Goal: Task Accomplishment & Management: Complete application form

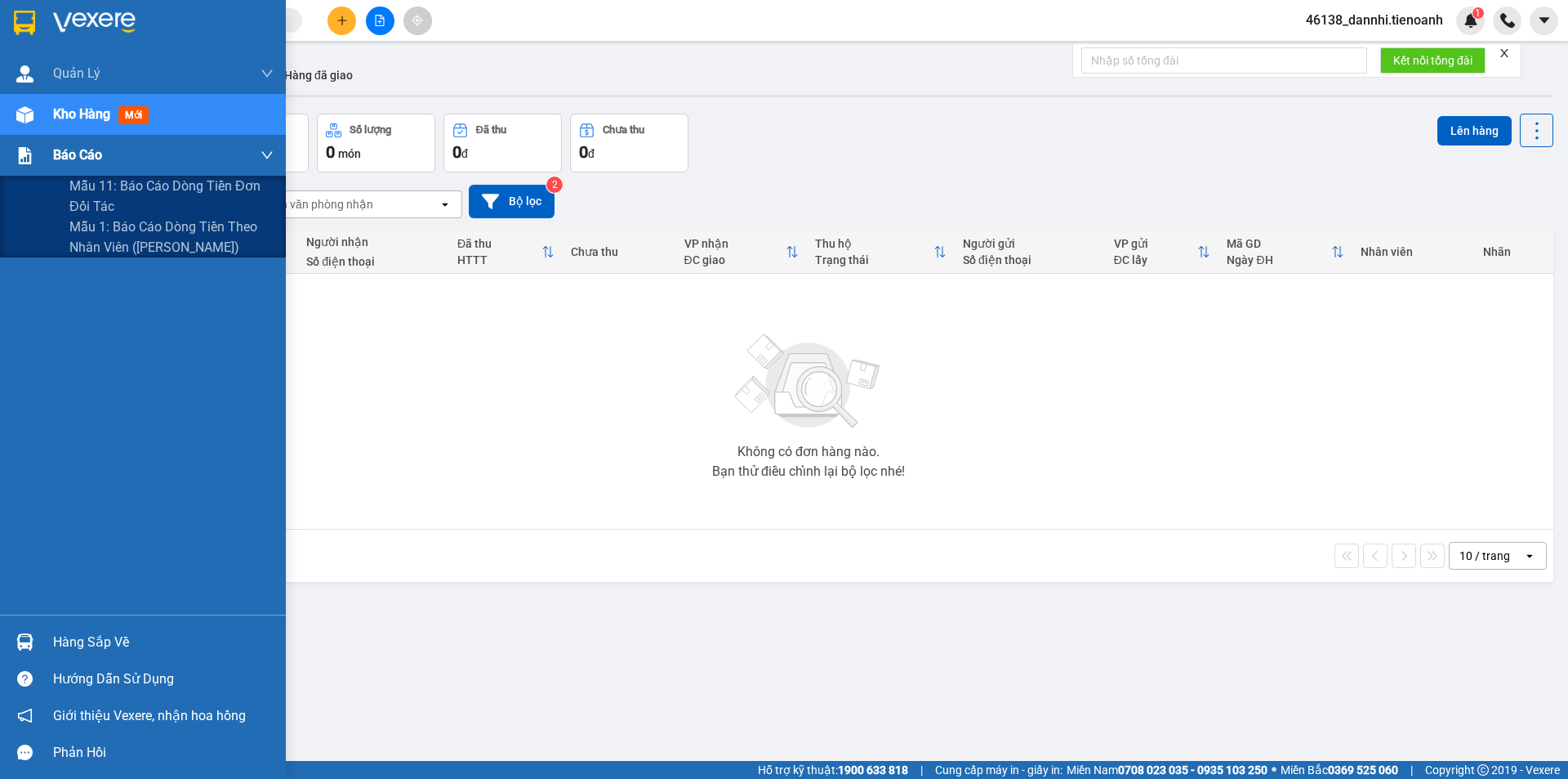
click at [166, 155] on div "Báo cáo" at bounding box center [163, 155] width 220 height 41
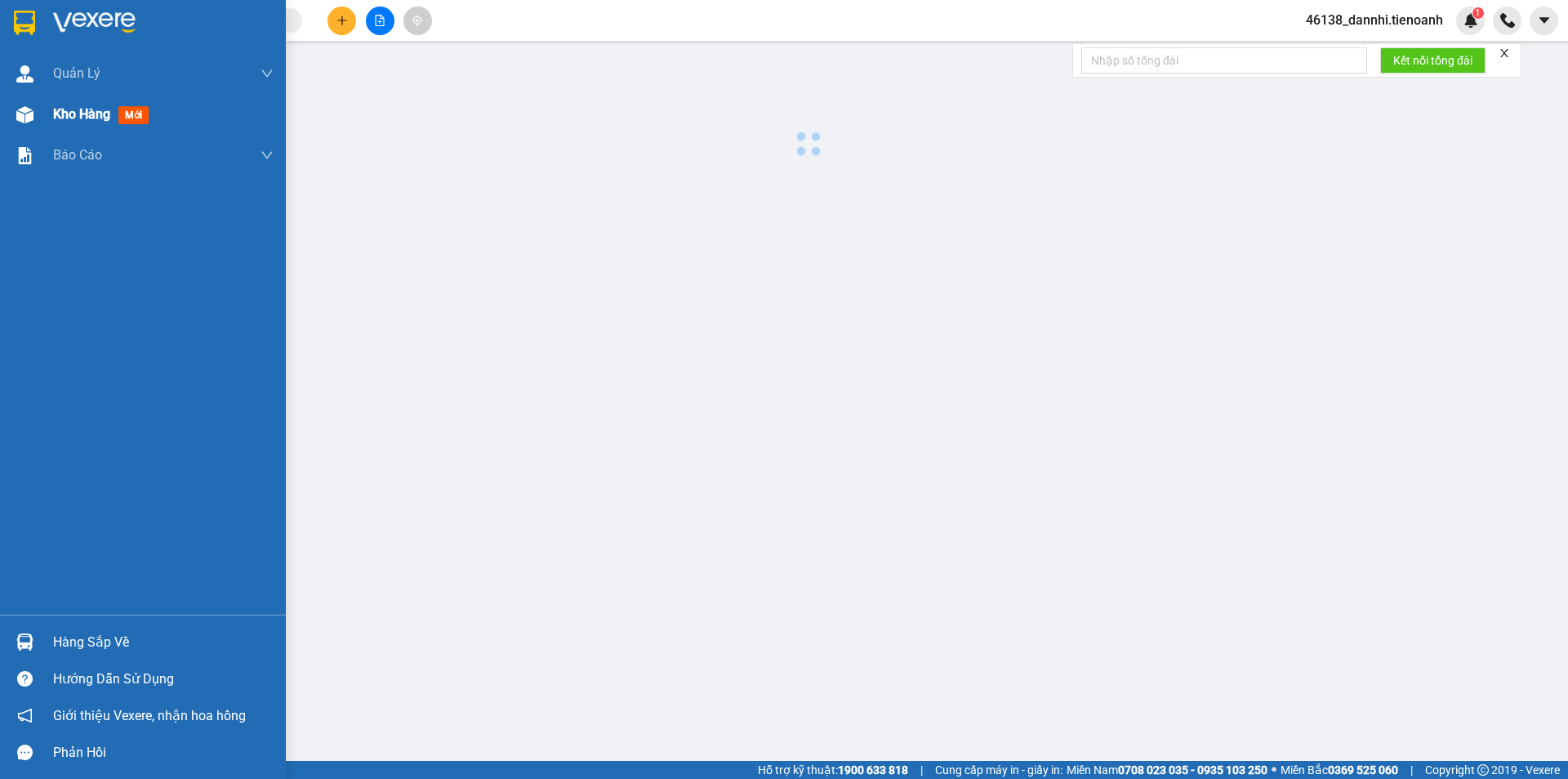
click at [176, 114] on div "Kho hàng mới" at bounding box center [163, 114] width 220 height 41
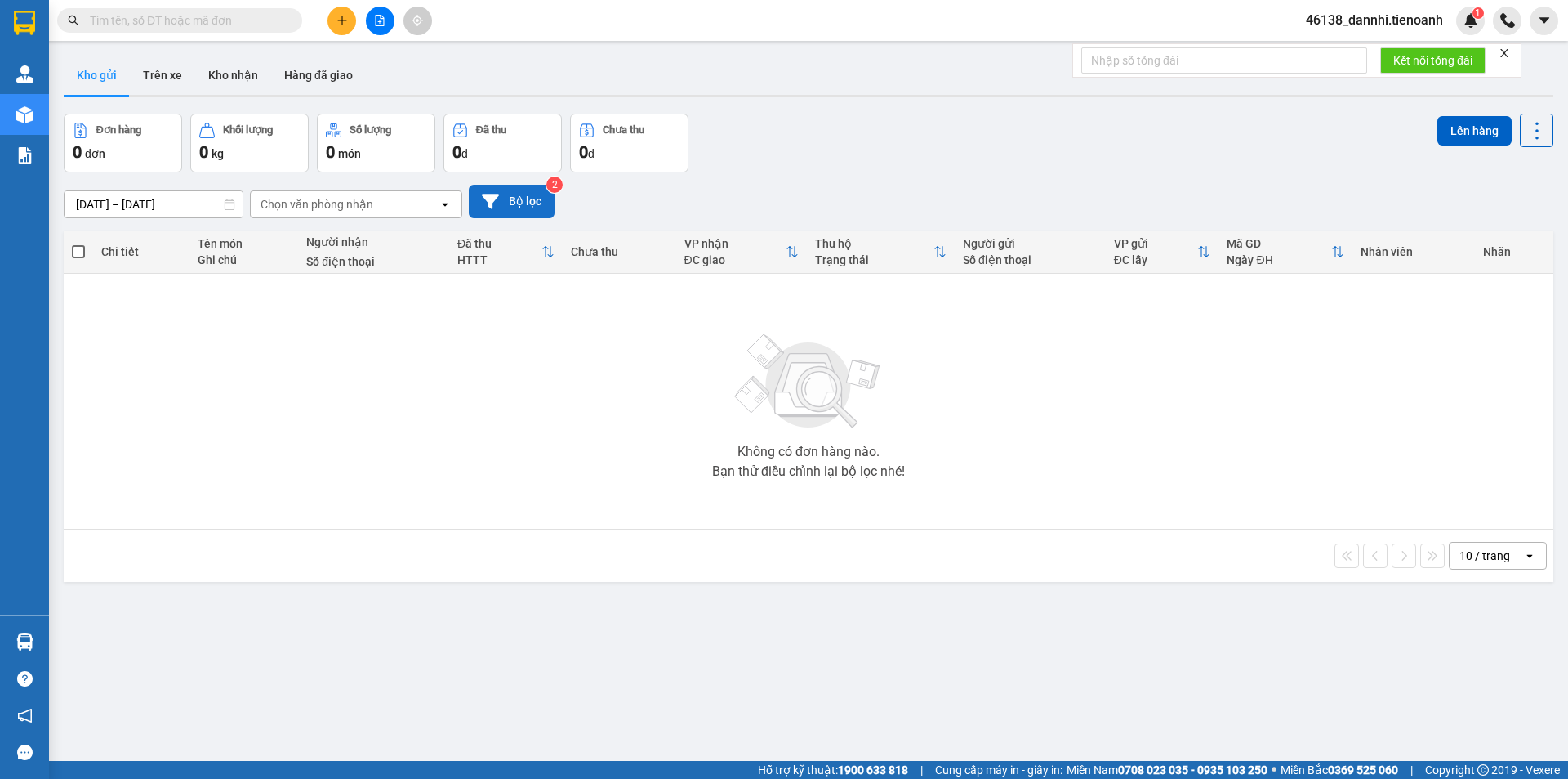
click at [535, 197] on button "Bộ lọc" at bounding box center [512, 201] width 86 height 34
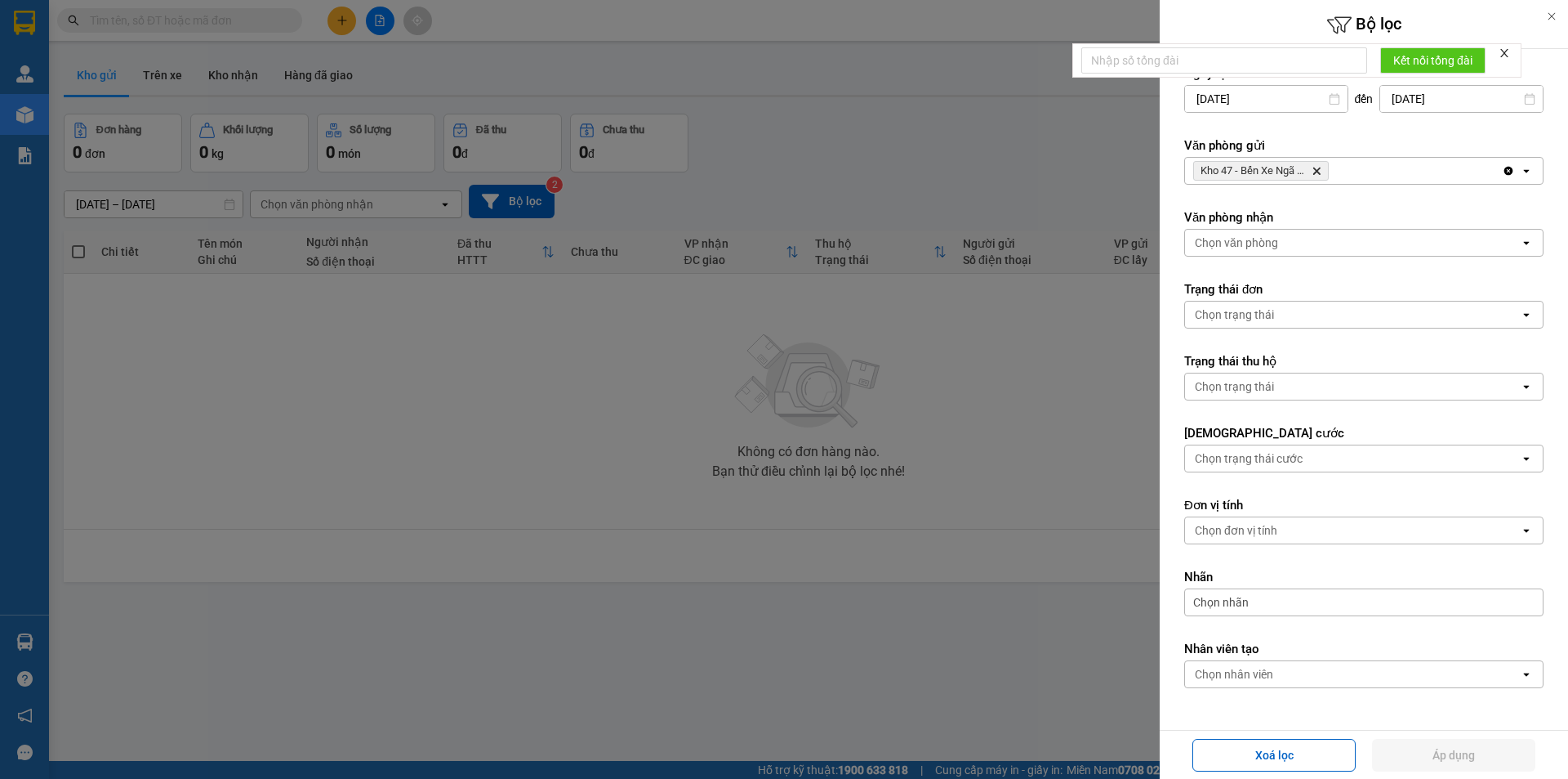
click at [995, 222] on div at bounding box center [784, 390] width 1568 height 779
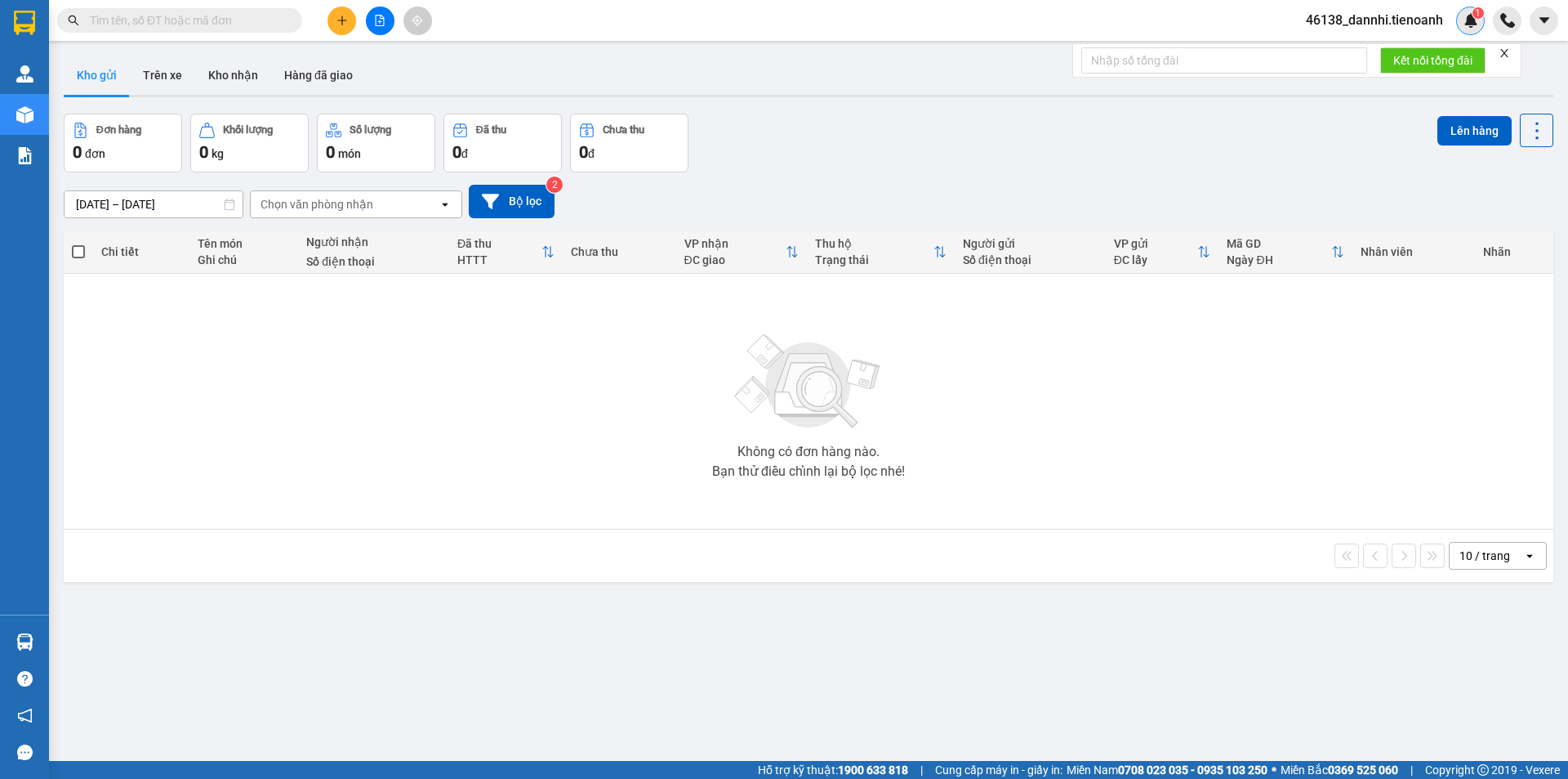
click at [1464, 13] on img at bounding box center [1470, 20] width 15 height 15
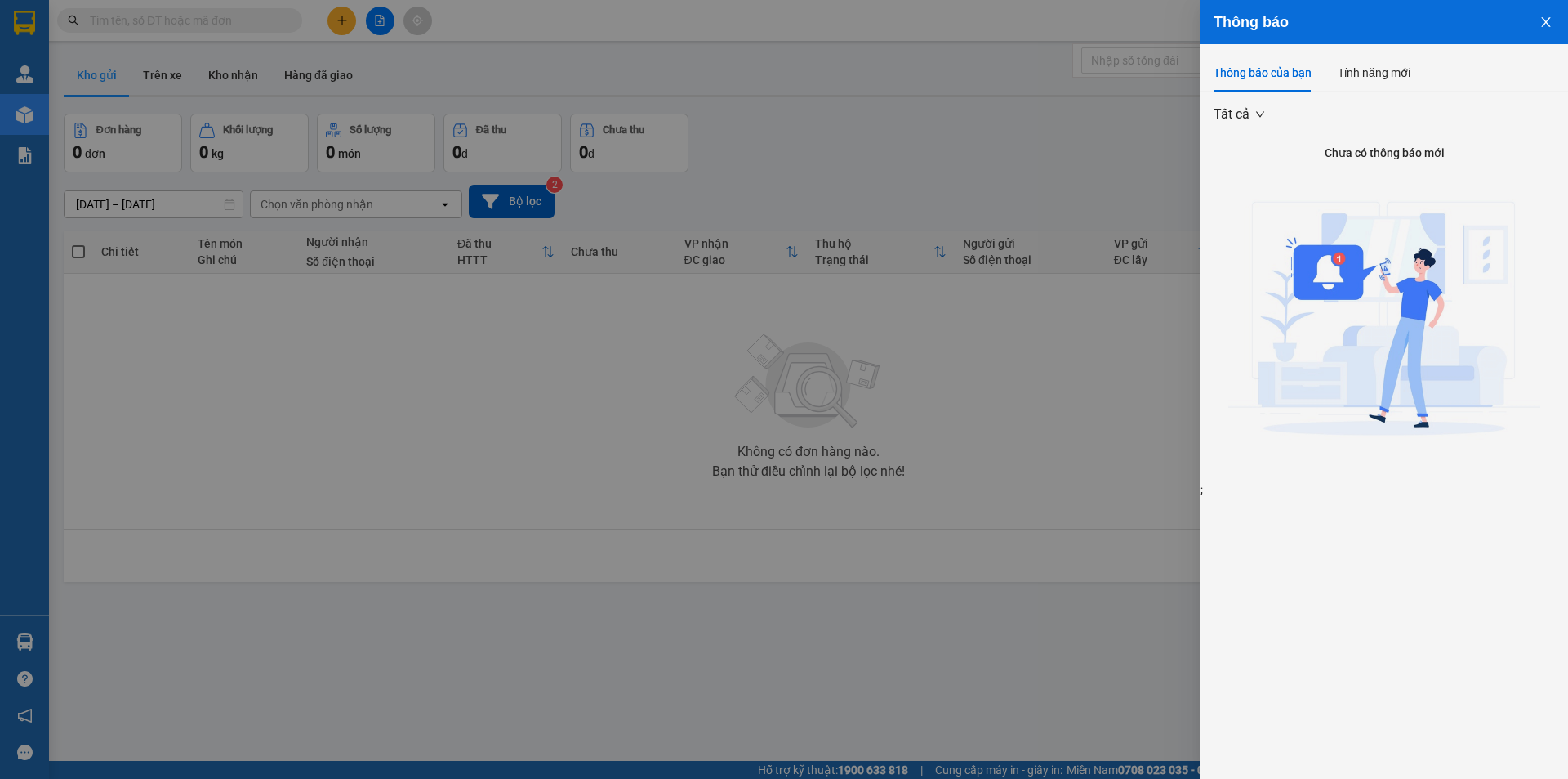
click at [1049, 188] on div at bounding box center [784, 390] width 1568 height 779
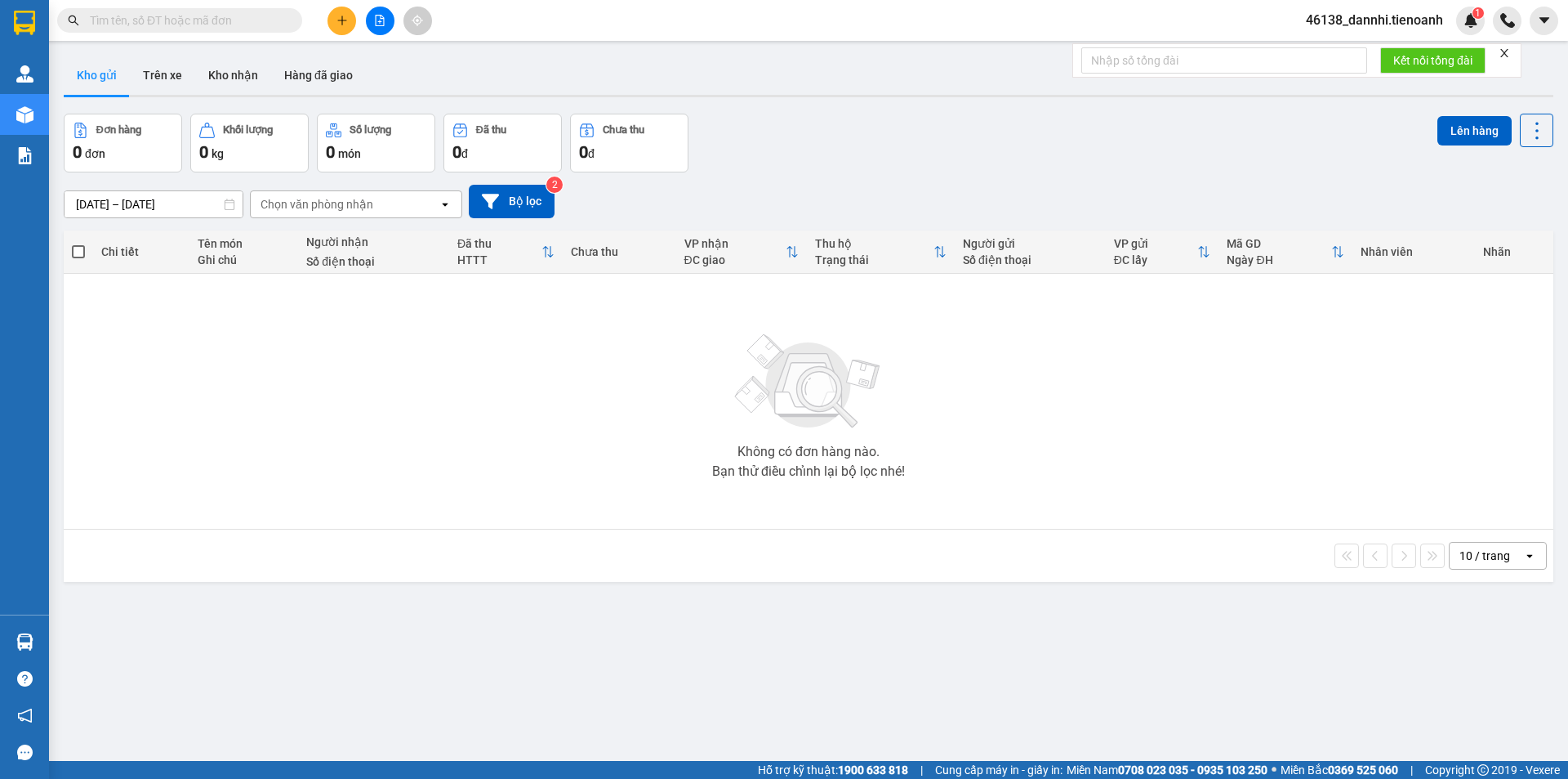
click at [232, 15] on input "text" at bounding box center [185, 21] width 193 height 18
click at [341, 29] on button at bounding box center [341, 20] width 28 height 28
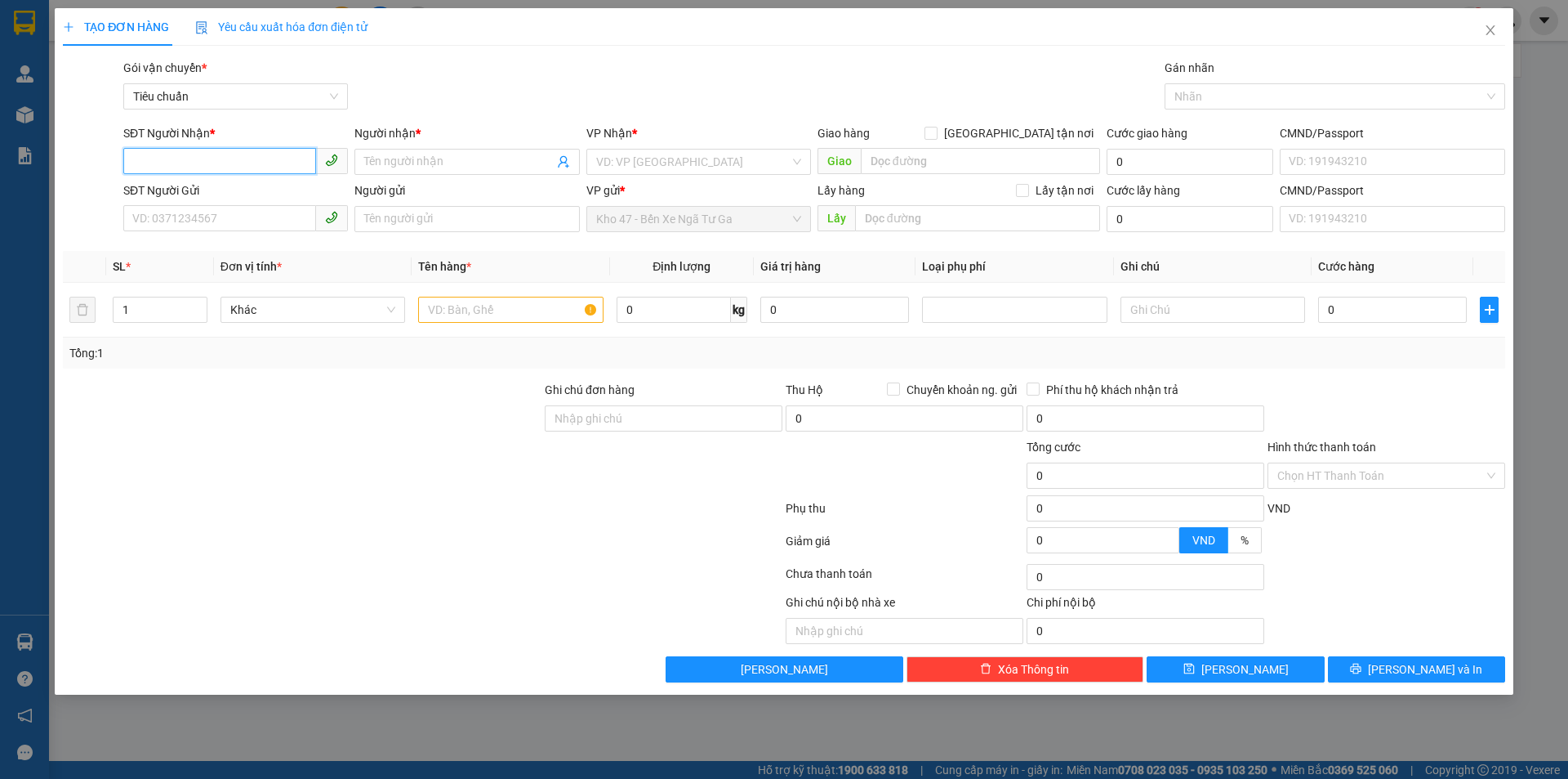
click at [195, 165] on input "SĐT Người Nhận *" at bounding box center [219, 161] width 193 height 27
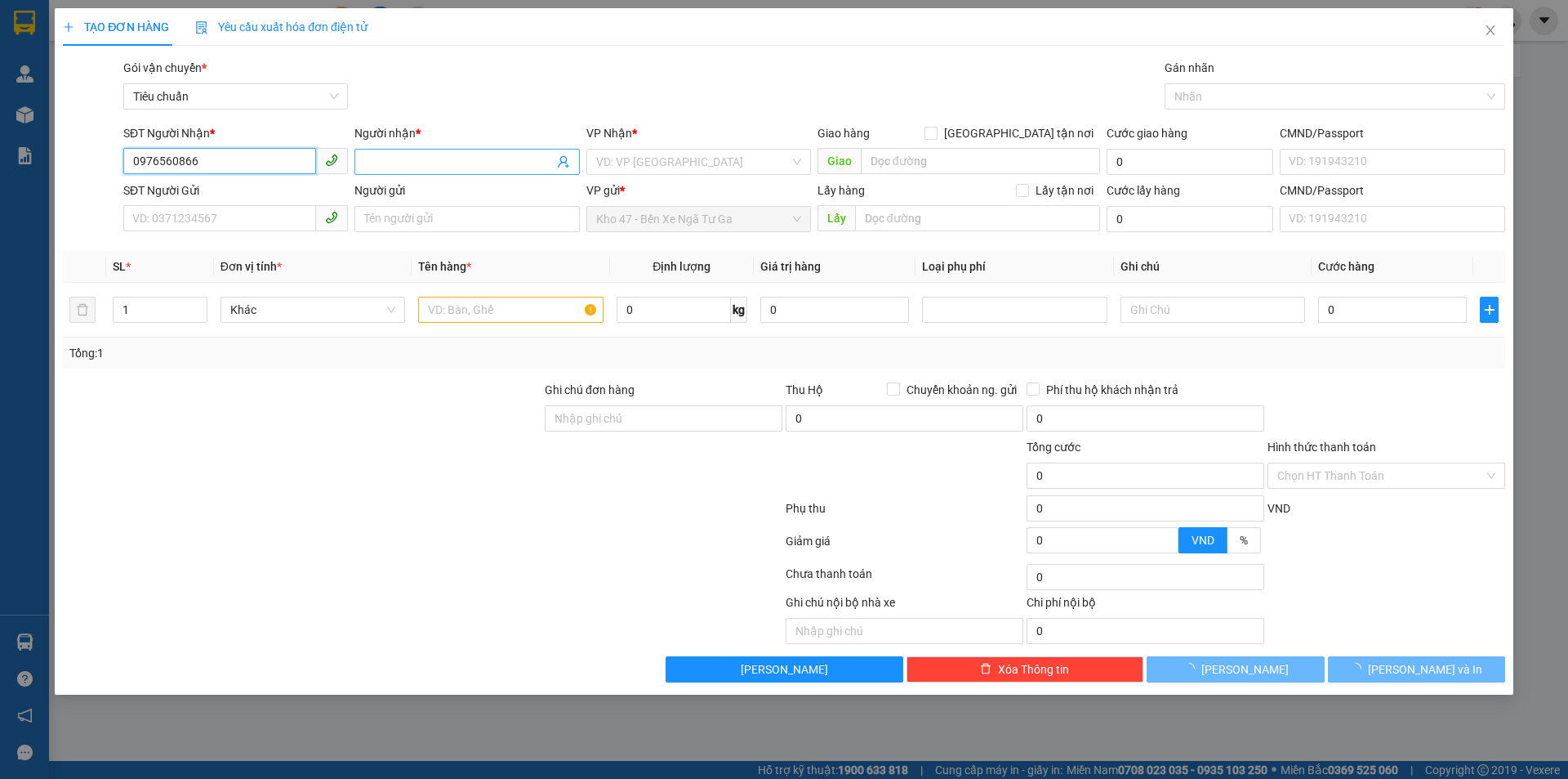
type input "0976560866"
click at [385, 159] on input "Người nhận *" at bounding box center [459, 162] width 188 height 18
type input "T"
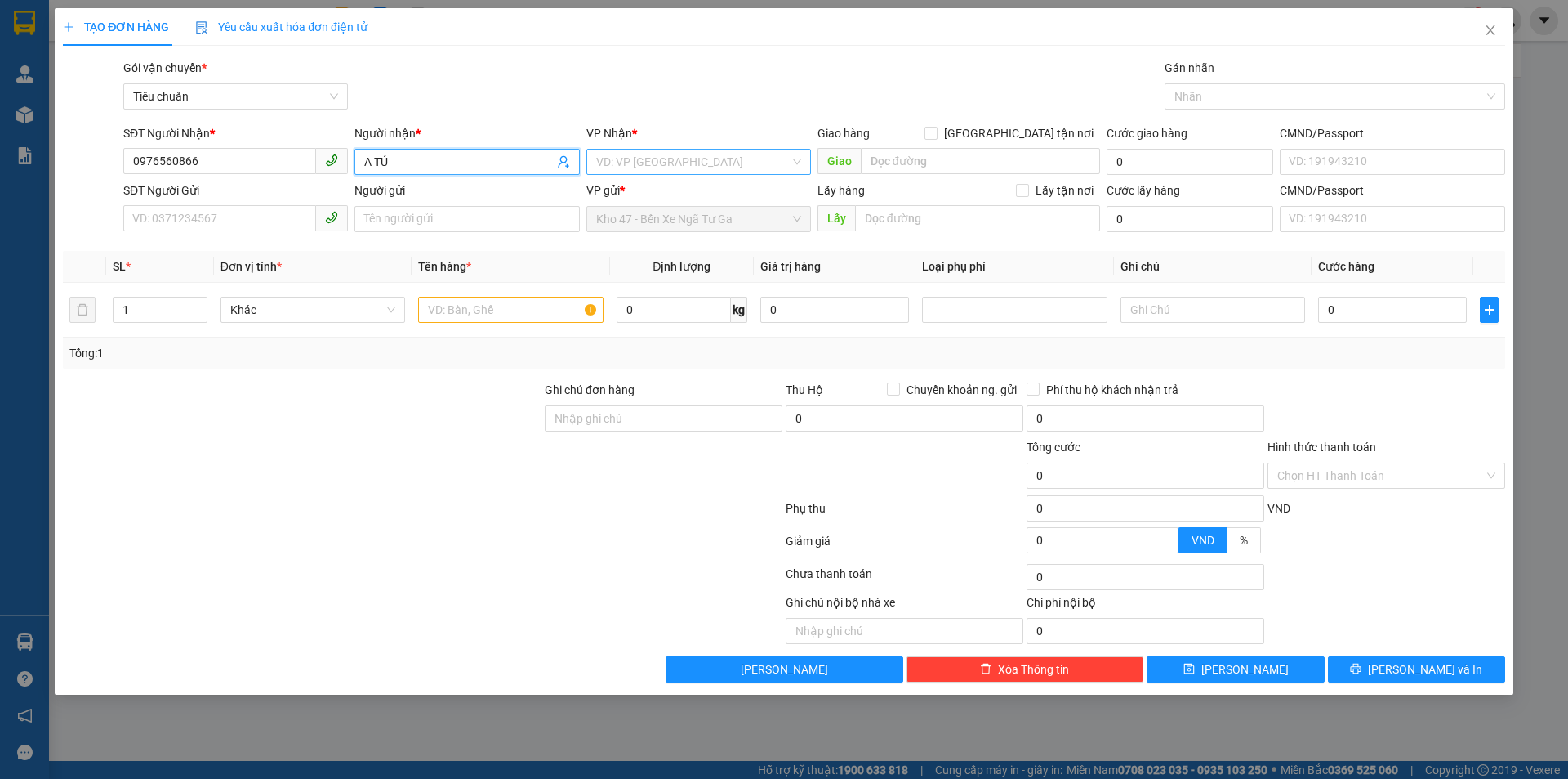
type input "A TÚ"
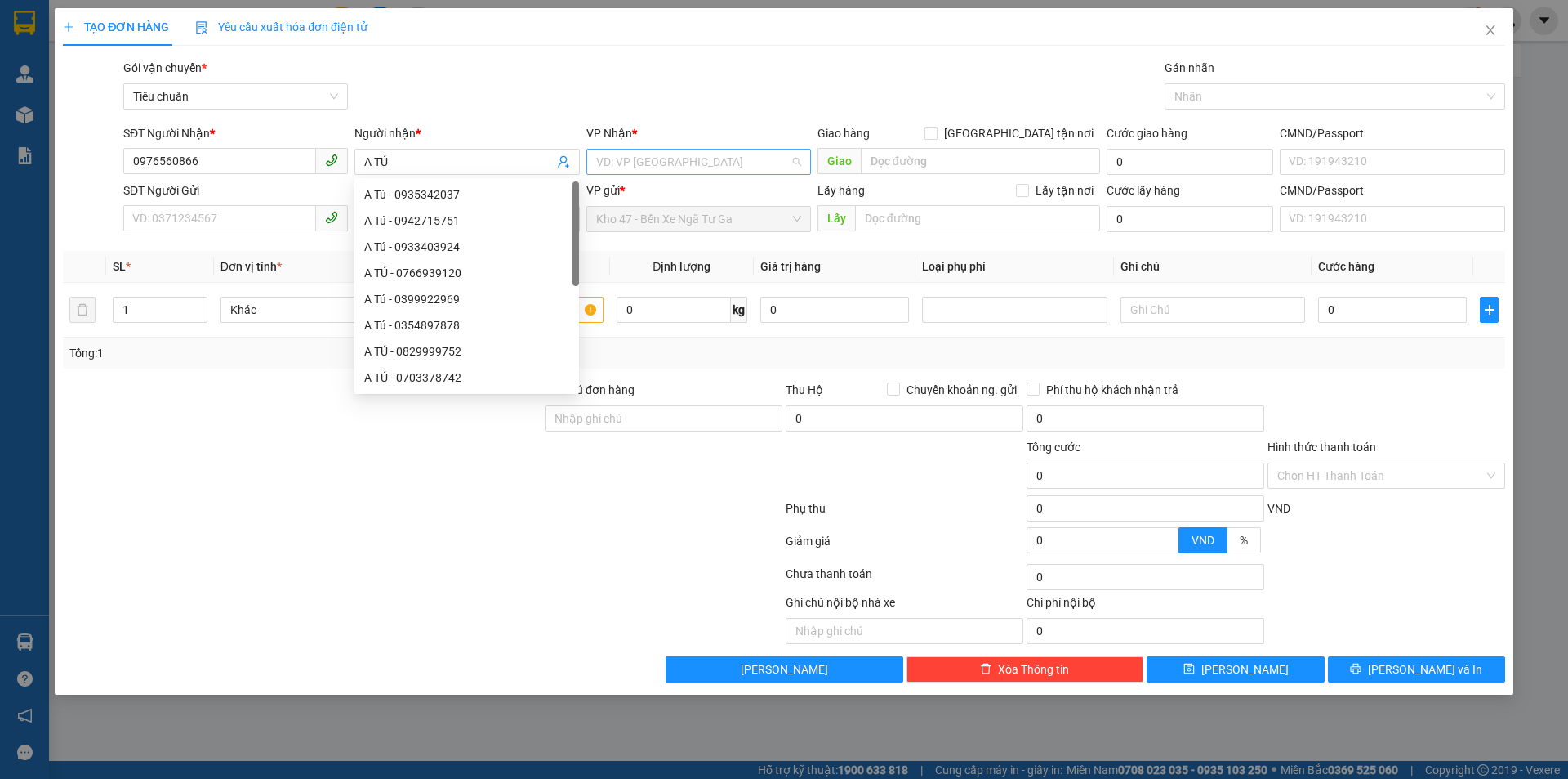
click at [778, 168] on input "search" at bounding box center [693, 162] width 194 height 25
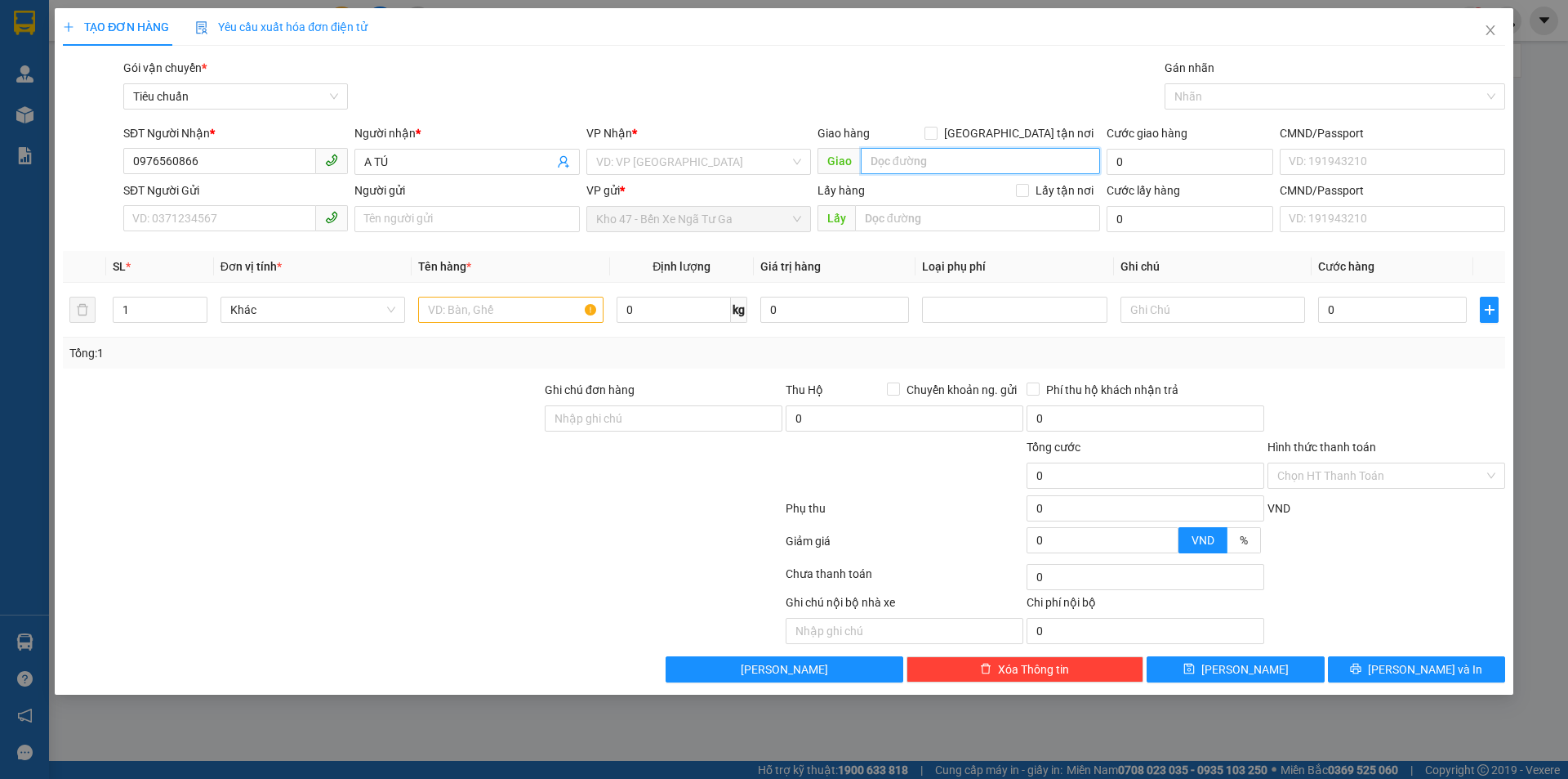
click at [932, 157] on input "search" at bounding box center [980, 161] width 239 height 27
click at [939, 88] on div "Gói vận chuyển * Tiêu chuẩn Gán nhãn Nhãn" at bounding box center [813, 87] width 1388 height 58
click at [680, 153] on input "search" at bounding box center [693, 162] width 194 height 25
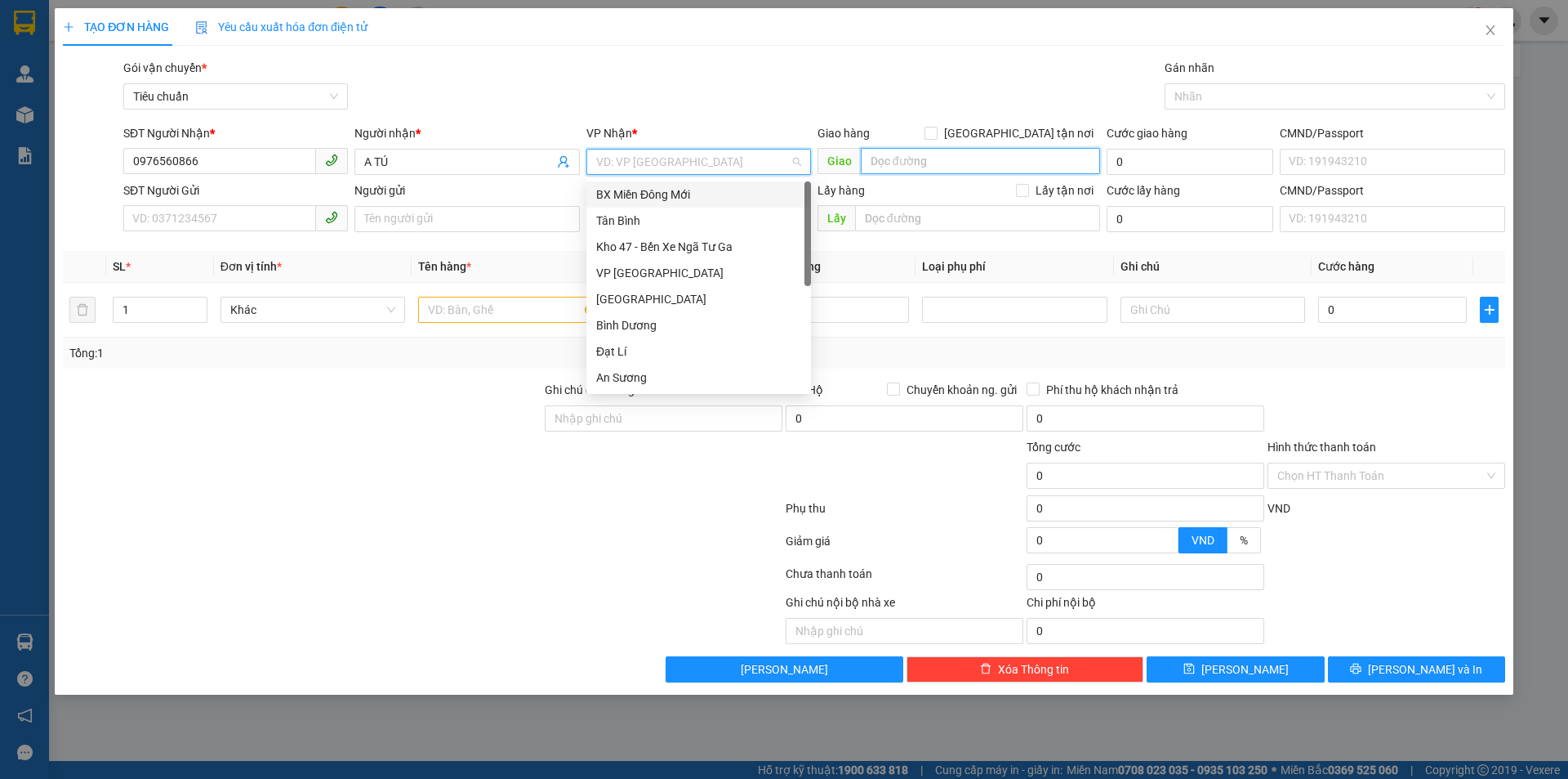
click at [920, 151] on input "search" at bounding box center [980, 161] width 239 height 27
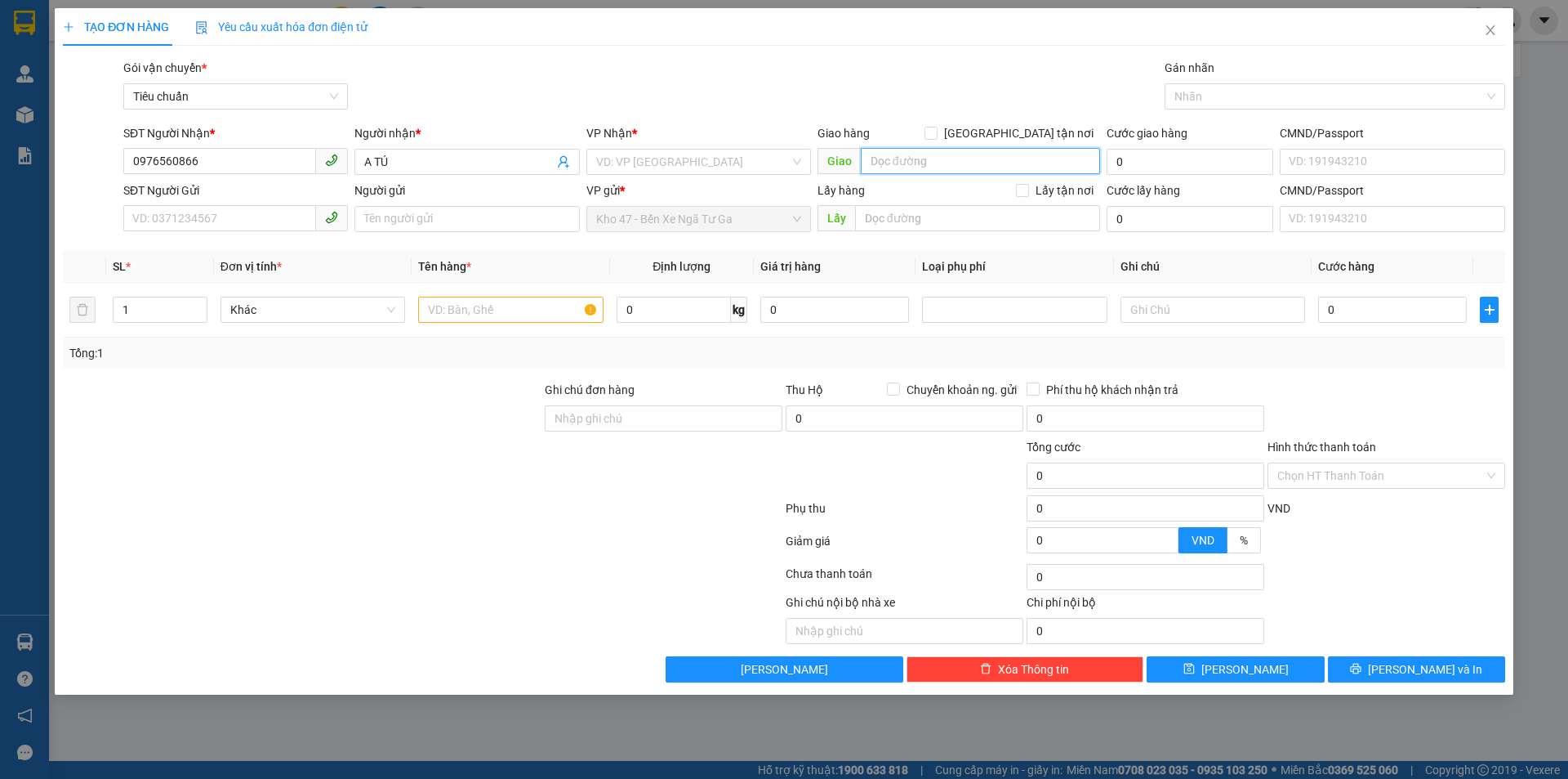
click at [931, 157] on input "search" at bounding box center [980, 161] width 239 height 27
type input "N3 BIỂN XANH"
click at [1160, 187] on label "Cước lấy hàng" at bounding box center [1143, 190] width 73 height 13
click at [680, 179] on div "VP Nhận * VD: VP Sài Gòn" at bounding box center [699, 153] width 225 height 58
click at [688, 169] on input "search" at bounding box center [693, 162] width 194 height 25
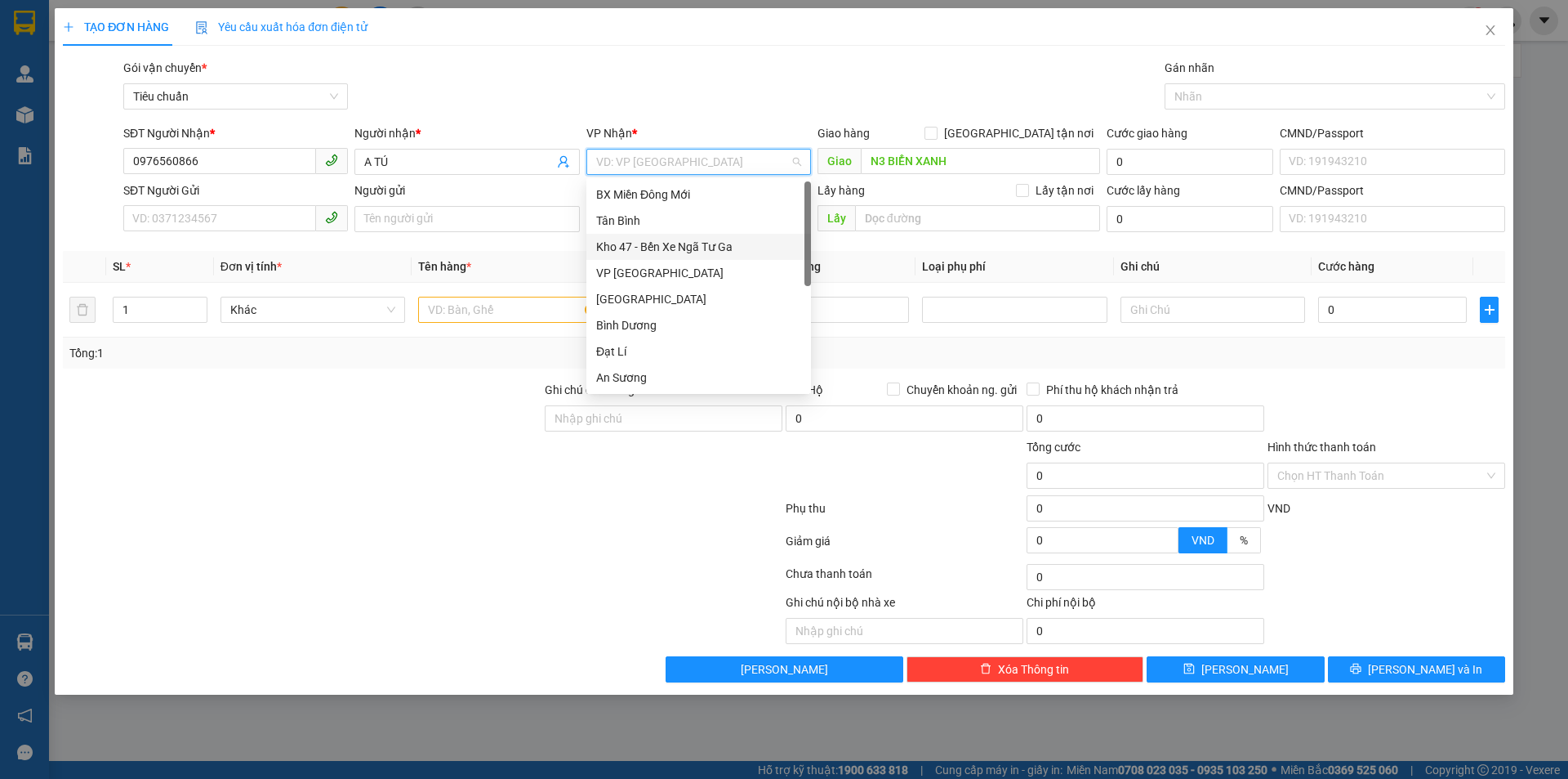
click at [688, 245] on div "Kho 47 - Bến Xe Ngã Tư Ga" at bounding box center [698, 247] width 205 height 18
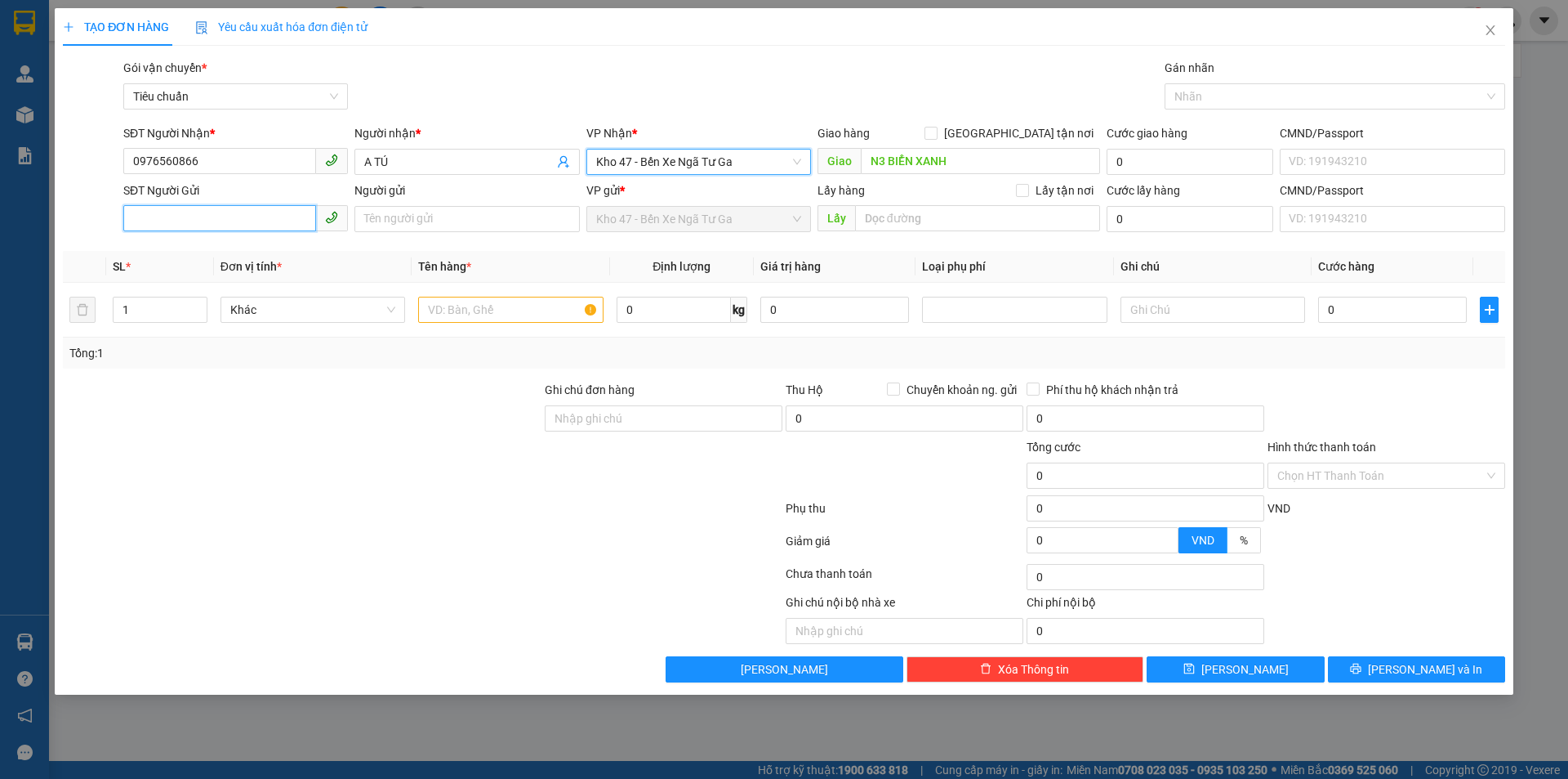
click at [234, 211] on input "SĐT Người Gửi" at bounding box center [219, 218] width 193 height 27
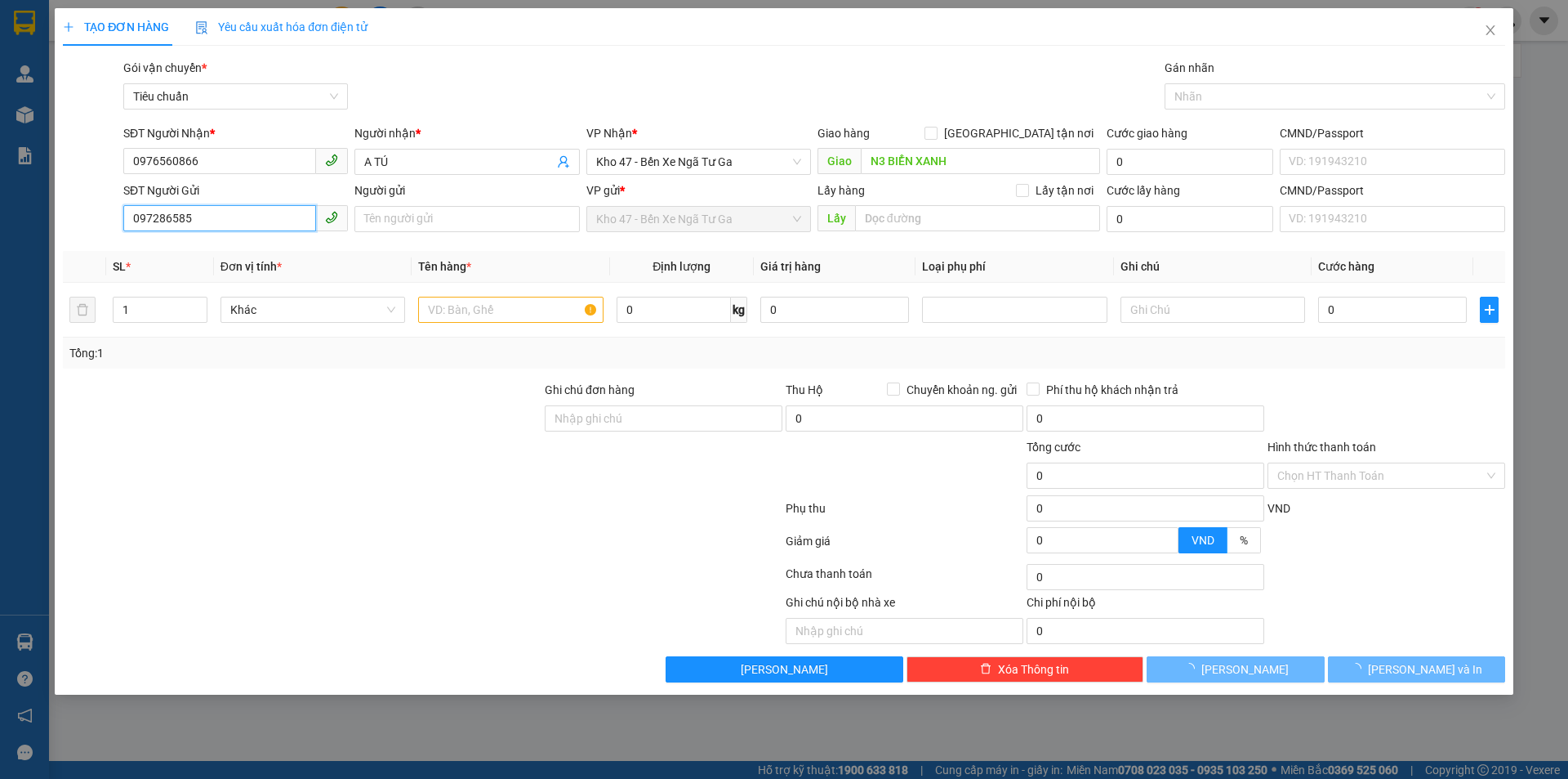
type input "0972865856"
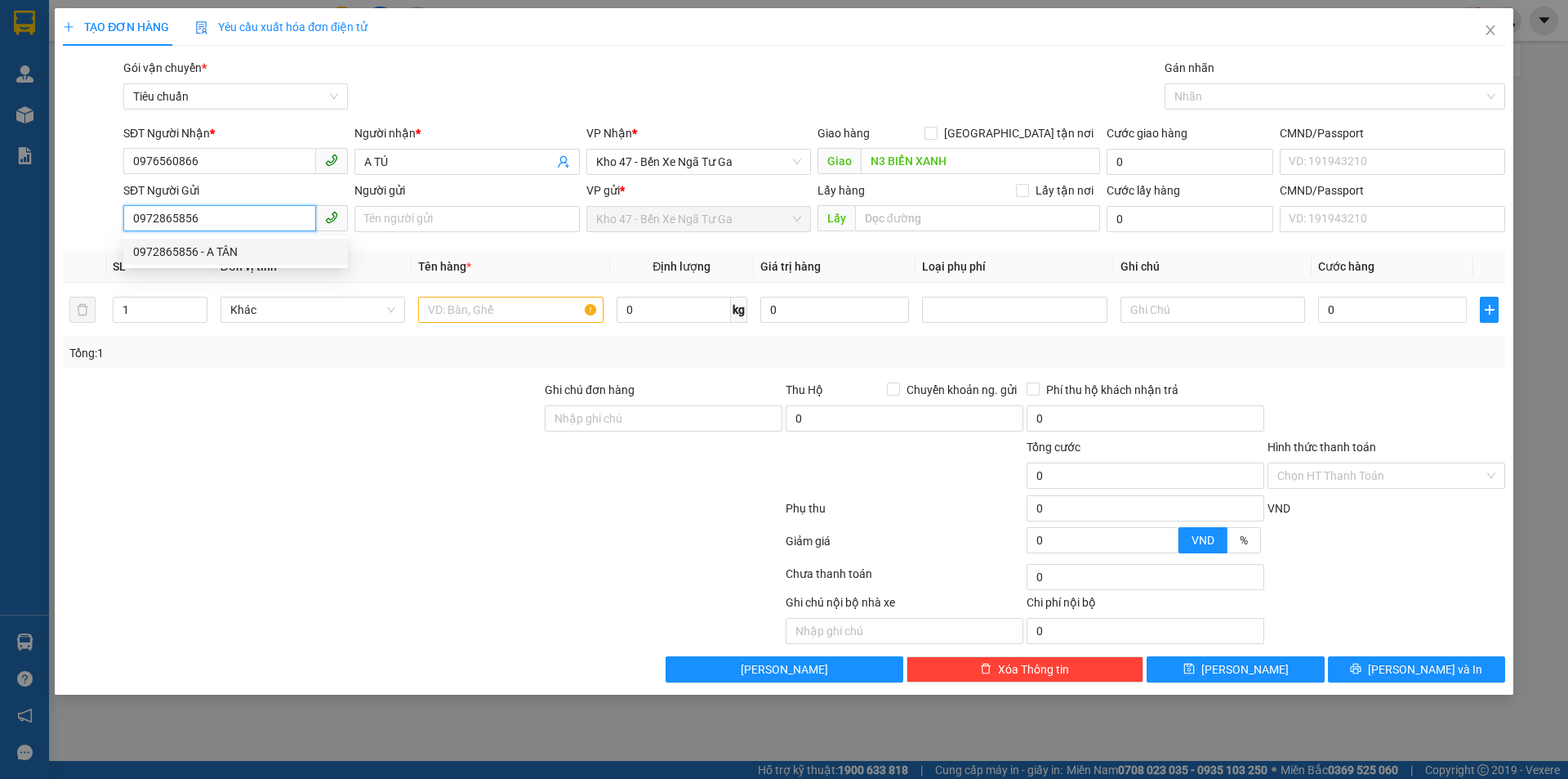
click at [268, 251] on div "0972865856 - A TÂN" at bounding box center [236, 251] width 205 height 18
type input "A TÂN"
type input "70.000"
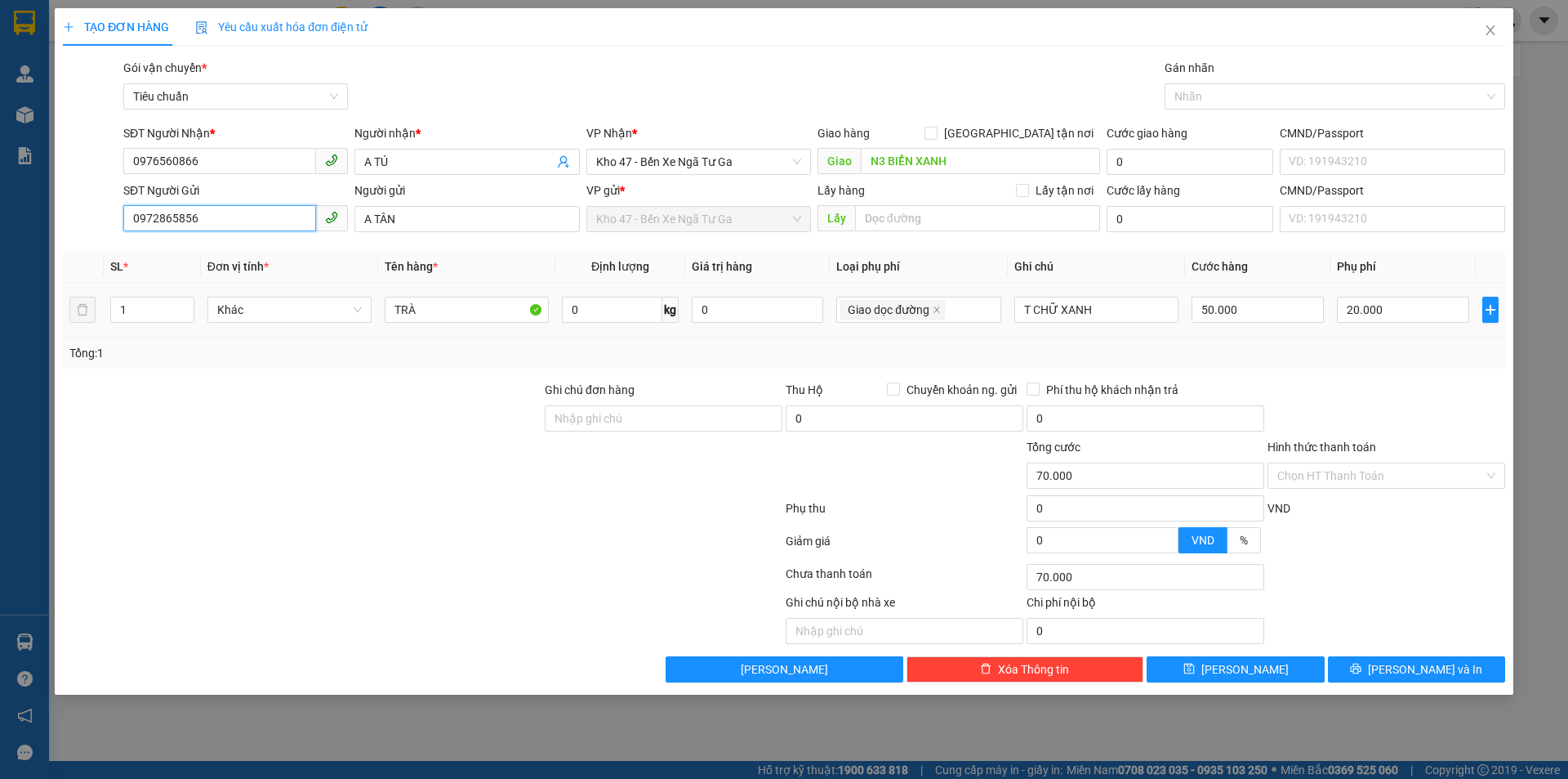
type input "0972865856"
click at [449, 294] on div "TRÀ" at bounding box center [467, 310] width 164 height 33
click at [443, 304] on input "TRÀ" at bounding box center [467, 309] width 164 height 27
type input "T"
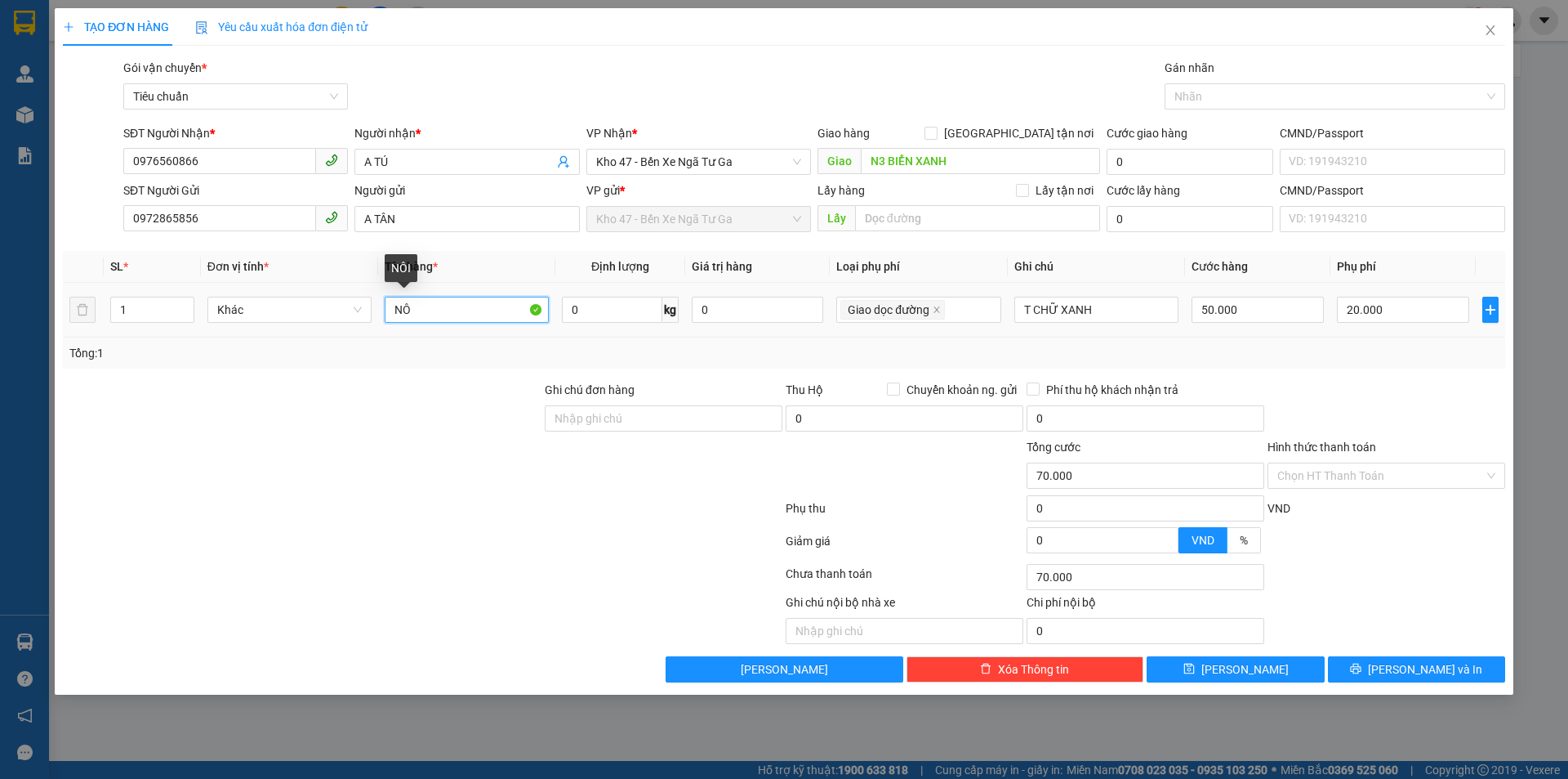
type input "N"
type input "NÔI EM BÉ"
click at [619, 312] on input "0" at bounding box center [611, 309] width 100 height 27
type input "8"
click at [750, 309] on input "0" at bounding box center [758, 309] width 132 height 27
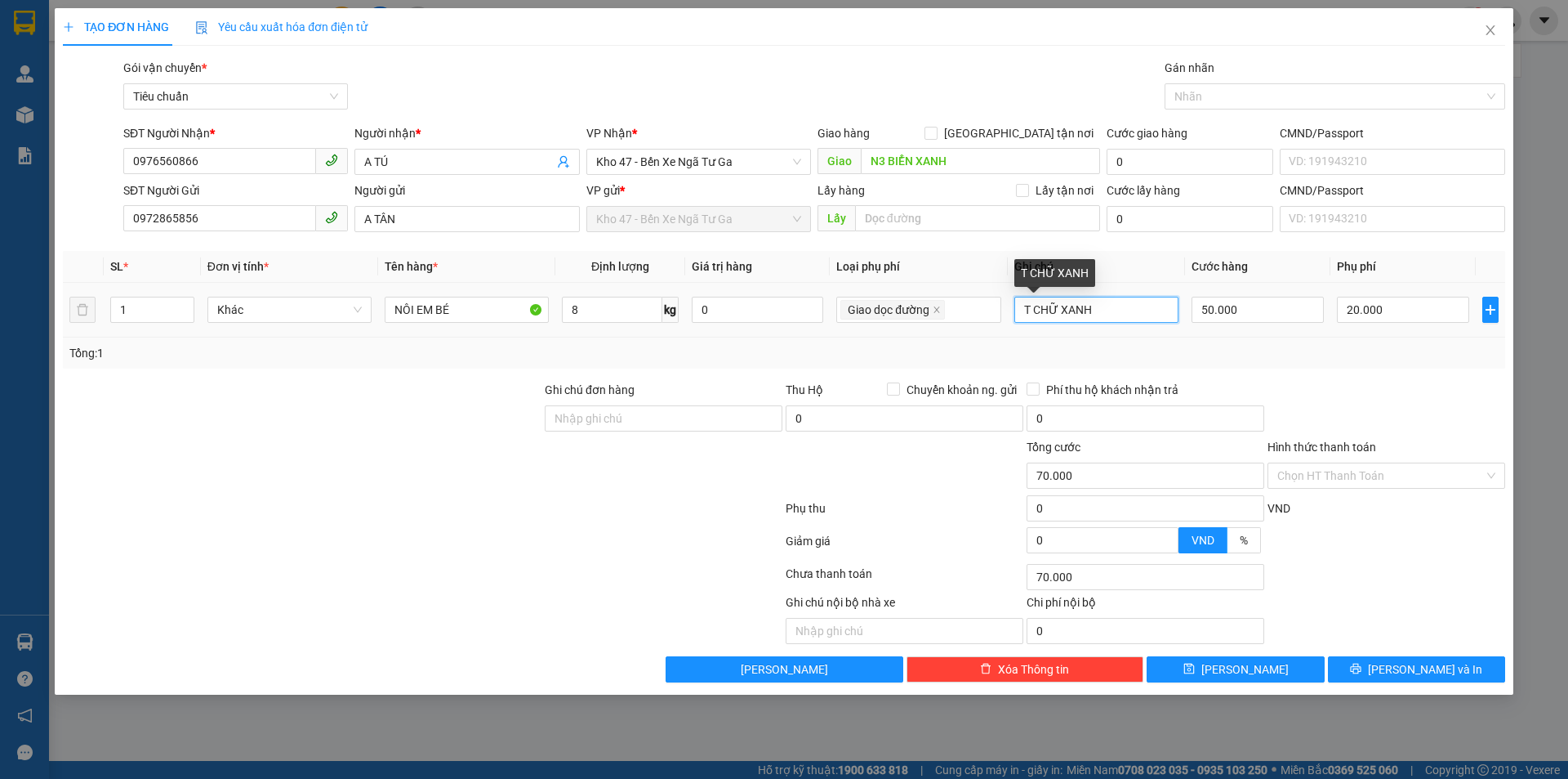
drag, startPoint x: 1103, startPoint y: 308, endPoint x: 820, endPoint y: 352, distance: 286.4
click at [820, 352] on div "SL * Đơn vị tính * Tên hàng * Định lượng Giá trị hàng Loại phụ phí Ghi chú Cước…" at bounding box center [784, 309] width 1442 height 118
type input "20.000"
type input "0"
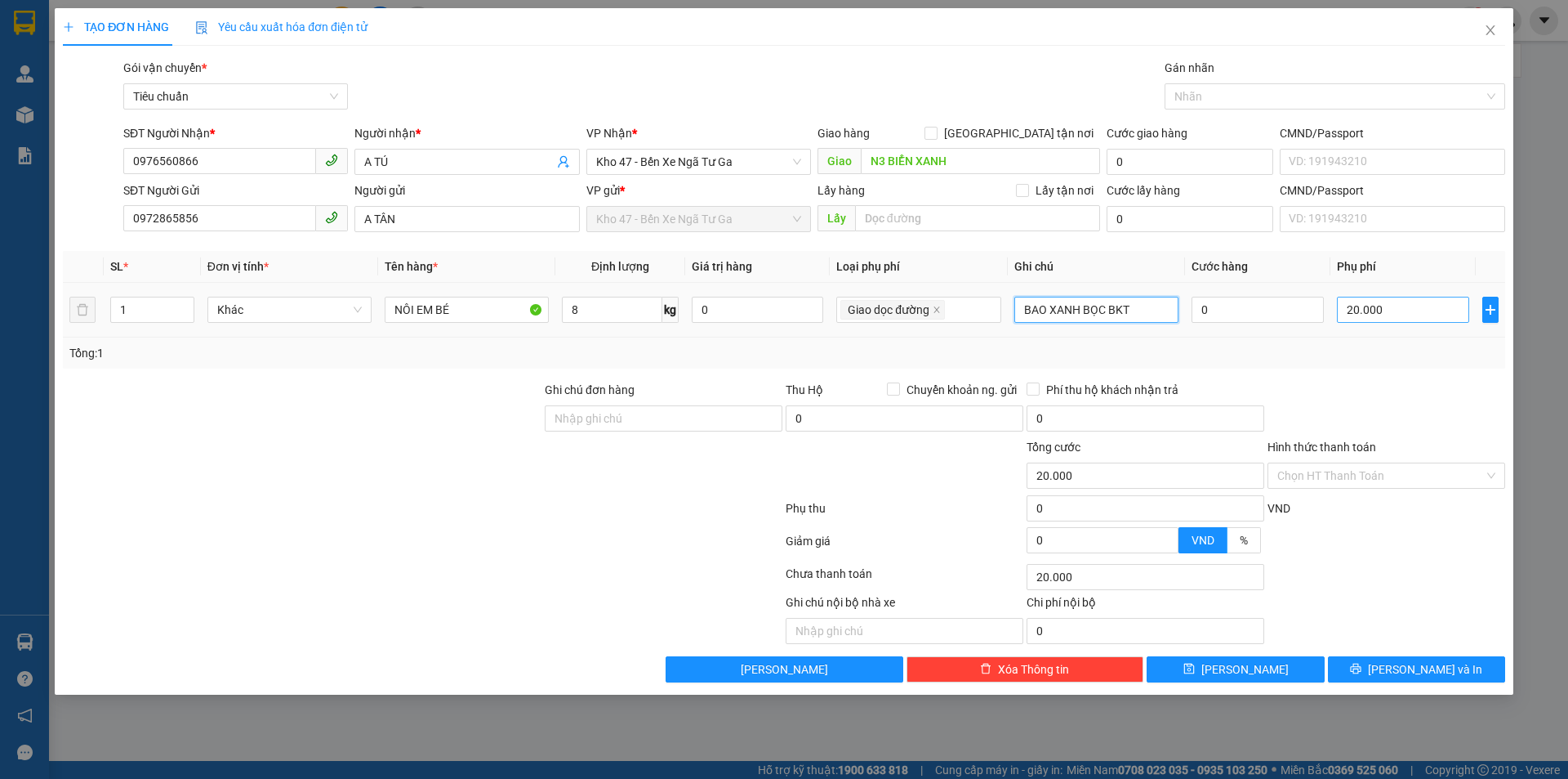
type input "BAO XANH BỌC BKT"
click at [1343, 302] on input "20.000" at bounding box center [1403, 309] width 132 height 27
click at [1208, 296] on input "0" at bounding box center [1257, 309] width 132 height 27
click at [1230, 311] on input "0" at bounding box center [1257, 309] width 132 height 27
click at [1347, 304] on input "20.000" at bounding box center [1403, 309] width 132 height 27
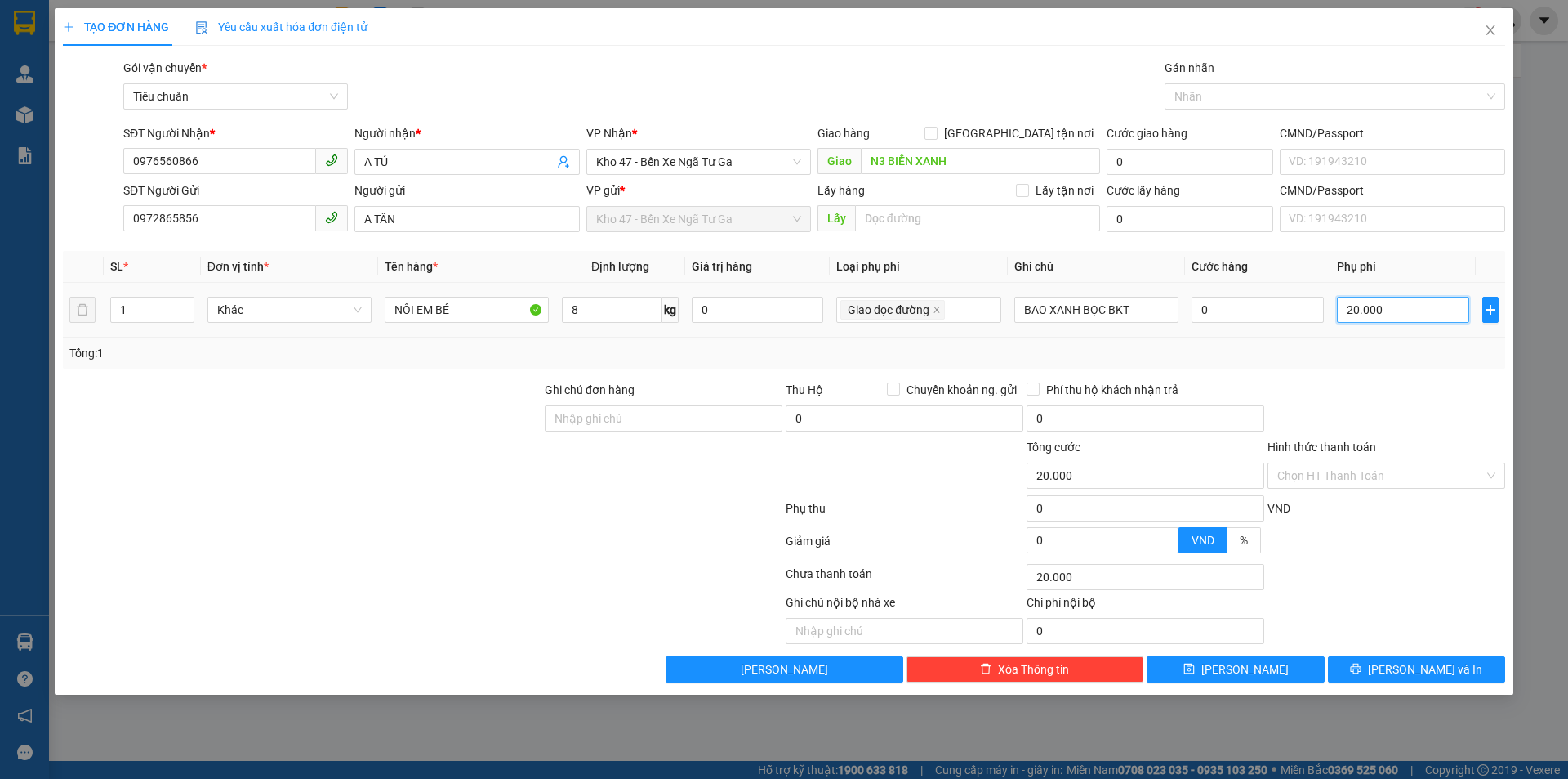
click at [1372, 304] on input "20.000" at bounding box center [1403, 309] width 132 height 27
click at [1377, 357] on div "Tổng: 1" at bounding box center [784, 353] width 1429 height 18
click at [1389, 302] on input "20.000" at bounding box center [1403, 309] width 132 height 27
type input "3"
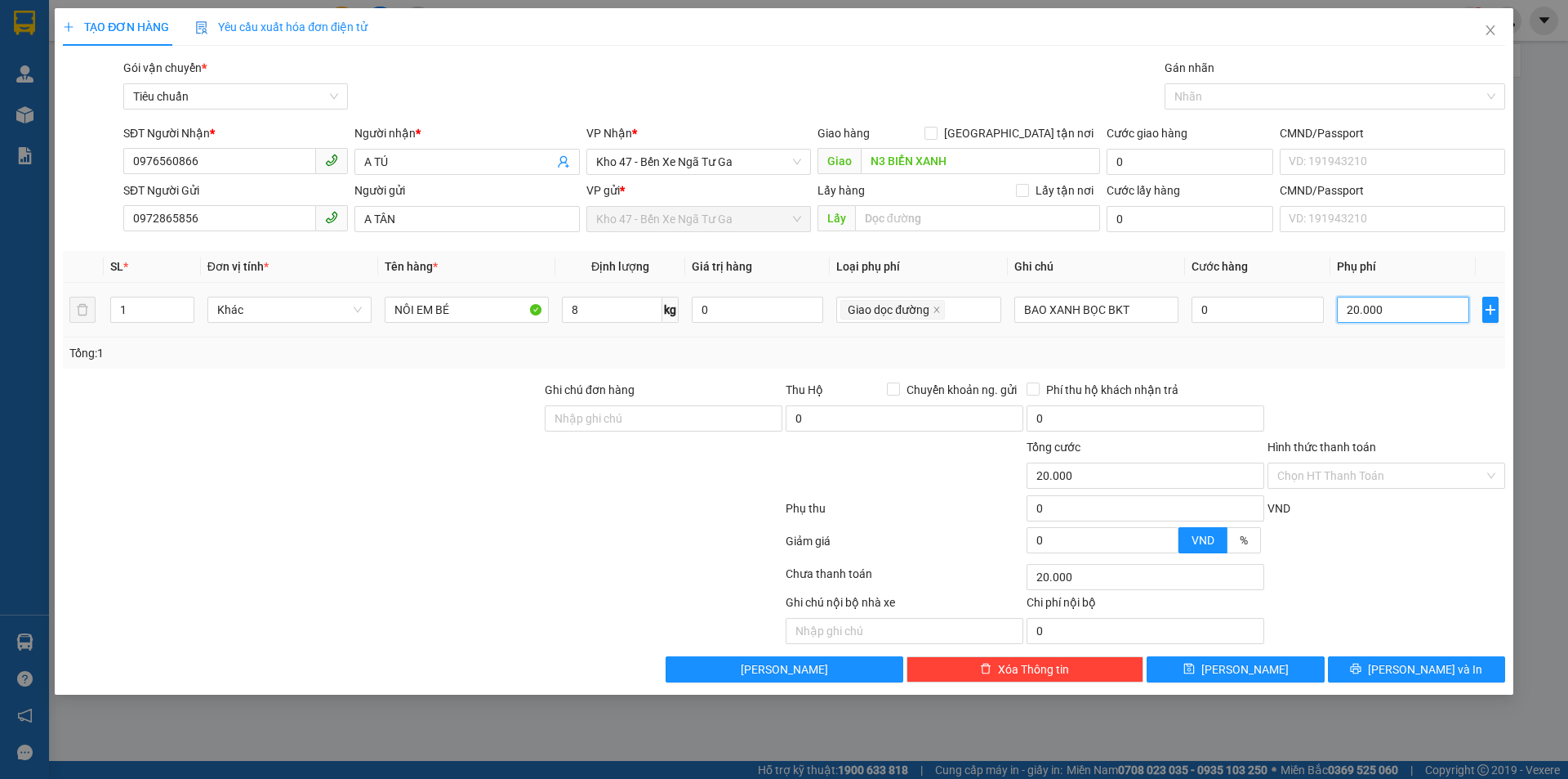
type input "3"
type input "30"
type input "30.000"
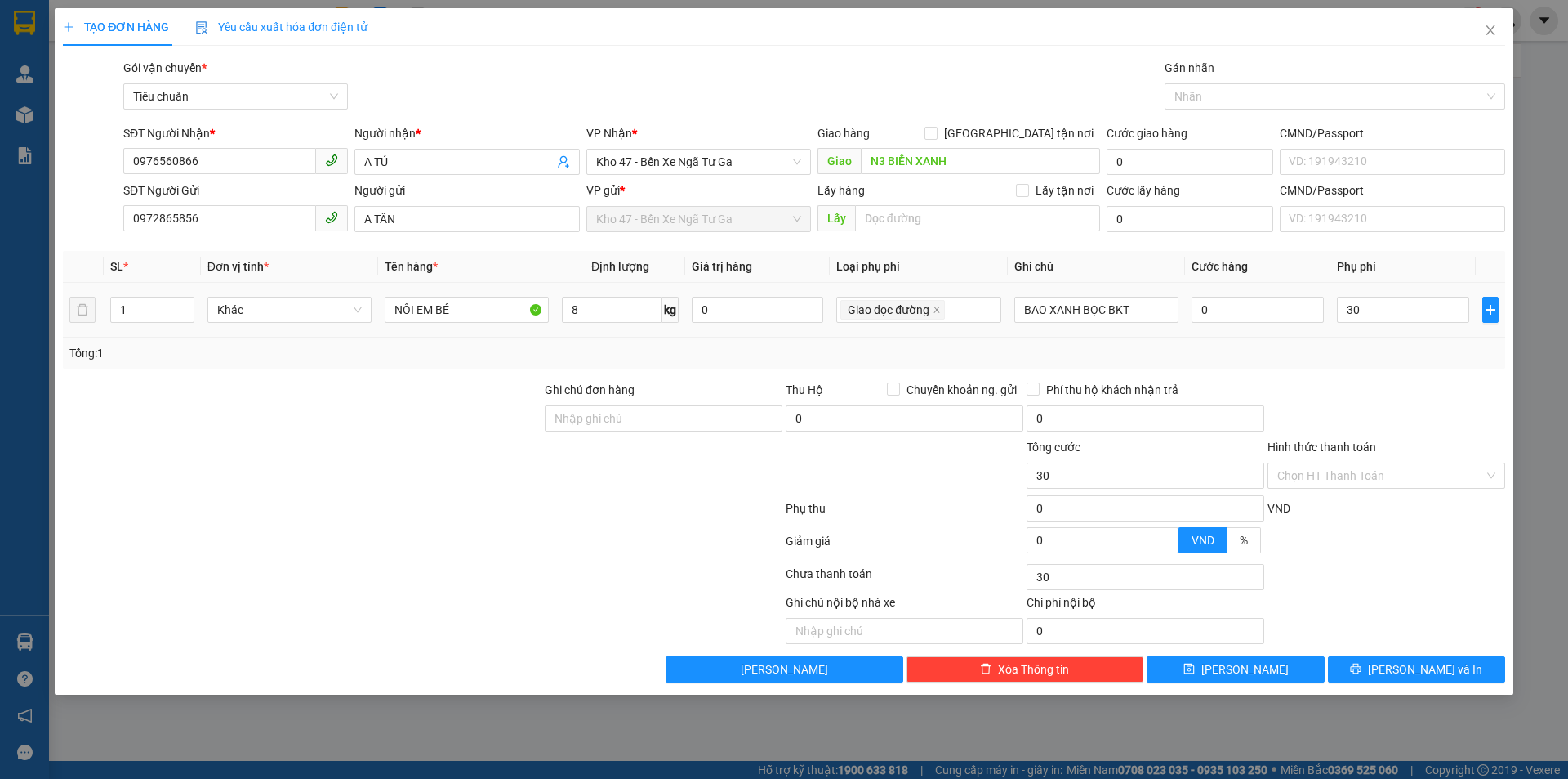
type input "30.000"
click at [1342, 378] on div "Transit Pickup Surcharge Ids Transit Deliver Surcharge Ids Transit Deliver Surc…" at bounding box center [784, 370] width 1442 height 624
click at [281, 320] on span "Khác" at bounding box center [290, 309] width 144 height 25
click at [489, 541] on div at bounding box center [422, 544] width 723 height 33
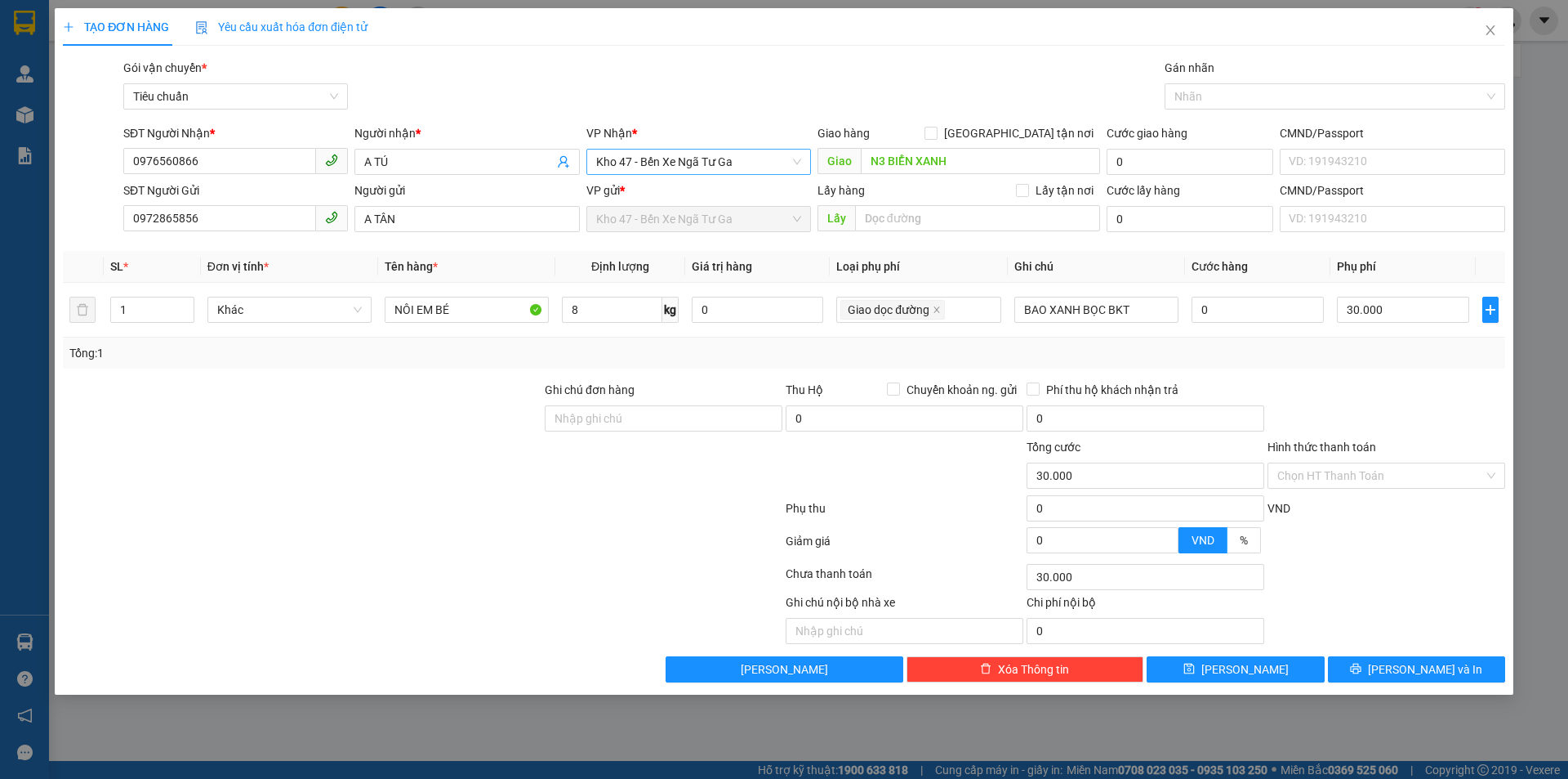
click at [641, 163] on span "Kho 47 - Bến Xe Ngã Tư Ga" at bounding box center [698, 162] width 205 height 25
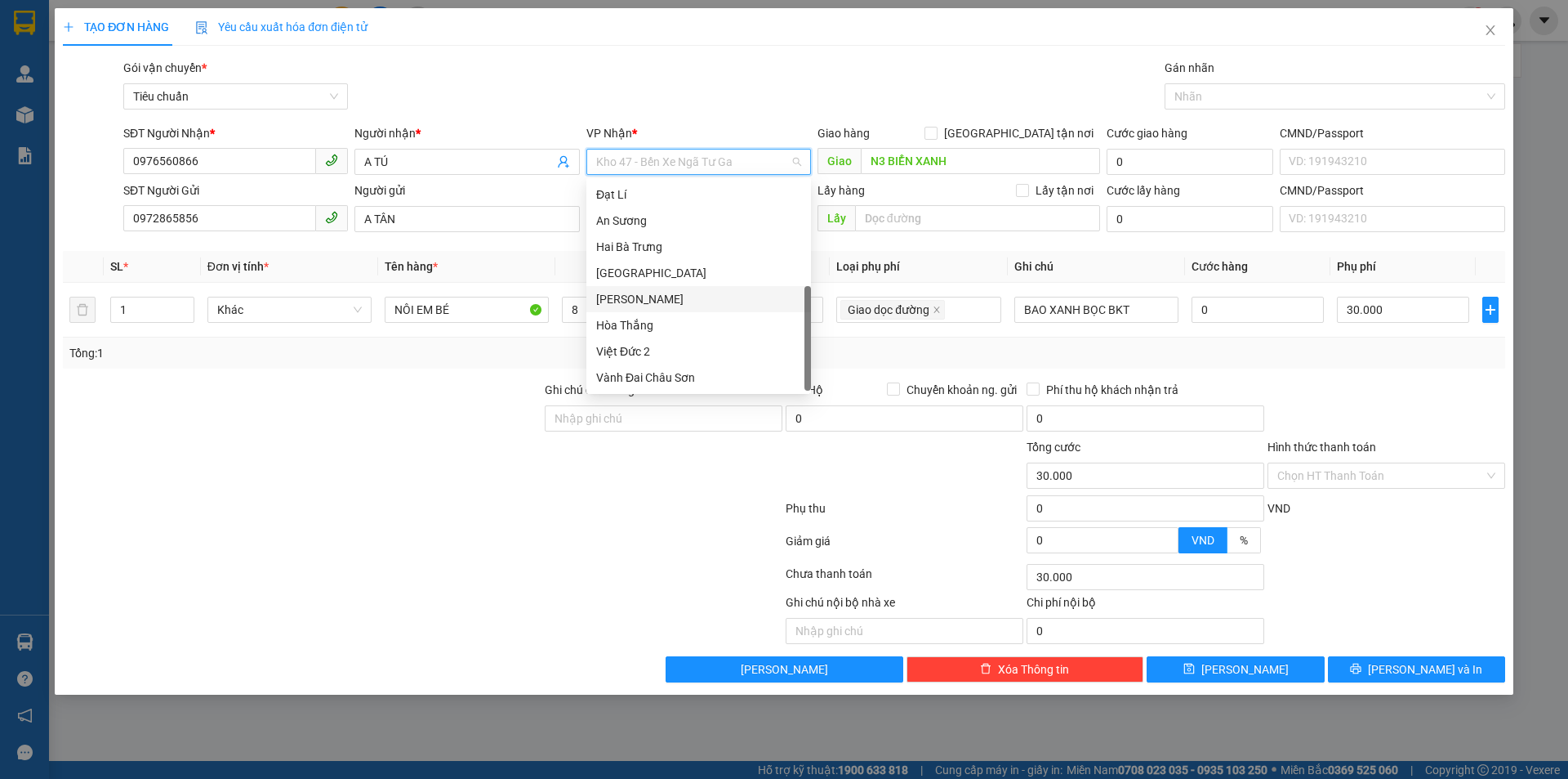
click at [663, 300] on div "[PERSON_NAME]" at bounding box center [698, 299] width 205 height 18
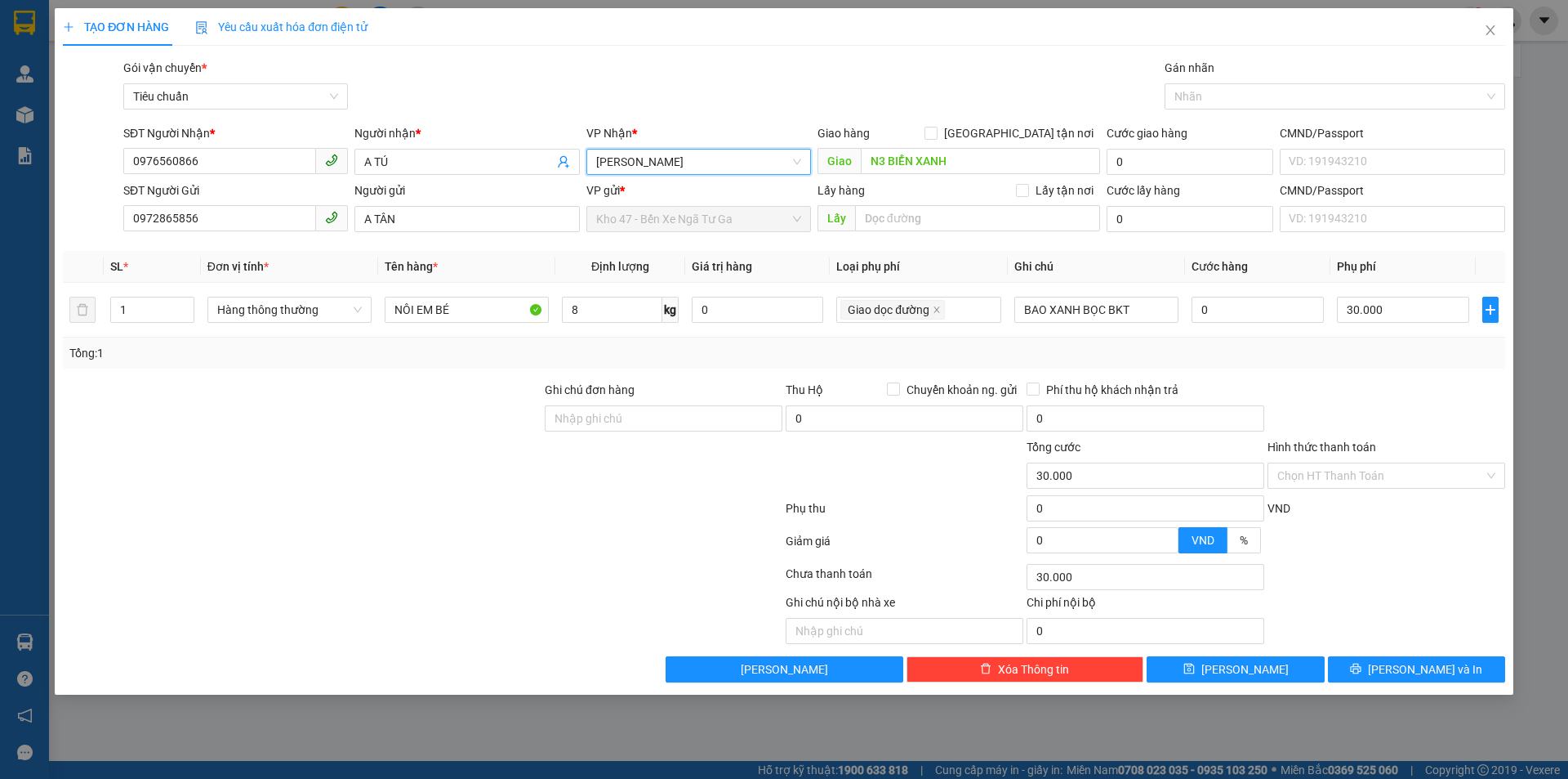
click at [353, 453] on div at bounding box center [302, 466] width 482 height 58
click at [1399, 334] on td "30.000" at bounding box center [1403, 310] width 145 height 55
click at [1377, 365] on div "Tổng: 1" at bounding box center [784, 353] width 1442 height 31
click at [624, 318] on input "8" at bounding box center [611, 309] width 100 height 27
click at [680, 368] on div "Tổng: 1" at bounding box center [784, 353] width 1442 height 31
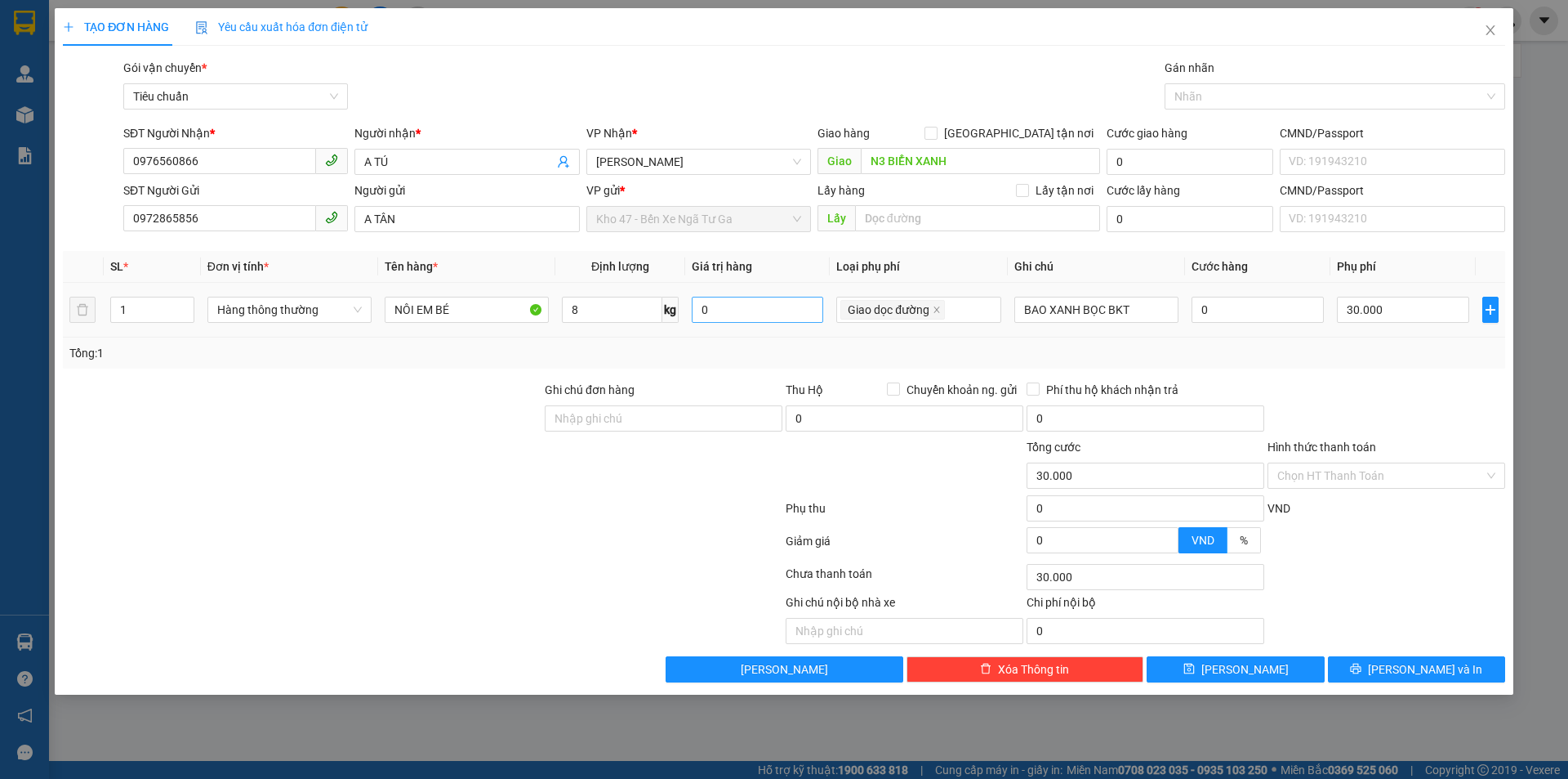
type input "60.000"
type input "40.000"
type input "20.000"
click at [1393, 306] on input "20.000" at bounding box center [1403, 309] width 132 height 27
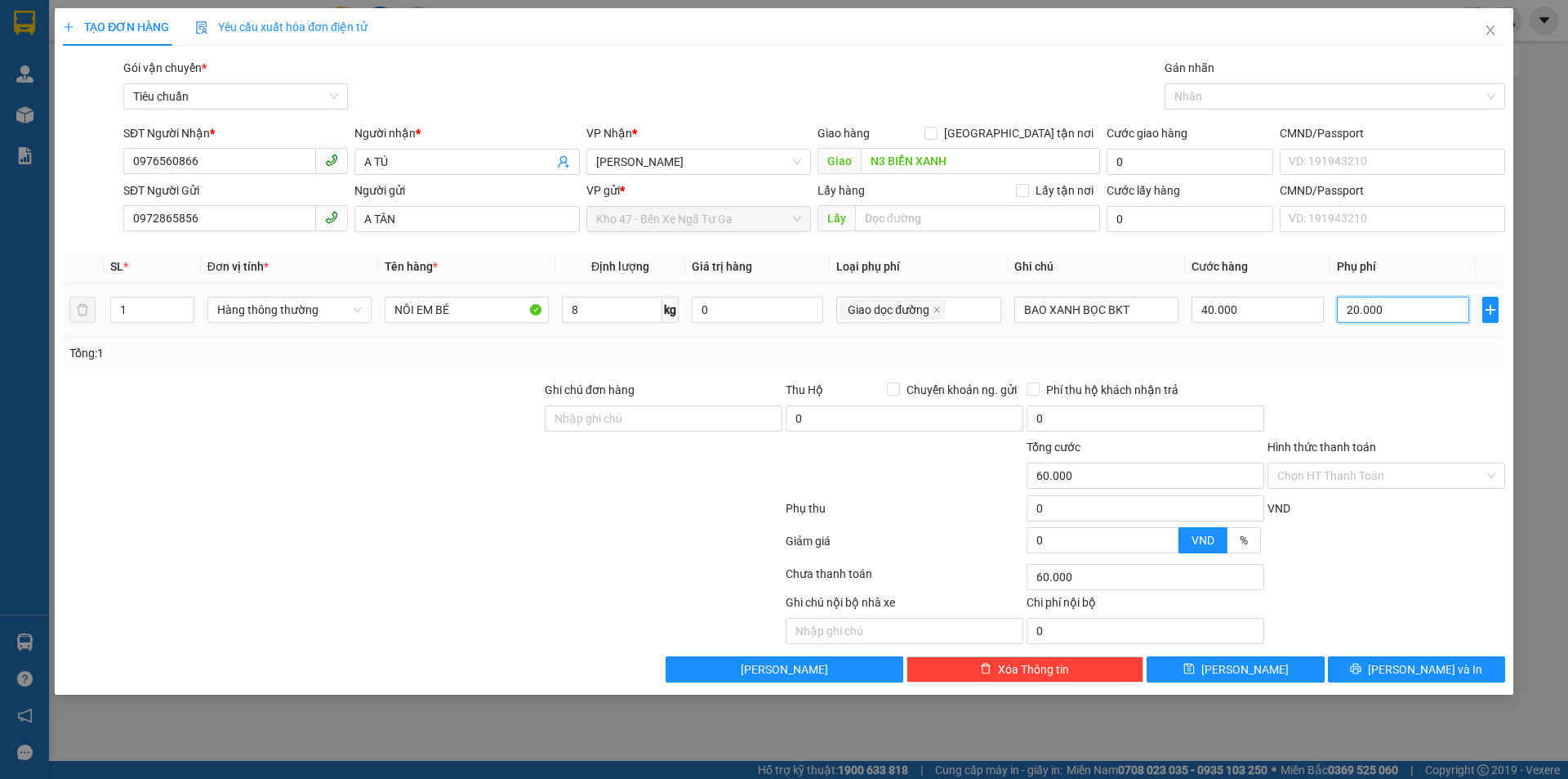
click at [1393, 306] on input "20.000" at bounding box center [1403, 309] width 132 height 27
type input "40.000"
type input "0"
click at [1433, 390] on div at bounding box center [1386, 409] width 241 height 58
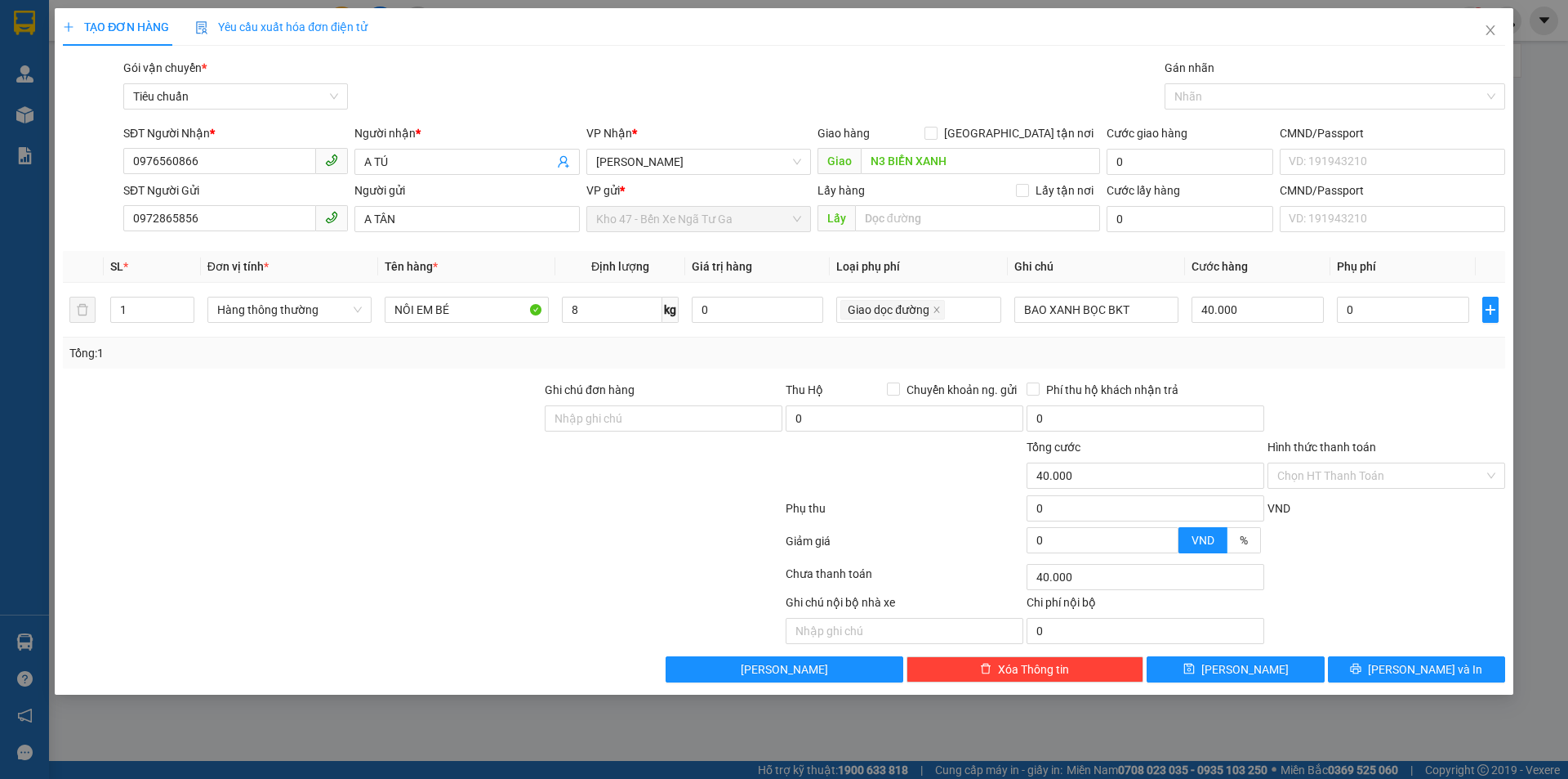
click at [1433, 390] on div at bounding box center [1386, 409] width 241 height 58
click at [603, 310] on input "8" at bounding box center [611, 309] width 100 height 27
click at [415, 434] on div at bounding box center [302, 409] width 482 height 58
type input "60.000"
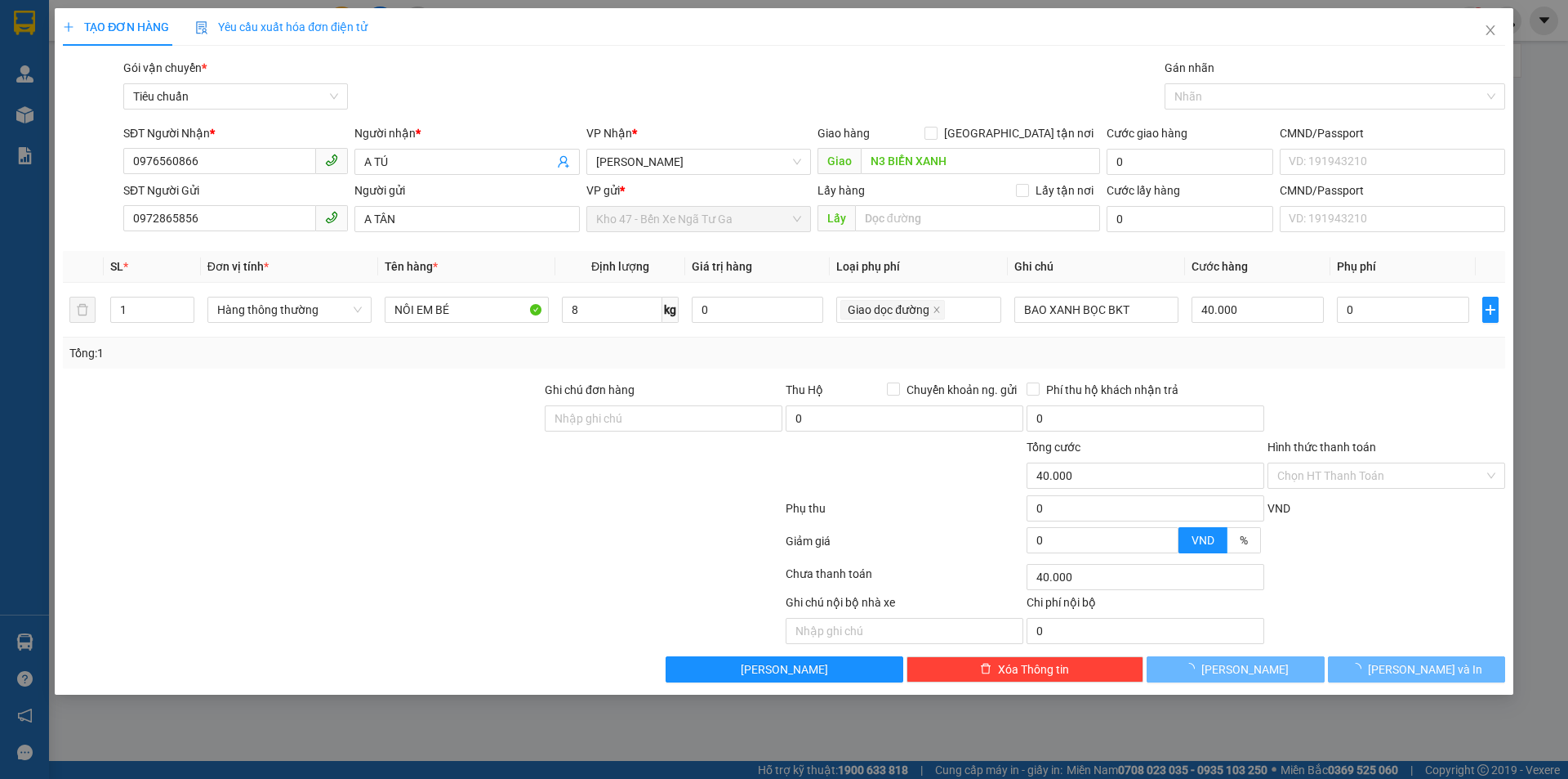
type input "60.000"
type input "20.000"
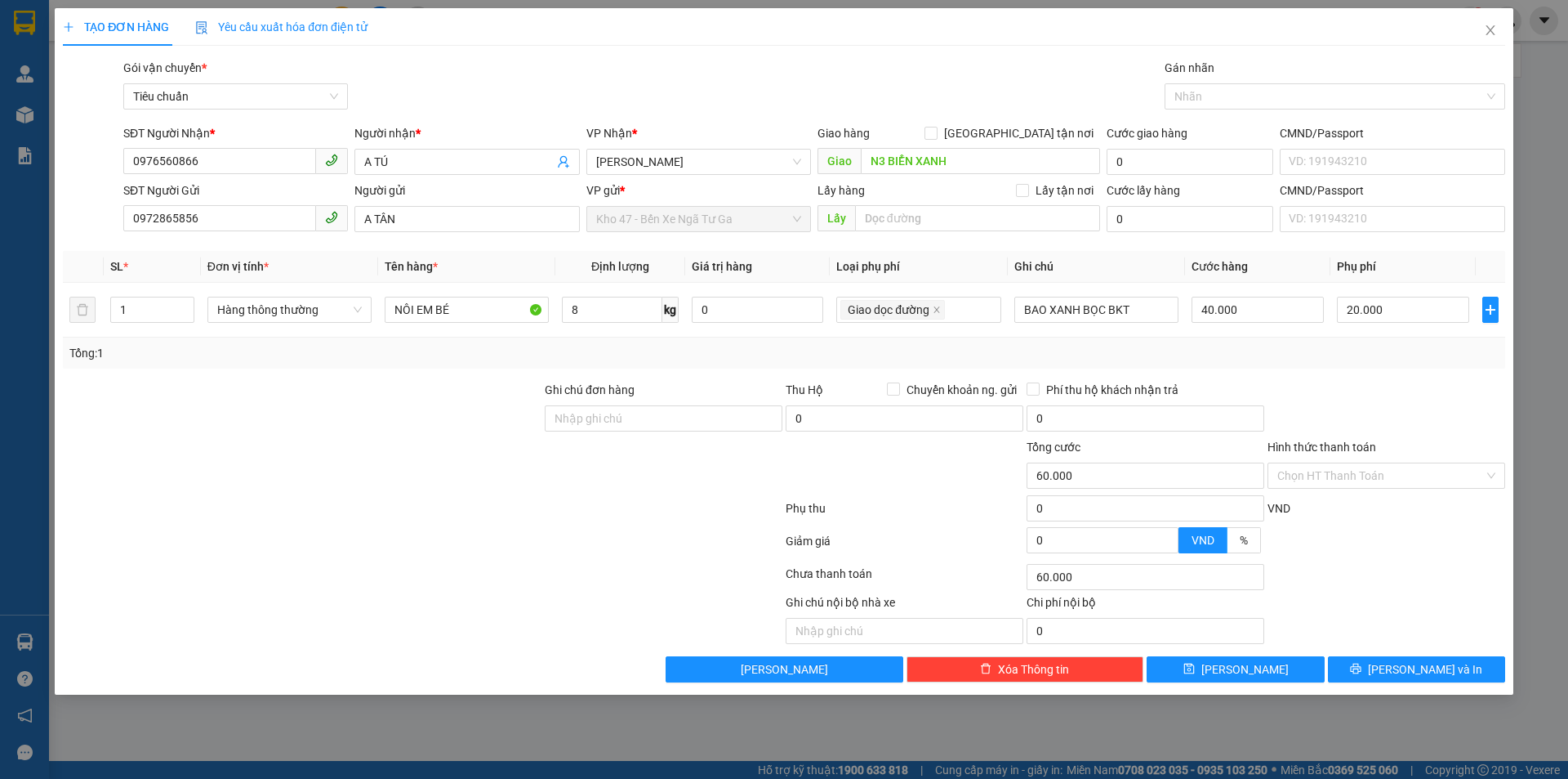
click at [1393, 402] on div at bounding box center [1386, 409] width 241 height 58
click at [1408, 670] on span "[PERSON_NAME] và In" at bounding box center [1425, 669] width 114 height 18
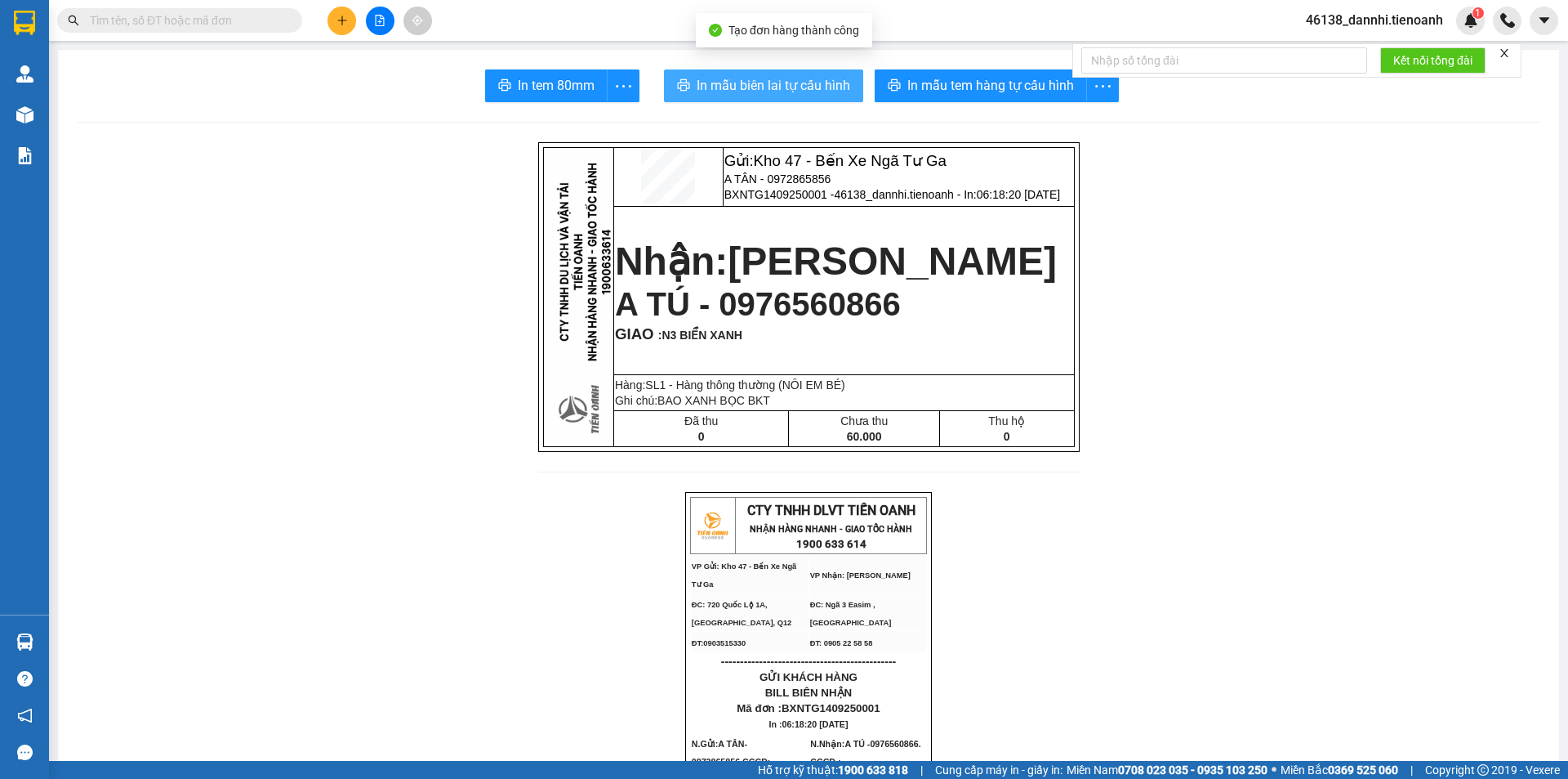
click at [768, 91] on span "In mẫu biên lai tự cấu hình" at bounding box center [773, 85] width 154 height 20
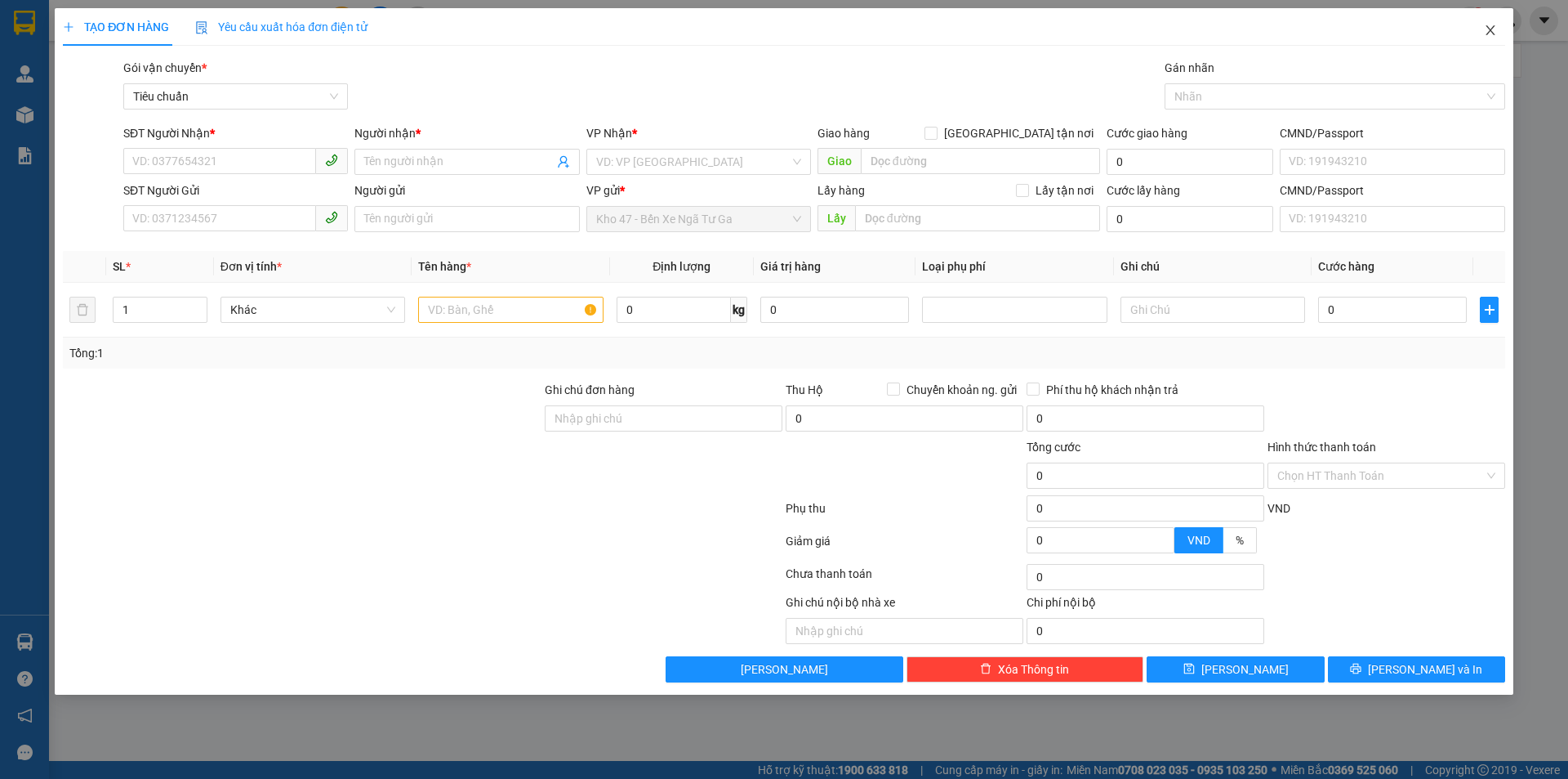
click at [1487, 28] on icon "close" at bounding box center [1490, 30] width 13 height 13
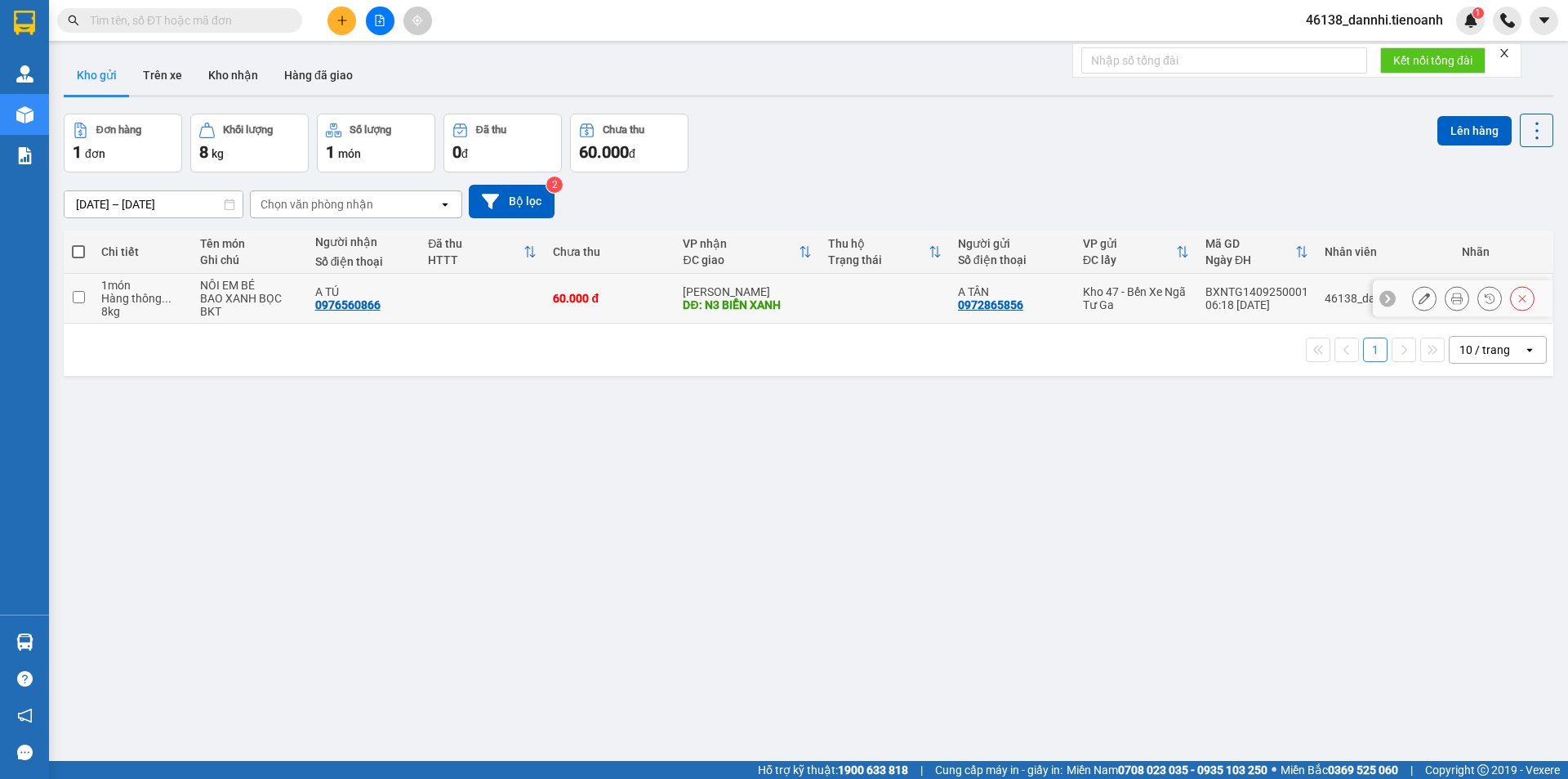
click at [423, 295] on td at bounding box center [482, 298] width 125 height 50
checkbox input "true"
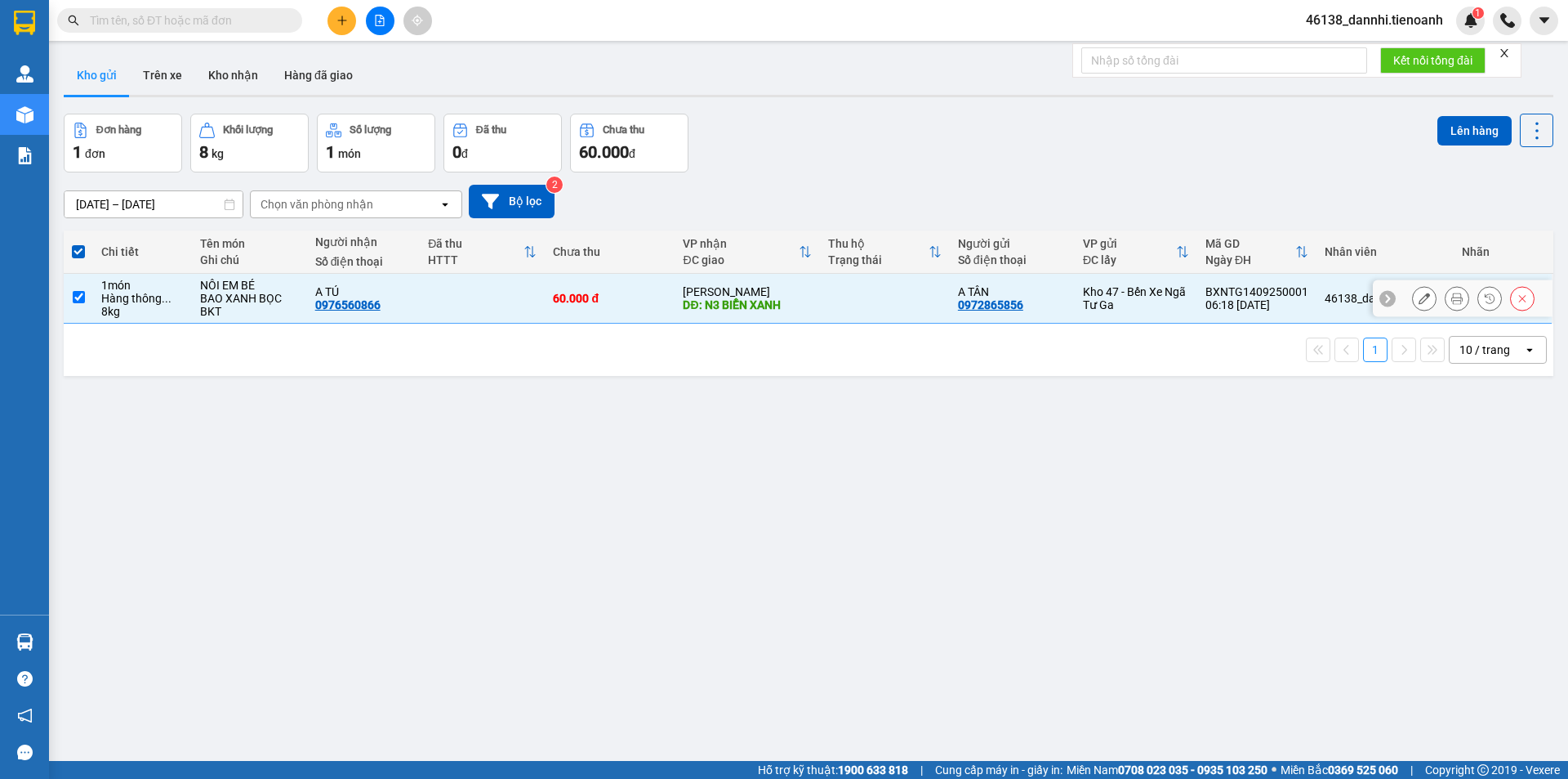
click at [1415, 304] on button at bounding box center [1424, 298] width 23 height 28
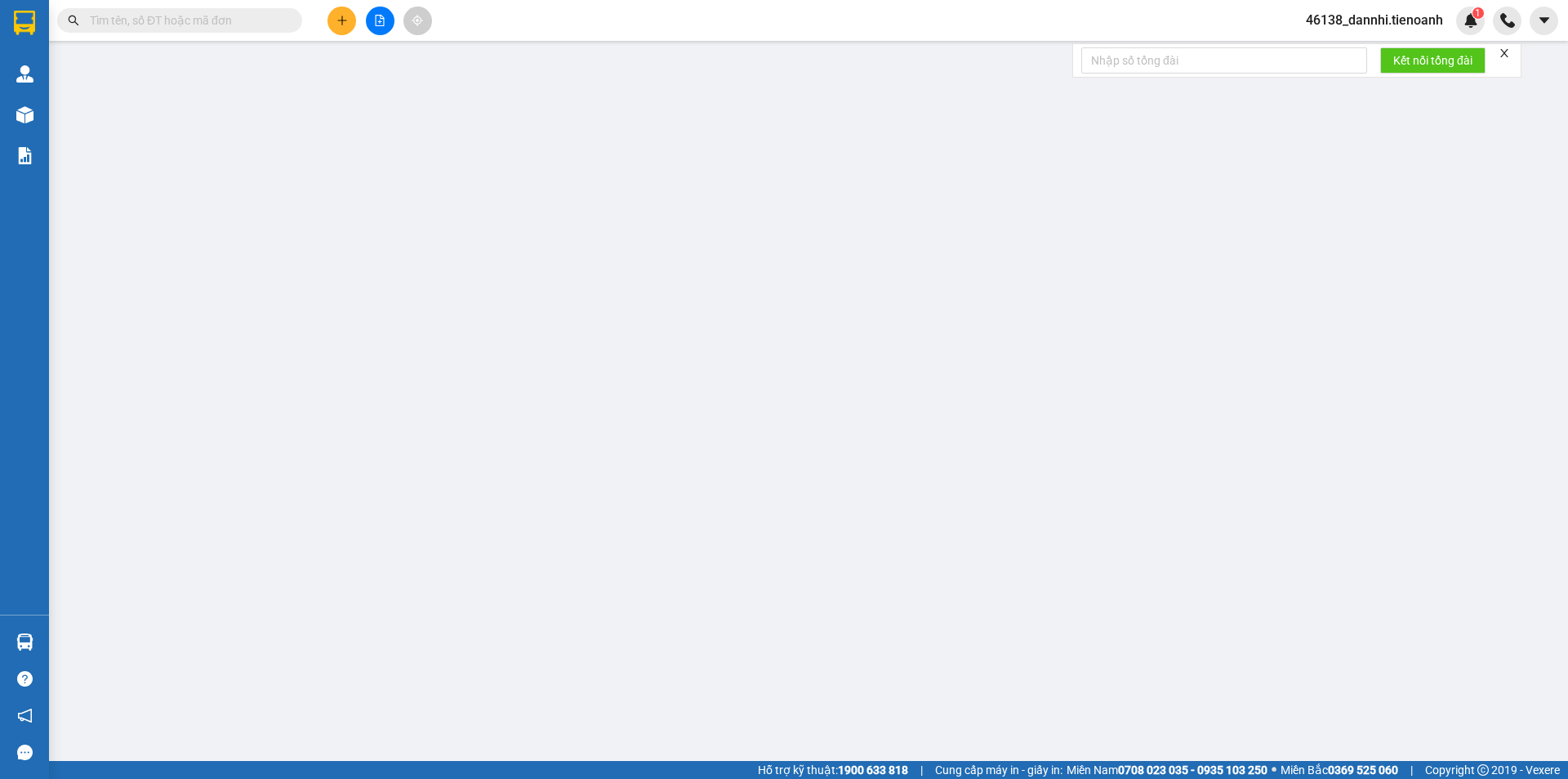
type input "0976560866"
type input "A TÚ"
type input "N3 BIỂN XANH"
type input "0972865856"
type input "A TÂN"
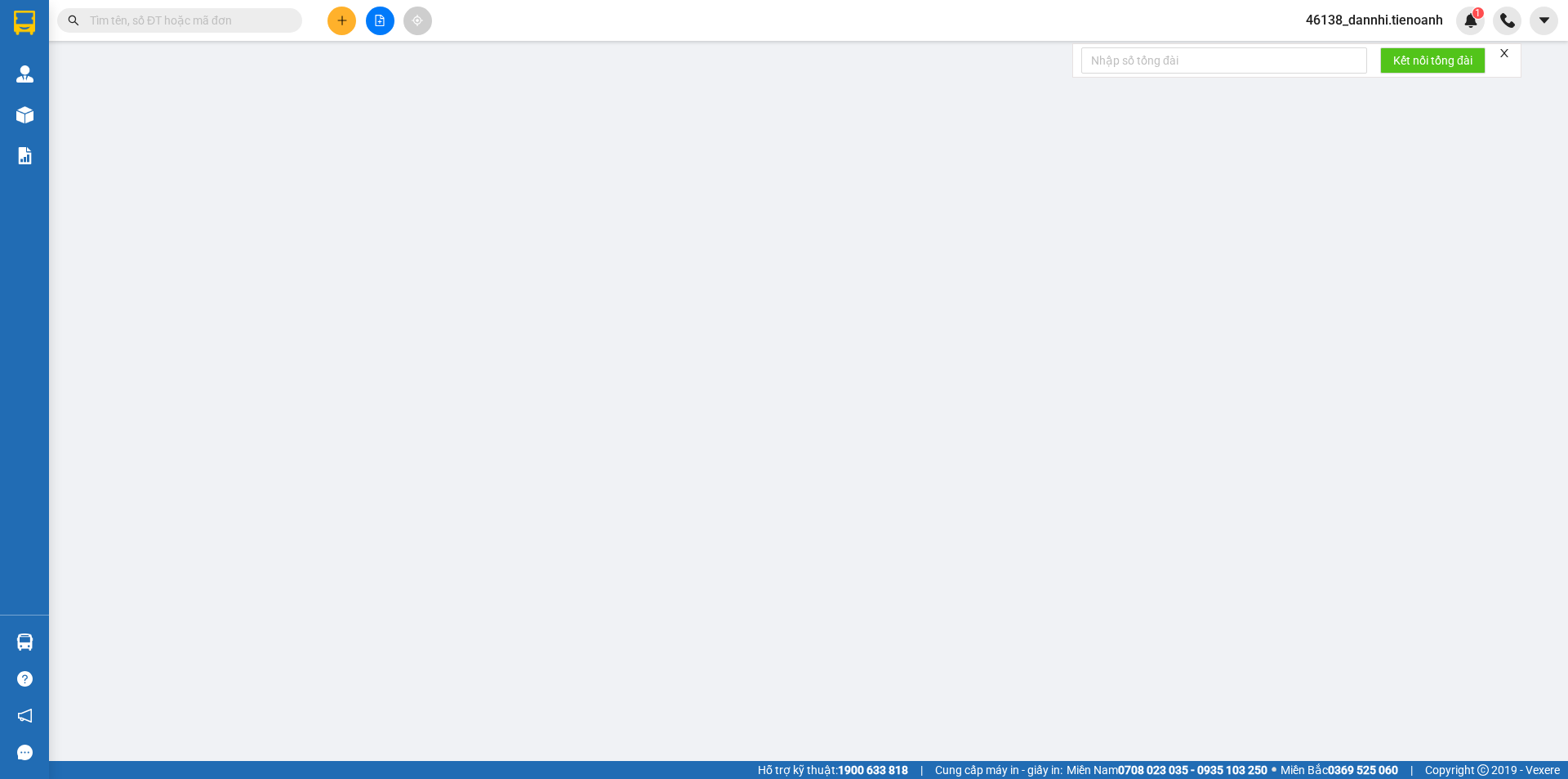
type input "60.000"
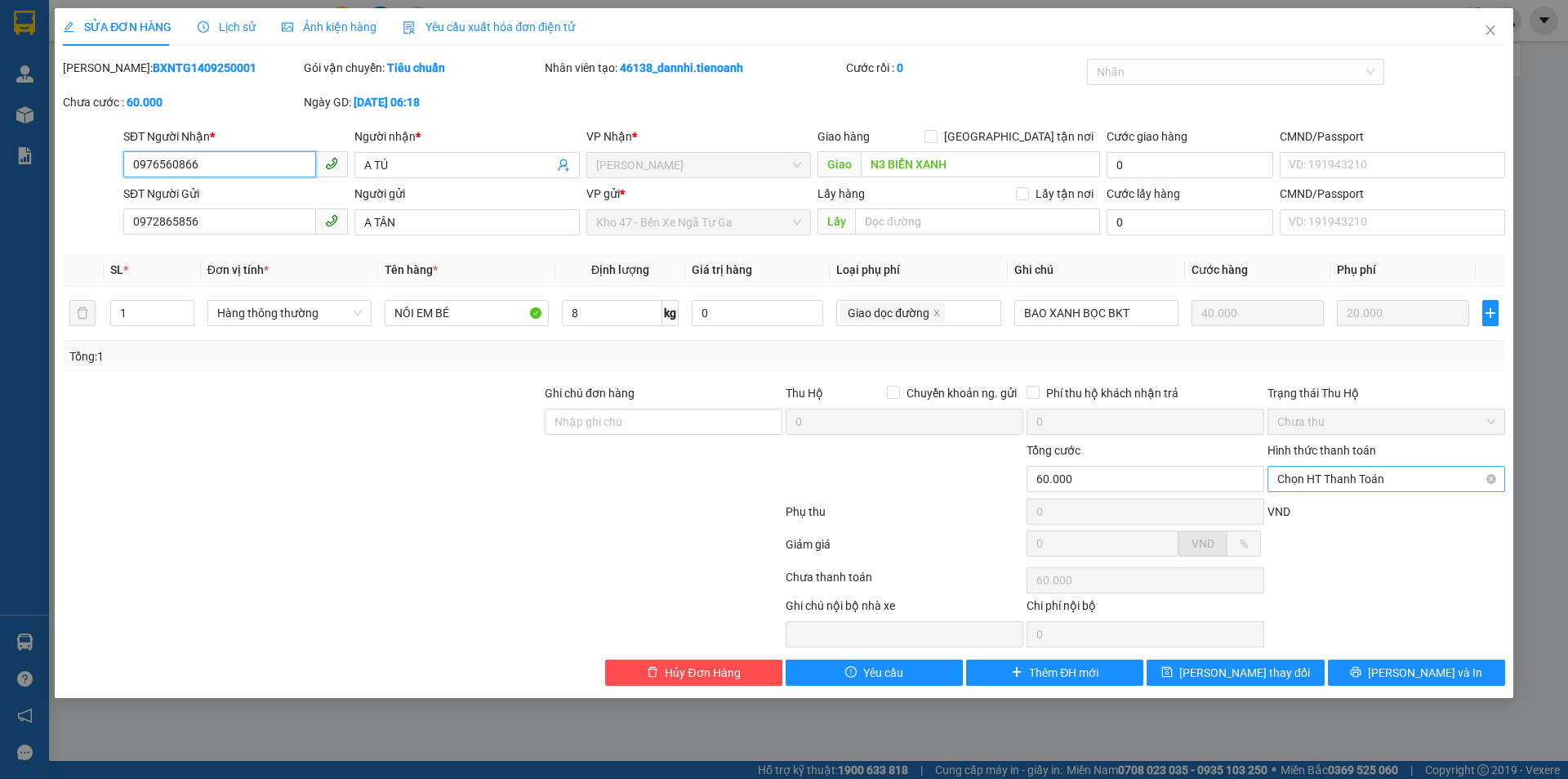
click at [1347, 479] on span "Chọn HT Thanh Toán" at bounding box center [1386, 478] width 218 height 25
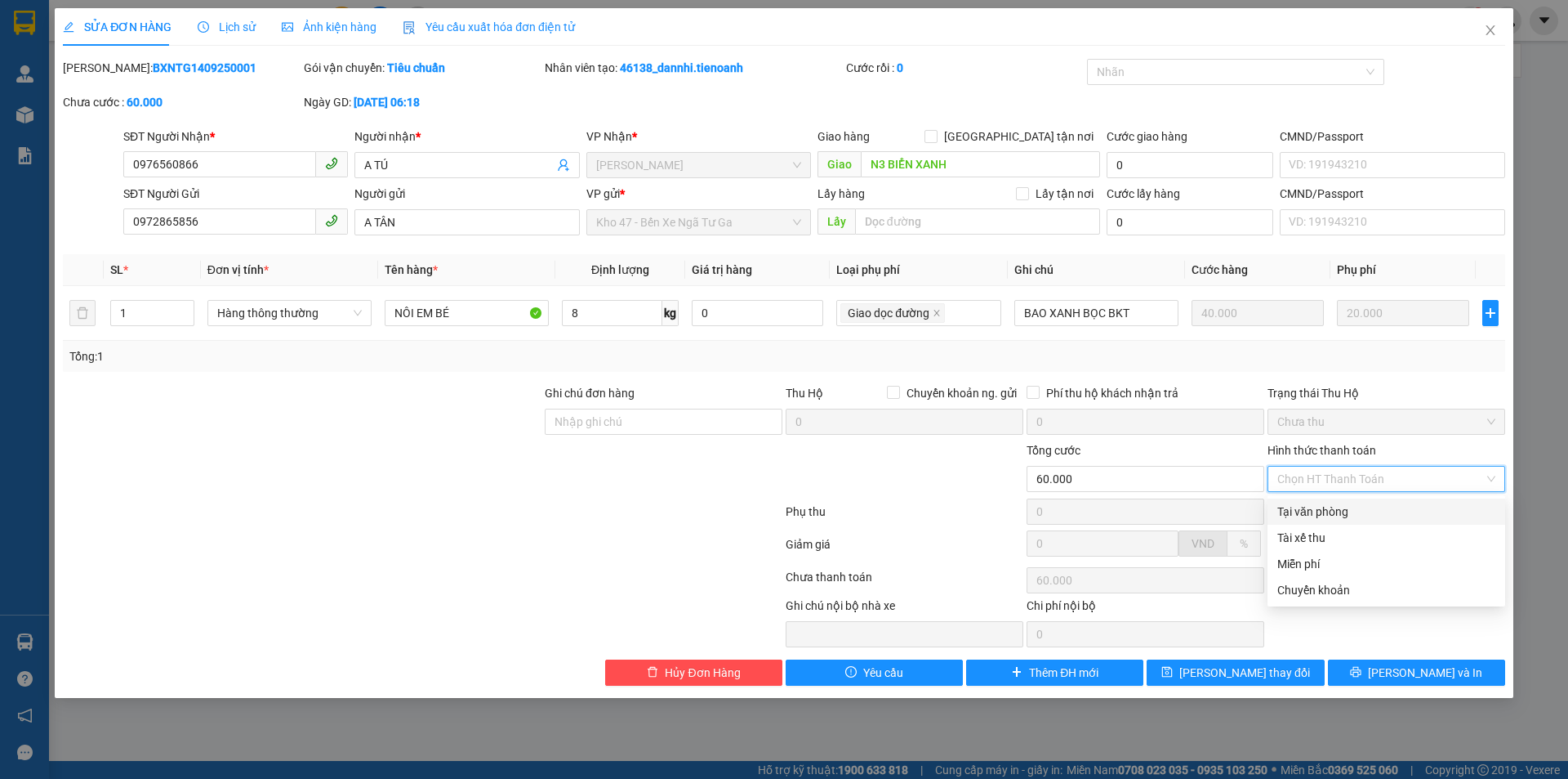
click at [1339, 518] on div "Tại văn phòng" at bounding box center [1386, 512] width 218 height 18
type input "0"
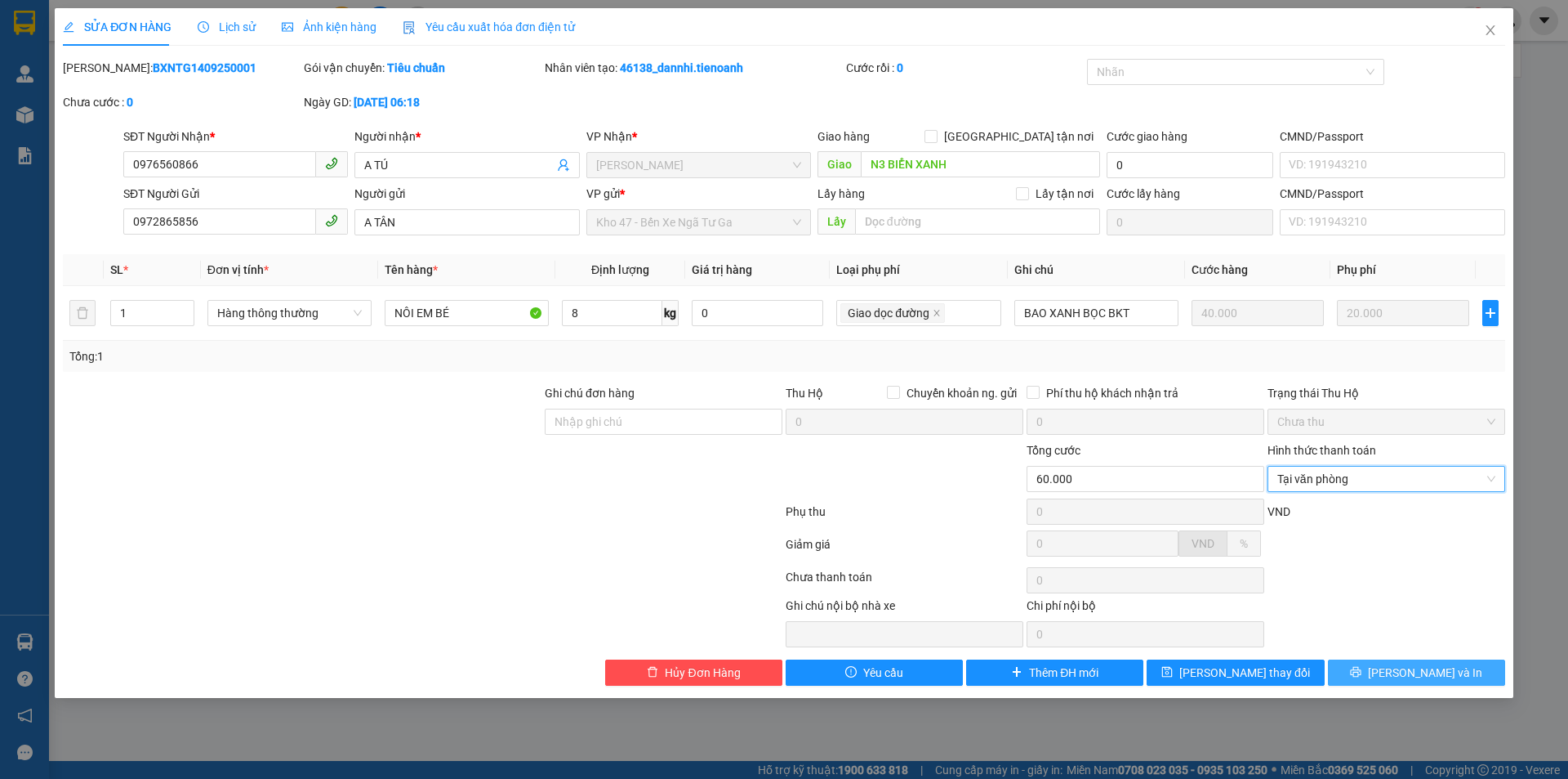
click at [1405, 674] on span "[PERSON_NAME] và In" at bounding box center [1425, 673] width 114 height 18
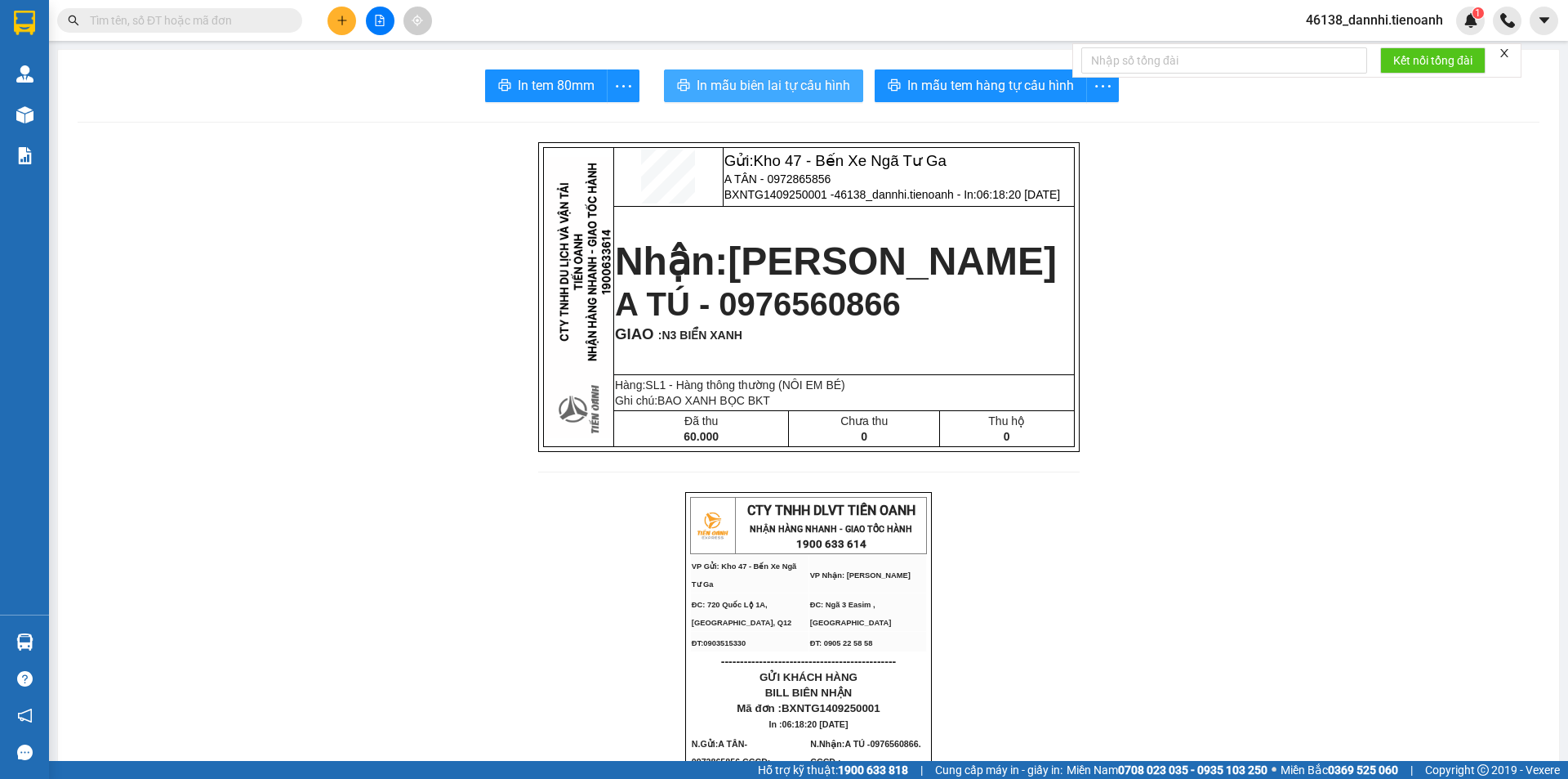
click at [793, 90] on span "In mẫu biên lai tự cấu hình" at bounding box center [773, 85] width 154 height 20
click at [787, 88] on span "In mẫu biên lai tự cấu hình" at bounding box center [773, 85] width 154 height 20
click at [753, 86] on span "In mẫu biên lai tự cấu hình" at bounding box center [773, 85] width 154 height 20
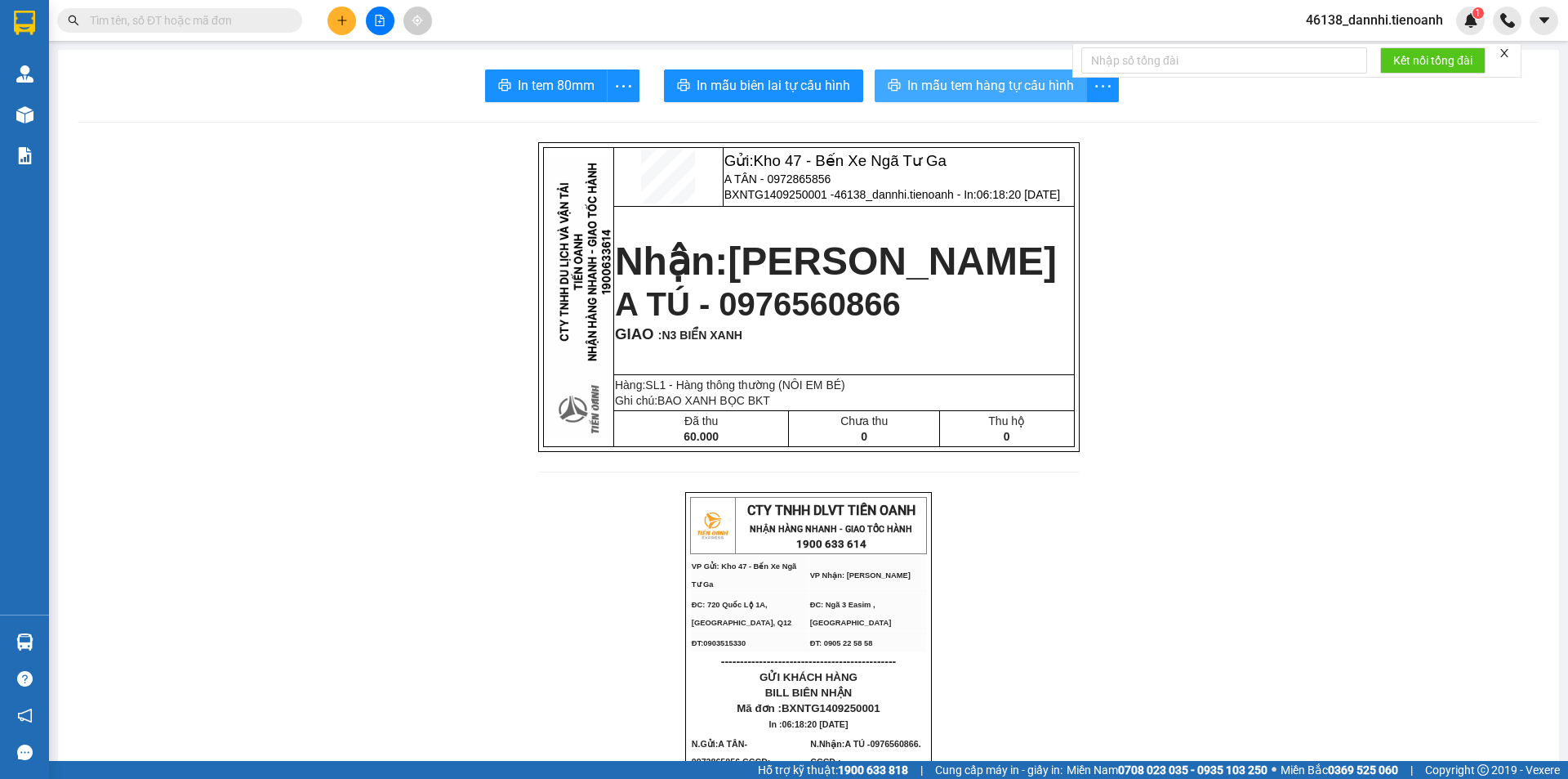
click at [963, 71] on button "In mẫu tem hàng tự cấu hình" at bounding box center [980, 86] width 212 height 33
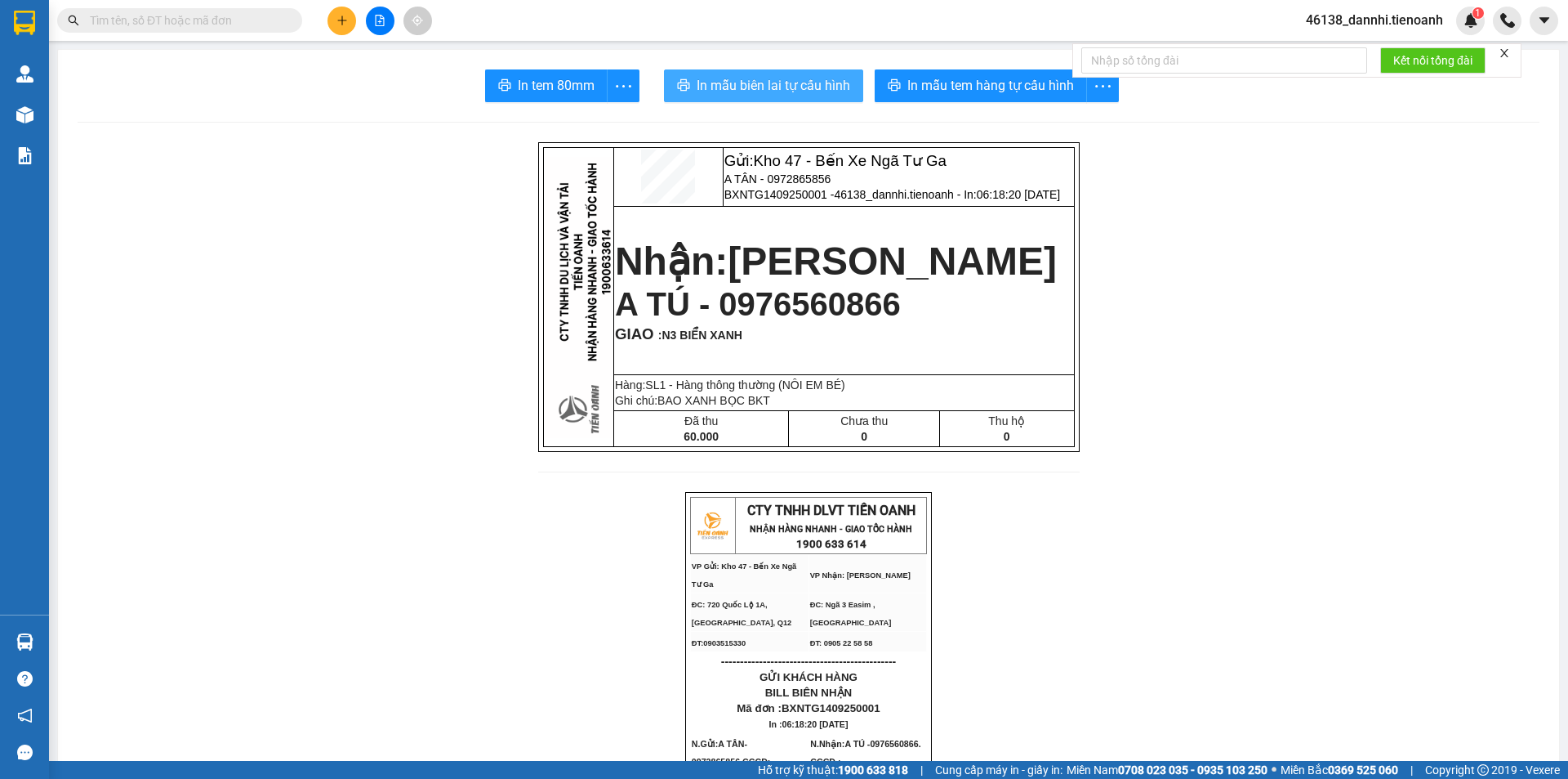
click at [698, 81] on span "In mẫu biên lai tự cấu hình" at bounding box center [773, 85] width 154 height 20
click at [768, 90] on span "In mẫu biên lai tự cấu hình" at bounding box center [773, 85] width 154 height 20
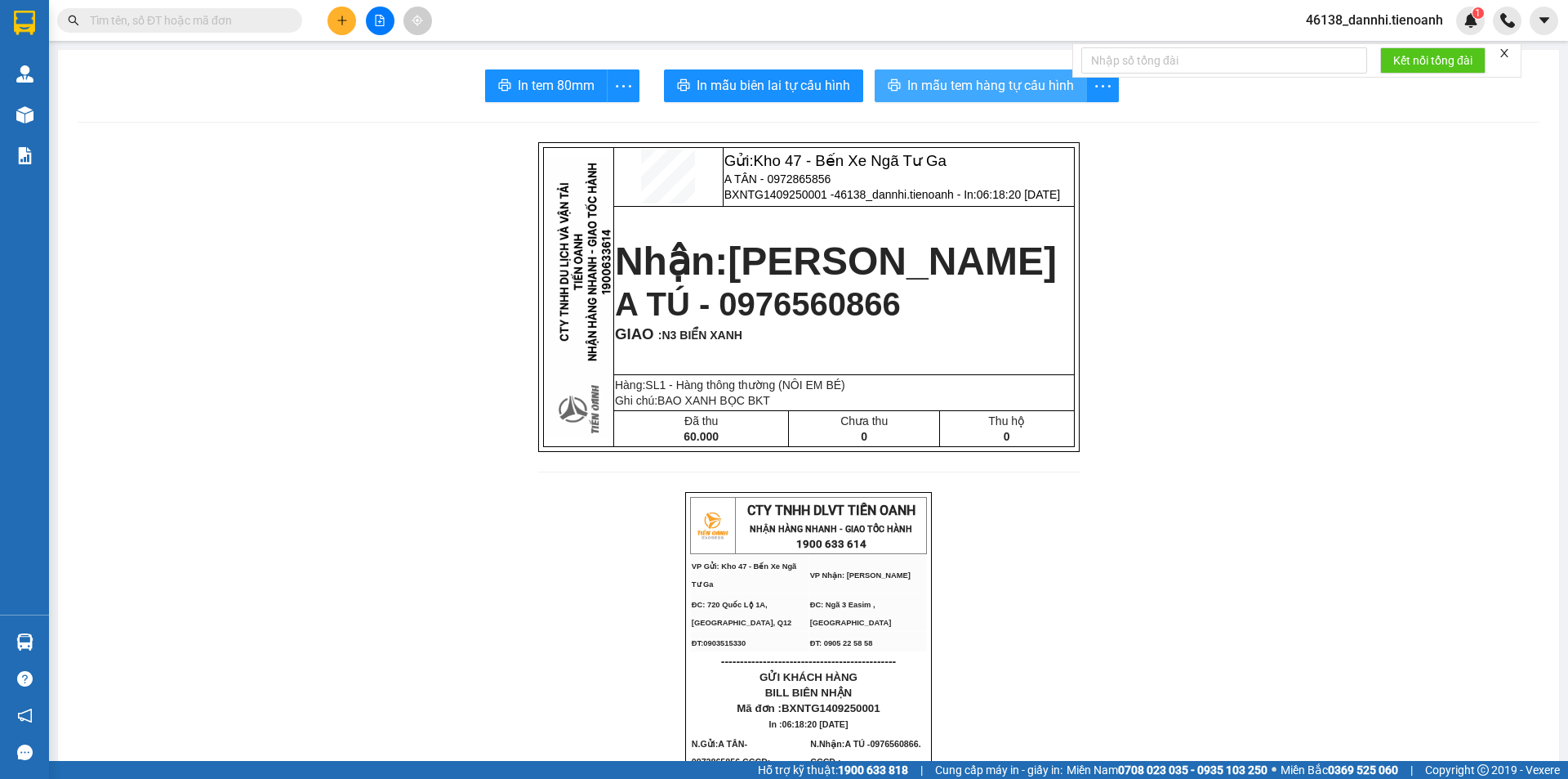
click at [950, 83] on span "In mẫu tem hàng tự cấu hình" at bounding box center [991, 85] width 166 height 20
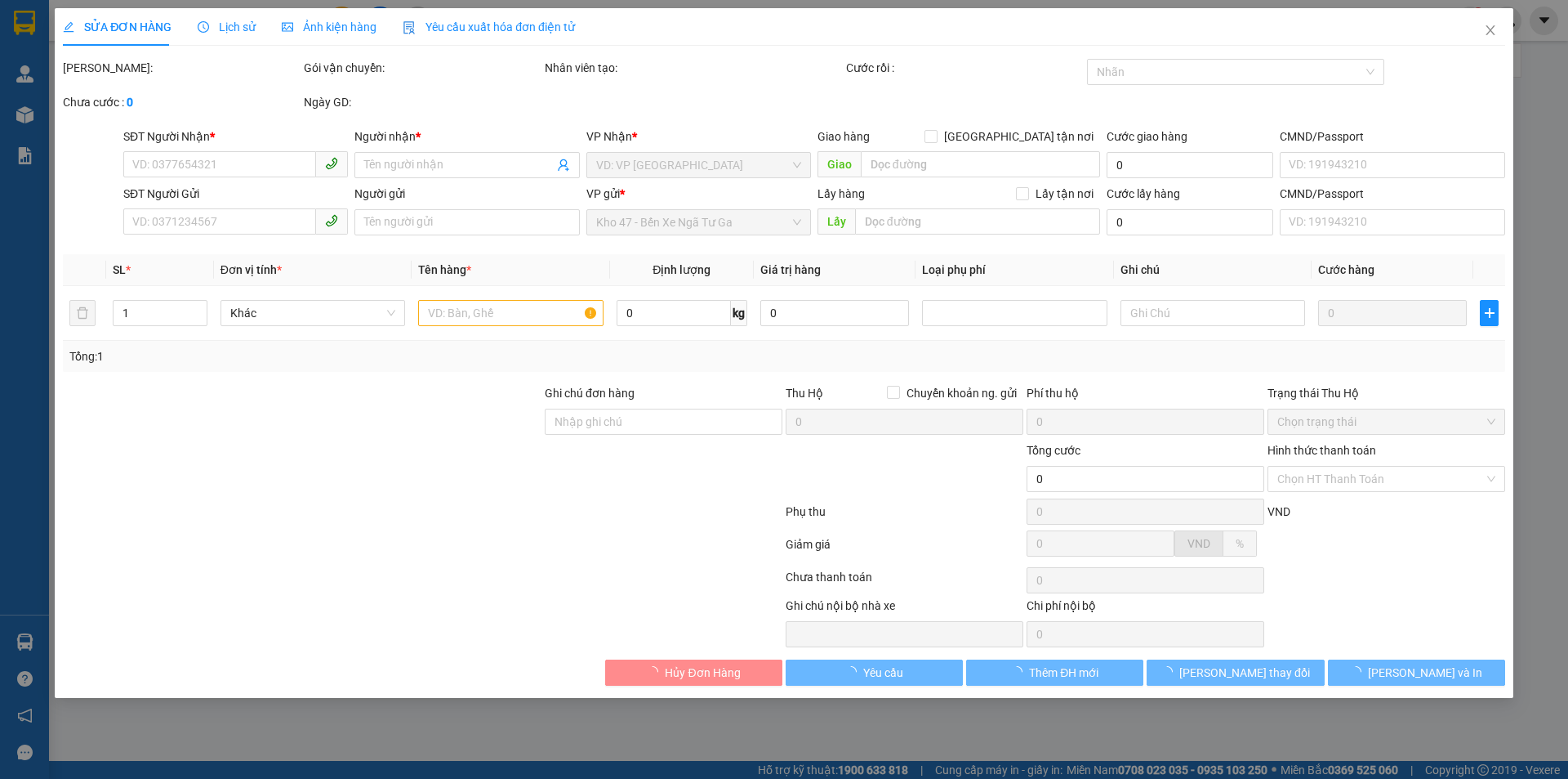
click at [1540, 27] on div "SỬA ĐƠN HÀNG Lịch sử Ảnh kiện hàng Yêu cầu xuất hóa đơn điện tử Total Paid Fee …" at bounding box center [784, 390] width 1568 height 779
type input "0976560866"
type input "A TÚ"
type input "N3 BIỂN XANH"
type input "0972865856"
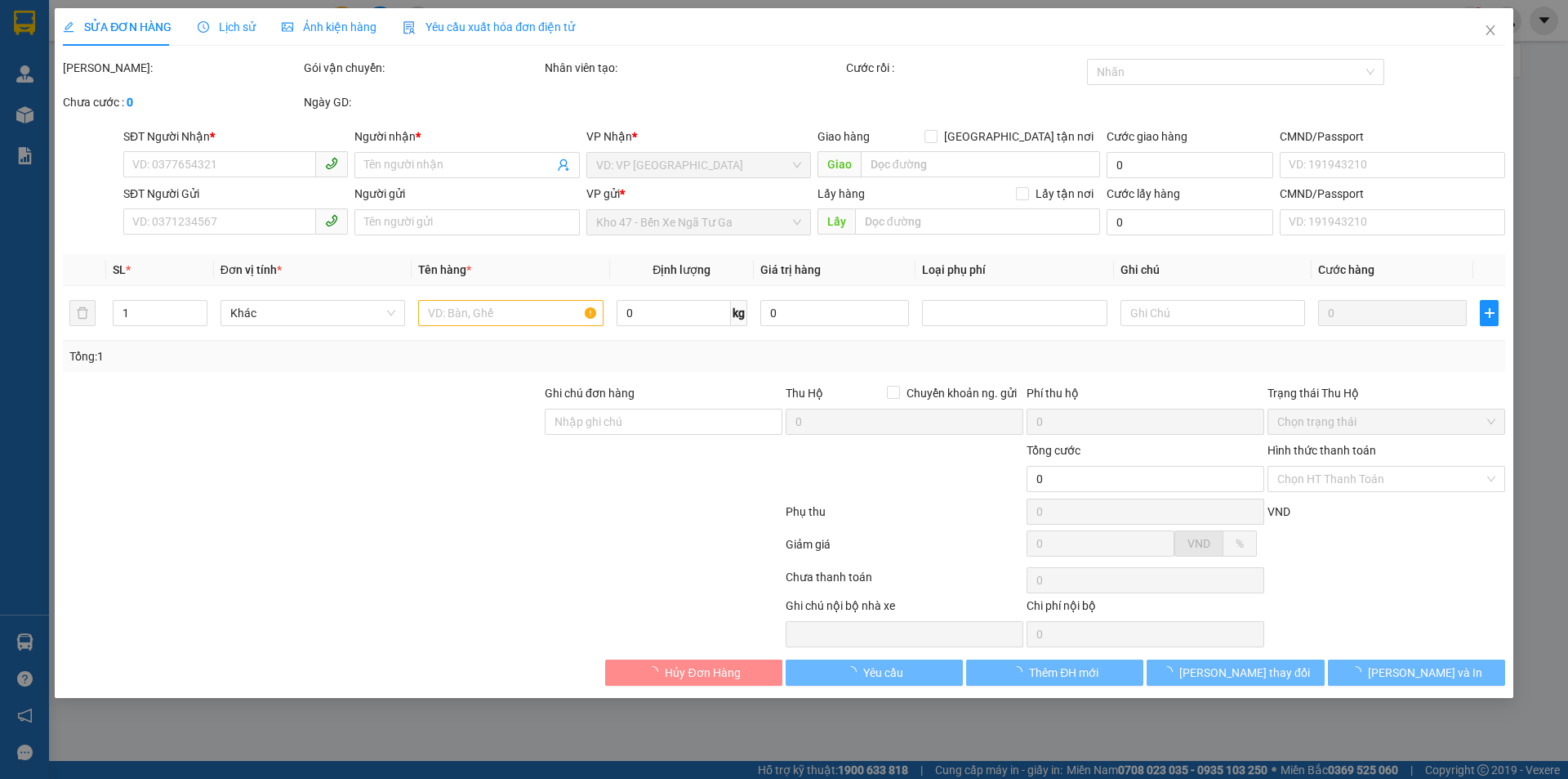
type input "A TÂN"
type input "60.000"
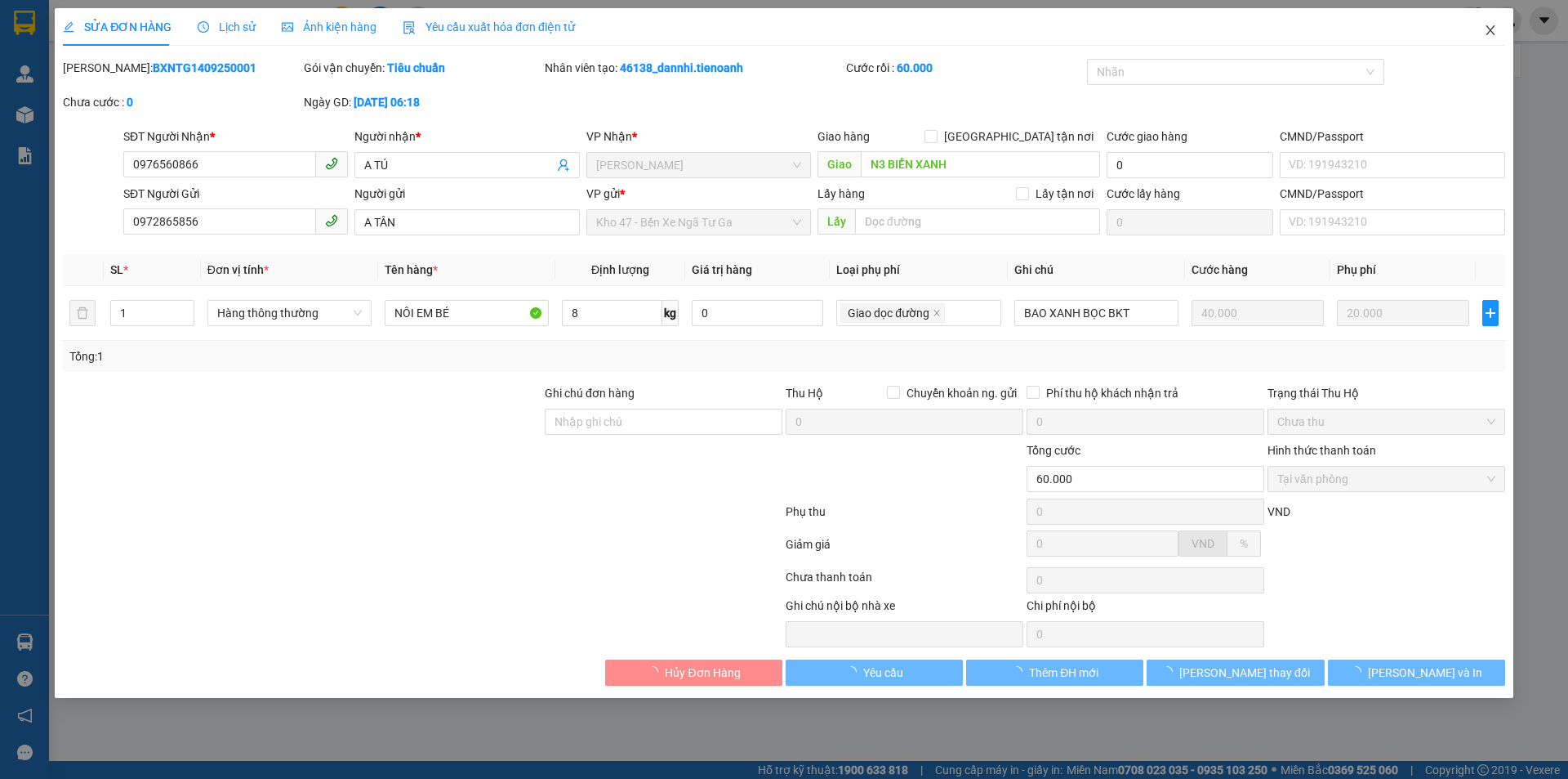
click at [1484, 36] on icon "close" at bounding box center [1490, 30] width 13 height 13
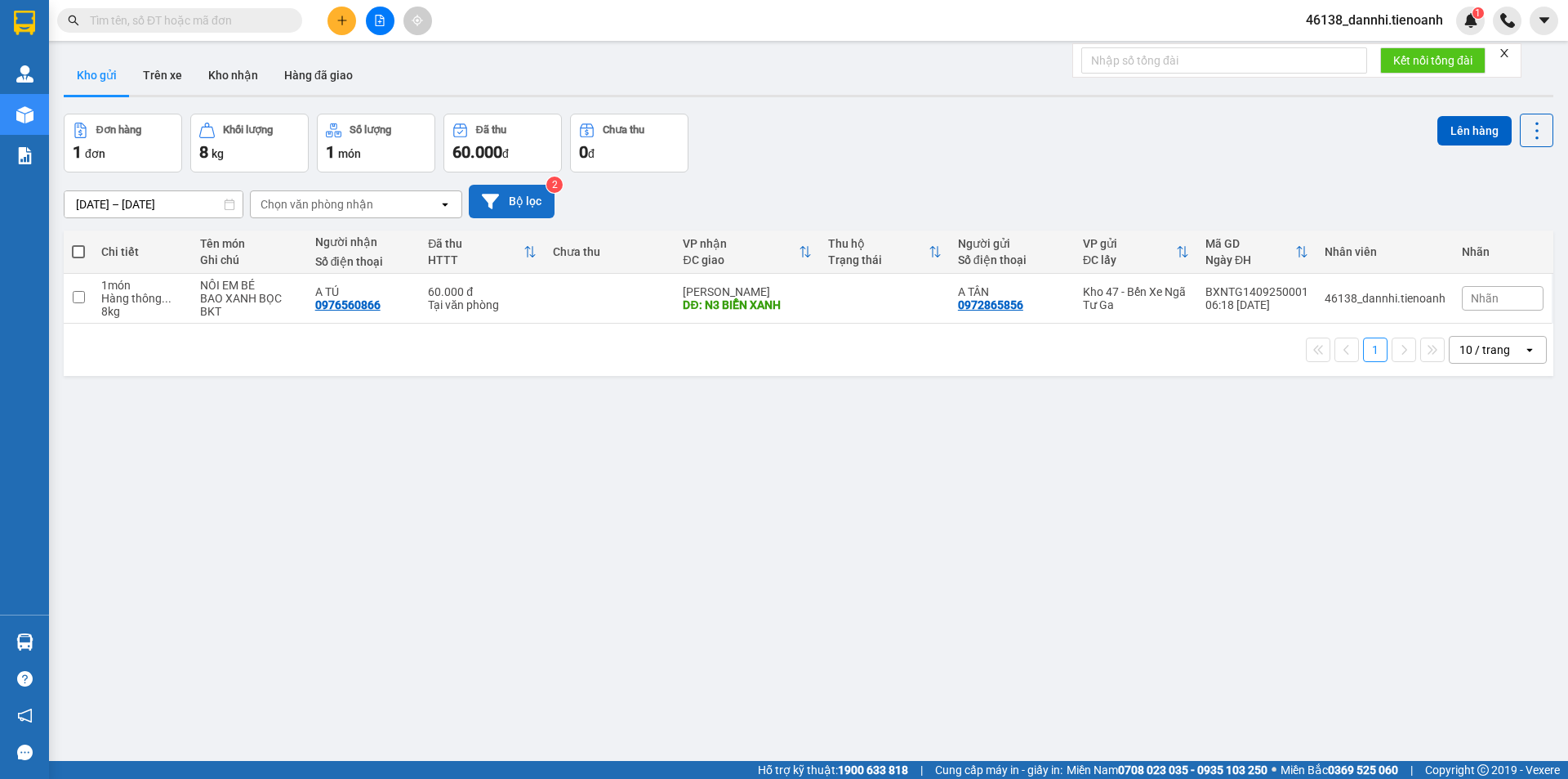
click at [498, 201] on icon at bounding box center [490, 201] width 17 height 17
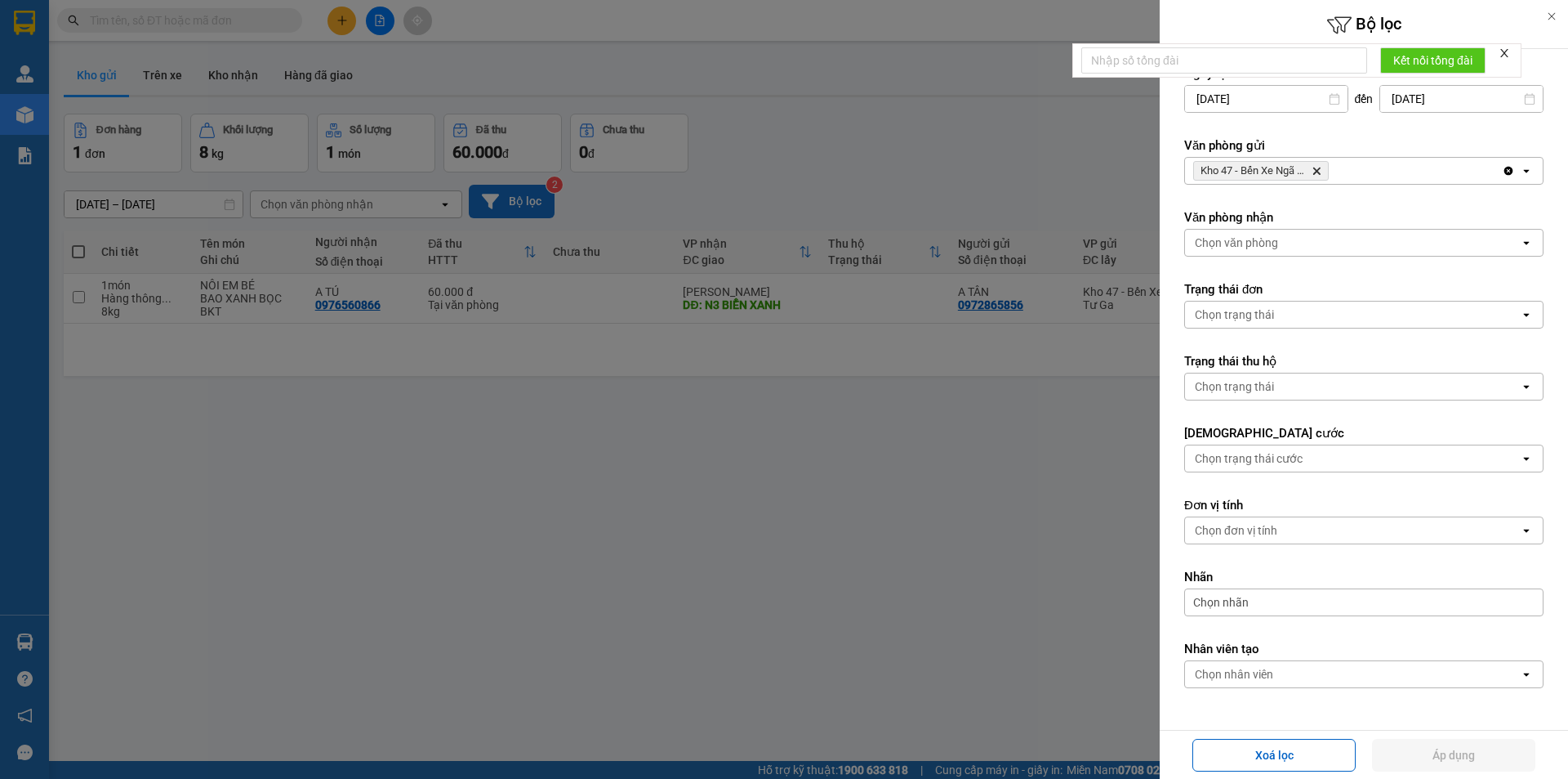
click at [735, 369] on div at bounding box center [784, 390] width 1568 height 779
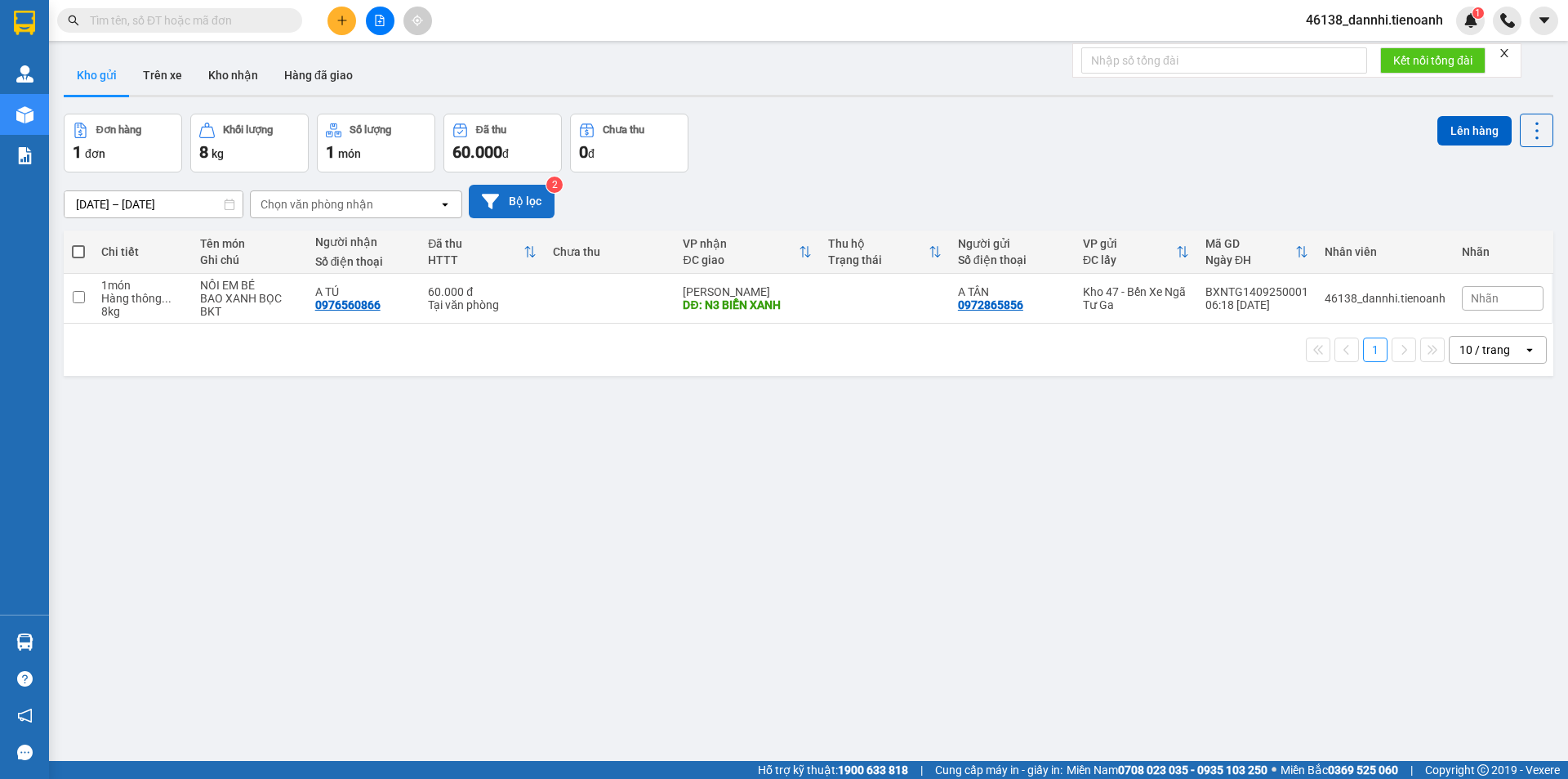
click at [556, 508] on div "ver 1.8.143 Kho gửi Trên xe Kho nhận Hàng đã giao Đơn hàng 1 đơn Khối lượng 8 k…" at bounding box center [809, 439] width 1502 height 779
click at [619, 293] on td at bounding box center [609, 298] width 130 height 50
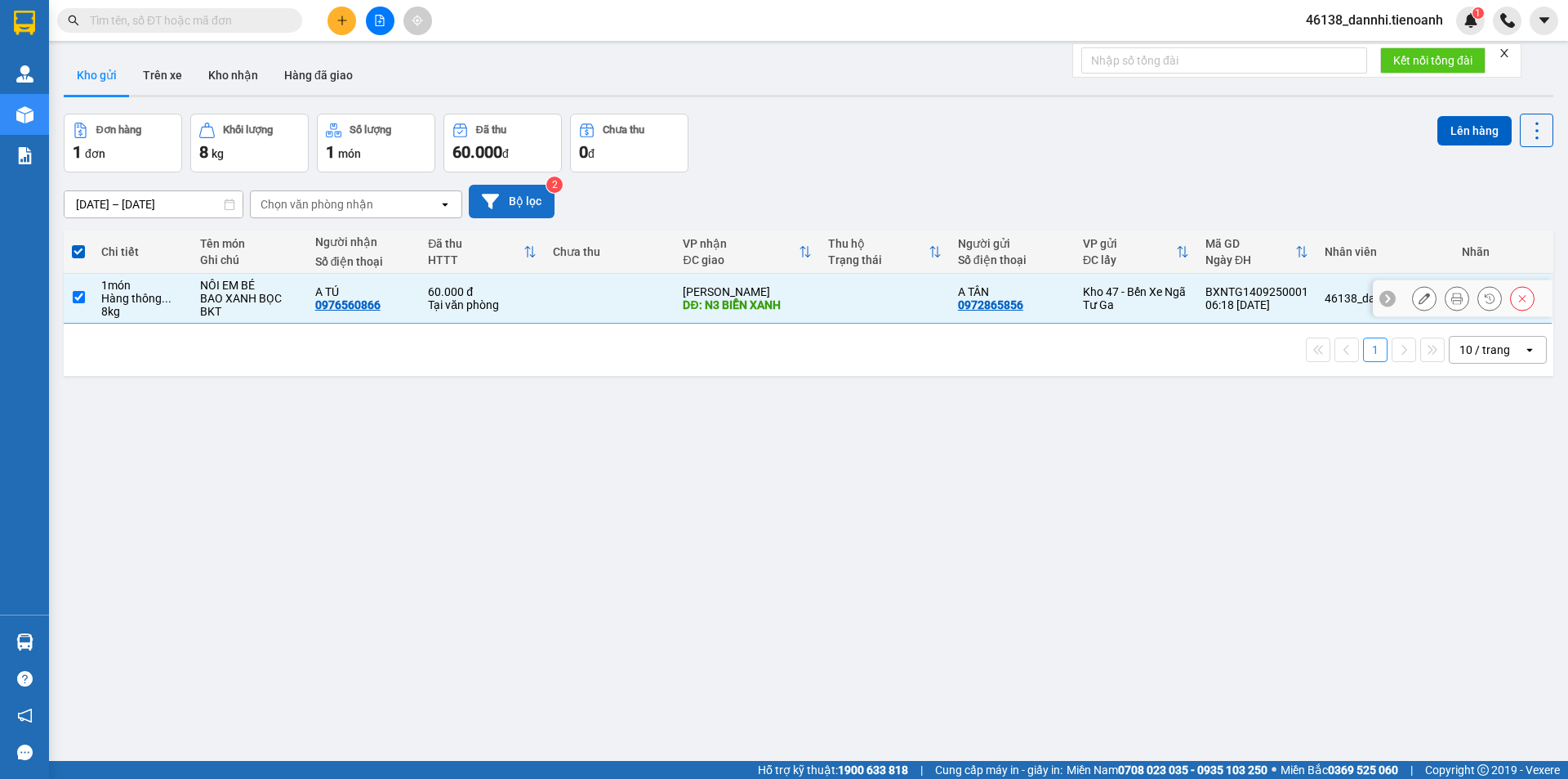
click at [619, 293] on td at bounding box center [609, 298] width 130 height 50
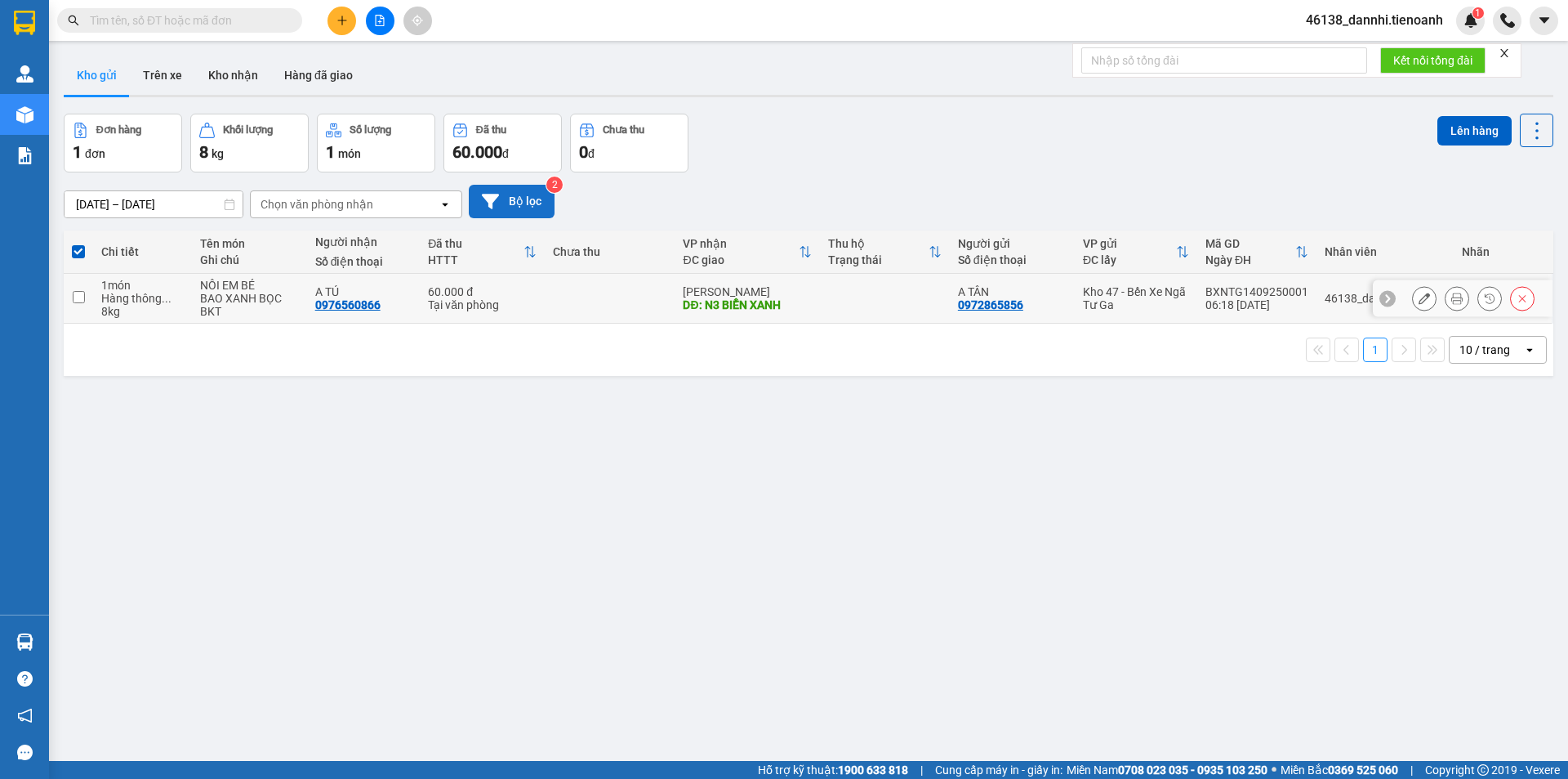
click at [556, 502] on div "ver 1.8.143 Kho gửi Trên xe Kho nhận Hàng đã giao Đơn hàng 1 đơn Khối lượng 8 k…" at bounding box center [809, 439] width 1502 height 779
click at [528, 299] on div "Tại văn phòng" at bounding box center [482, 304] width 109 height 13
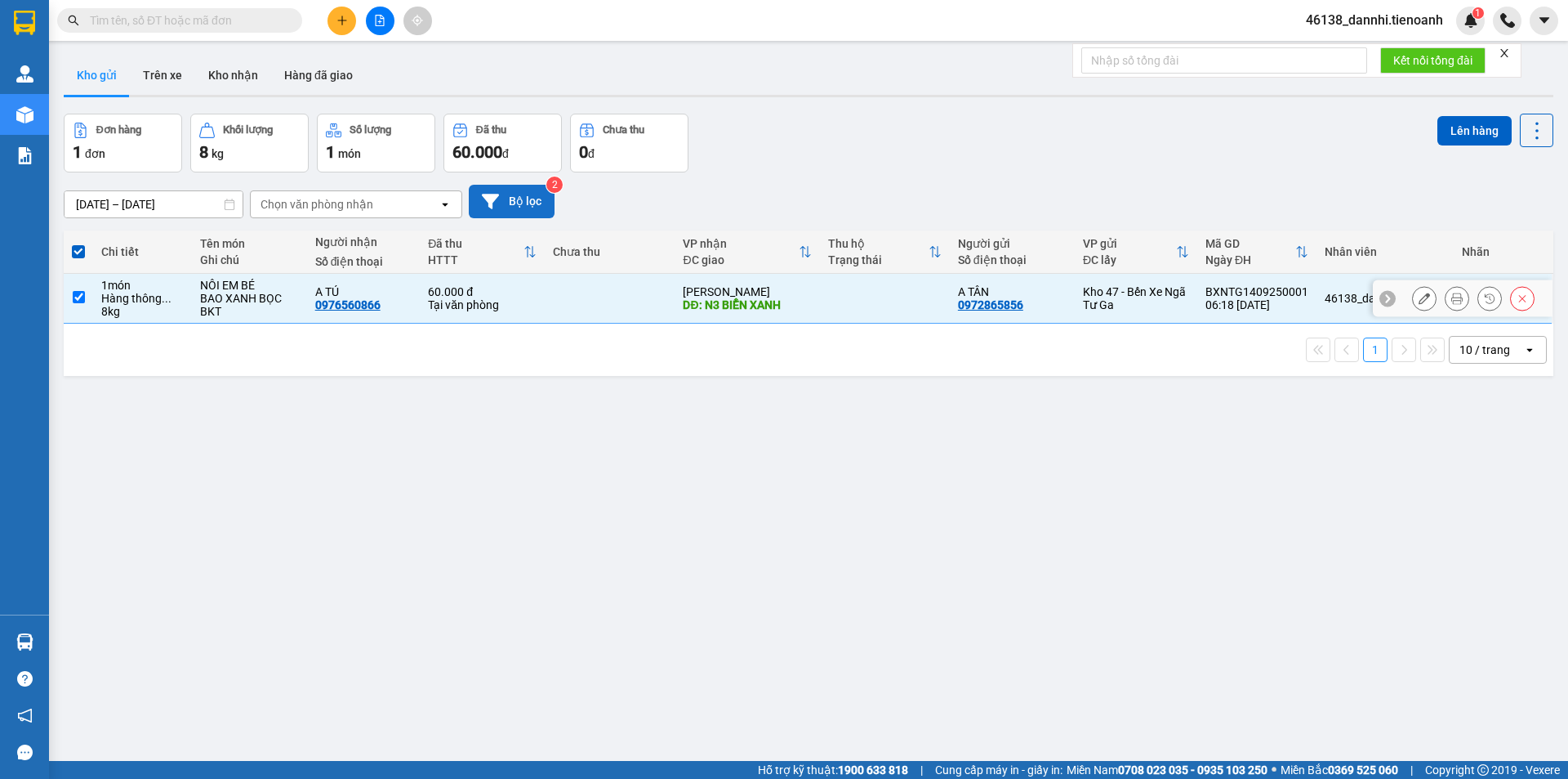
click at [545, 312] on td at bounding box center [609, 298] width 130 height 50
checkbox input "false"
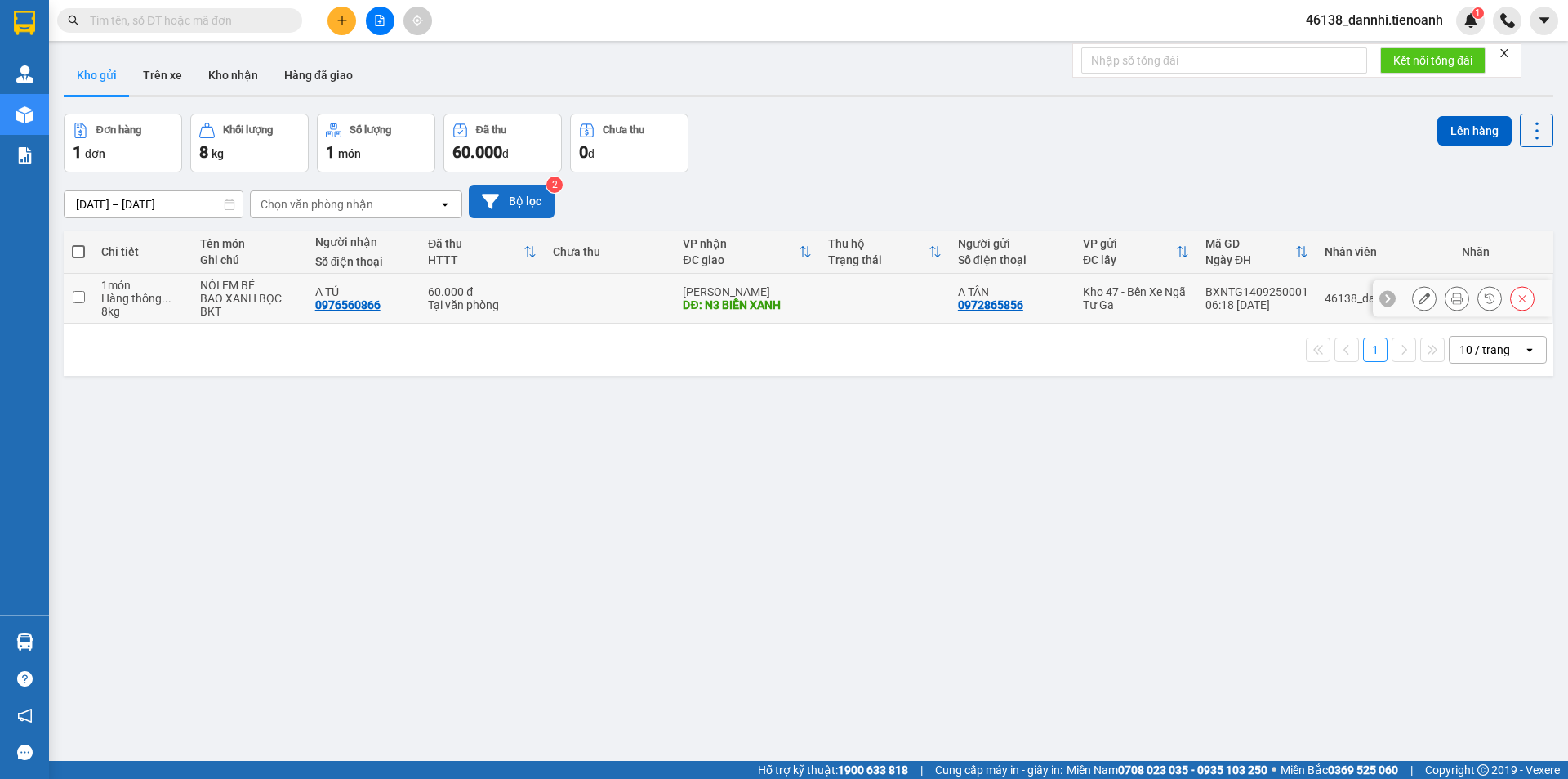
click at [1413, 294] on button at bounding box center [1424, 298] width 23 height 28
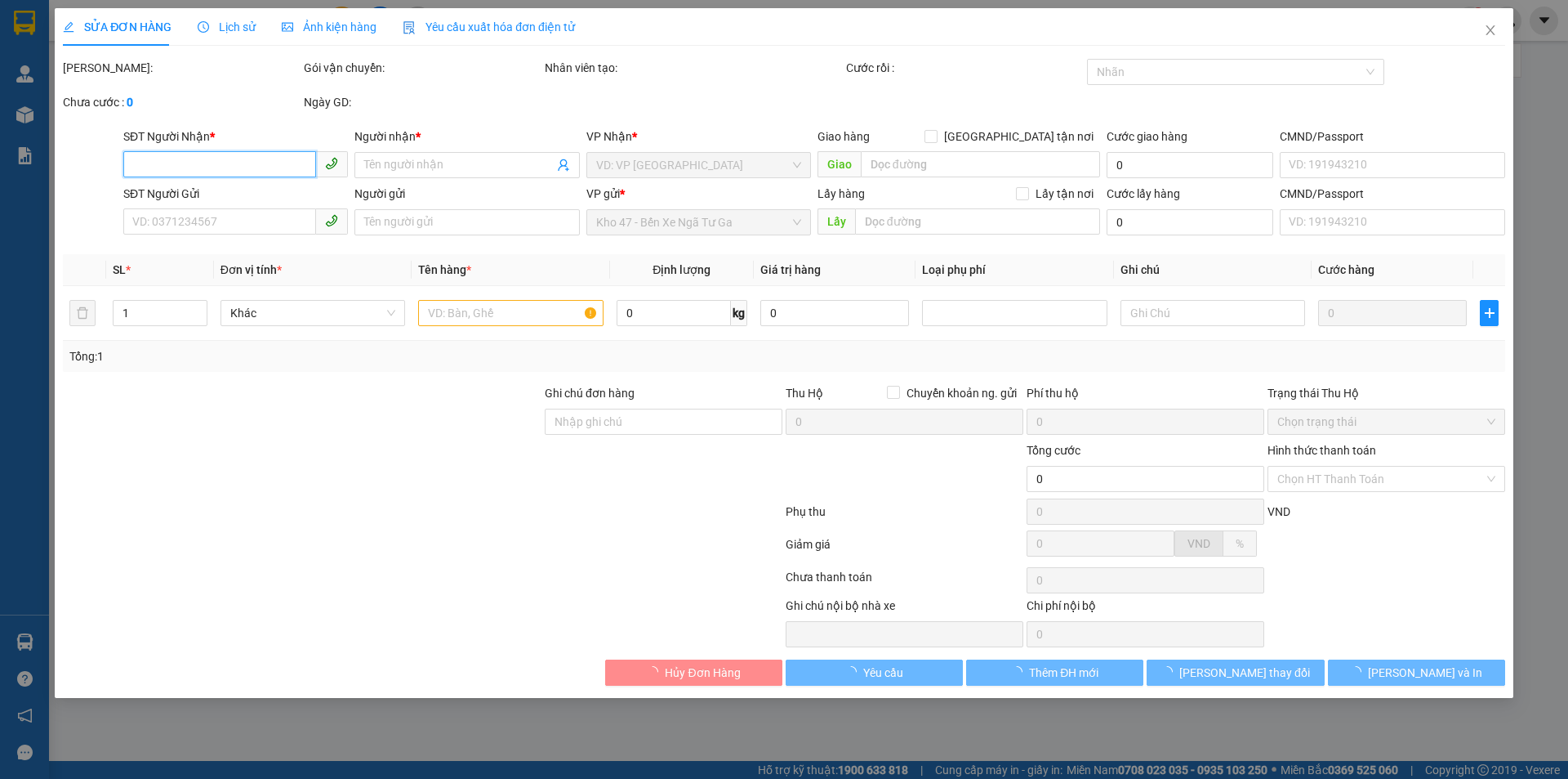
type input "0976560866"
type input "A TÚ"
type input "N3 BIỂN XANH"
type input "0972865856"
type input "A TÂN"
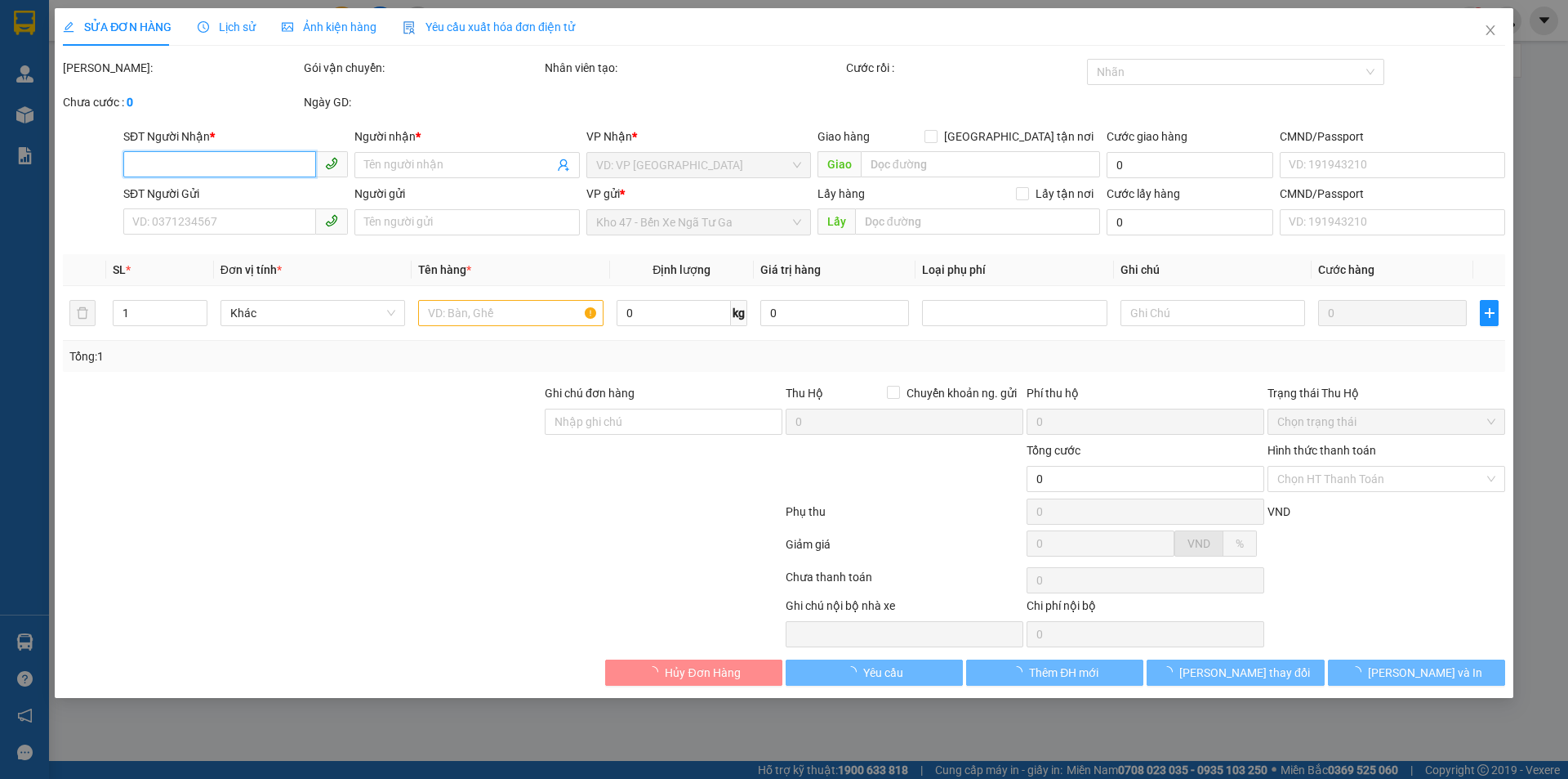
type input "60.000"
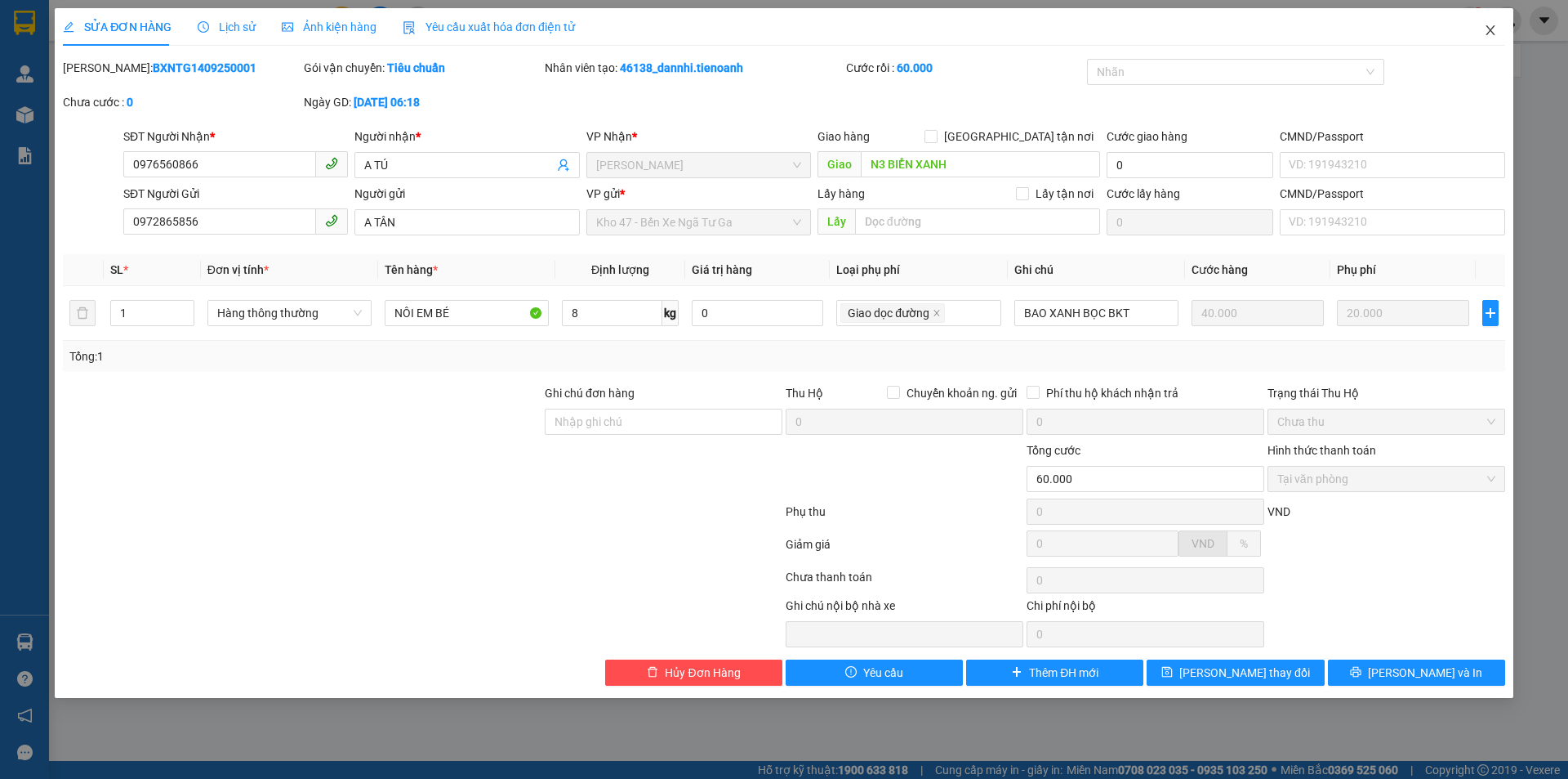
click at [1489, 37] on icon "close" at bounding box center [1490, 30] width 13 height 13
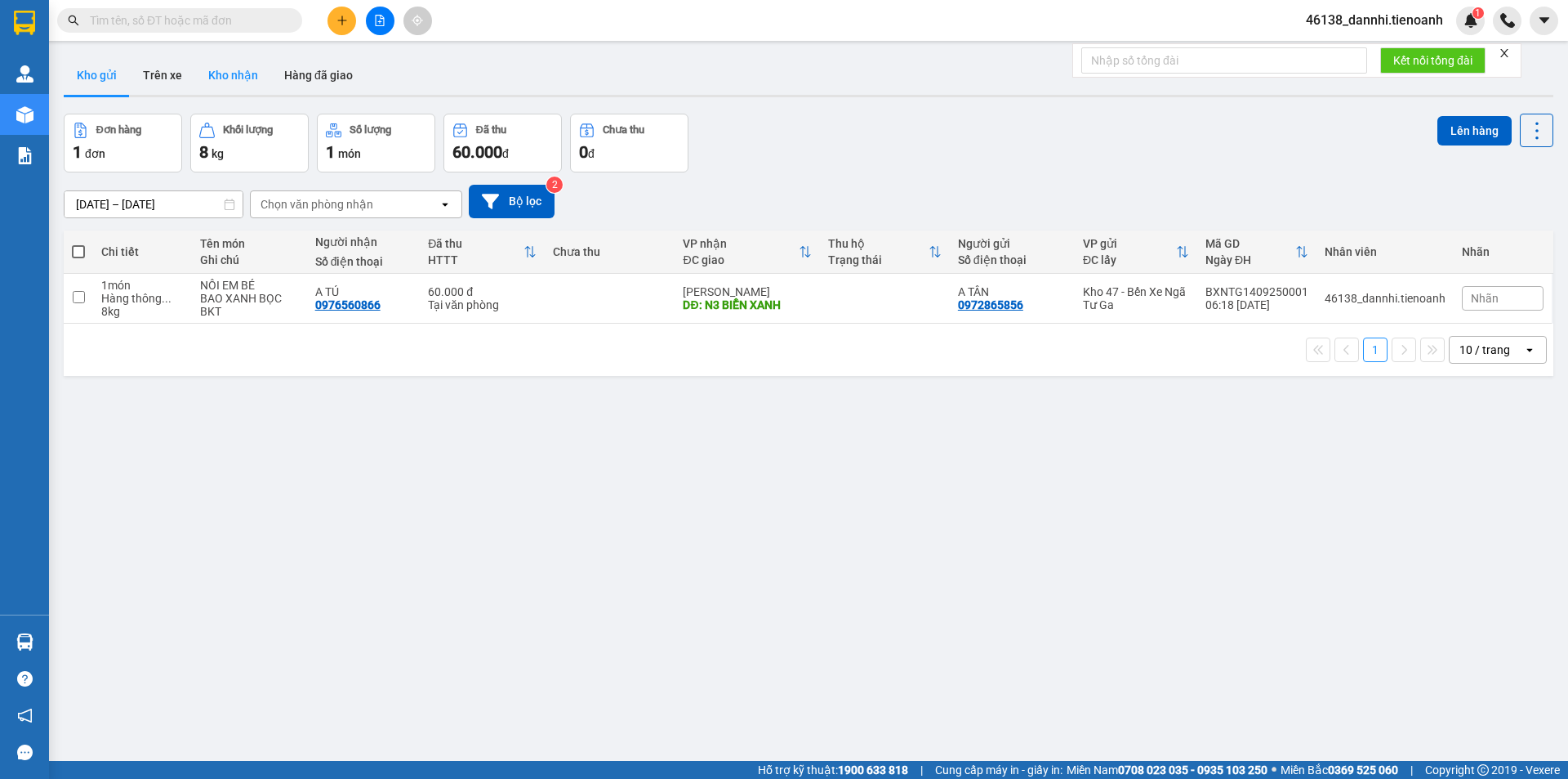
click at [234, 64] on button "Kho nhận" at bounding box center [233, 75] width 76 height 39
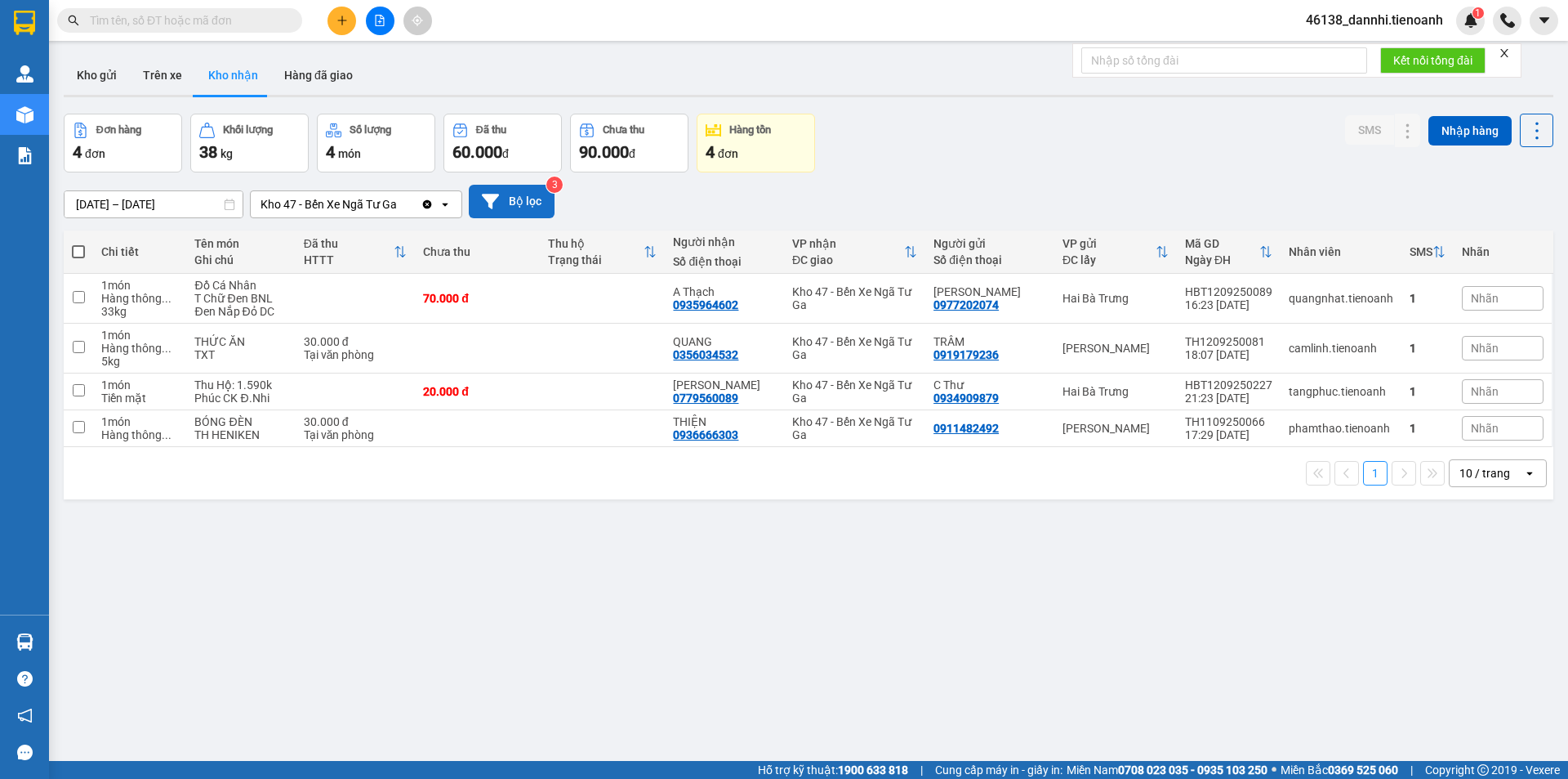
click at [535, 190] on button "Bộ lọc" at bounding box center [512, 201] width 86 height 34
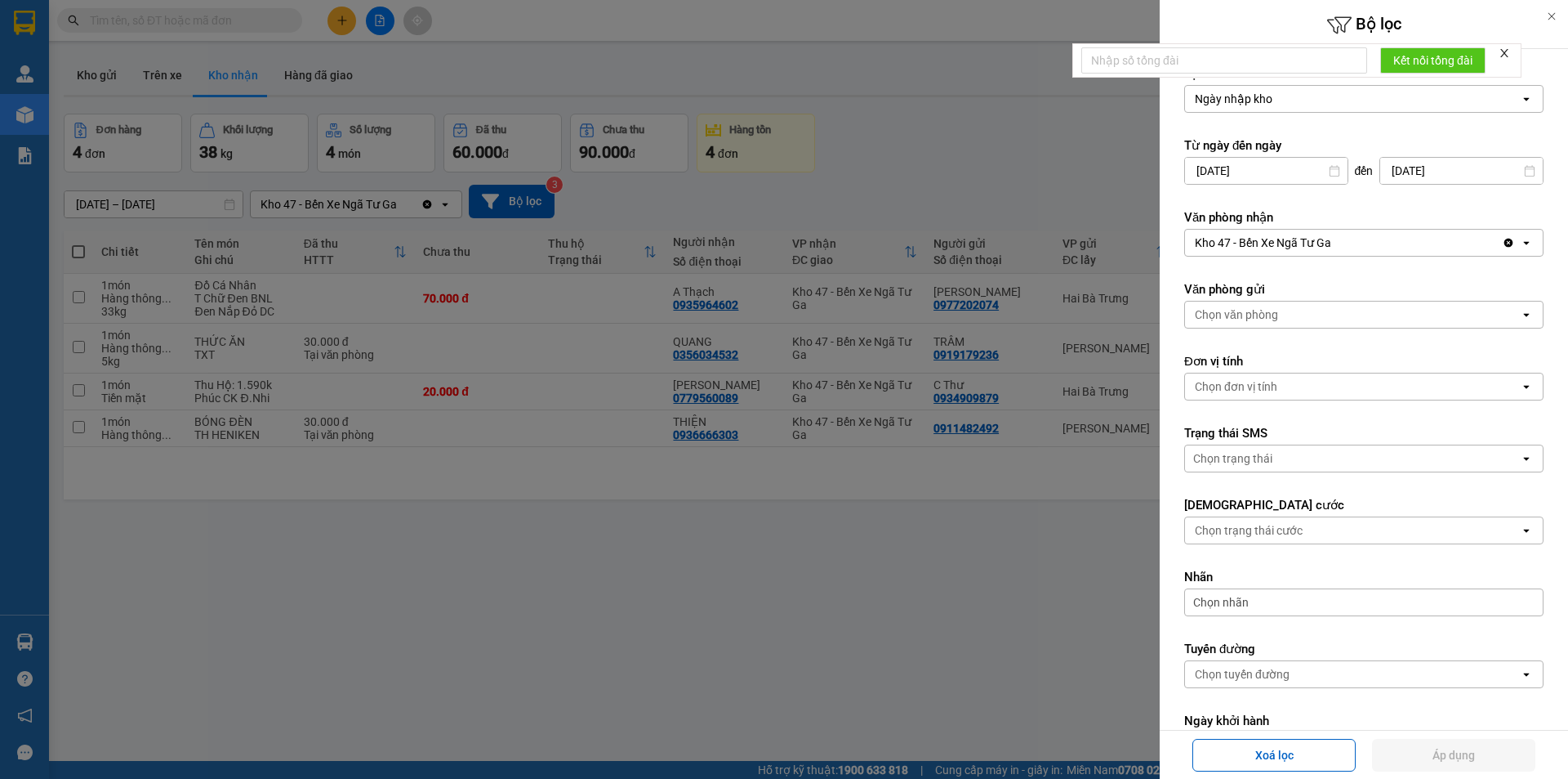
click at [1546, 19] on icon at bounding box center [1551, 16] width 12 height 12
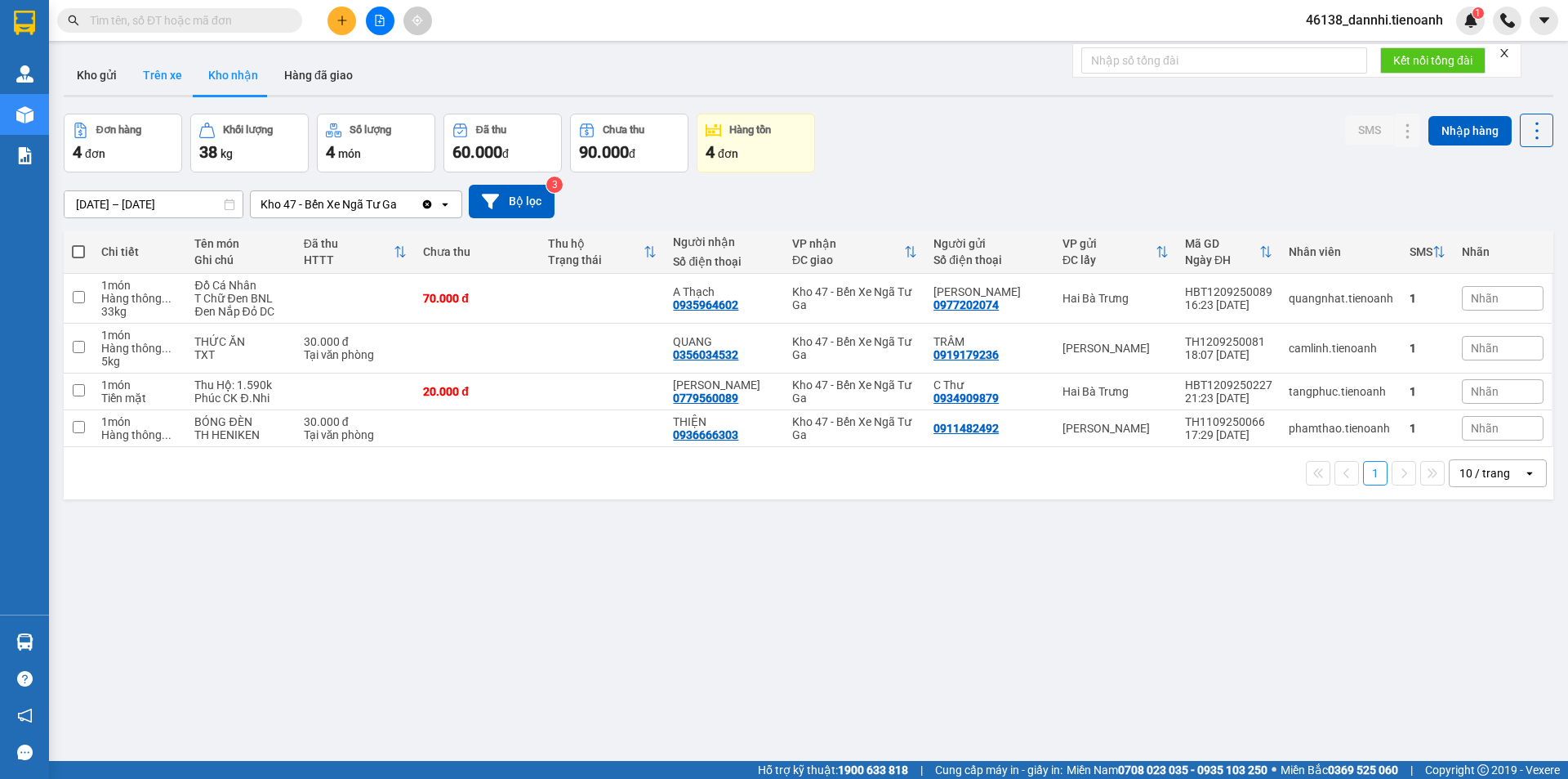
click at [190, 90] on button "Trên xe" at bounding box center [162, 75] width 65 height 39
type input "12/09/2025 – 14/09/2025"
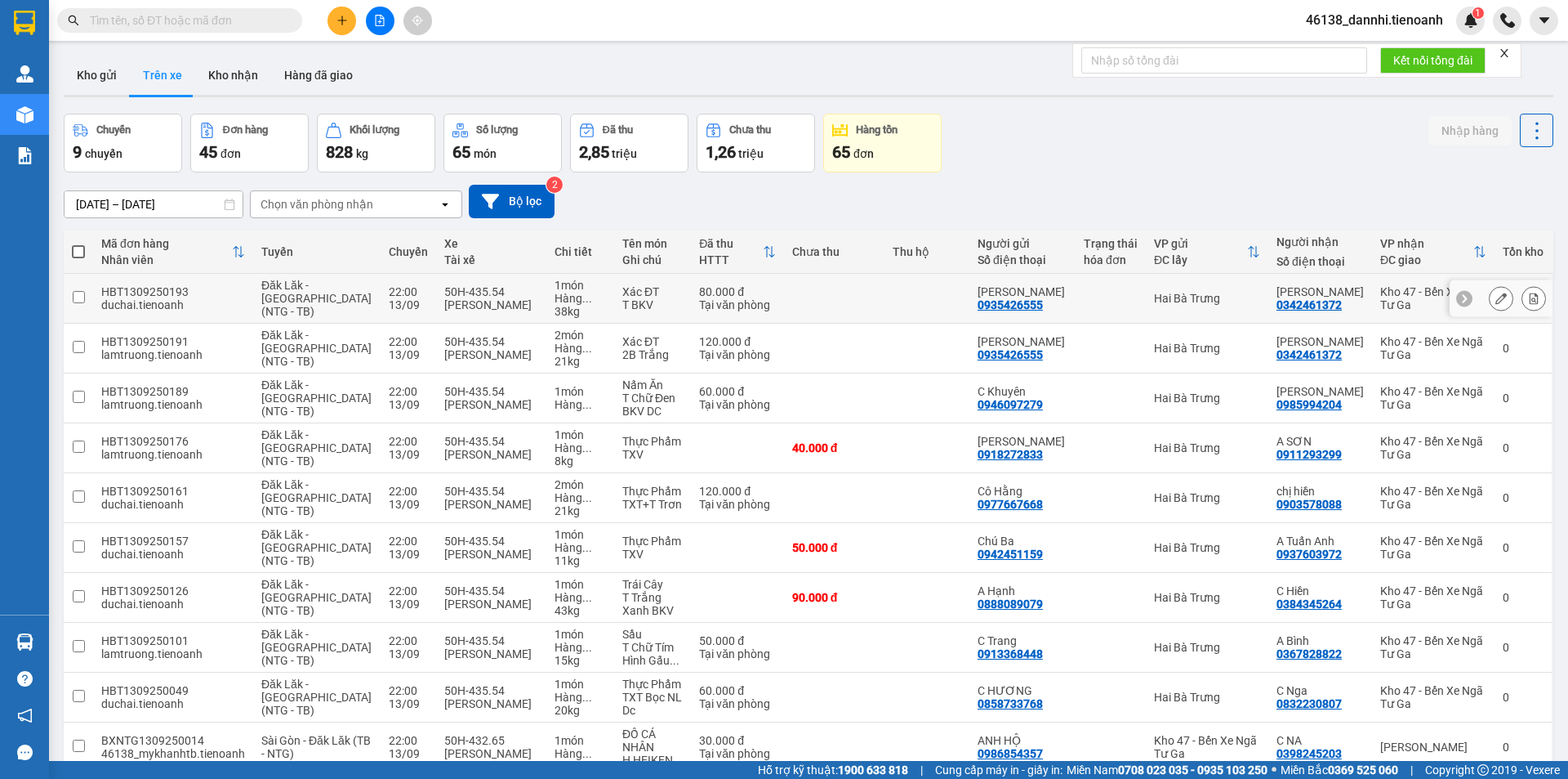
click at [67, 295] on td at bounding box center [79, 298] width 29 height 50
checkbox input "true"
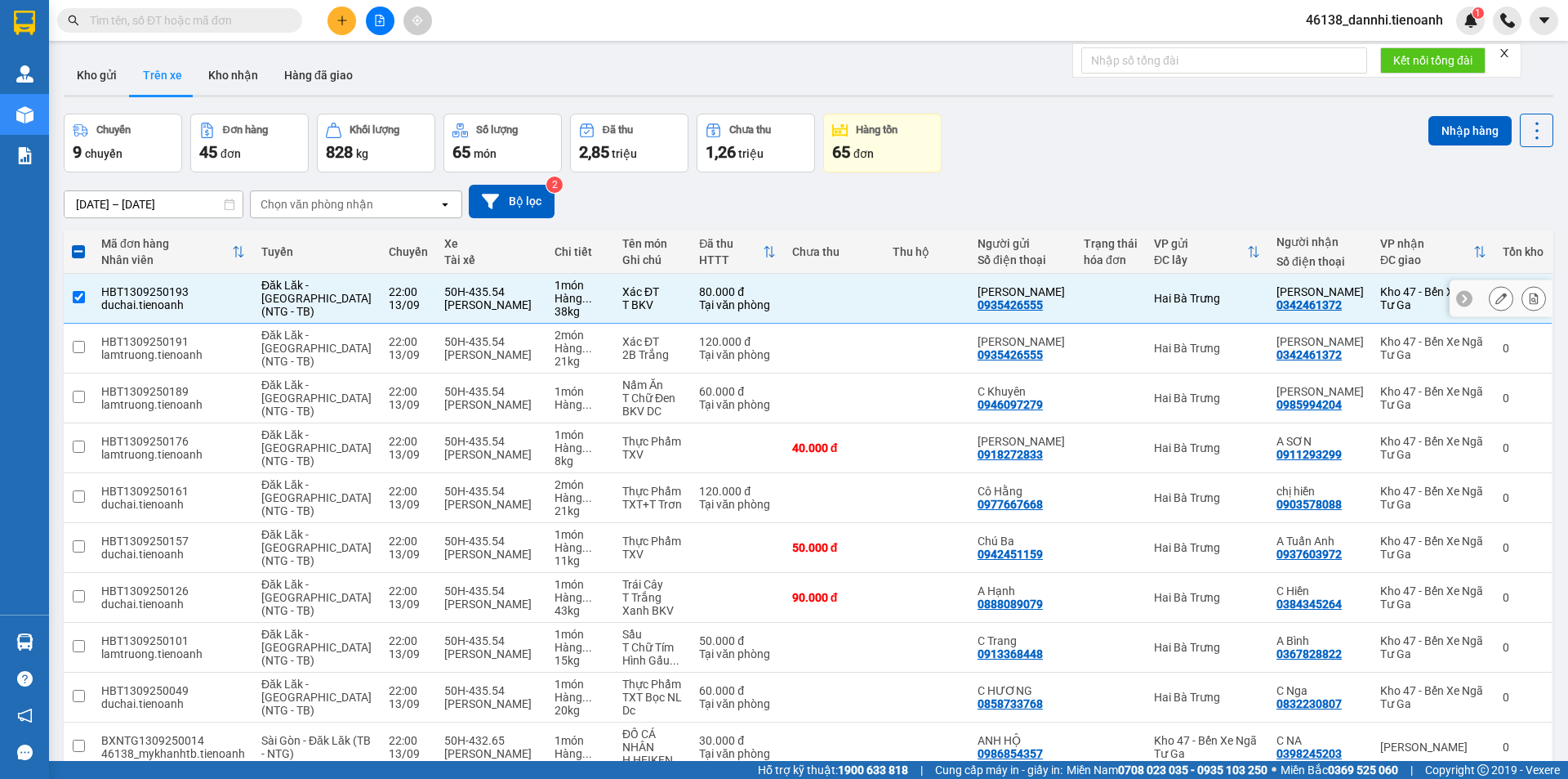
click at [1528, 298] on icon at bounding box center [1533, 298] width 12 height 12
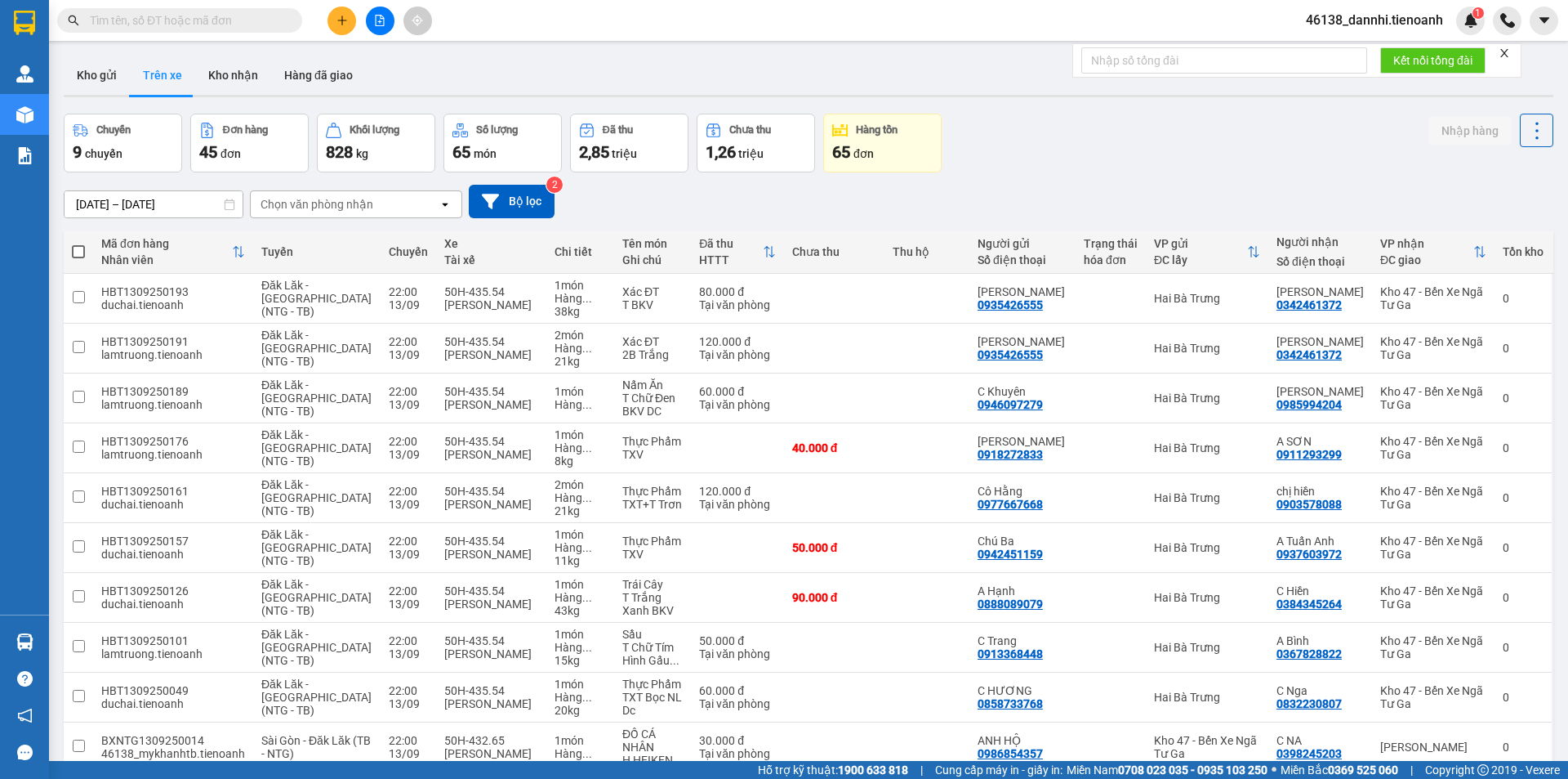
click at [343, 200] on div "Chọn văn phòng nhận" at bounding box center [316, 204] width 112 height 16
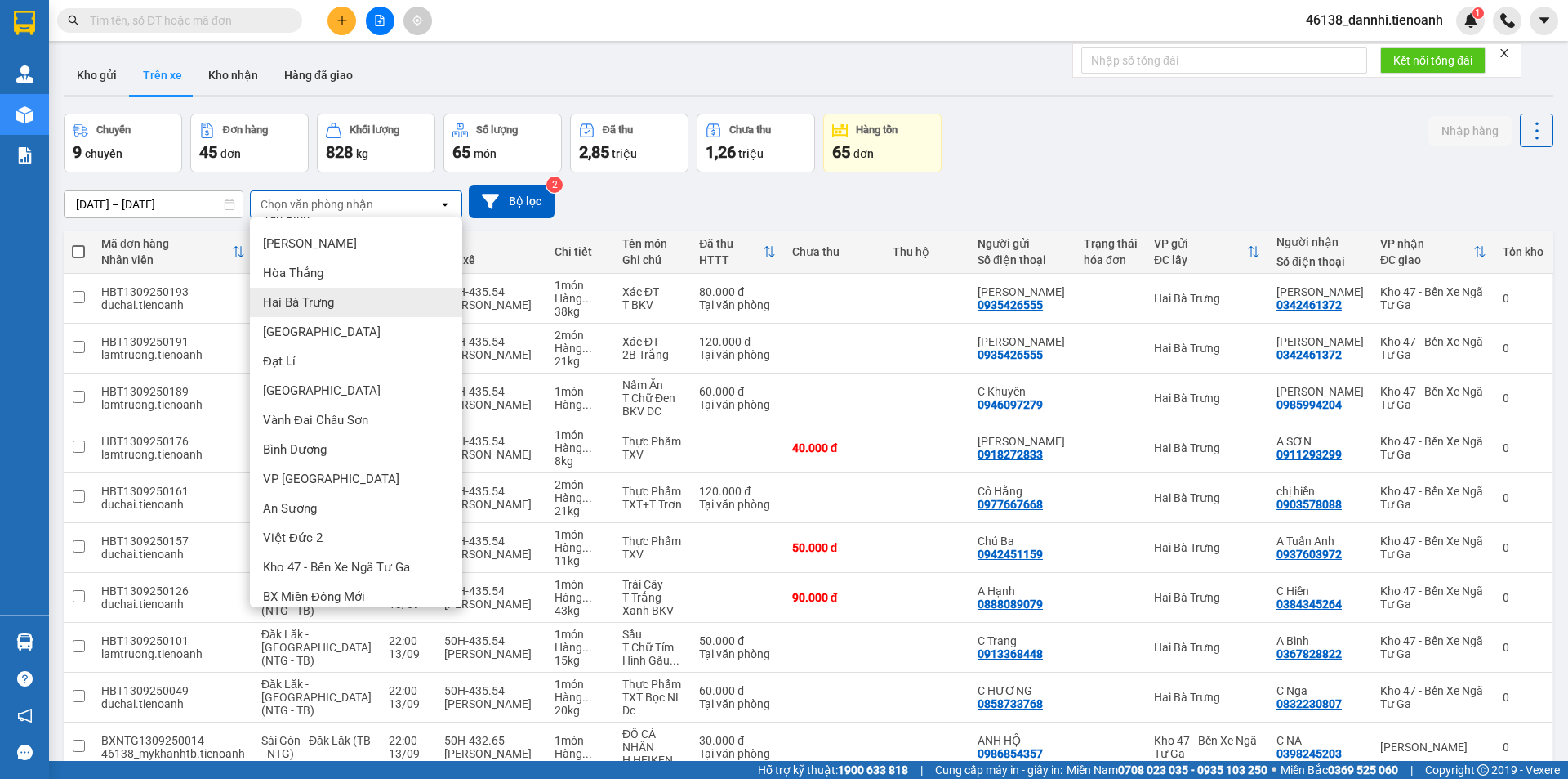
scroll to position [35, 0]
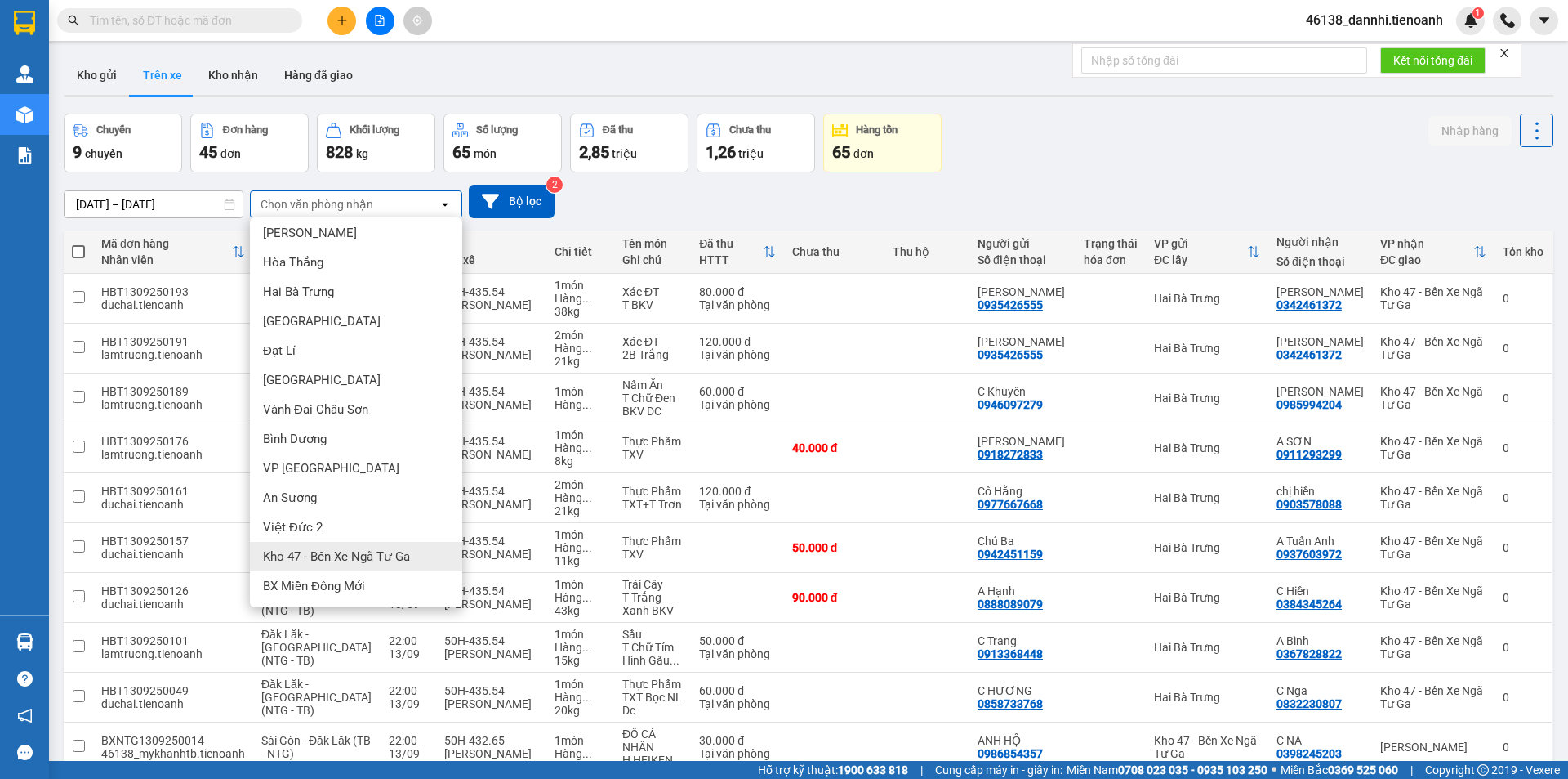
drag, startPoint x: 335, startPoint y: 550, endPoint x: 323, endPoint y: 550, distance: 12.0
click at [332, 550] on span "Kho 47 - Bến Xe Ngã Tư Ga" at bounding box center [336, 557] width 147 height 16
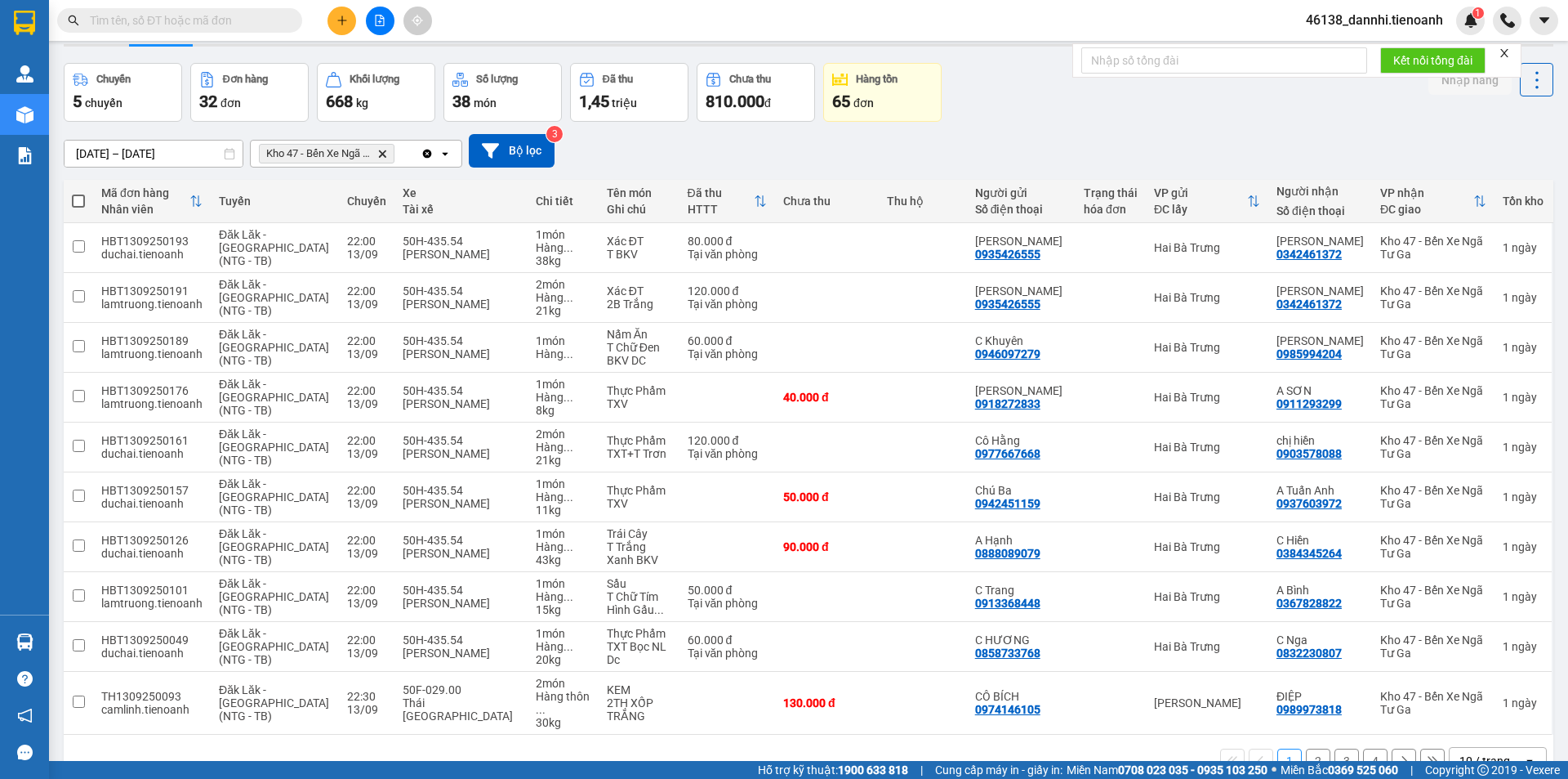
scroll to position [79, 0]
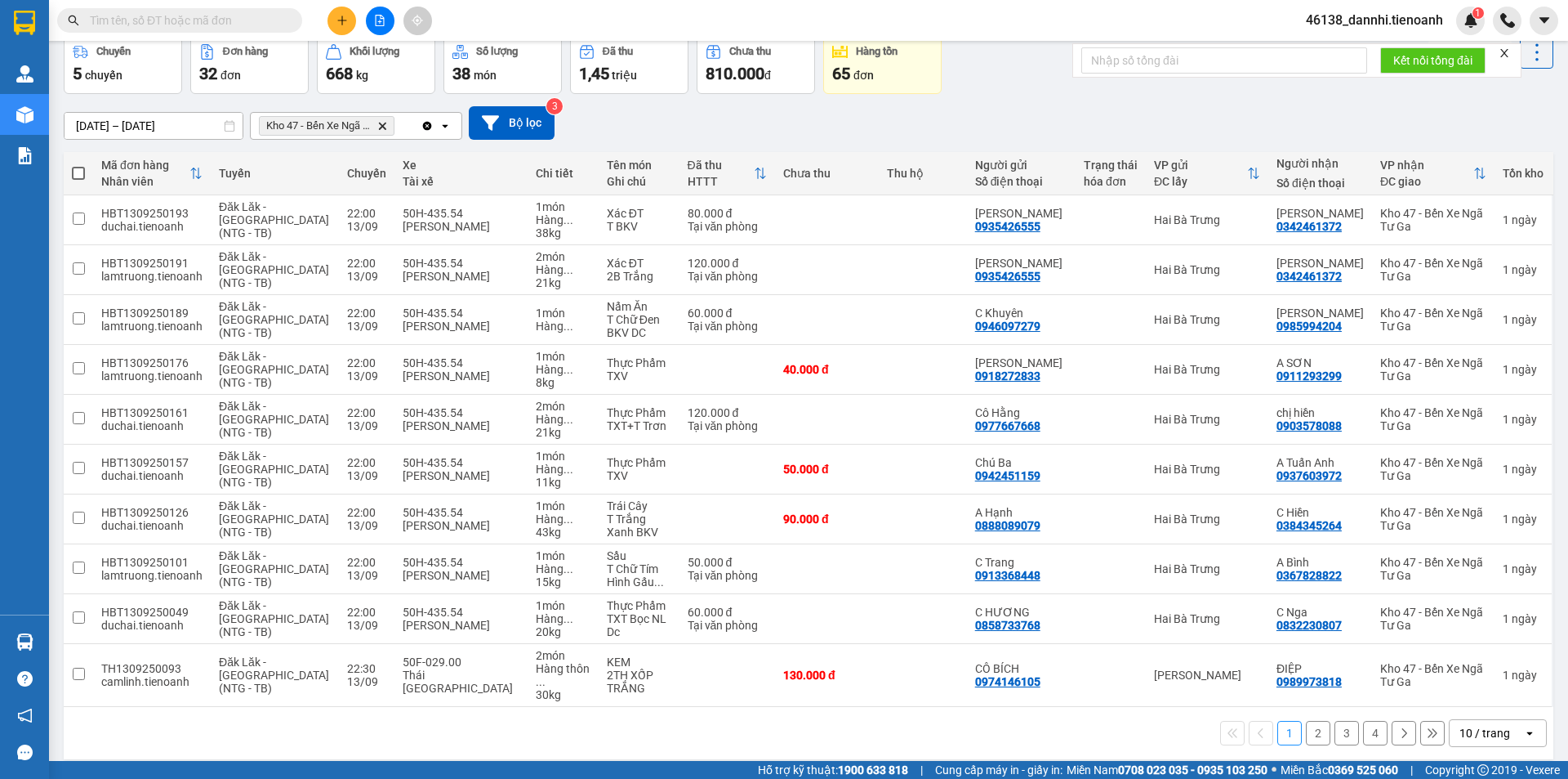
click at [1477, 720] on div "10 / trang" at bounding box center [1486, 732] width 73 height 27
click at [1457, 673] on div "100 / trang" at bounding box center [1485, 684] width 98 height 29
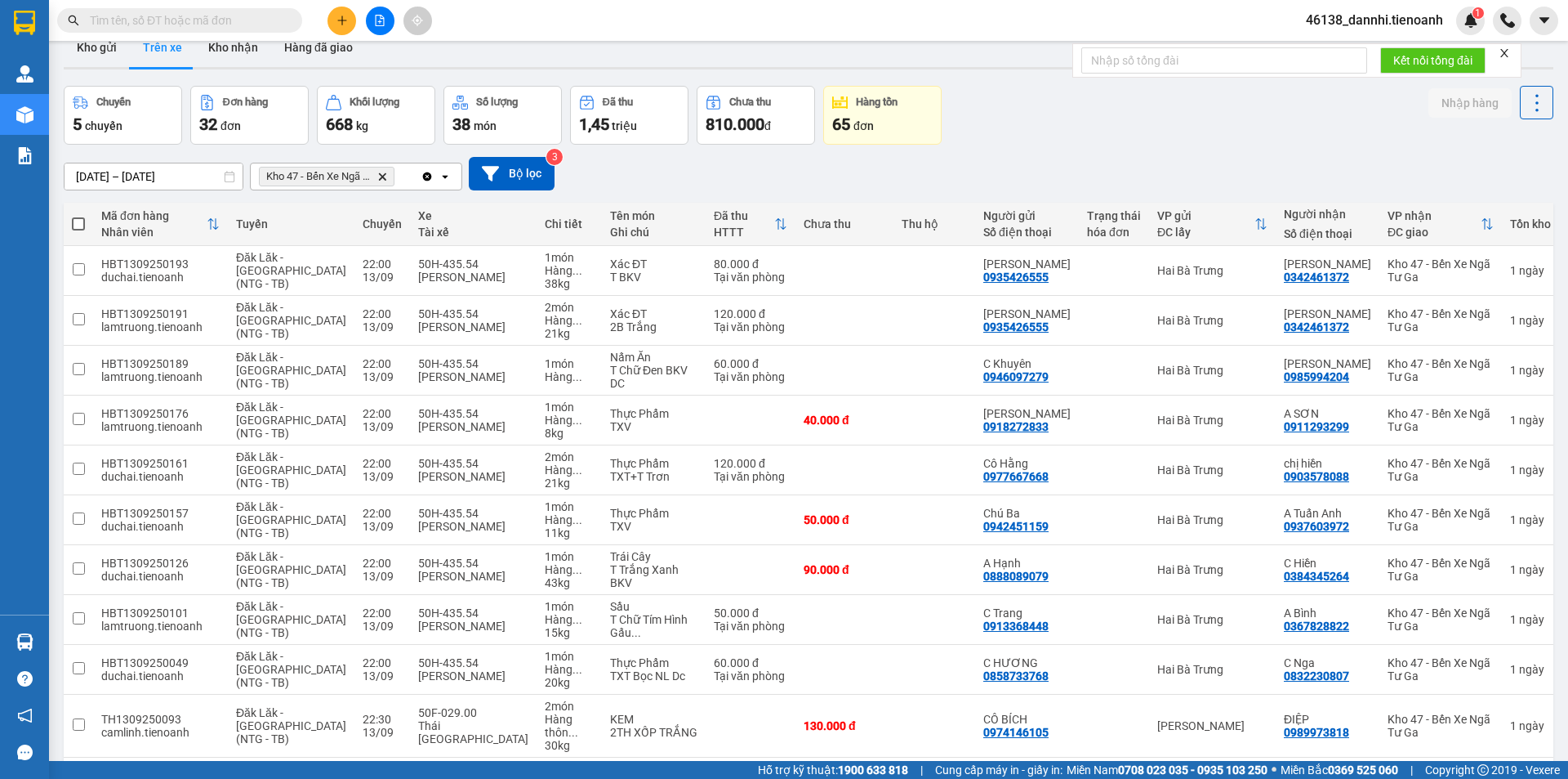
scroll to position [0, 0]
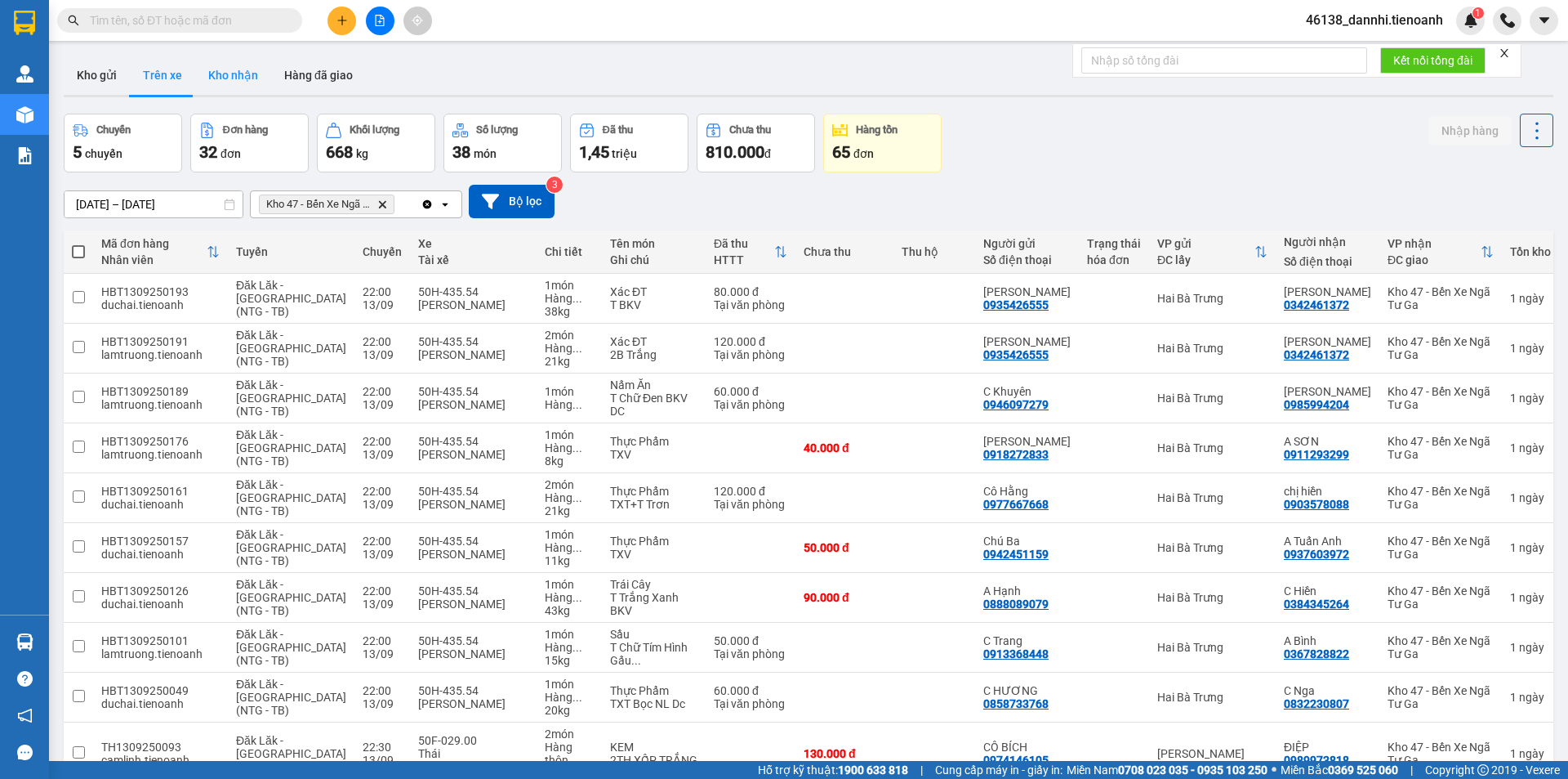
click at [214, 77] on button "Kho nhận" at bounding box center [233, 75] width 76 height 39
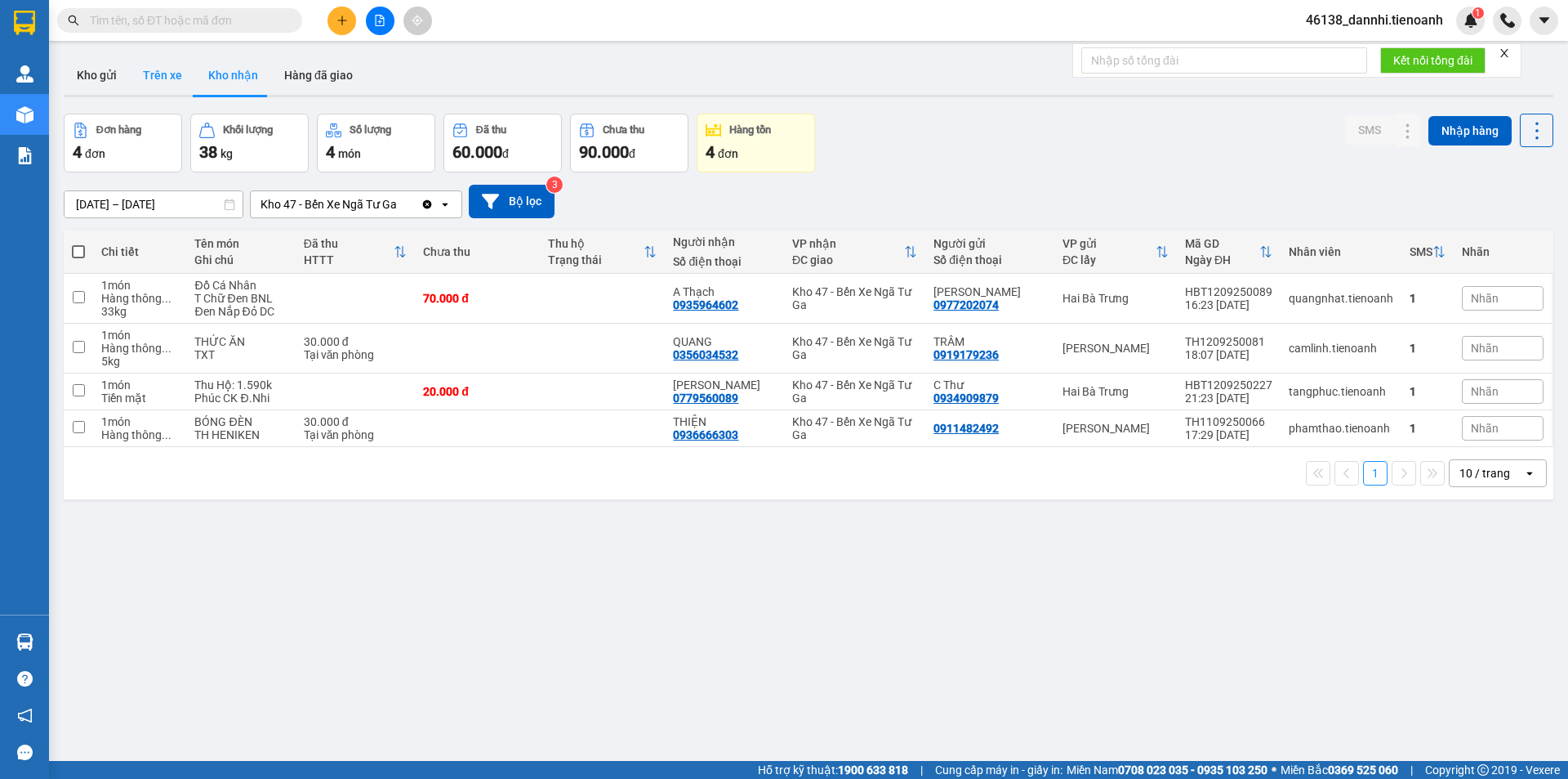
click at [165, 59] on button "Trên xe" at bounding box center [162, 75] width 65 height 39
type input "12/09/2025 – 14/09/2025"
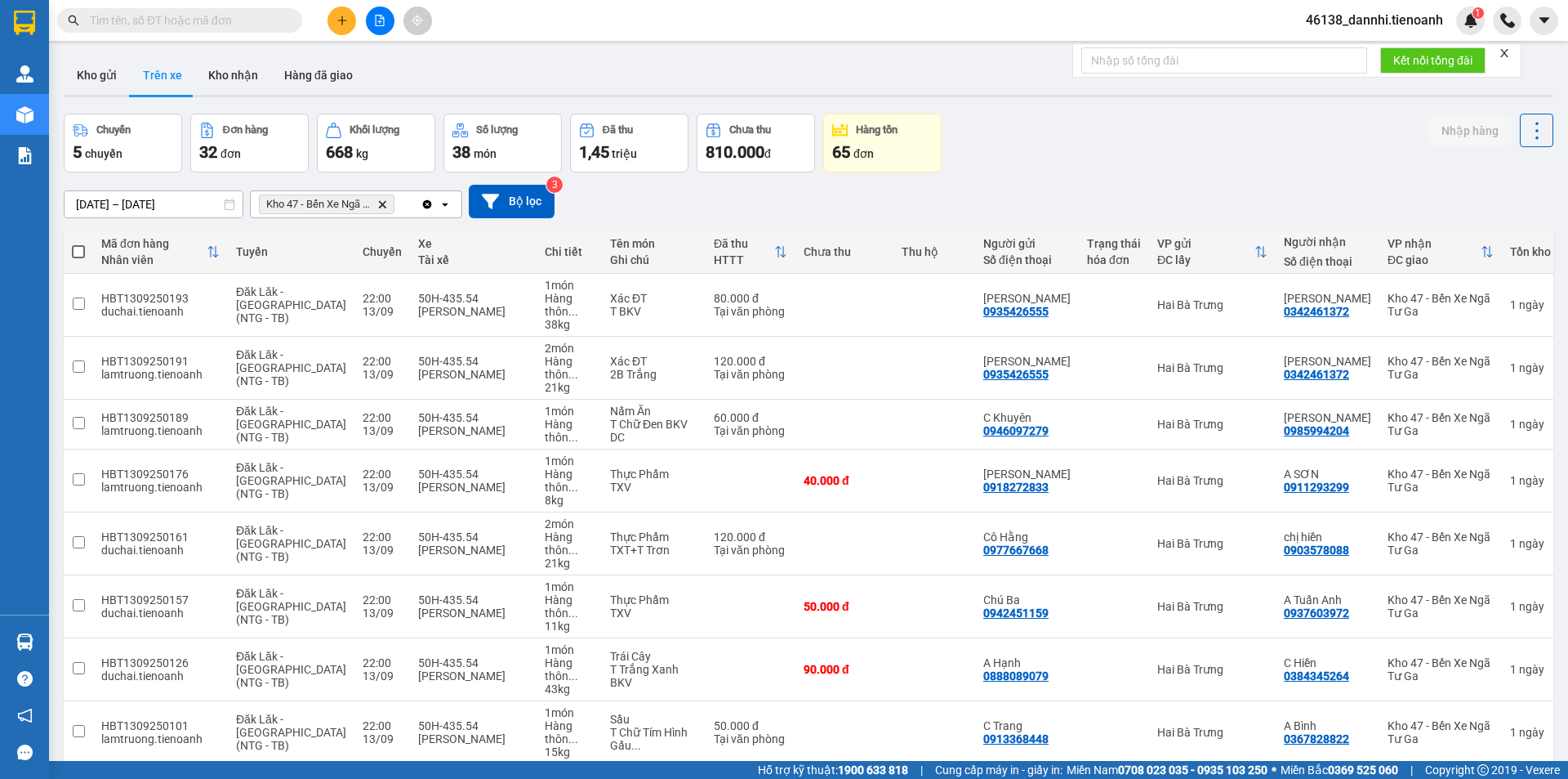
click at [79, 254] on span at bounding box center [79, 251] width 13 height 13
click at [79, 243] on input "checkbox" at bounding box center [79, 243] width 0 height 0
checkbox input "true"
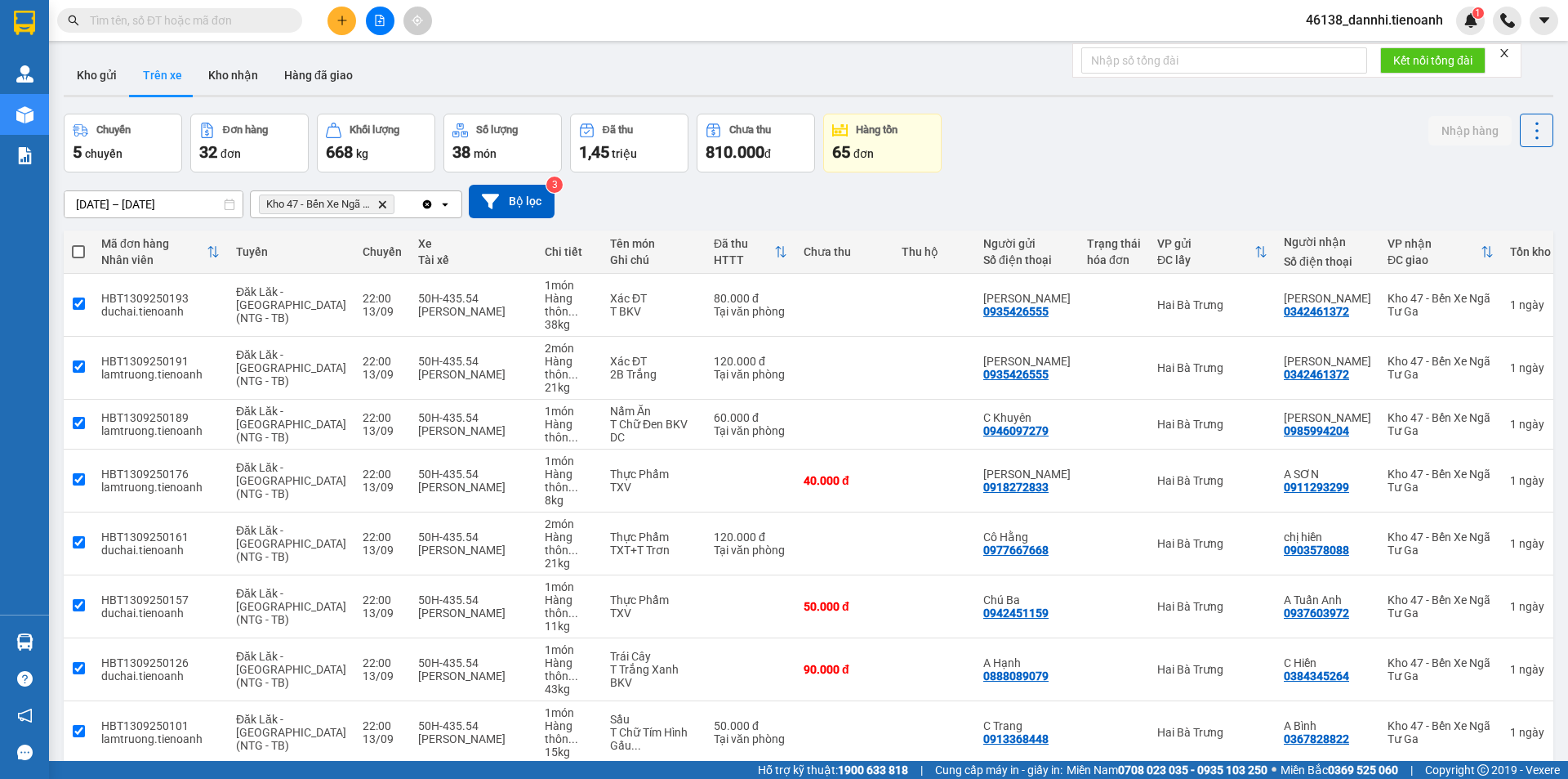
checkbox input "true"
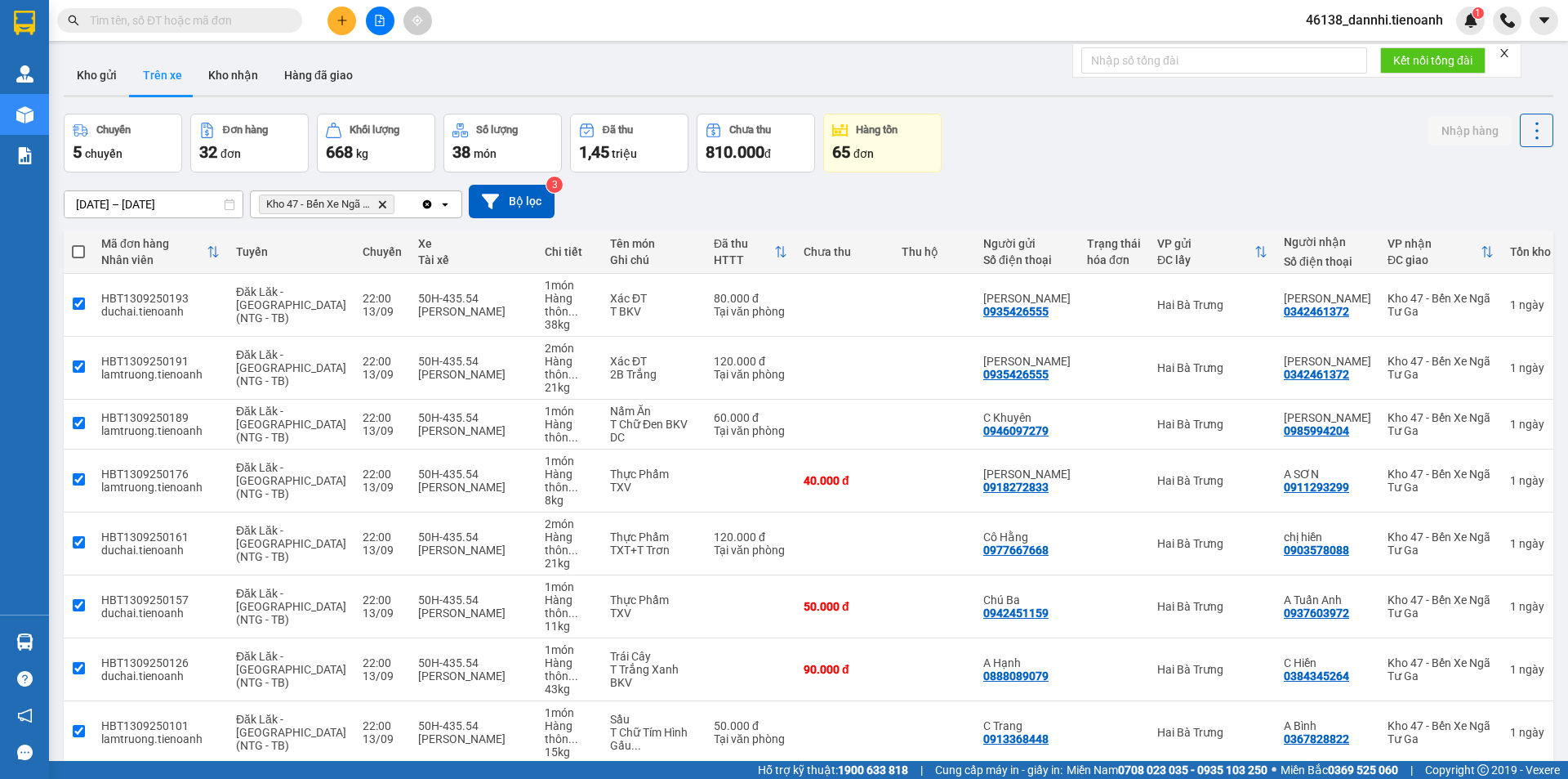
checkbox input "true"
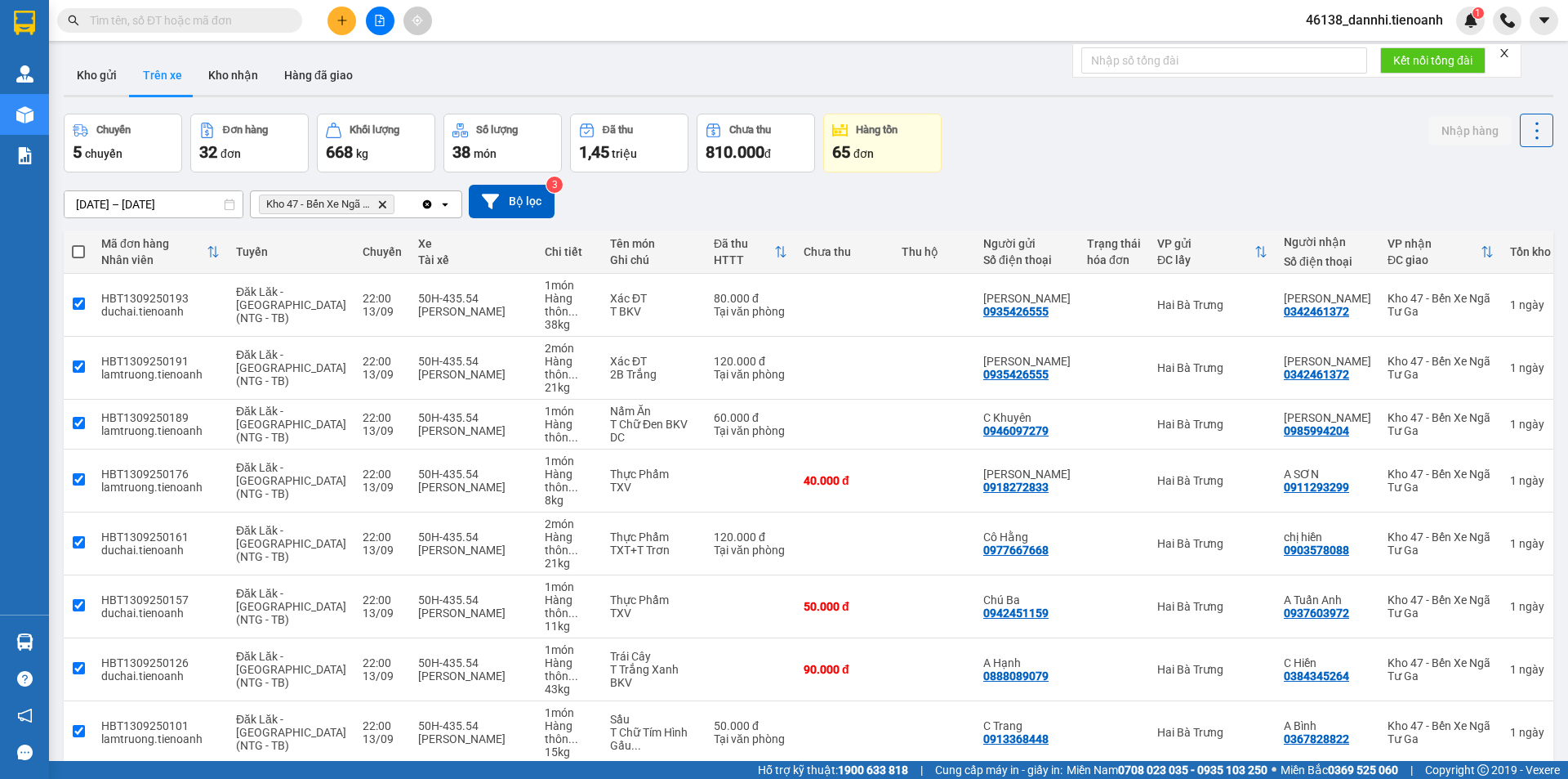
checkbox input "true"
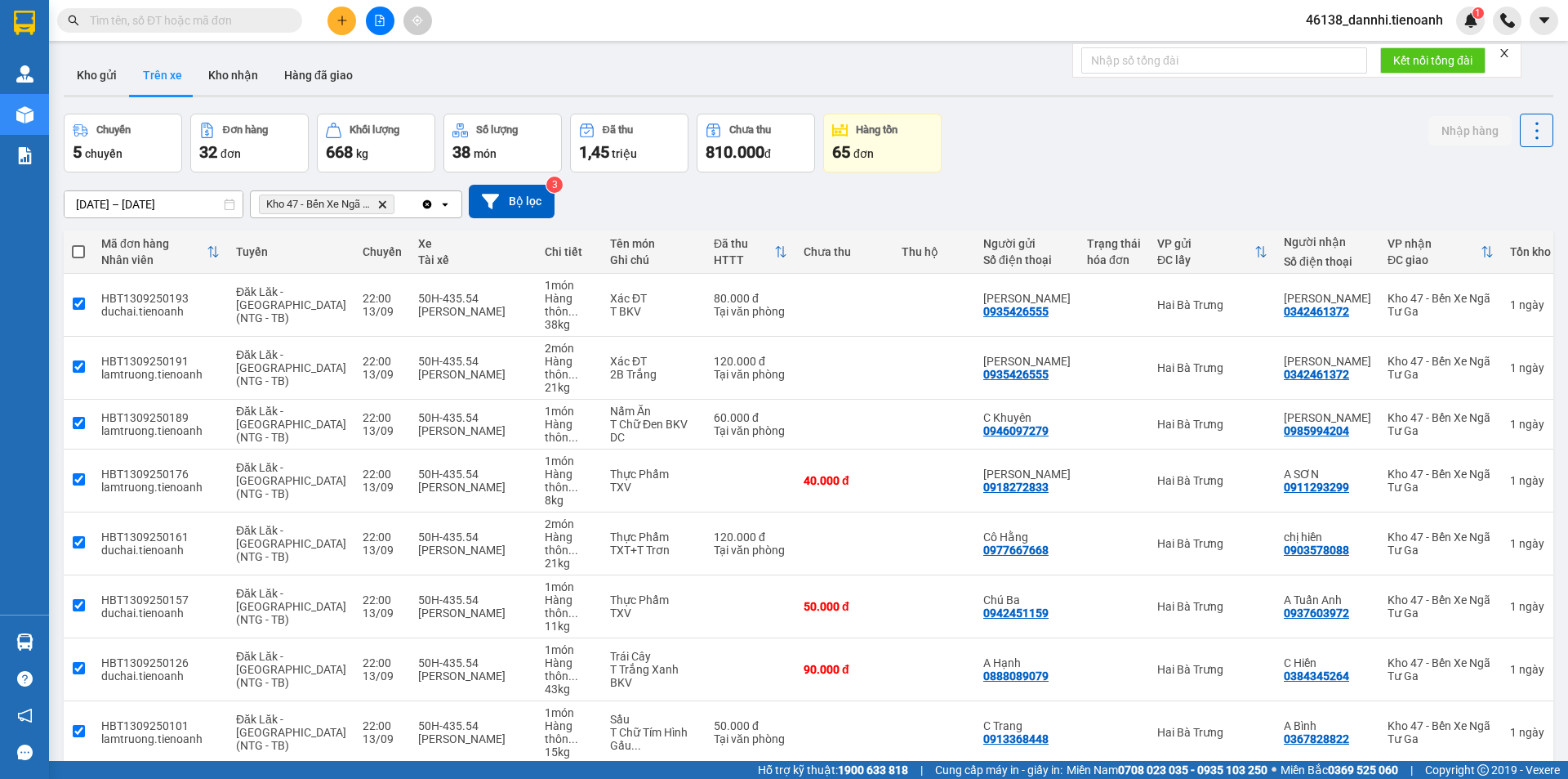
checkbox input "true"
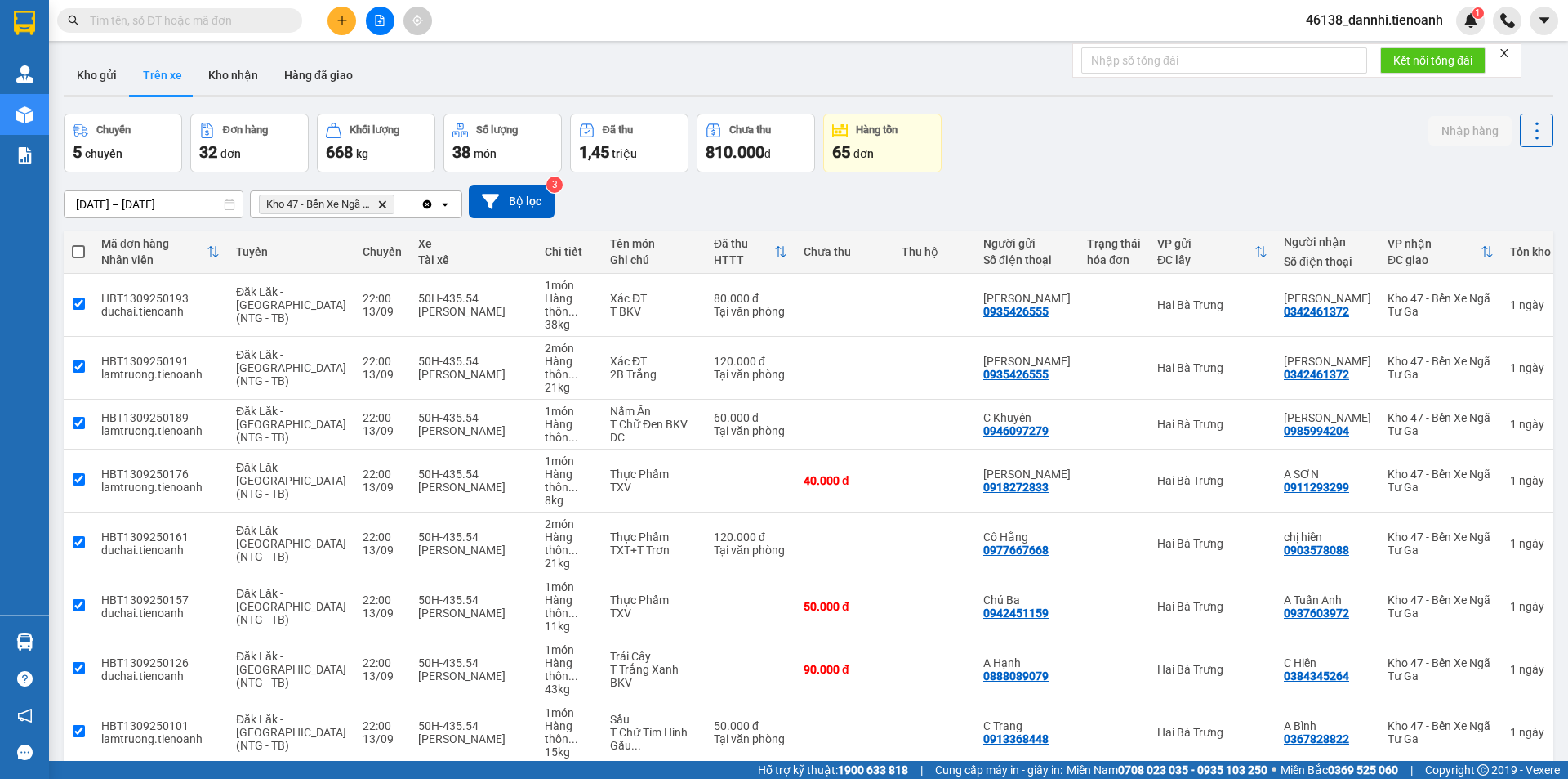
checkbox input "true"
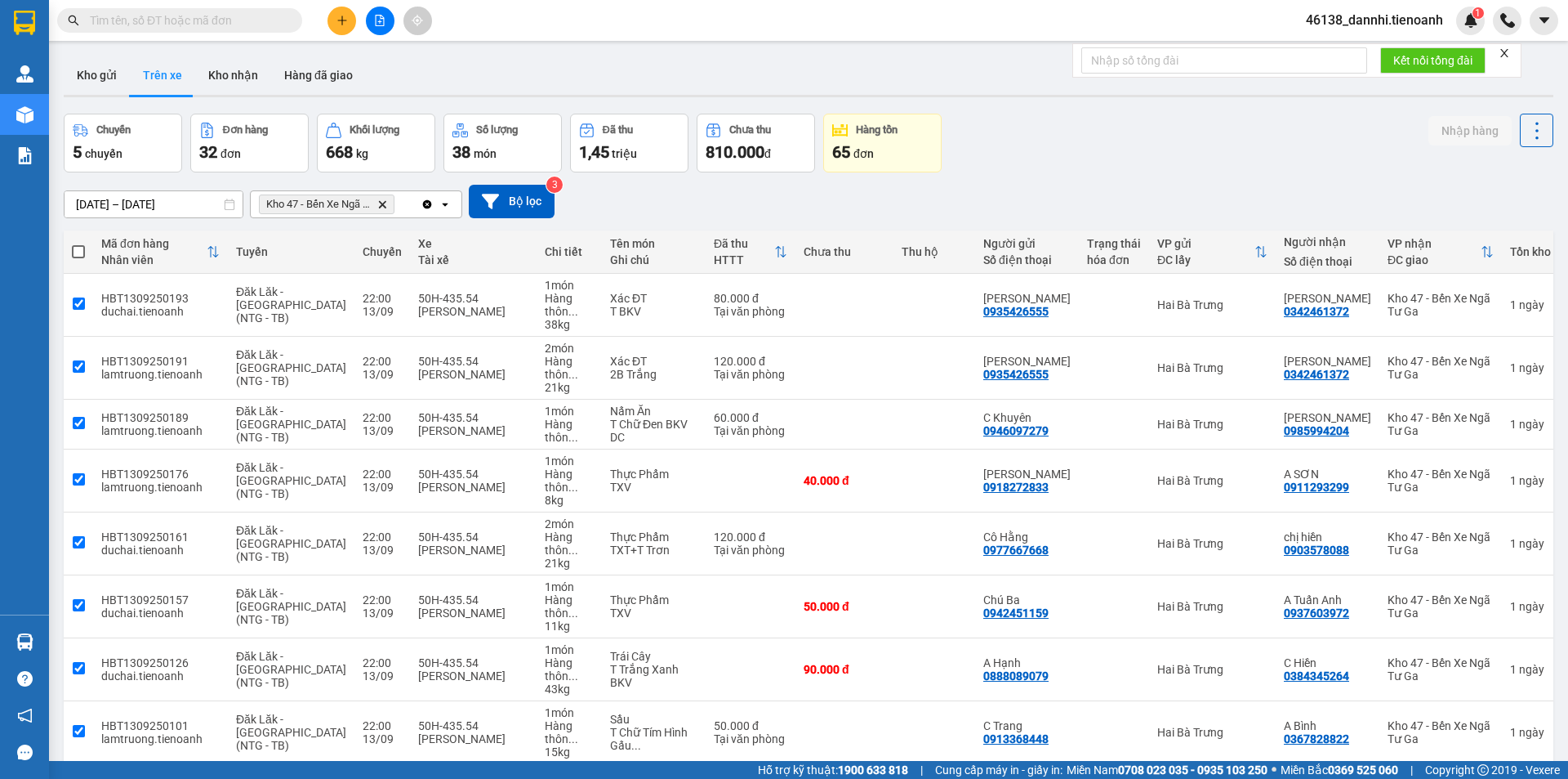
checkbox input "true"
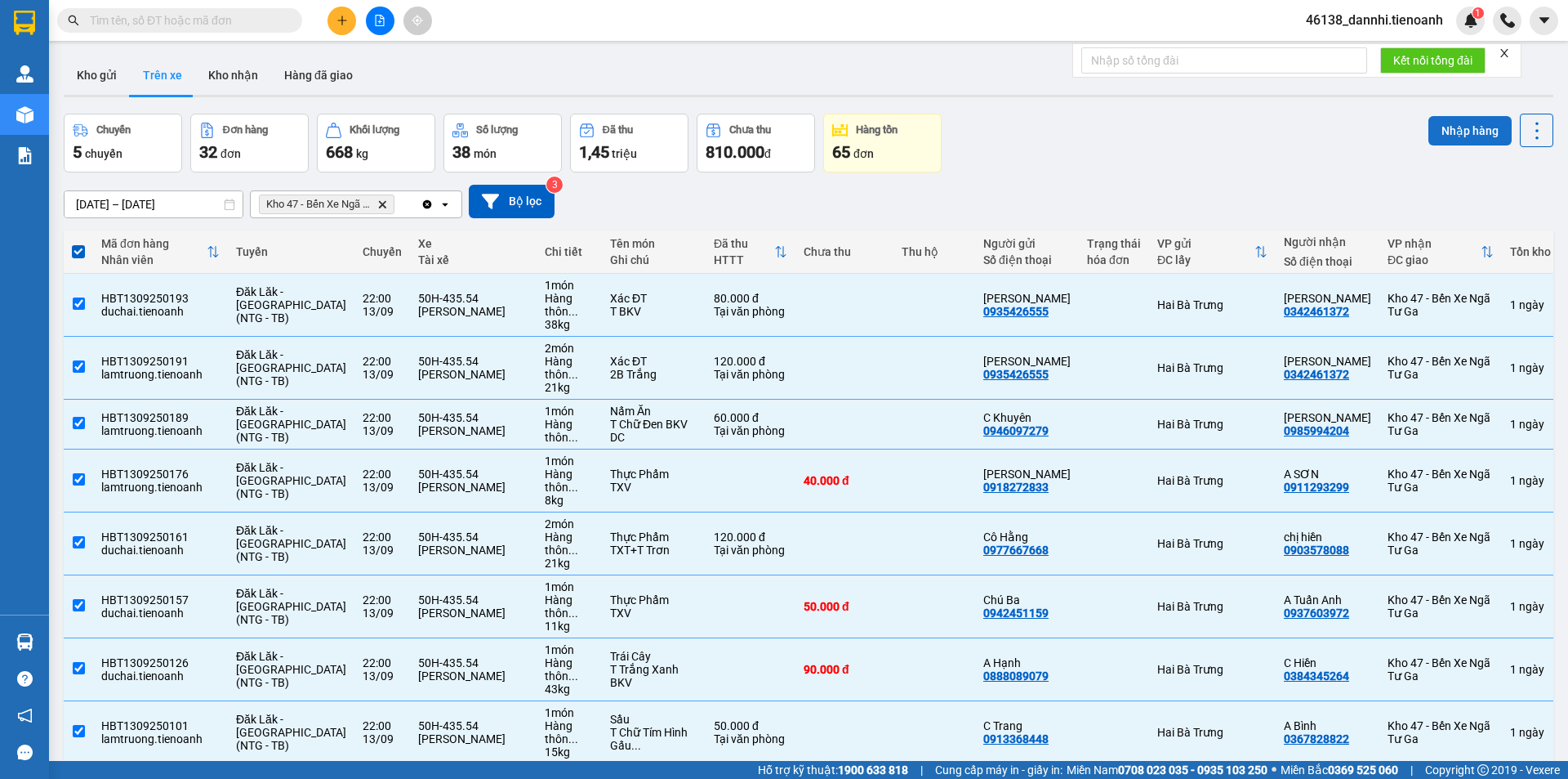
click at [1454, 129] on button "Nhập hàng" at bounding box center [1469, 131] width 83 height 29
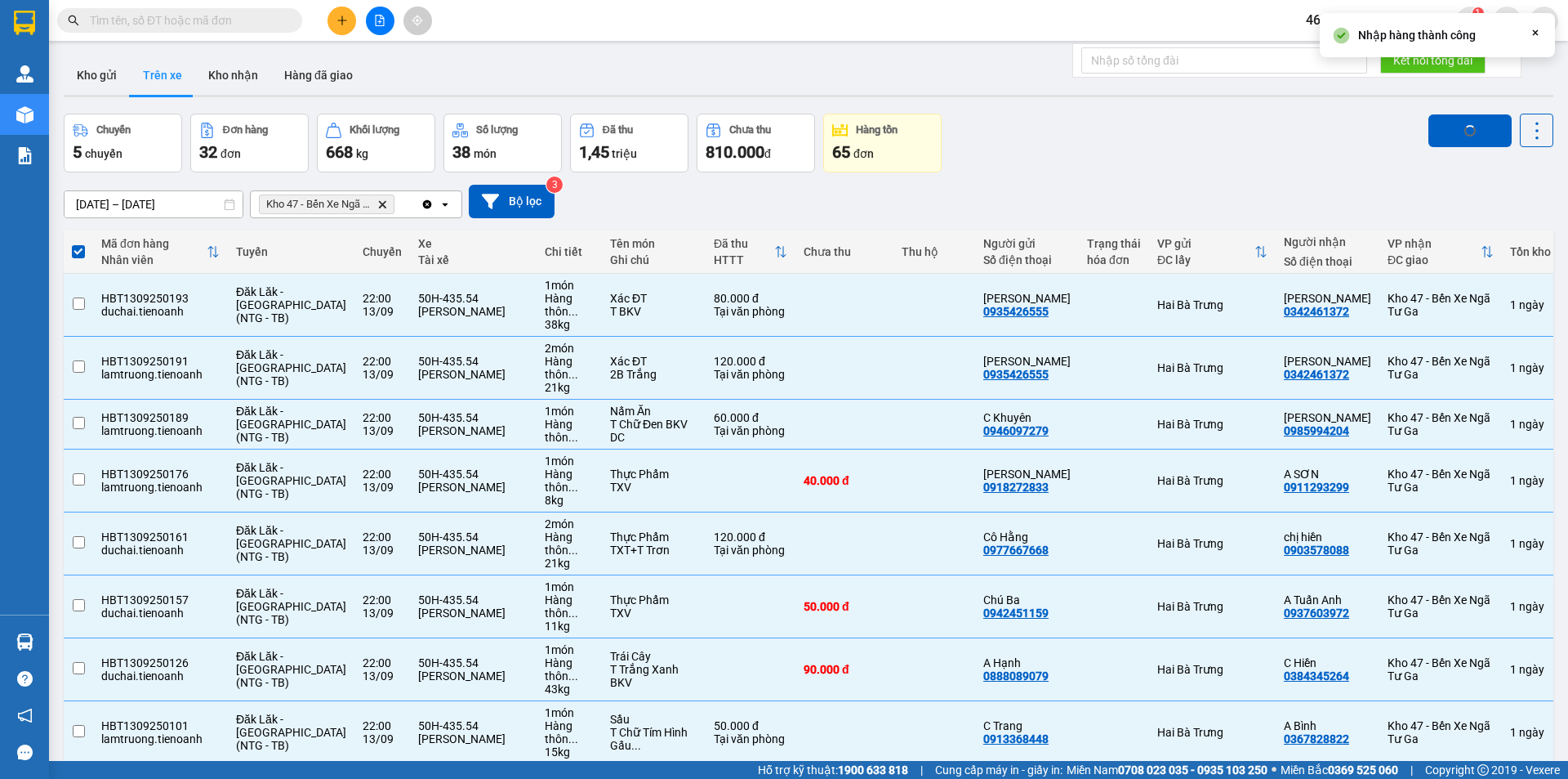
checkbox input "false"
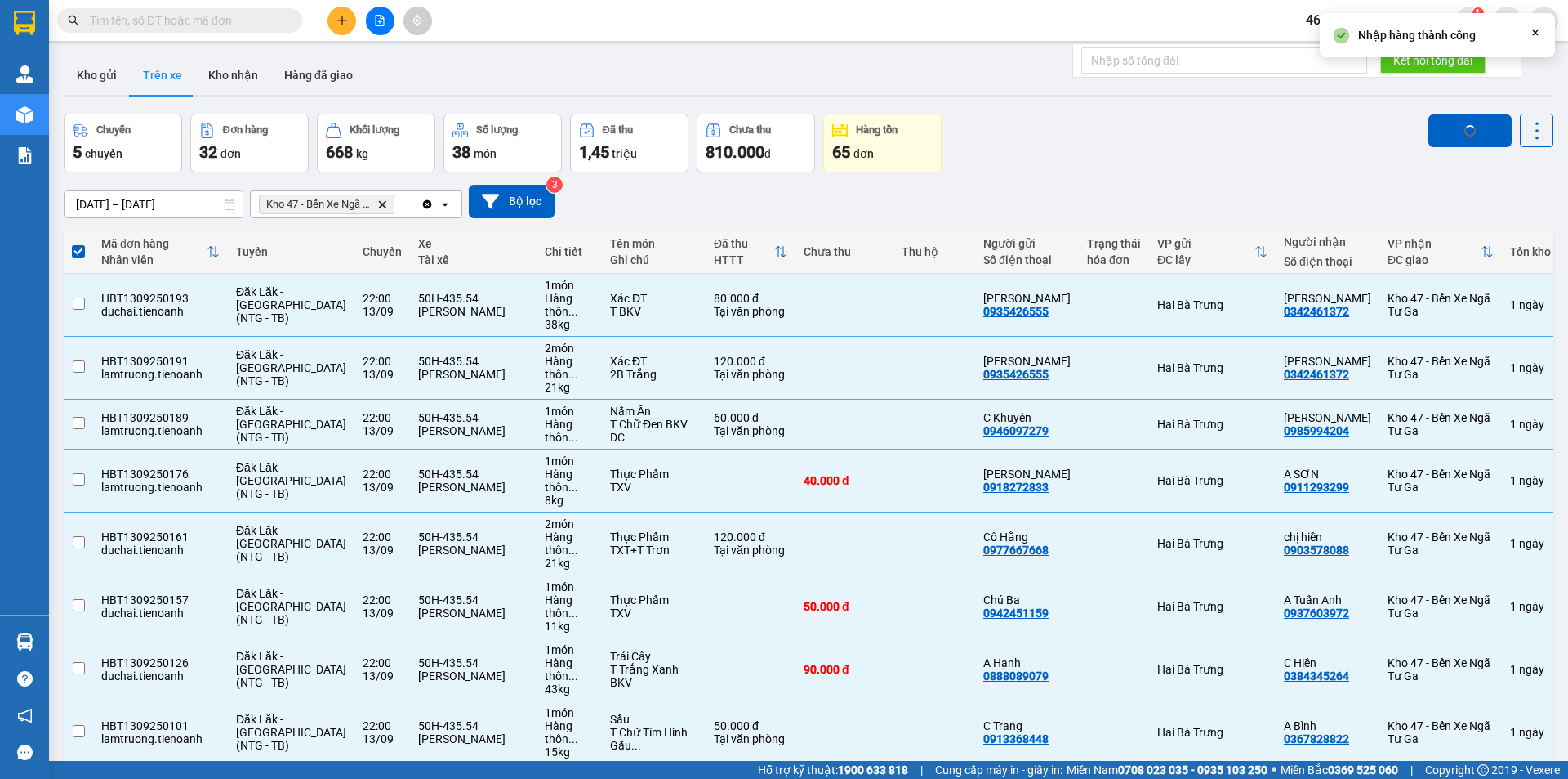
checkbox input "false"
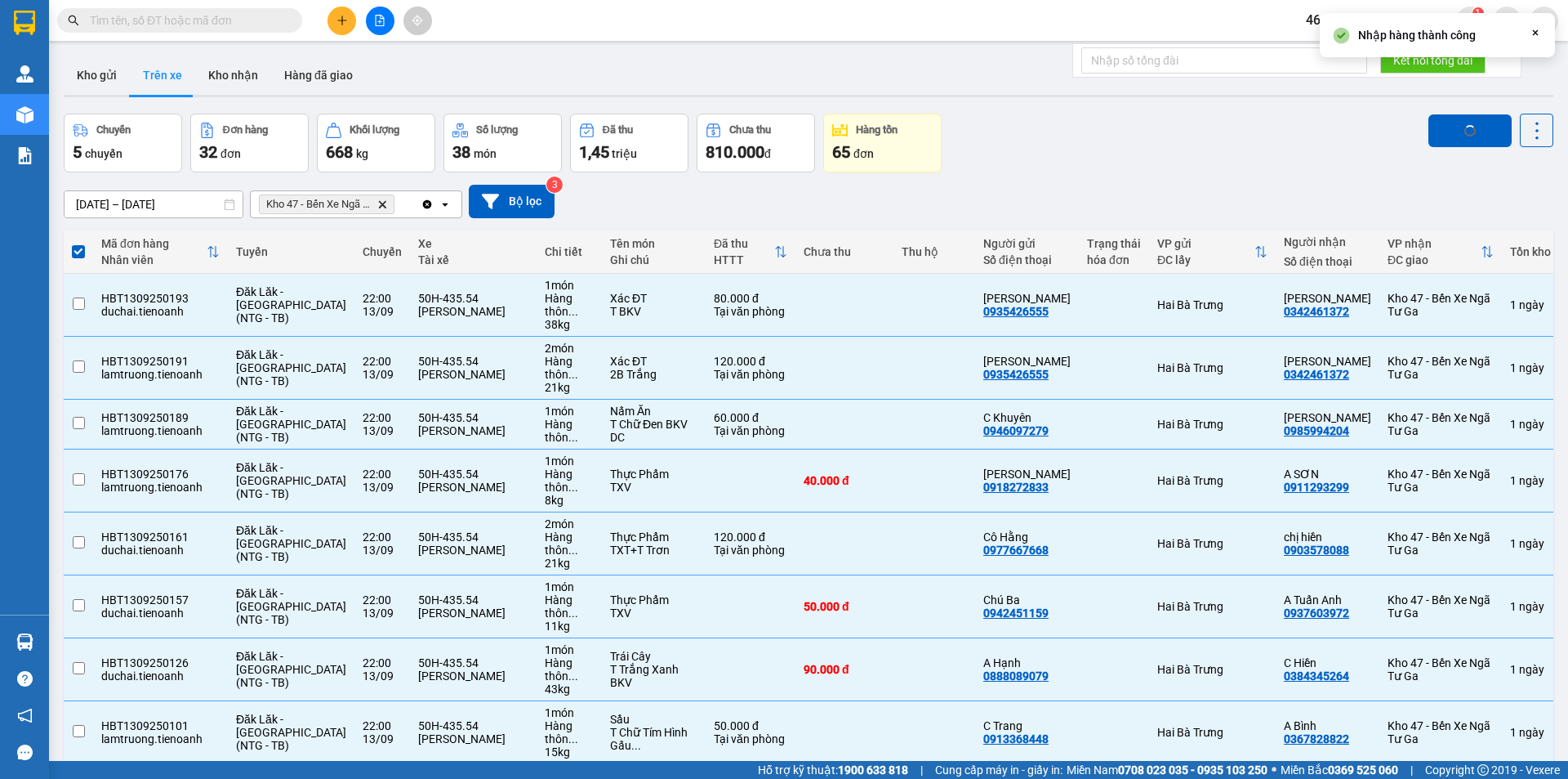
checkbox input "false"
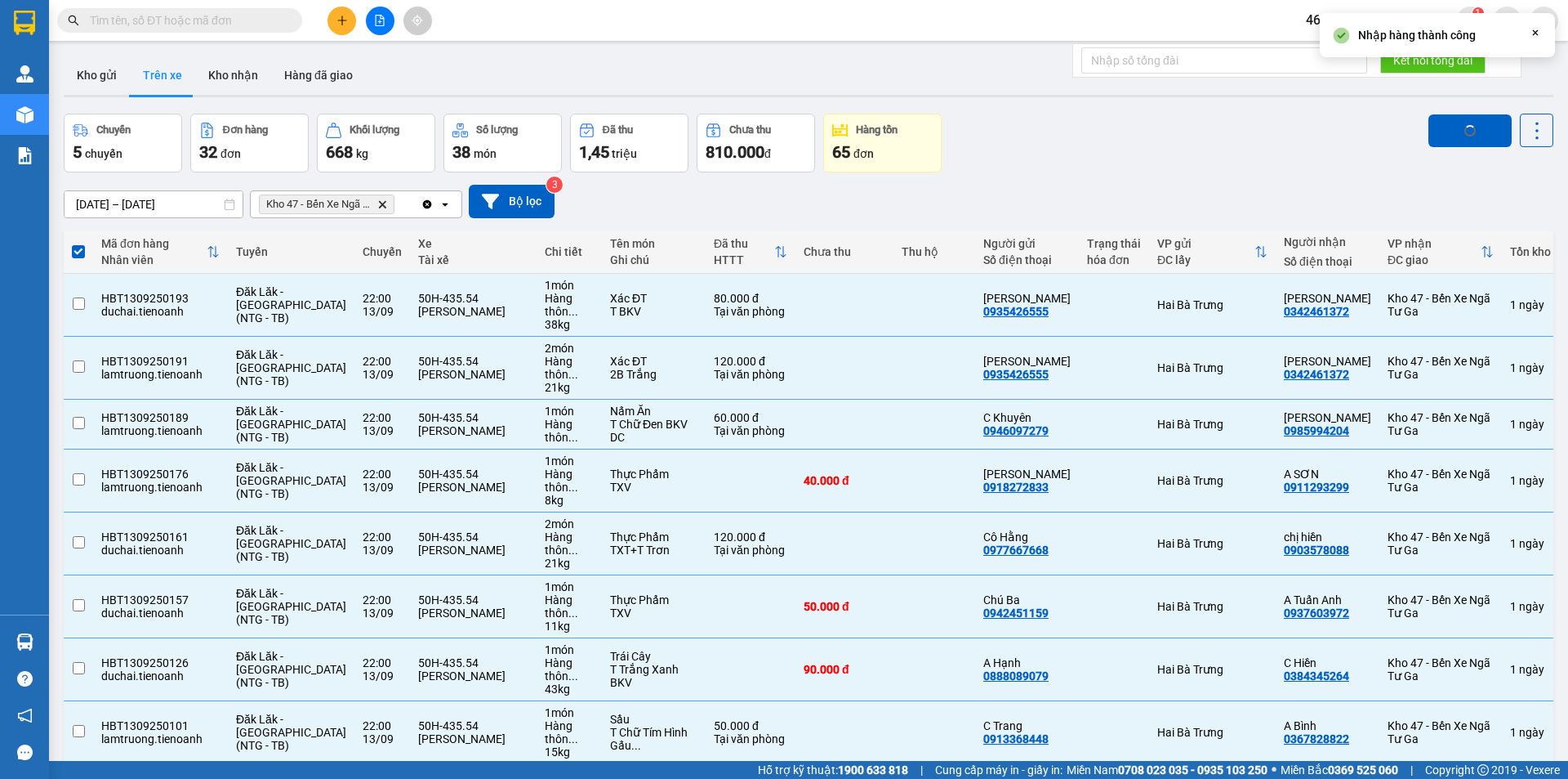
checkbox input "false"
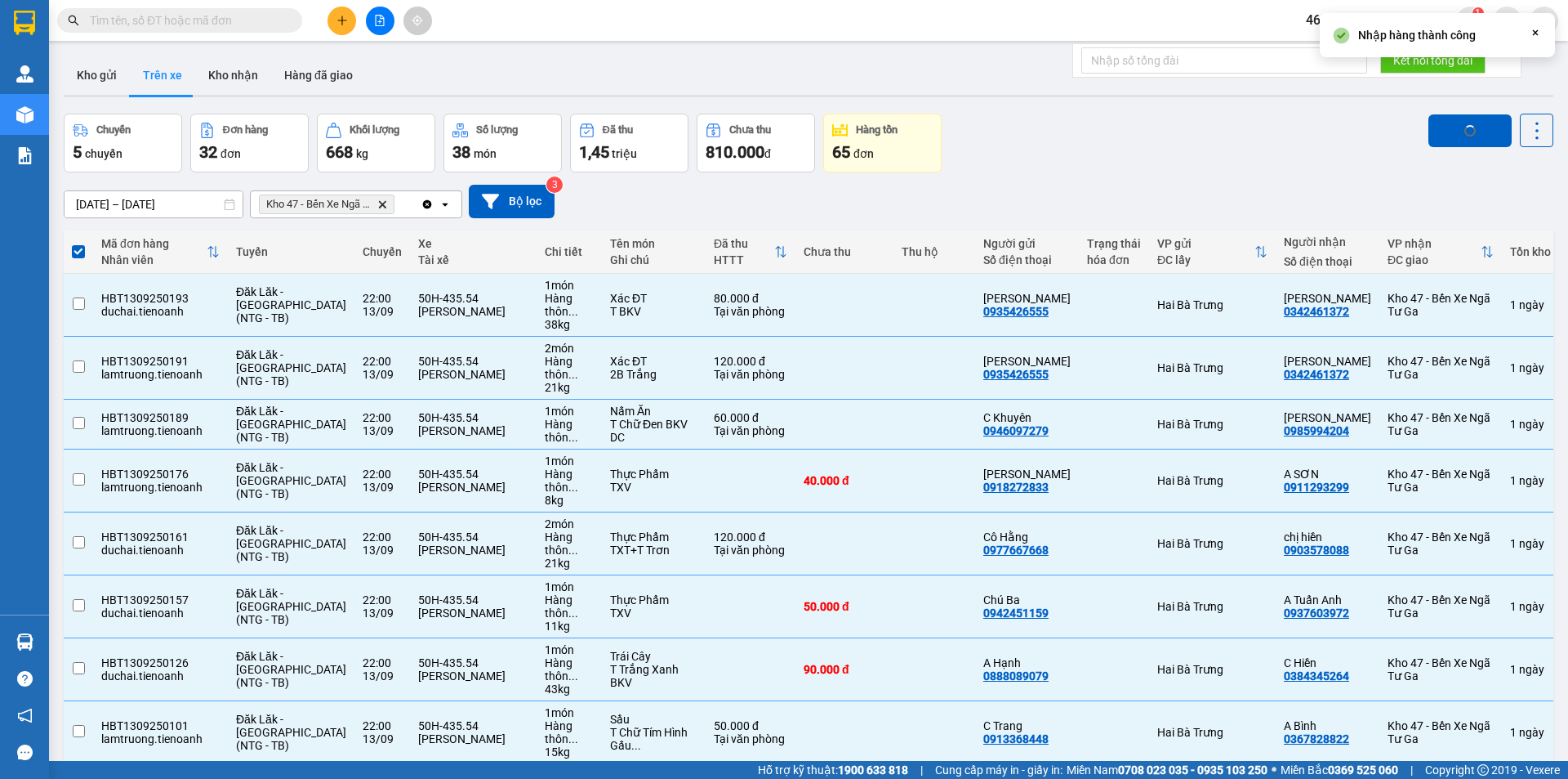
checkbox input "false"
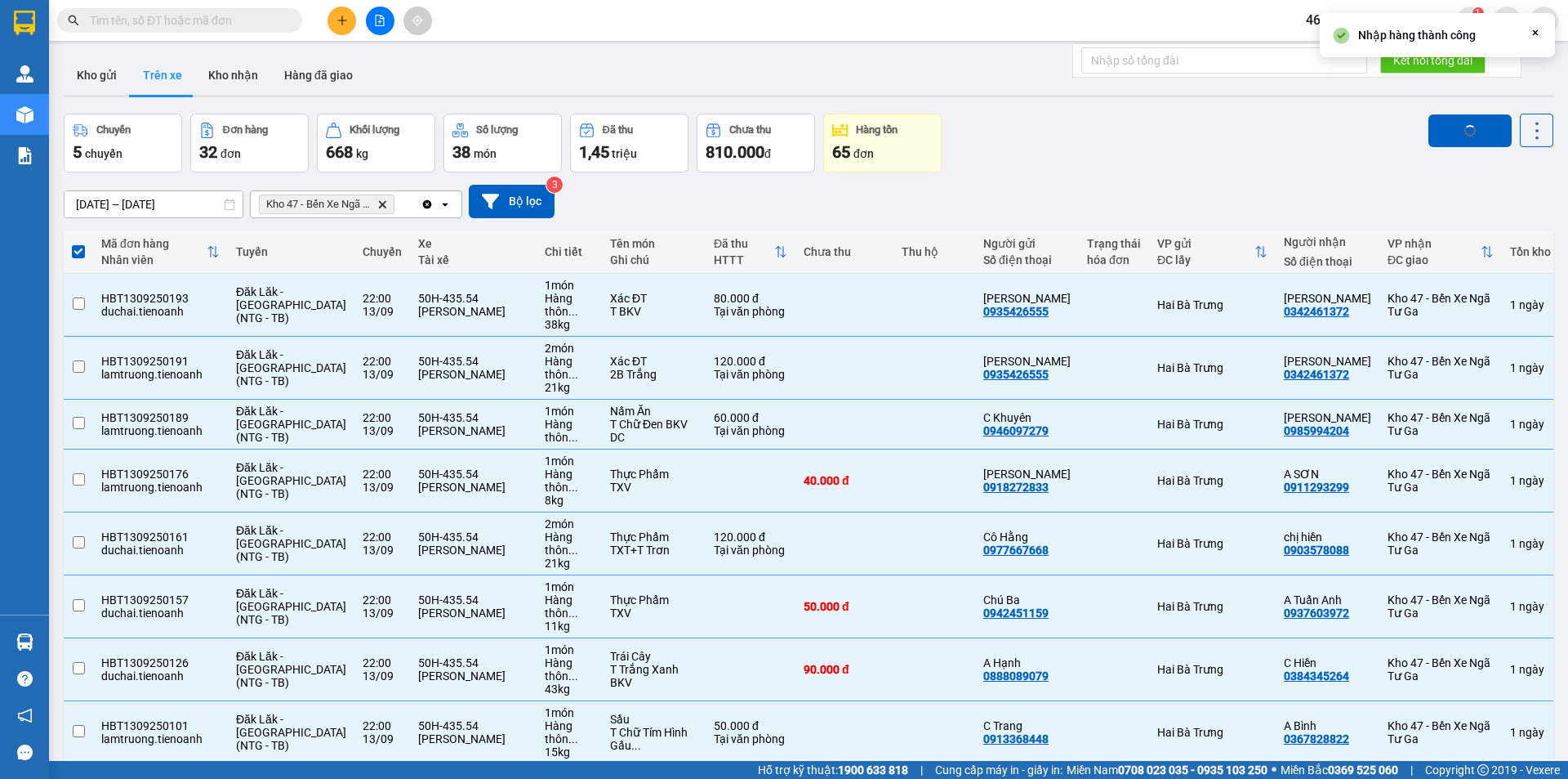
checkbox input "false"
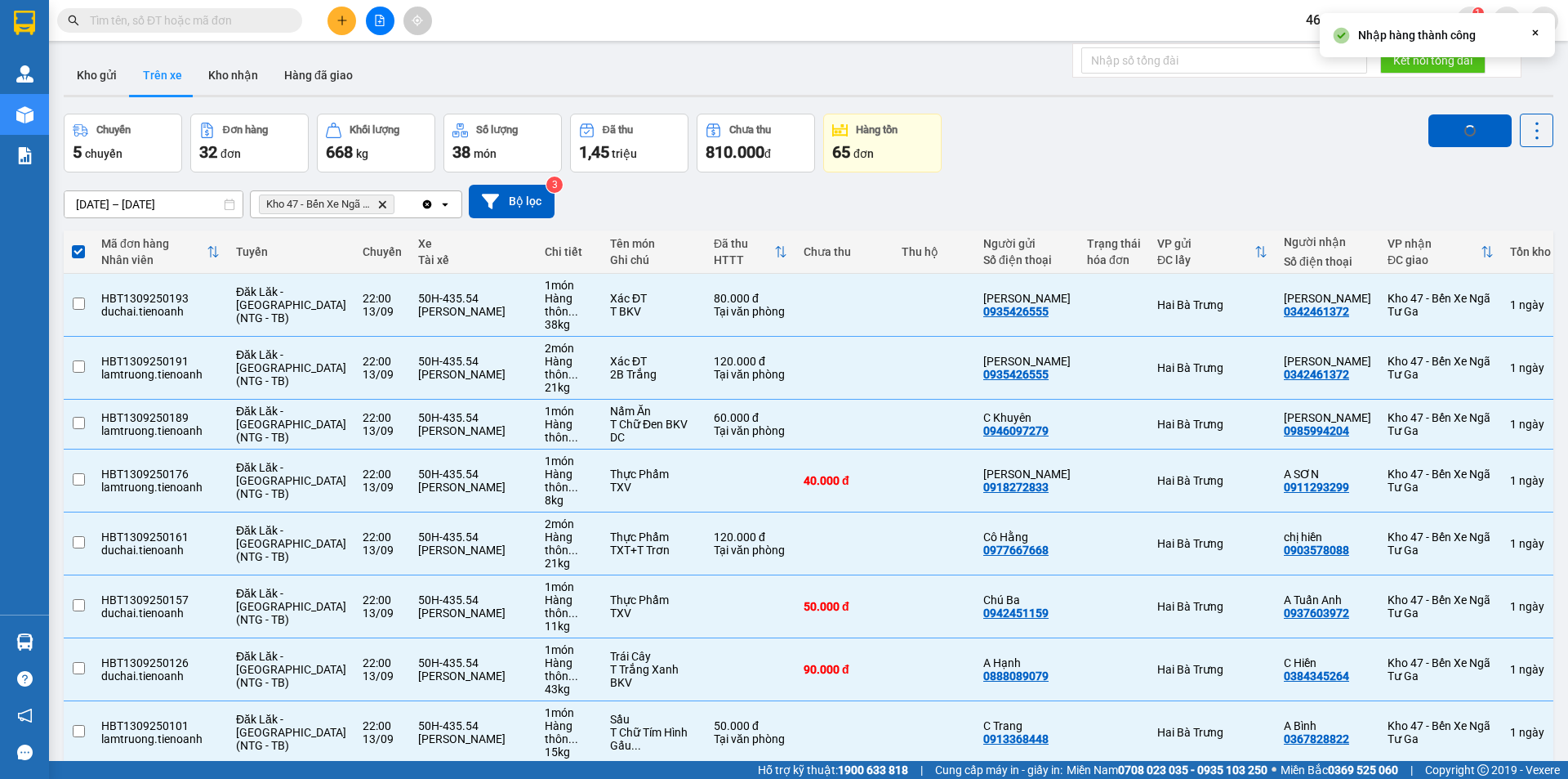
checkbox input "false"
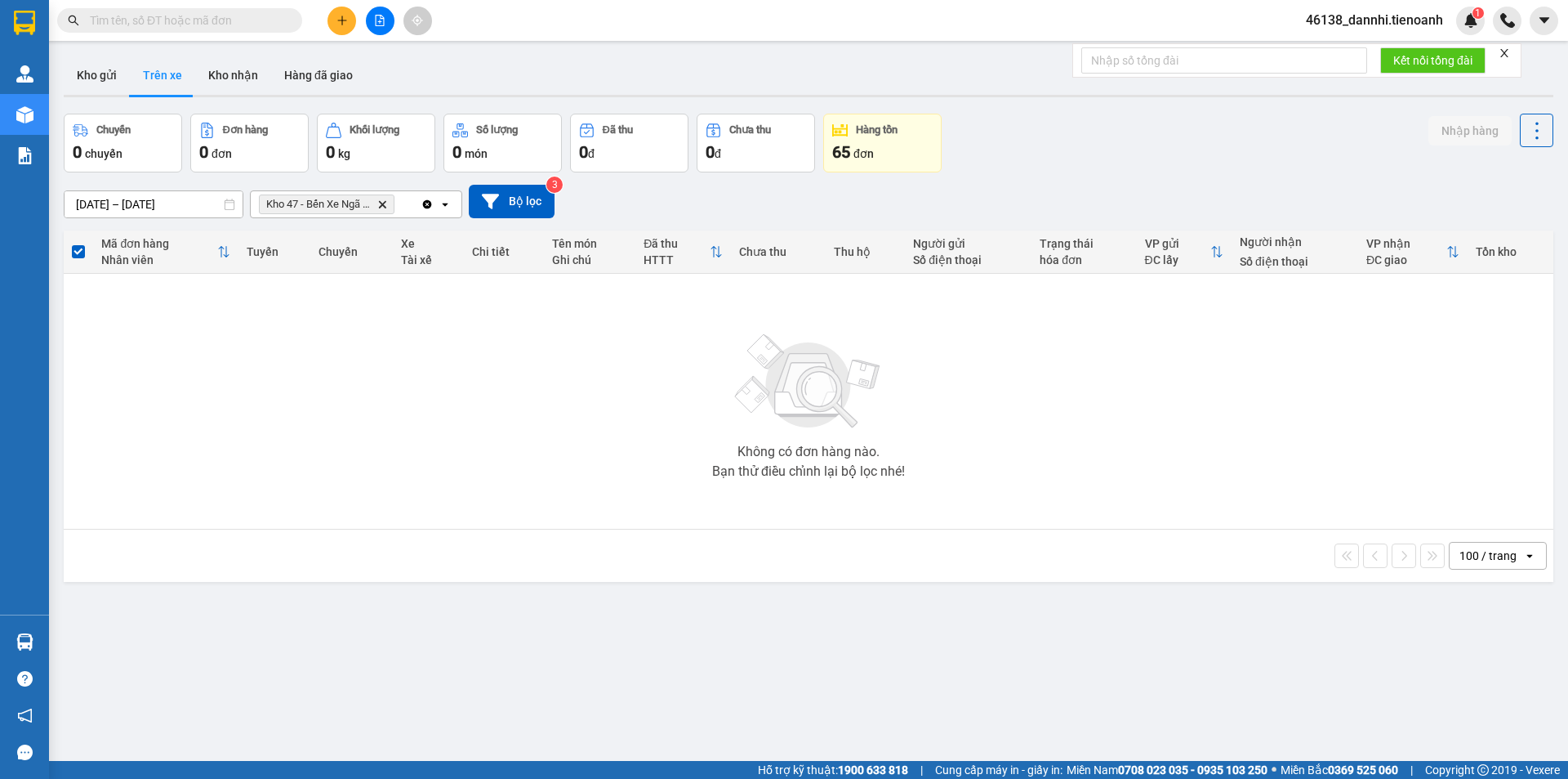
click at [230, 96] on div at bounding box center [809, 96] width 1489 height 3
click at [223, 73] on button "Kho nhận" at bounding box center [233, 75] width 76 height 39
type input "[DATE] – [DATE]"
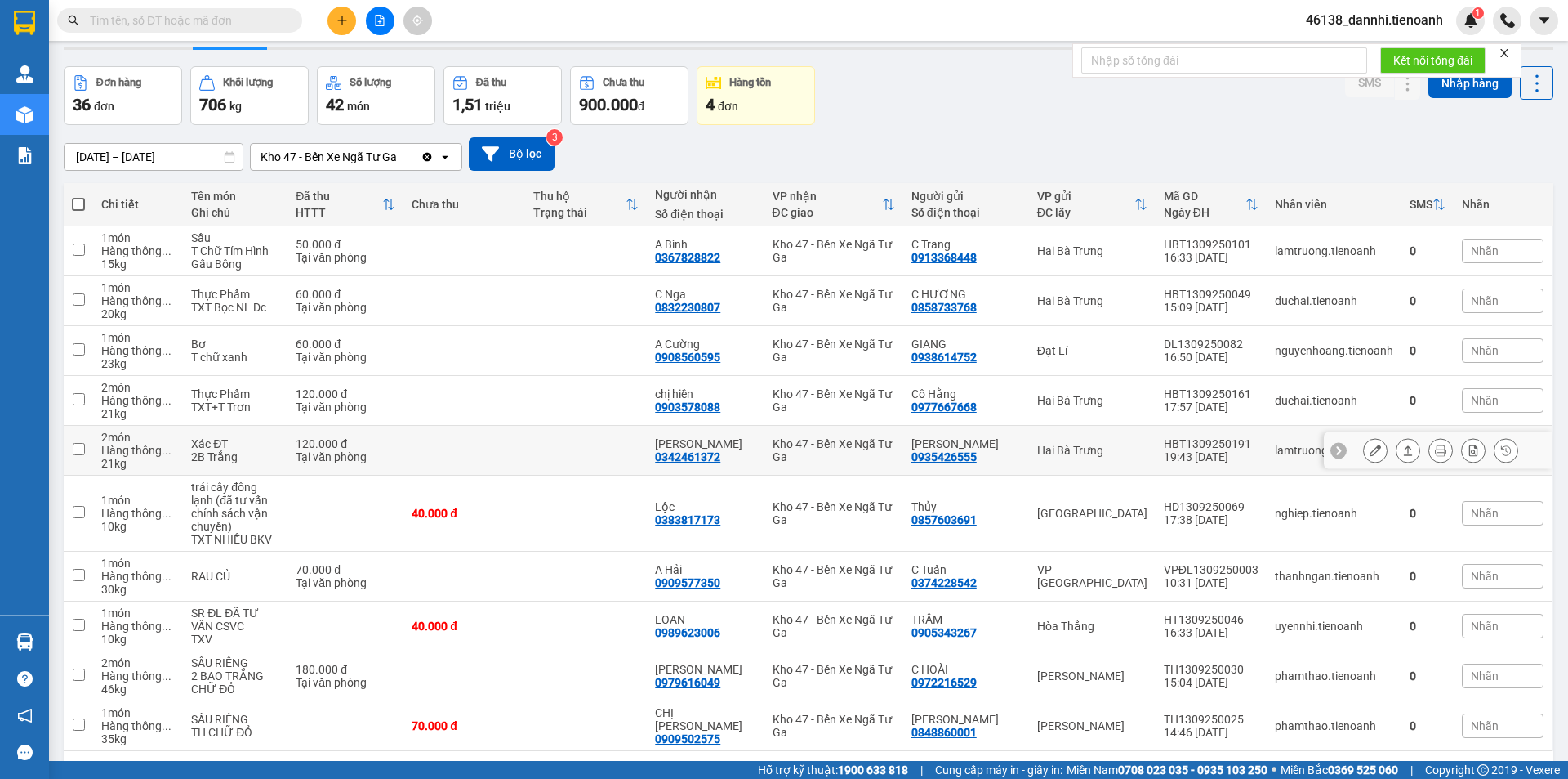
scroll to position [91, 0]
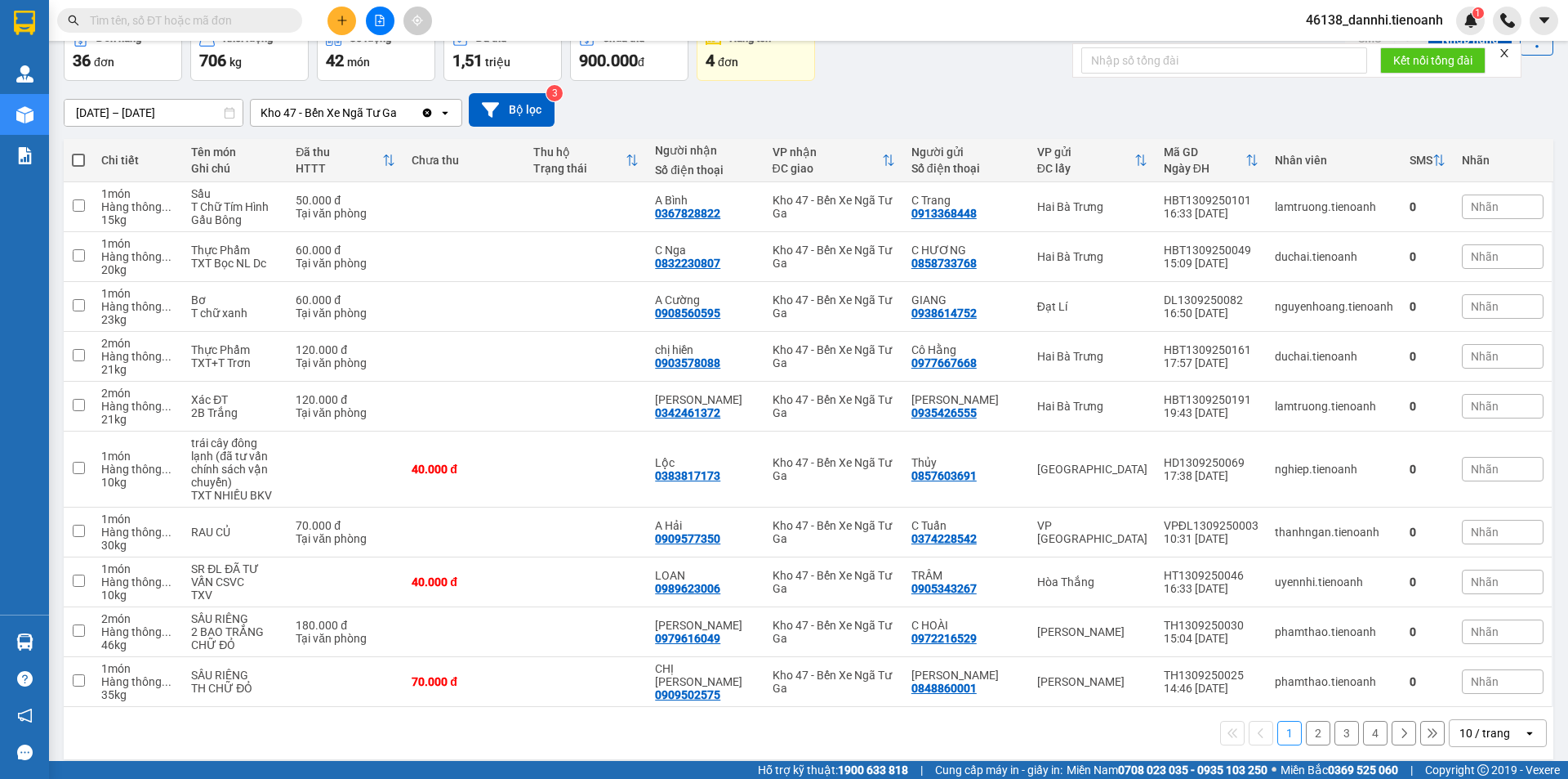
click at [1459, 725] on div "10 / trang" at bounding box center [1484, 733] width 50 height 16
click at [1452, 698] on div "100 / trang" at bounding box center [1485, 684] width 98 height 29
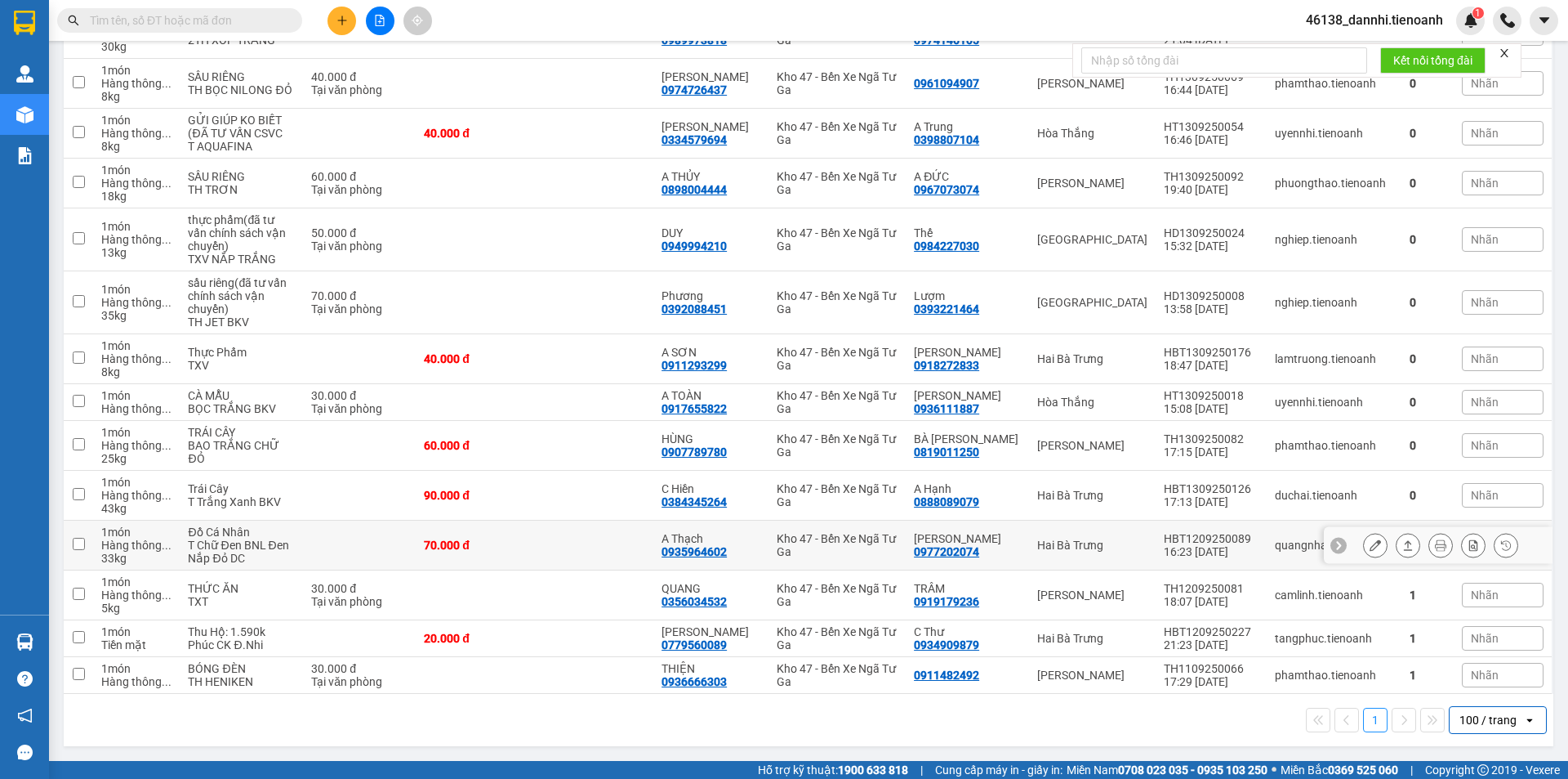
scroll to position [1414, 0]
click at [1370, 545] on button at bounding box center [1374, 545] width 23 height 28
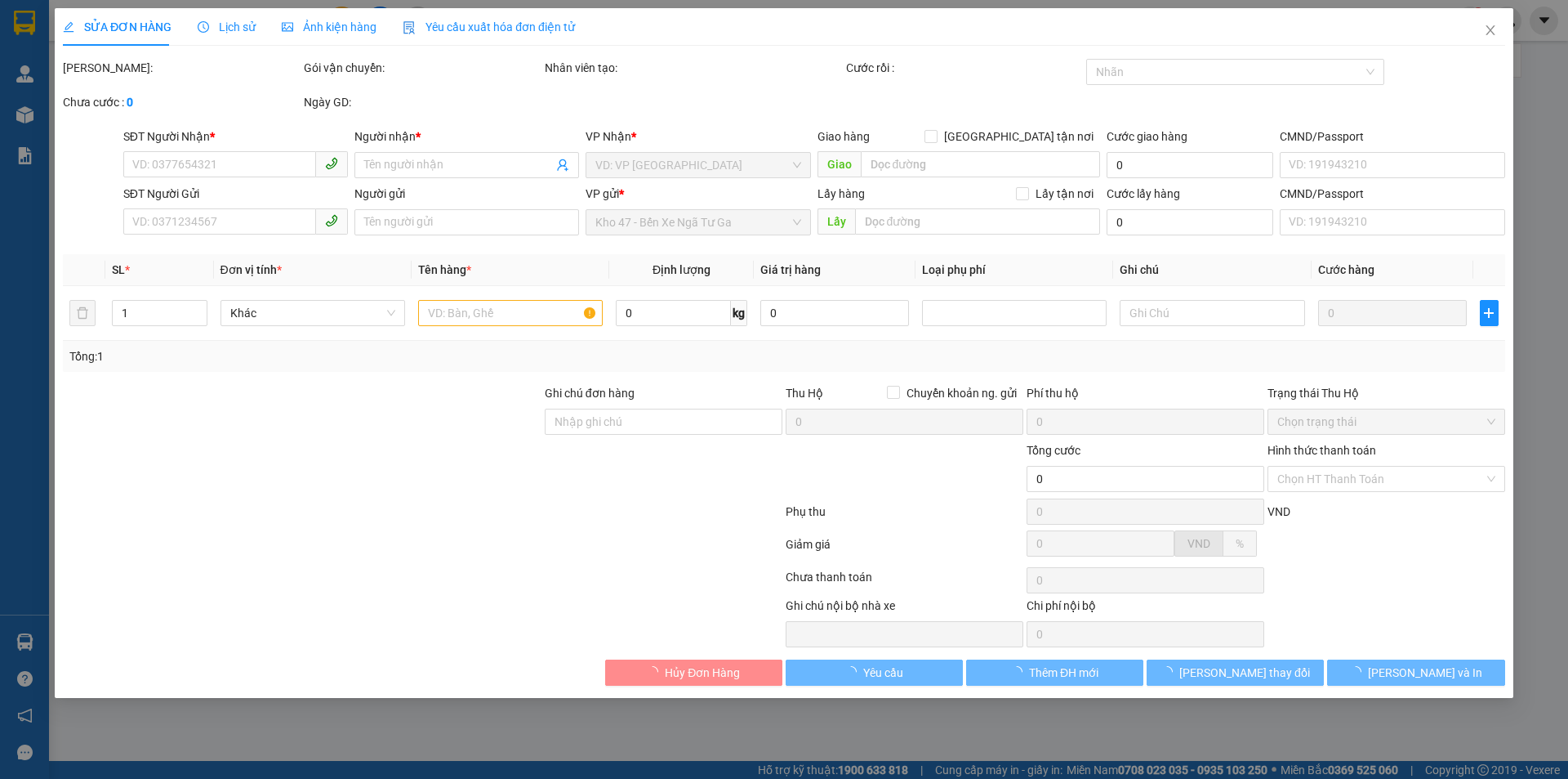
type input "0935964602"
type input "A Thạch"
type input "0977202074"
type input "C Xuân"
type input "70.000"
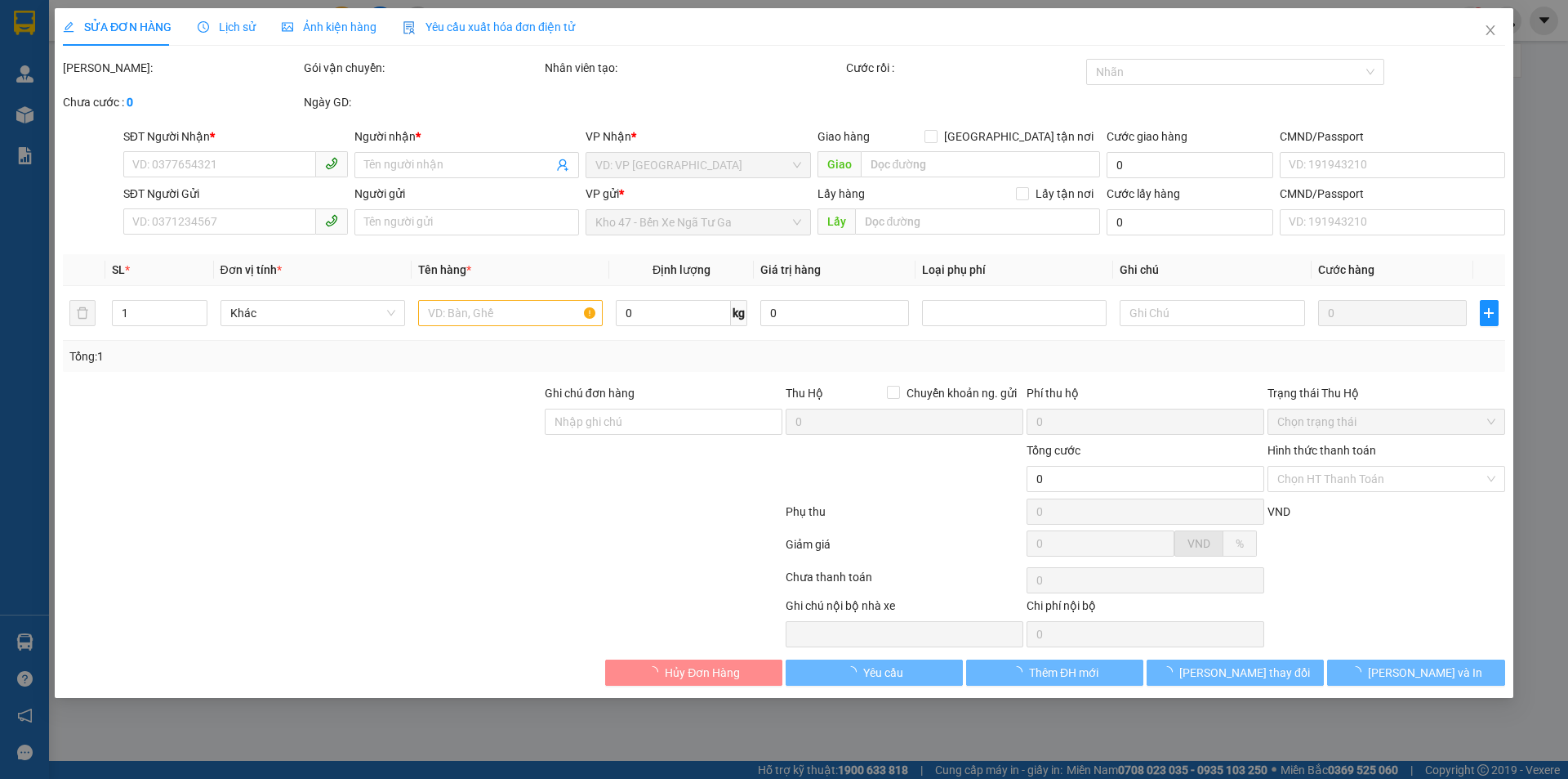
type input "70.000"
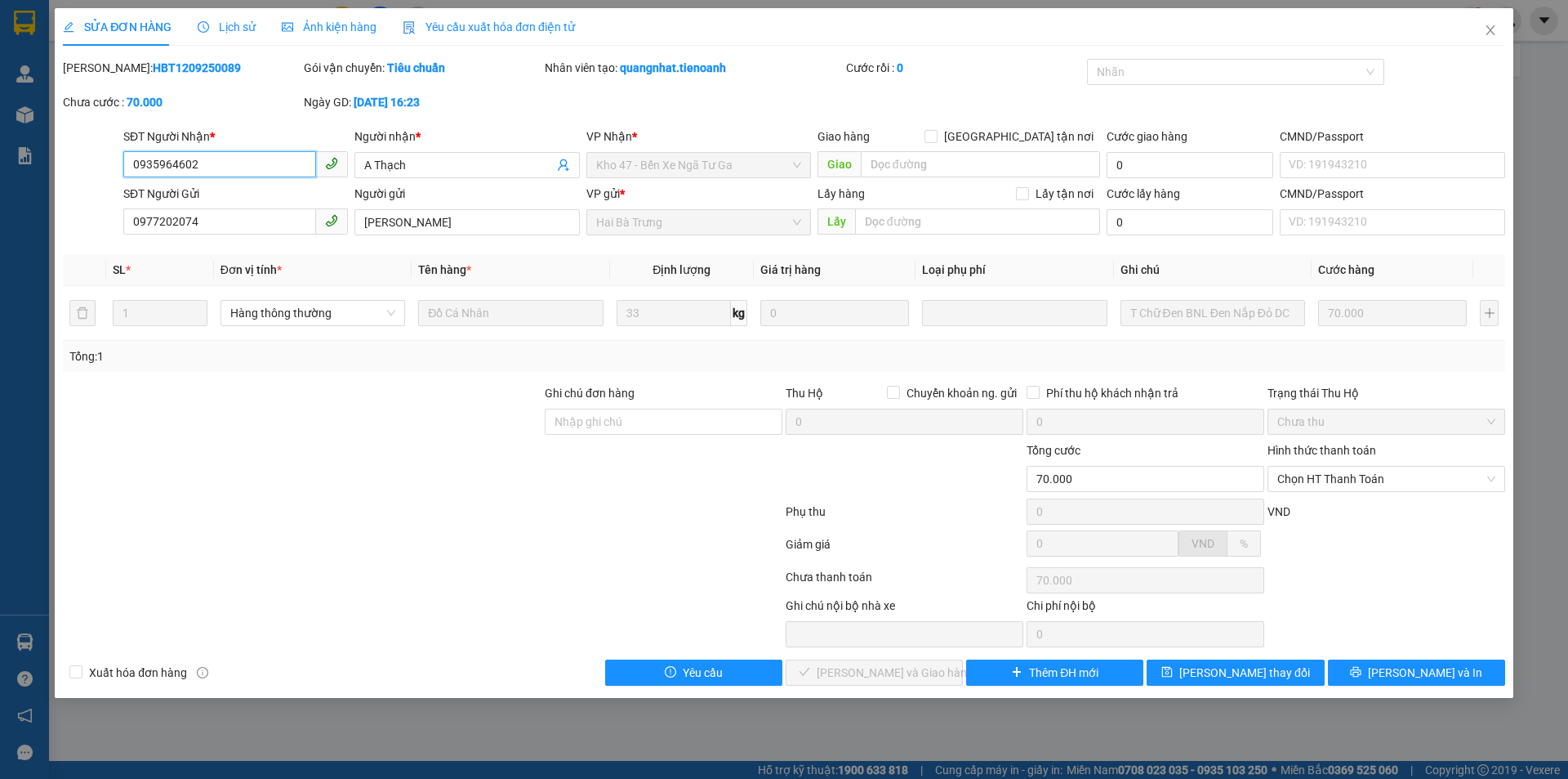
click at [177, 165] on input "0935964602" at bounding box center [219, 164] width 193 height 27
click at [1491, 25] on icon "close" at bounding box center [1490, 30] width 13 height 13
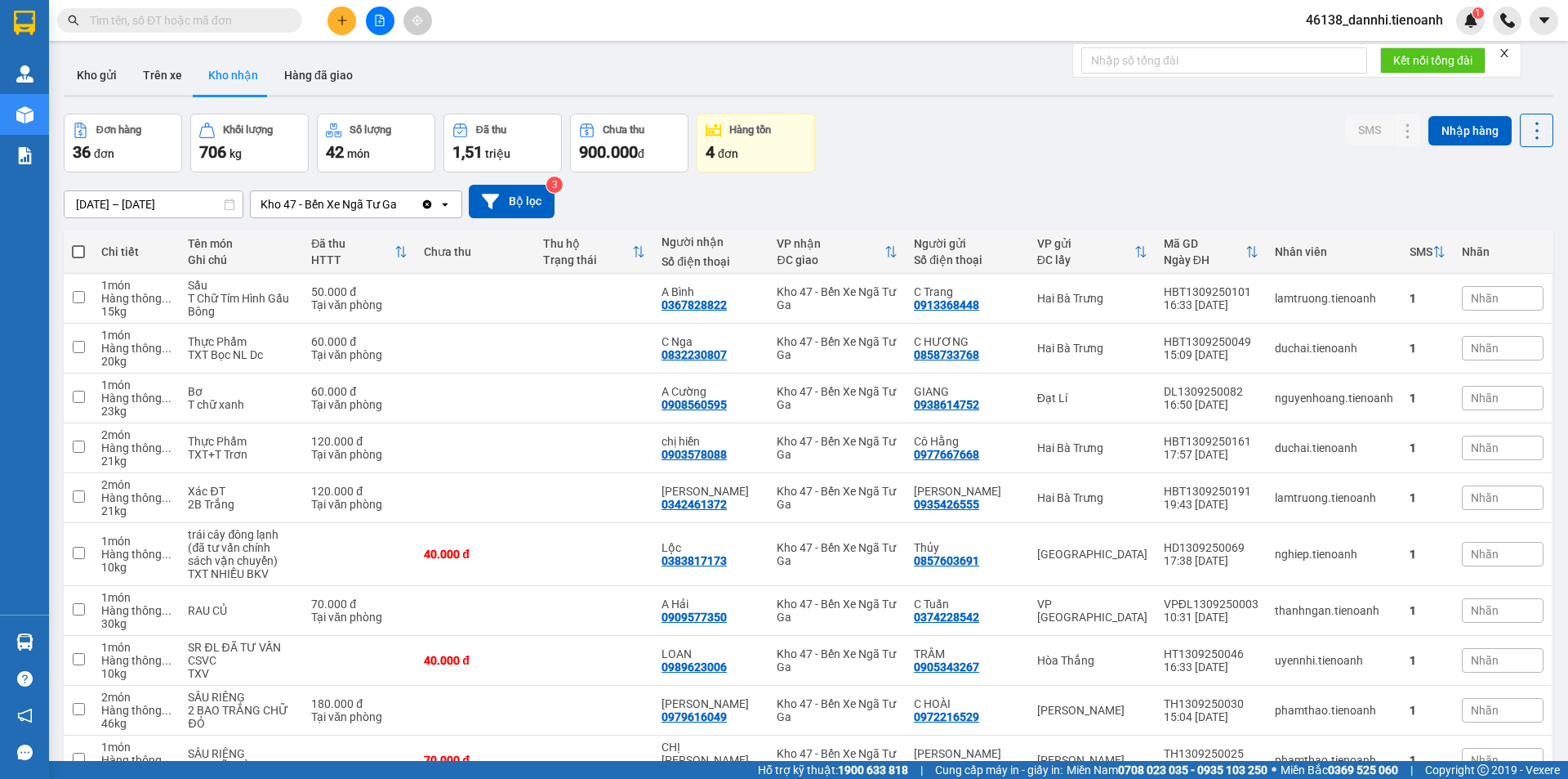
click at [1506, 48] on icon "close" at bounding box center [1504, 53] width 12 height 12
click at [103, 68] on button "Kho gửi" at bounding box center [97, 75] width 66 height 39
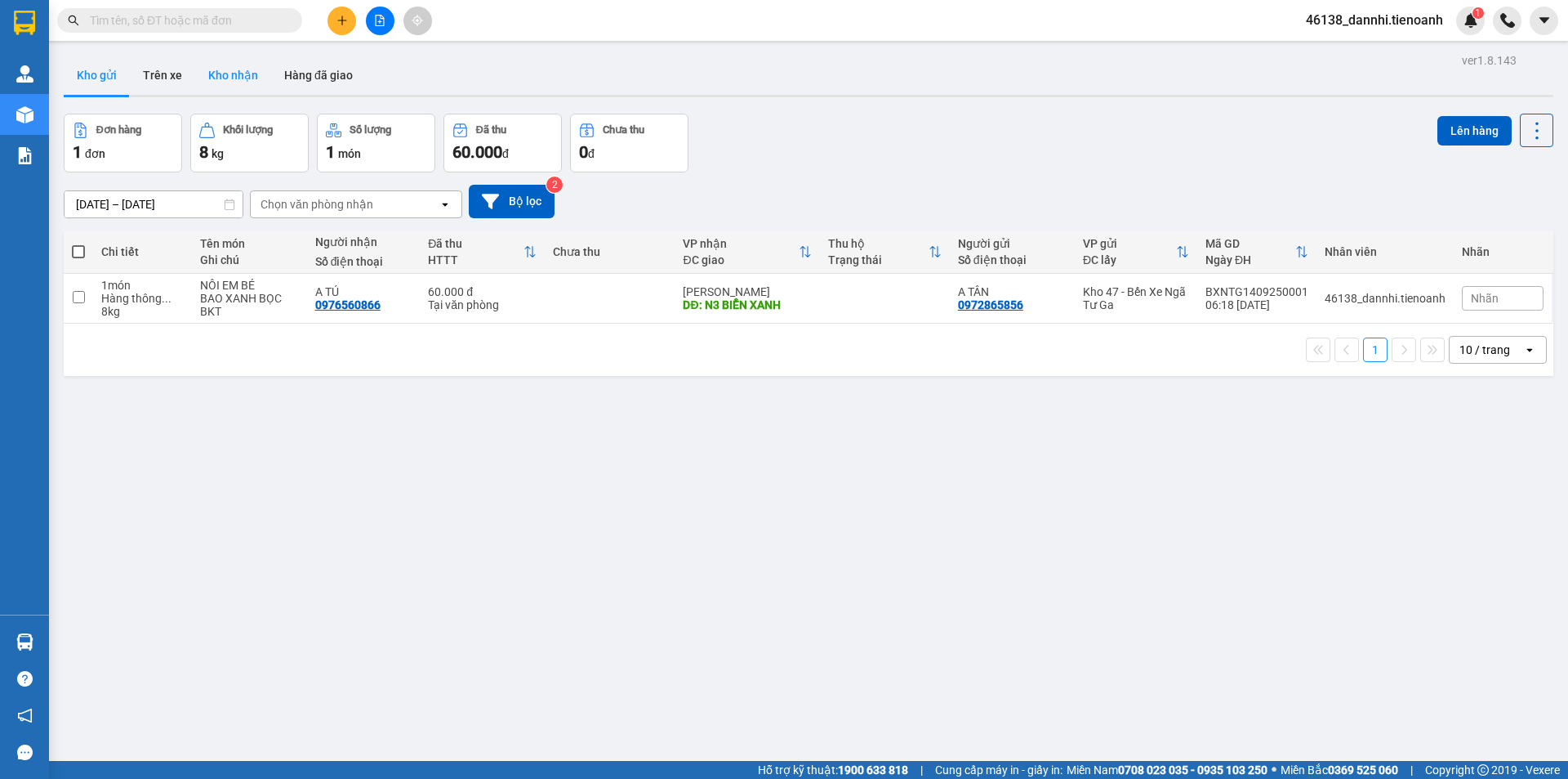
click at [207, 73] on button "Kho nhận" at bounding box center [233, 75] width 76 height 39
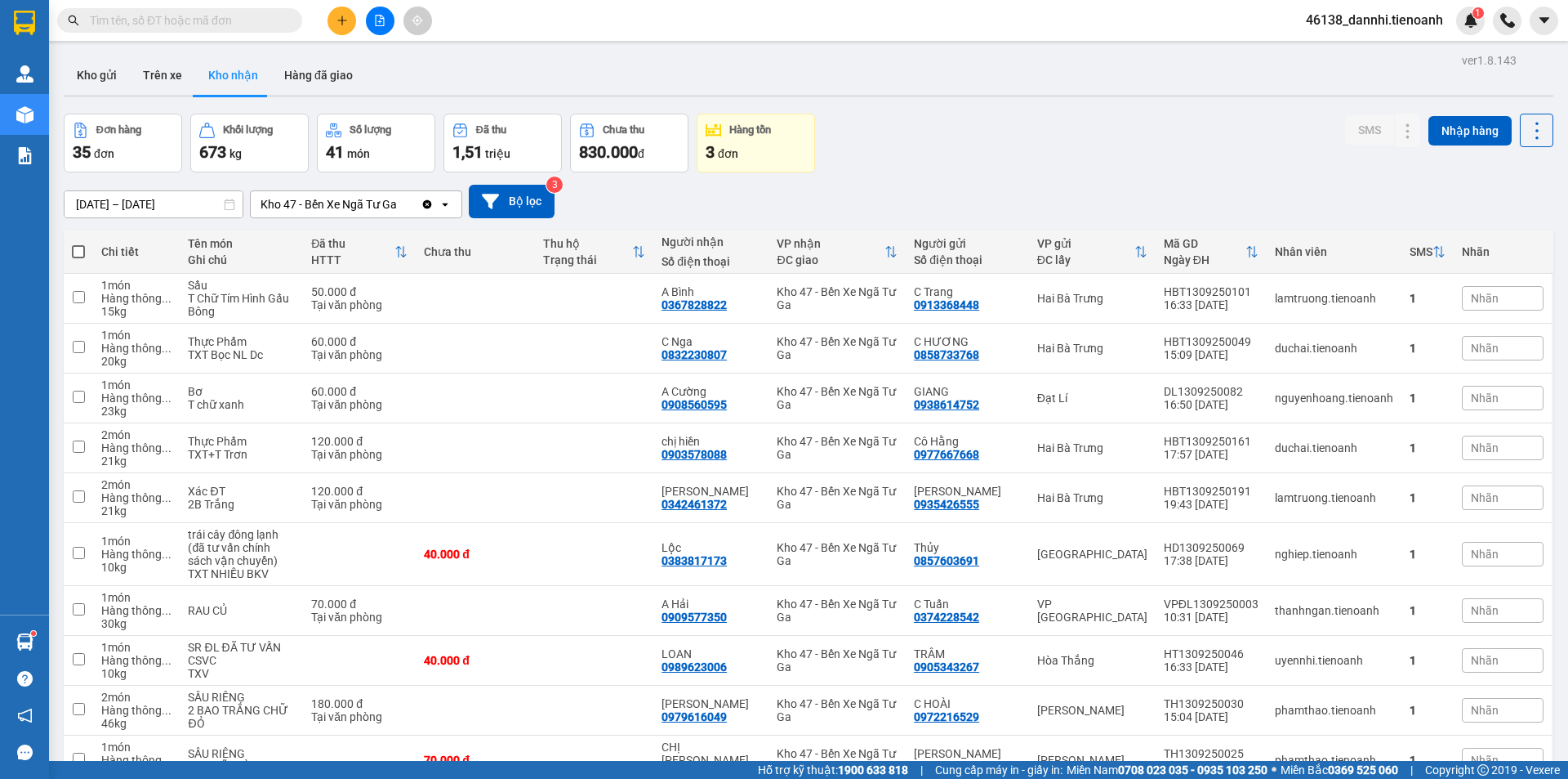
click at [205, 20] on input "text" at bounding box center [185, 21] width 193 height 18
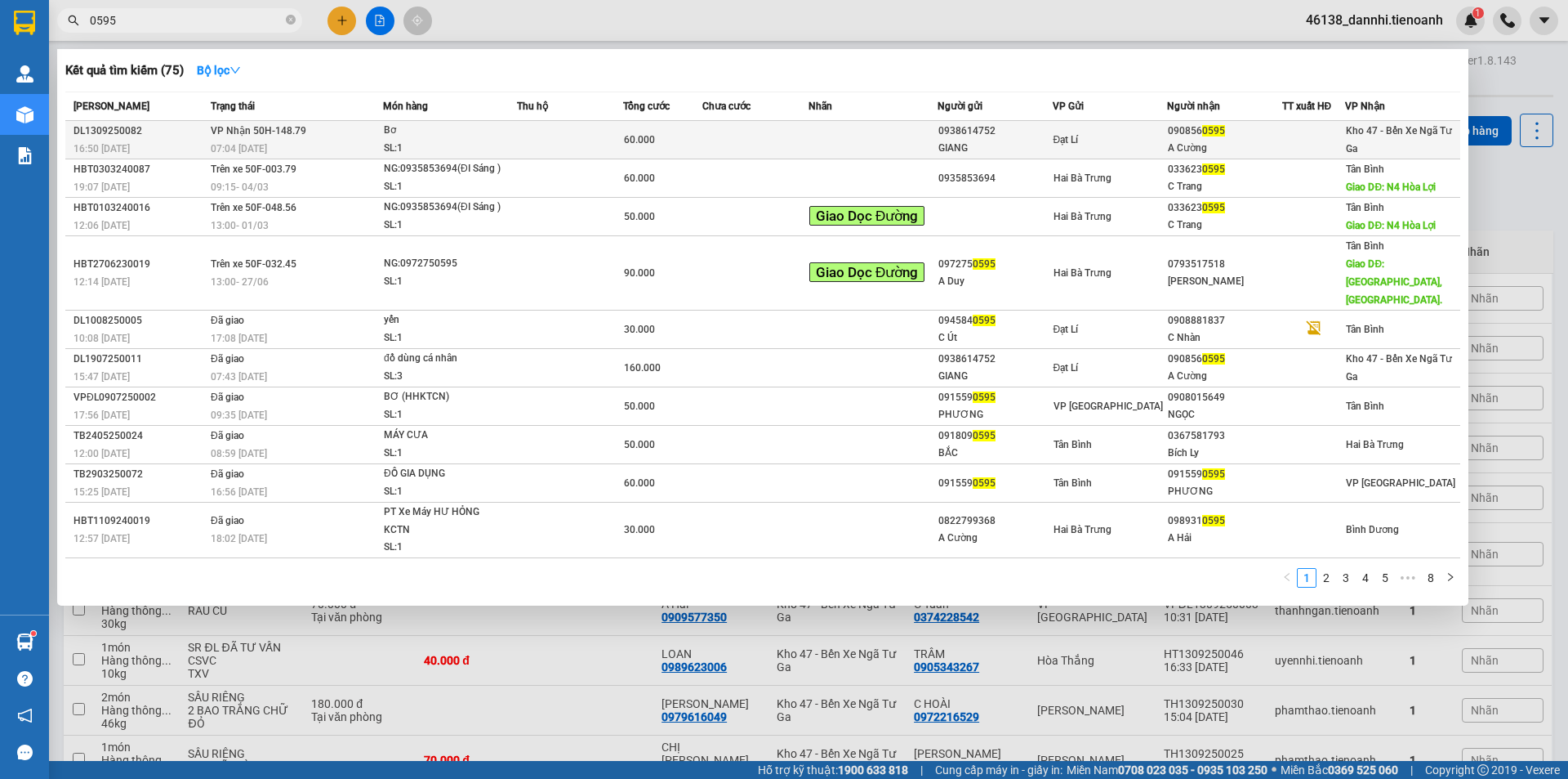
type input "0595"
click at [280, 123] on span "VP Nhận 50H-148.79" at bounding box center [259, 130] width 96 height 13
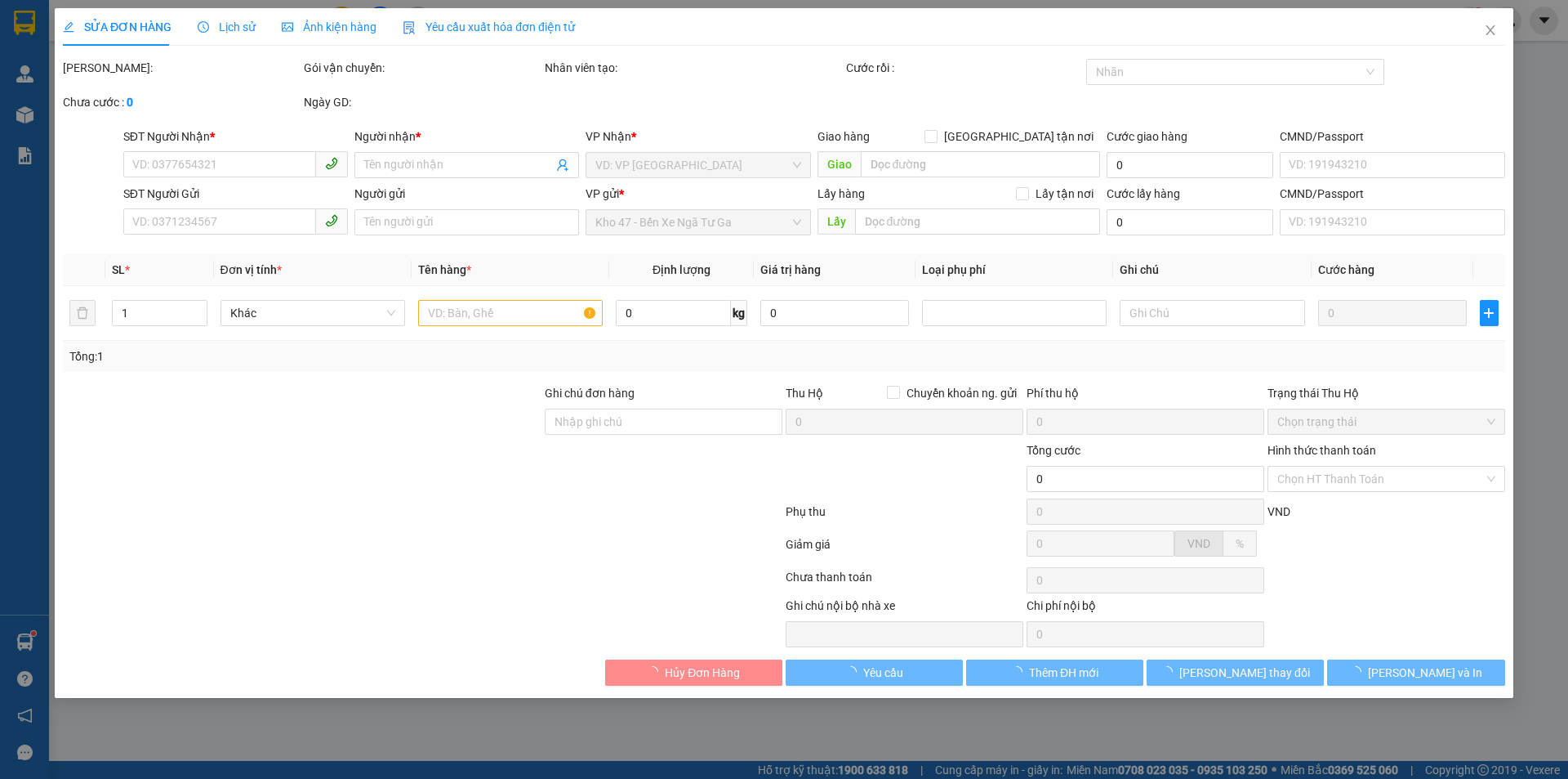
type input "0908560595"
type input "A Cường"
type input "0938614752"
type input "GIANG"
type input "60.000"
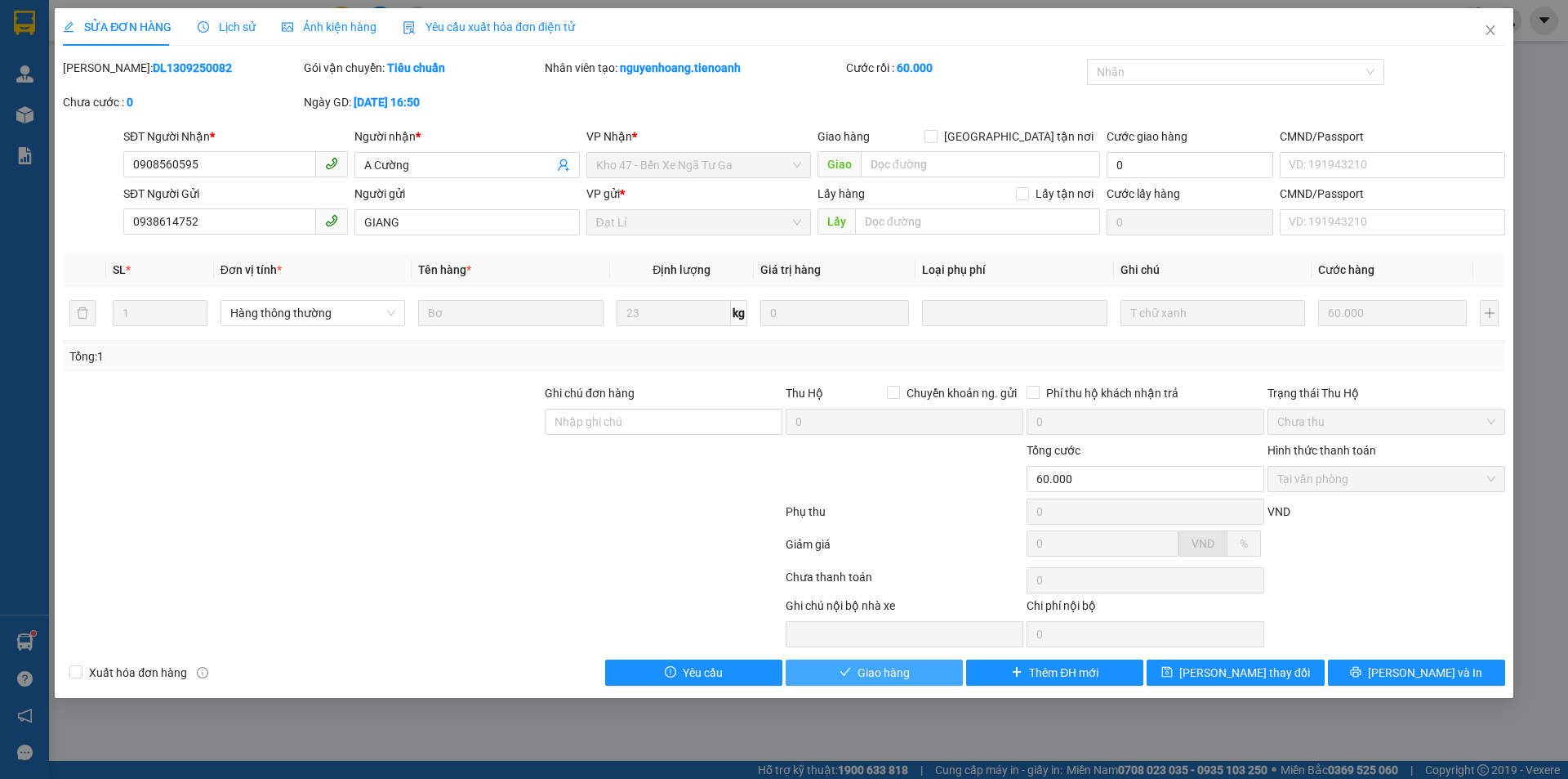
click at [823, 676] on button "Giao hàng" at bounding box center [874, 672] width 177 height 27
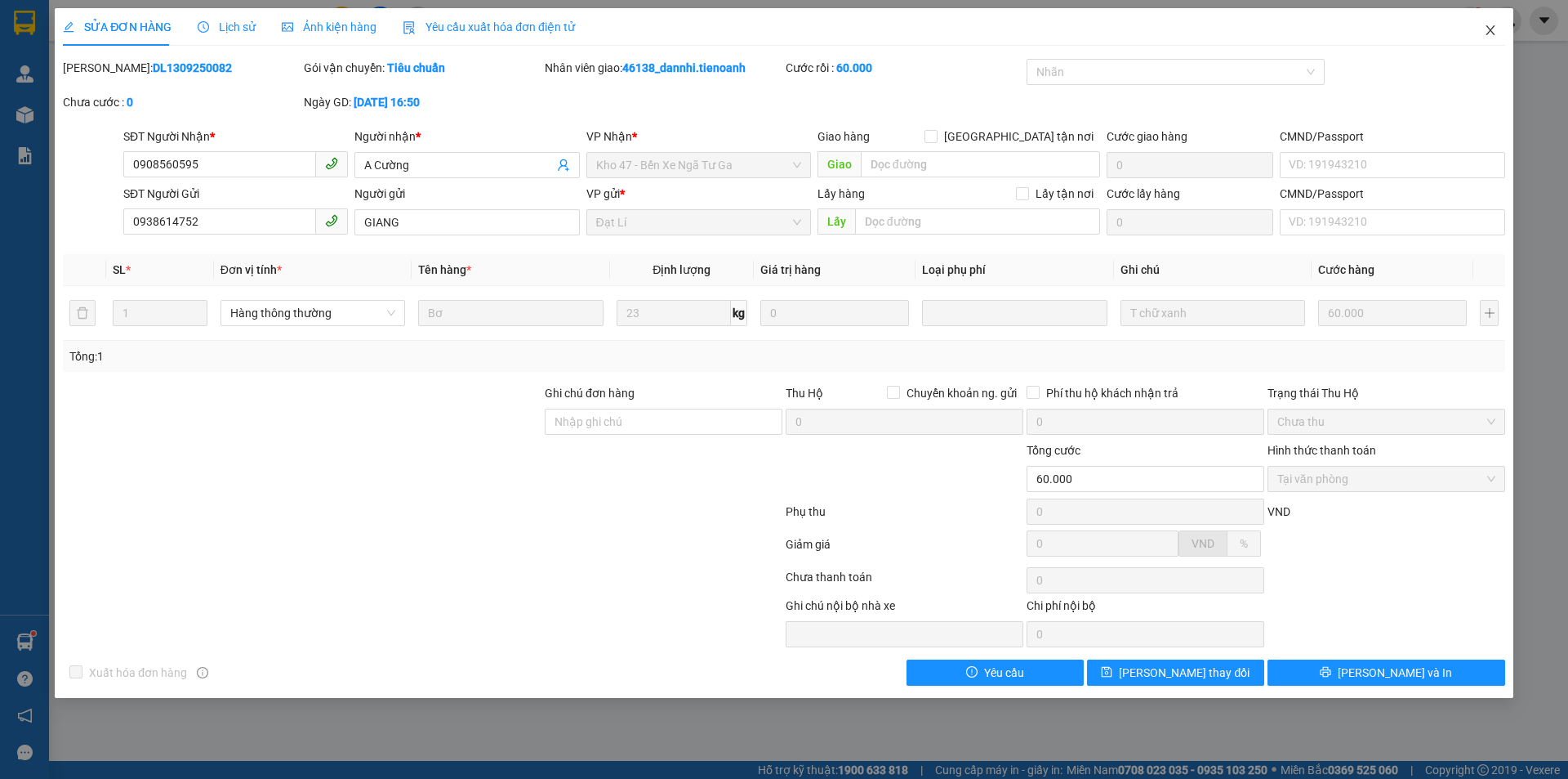
click at [1480, 34] on span "Close" at bounding box center [1490, 31] width 46 height 46
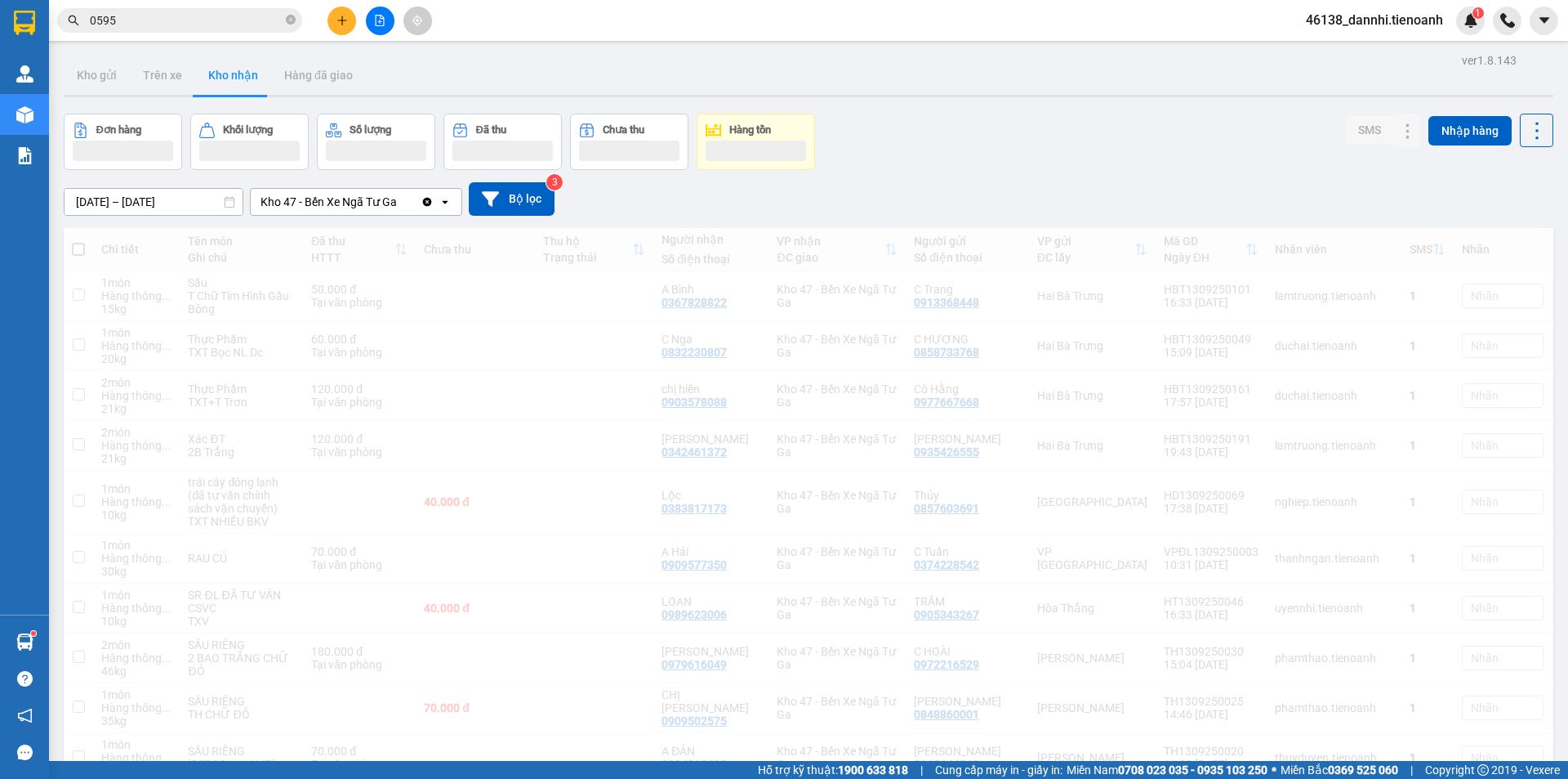
click at [242, 14] on input "0595" at bounding box center [185, 21] width 193 height 18
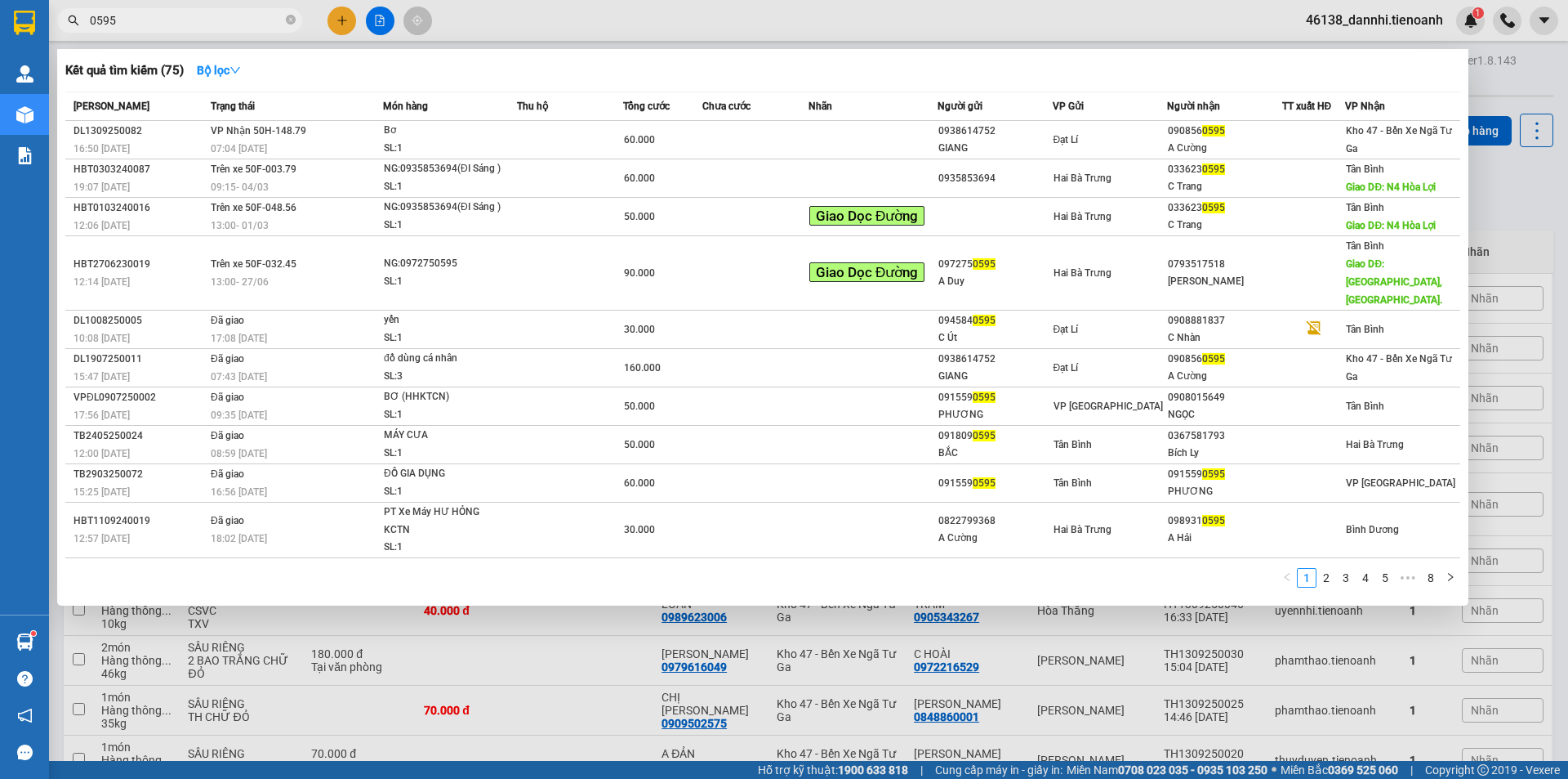
click at [242, 14] on input "0595" at bounding box center [185, 21] width 193 height 18
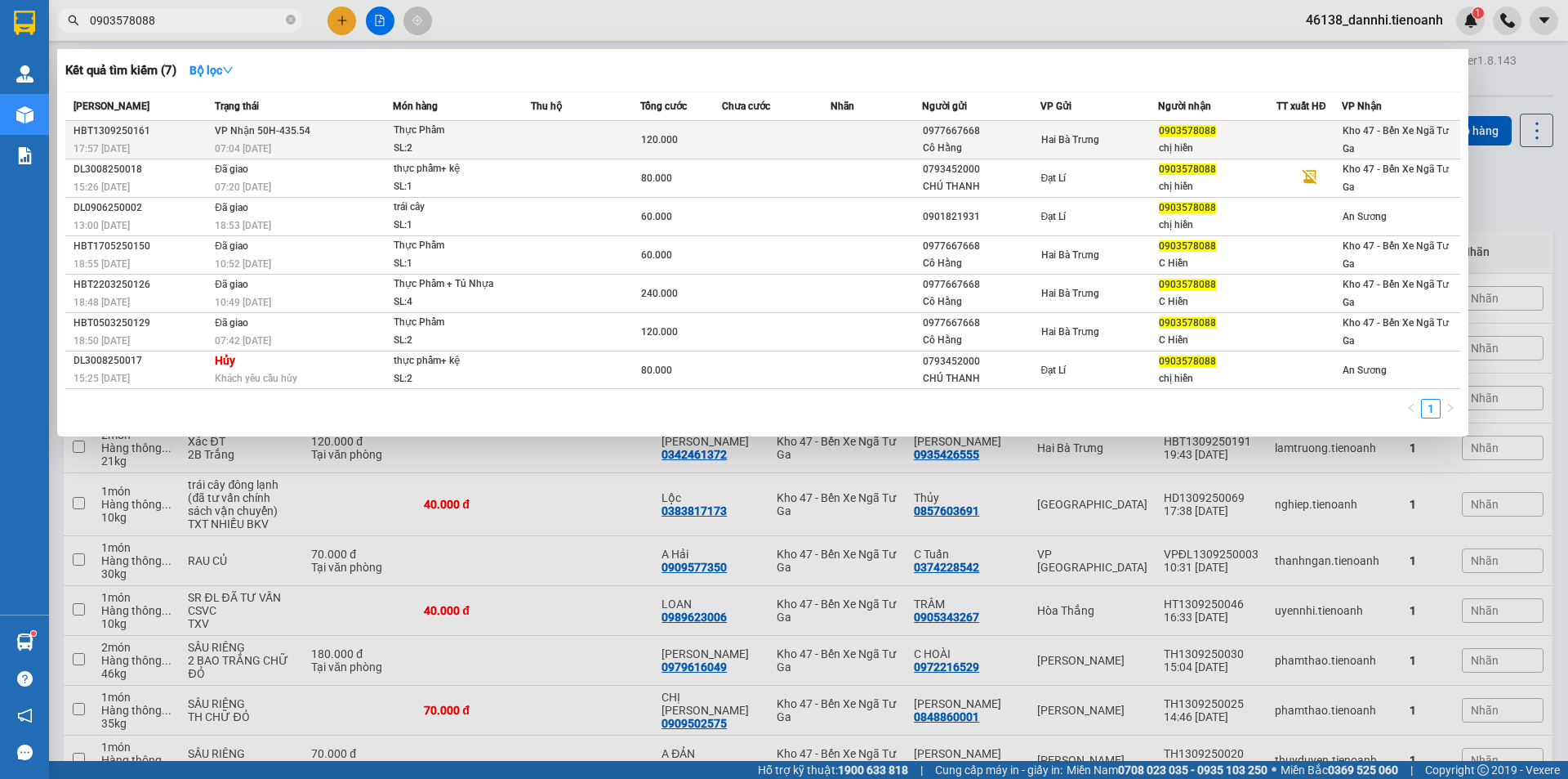
type input "0903578088"
drag, startPoint x: 351, startPoint y: 129, endPoint x: 343, endPoint y: 138, distance: 12.0
click at [343, 138] on td "VP Nhận 50H-435.54 07:04 [DATE]" at bounding box center [302, 140] width 182 height 38
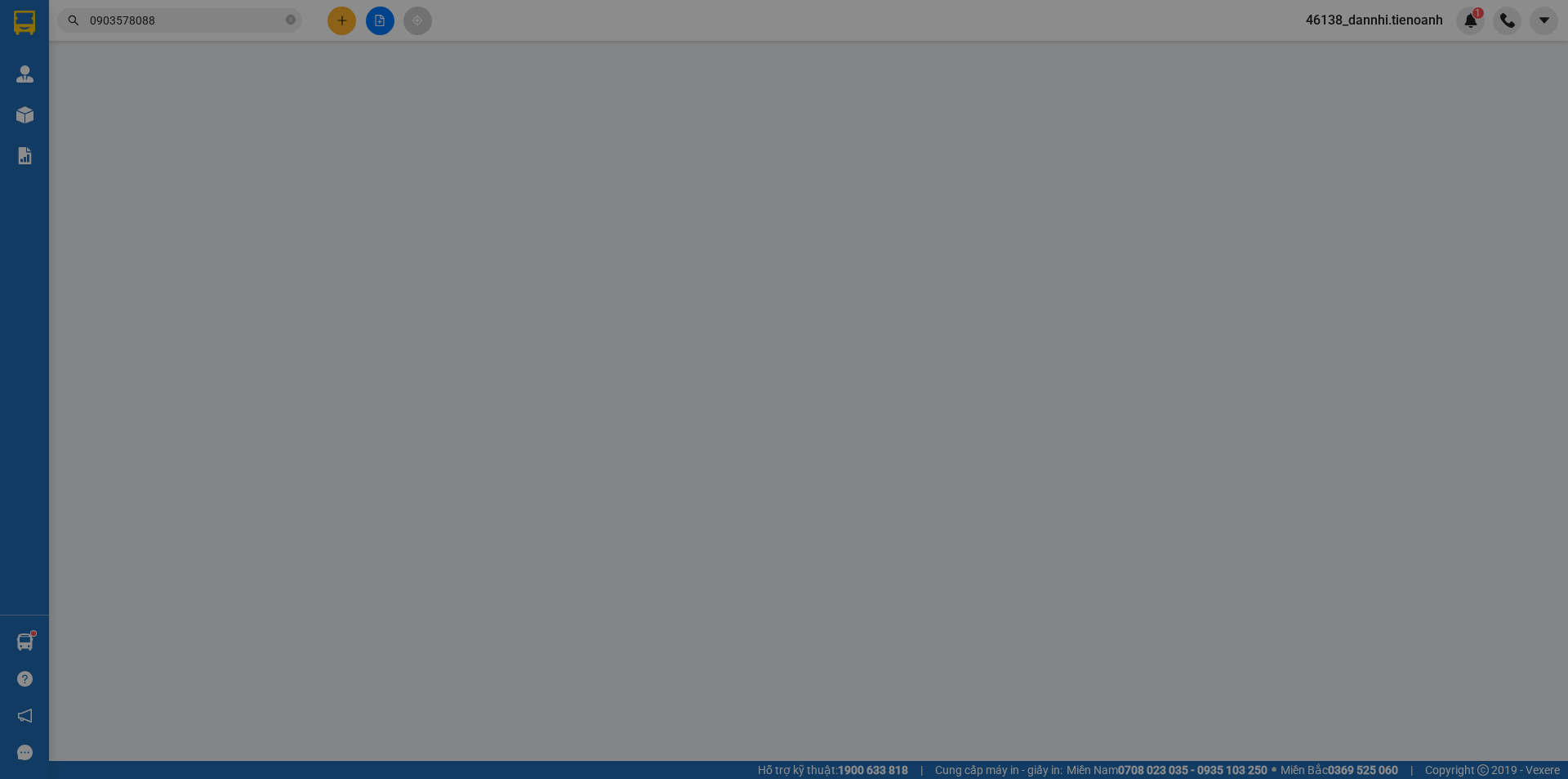
type input "0903578088"
type input "chị hiền"
type input "0977667668"
type input "Cô Hằng"
type input "120.000"
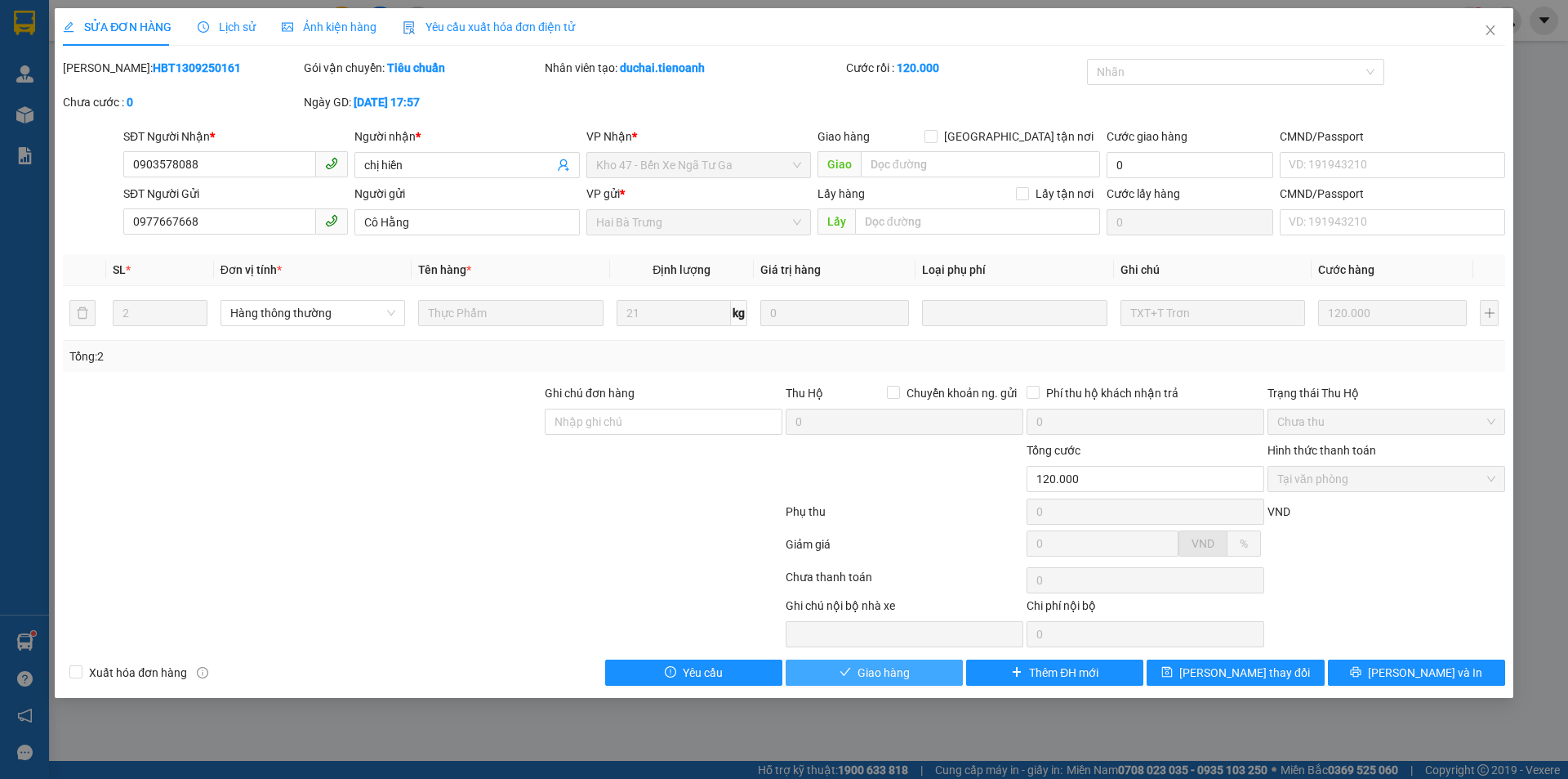
click at [814, 670] on button "Giao hàng" at bounding box center [874, 672] width 177 height 27
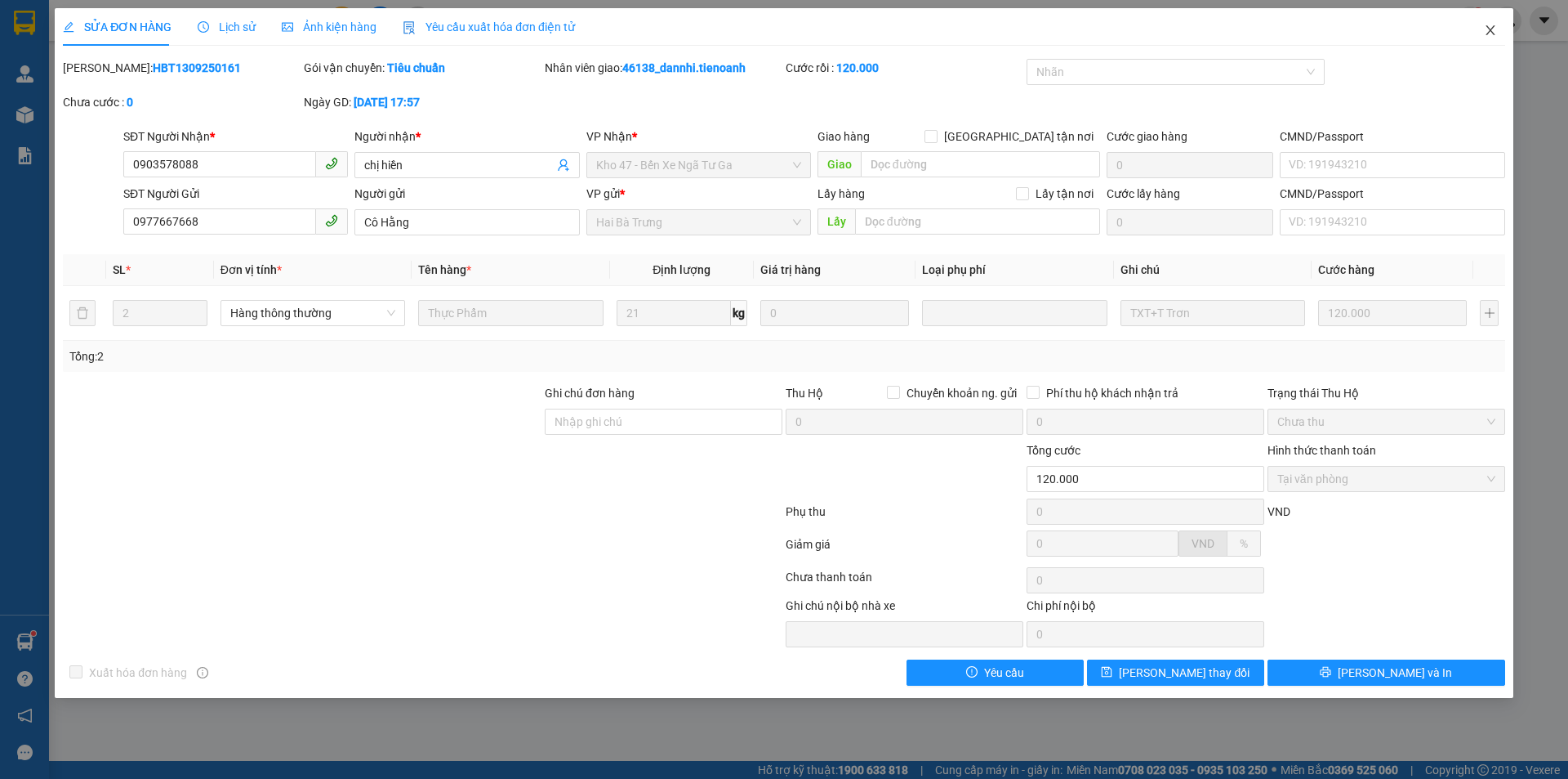
click at [1491, 37] on icon "close" at bounding box center [1490, 30] width 13 height 13
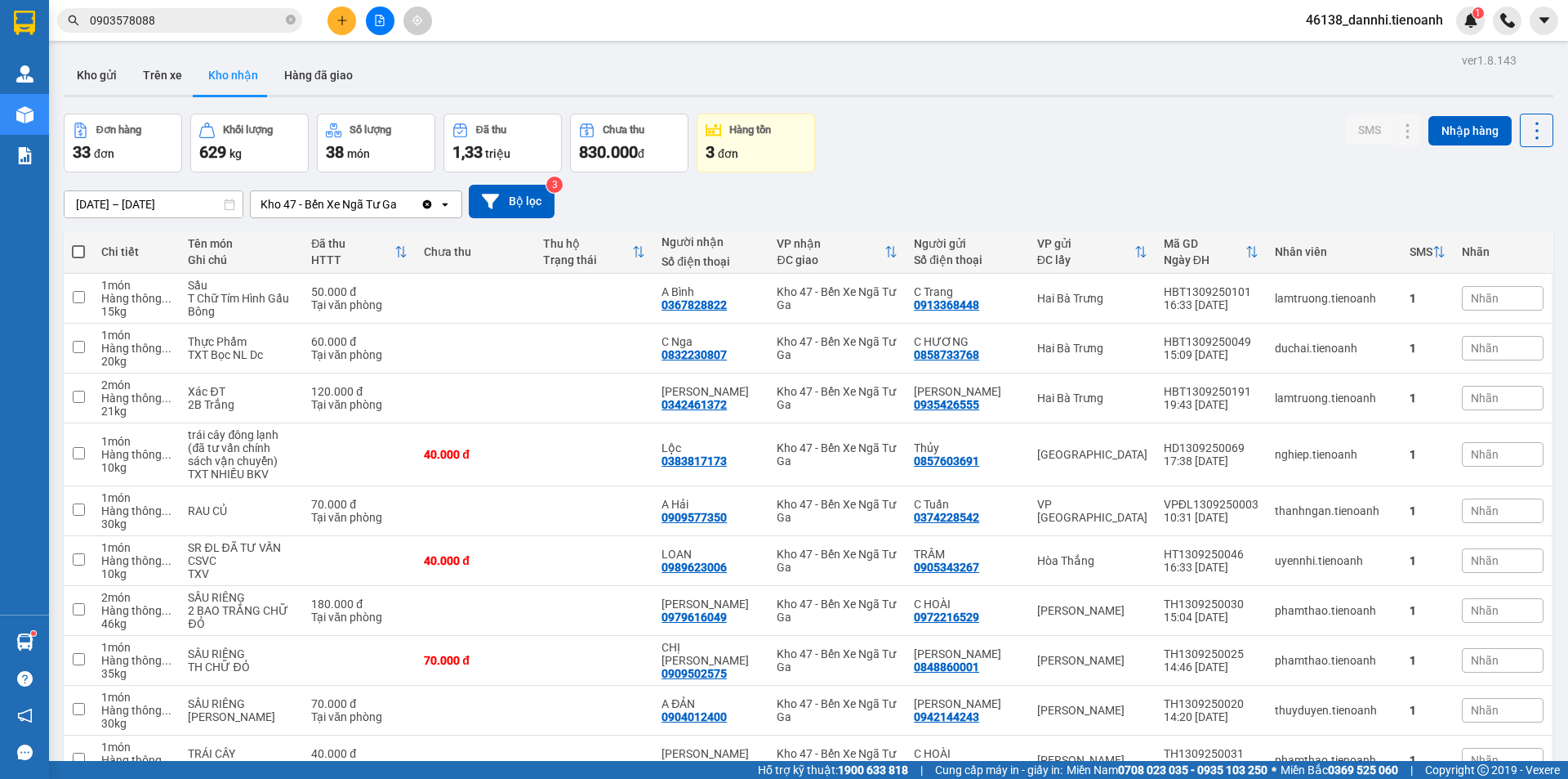
click at [153, 20] on input "0903578088" at bounding box center [185, 21] width 193 height 18
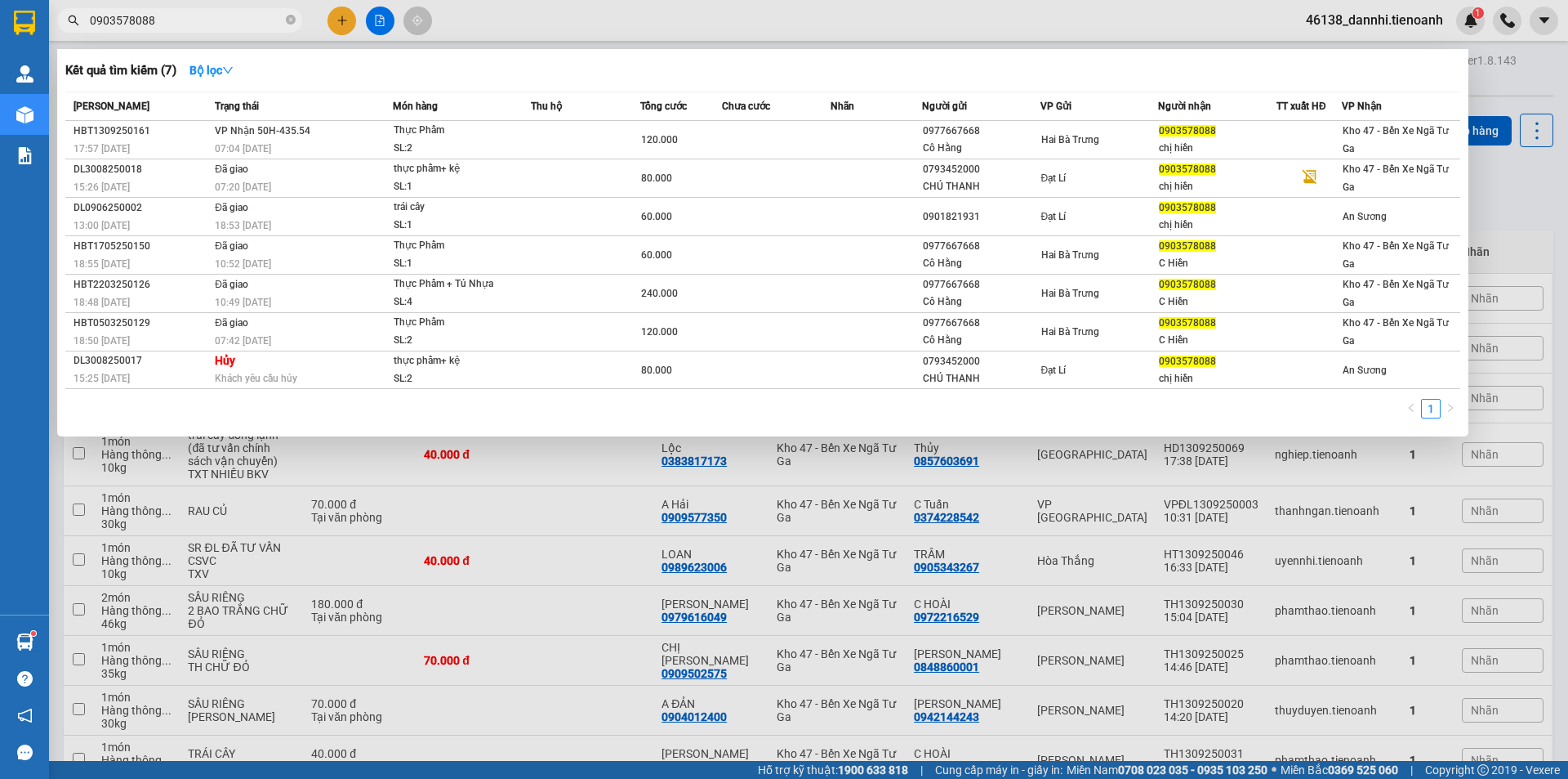
click at [153, 20] on input "0903578088" at bounding box center [185, 21] width 193 height 18
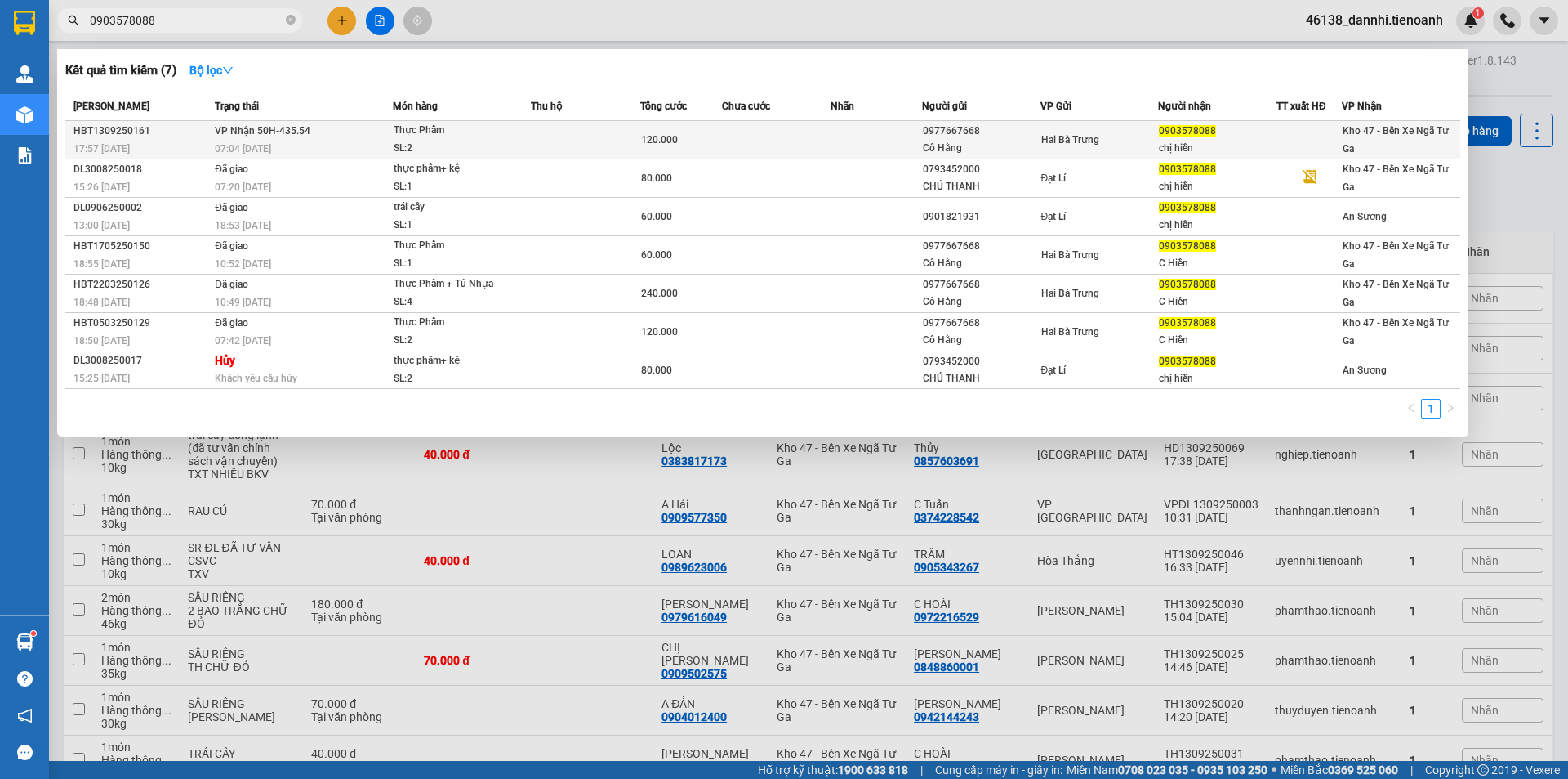
click at [476, 156] on div "SL: 2" at bounding box center [455, 149] width 122 height 18
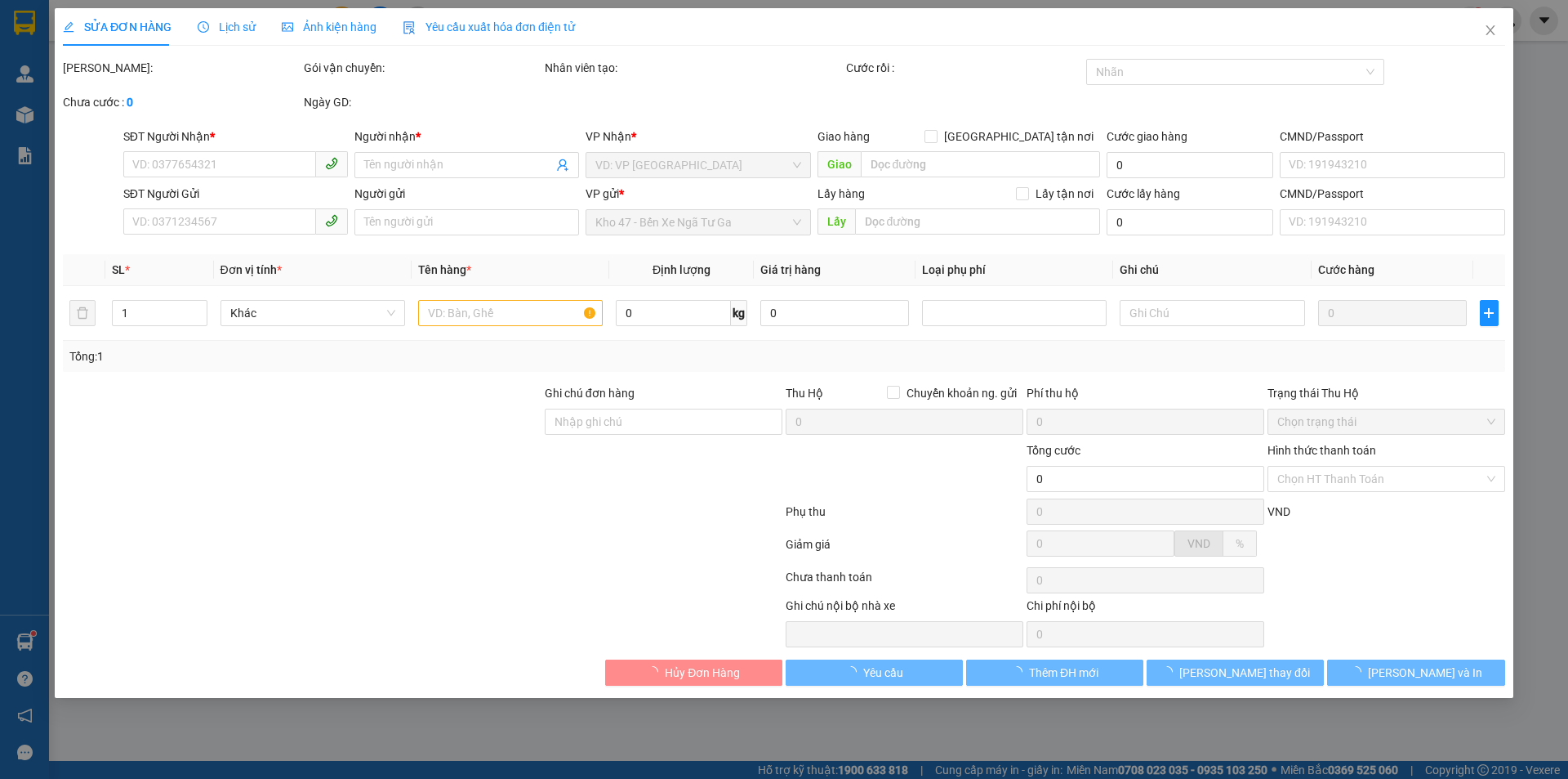
type input "0903578088"
type input "chị hiền"
type input "0977667668"
type input "Cô Hằng"
type input "120.000"
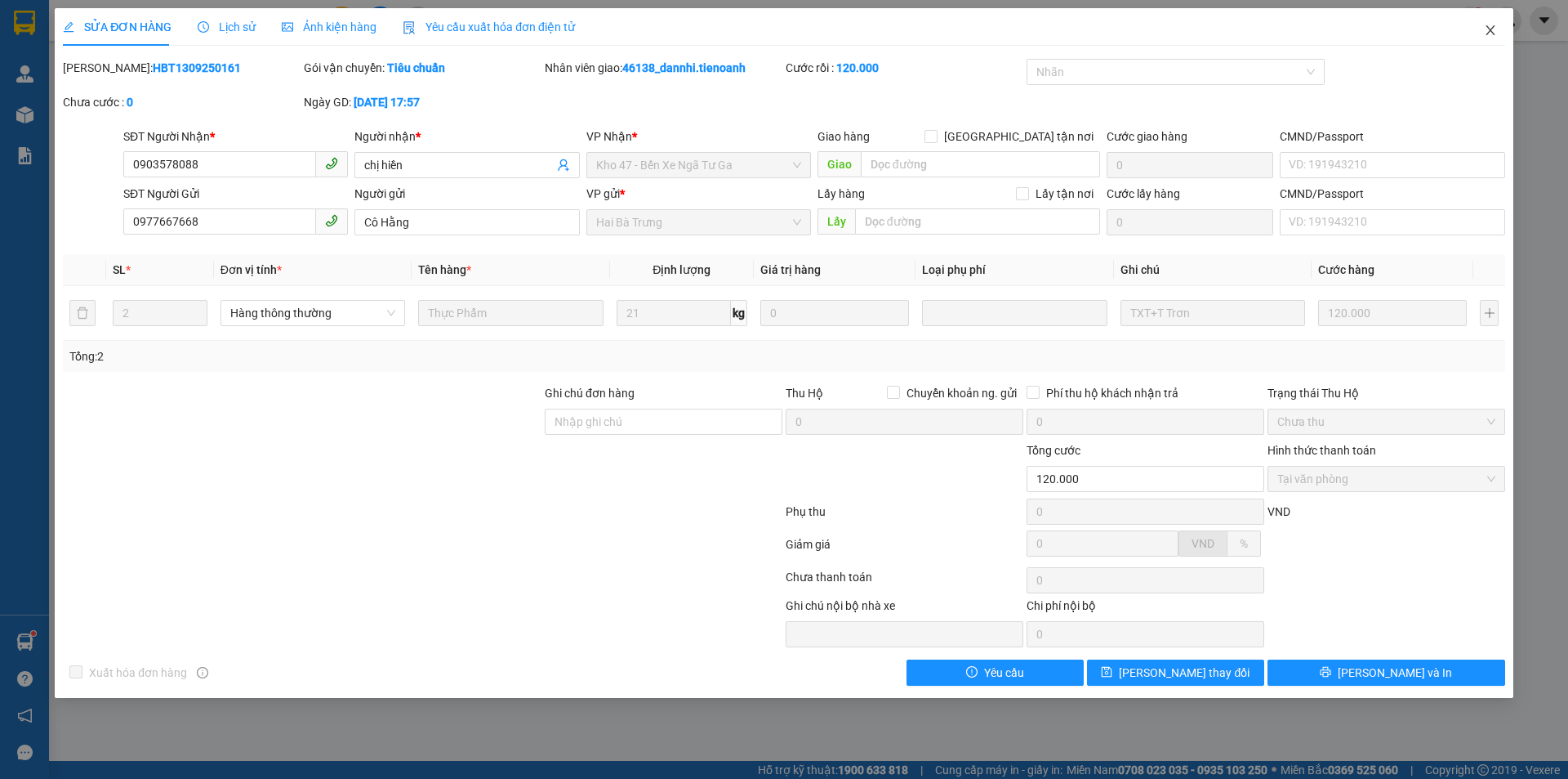
drag, startPoint x: 1489, startPoint y: 36, endPoint x: 1477, endPoint y: 45, distance: 15.0
click at [1489, 36] on icon "close" at bounding box center [1490, 30] width 13 height 13
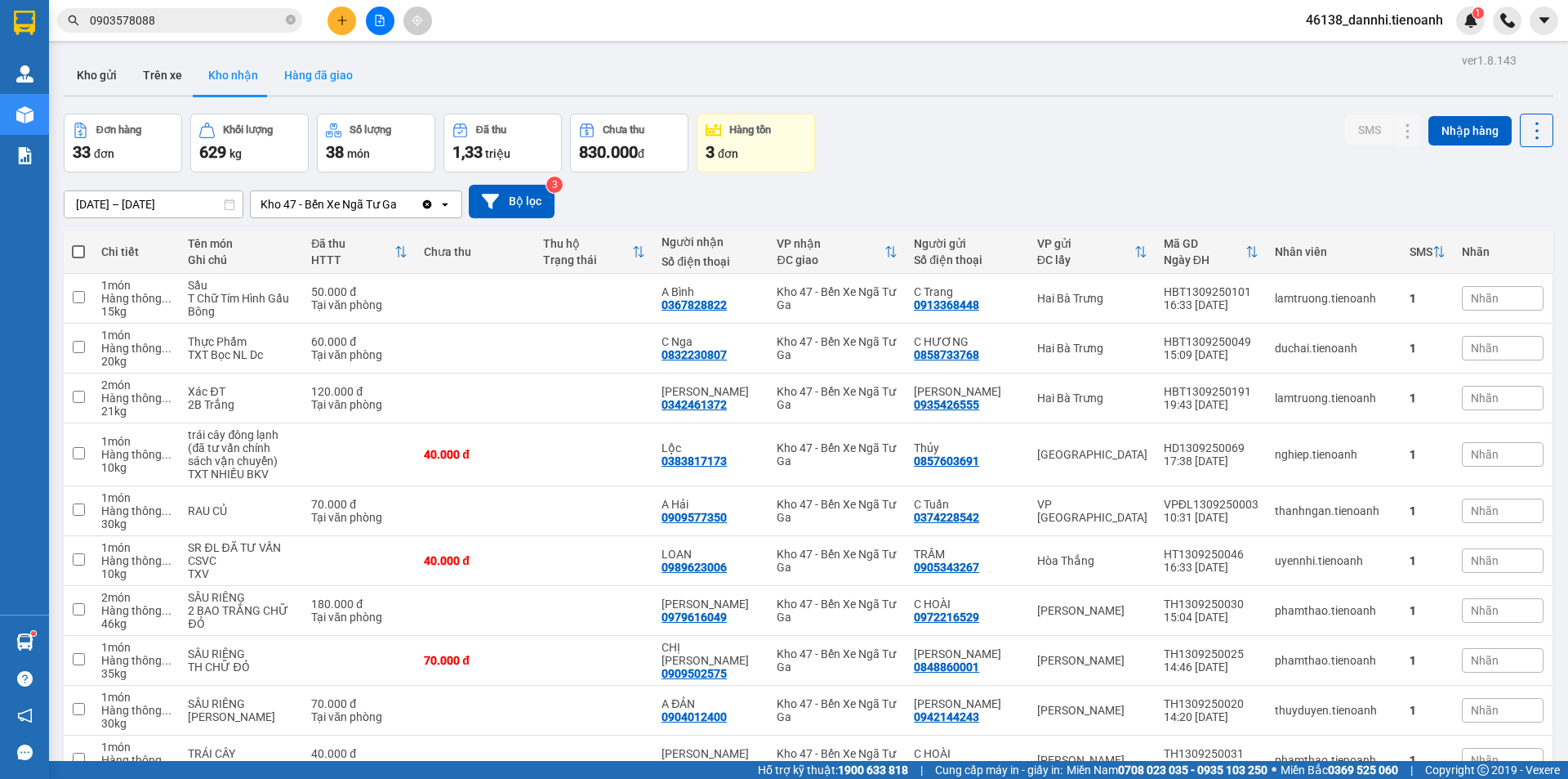
click at [318, 88] on button "Hàng đã giao" at bounding box center [319, 75] width 95 height 39
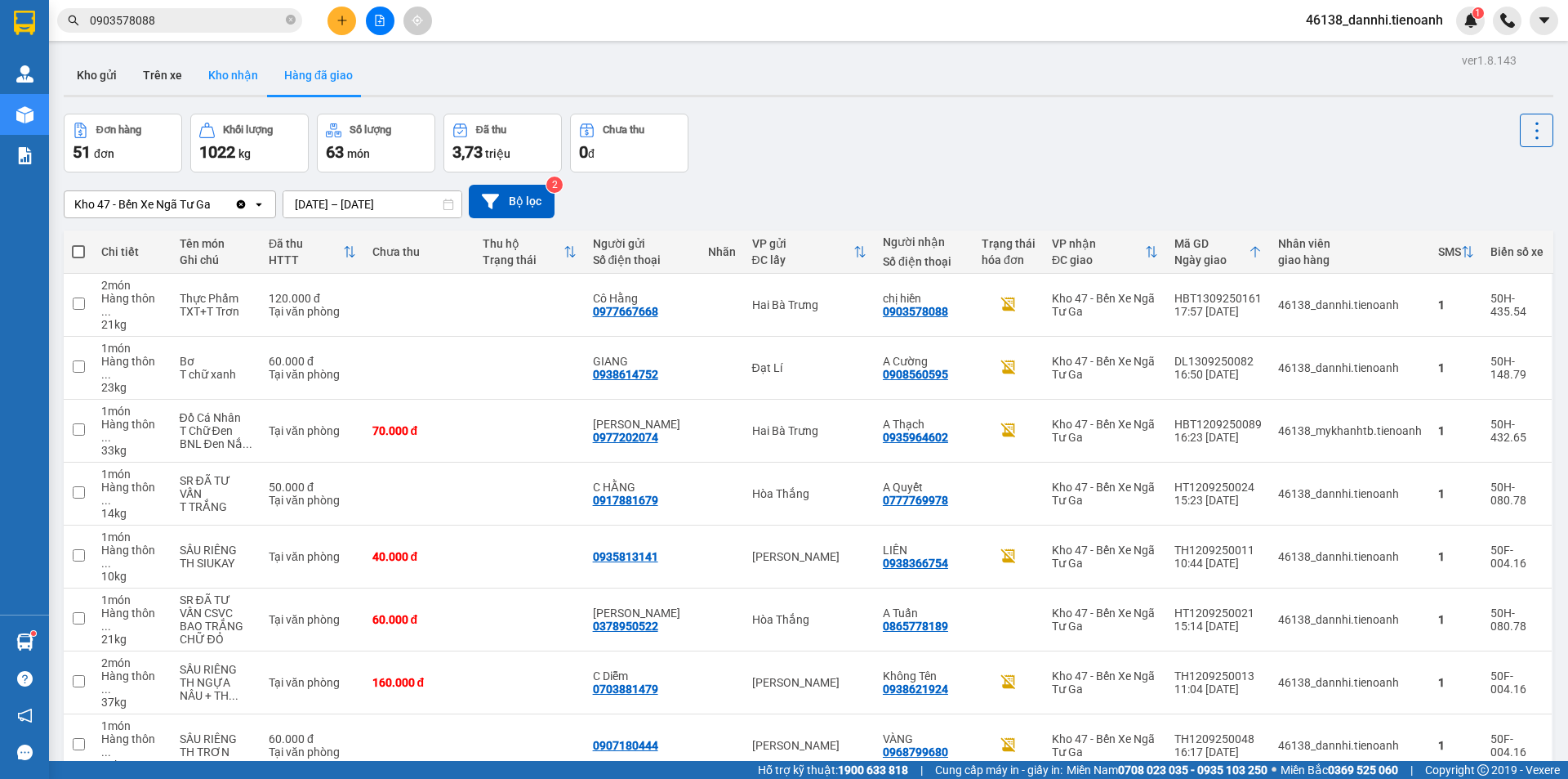
click at [233, 79] on button "Kho nhận" at bounding box center [233, 75] width 76 height 39
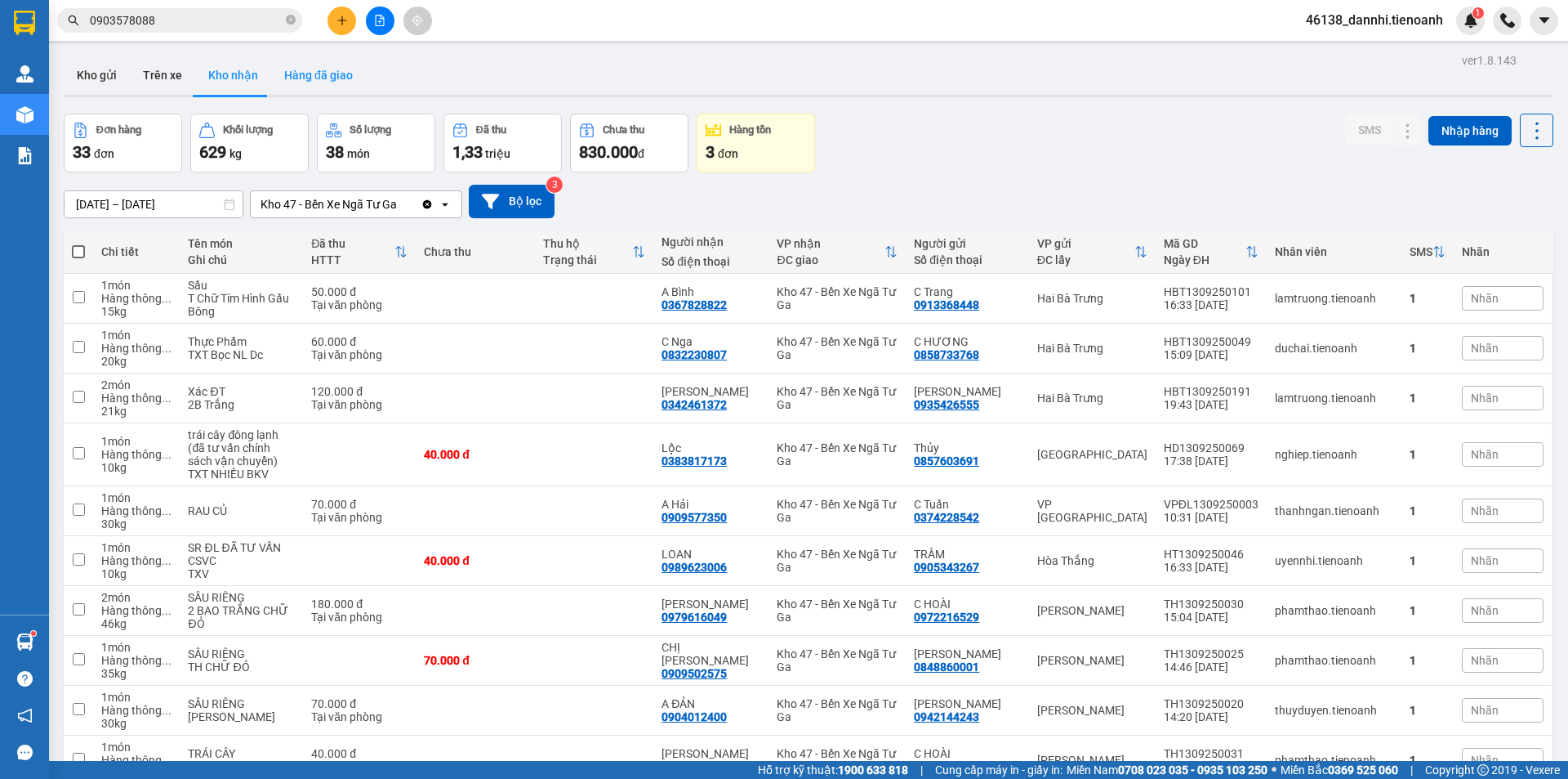
click at [302, 81] on button "Hàng đã giao" at bounding box center [319, 75] width 95 height 39
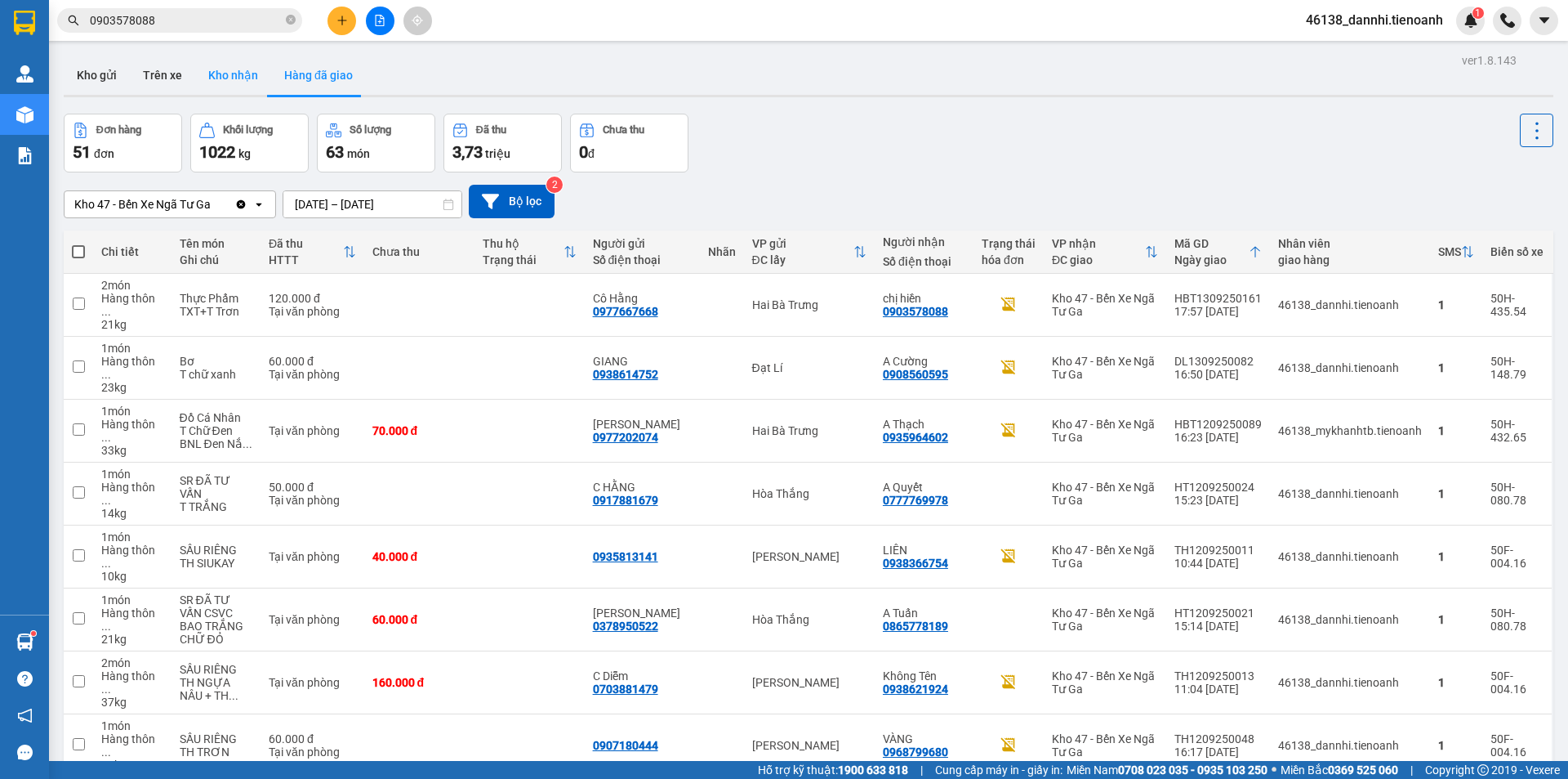
click at [229, 79] on button "Kho nhận" at bounding box center [233, 75] width 76 height 39
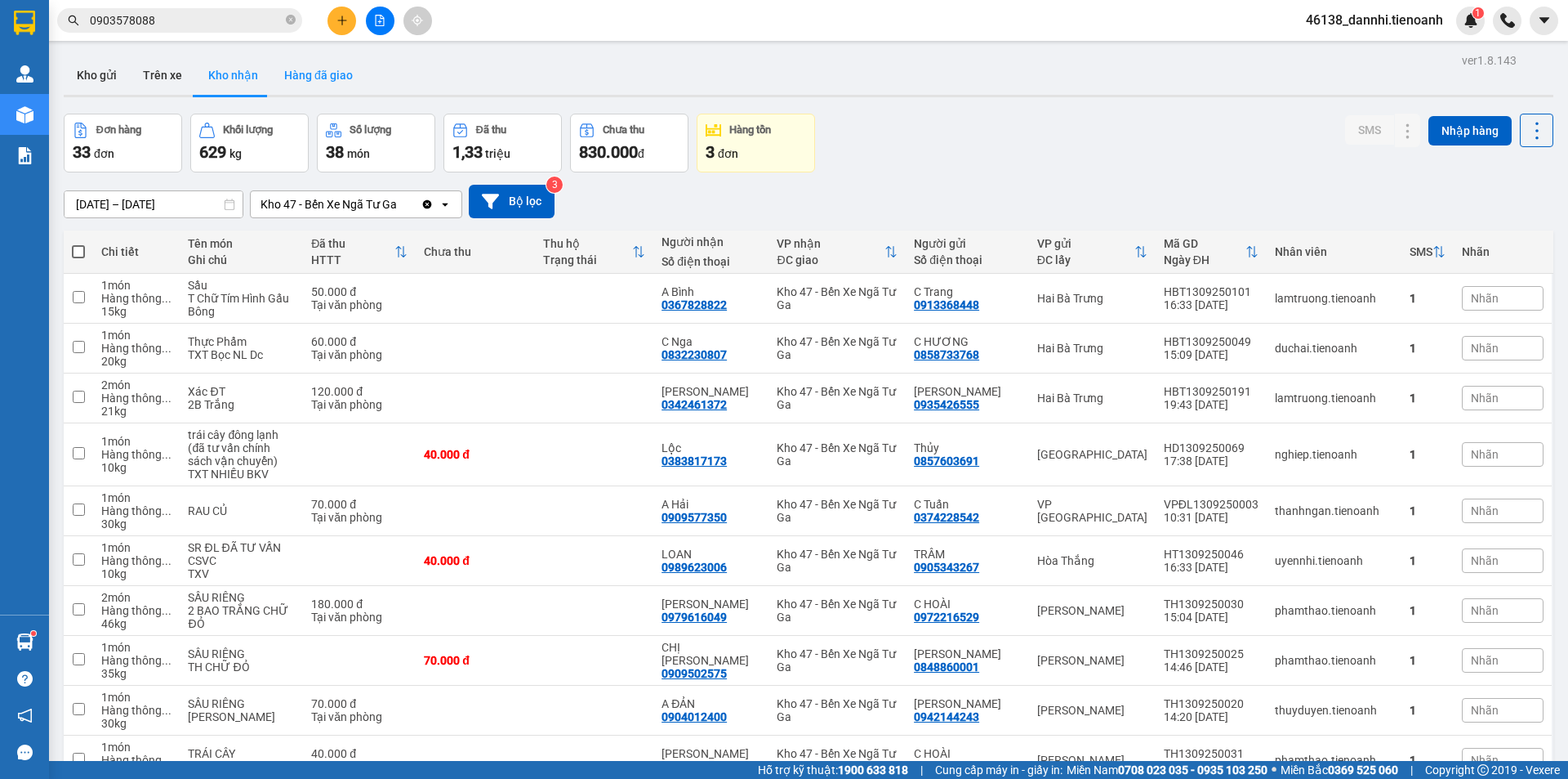
click at [296, 87] on button "Hàng đã giao" at bounding box center [319, 75] width 95 height 39
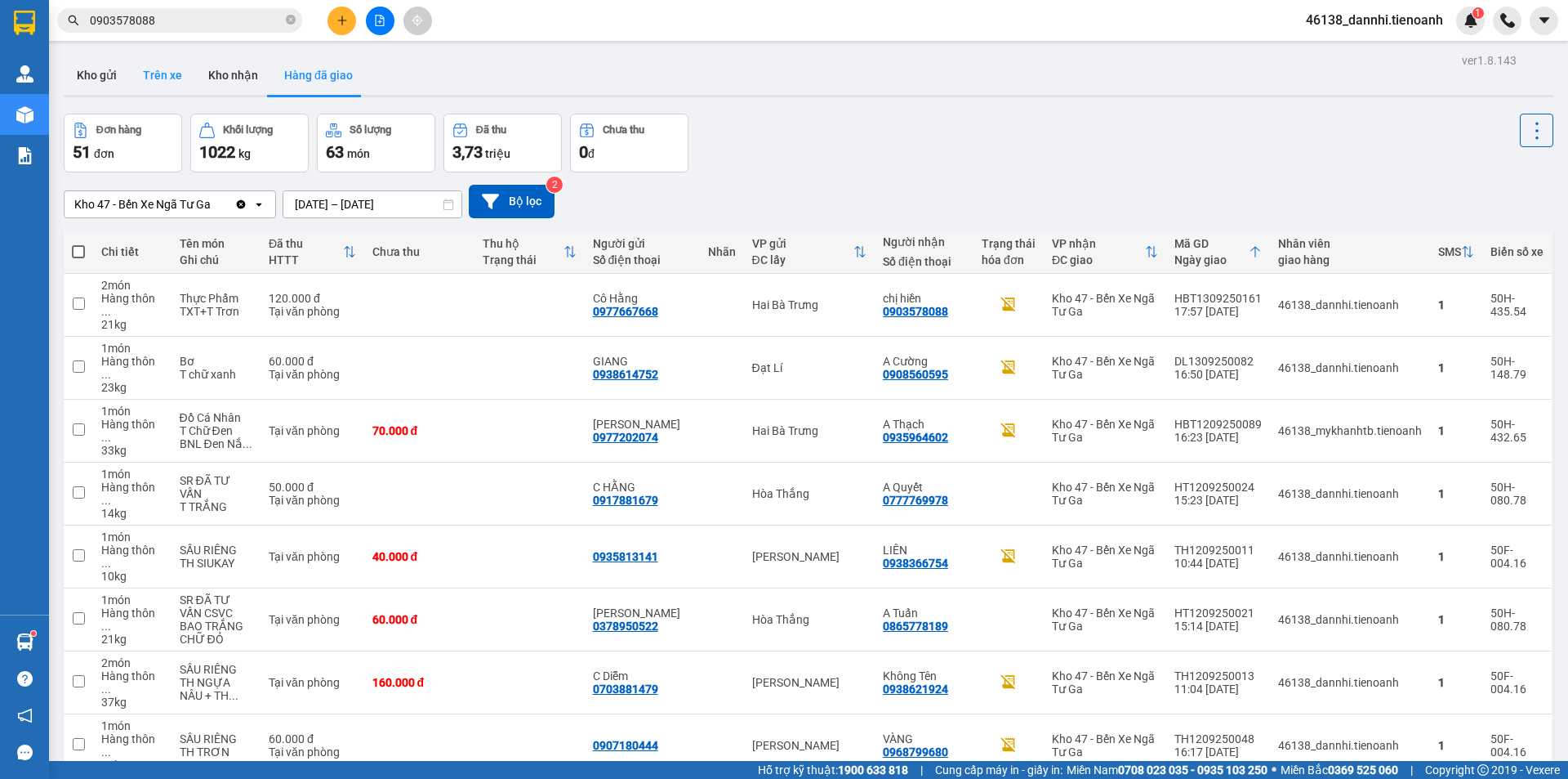
click at [175, 92] on button "Trên xe" at bounding box center [162, 75] width 65 height 39
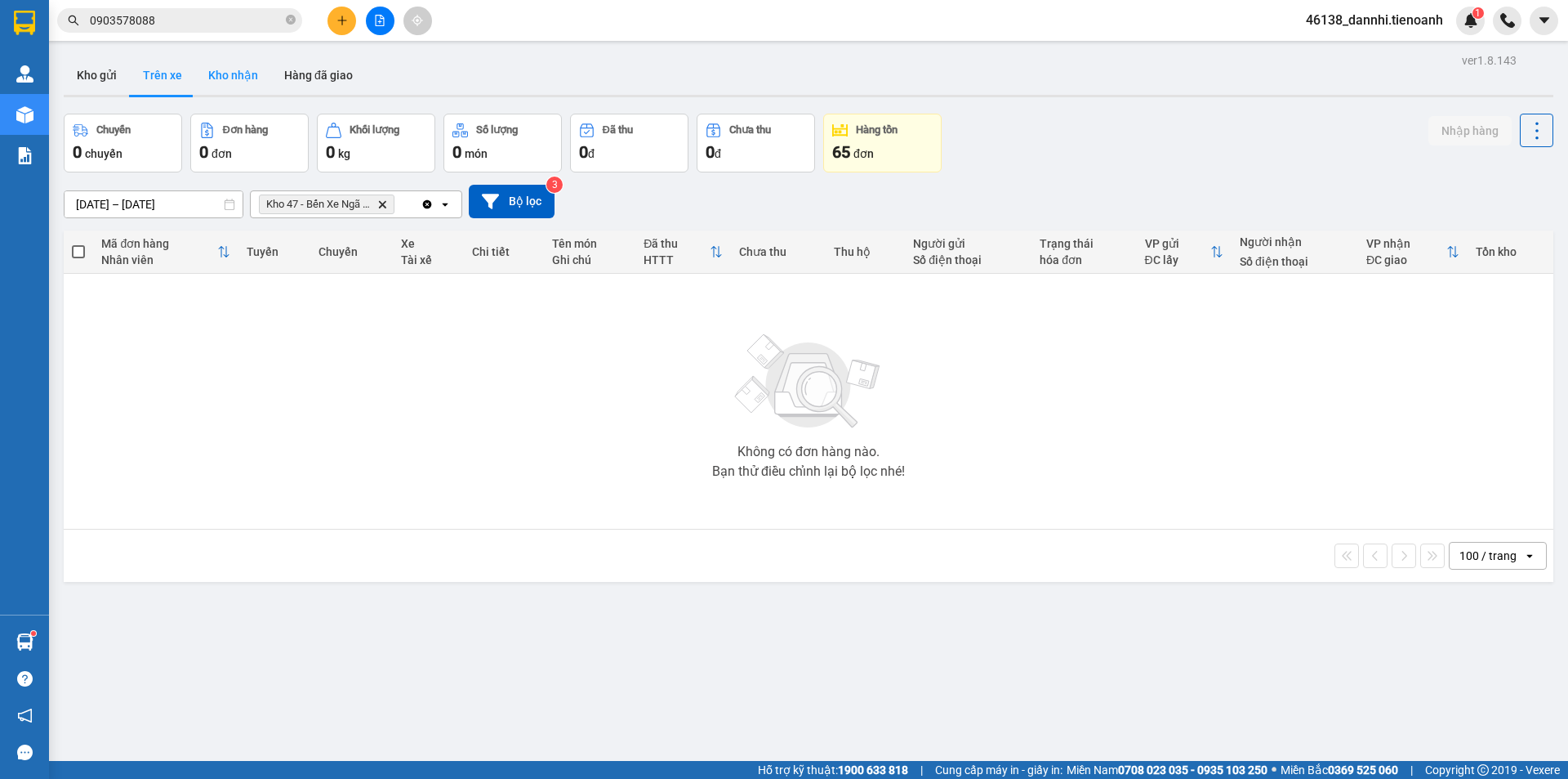
click at [255, 71] on button "Kho nhận" at bounding box center [233, 75] width 76 height 39
type input "[DATE] – [DATE]"
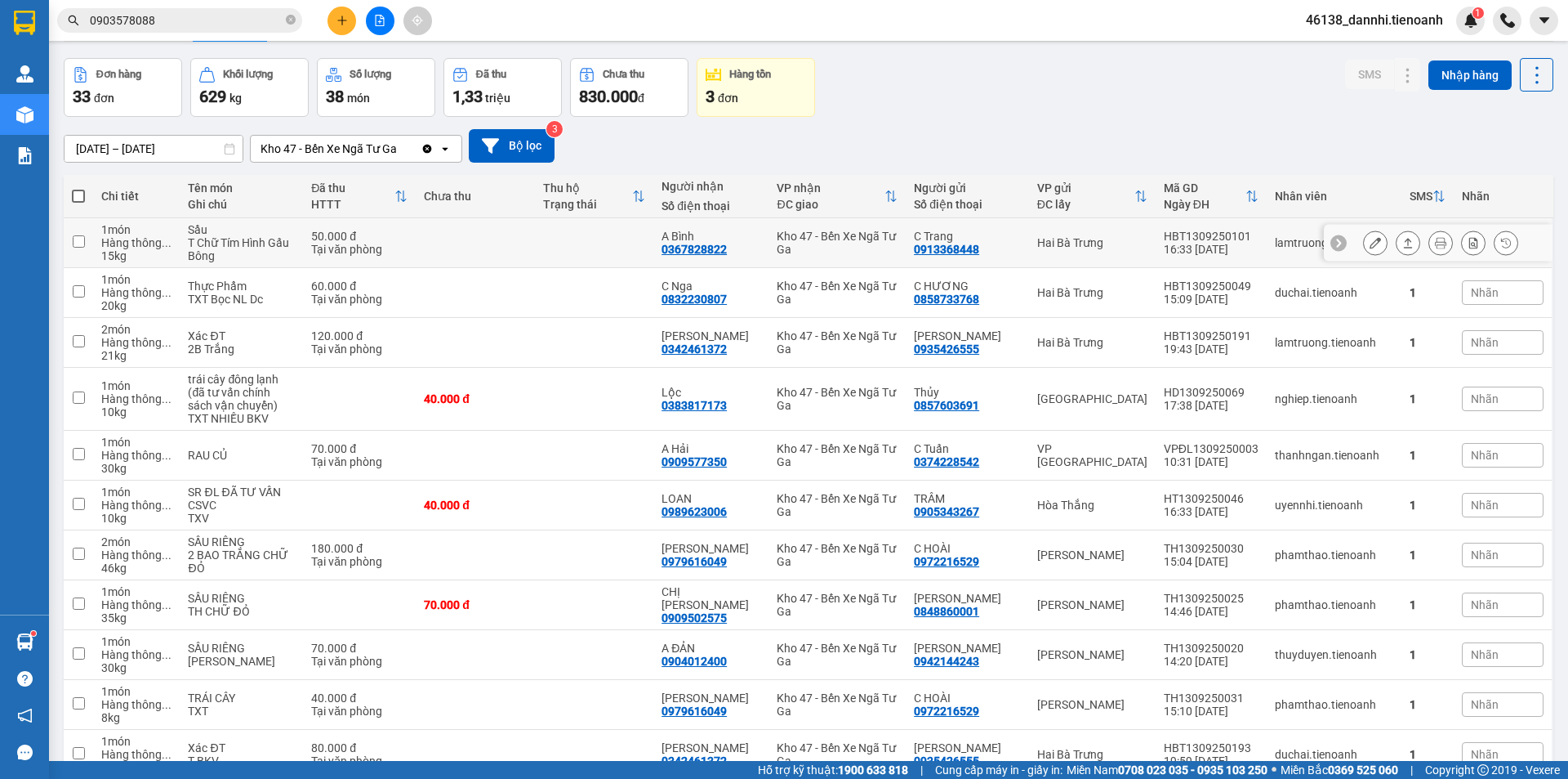
scroll to position [38, 0]
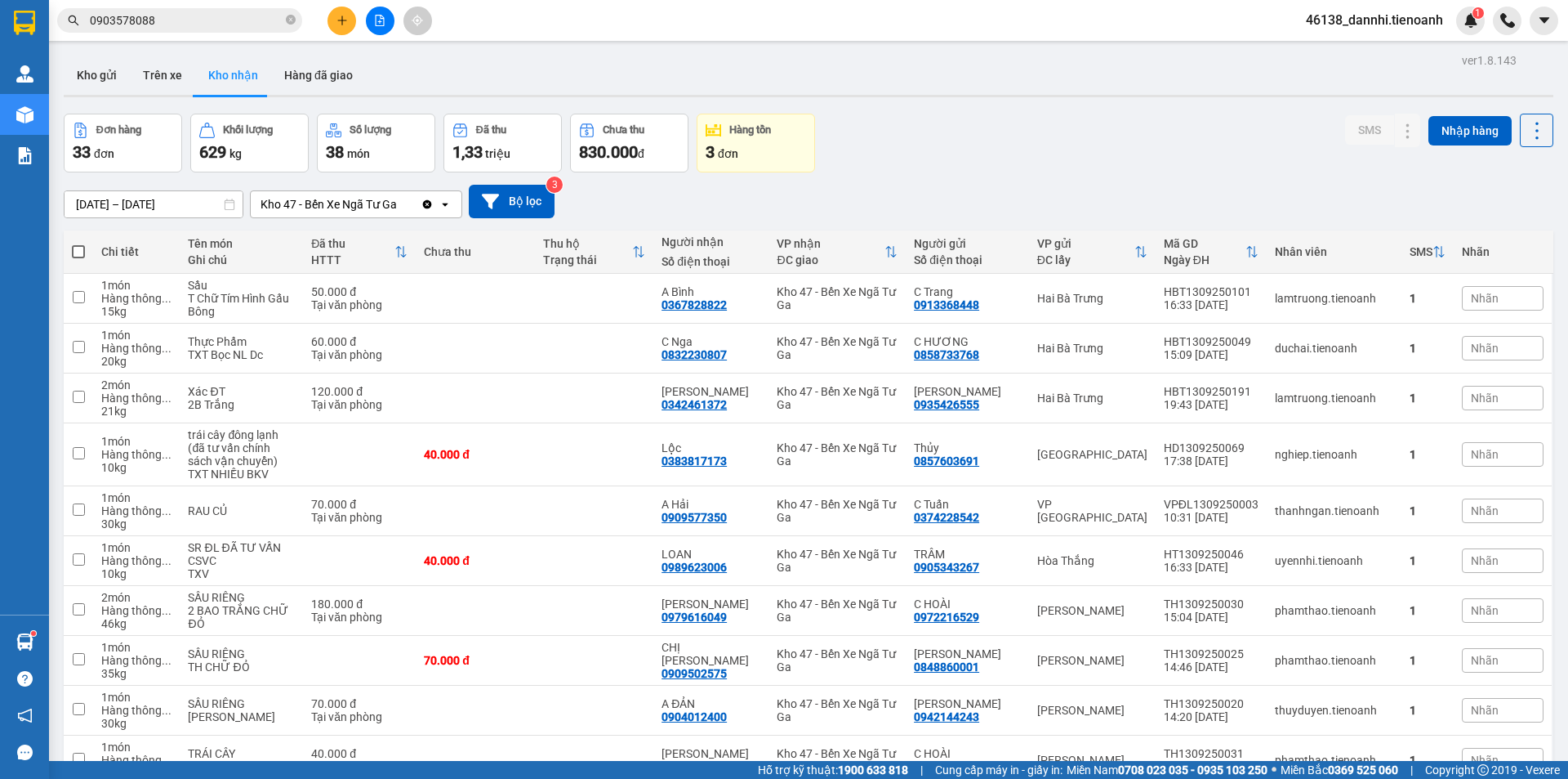
scroll to position [38, 0]
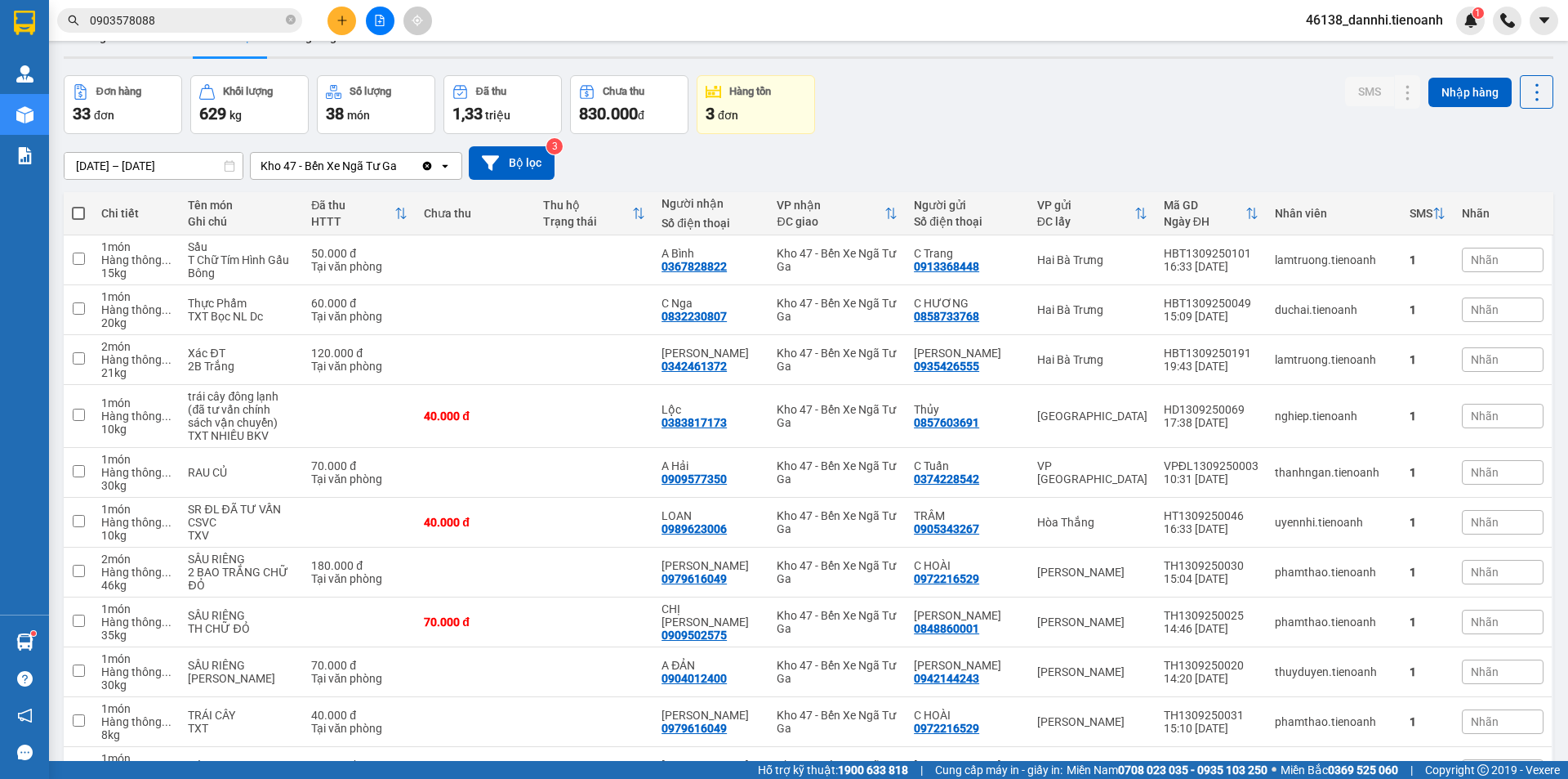
click at [257, 21] on input "0903578088" at bounding box center [185, 21] width 193 height 18
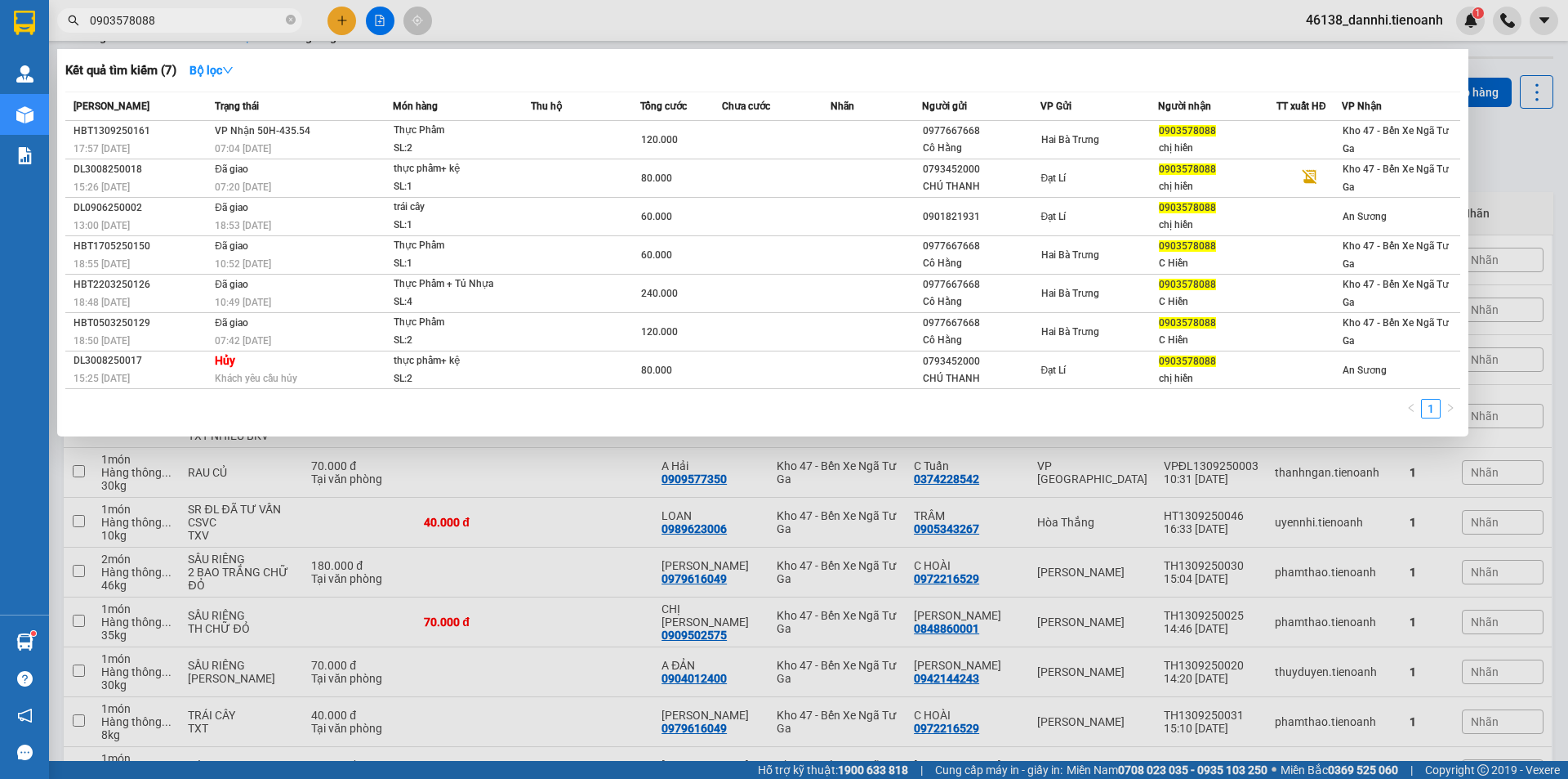
click at [257, 21] on input "0903578088" at bounding box center [185, 21] width 193 height 18
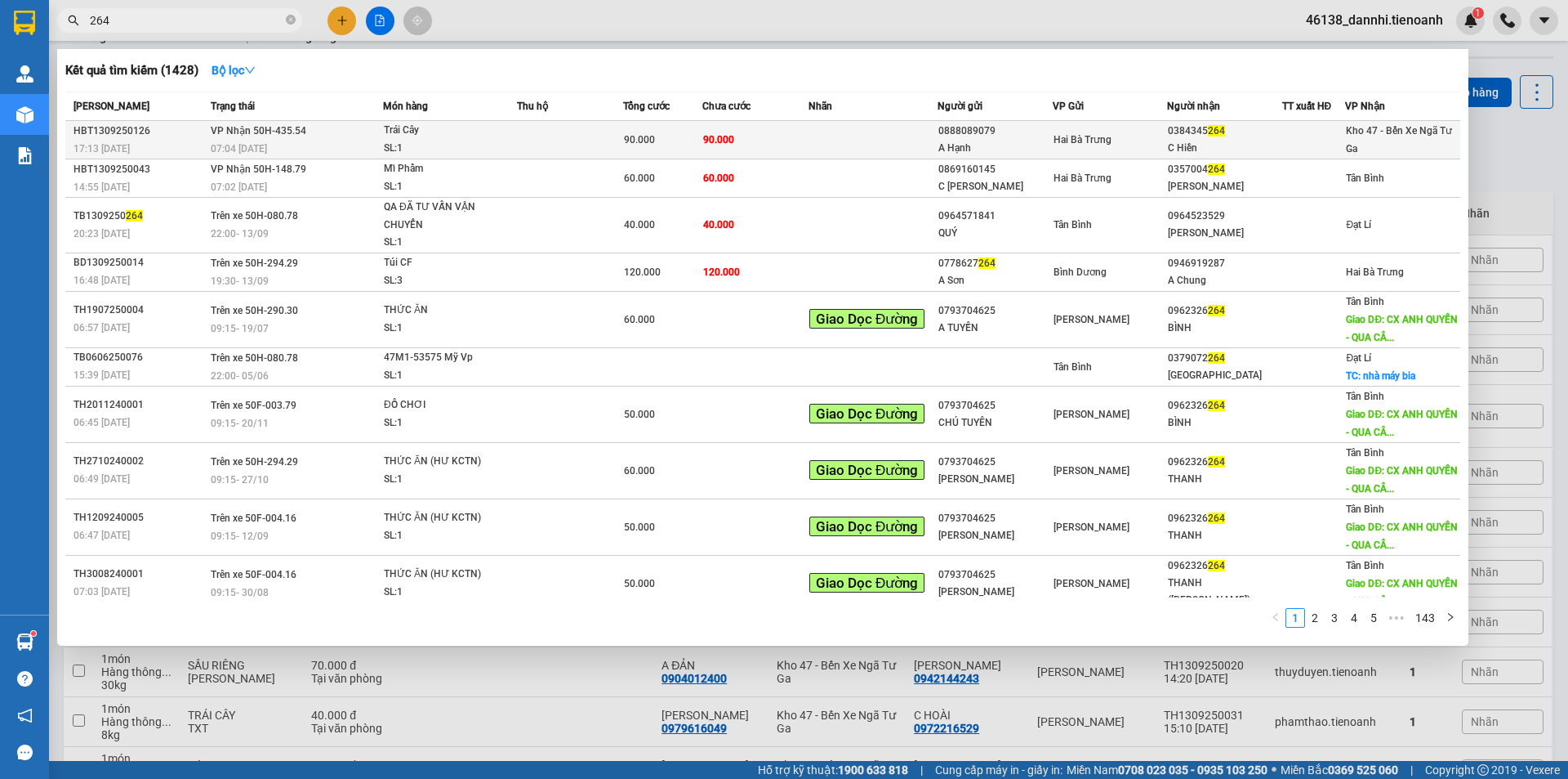
type input "264"
click at [451, 135] on div "Trái Cây" at bounding box center [445, 131] width 122 height 18
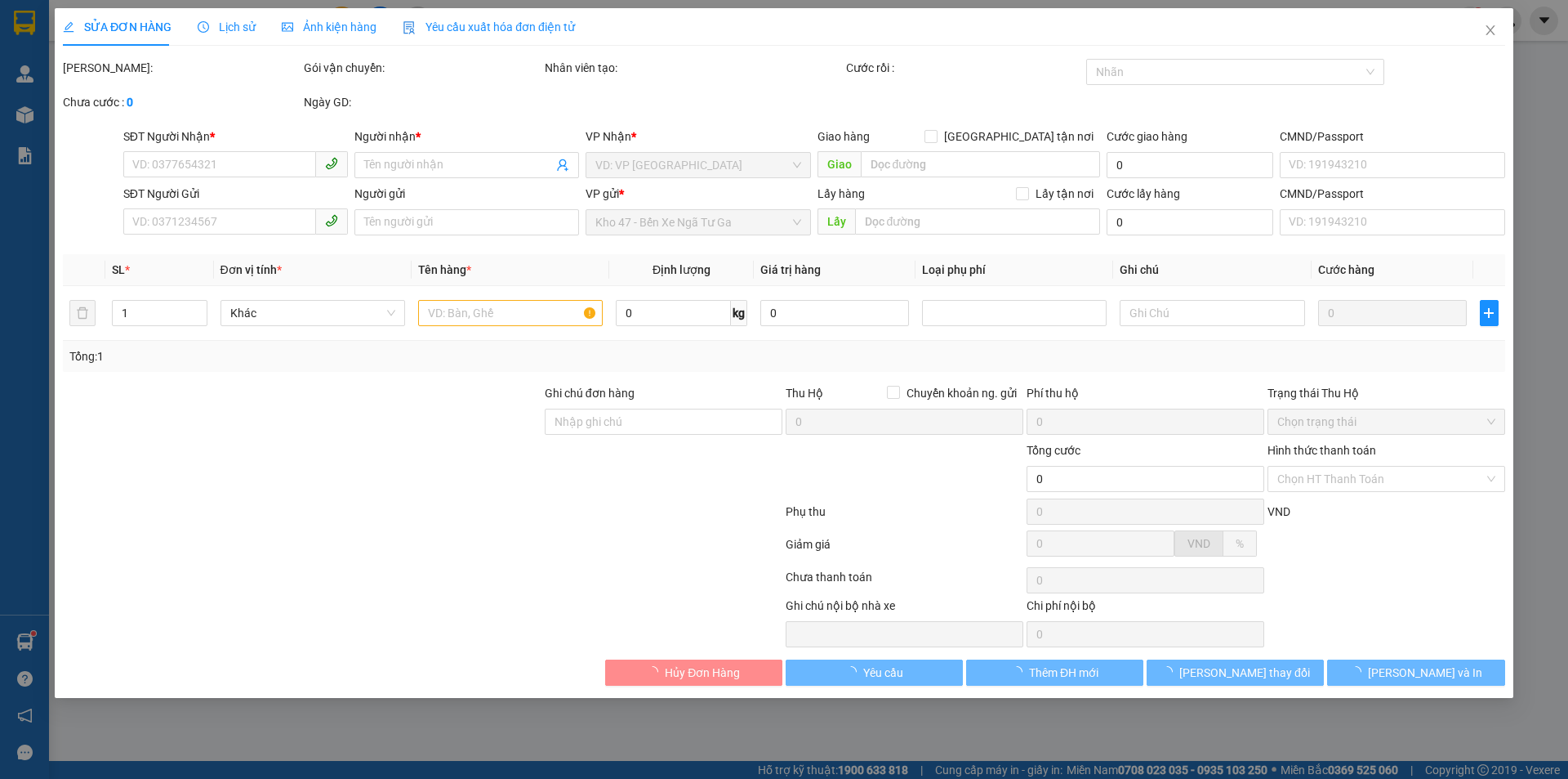
type input "0384345264"
type input "C Hiền"
type input "0888089079"
type input "A Hạnh"
type input "90.000"
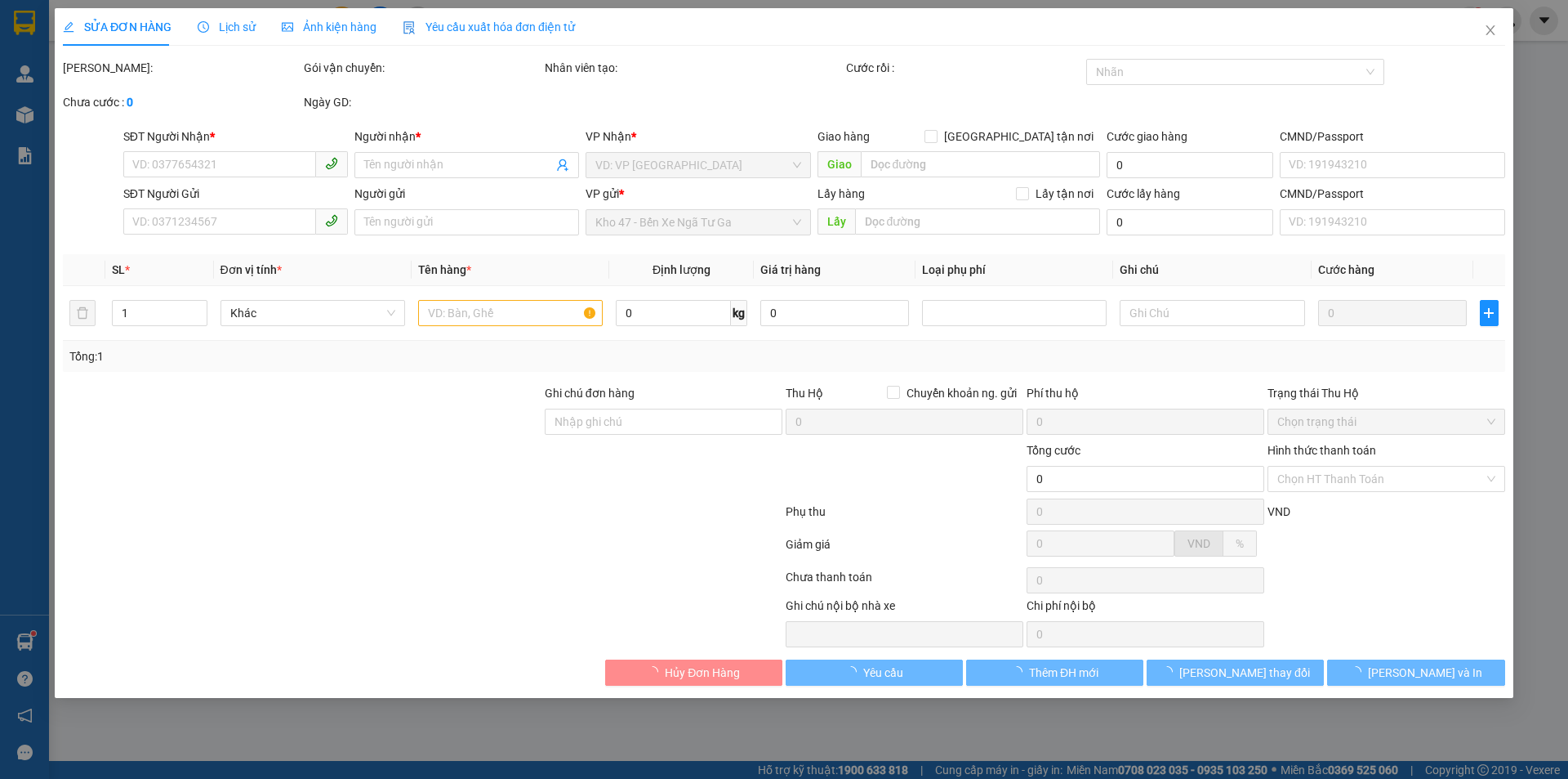
type input "90.000"
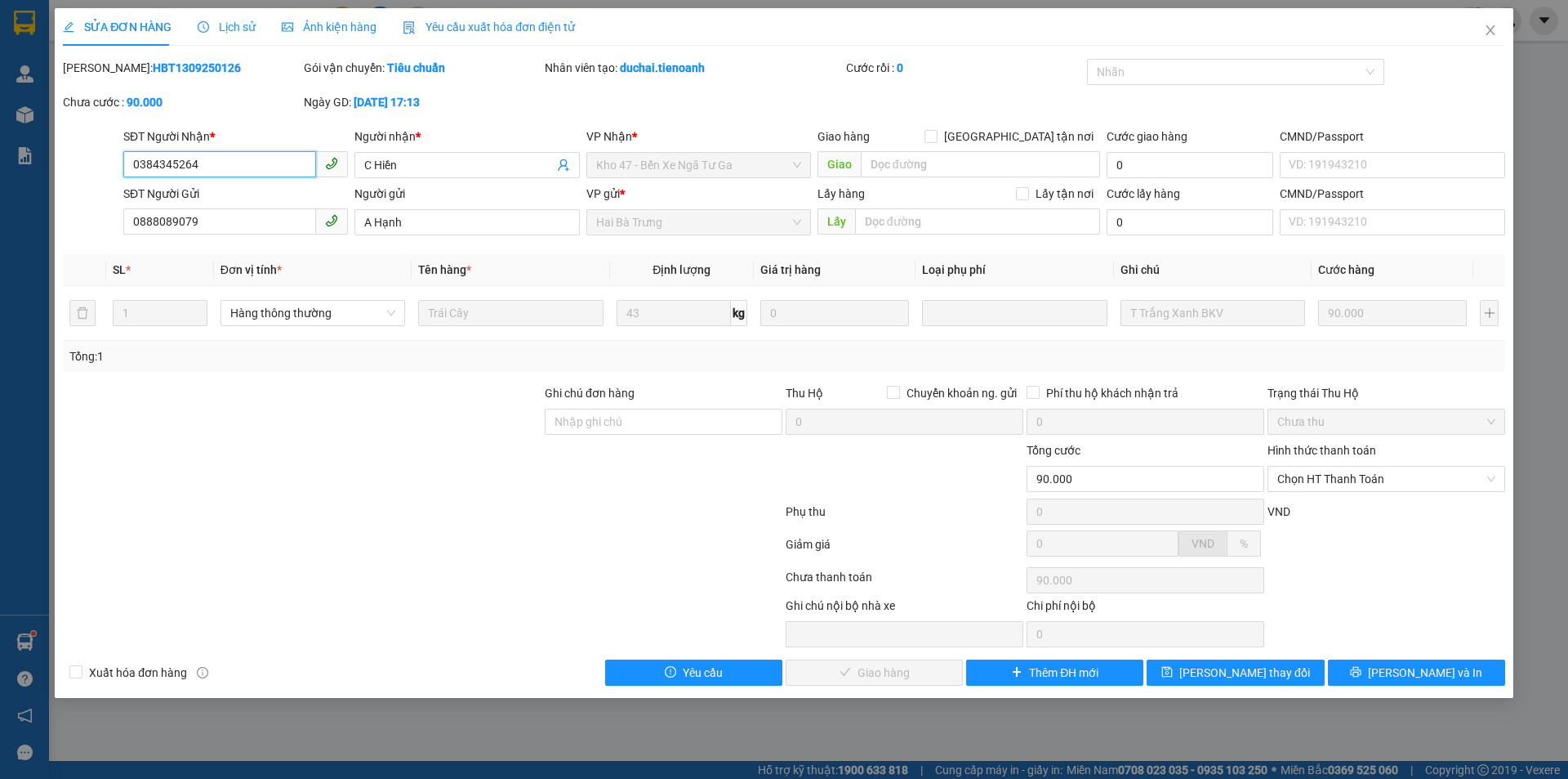
click at [285, 162] on input "0384345264" at bounding box center [219, 164] width 193 height 27
click at [1492, 31] on icon "close" at bounding box center [1490, 30] width 13 height 13
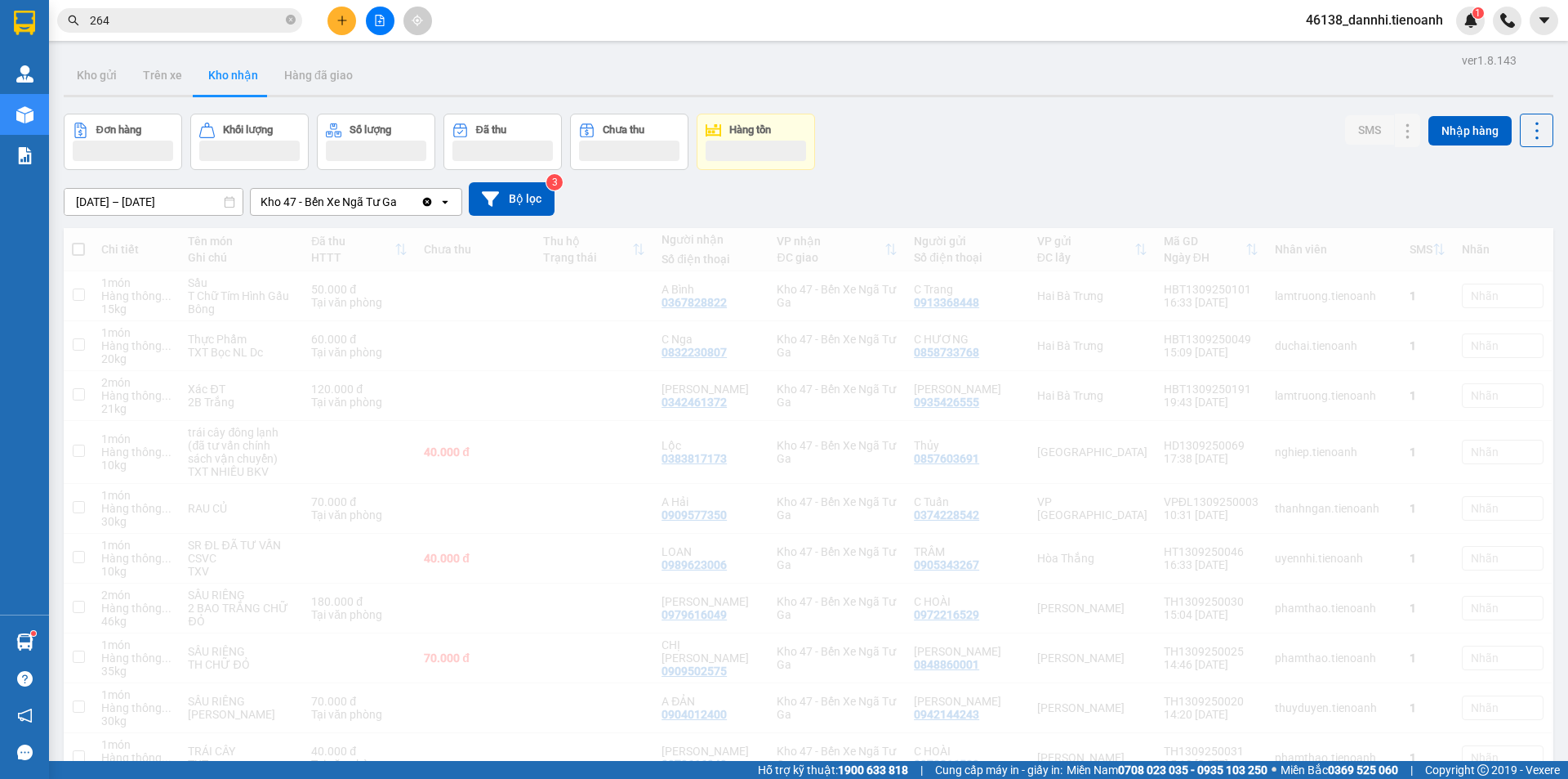
click at [217, 25] on input "264" at bounding box center [185, 21] width 193 height 18
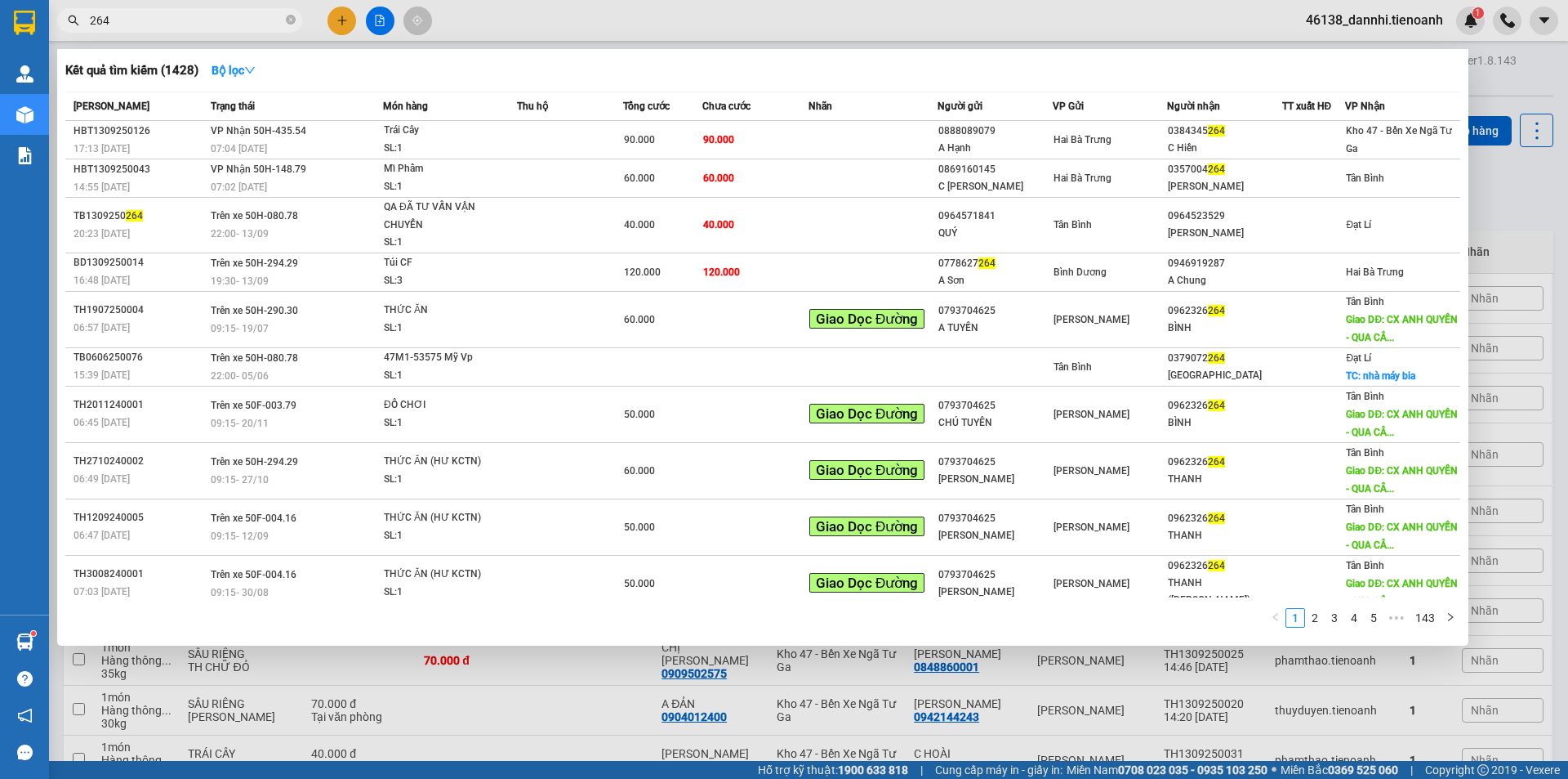
click at [217, 25] on input "264" at bounding box center [185, 21] width 193 height 18
paste input "0384345"
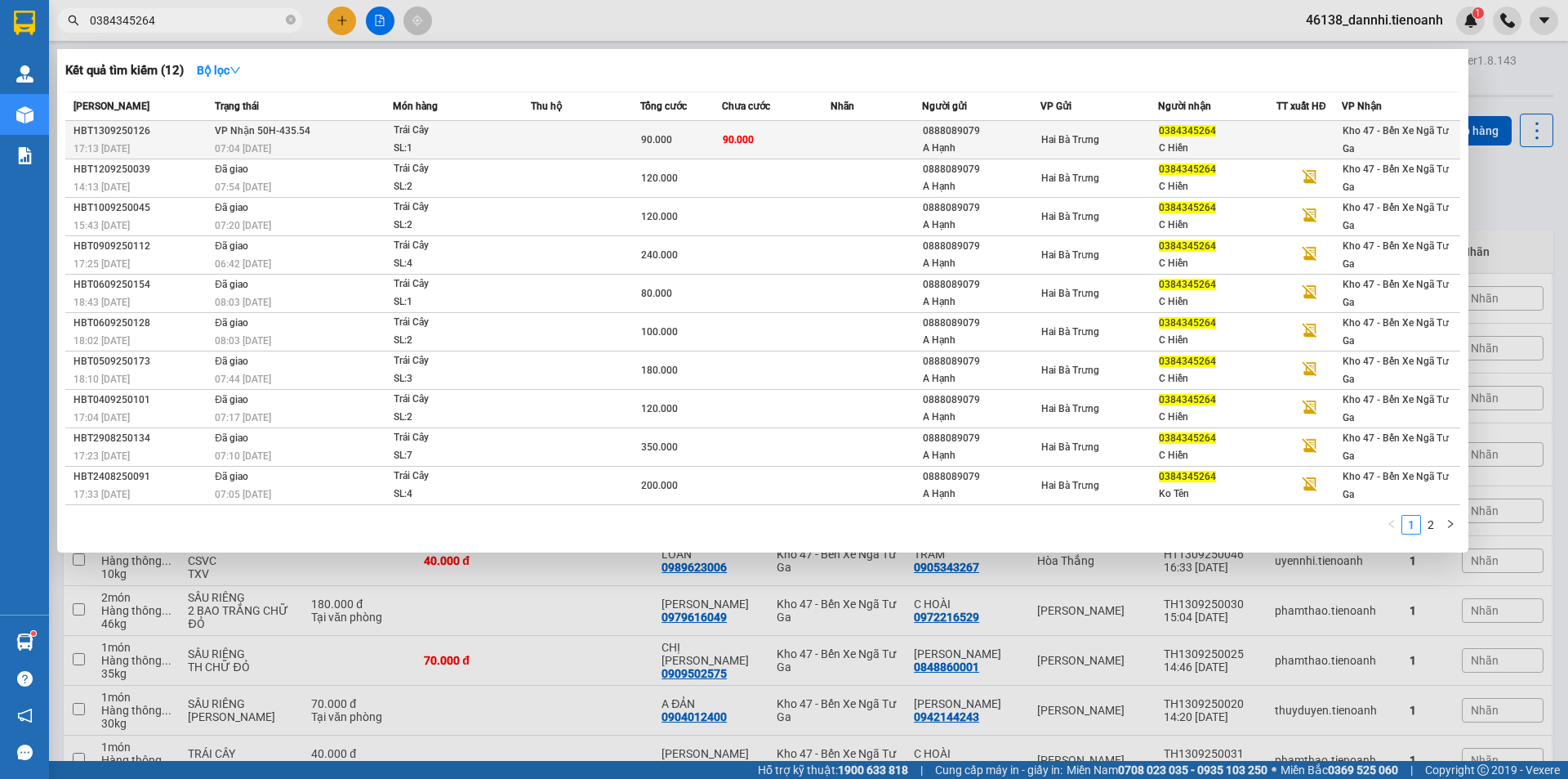
type input "0384345264"
click at [518, 139] on span "Trái Cây SL: 1" at bounding box center [461, 139] width 136 height 35
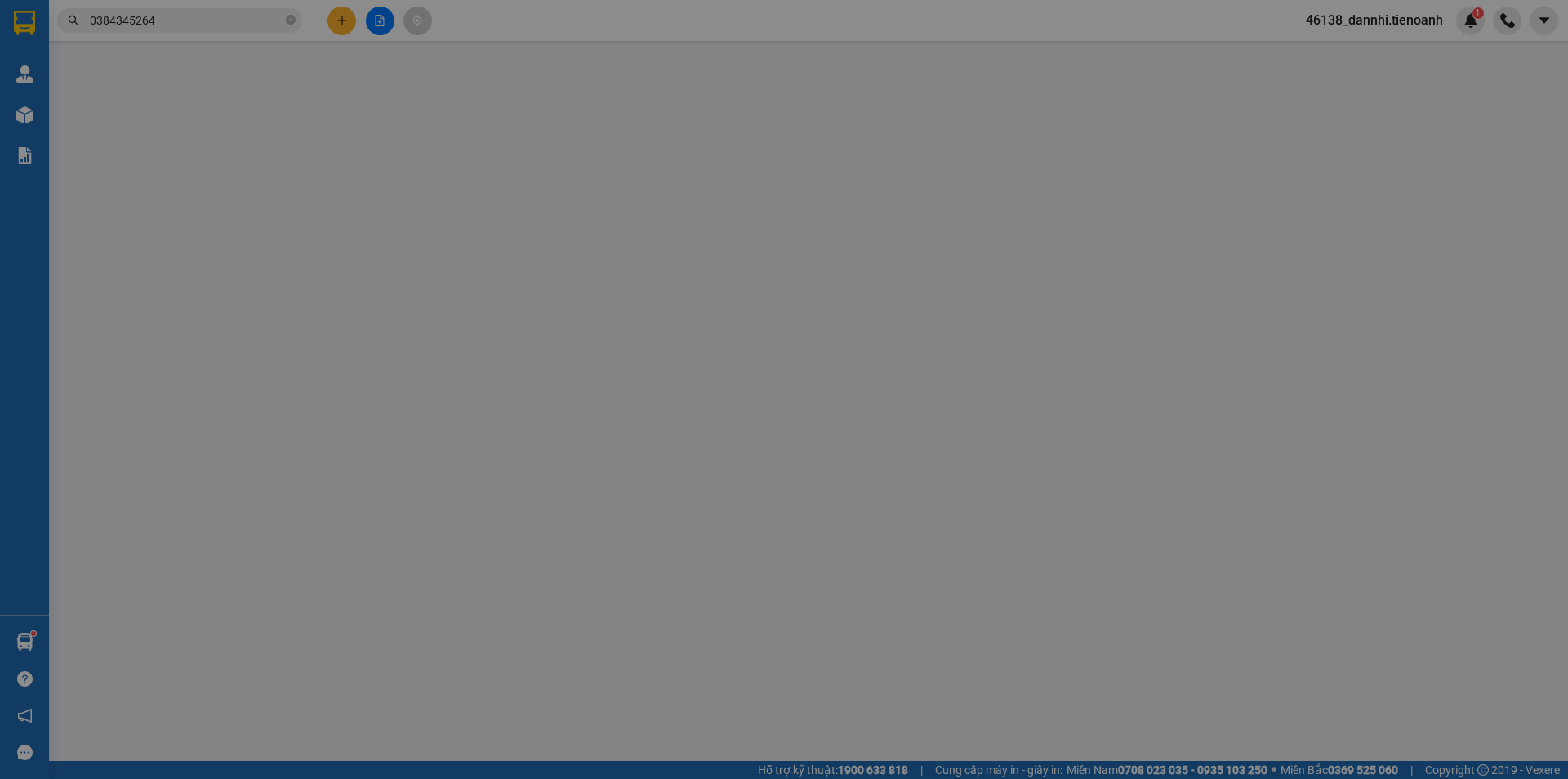
type input "0384345264"
type input "C Hiền"
type input "0888089079"
type input "A Hạnh"
type input "90.000"
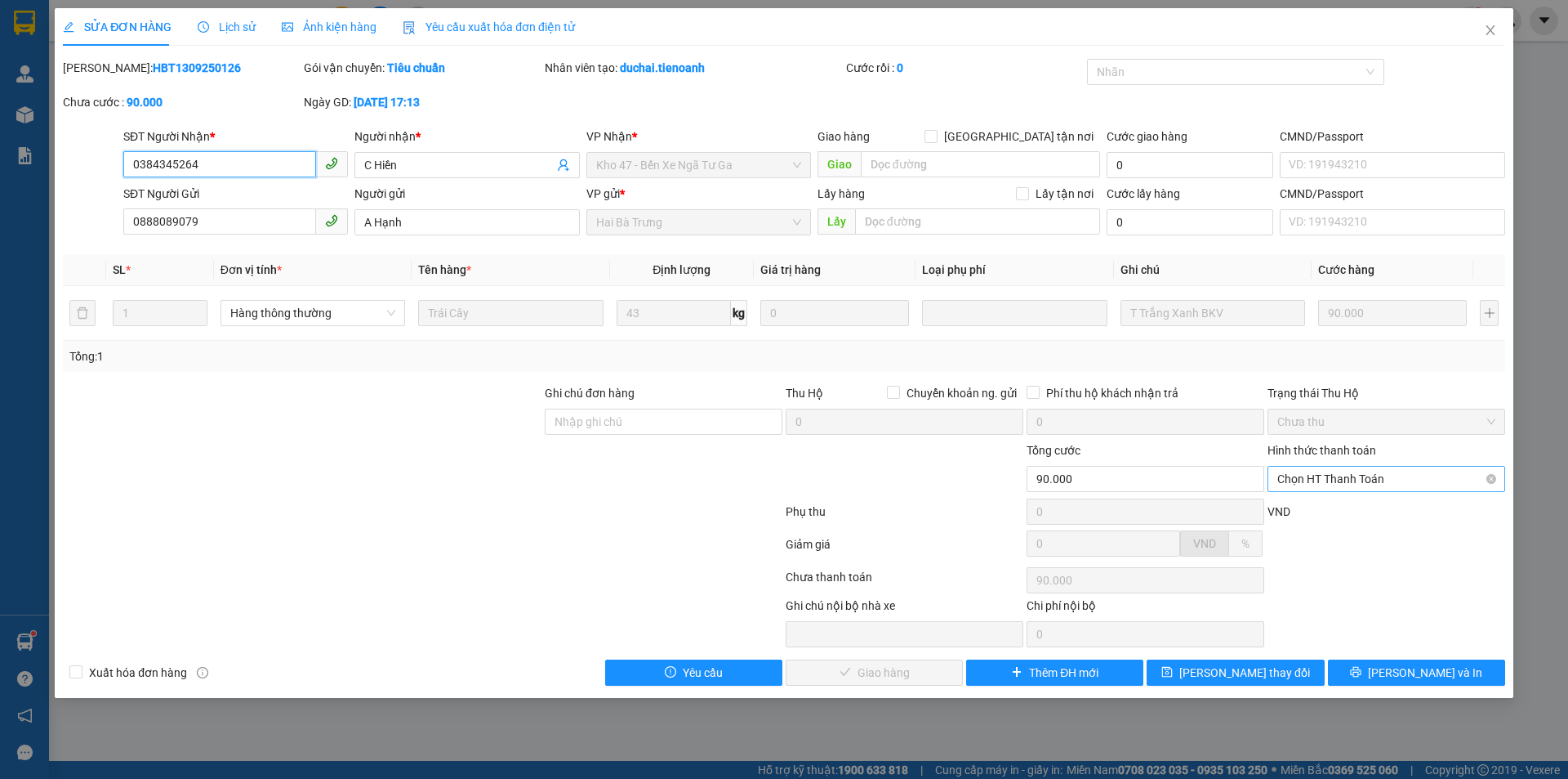
click at [1321, 472] on span "Chọn HT Thanh Toán" at bounding box center [1386, 478] width 218 height 25
click at [1316, 512] on div "Tại văn phòng" at bounding box center [1386, 512] width 218 height 18
type input "0"
drag, startPoint x: 923, startPoint y: 667, endPoint x: 907, endPoint y: 668, distance: 16.0
click at [922, 667] on span "[PERSON_NAME] và Giao hàng" at bounding box center [895, 673] width 157 height 18
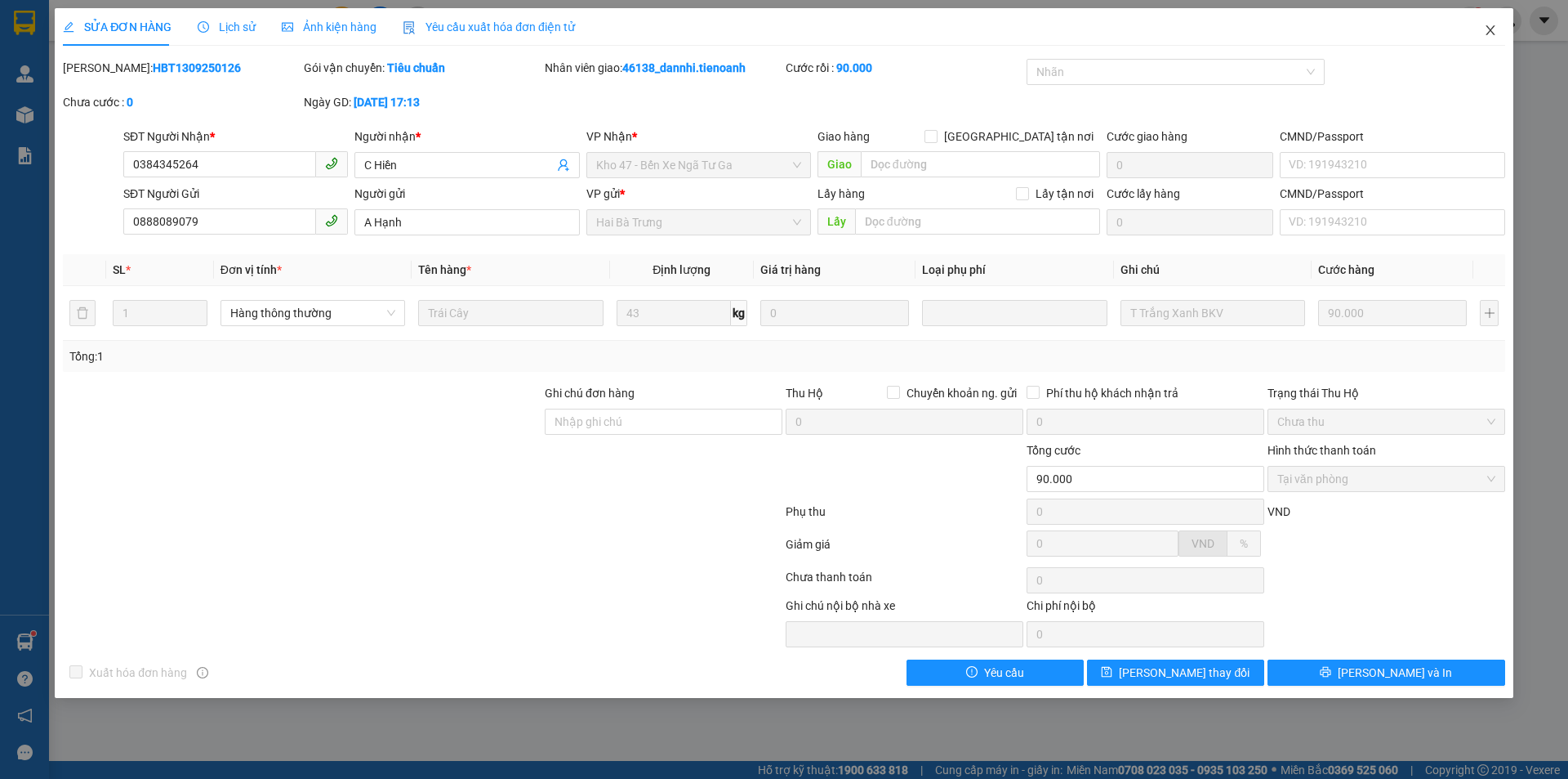
click at [1494, 30] on icon "close" at bounding box center [1490, 30] width 13 height 13
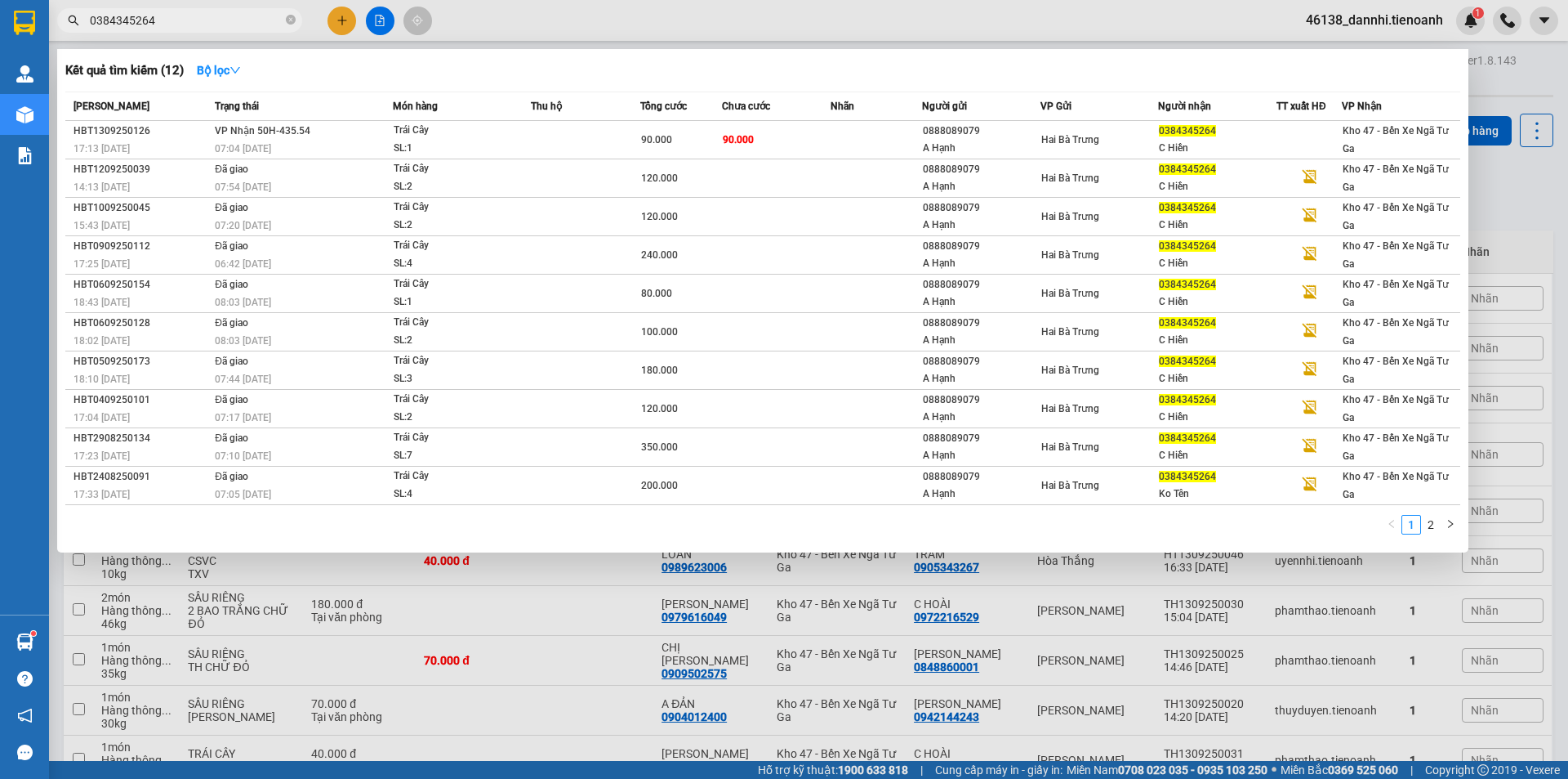
click at [201, 16] on input "0384345264" at bounding box center [185, 21] width 193 height 18
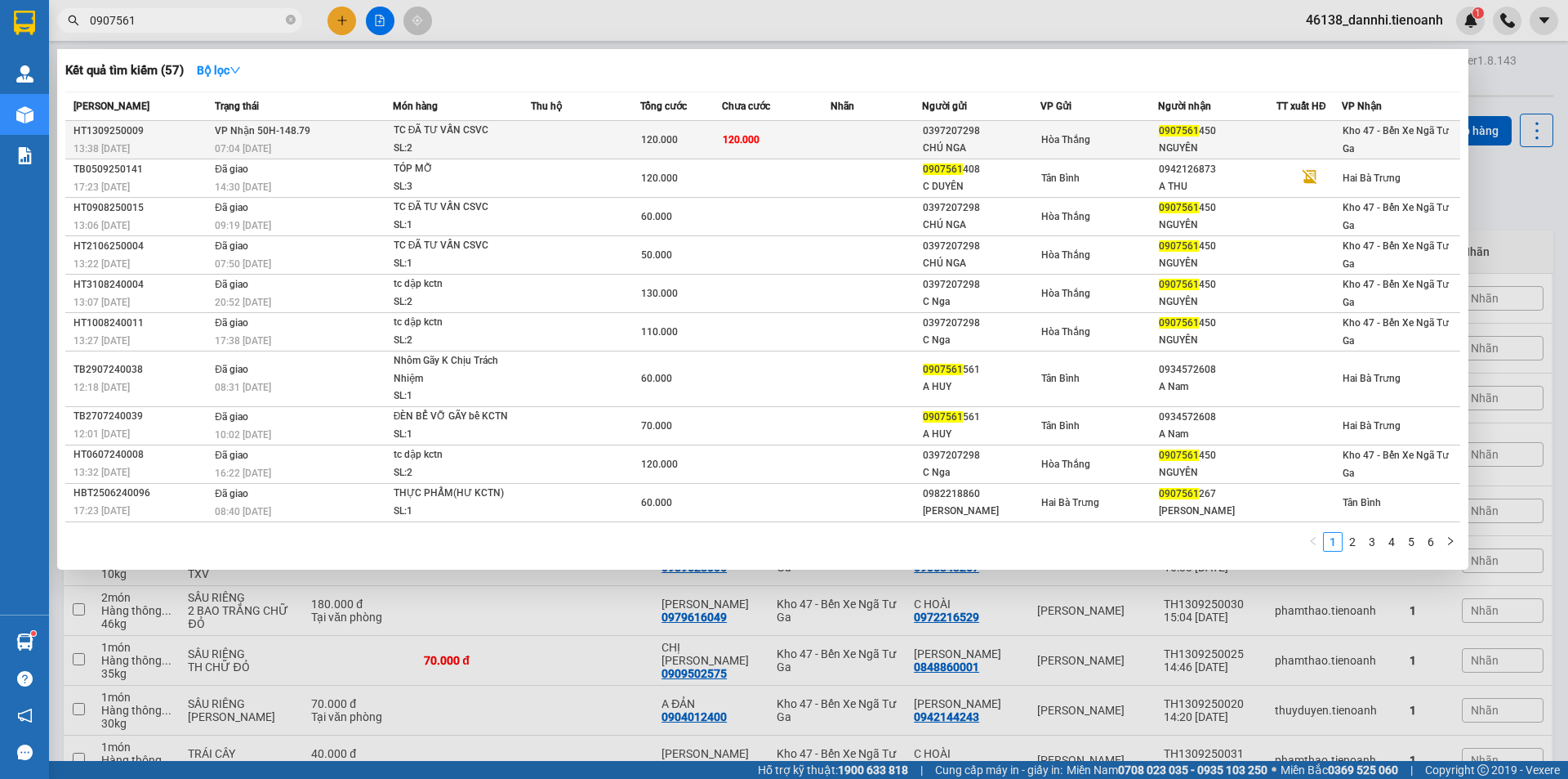
type input "0907561"
click at [378, 139] on td "VP Nhận 50H-148.79 07:04 [DATE]" at bounding box center [302, 140] width 182 height 38
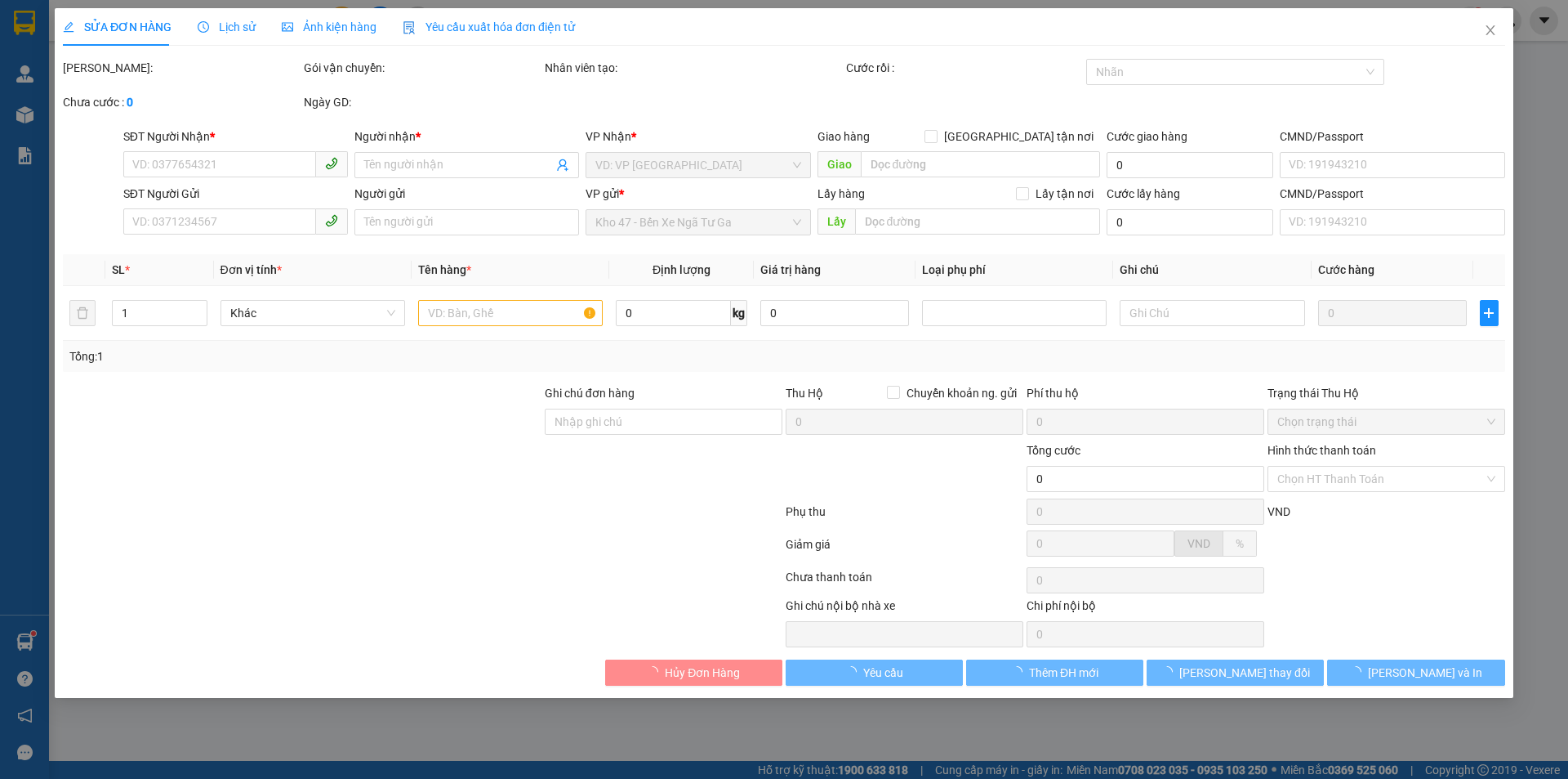
type input "0907561450"
type input "NGUYÊN"
type input "0397207298"
type input "CHÚ NGA"
type input "040064029247"
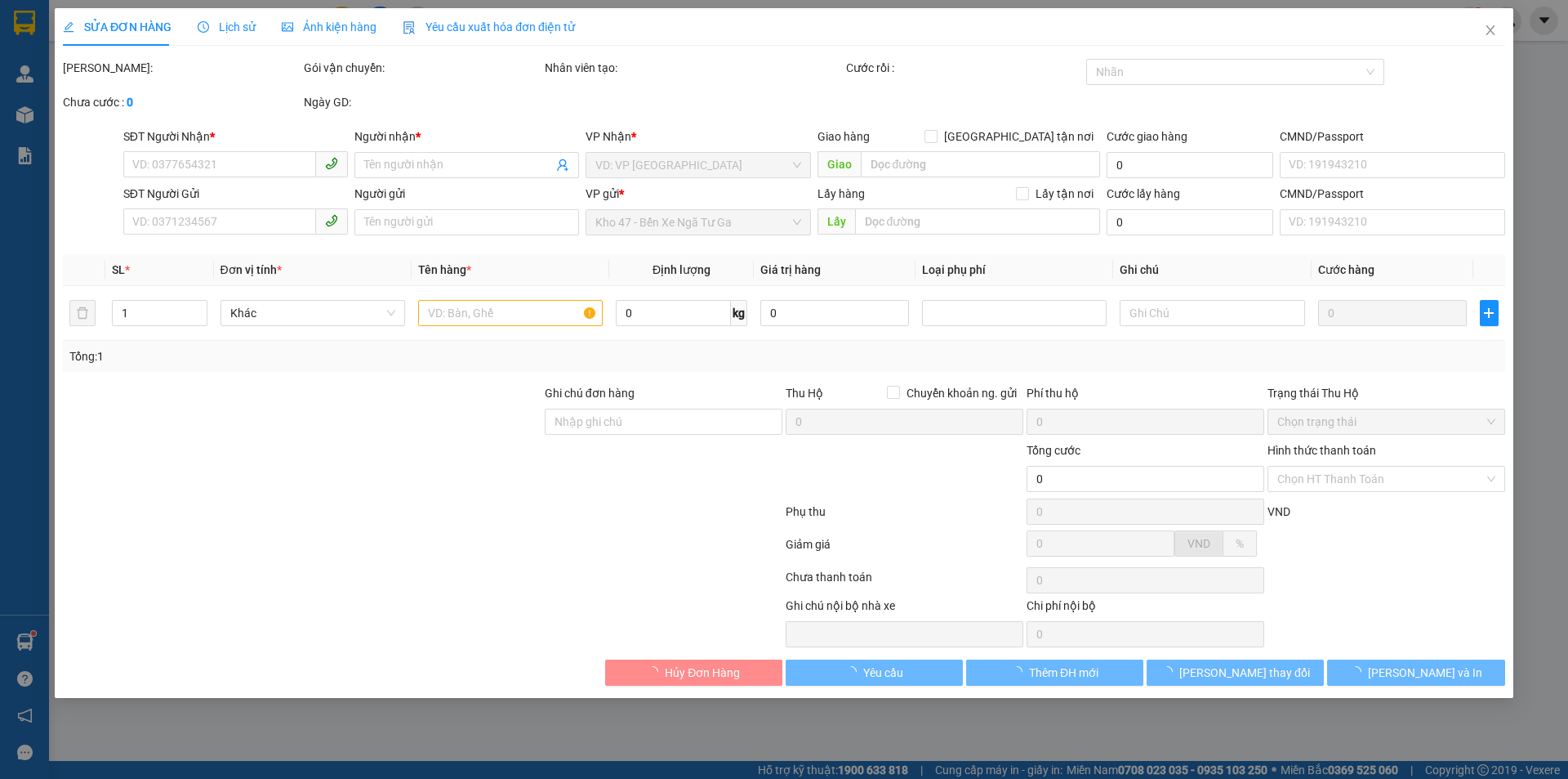
type input "120.000"
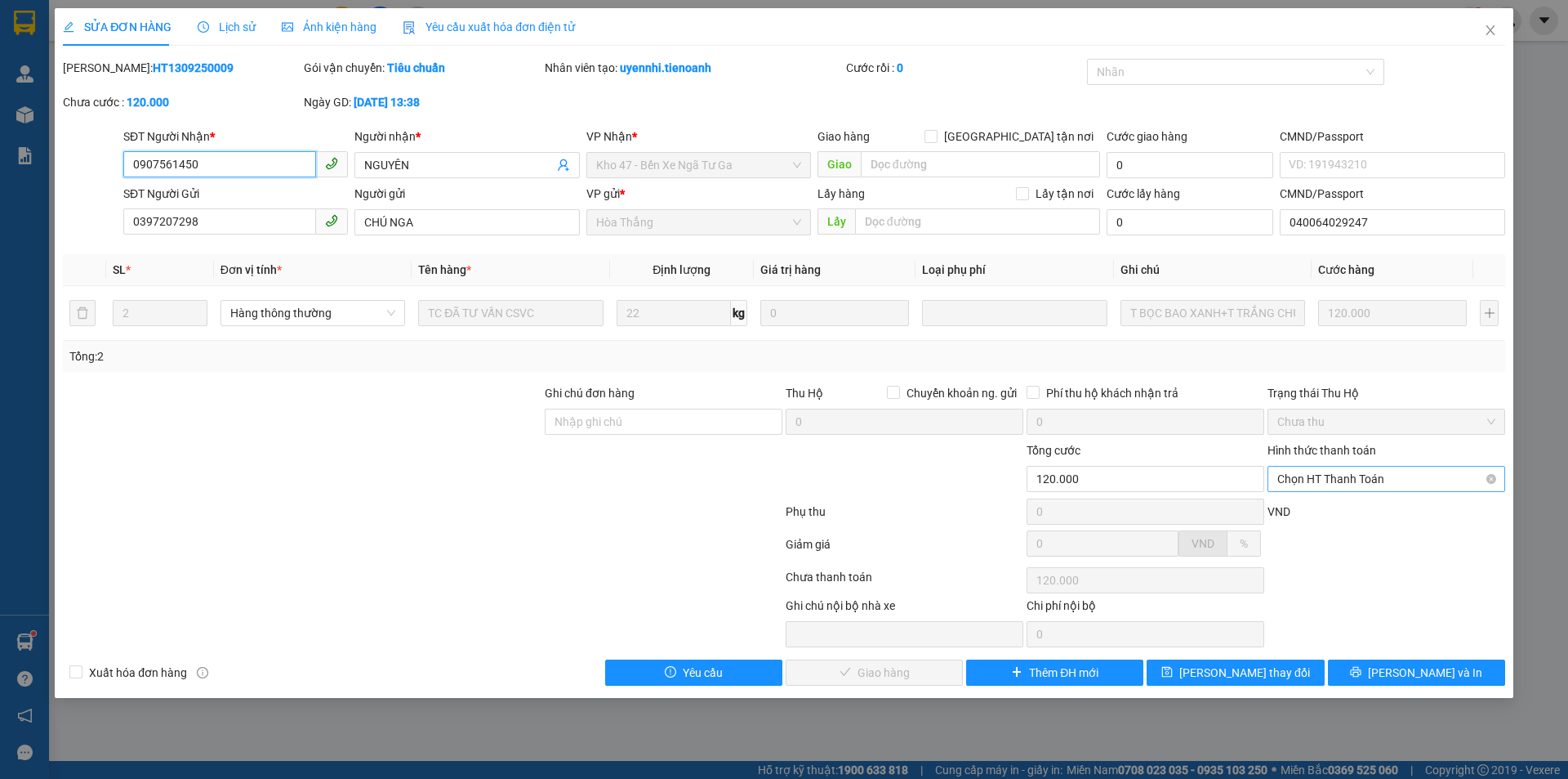
click at [1306, 479] on span "Chọn HT Thanh Toán" at bounding box center [1386, 478] width 218 height 25
click at [1300, 511] on div "Tại văn phòng" at bounding box center [1386, 512] width 218 height 18
type input "0"
click at [859, 673] on span "[PERSON_NAME] và Giao hàng" at bounding box center [895, 673] width 157 height 18
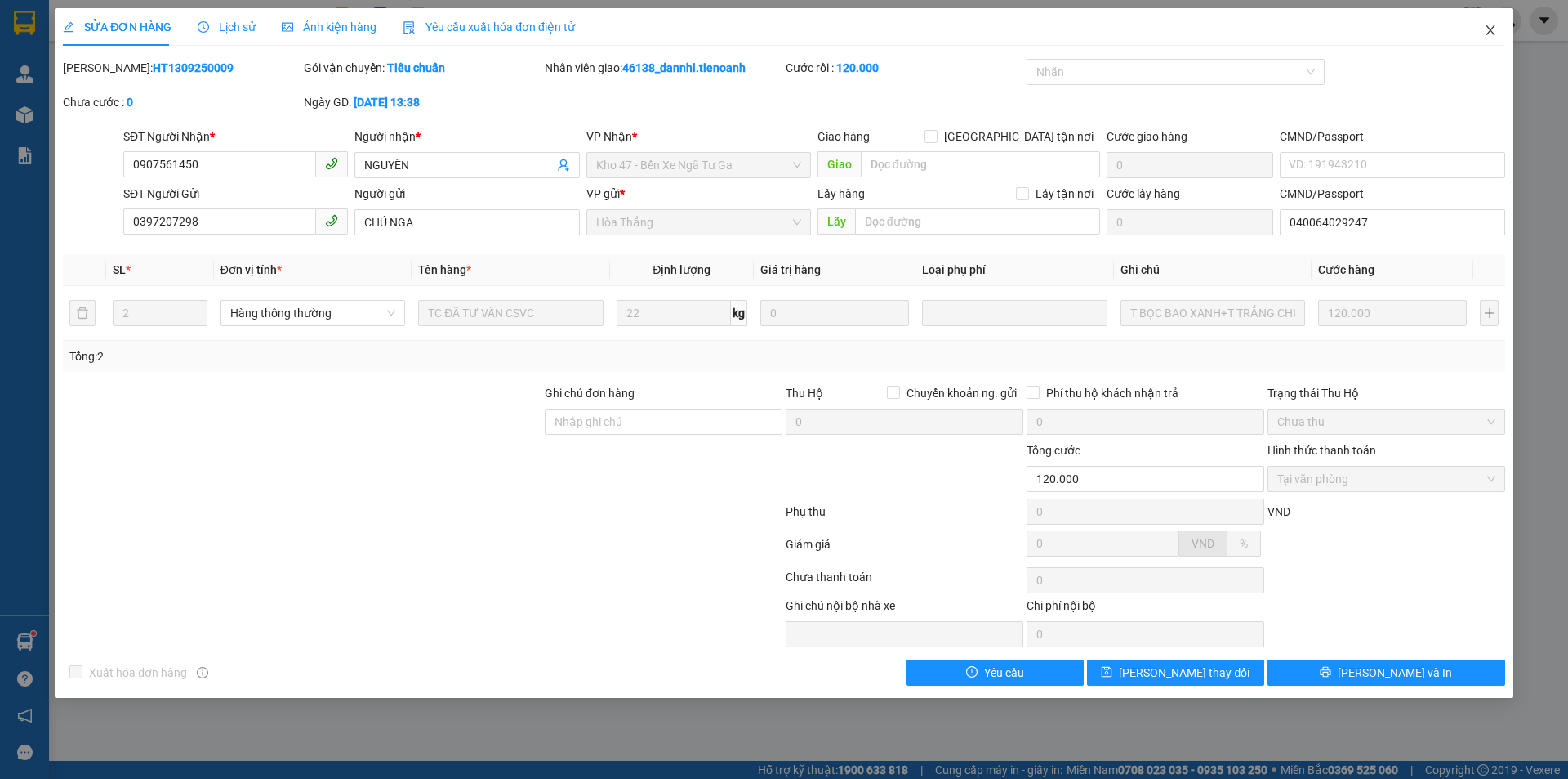
click at [1481, 28] on span "Close" at bounding box center [1490, 31] width 46 height 46
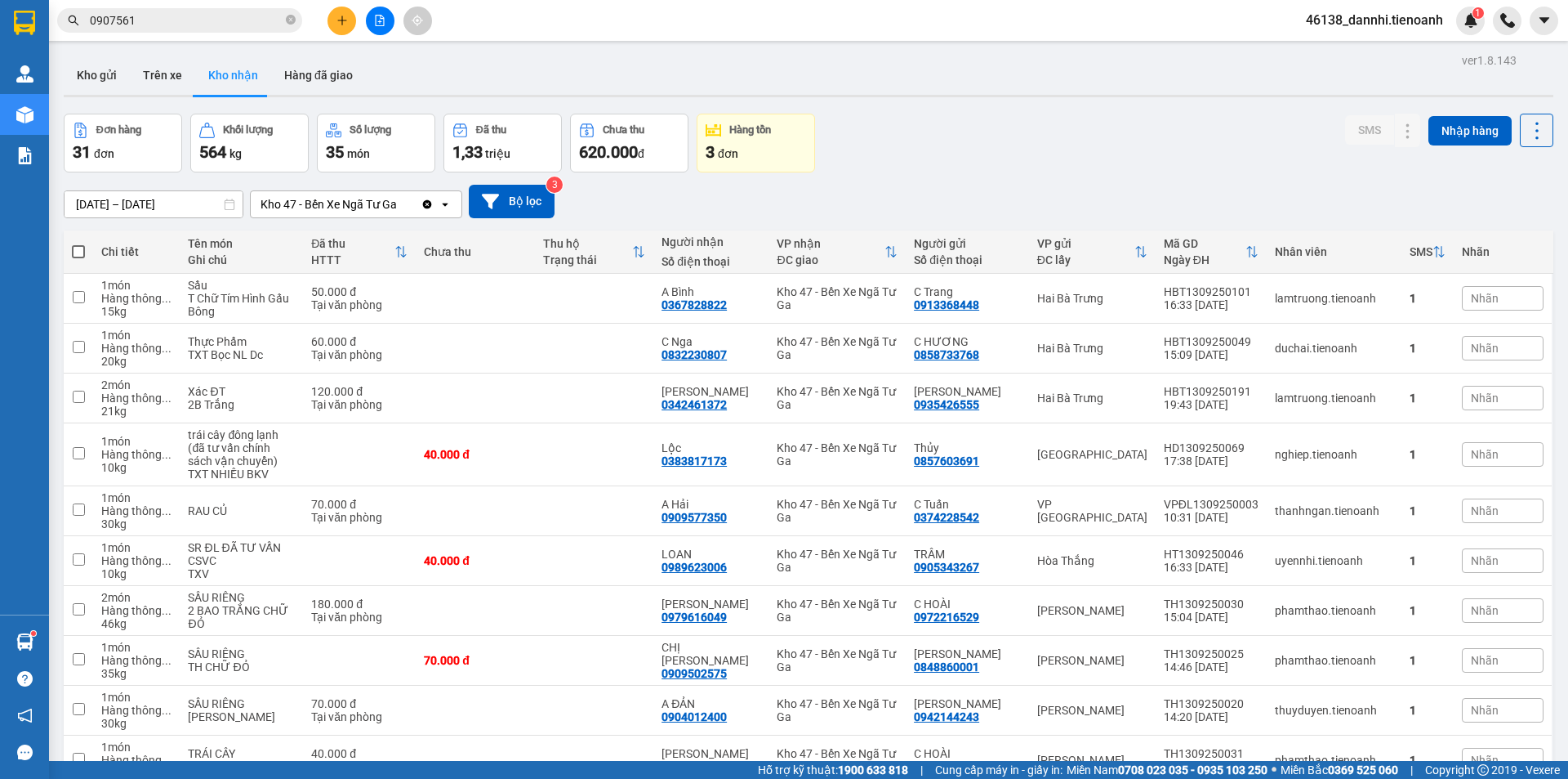
click at [332, 18] on button at bounding box center [341, 20] width 28 height 28
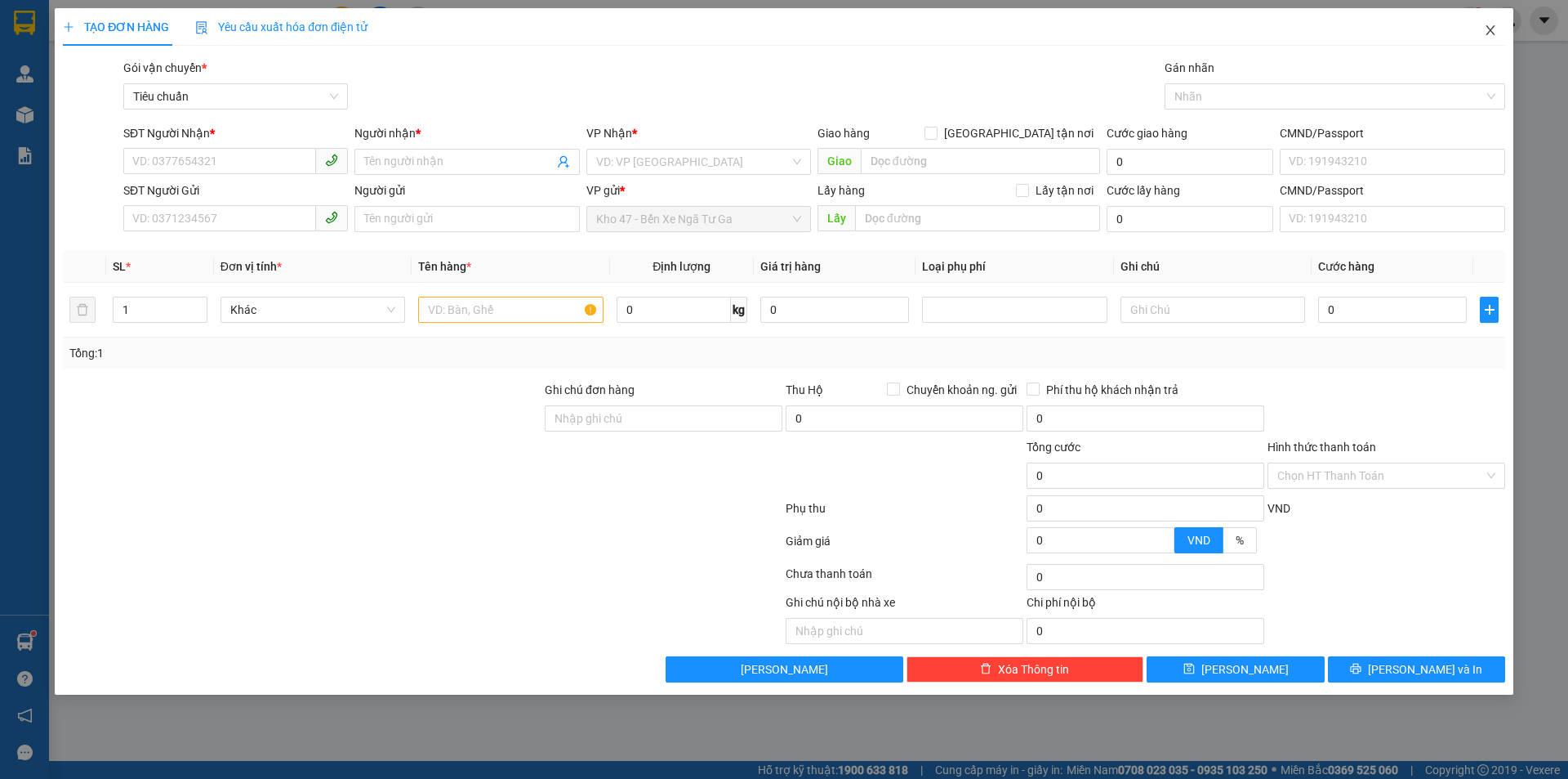
drag, startPoint x: 1485, startPoint y: 32, endPoint x: 199, endPoint y: 18, distance: 1286.1
click at [1484, 32] on icon "close" at bounding box center [1490, 30] width 13 height 13
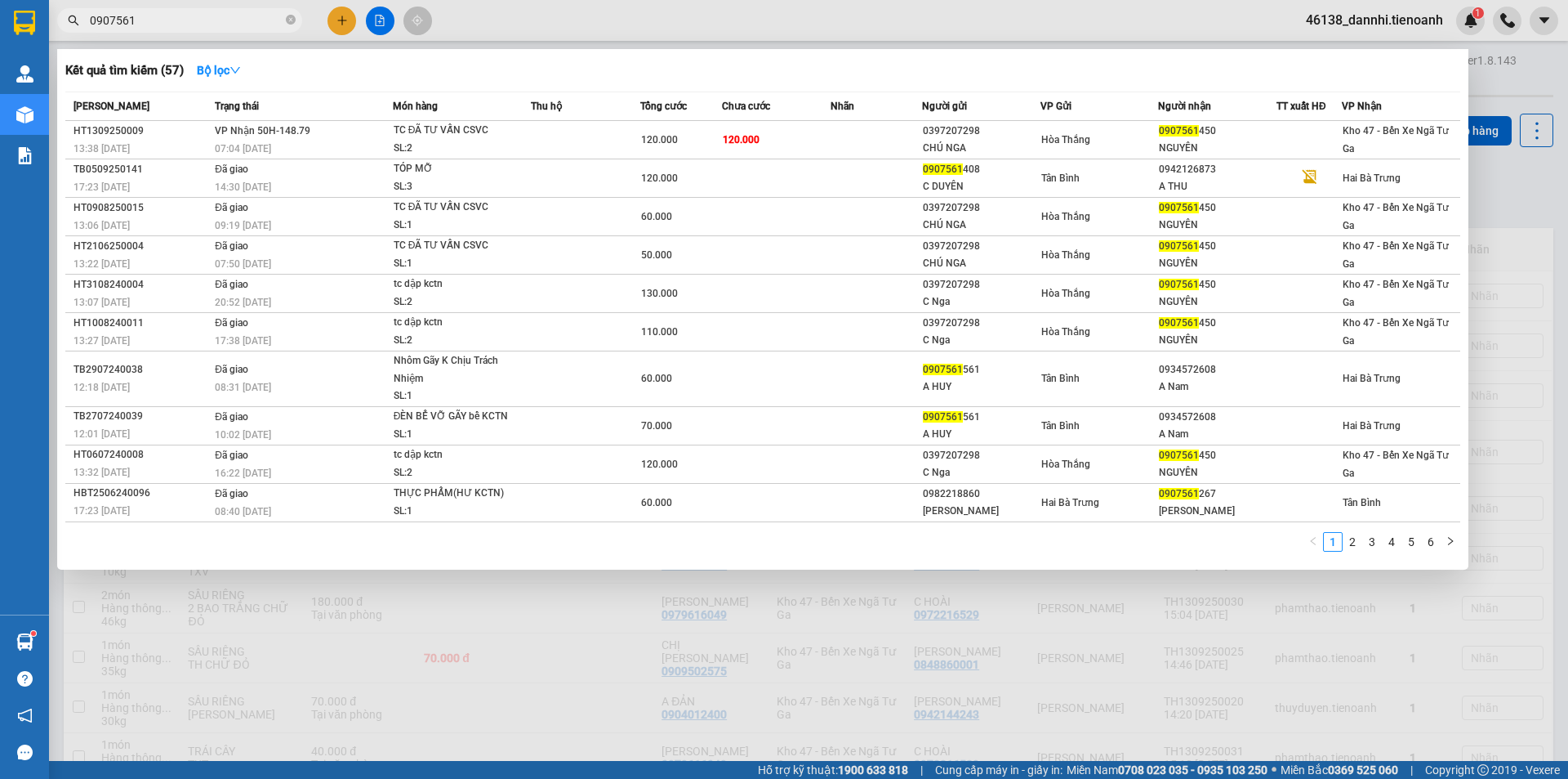
click at [201, 17] on input "0907561" at bounding box center [185, 21] width 193 height 18
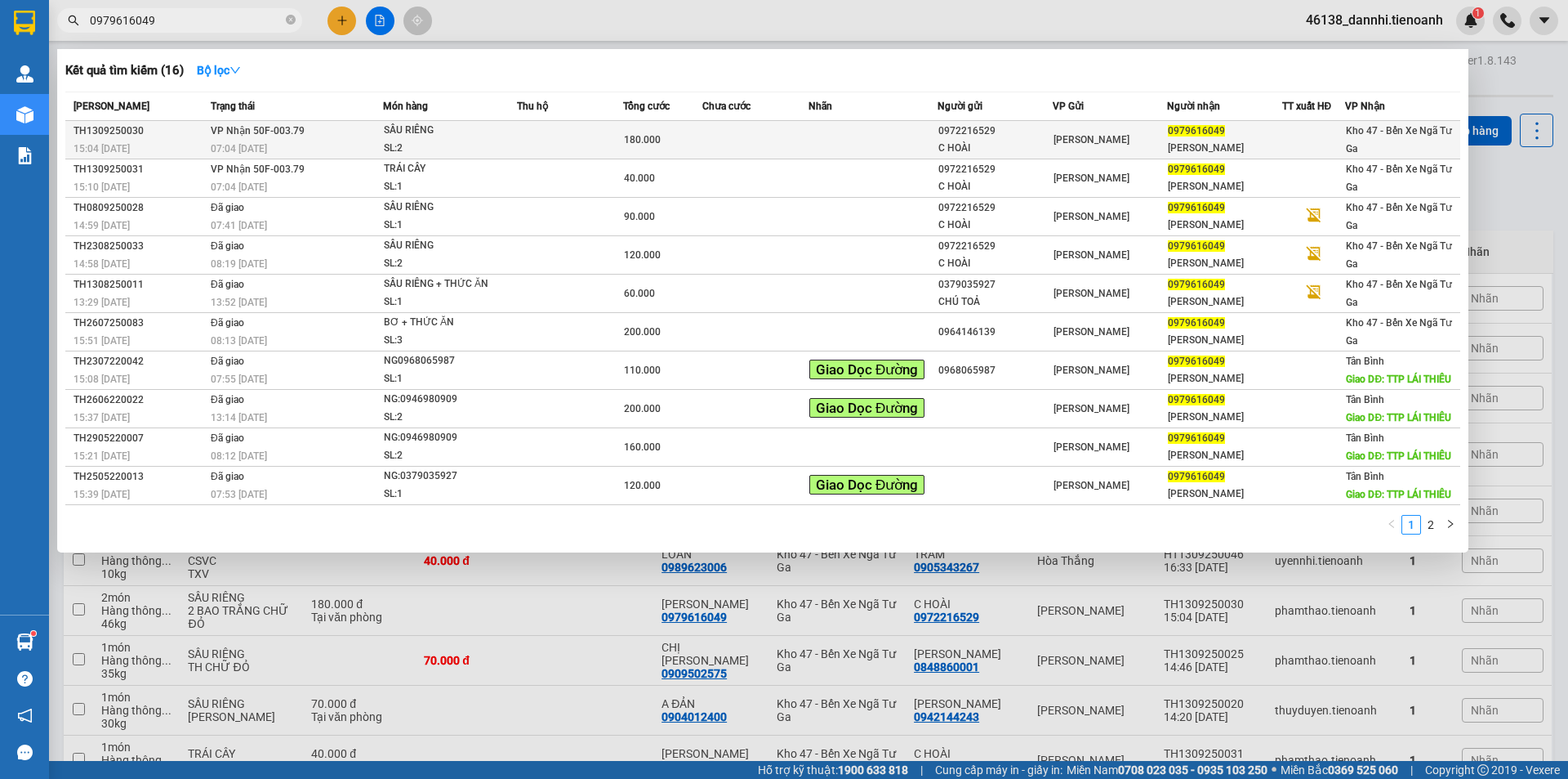
type input "0979616049"
click at [318, 132] on td "VP Nhận 50F-003.79 07:04 [DATE]" at bounding box center [294, 140] width 176 height 38
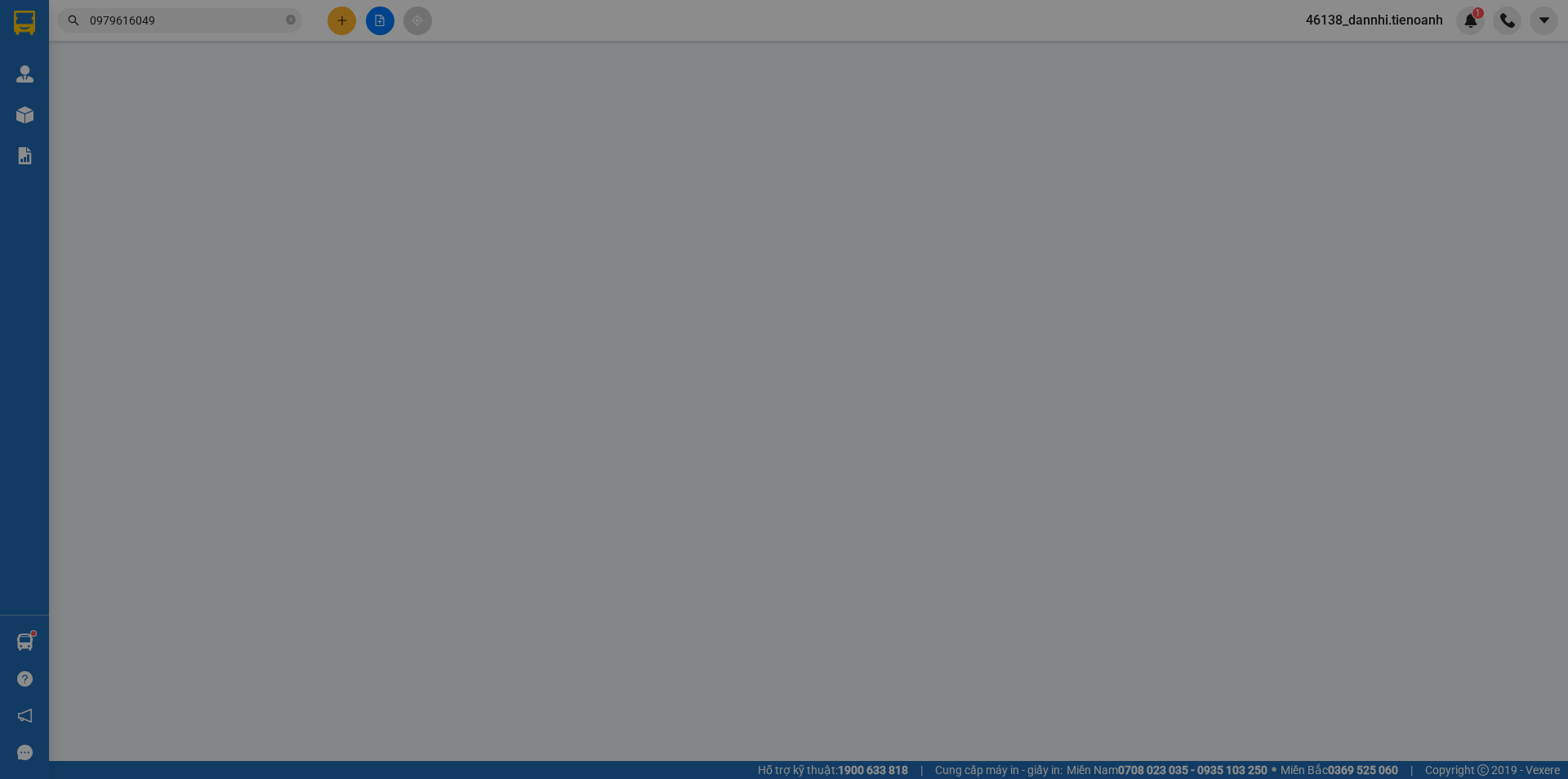
type input "0979616049"
type input "[PERSON_NAME]"
type input "0972216529"
type input "C HOÀI"
type input "180.000"
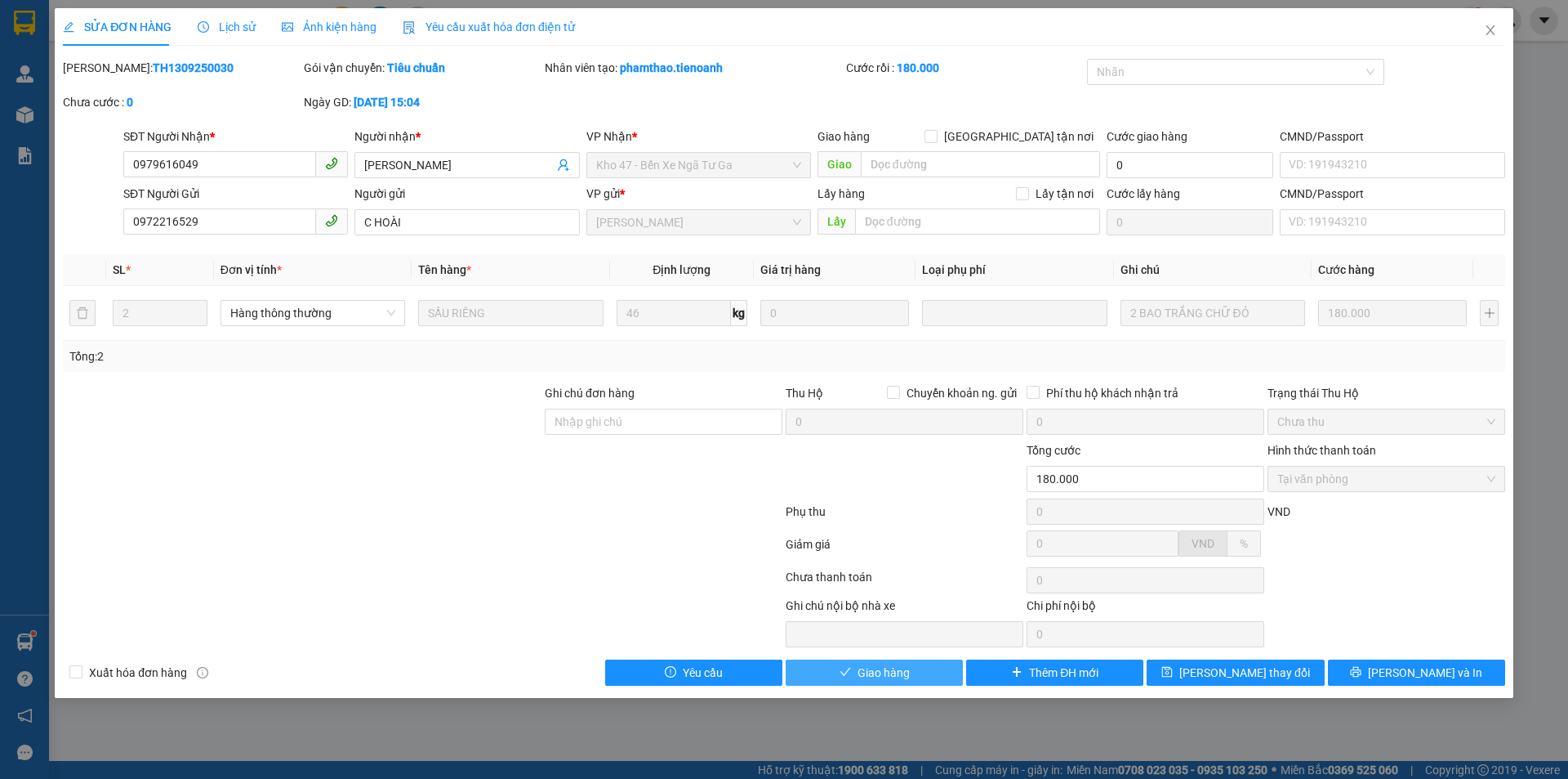
click at [860, 683] on button "Giao hàng" at bounding box center [874, 672] width 177 height 27
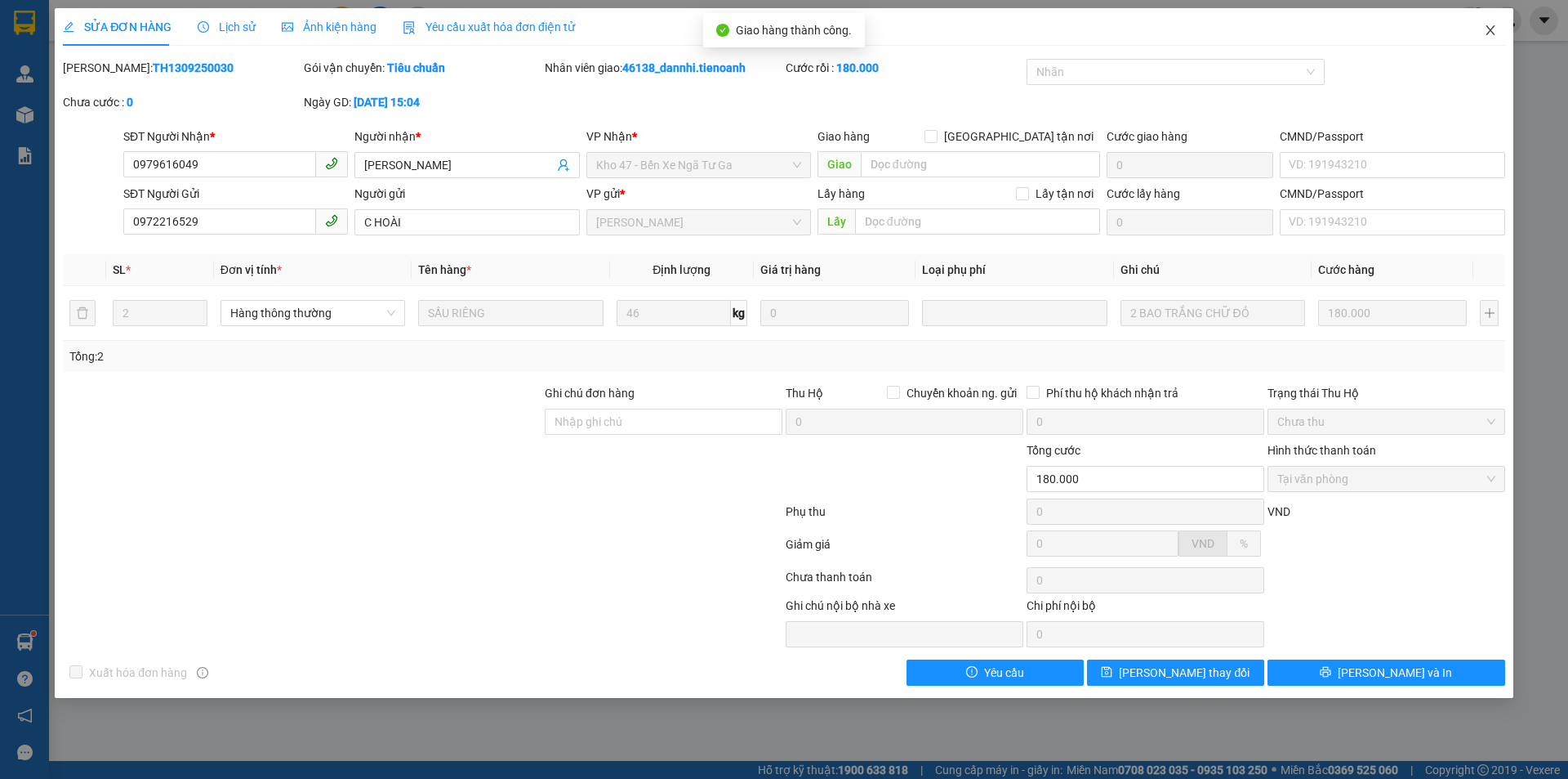
click at [1484, 33] on icon "close" at bounding box center [1490, 30] width 13 height 13
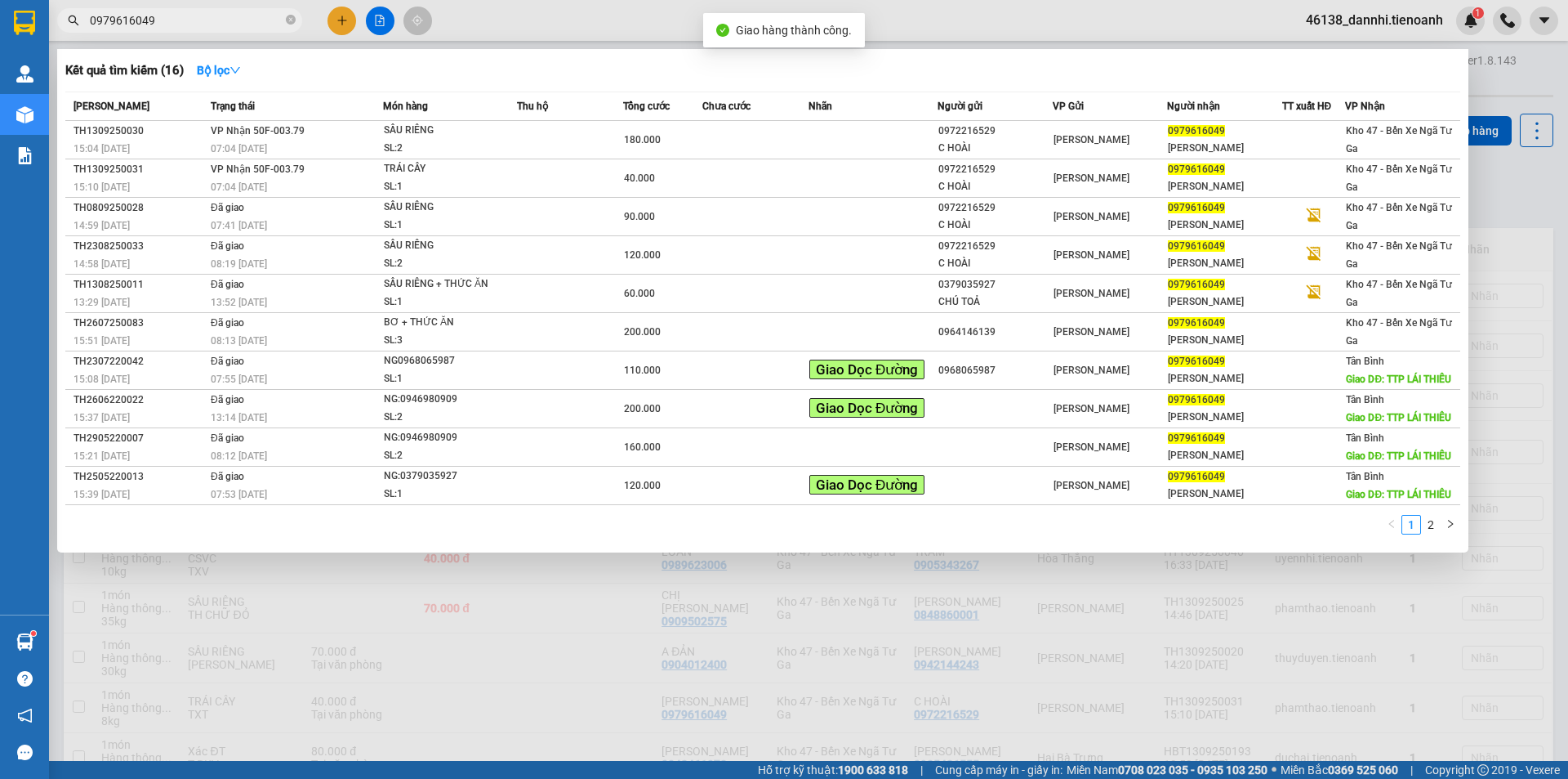
click at [228, 22] on input "0979616049" at bounding box center [185, 21] width 193 height 18
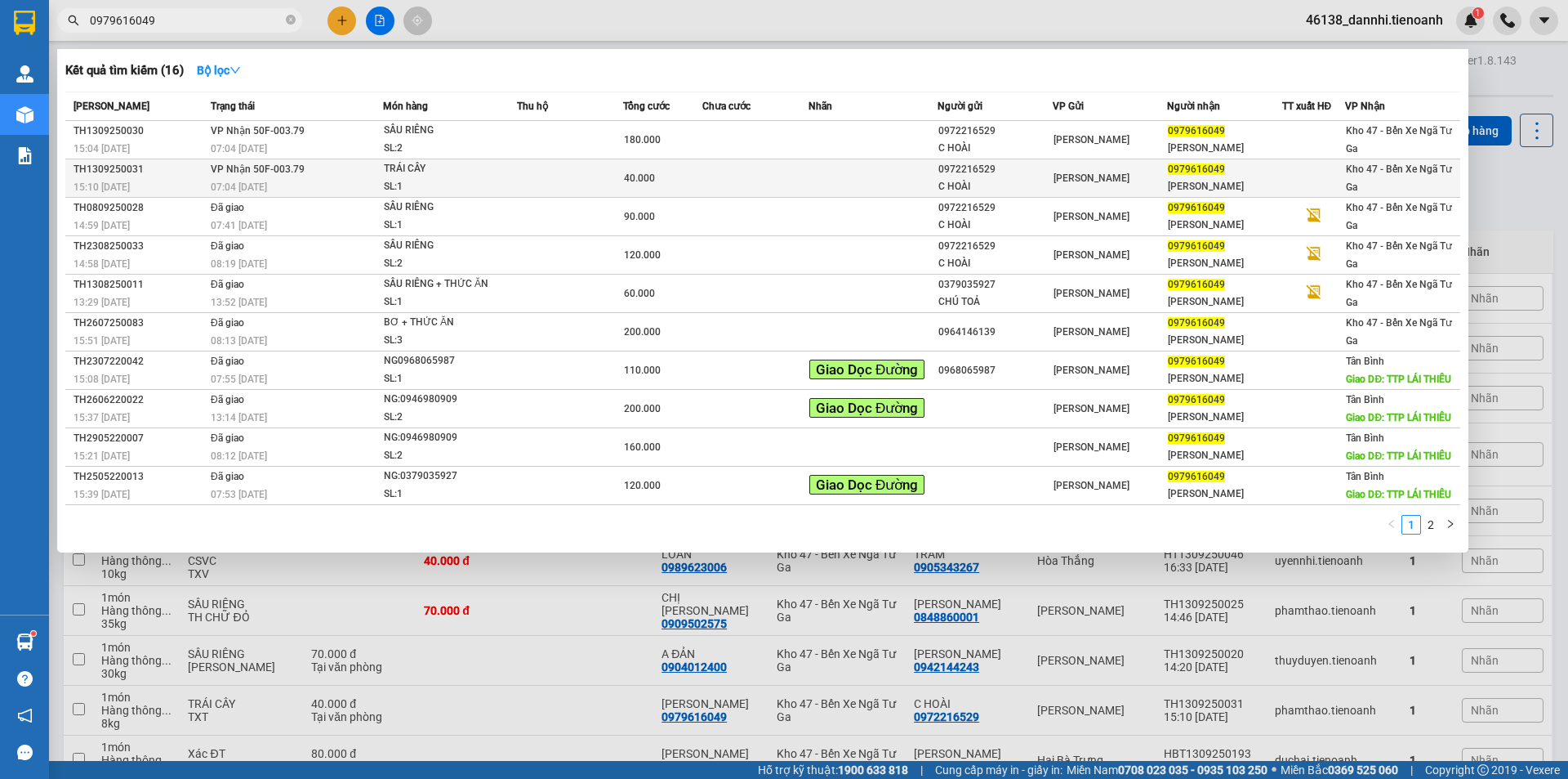
click at [291, 168] on span "VP Nhận 50F-003.79" at bounding box center [258, 169] width 94 height 12
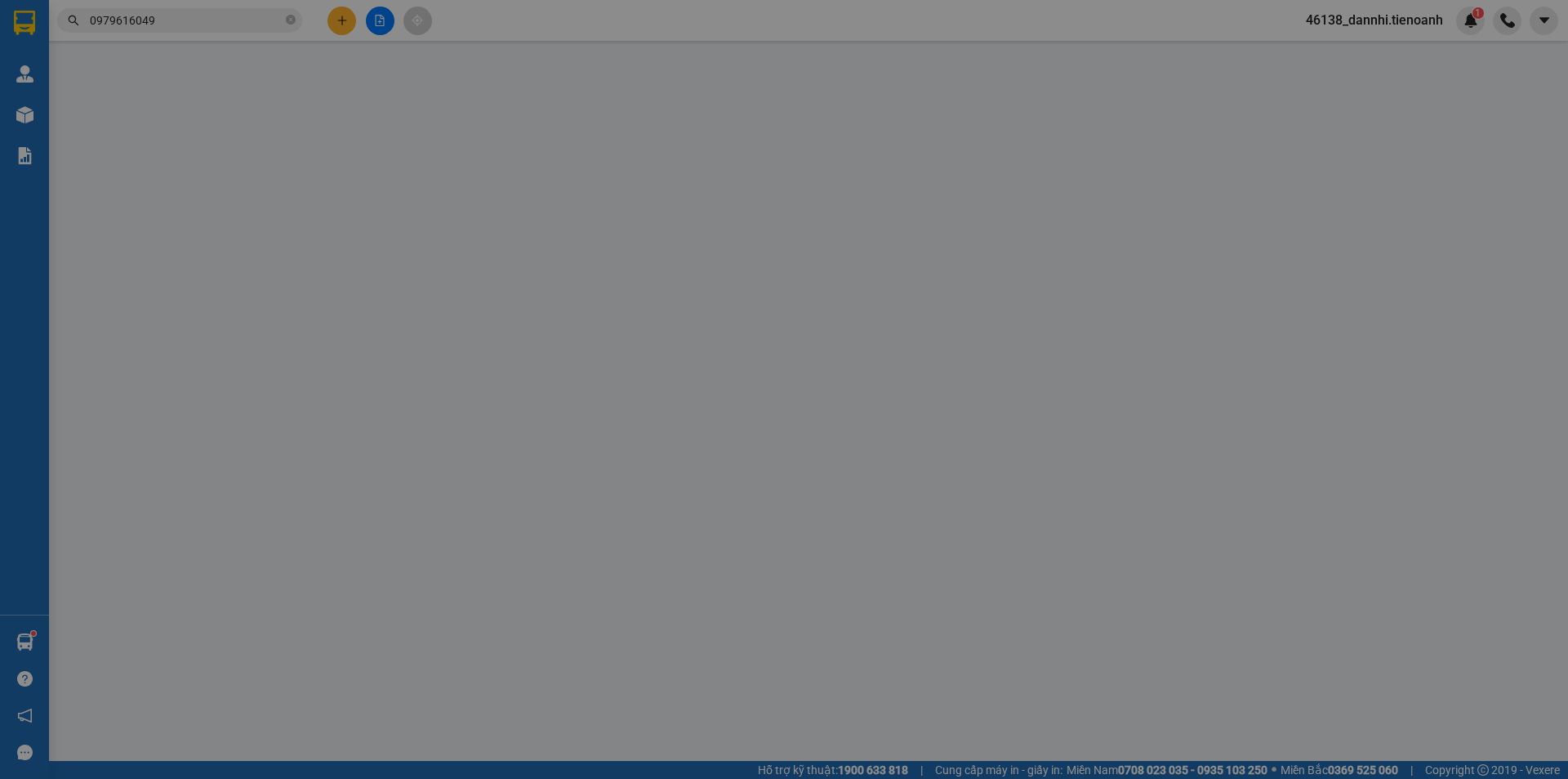
type input "0979616049"
type input "[PERSON_NAME]"
type input "0972216529"
type input "C HOÀI"
type input "40.000"
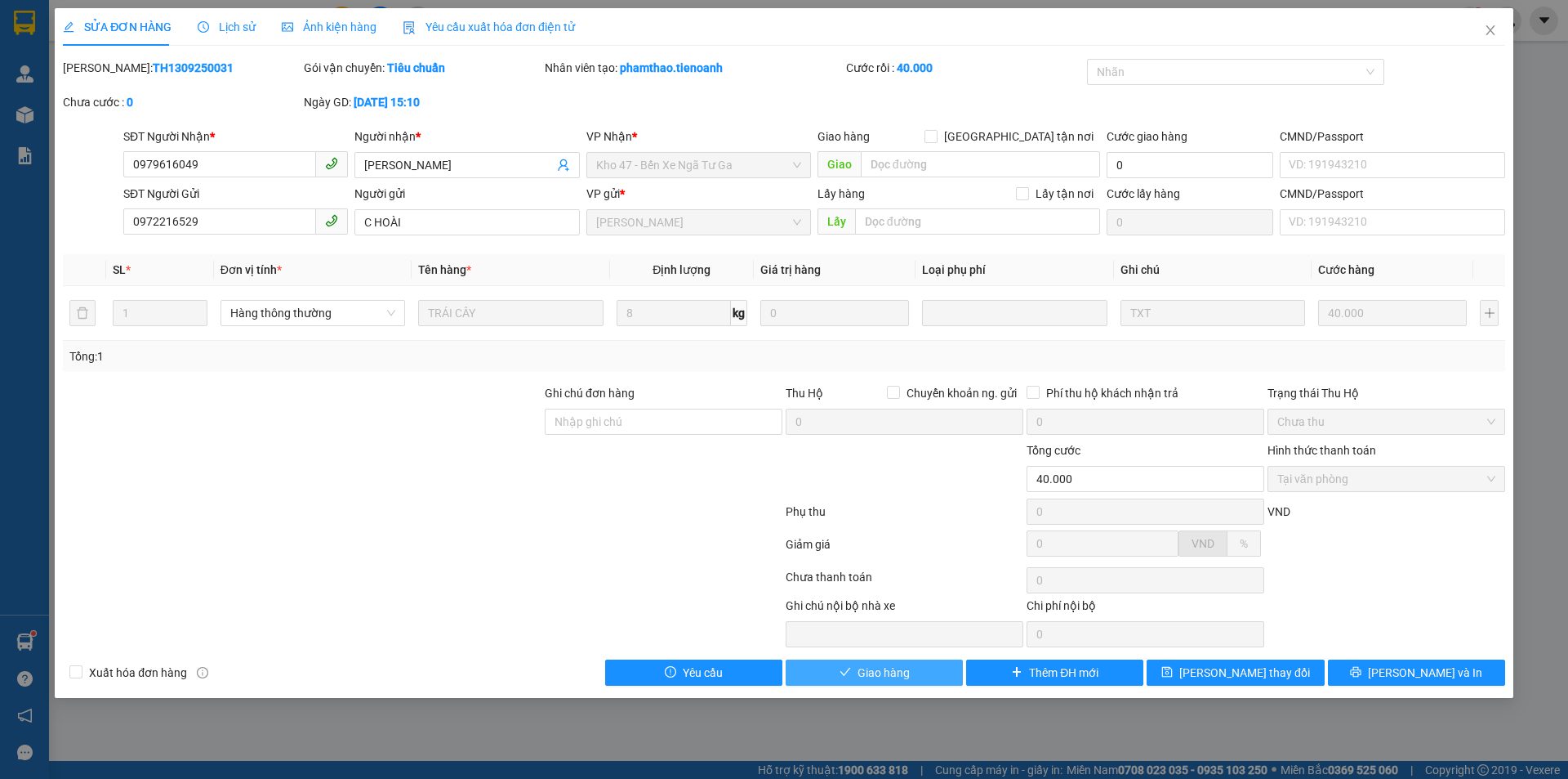
click at [909, 675] on span "Giao hàng" at bounding box center [883, 673] width 52 height 18
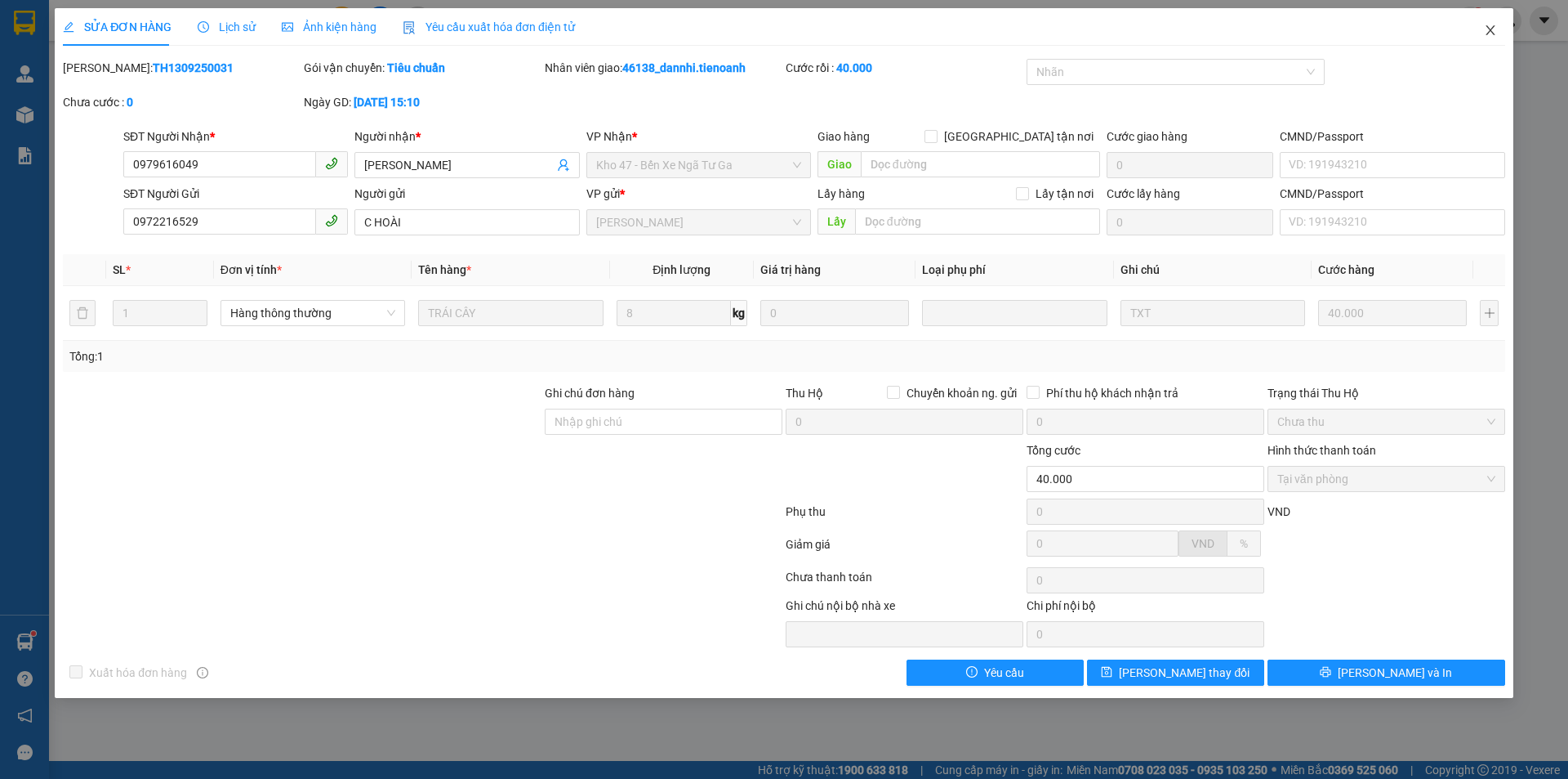
click at [1484, 30] on icon "close" at bounding box center [1490, 30] width 13 height 13
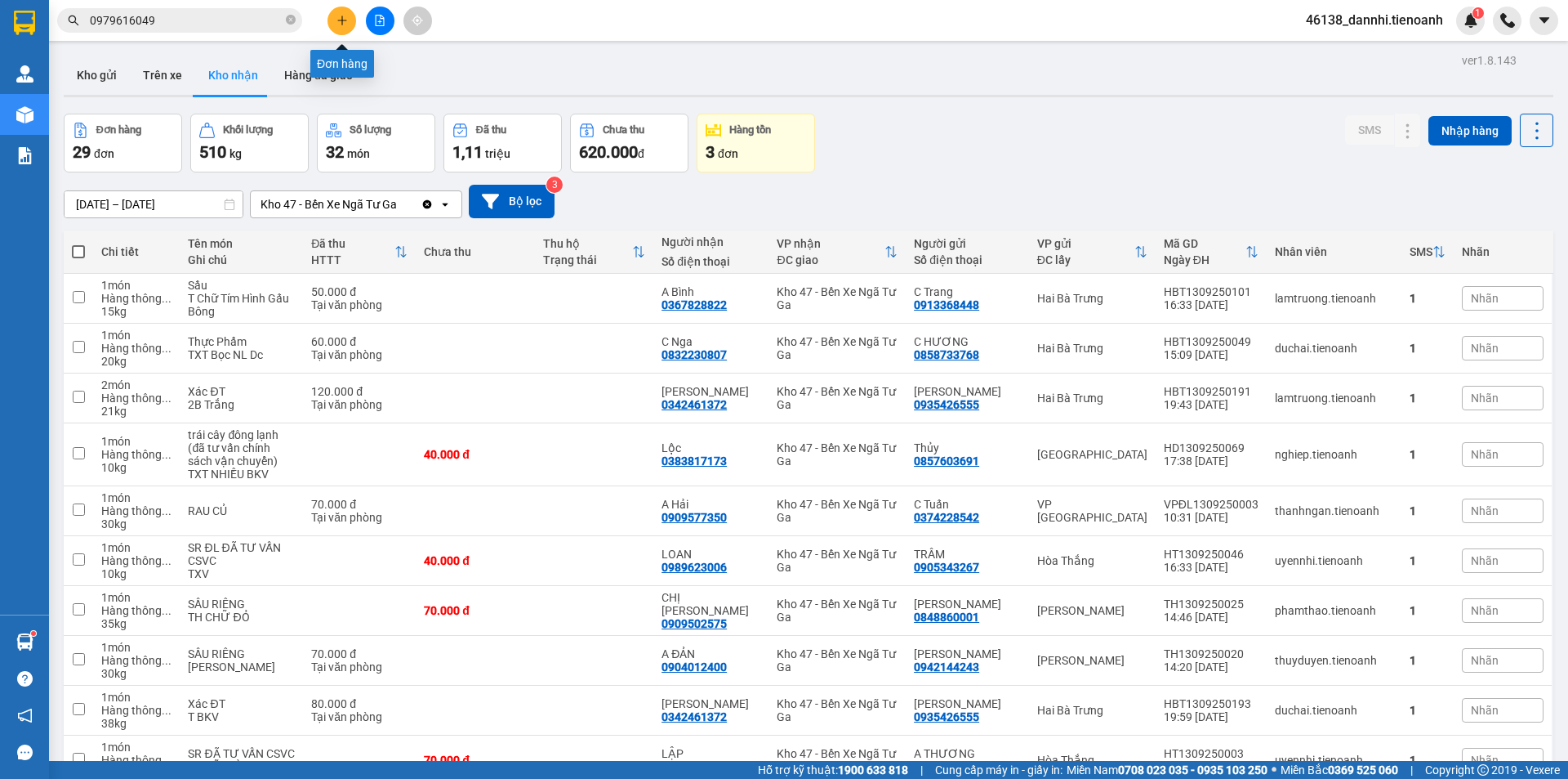
click at [338, 17] on icon "plus" at bounding box center [342, 20] width 12 height 12
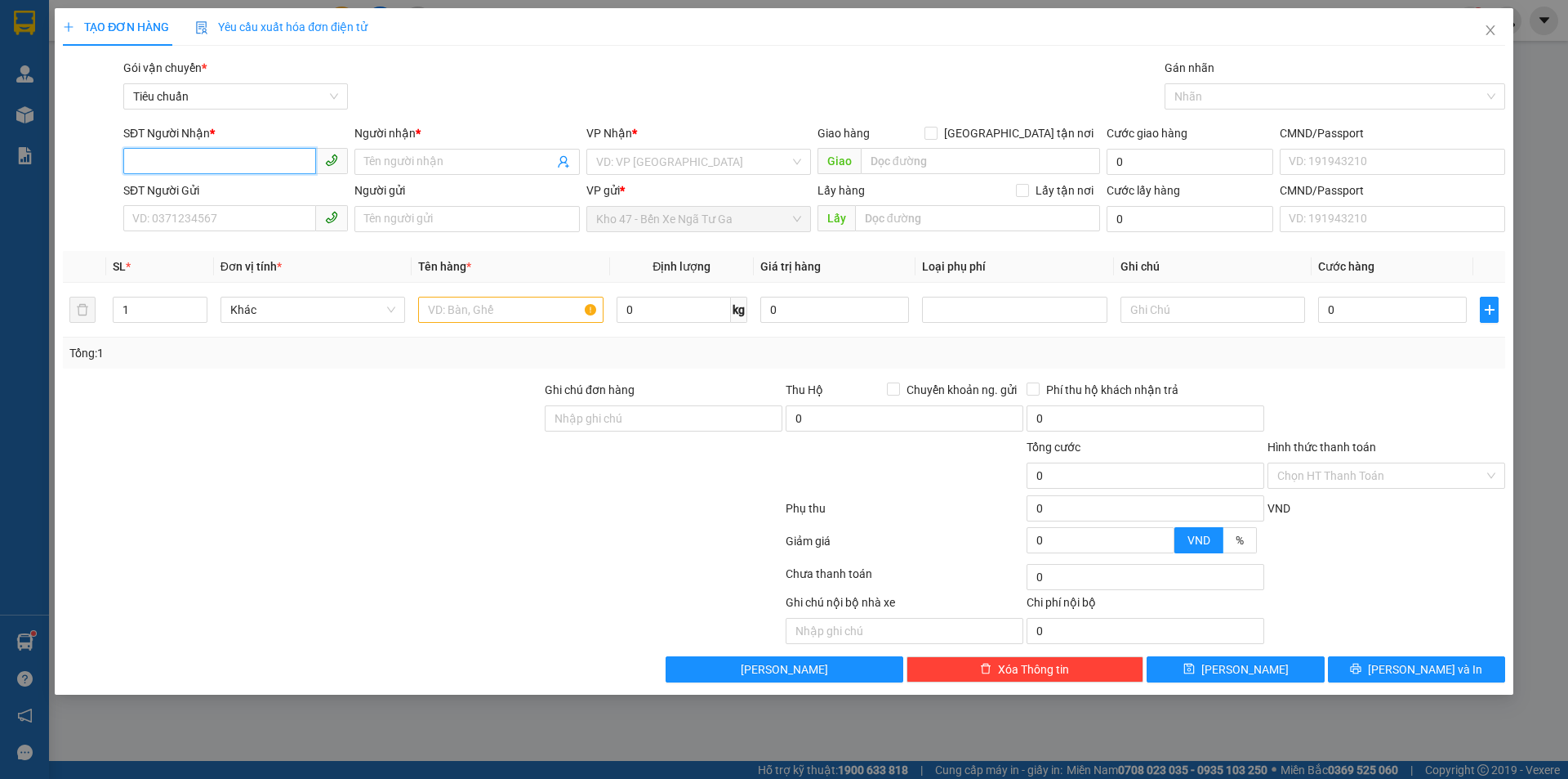
click at [195, 165] on input "SĐT Người Nhận *" at bounding box center [219, 161] width 193 height 27
click at [207, 167] on input "SĐT Người Nhận *" at bounding box center [219, 161] width 193 height 27
type input "0914318080"
click at [185, 198] on div "0914318080 - A THÁP" at bounding box center [236, 195] width 205 height 18
type input "A THÁP"
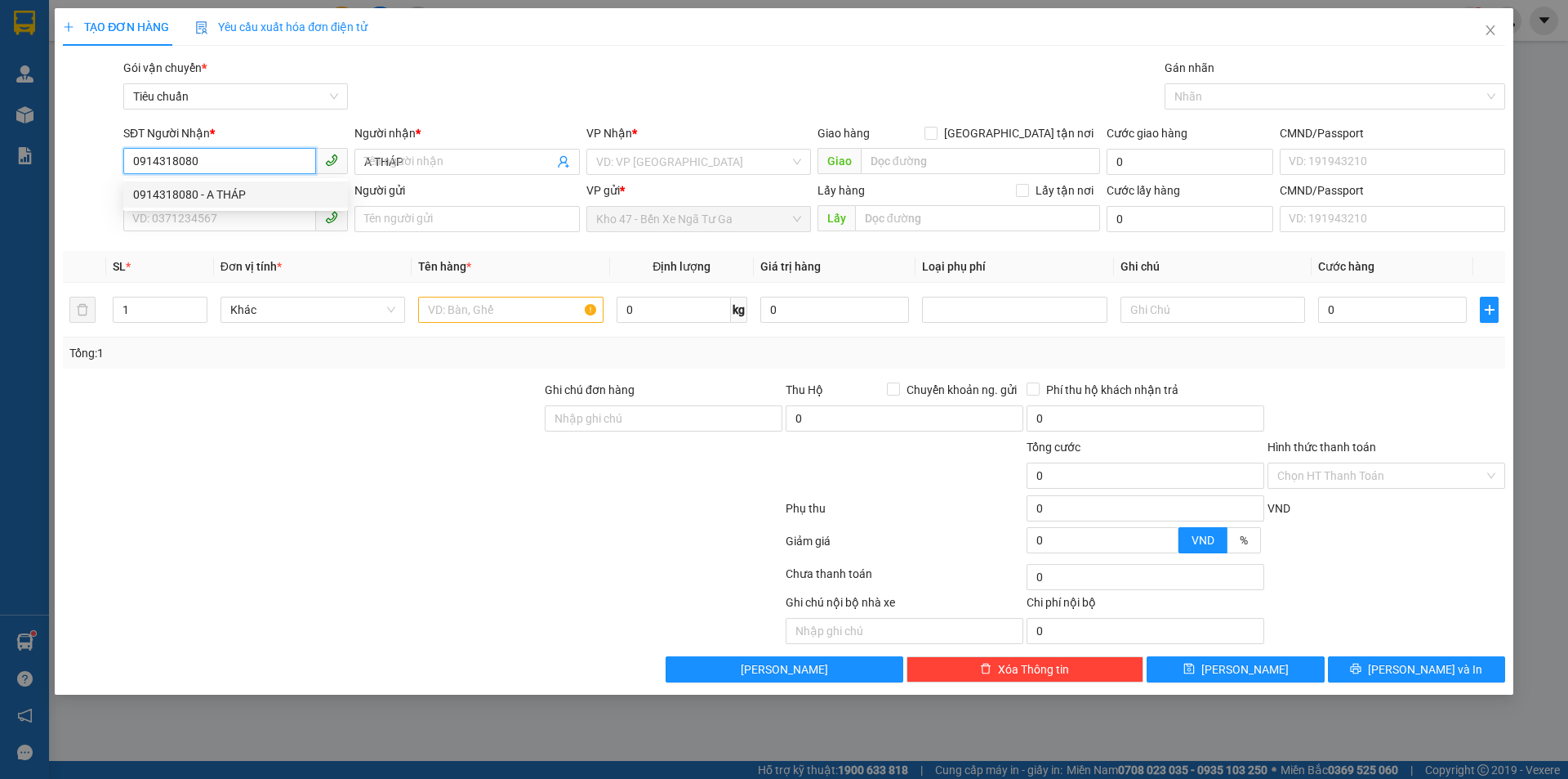
type input "180.000"
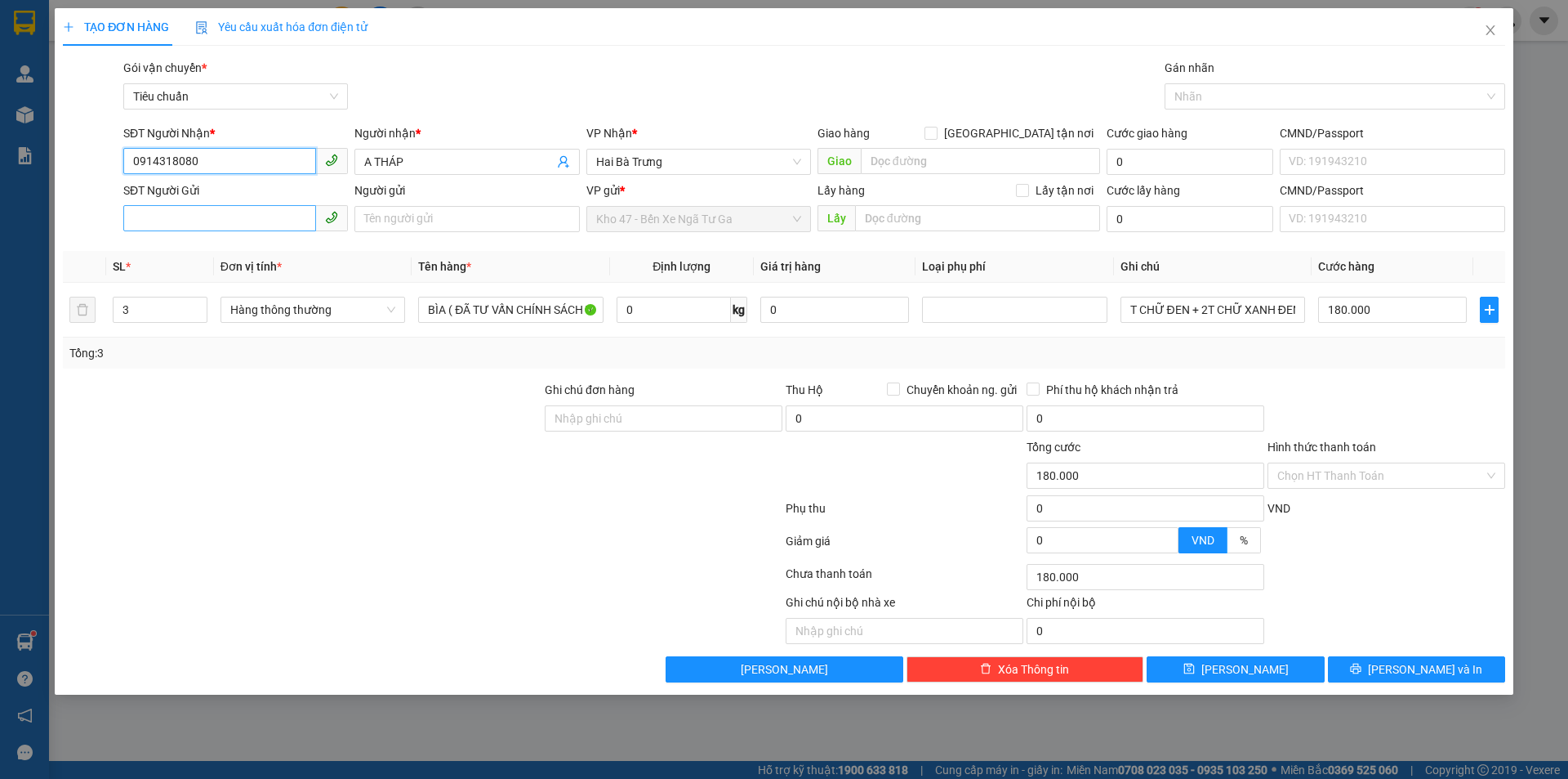
type input "0914318080"
click at [218, 218] on input "SĐT Người Gửi" at bounding box center [219, 218] width 193 height 27
click at [221, 252] on div "0347055833 - A HẬU" at bounding box center [236, 251] width 205 height 18
type input "0347055833"
type input "A HẬU"
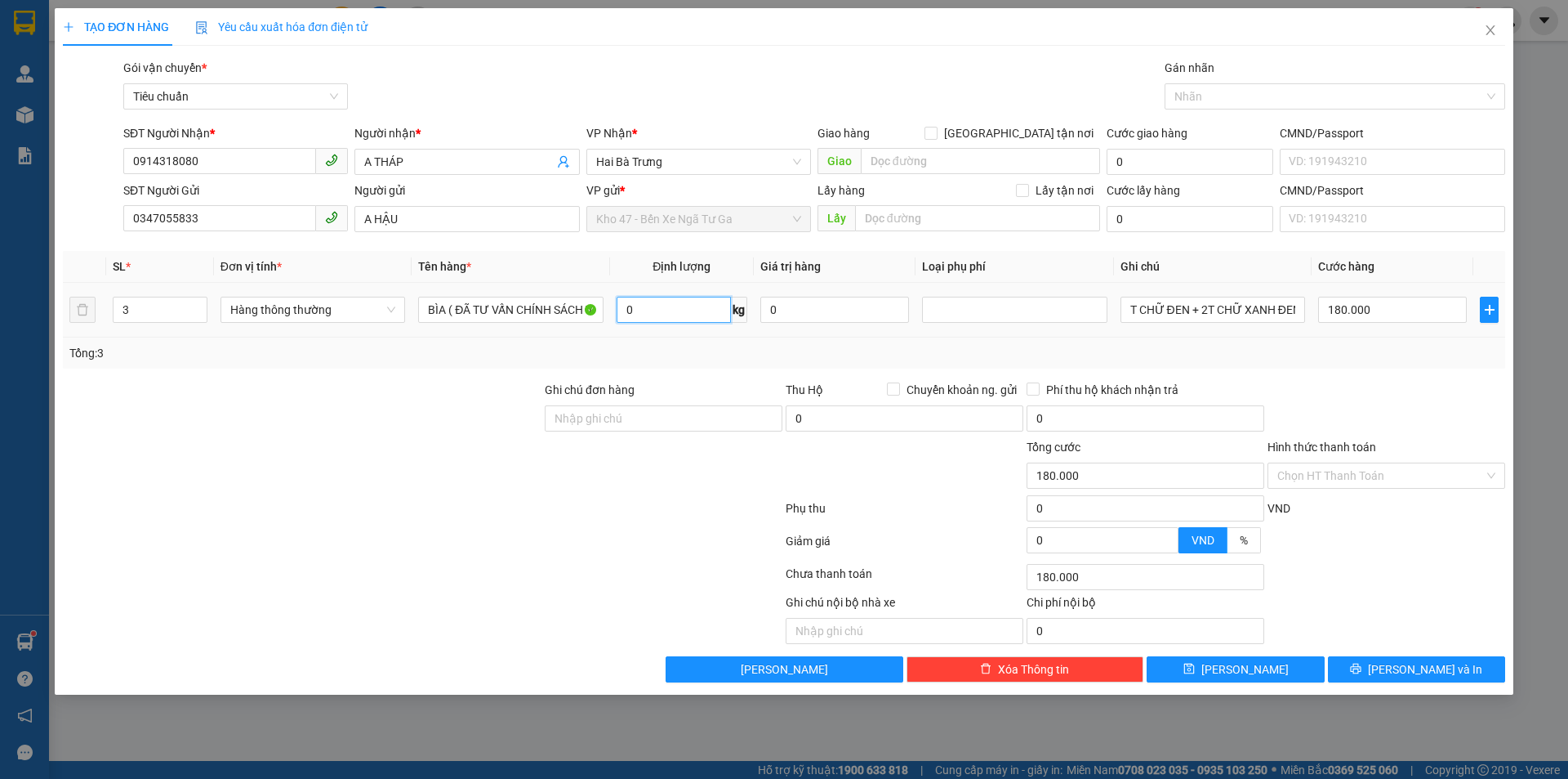
click at [643, 306] on input "0" at bounding box center [673, 309] width 114 height 27
type input "17"
click at [709, 365] on div "Tổng: 3" at bounding box center [784, 353] width 1442 height 31
type input "55.000"
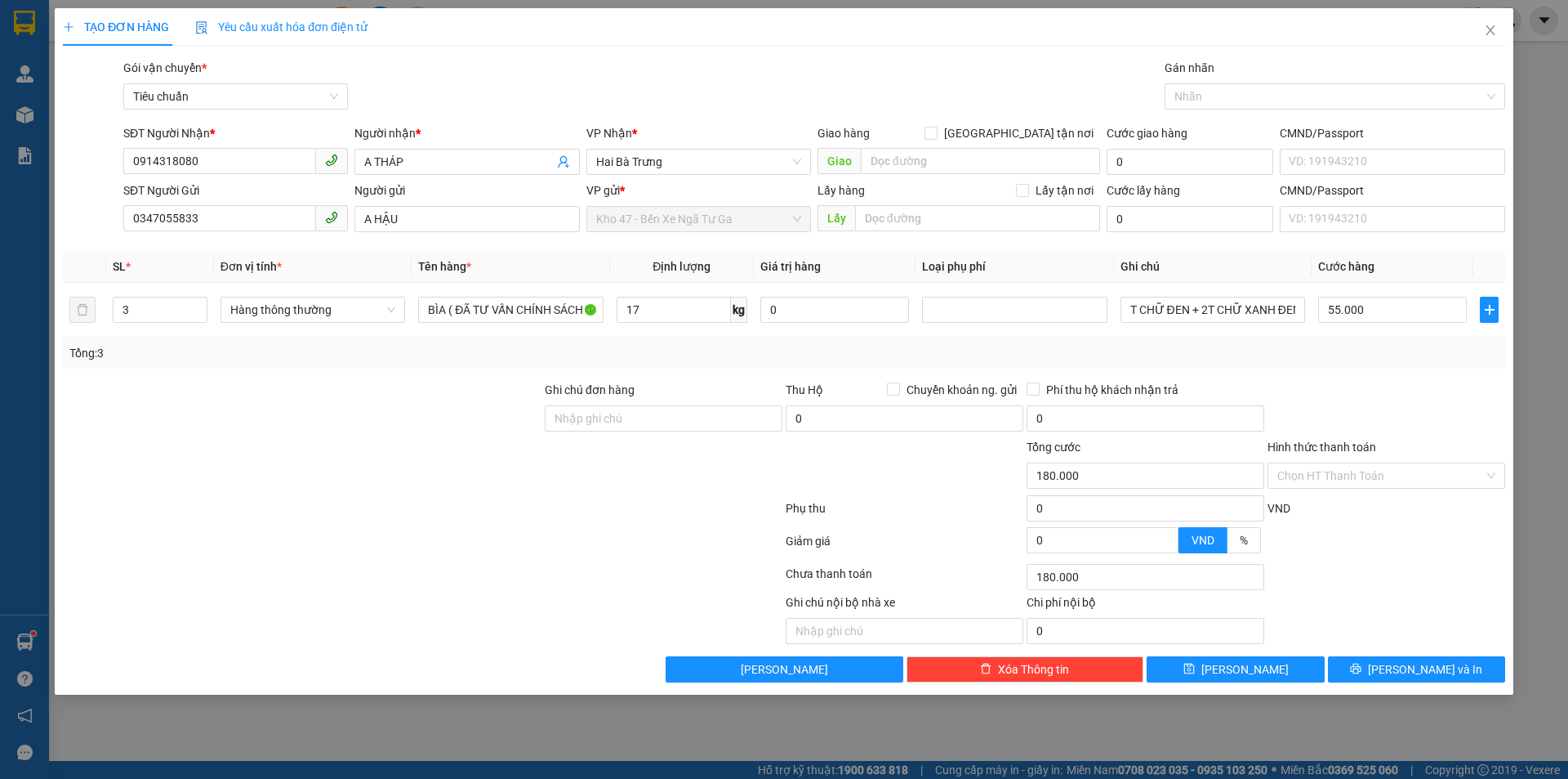
type input "55.000"
drag, startPoint x: 1193, startPoint y: 310, endPoint x: 1453, endPoint y: 311, distance: 260.0
click at [1453, 311] on tr "3 Hàng thông thường BÌA ( ĐÃ TƯ VẤN CHÍNH SÁCH VẬN CHUYỂN ) 17 kg 0 T CHỮ ĐEN +…" at bounding box center [784, 310] width 1442 height 55
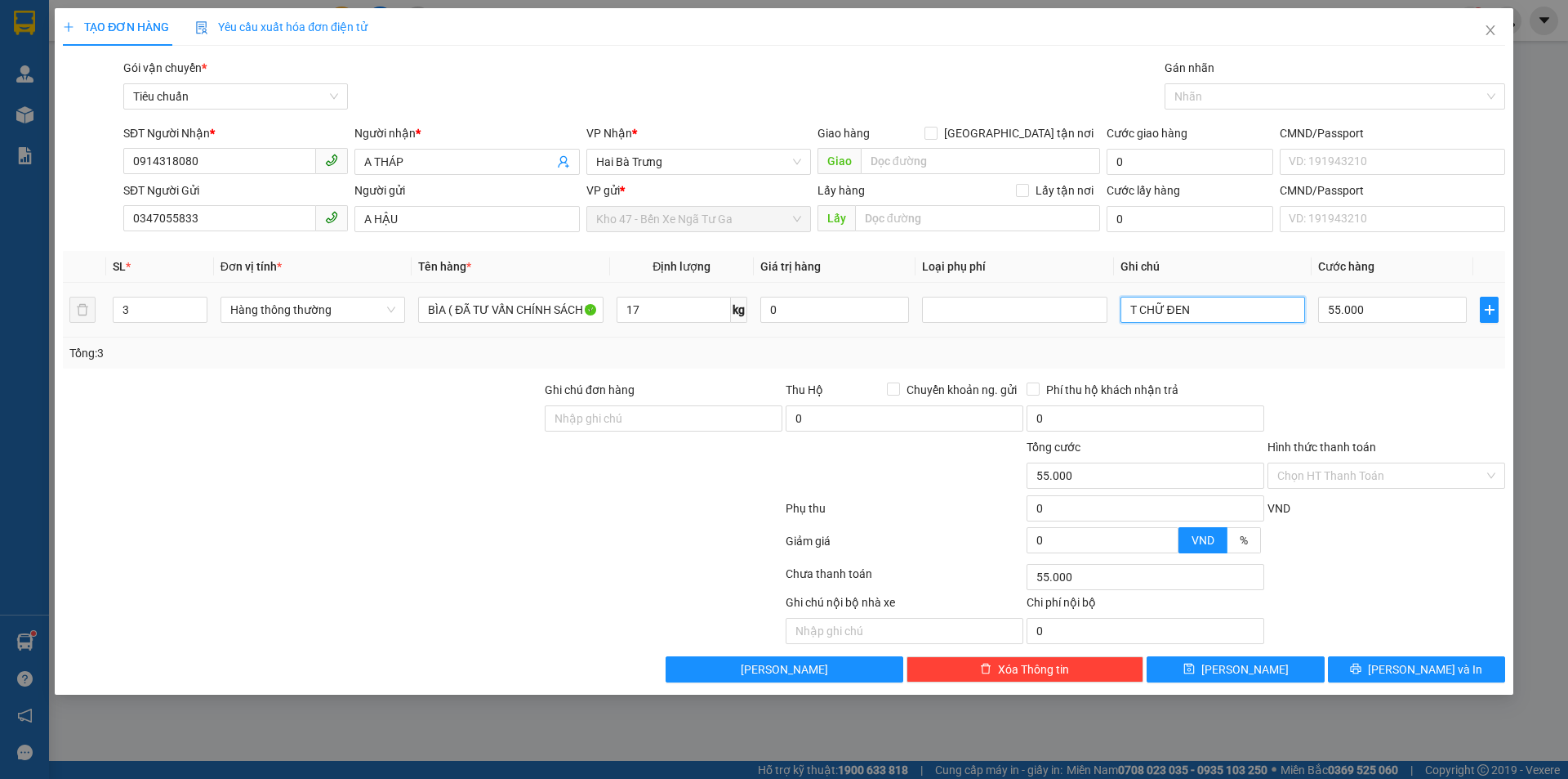
click at [1123, 305] on input "T CHỮ ĐEN" at bounding box center [1213, 309] width 185 height 27
type input "3T CHỮ ĐEN"
click at [1138, 342] on div "Tổng: 3" at bounding box center [784, 353] width 1442 height 31
click at [1336, 311] on input "55.000" at bounding box center [1392, 309] width 149 height 27
type input "1"
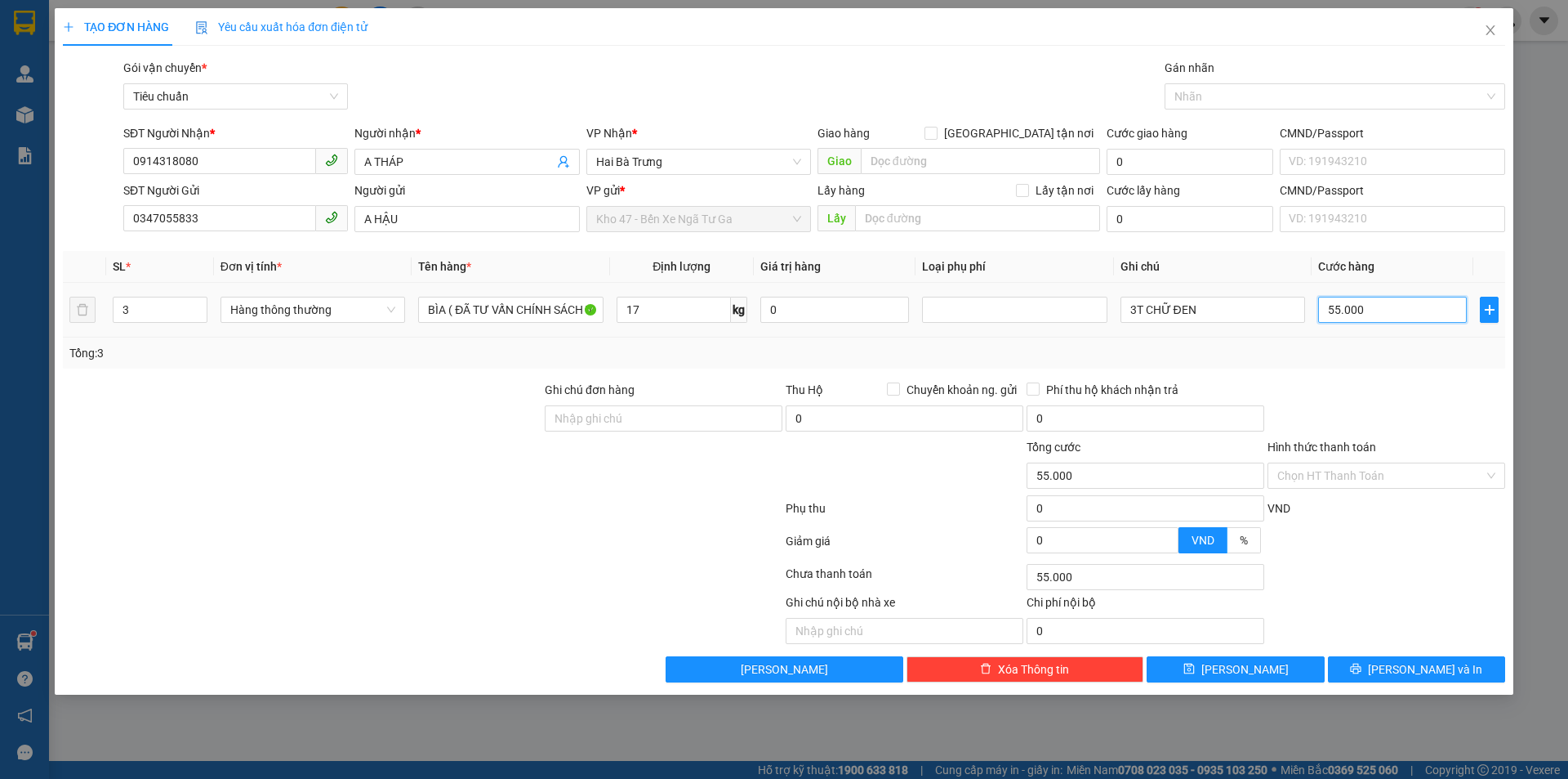
type input "1"
type input "18"
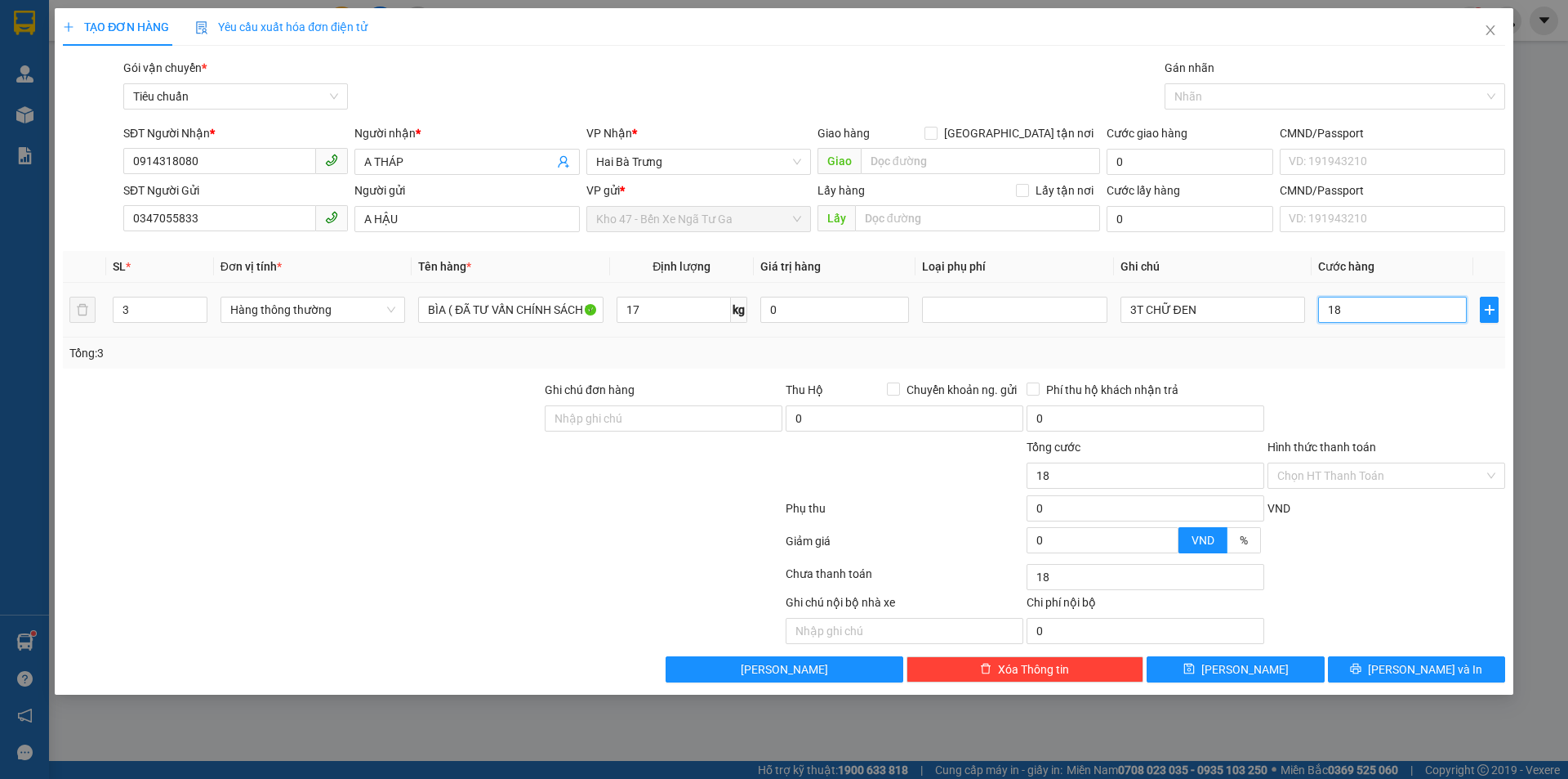
type input "180"
type input "180.000"
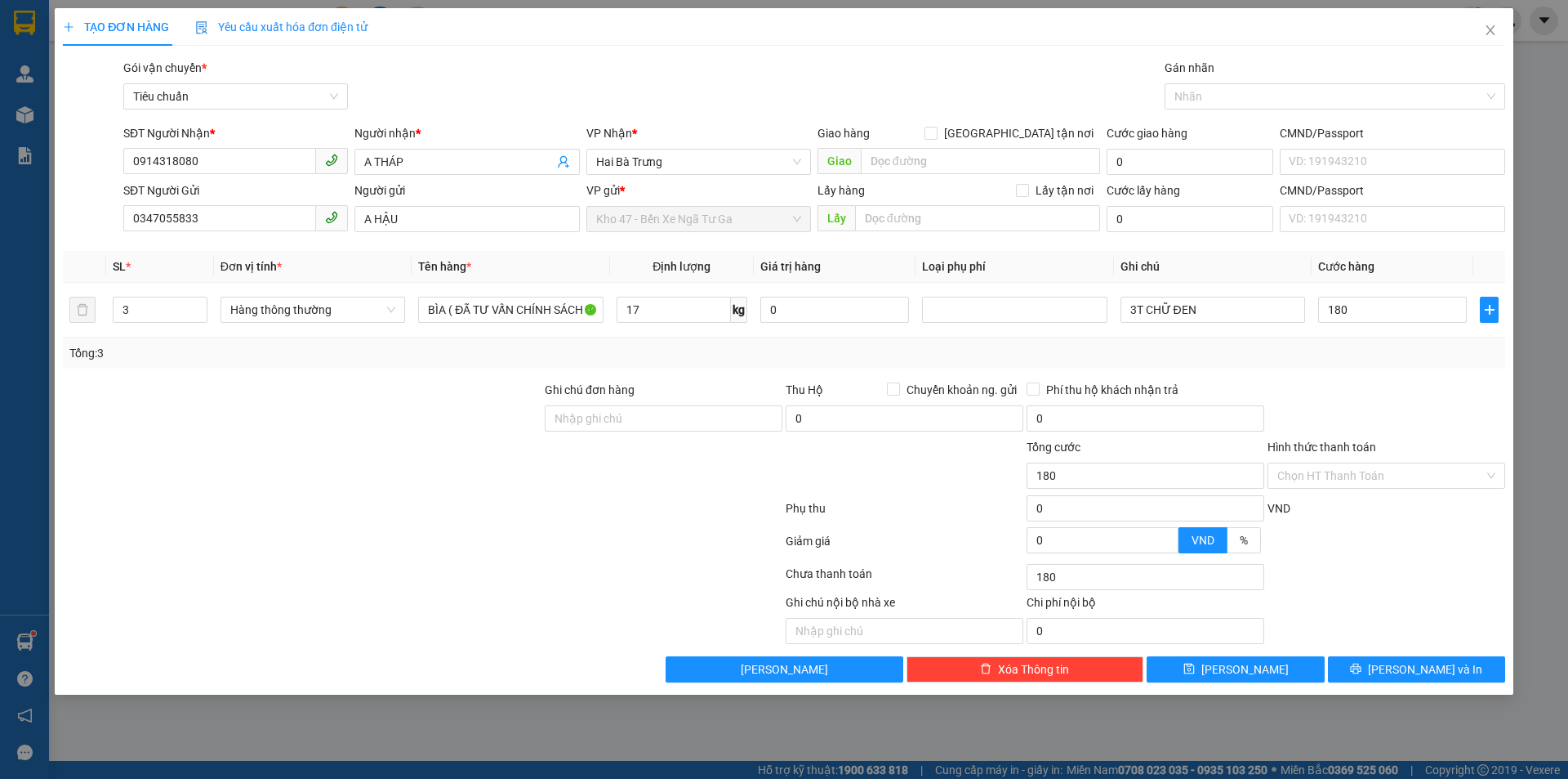
type input "180.000"
click at [1376, 357] on div "Tổng: 3" at bounding box center [784, 353] width 1429 height 18
click at [1361, 674] on icon "printer" at bounding box center [1356, 669] width 11 height 11
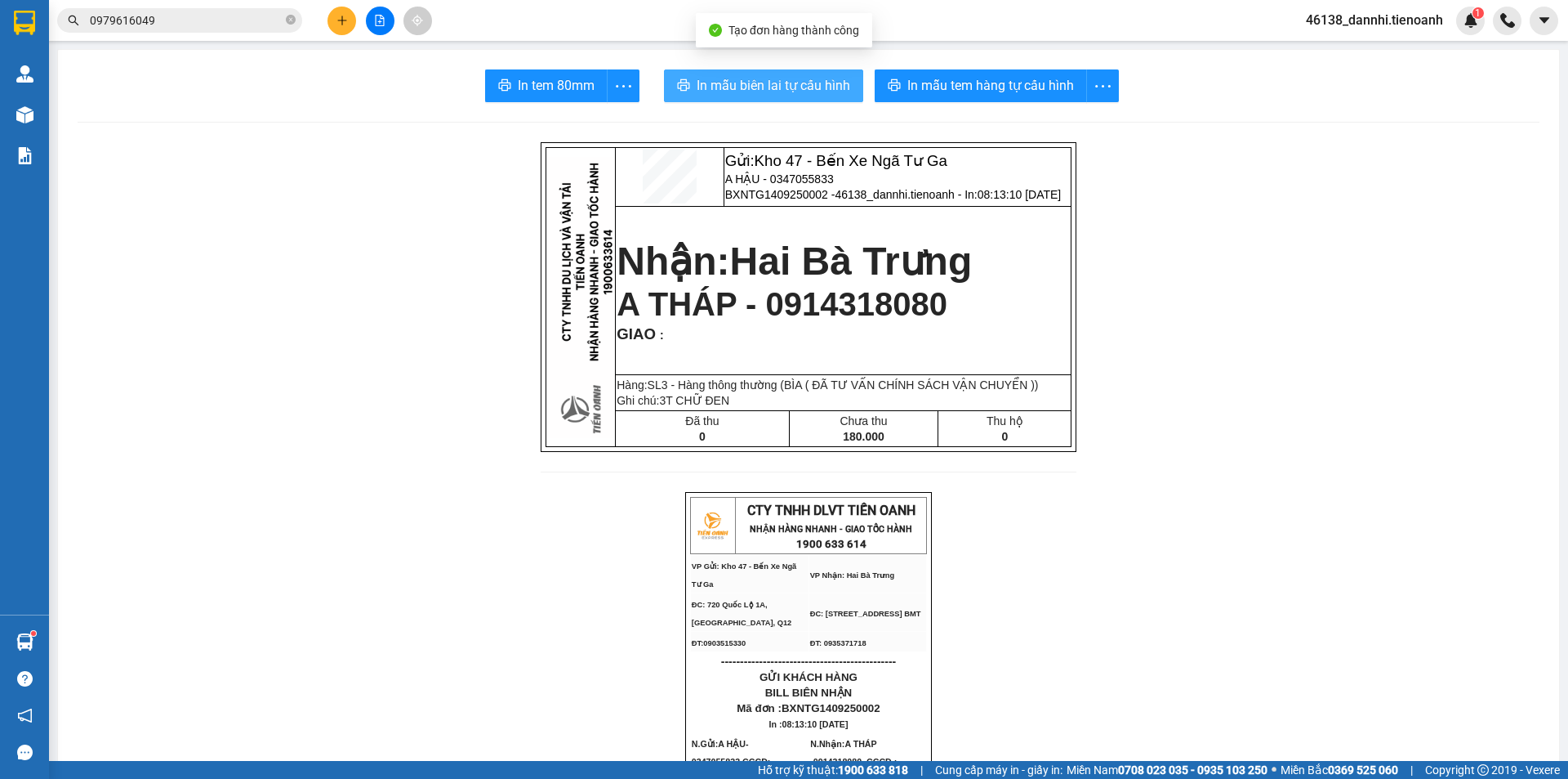
click at [821, 82] on span "In mẫu biên lai tự cấu hình" at bounding box center [773, 85] width 154 height 20
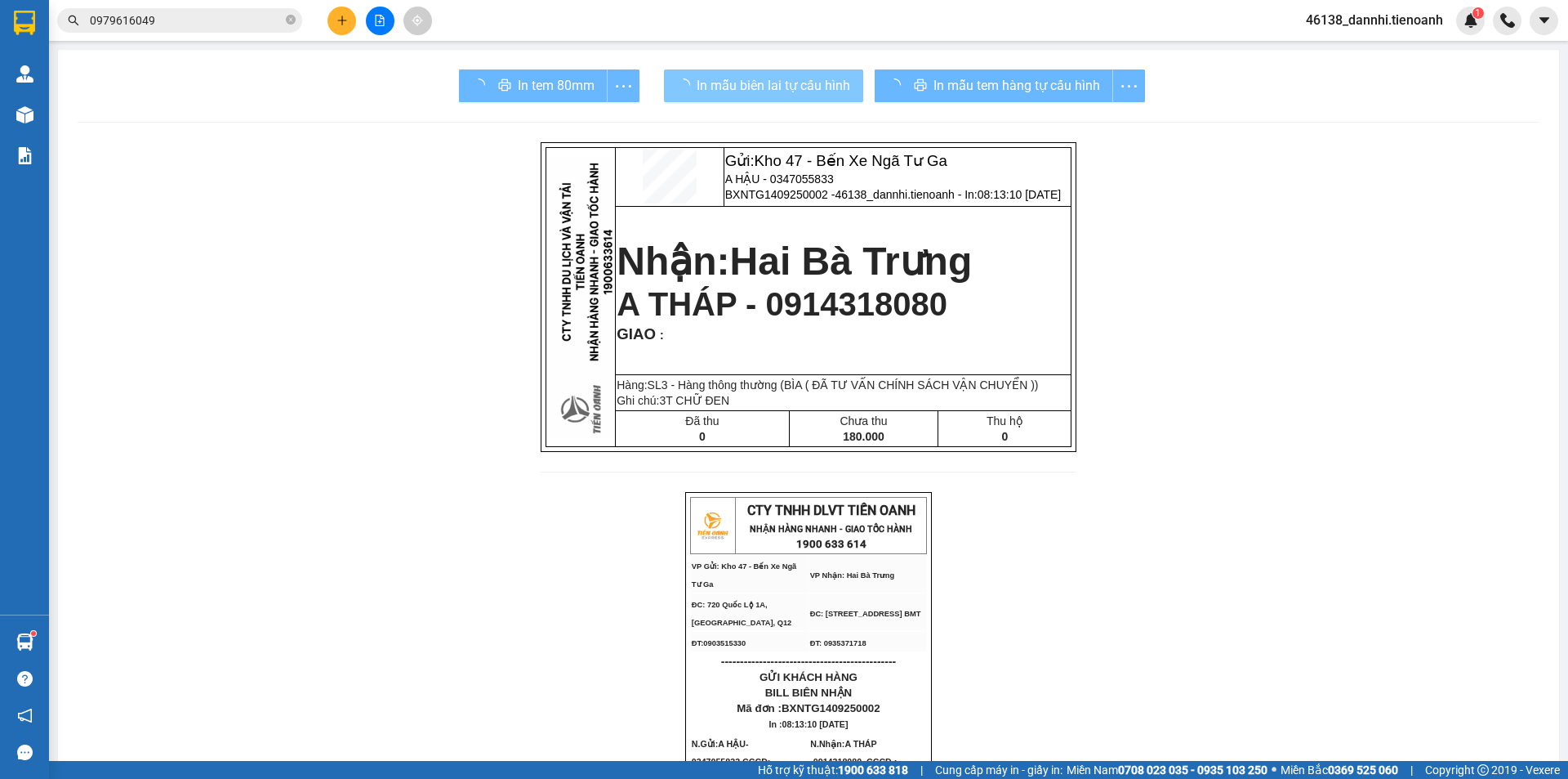
click at [976, 98] on div "In mẫu tem hàng tự cấu hình" at bounding box center [1010, 86] width 270 height 33
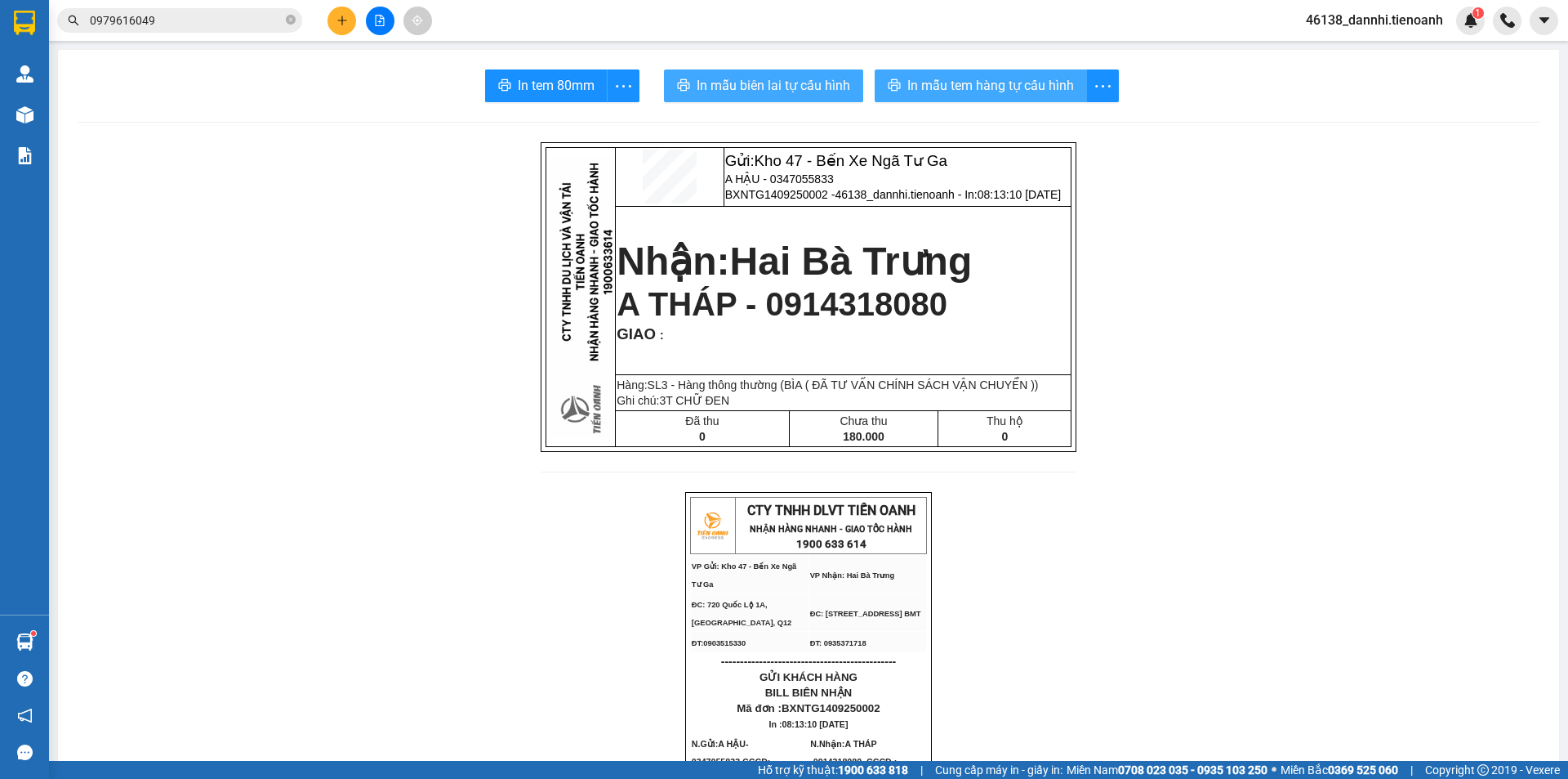
click at [976, 98] on button "In mẫu tem hàng tự cấu hình" at bounding box center [980, 86] width 212 height 33
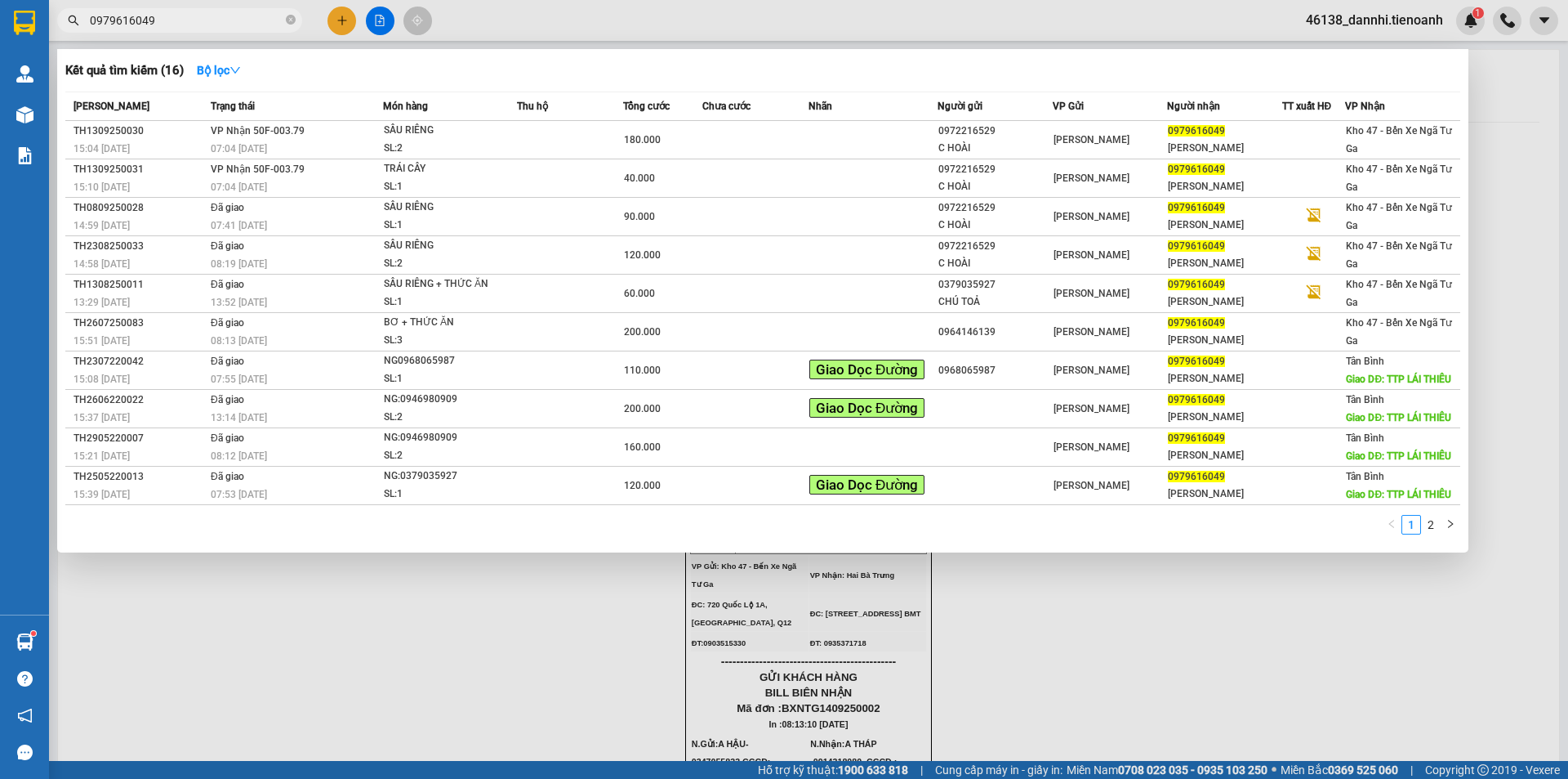
click at [257, 14] on input "0979616049" at bounding box center [185, 21] width 193 height 18
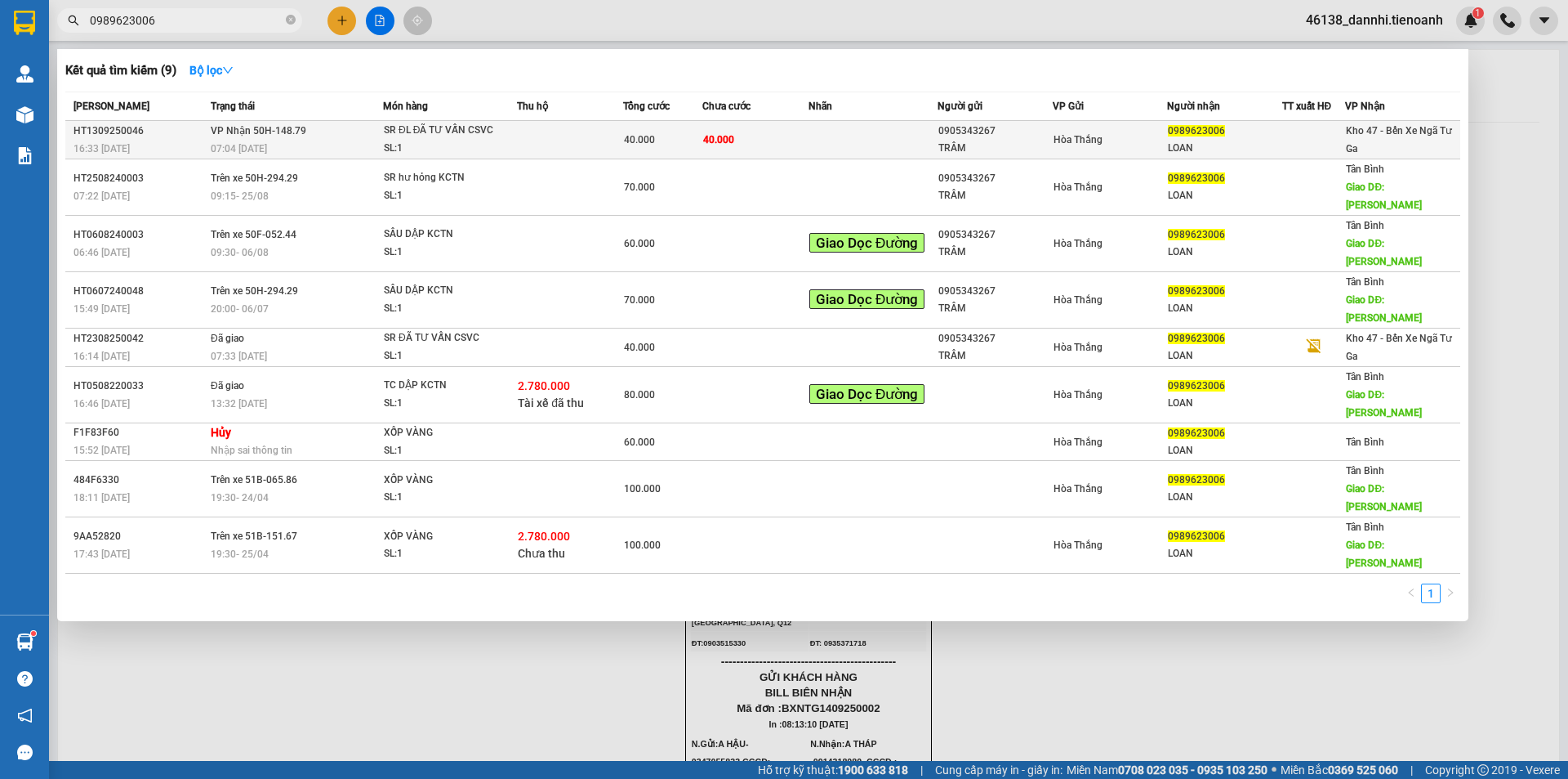
type input "0989623006"
click at [456, 122] on div "SR ĐL ĐÃ TƯ VẤN CSVC" at bounding box center [445, 131] width 122 height 18
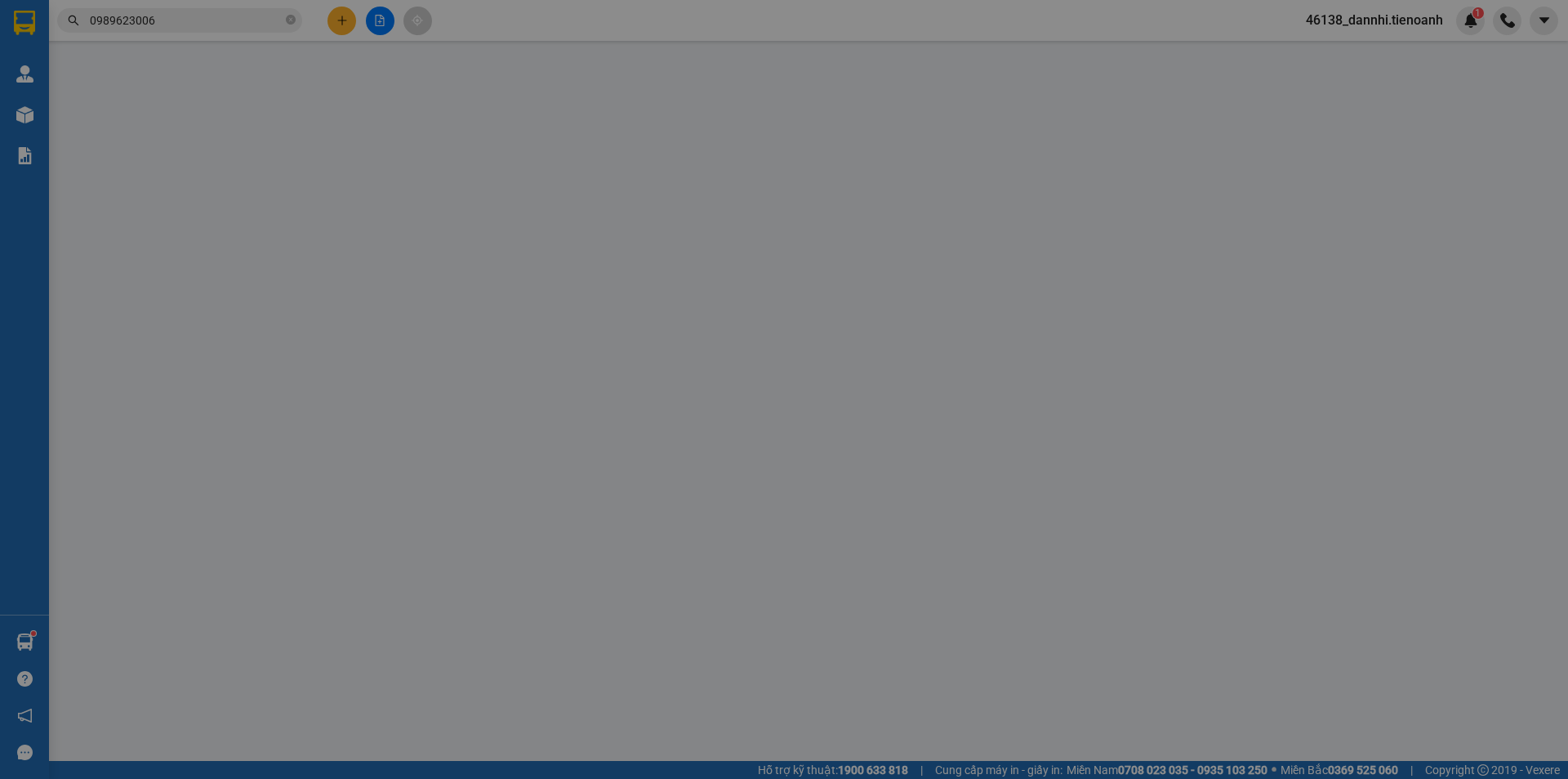
type input "0989623006"
type input "LOAN"
type input "0905343267"
type input "TRÂM"
type input "40.000"
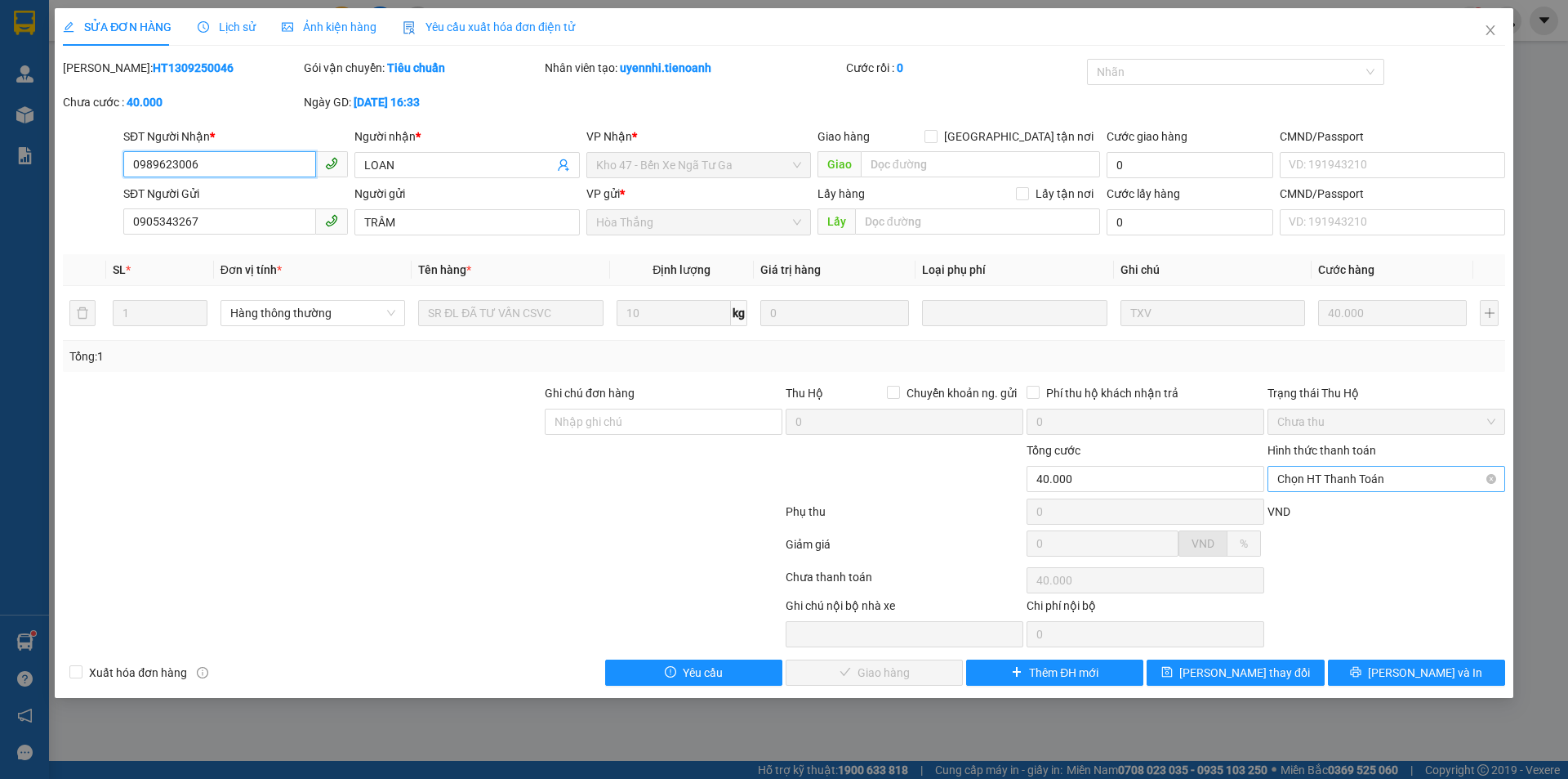
click at [1355, 490] on span "Chọn HT Thanh Toán" at bounding box center [1386, 478] width 218 height 25
click at [1340, 507] on div "Tại văn phòng" at bounding box center [1386, 512] width 218 height 18
type input "0"
click at [910, 662] on button "[PERSON_NAME] và Giao hàng" at bounding box center [874, 672] width 177 height 27
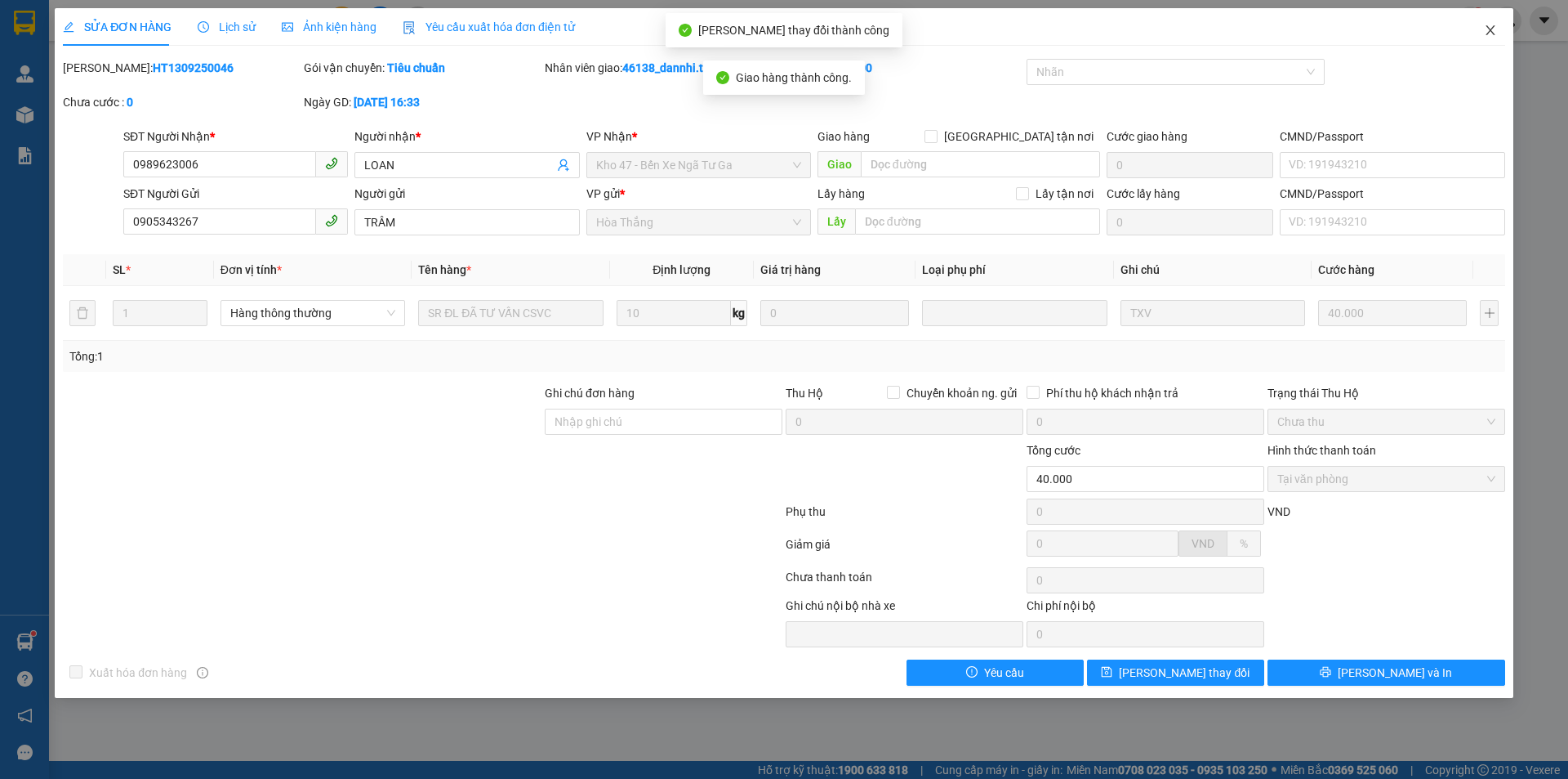
click at [1494, 33] on icon "close" at bounding box center [1490, 30] width 13 height 13
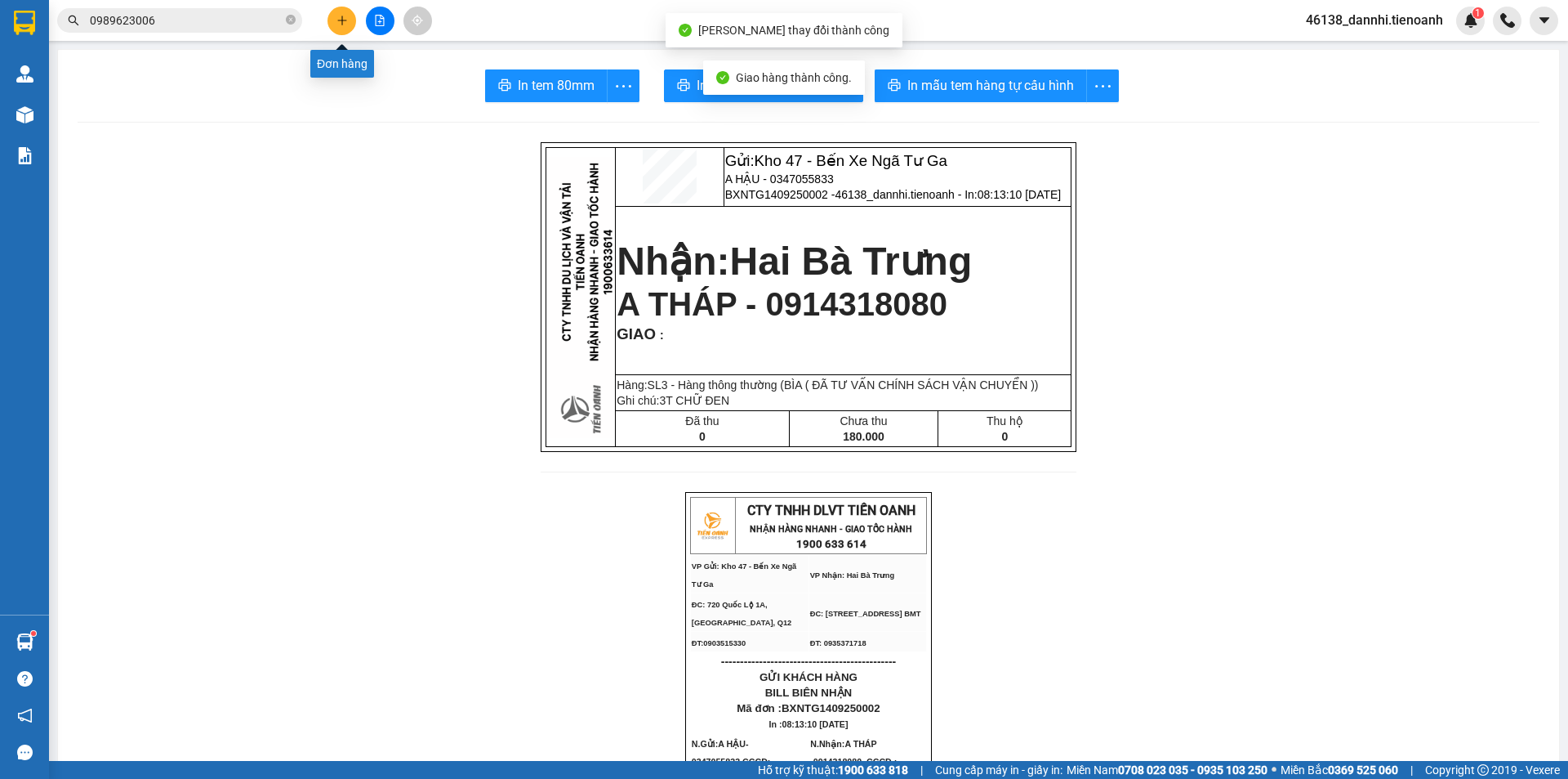
click at [348, 15] on button at bounding box center [341, 20] width 28 height 28
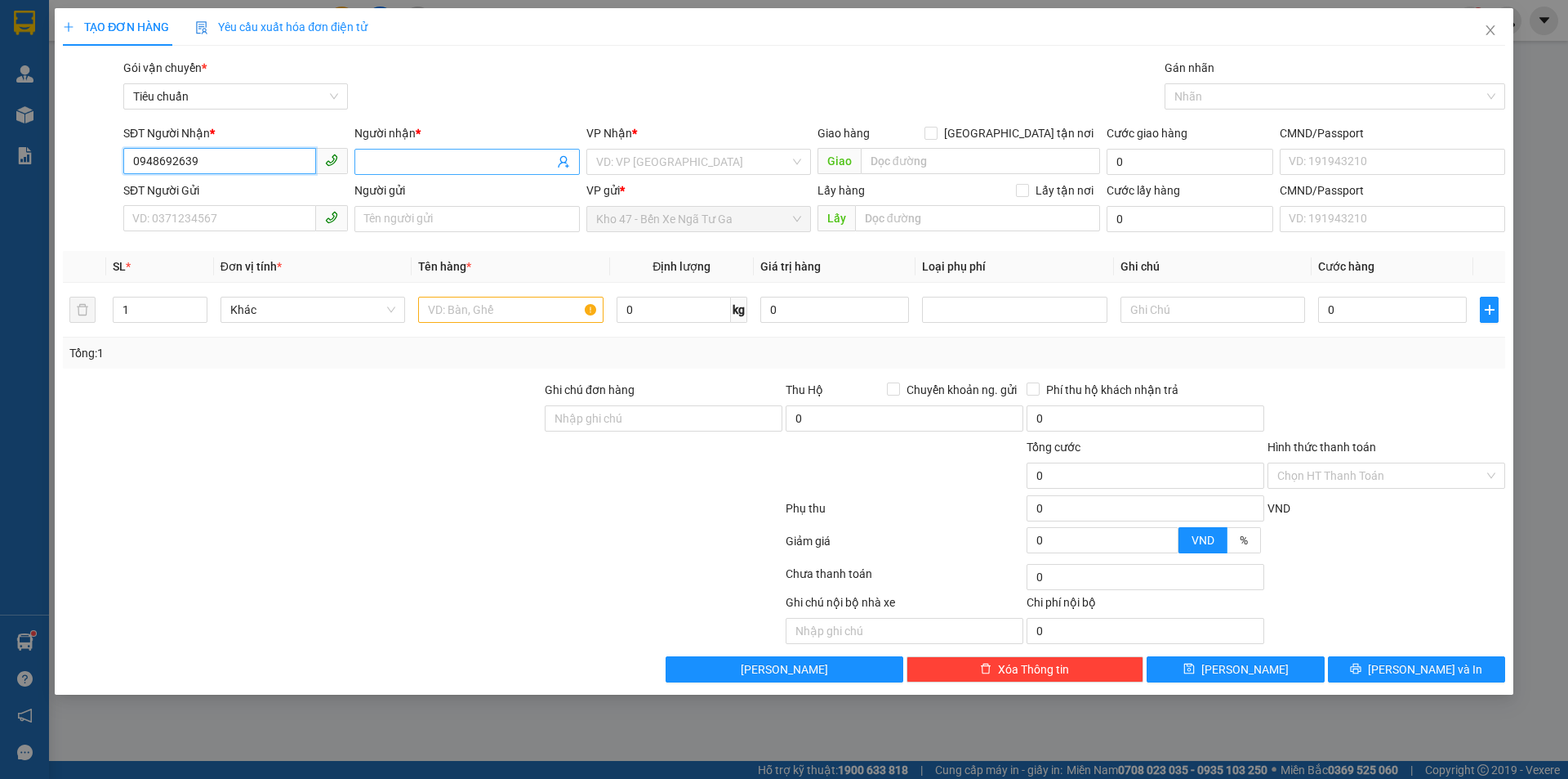
type input "0948692639"
click at [385, 165] on input "Người nhận *" at bounding box center [459, 162] width 188 height 18
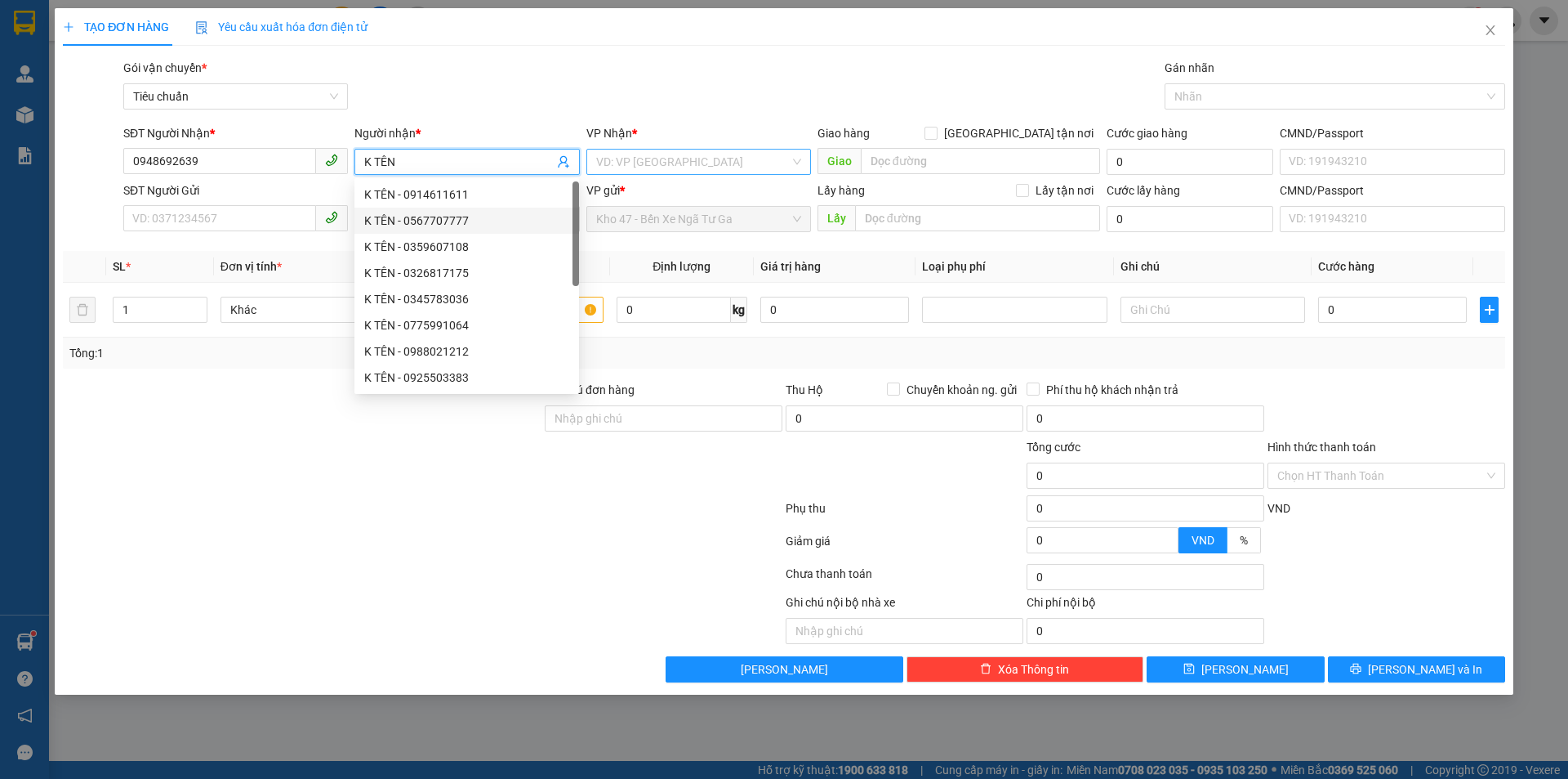
type input "K TÊN"
click at [733, 150] on input "search" at bounding box center [693, 162] width 194 height 25
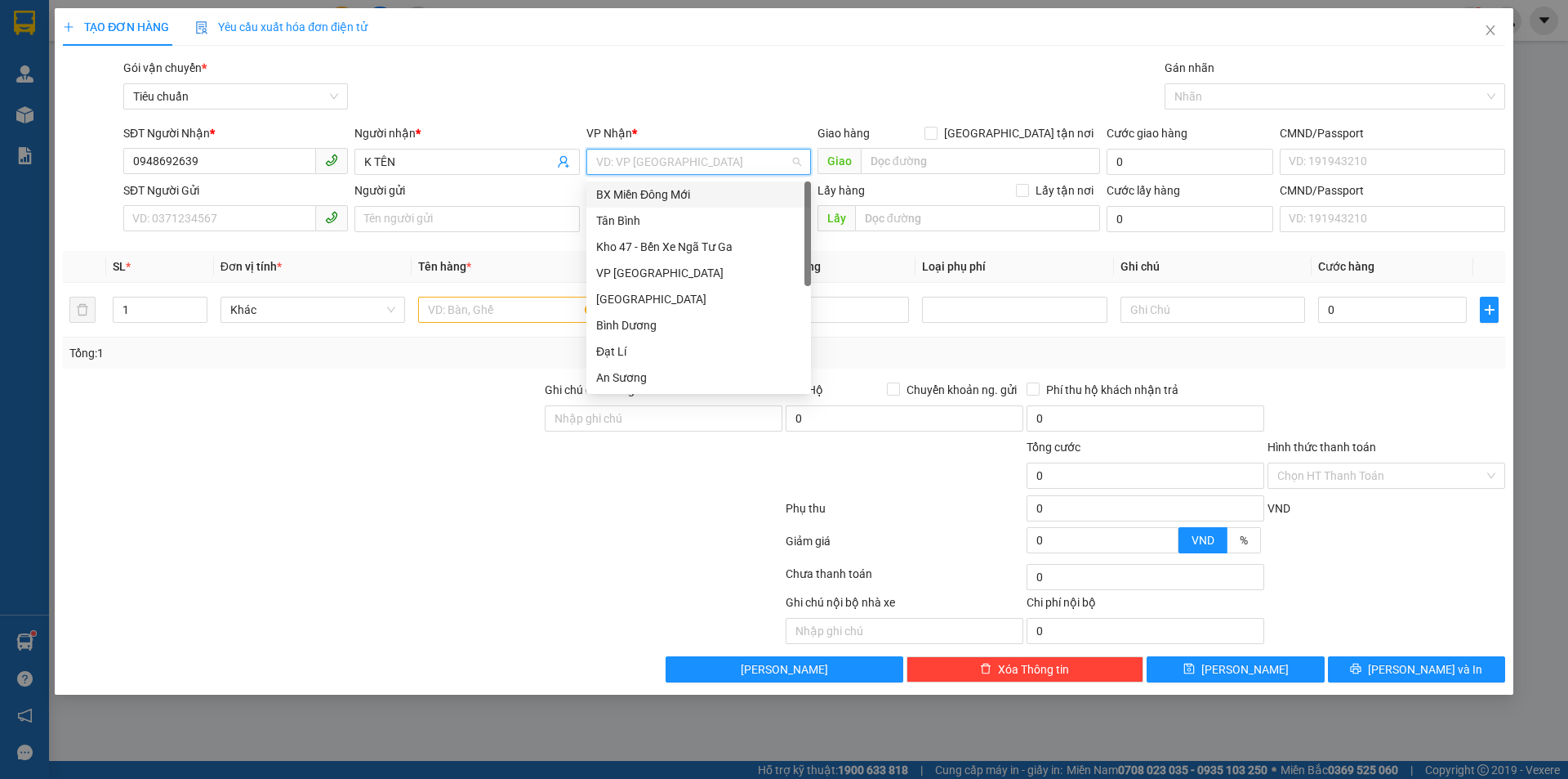
scroll to position [150, 0]
drag, startPoint x: 641, startPoint y: 315, endPoint x: 554, endPoint y: 280, distance: 93.8
click at [640, 315] on div "[PERSON_NAME]" at bounding box center [699, 305] width 225 height 27
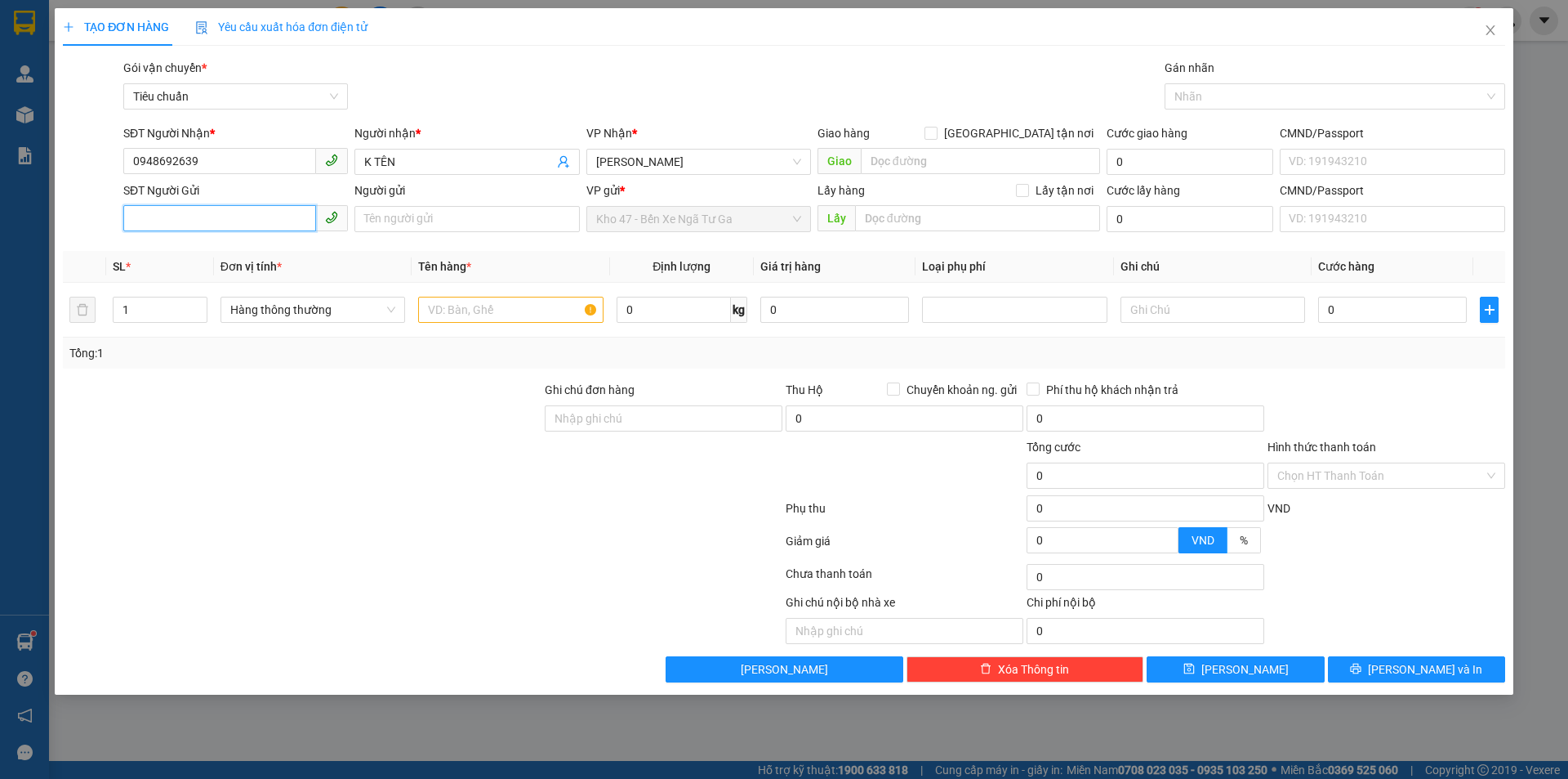
click at [283, 221] on input "SĐT Người Gửi" at bounding box center [219, 218] width 193 height 27
type input "0703477092"
click at [291, 248] on div "0703477092" at bounding box center [236, 251] width 205 height 18
type input "40.000"
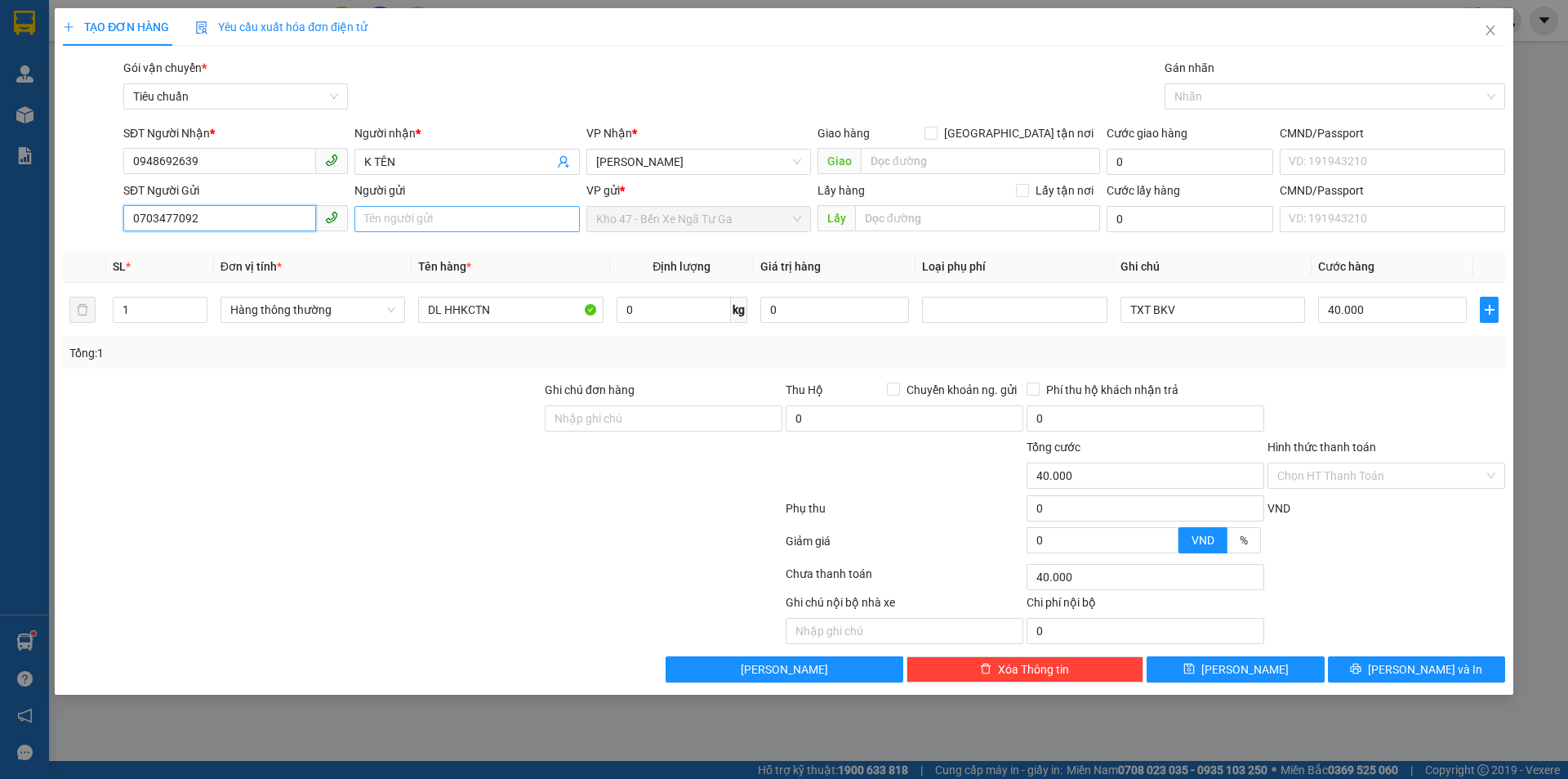
type input "0703477092"
click at [421, 224] on input "Người gửi" at bounding box center [467, 219] width 225 height 27
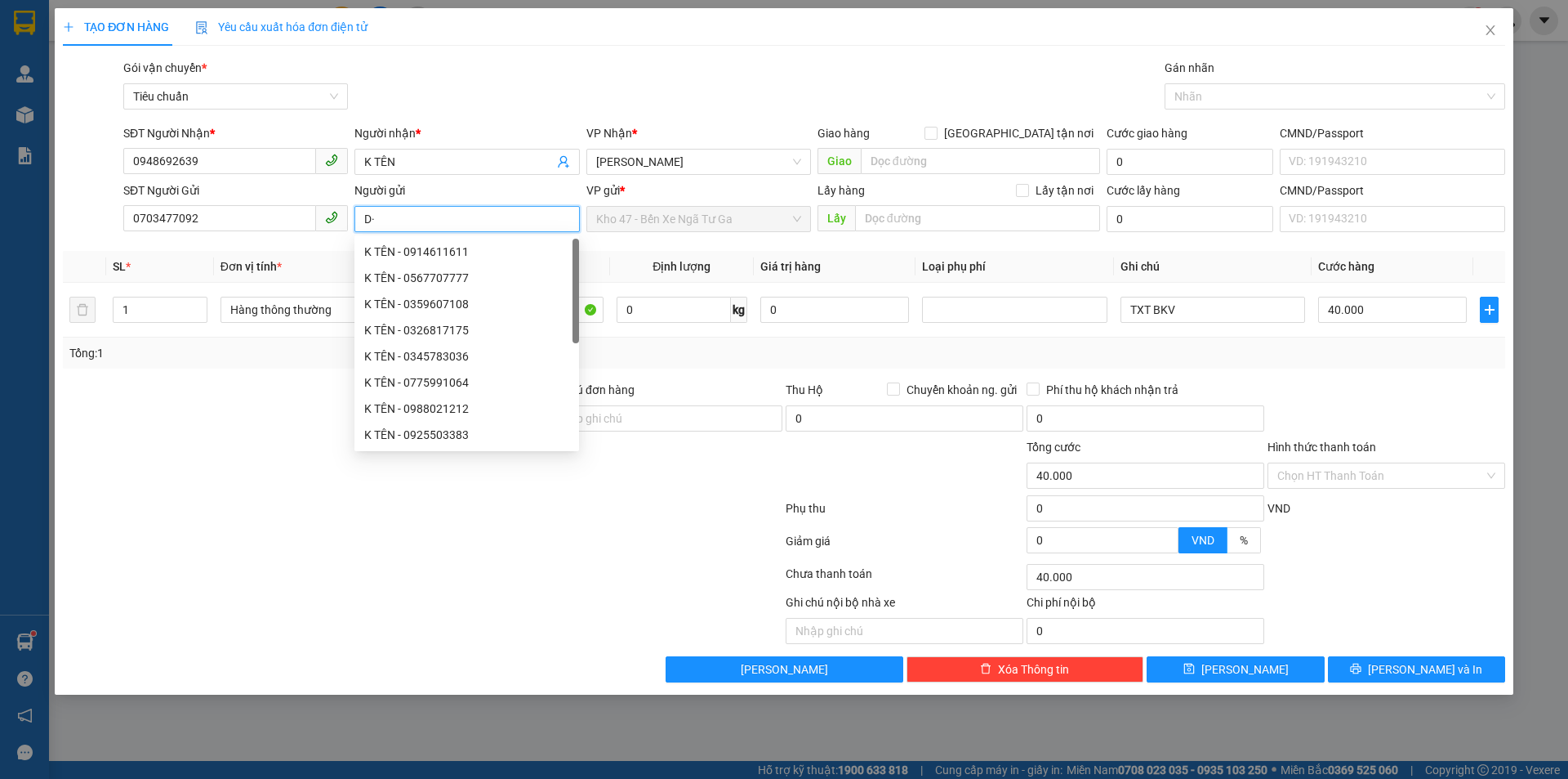
type input "D"
type input "ĐỨC"
click at [249, 441] on div at bounding box center [302, 466] width 482 height 58
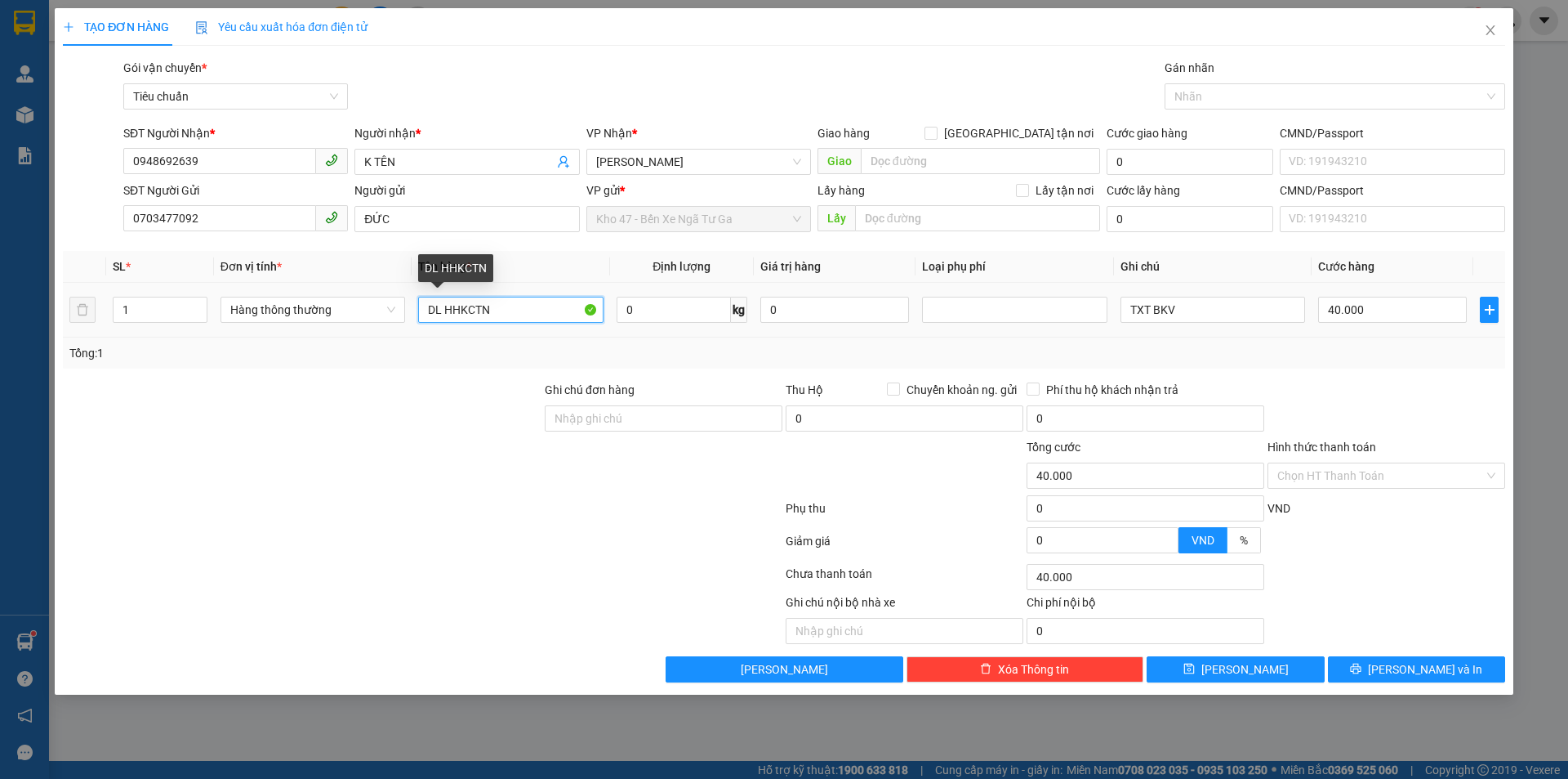
click at [463, 304] on input "DL HHKCTN" at bounding box center [510, 309] width 185 height 27
type input "D"
type input "BỘT LÀM BÁNH"
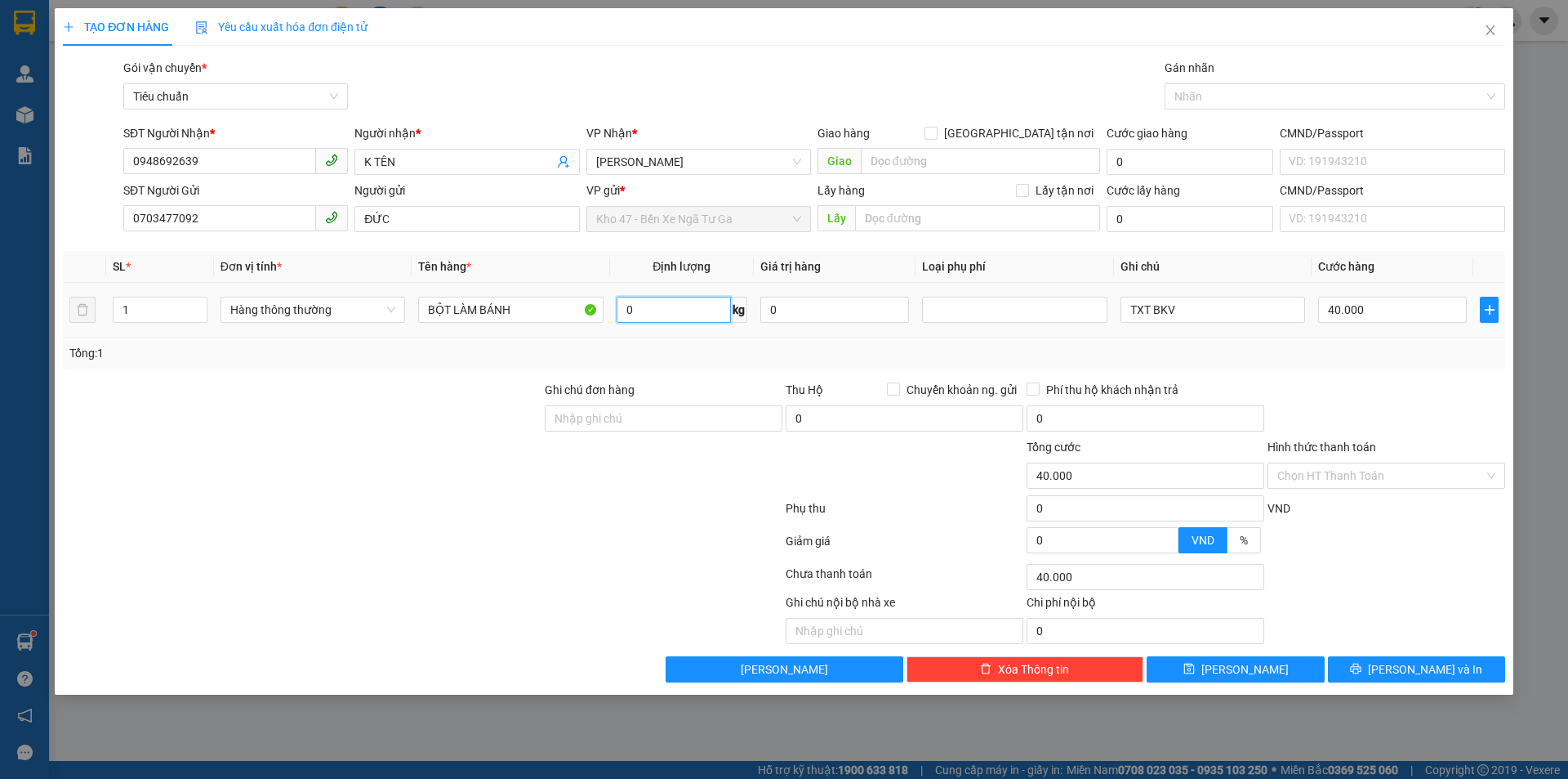
click at [656, 316] on input "0" at bounding box center [673, 309] width 114 height 27
type input "30"
click at [674, 362] on div "Tổng: 1" at bounding box center [784, 353] width 1442 height 31
type input "65.000"
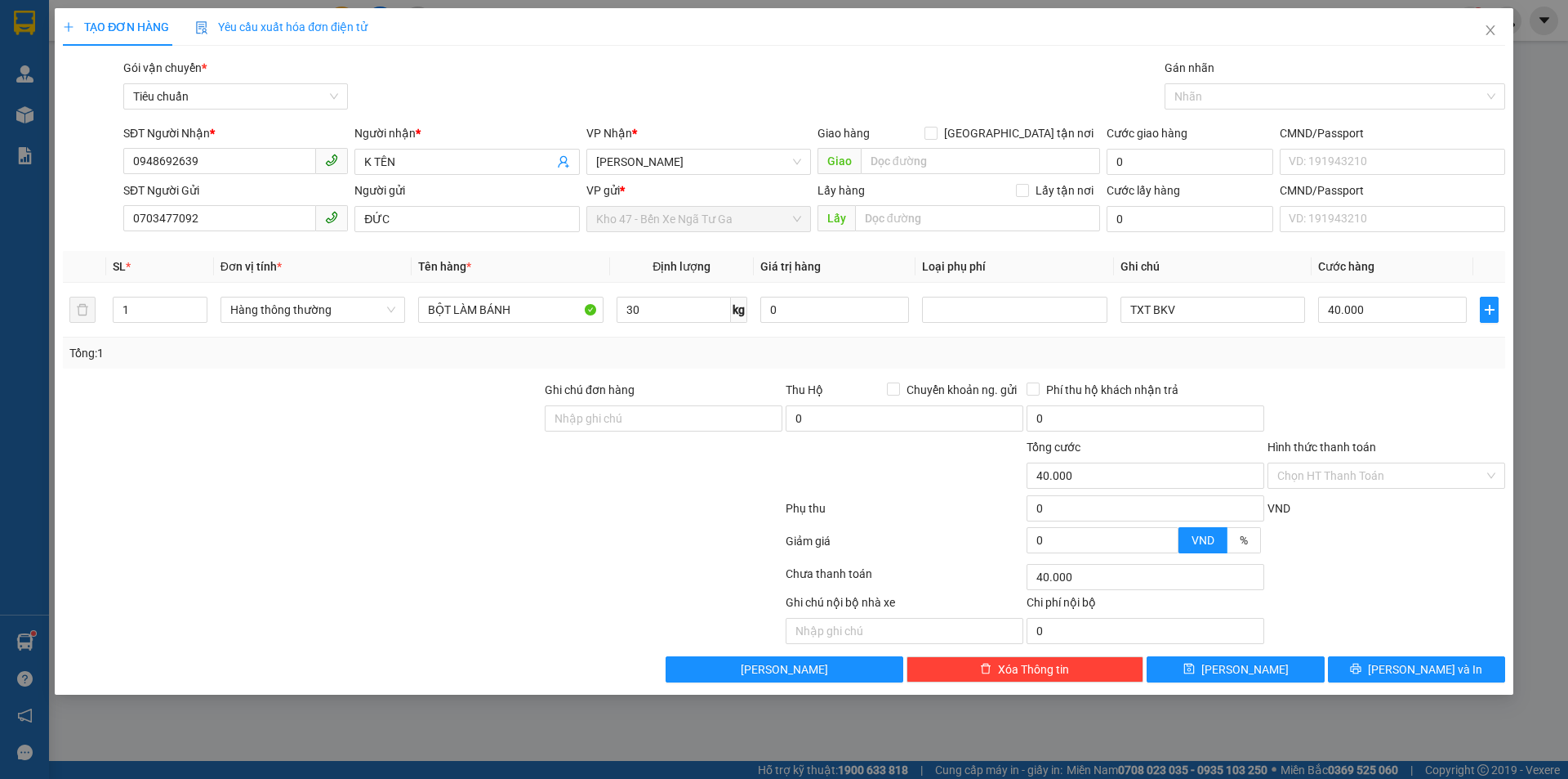
type input "65.000"
click at [1181, 317] on input "TXT BKV" at bounding box center [1213, 309] width 185 height 27
type input "TXT TXT"
click at [1354, 308] on input "65.000" at bounding box center [1392, 309] width 149 height 27
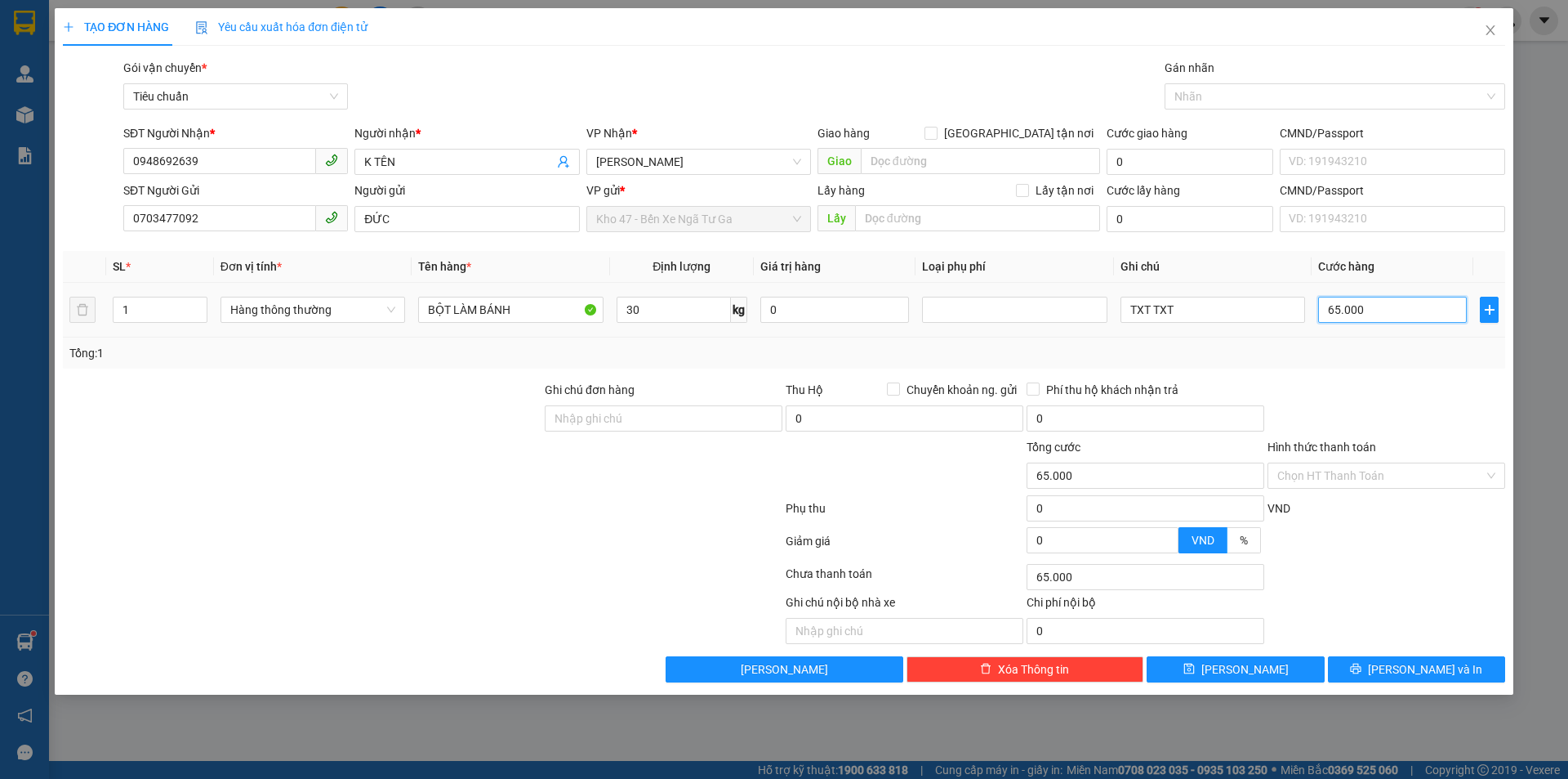
type input "7"
type input "70"
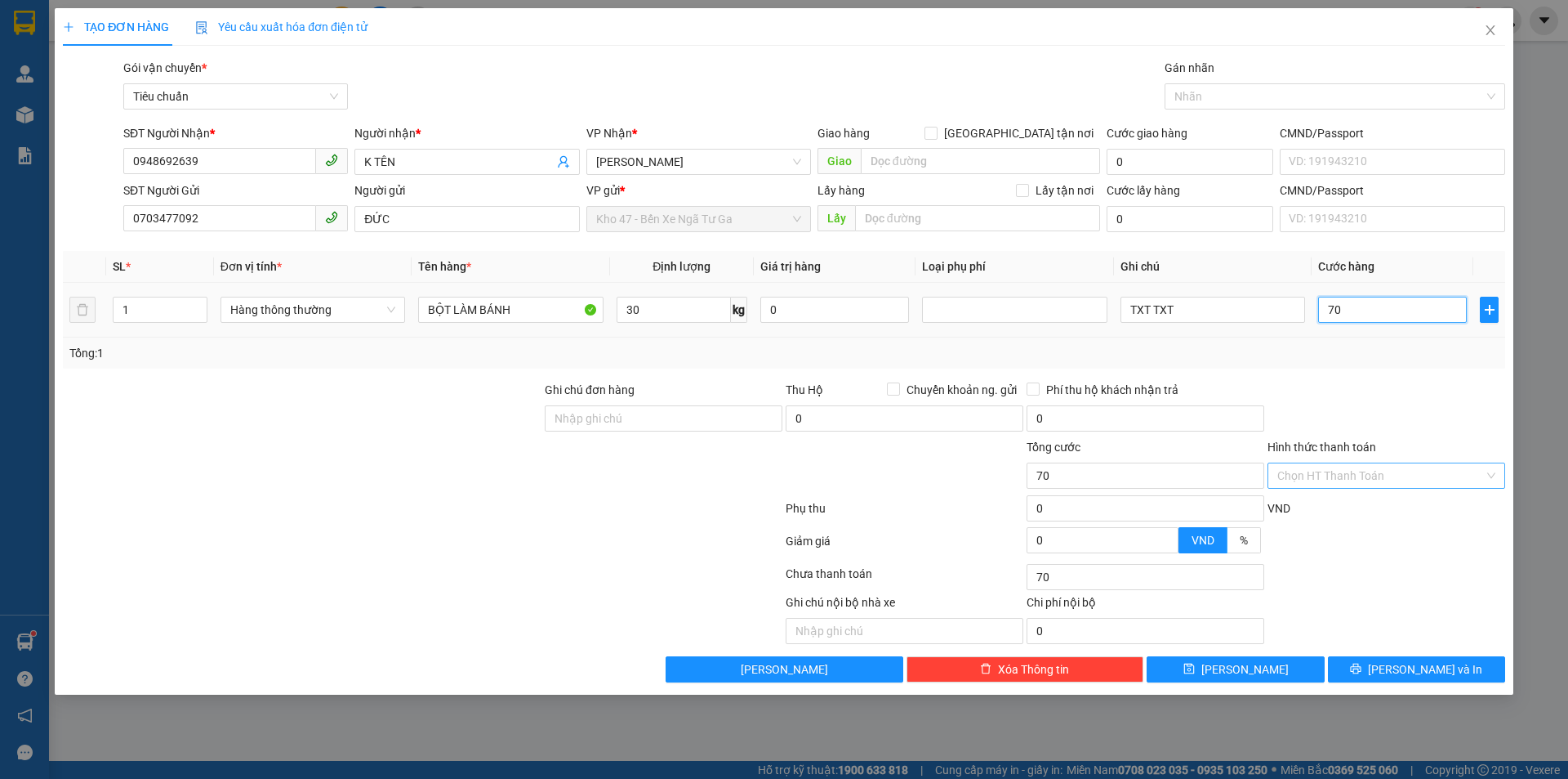
type input "70"
type input "70.000"
click at [1410, 482] on input "Hình thức thanh toán" at bounding box center [1381, 475] width 207 height 25
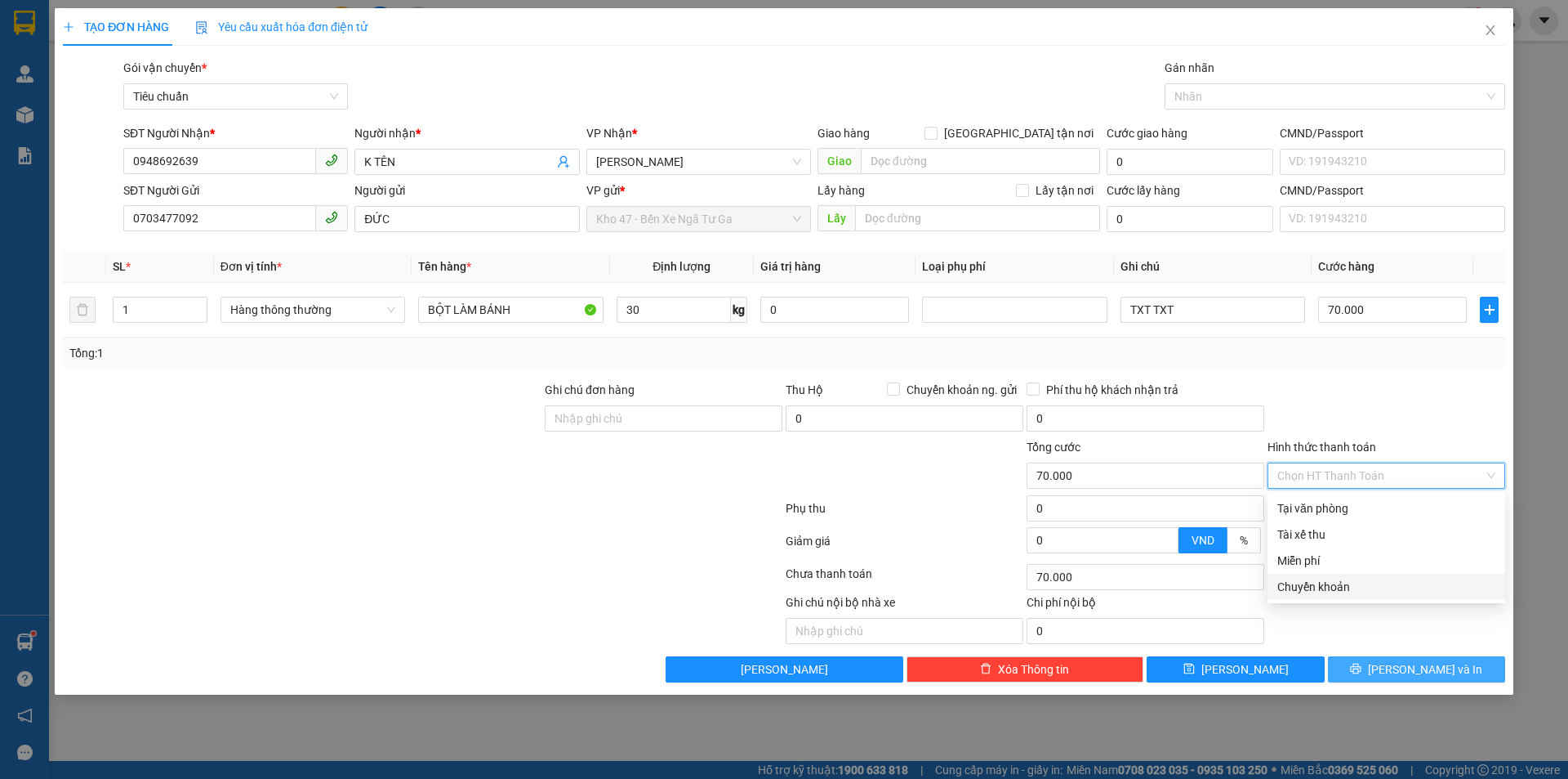
drag, startPoint x: 1384, startPoint y: 656, endPoint x: 1381, endPoint y: 672, distance: 16.3
click at [1383, 656] on div "Transit Pickup Surcharge Ids Transit Deliver Surcharge Ids Transit Deliver Surc…" at bounding box center [784, 370] width 1442 height 624
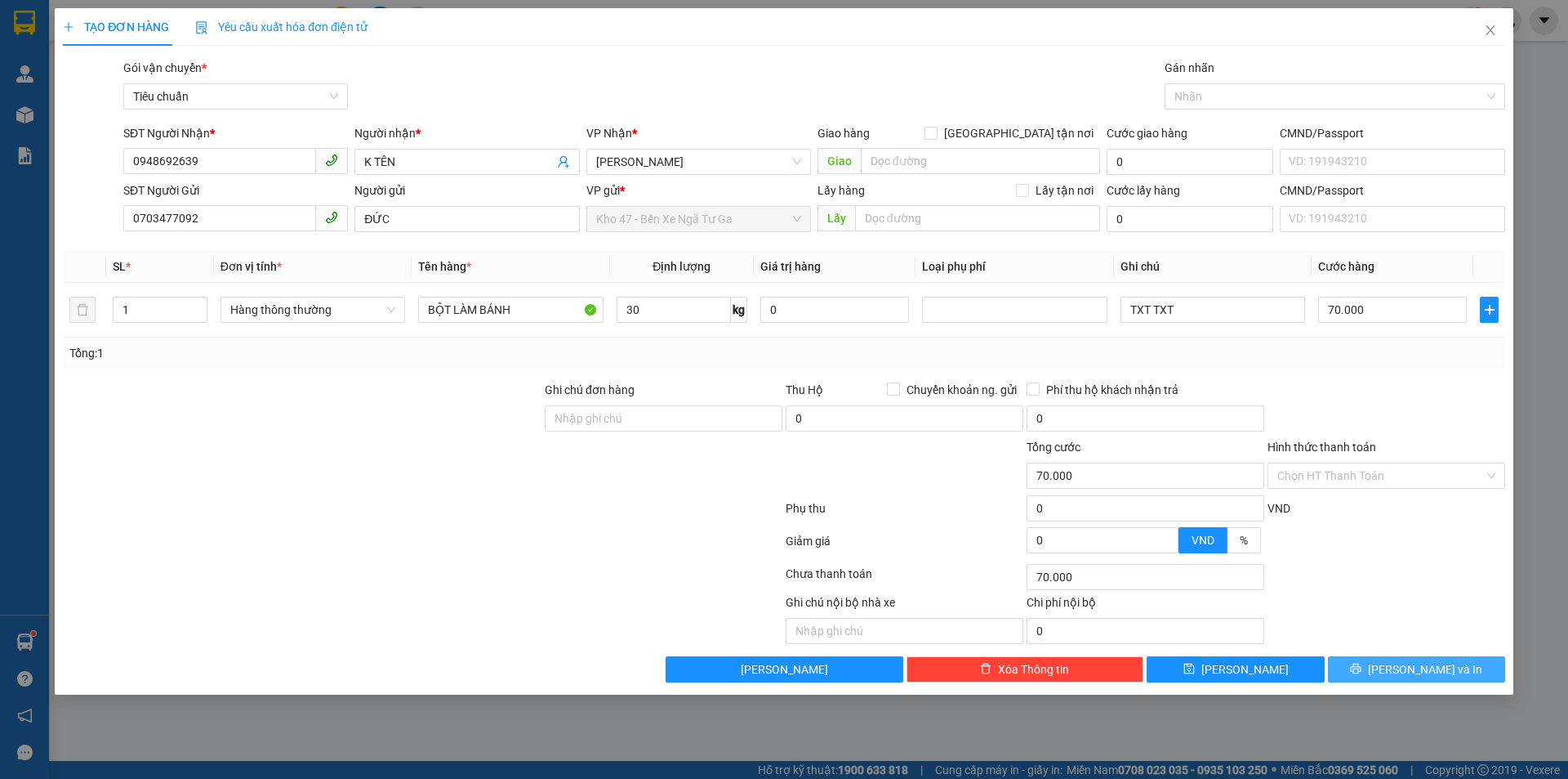
click at [1381, 672] on button "[PERSON_NAME] và In" at bounding box center [1416, 669] width 177 height 27
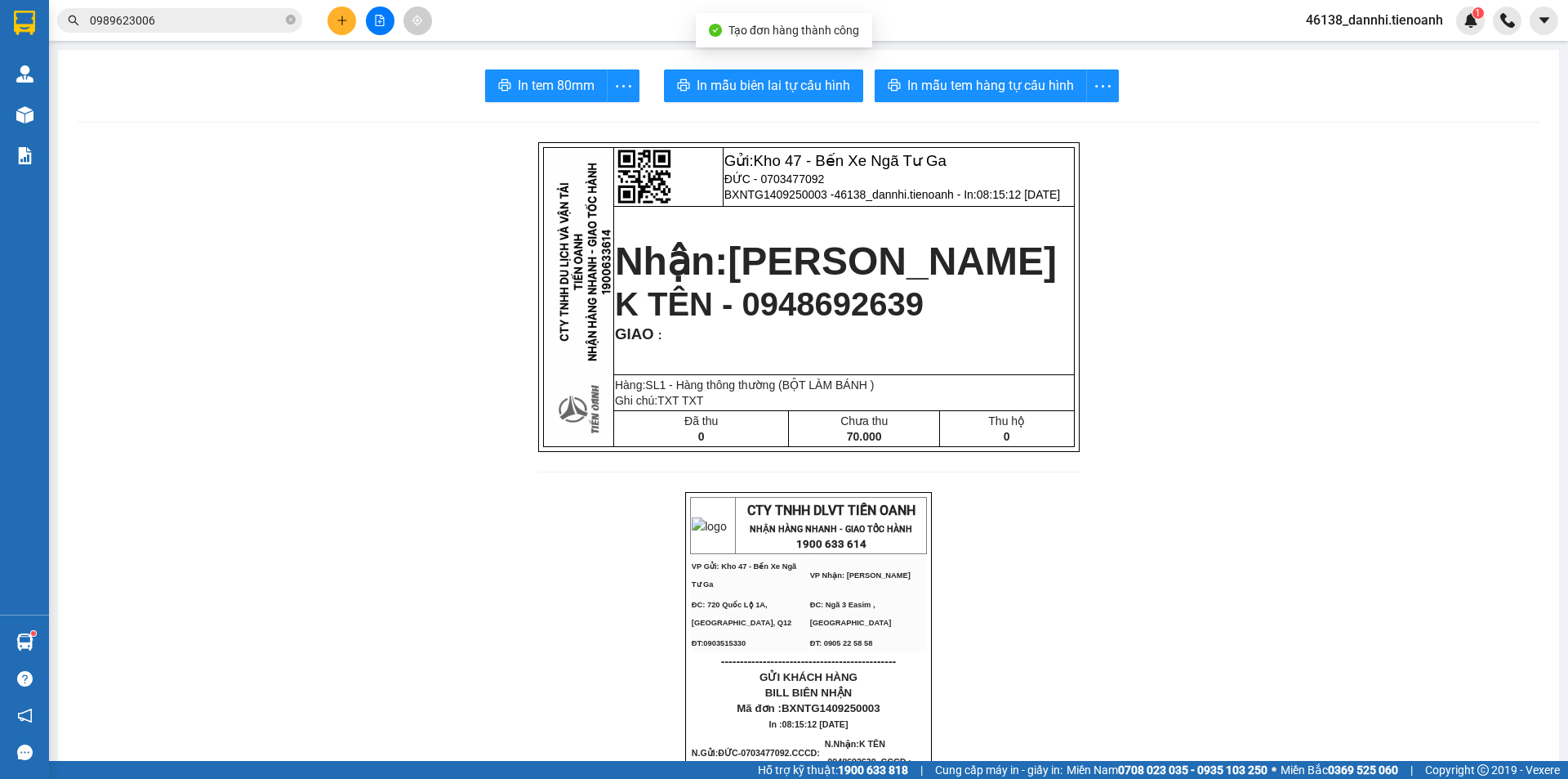
click at [750, 86] on span "In mẫu biên lai tự cấu hình" at bounding box center [773, 85] width 154 height 20
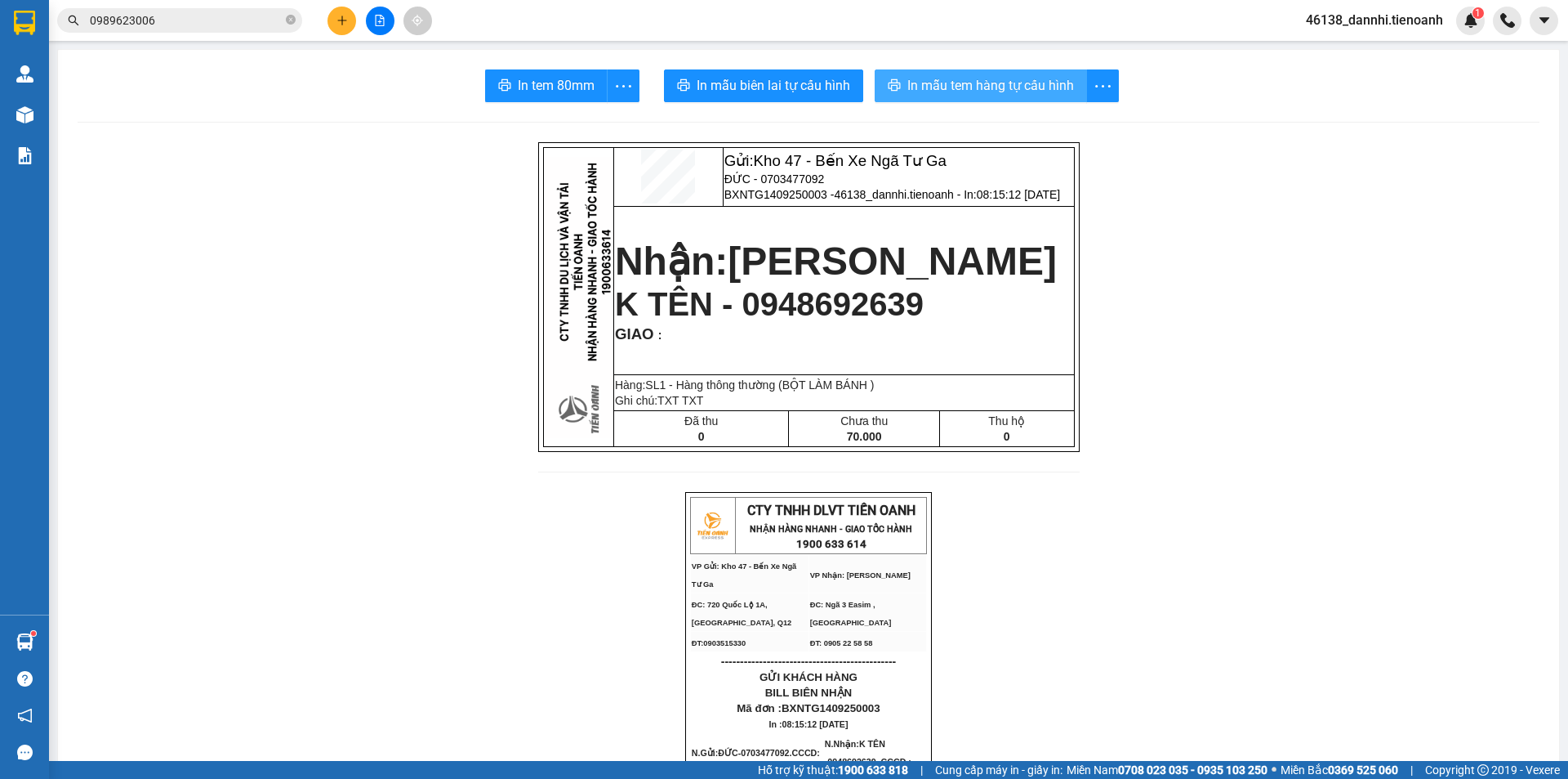
click at [932, 84] on span "In mẫu tem hàng tự cấu hình" at bounding box center [991, 85] width 166 height 20
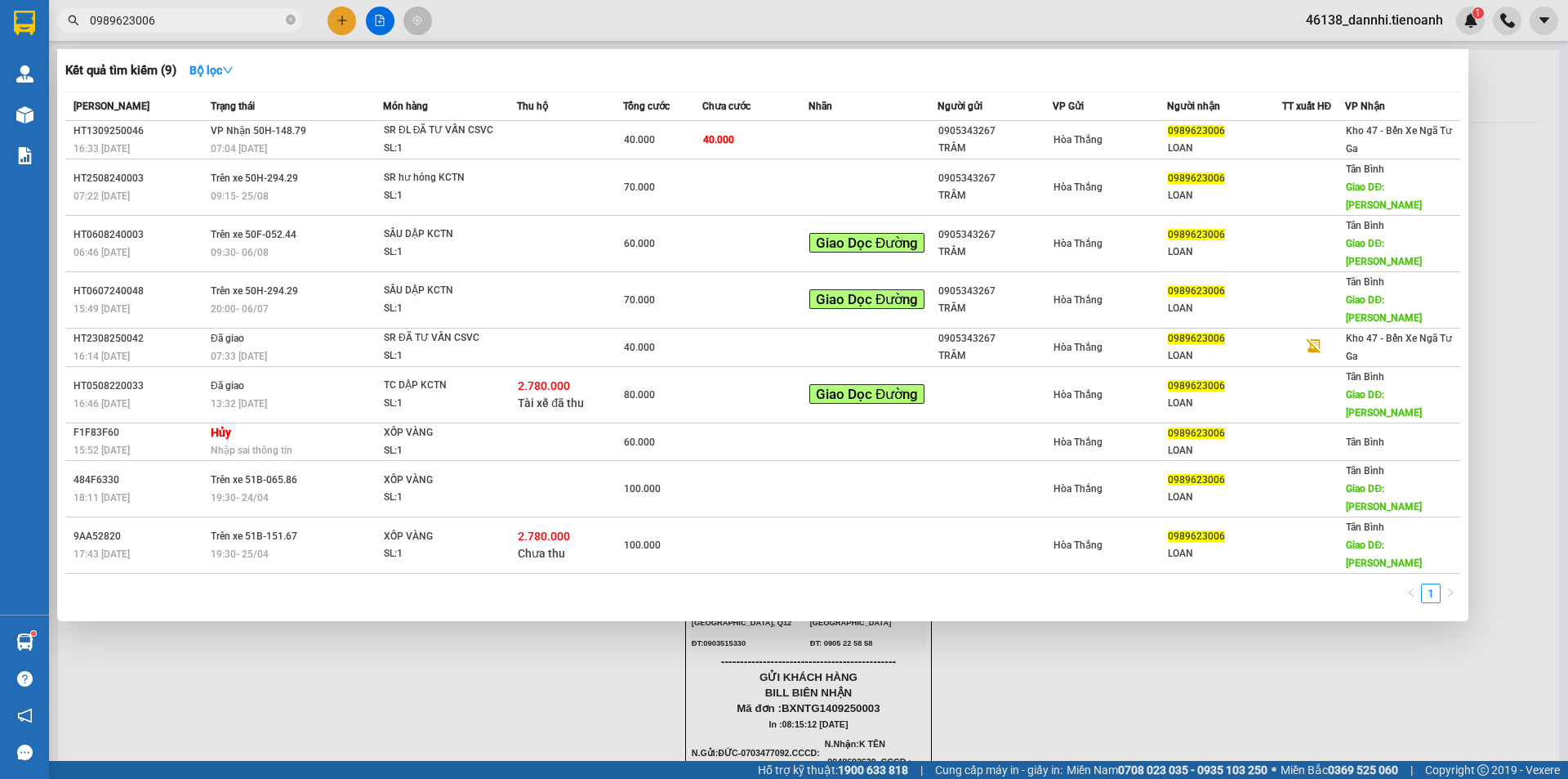
click at [201, 22] on input "0989623006" at bounding box center [185, 21] width 193 height 18
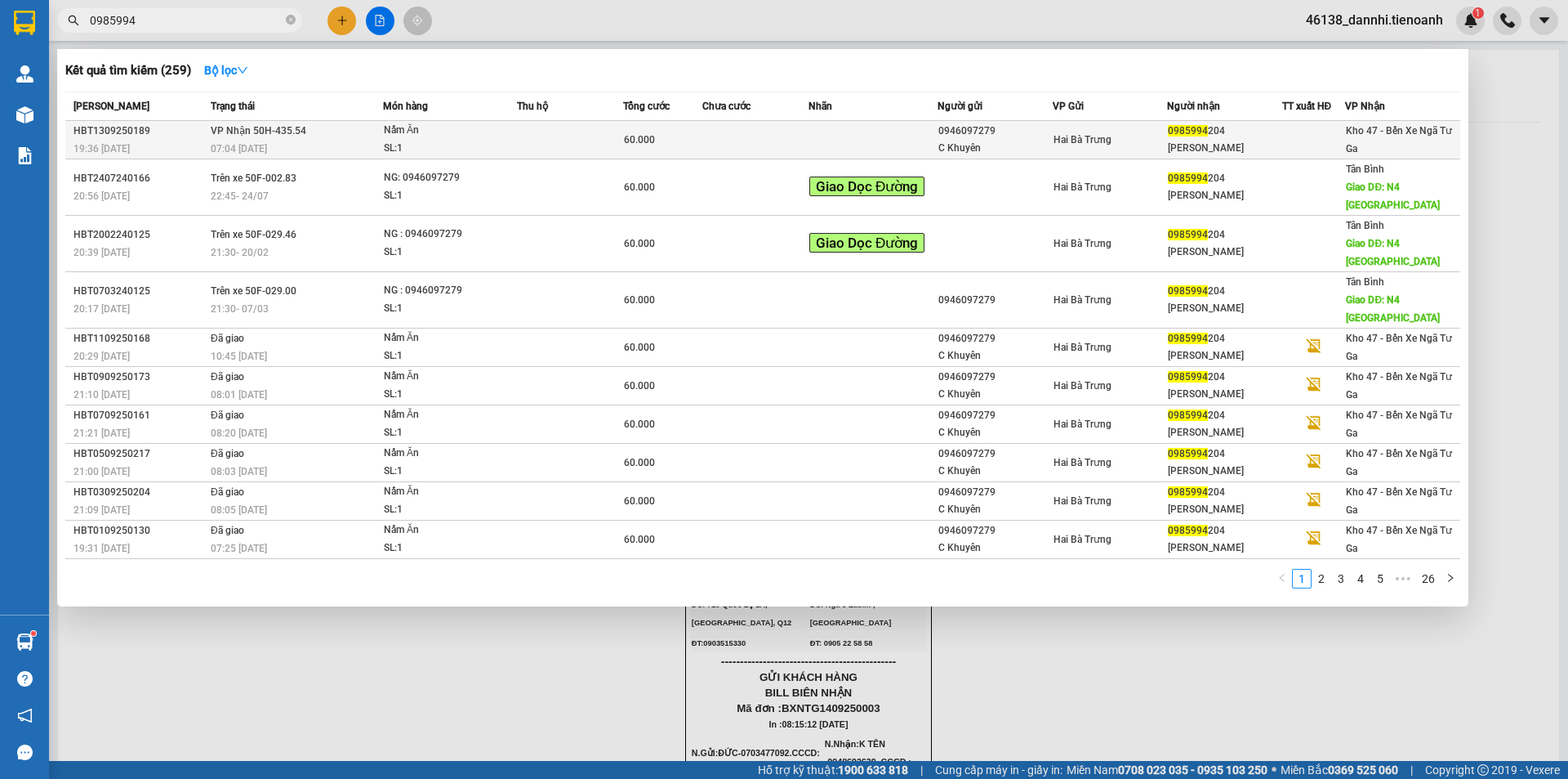
type input "0985994"
click at [305, 127] on td "VP Nhận 50H-435.54 07:04 [DATE]" at bounding box center [294, 140] width 176 height 38
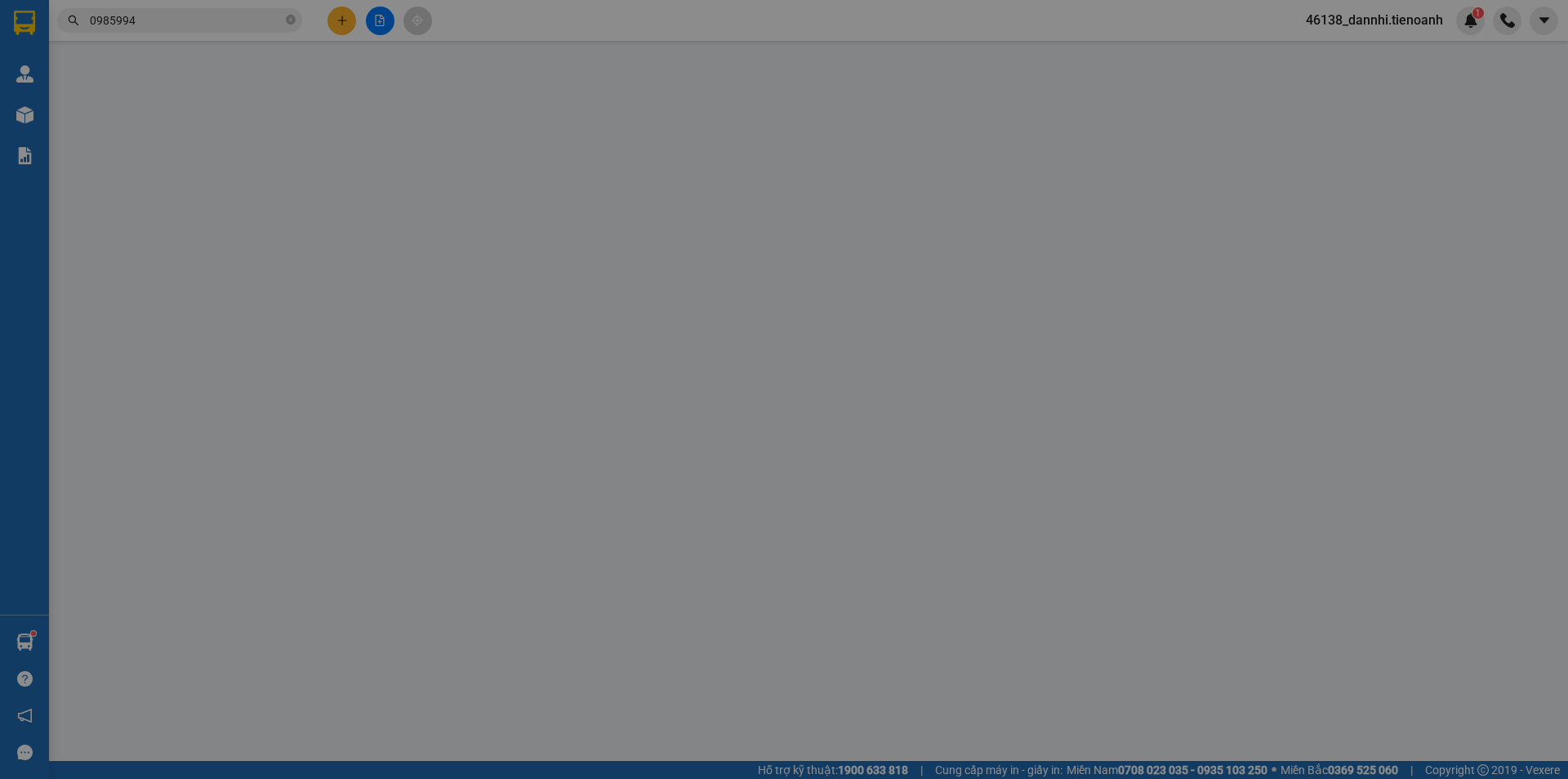
type input "0985994204"
type input "[PERSON_NAME]"
type input "0946097279"
type input "C Khuyên"
type input "60.000"
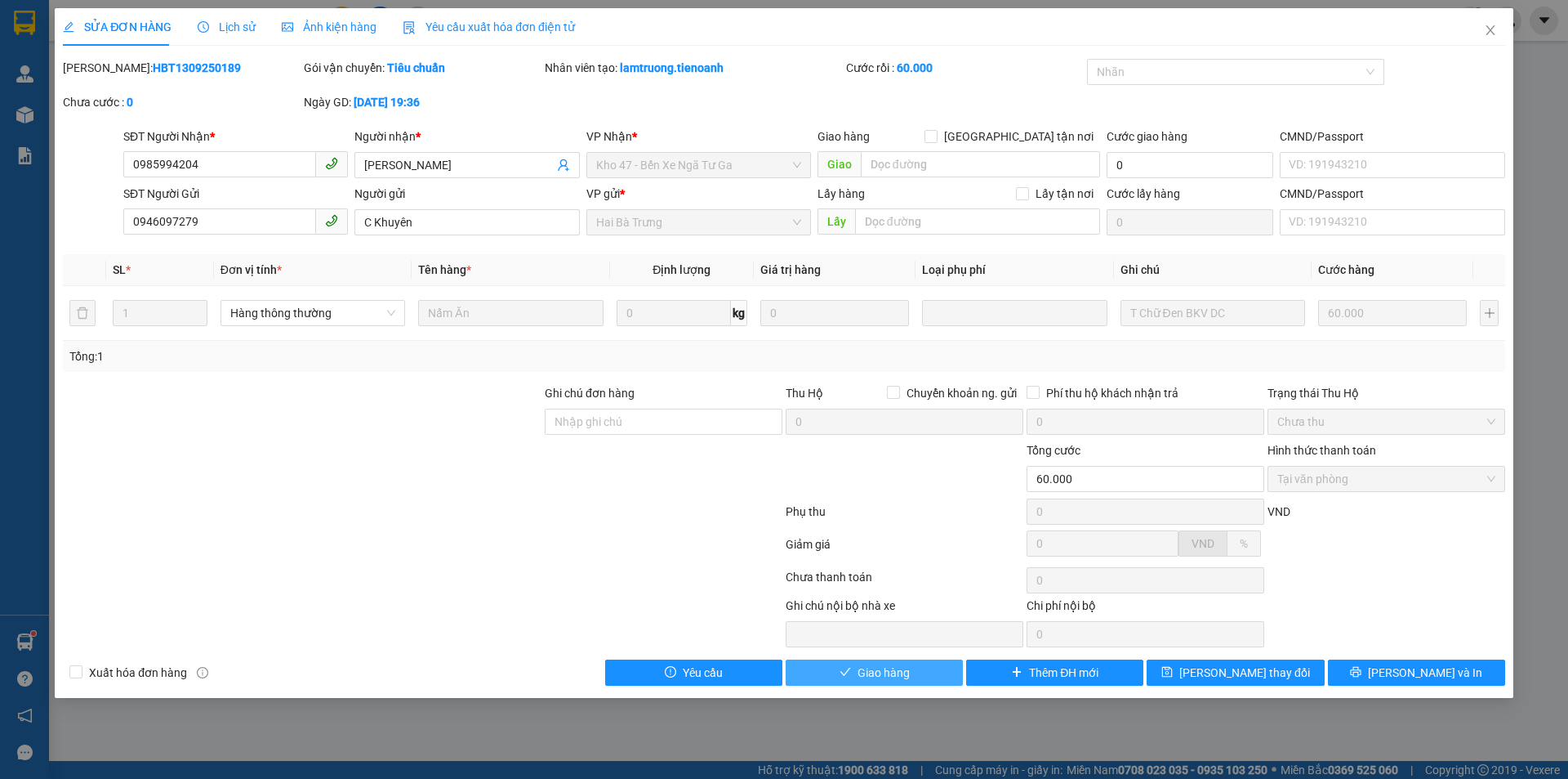
drag, startPoint x: 830, startPoint y: 666, endPoint x: 800, endPoint y: 606, distance: 67.1
click at [832, 666] on button "Giao hàng" at bounding box center [874, 672] width 177 height 27
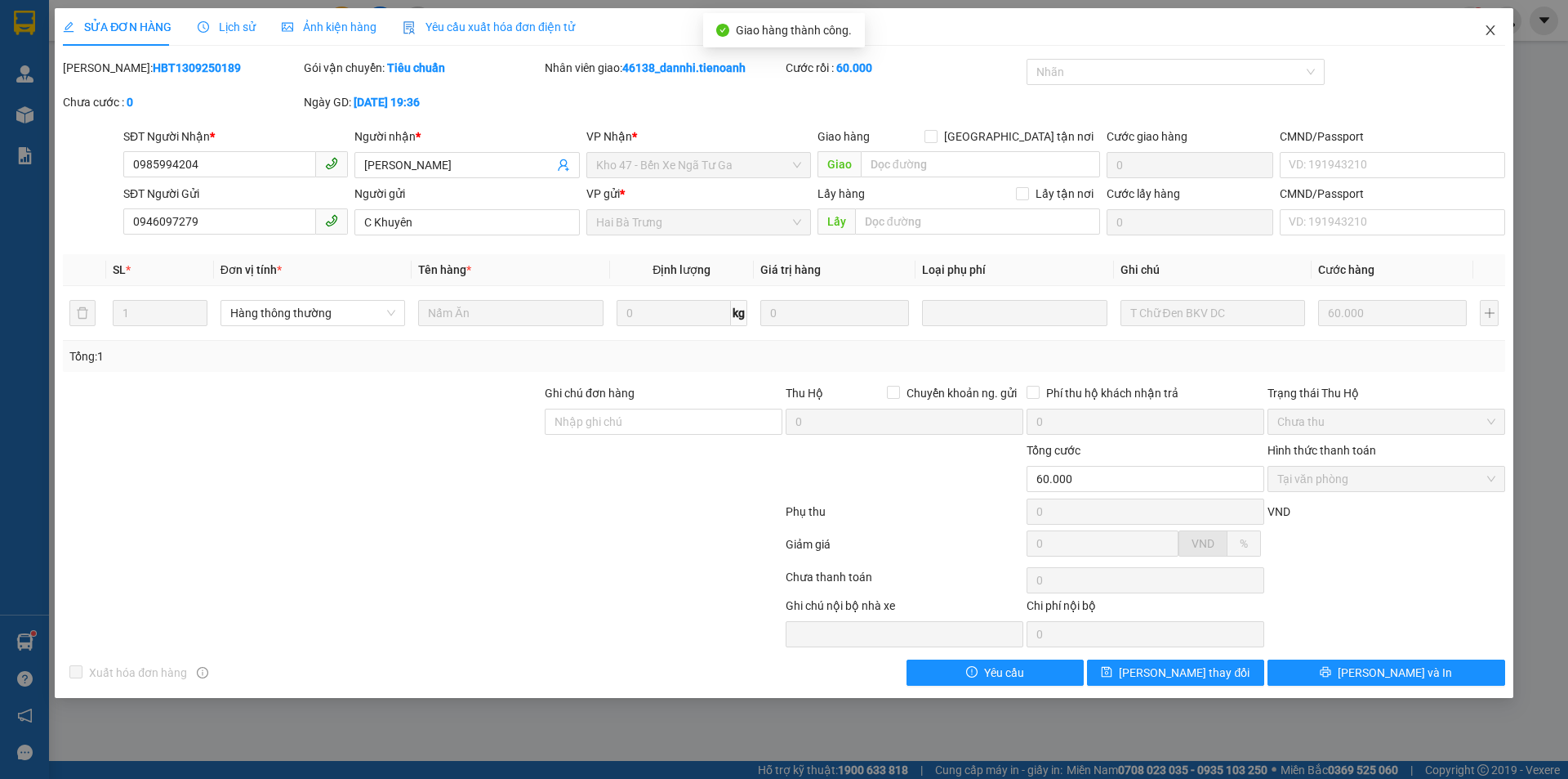
click at [1492, 22] on span "Close" at bounding box center [1490, 31] width 46 height 46
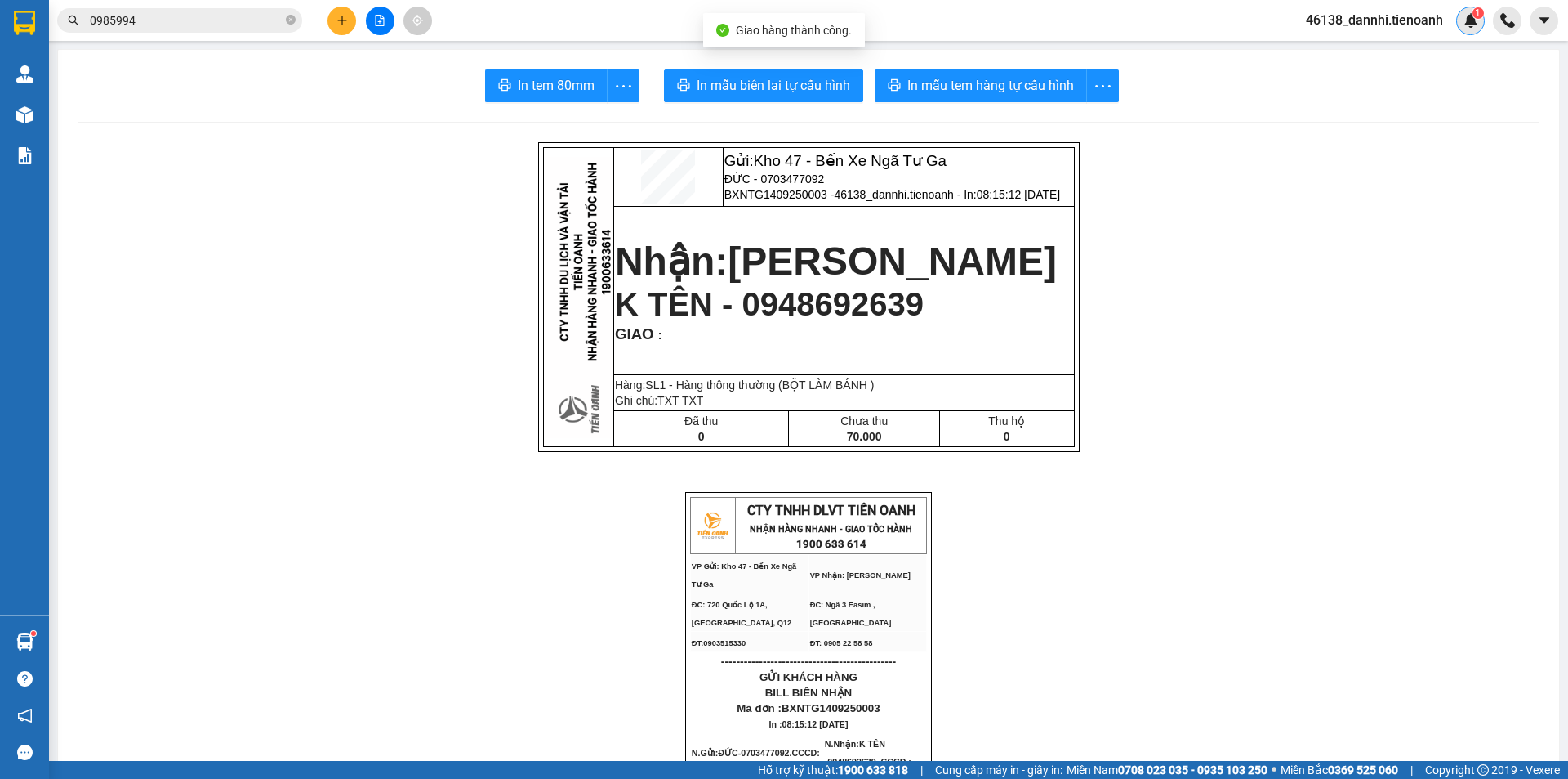
click at [1473, 25] on img at bounding box center [1470, 20] width 15 height 15
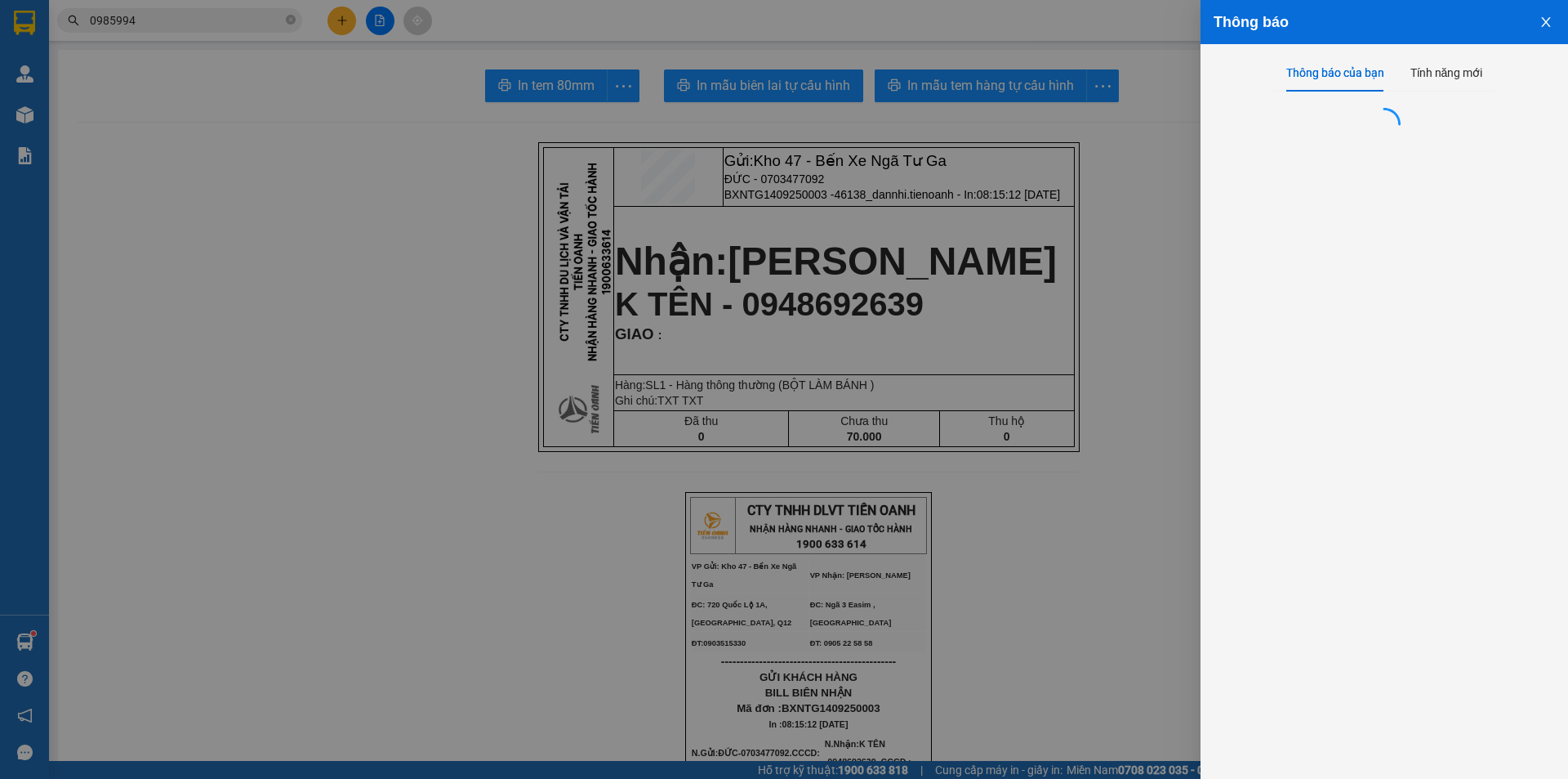
click at [1155, 169] on div at bounding box center [784, 390] width 1568 height 779
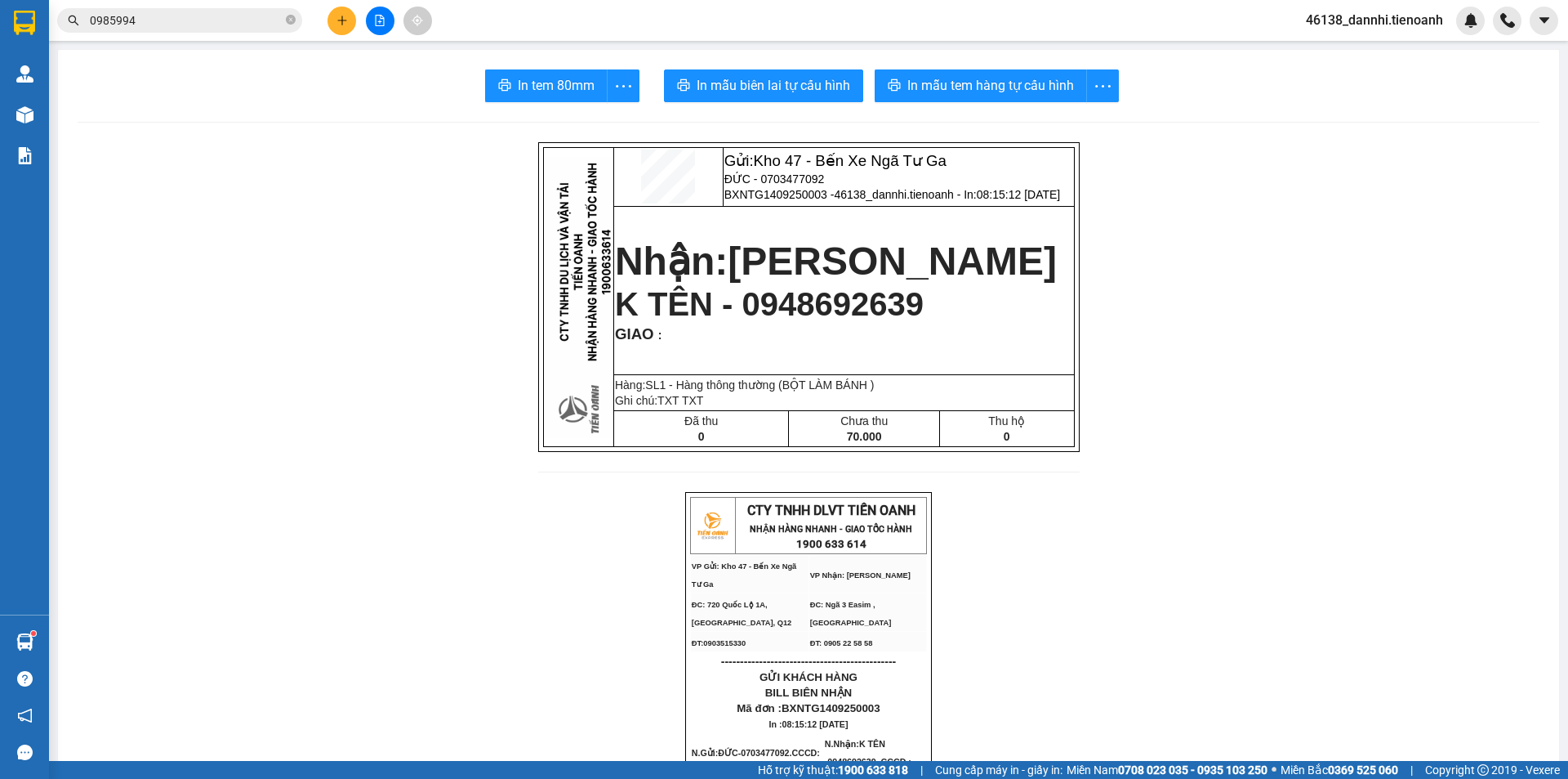
click at [270, 26] on input "0985994" at bounding box center [185, 21] width 193 height 18
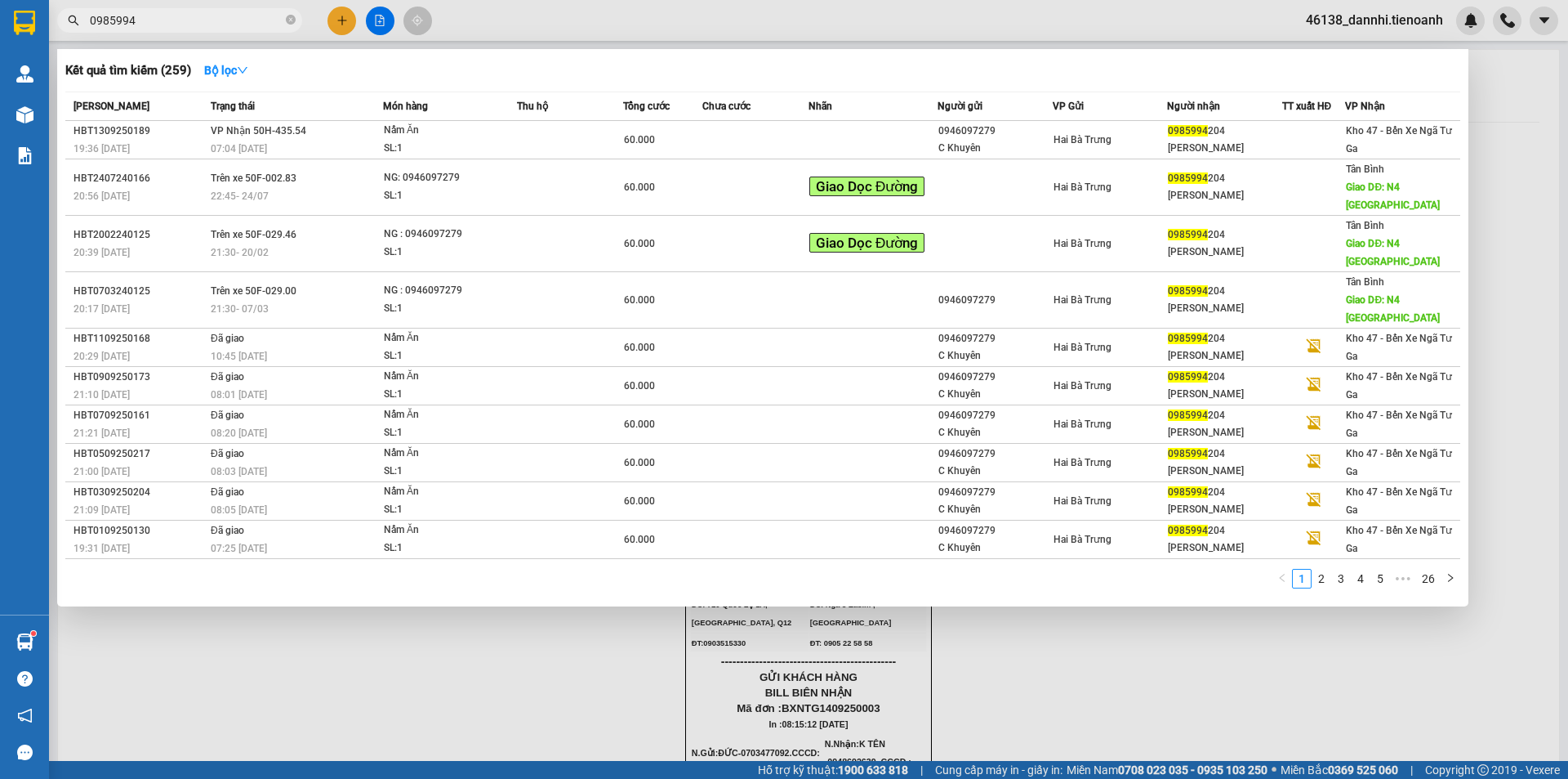
click at [270, 26] on input "0985994" at bounding box center [185, 21] width 193 height 18
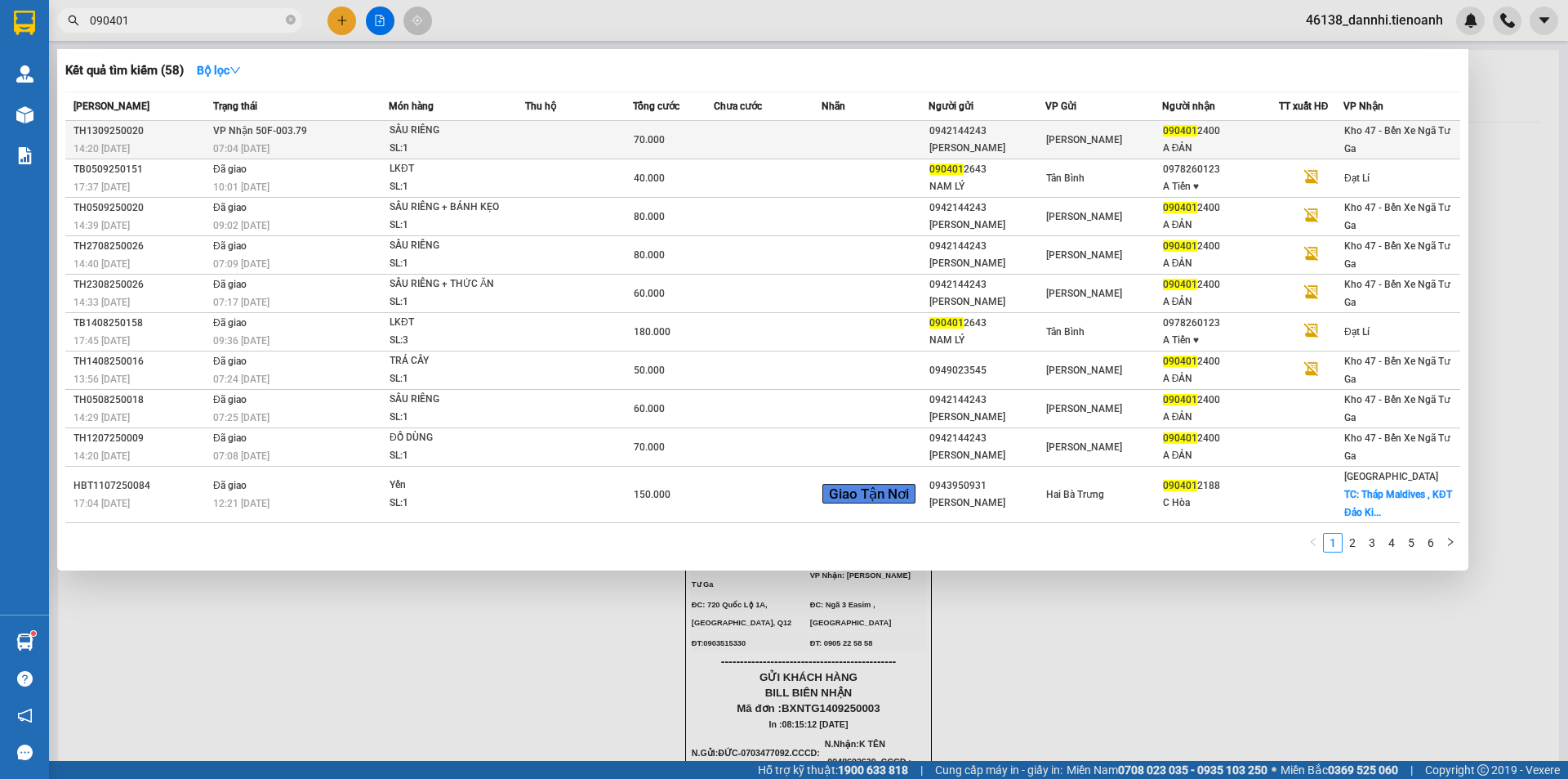
type input "090401"
click at [356, 130] on td "VP Nhận 50F-003.79 07:04 [DATE]" at bounding box center [299, 140] width 180 height 38
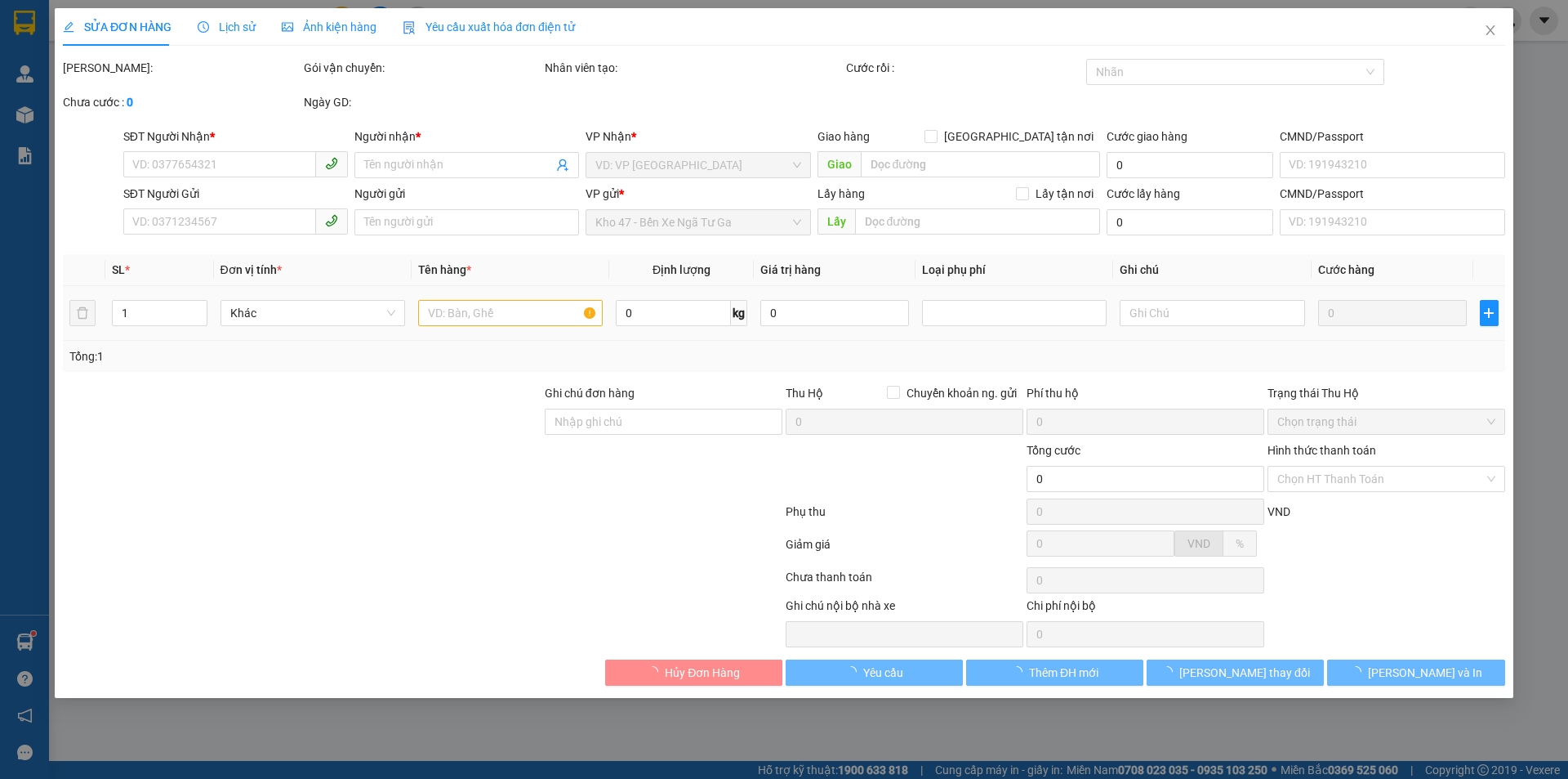
type input "0904012400"
type input "A ĐẢN"
type input "0942144243"
type input "[PERSON_NAME]"
type input "70.000"
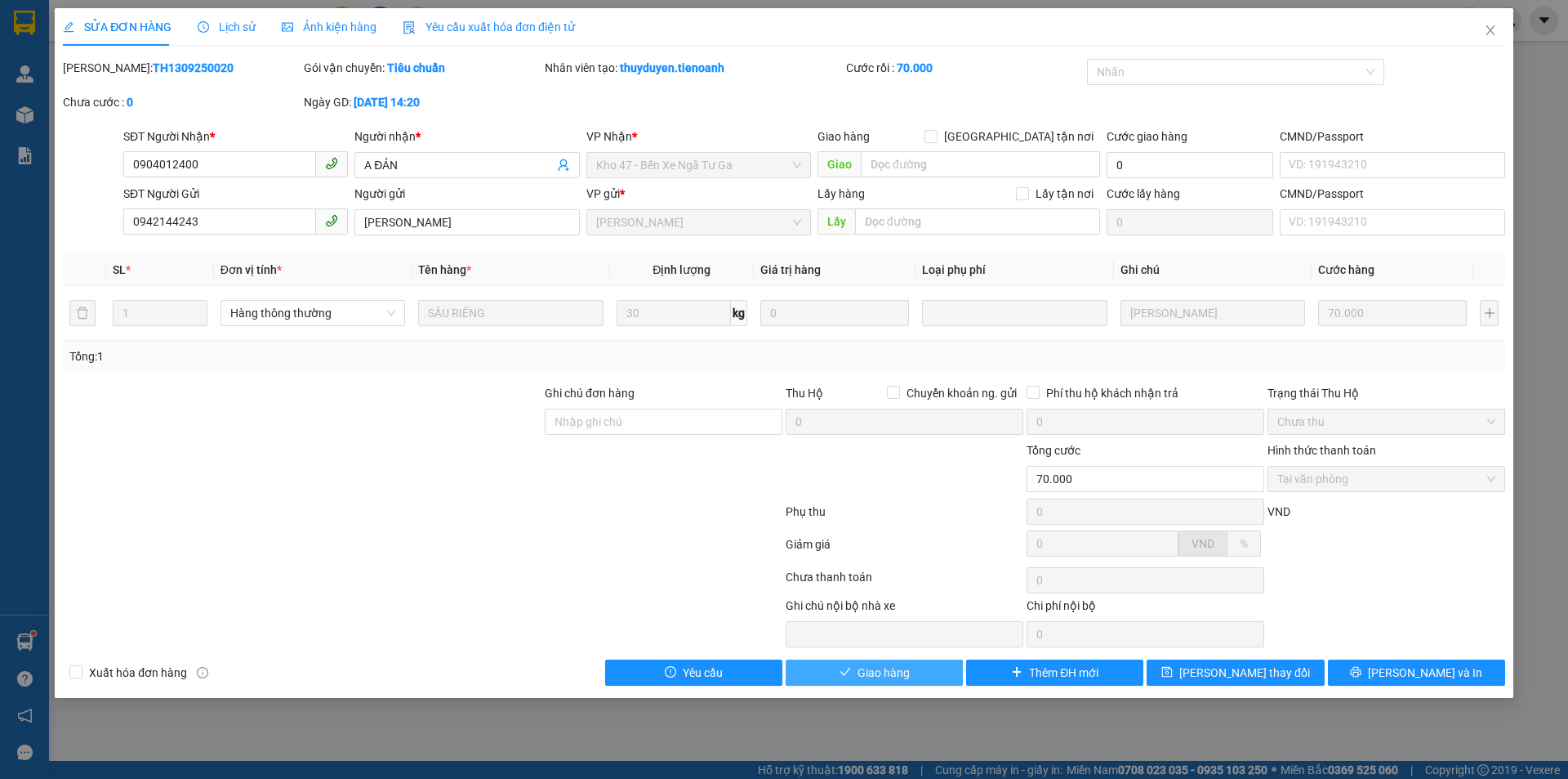
click at [840, 678] on icon "check" at bounding box center [845, 671] width 12 height 12
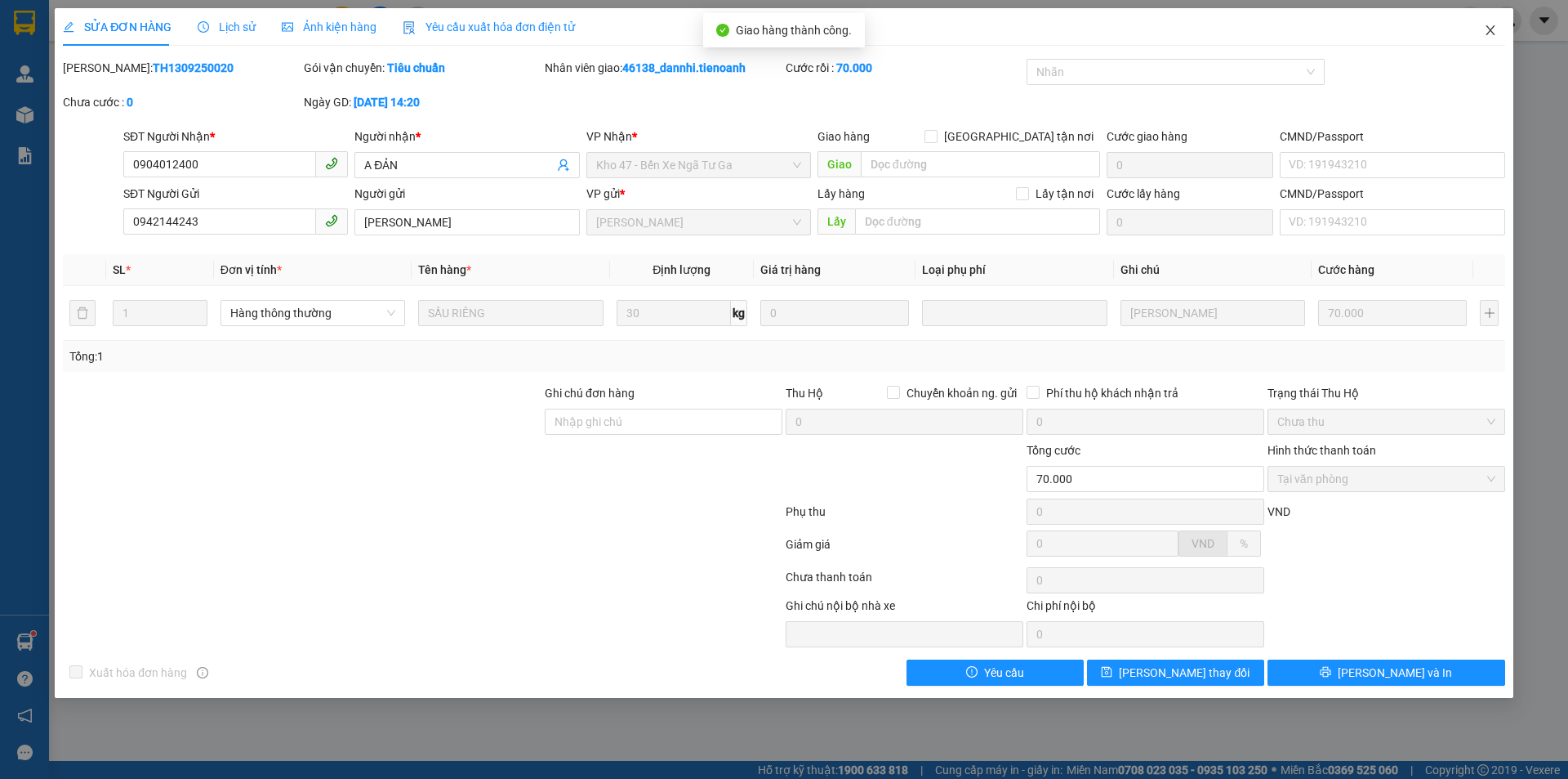
click at [1499, 27] on span "Close" at bounding box center [1490, 31] width 46 height 46
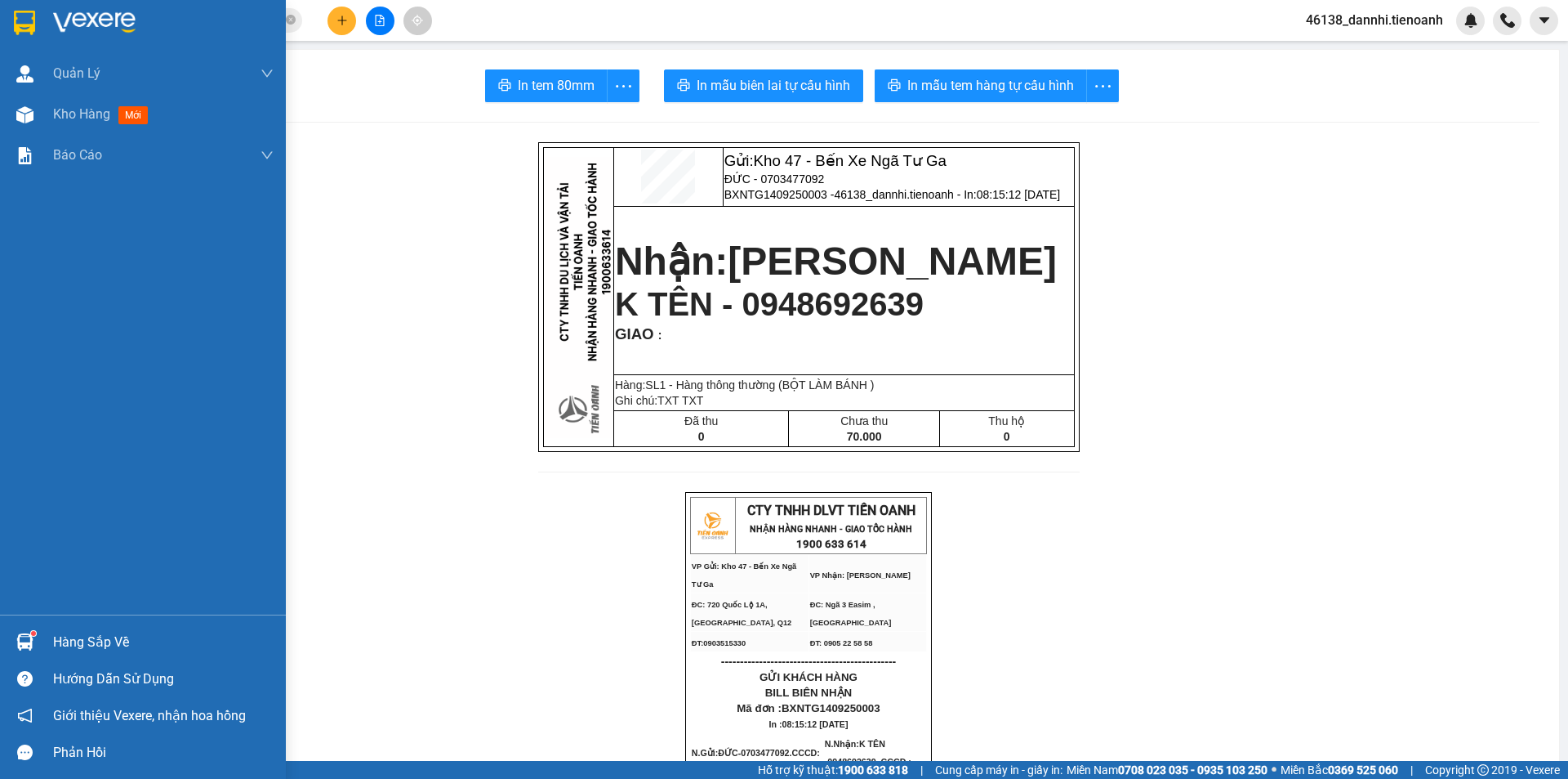
click at [11, 17] on div at bounding box center [25, 22] width 28 height 28
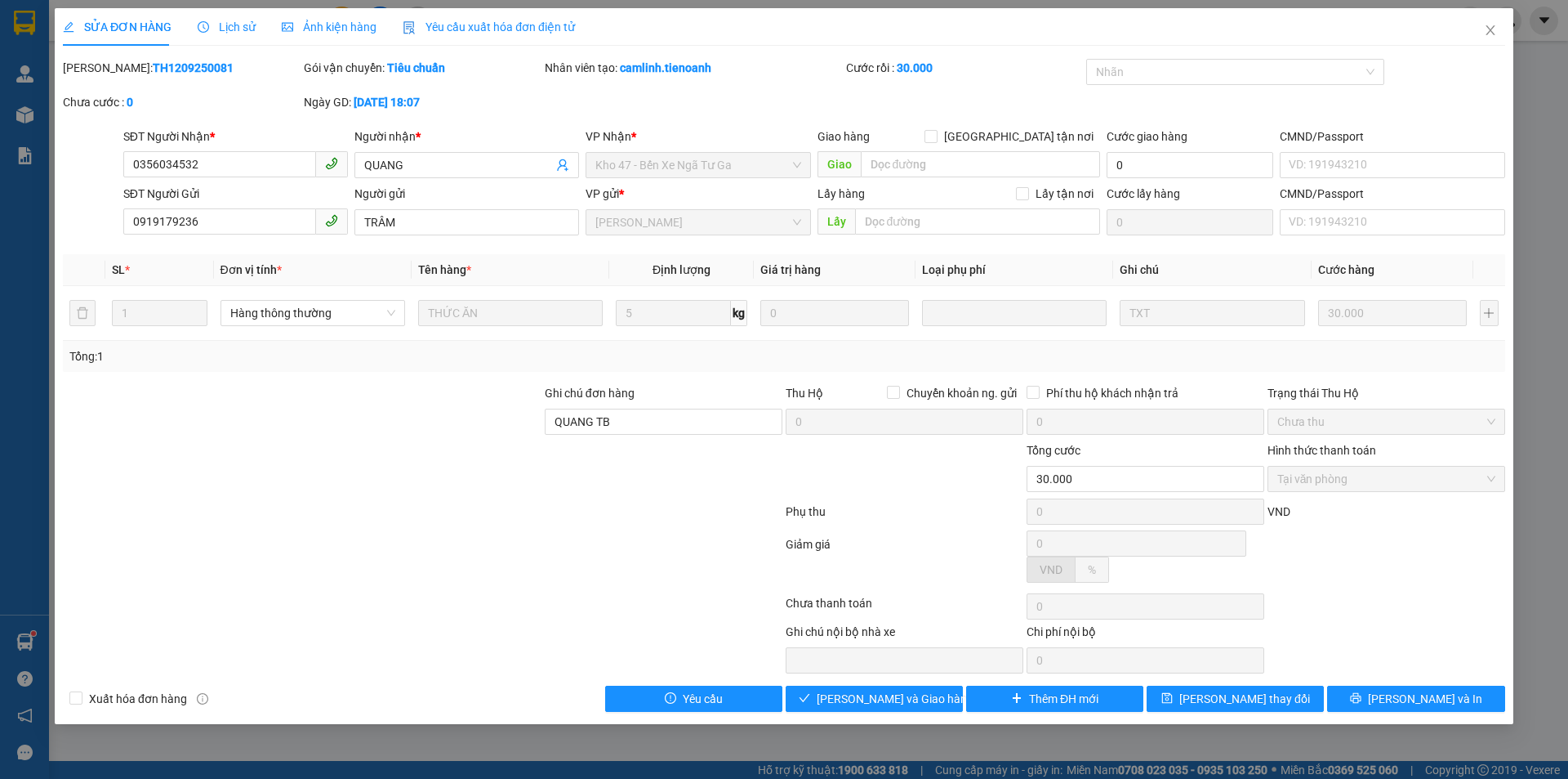
type input "0356034532"
type input "QUANG"
type input "0919179236"
type input "TRÂM"
type input "QUANG TB"
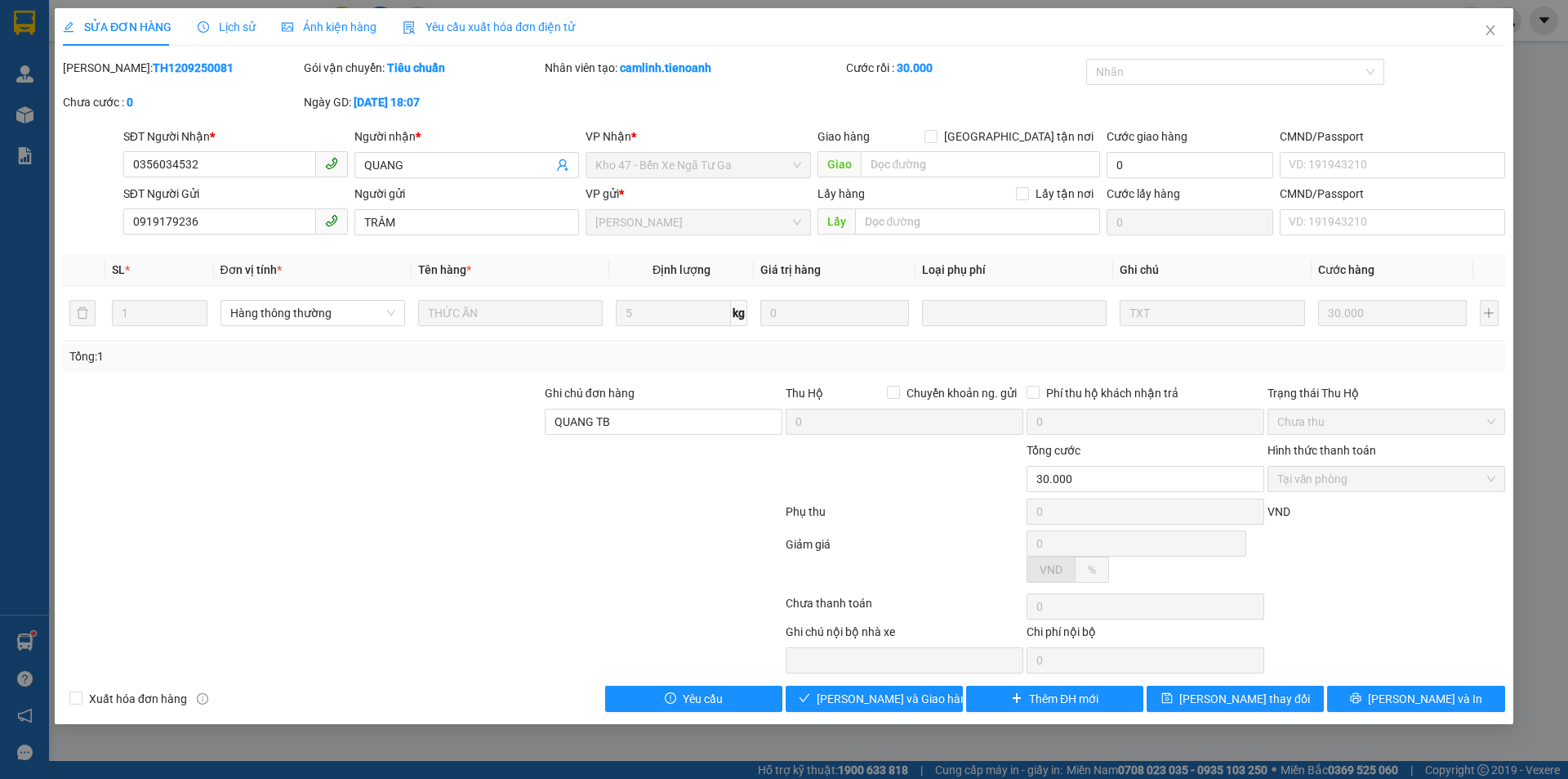
type input "30.000"
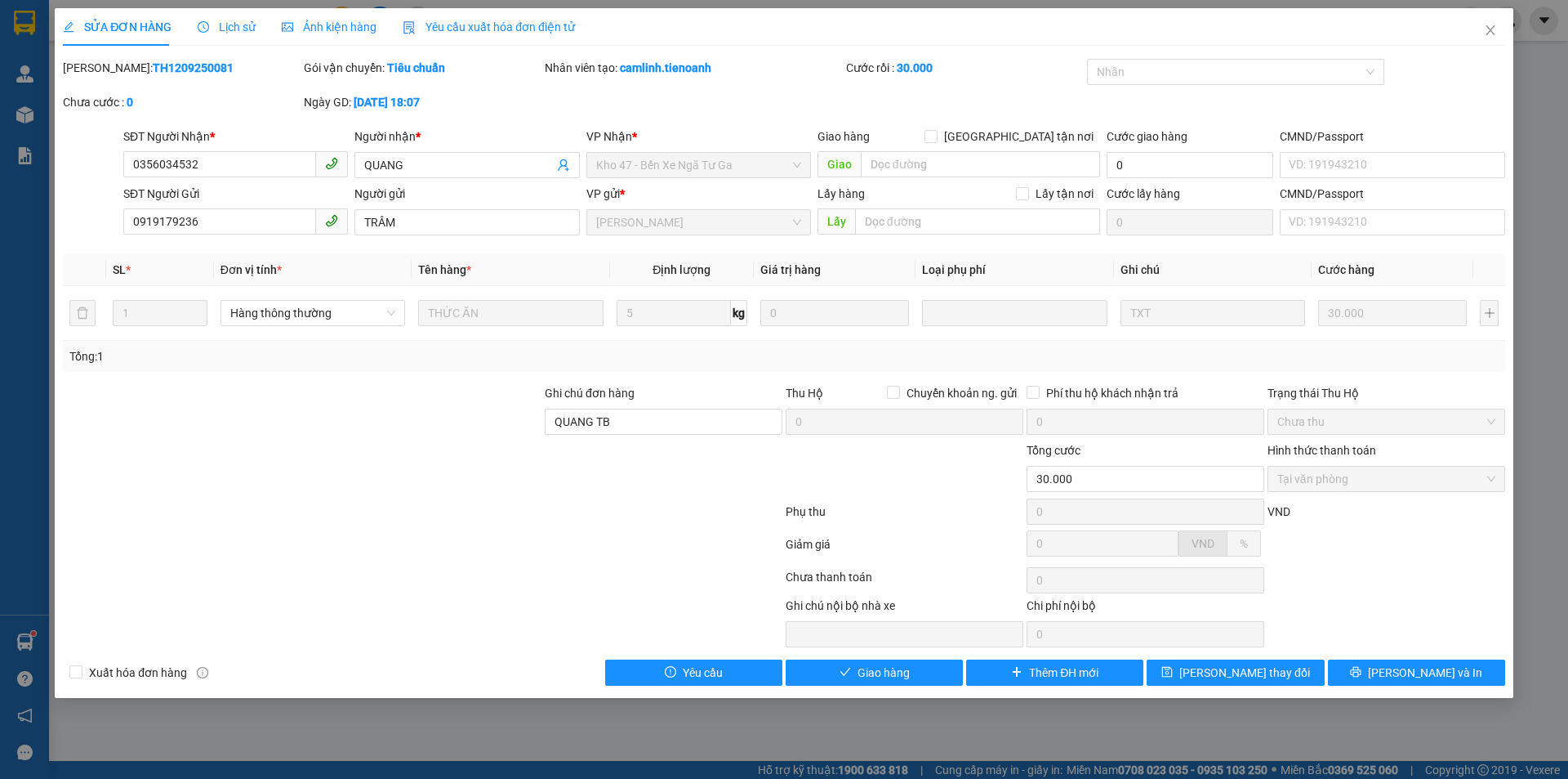
click at [842, 690] on div "SỬA ĐƠN HÀNG Lịch sử Ảnh kiện hàng Yêu cầu xuất hóa đơn điện tử Total Paid Fee …" at bounding box center [784, 353] width 1458 height 689
click at [840, 675] on icon "check" at bounding box center [845, 671] width 12 height 12
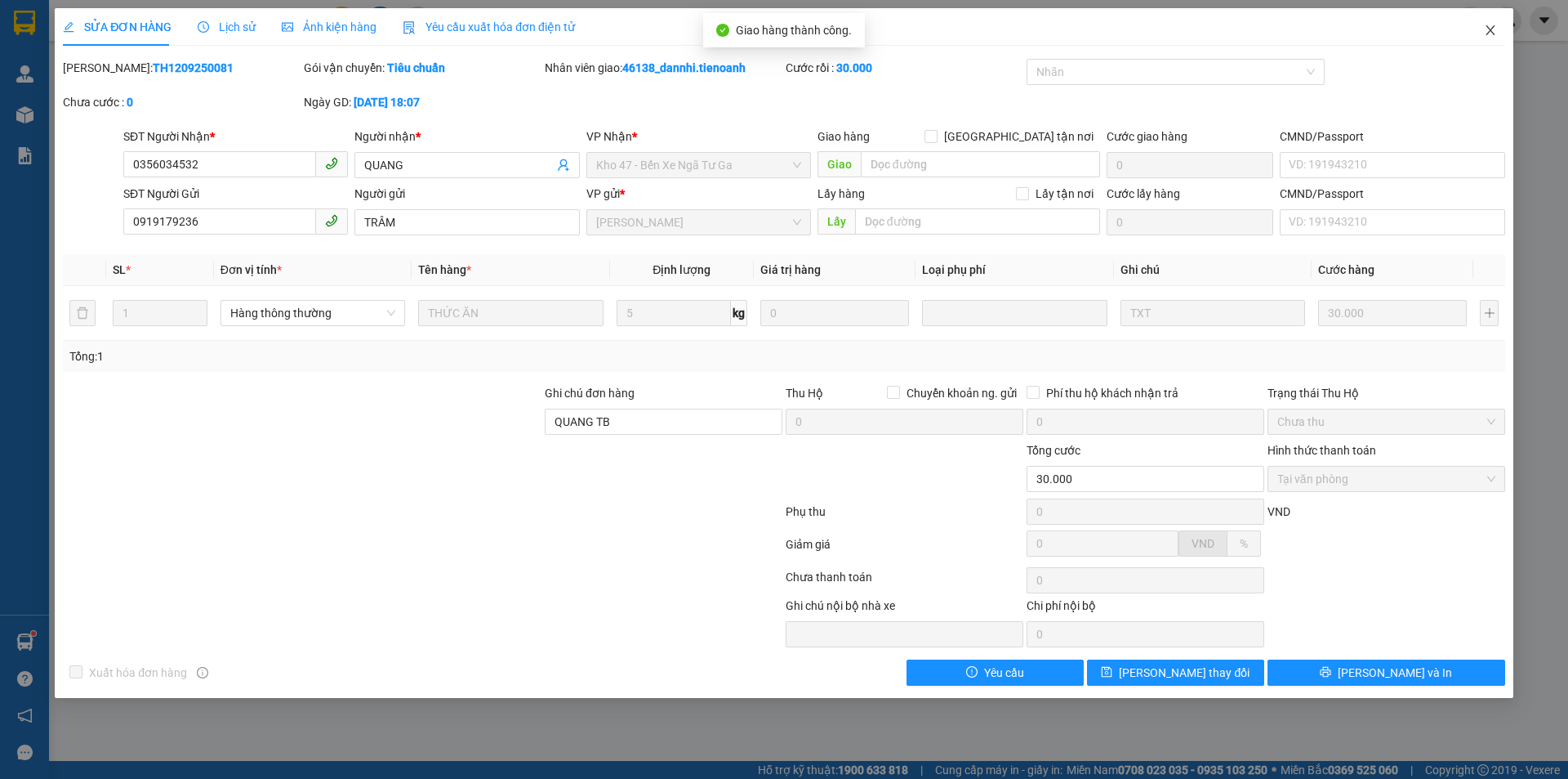
click at [1492, 23] on span "Close" at bounding box center [1490, 31] width 46 height 46
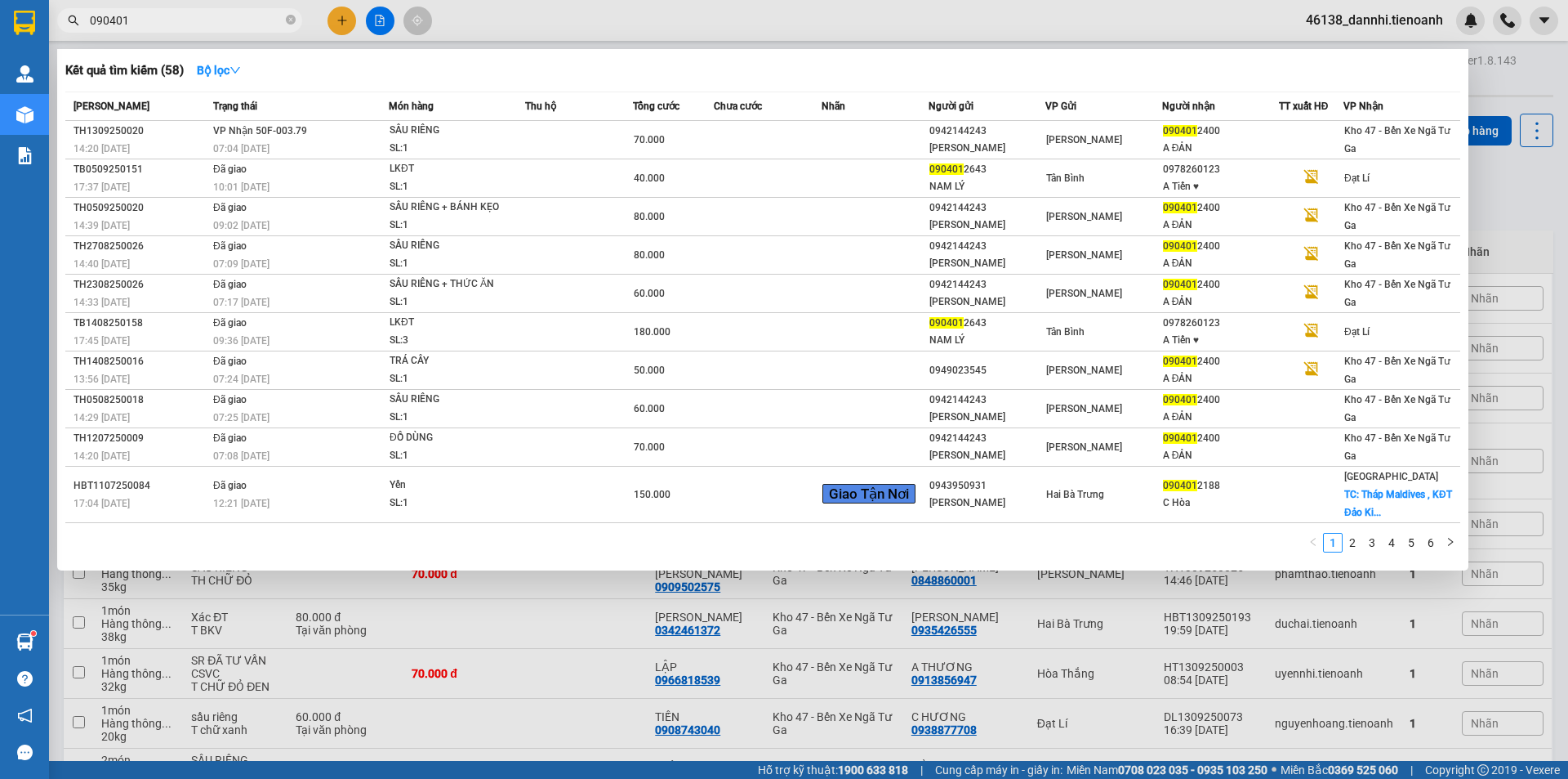
click at [157, 24] on input "090401" at bounding box center [185, 21] width 193 height 18
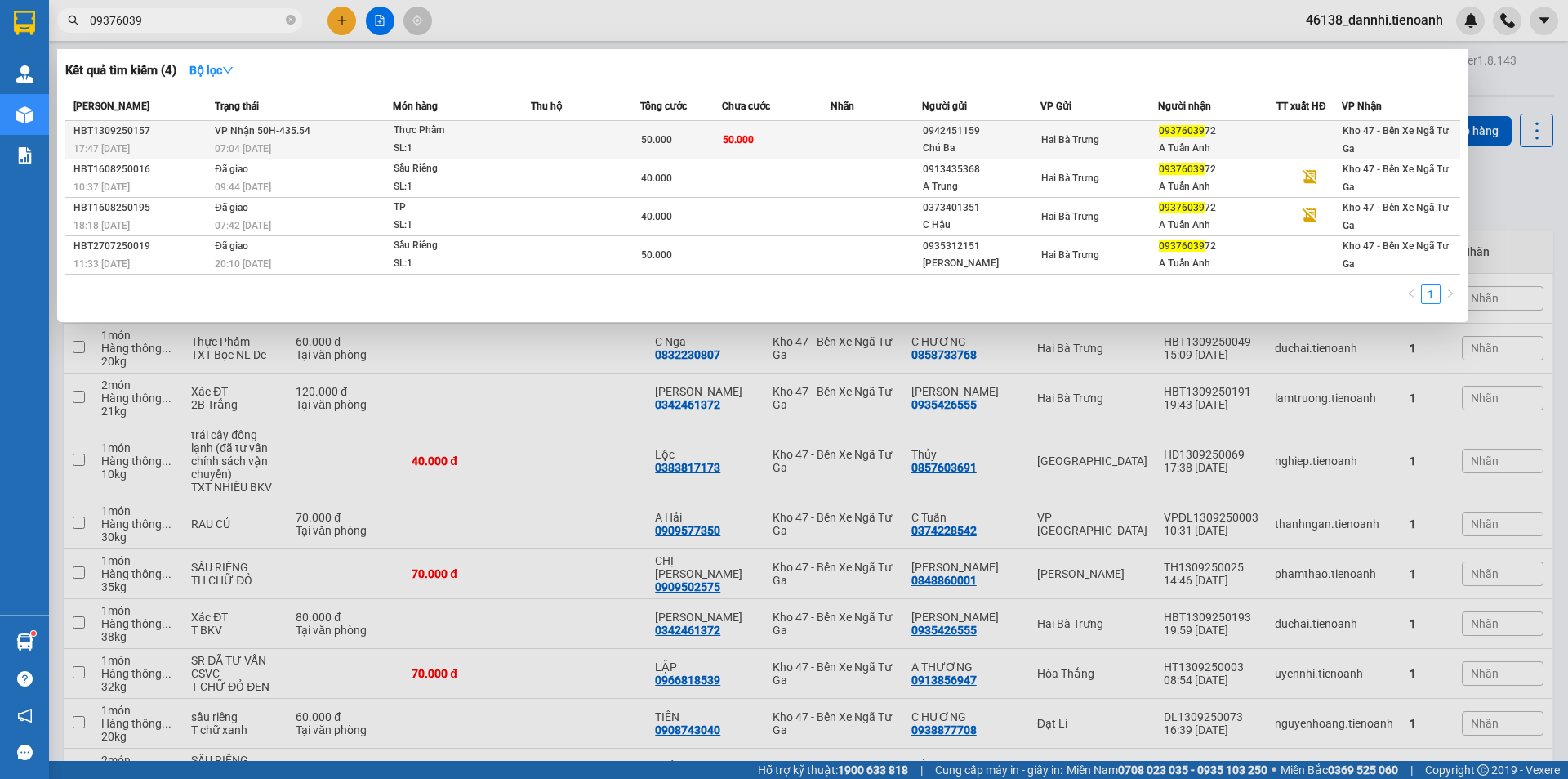
type input "09376039"
click at [372, 136] on td "VP Nhận 50H-435.54 07:04 [DATE]" at bounding box center [302, 140] width 182 height 38
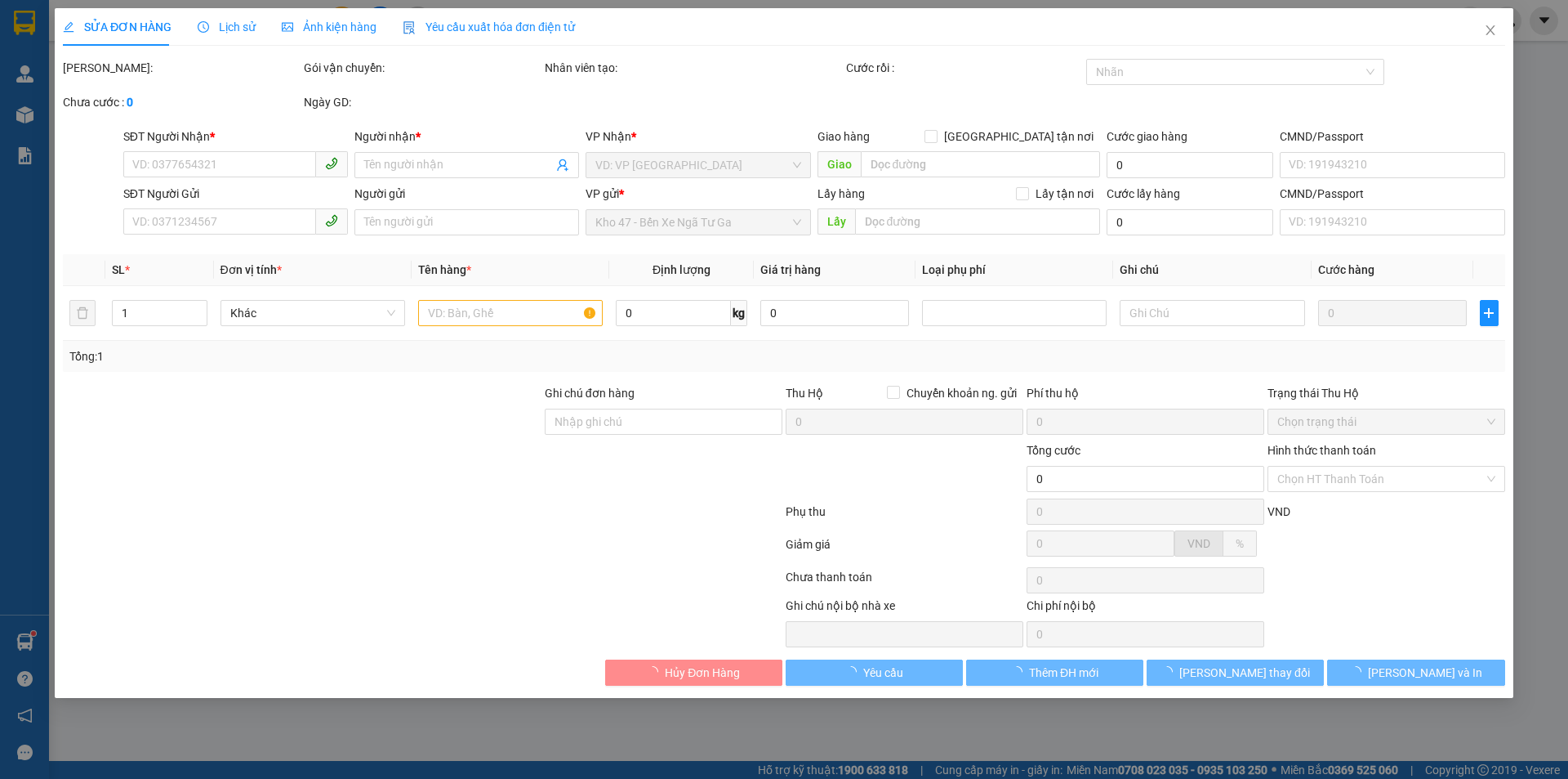
type input "0937603972"
type input "A Tuấn Anh"
type input "0942451159"
type input "Chú Ba"
type input "50.000"
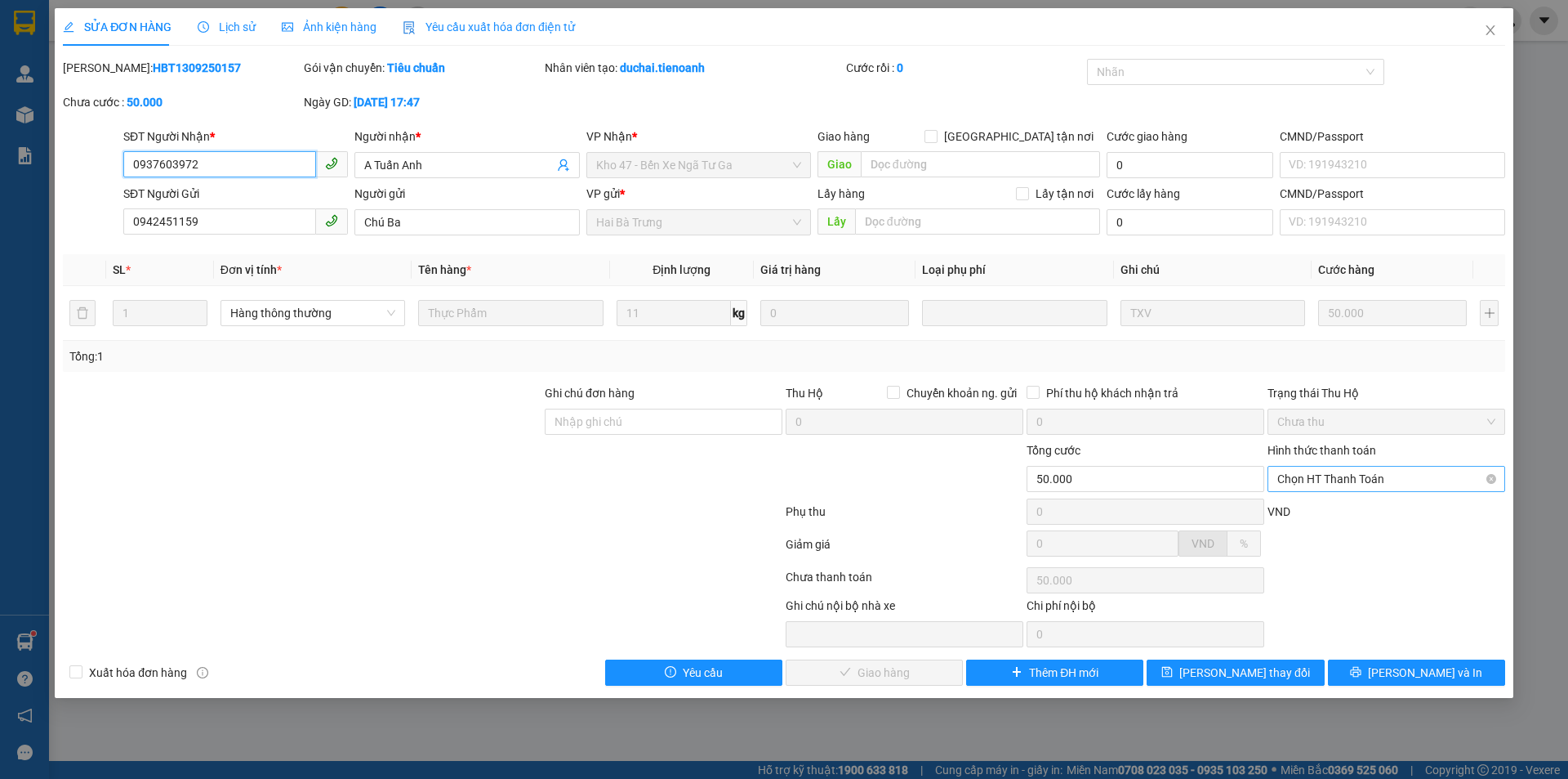
click at [1333, 468] on span "Chọn HT Thanh Toán" at bounding box center [1386, 478] width 218 height 25
click at [1325, 506] on div "Tại văn phòng" at bounding box center [1386, 512] width 218 height 18
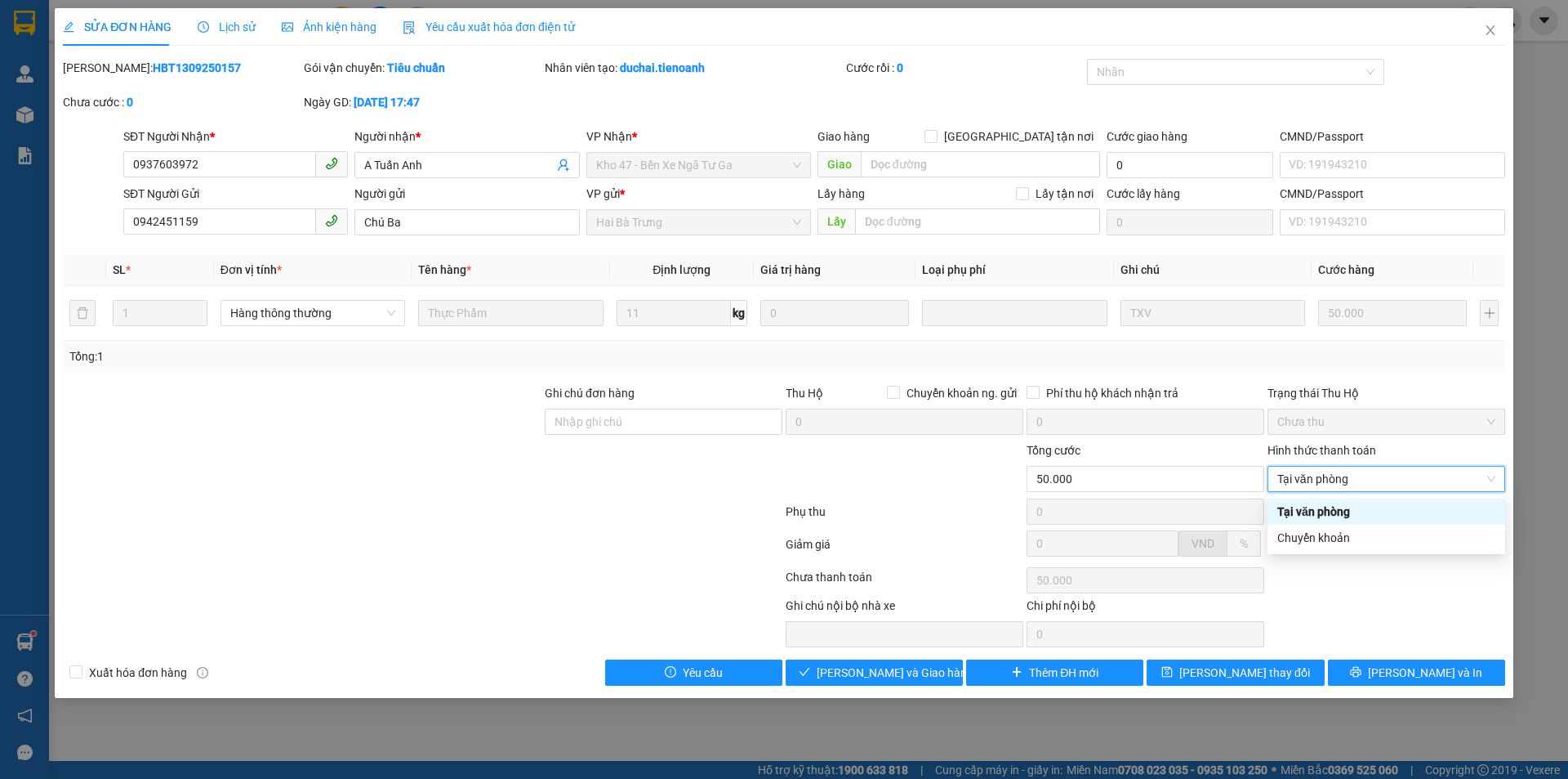
type input "0"
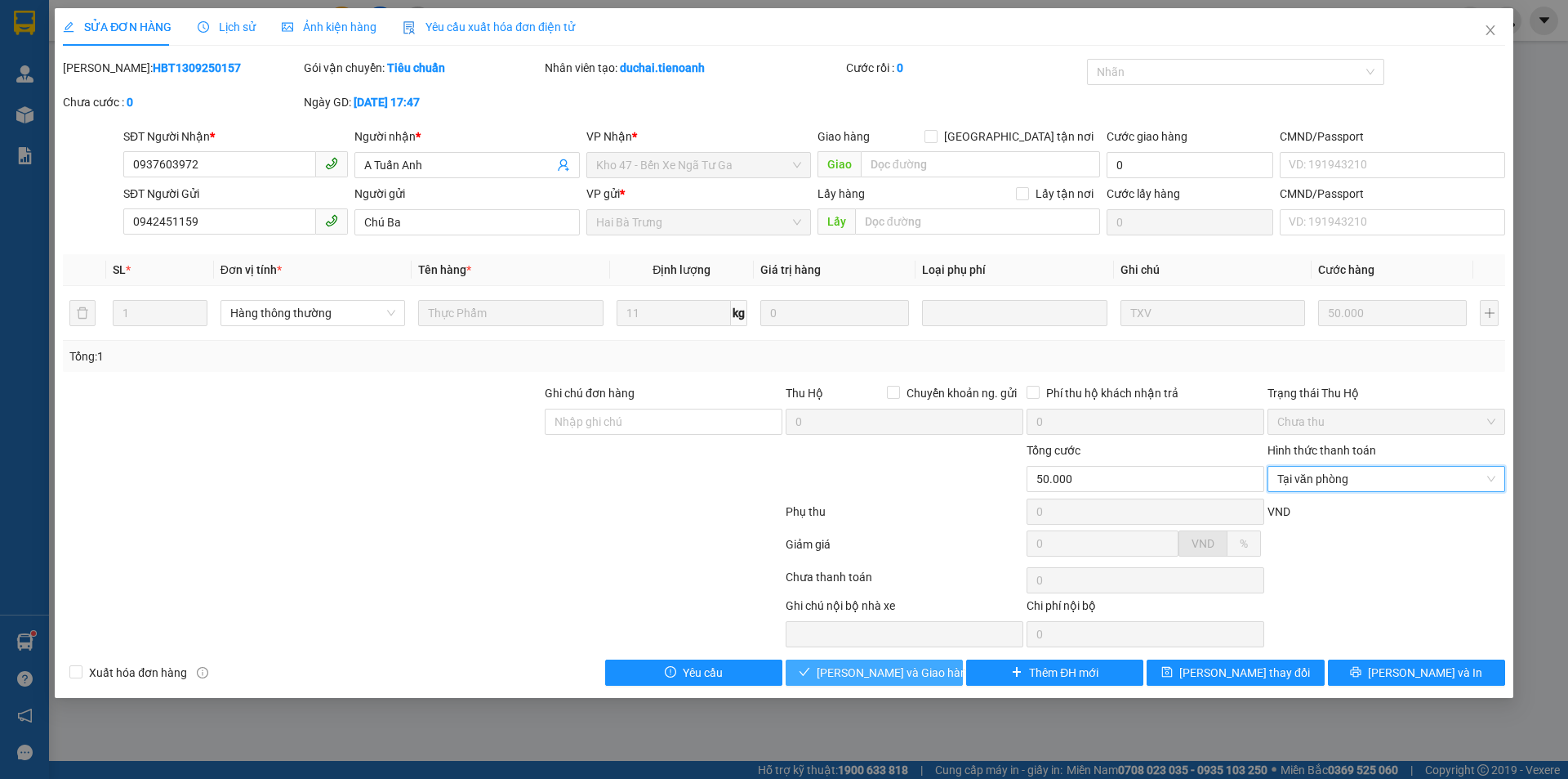
click at [908, 673] on span "[PERSON_NAME] và Giao hàng" at bounding box center [895, 673] width 157 height 18
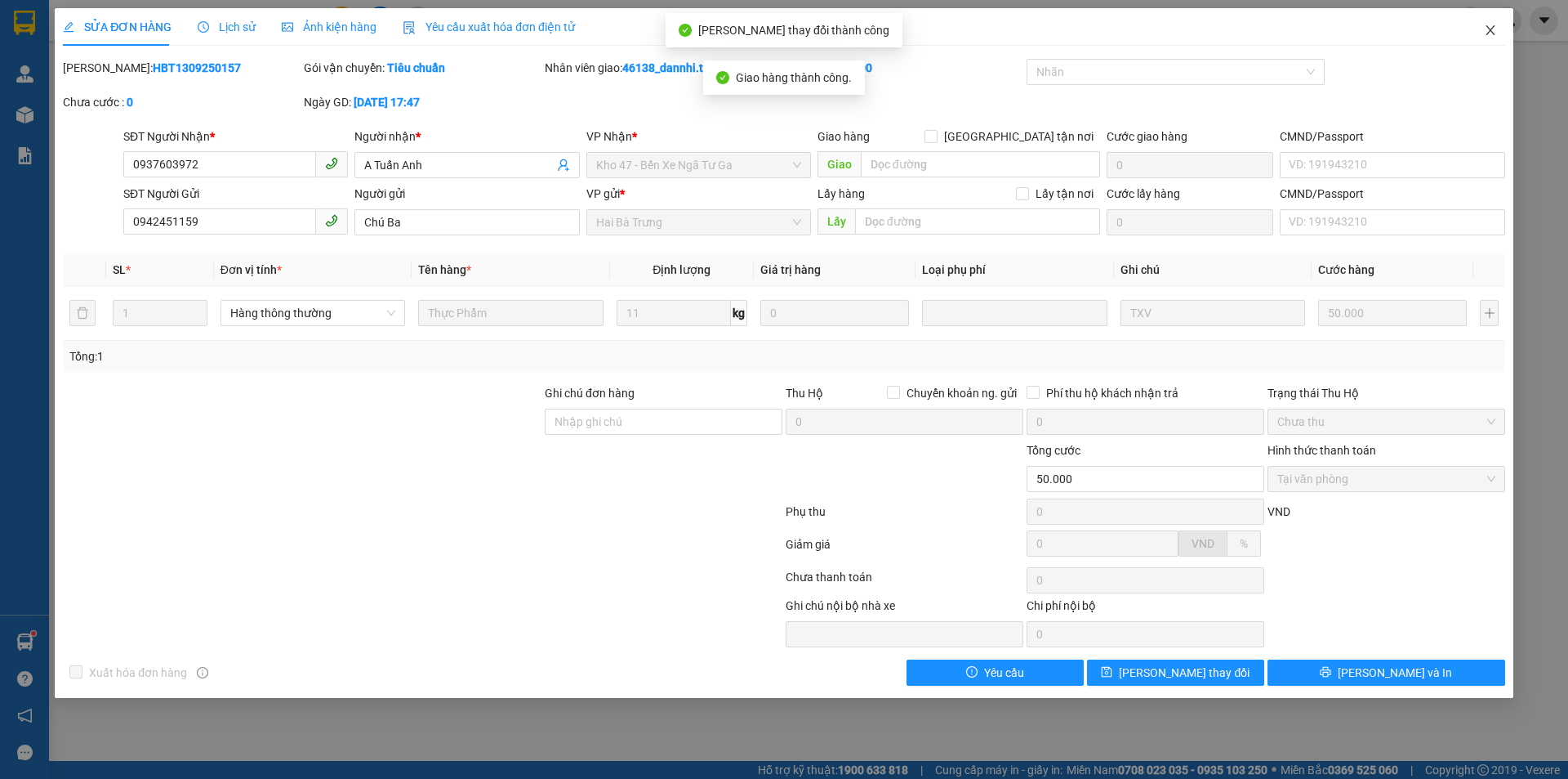
click at [1497, 29] on span "Close" at bounding box center [1490, 31] width 46 height 46
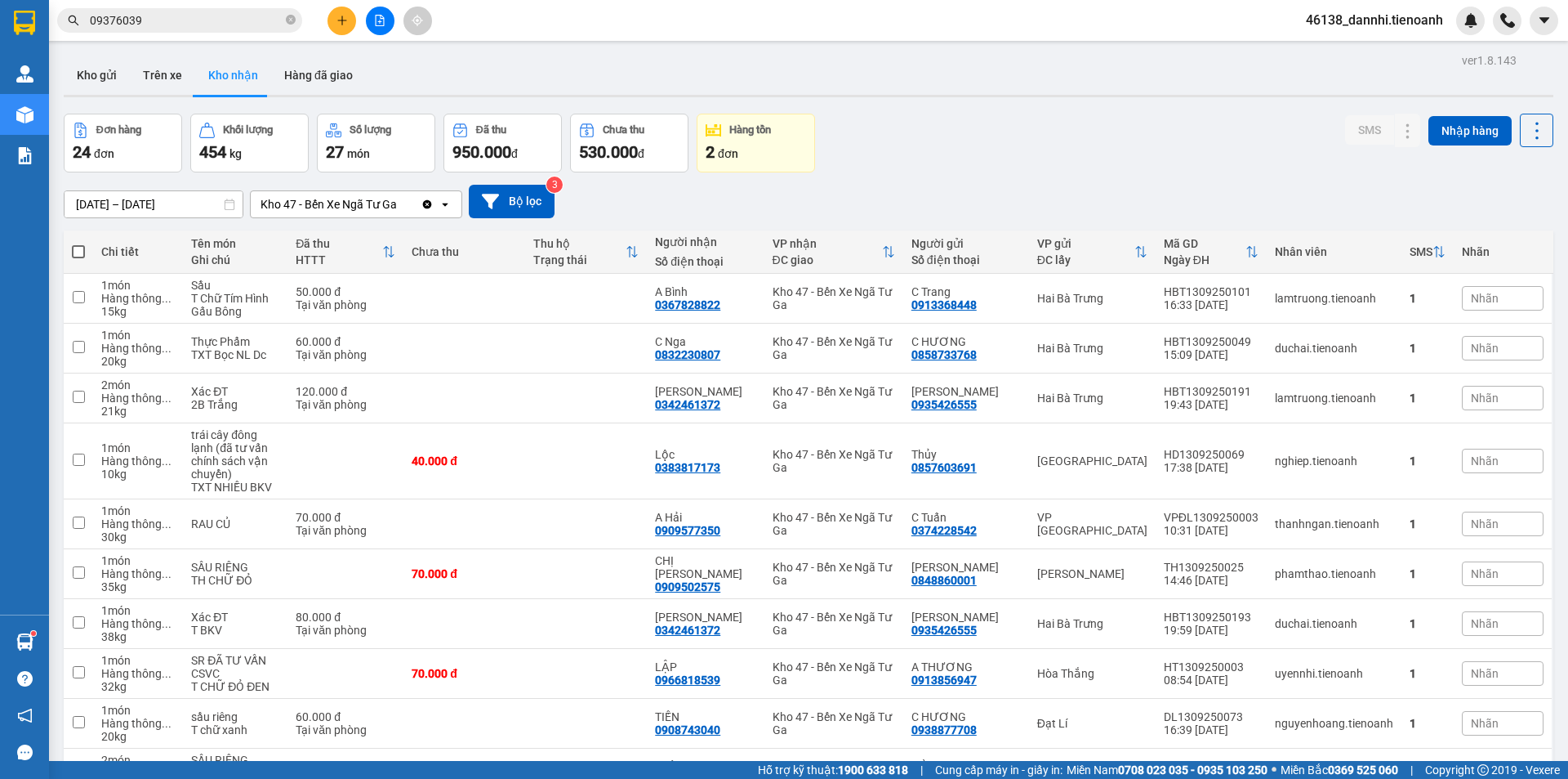
click at [226, 25] on input "09376039" at bounding box center [185, 21] width 193 height 18
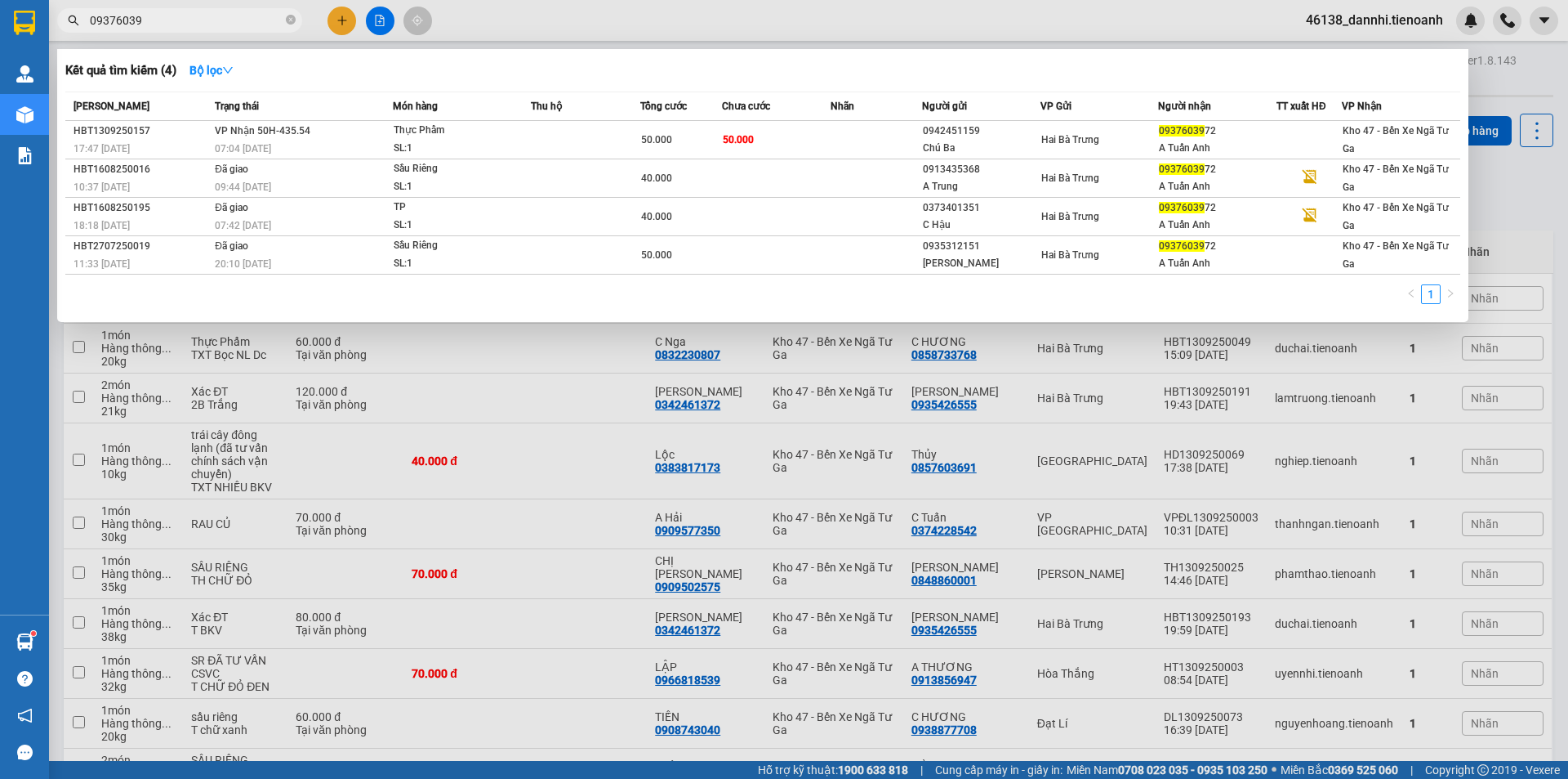
click at [226, 25] on input "09376039" at bounding box center [185, 21] width 193 height 18
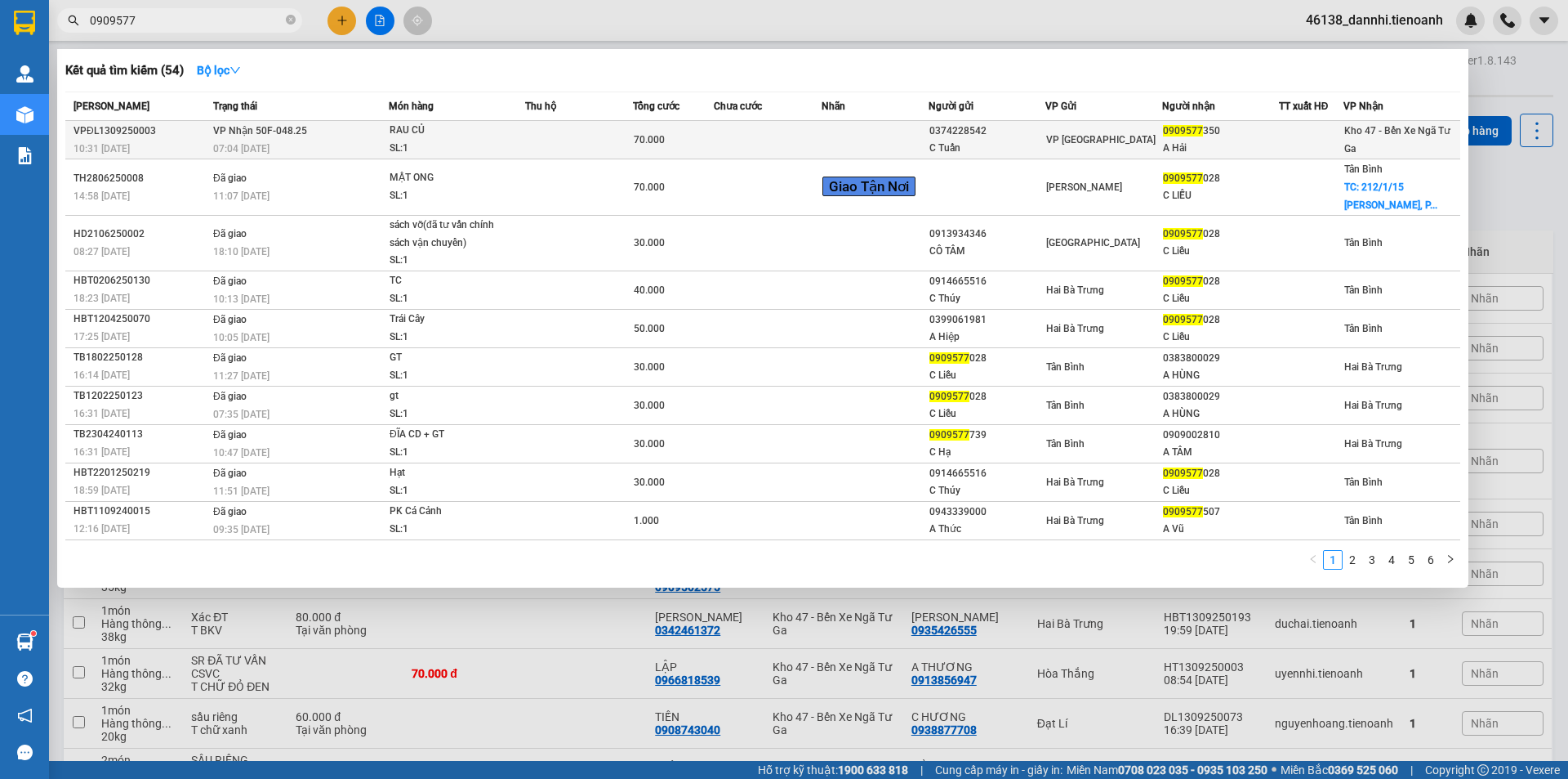
type input "0909577"
click at [473, 126] on div "RAU CỦ" at bounding box center [450, 131] width 122 height 18
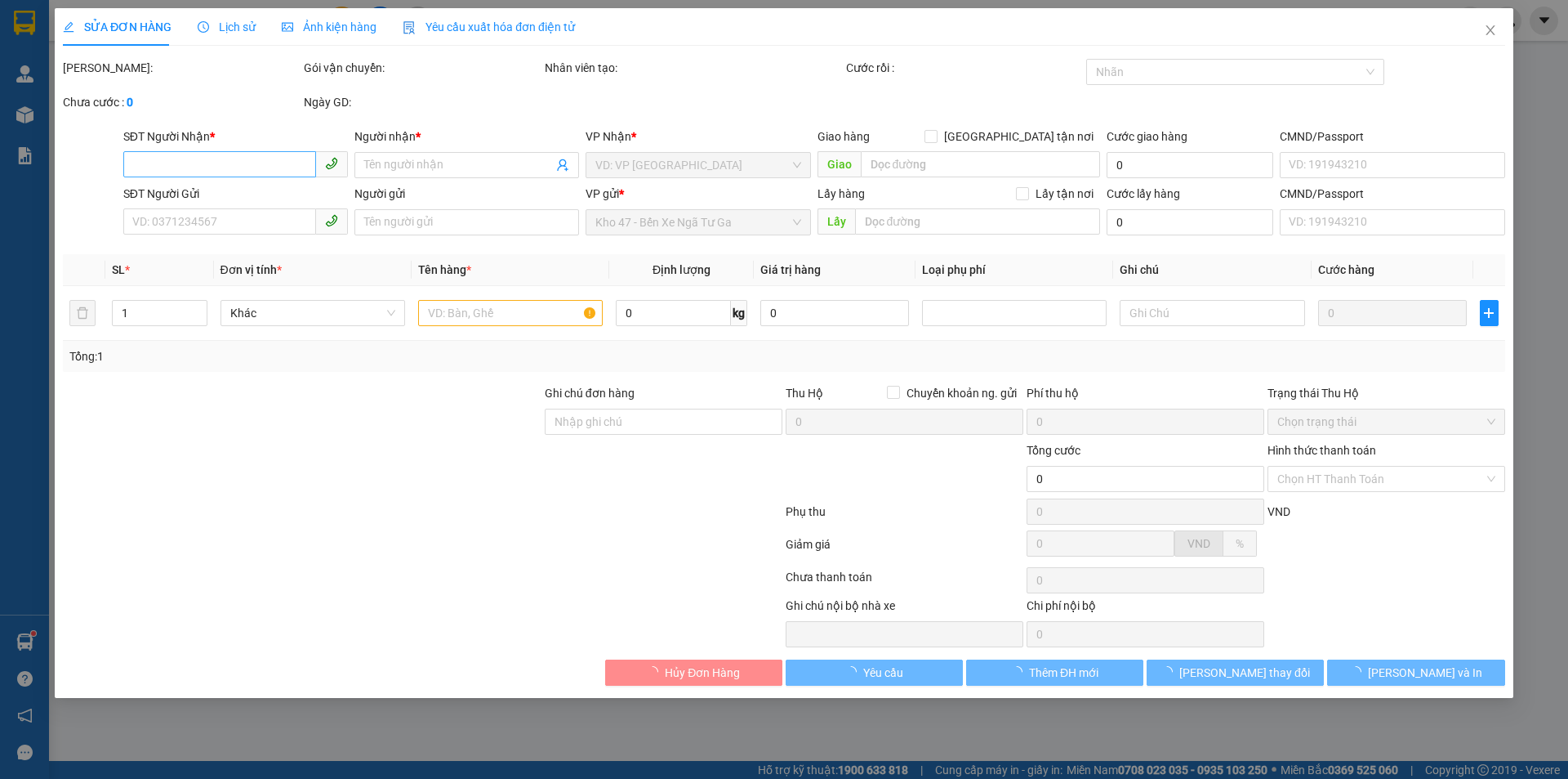
type input "0909577350"
type input "A Hải"
type input "0374228542"
type input "C Tuấn"
type input "70.000"
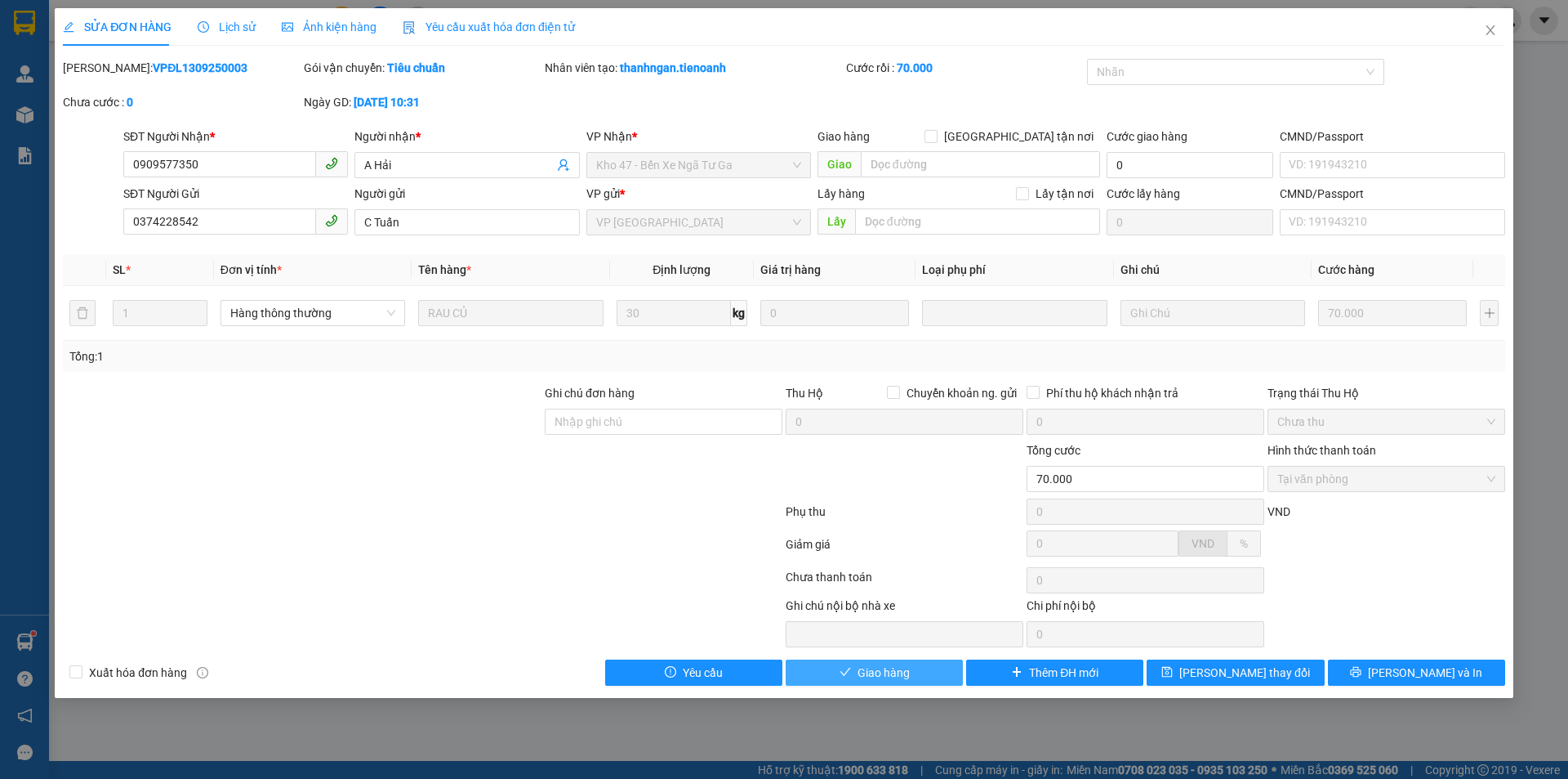
click at [893, 668] on span "Giao hàng" at bounding box center [883, 673] width 52 height 18
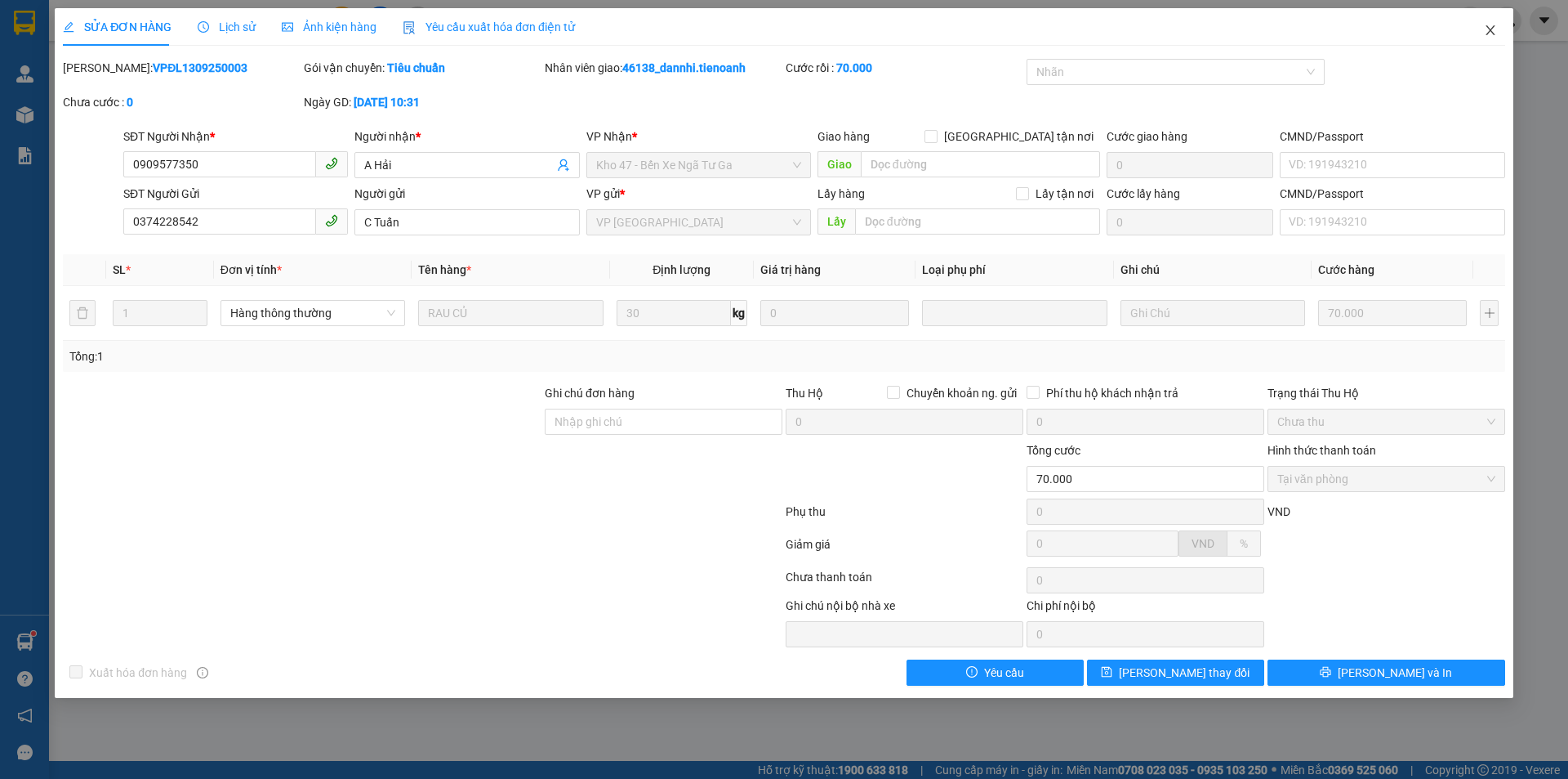
click at [1482, 38] on span "Close" at bounding box center [1490, 31] width 46 height 46
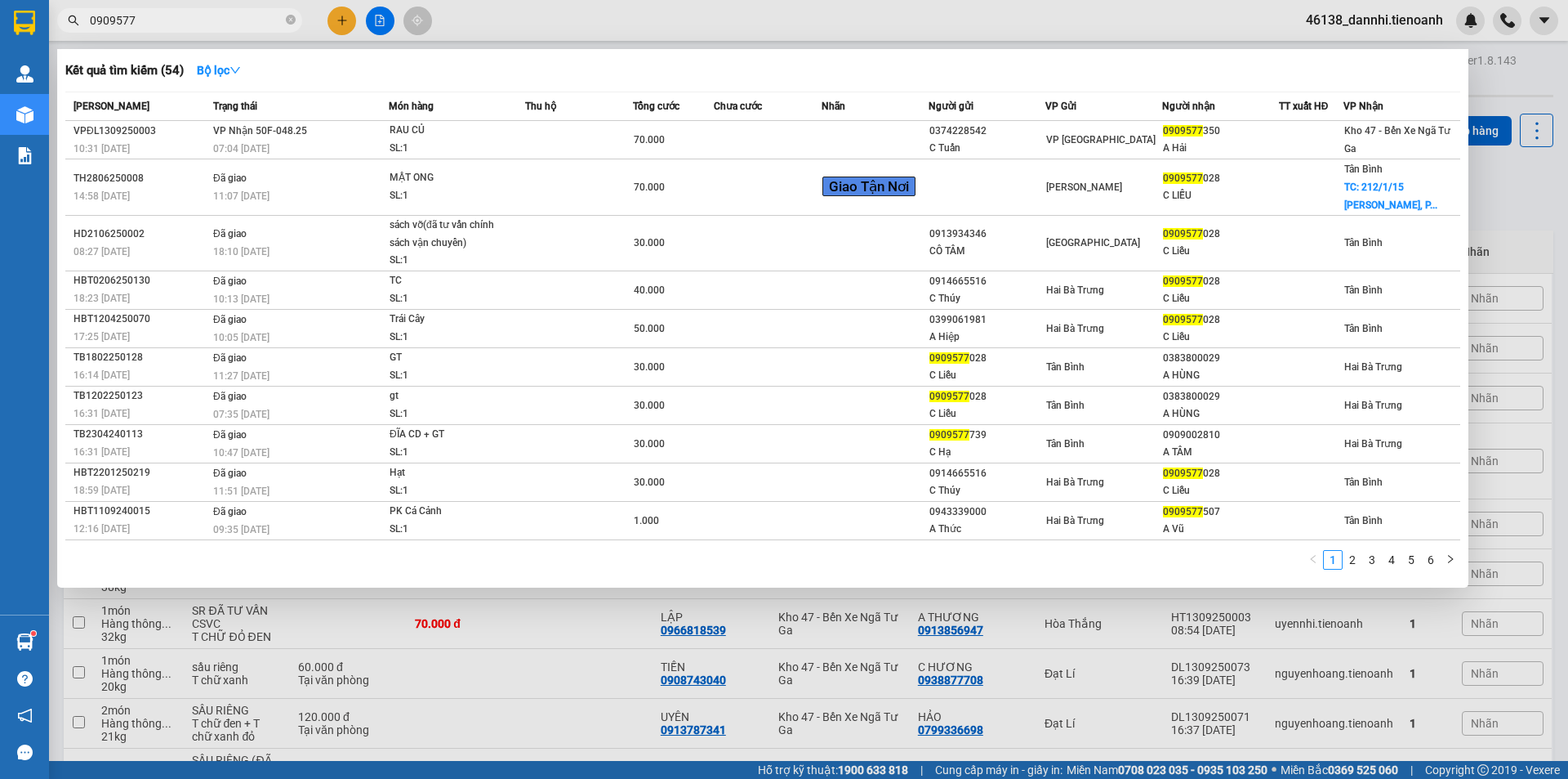
click at [196, 29] on span "0909577" at bounding box center [180, 20] width 245 height 25
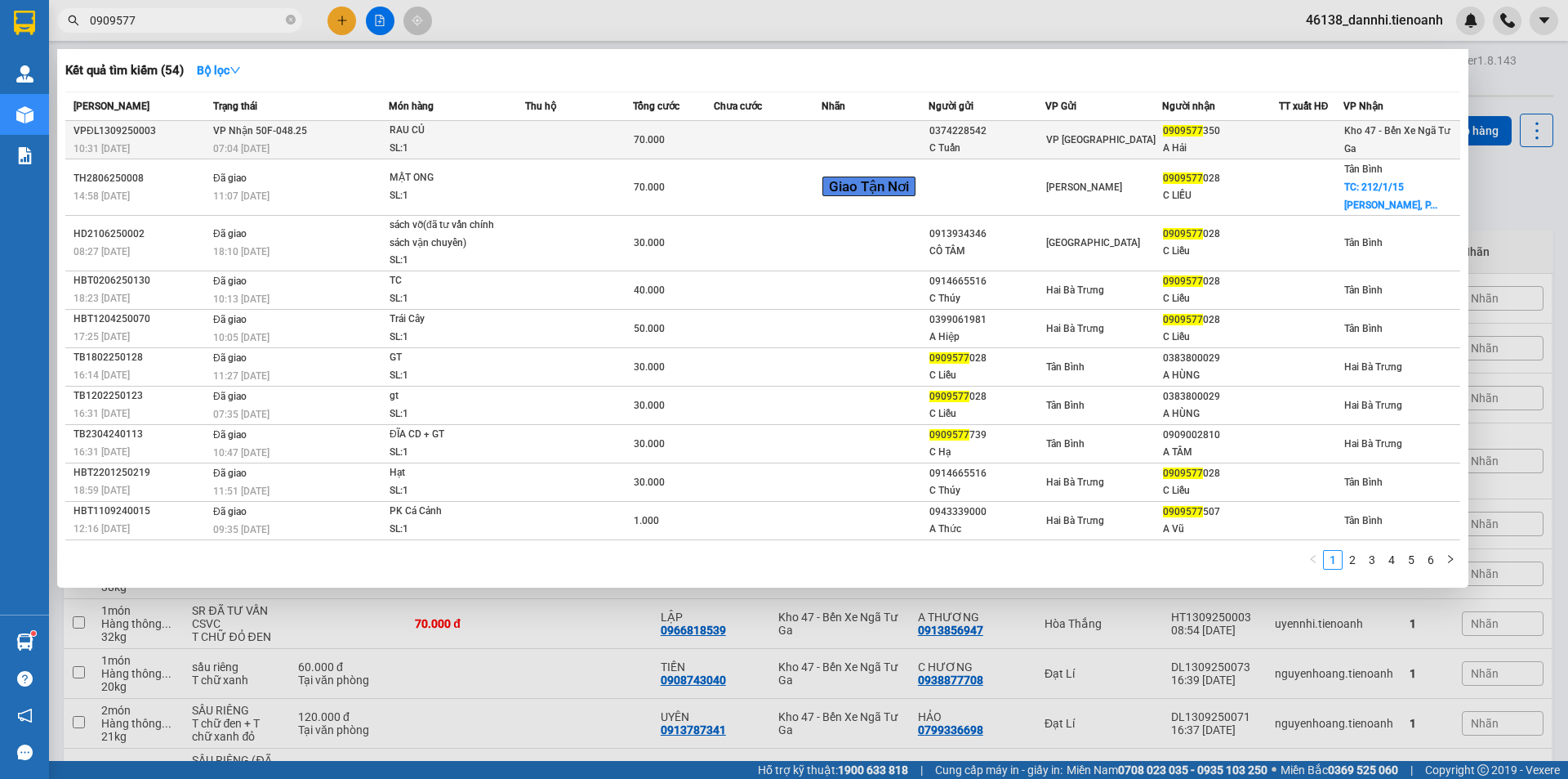
click at [317, 149] on div "07:04 [DATE]" at bounding box center [300, 149] width 175 height 18
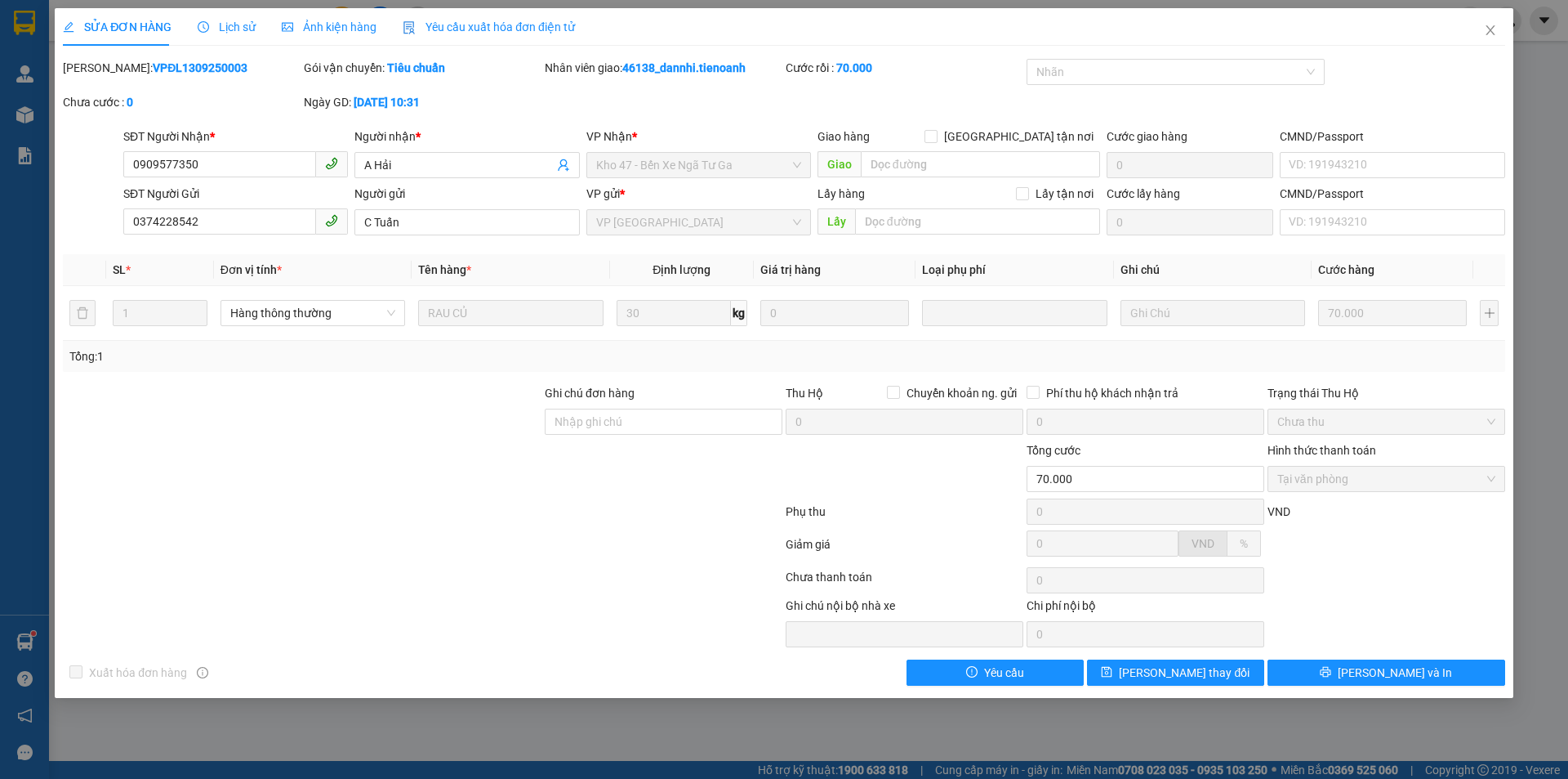
click at [249, 27] on span "Lịch sử" at bounding box center [226, 27] width 58 height 13
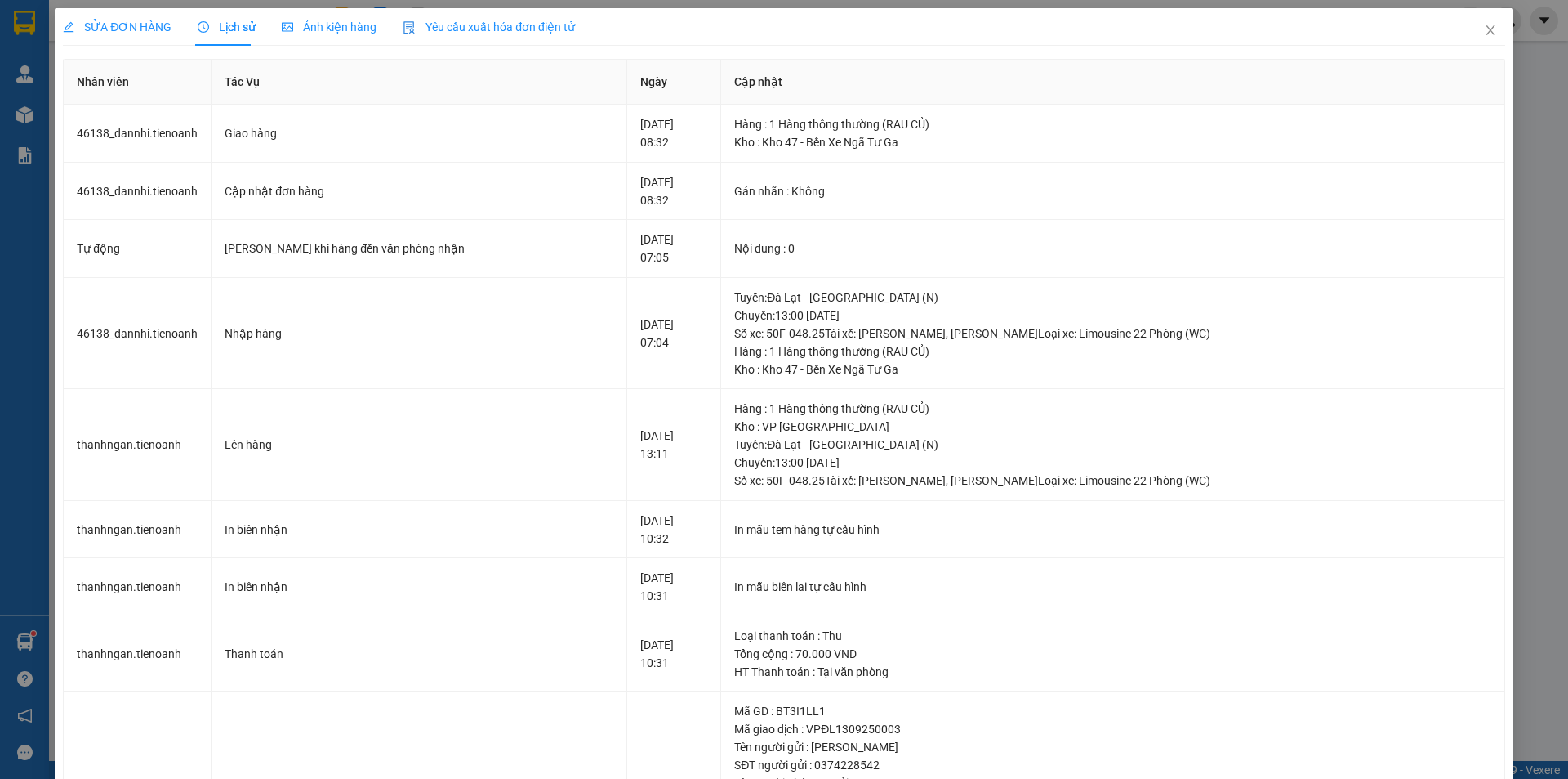
click at [119, 24] on span "SỬA ĐƠN HÀNG" at bounding box center [117, 27] width 109 height 13
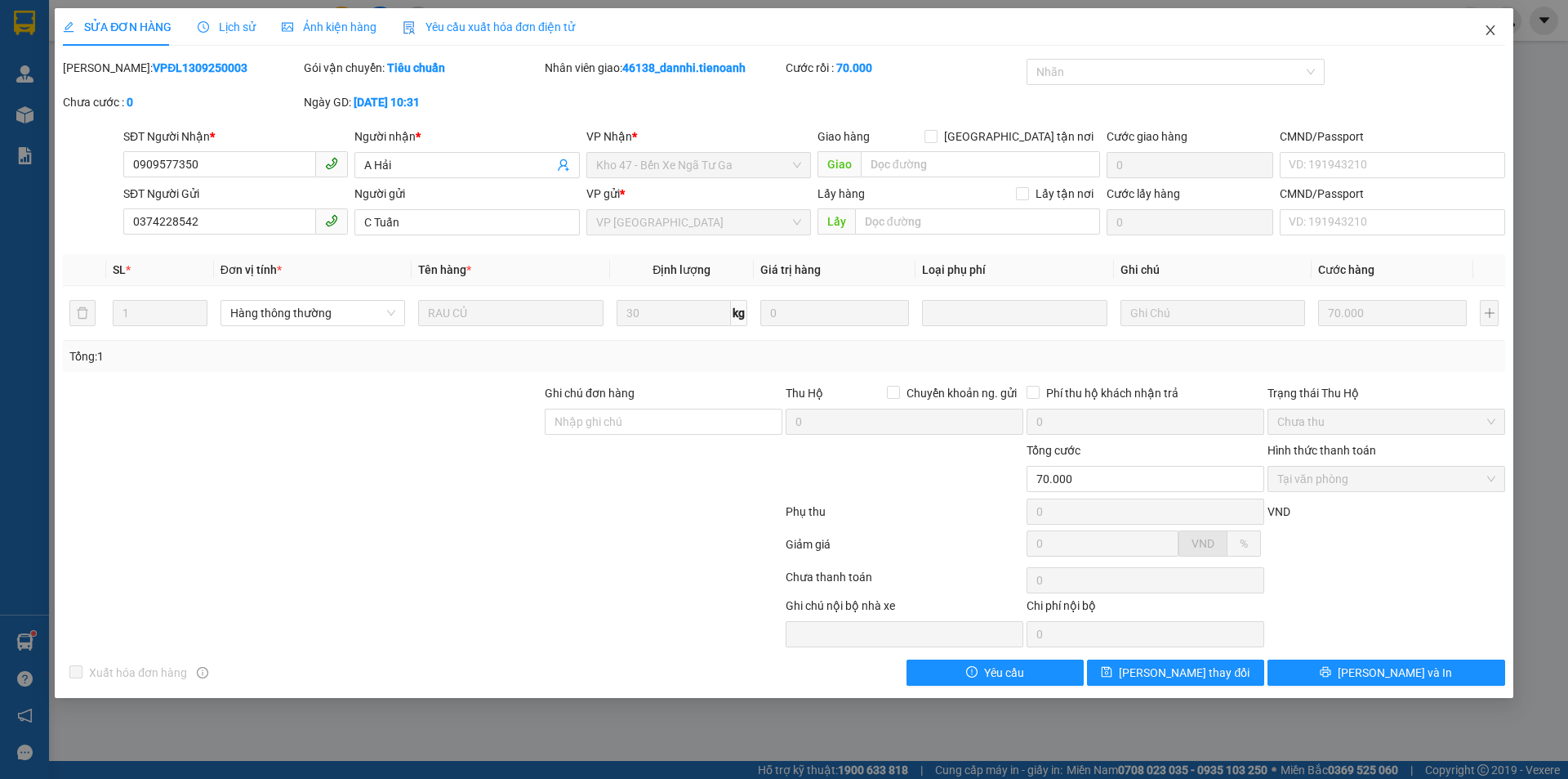
click at [1490, 27] on icon "close" at bounding box center [1490, 30] width 13 height 13
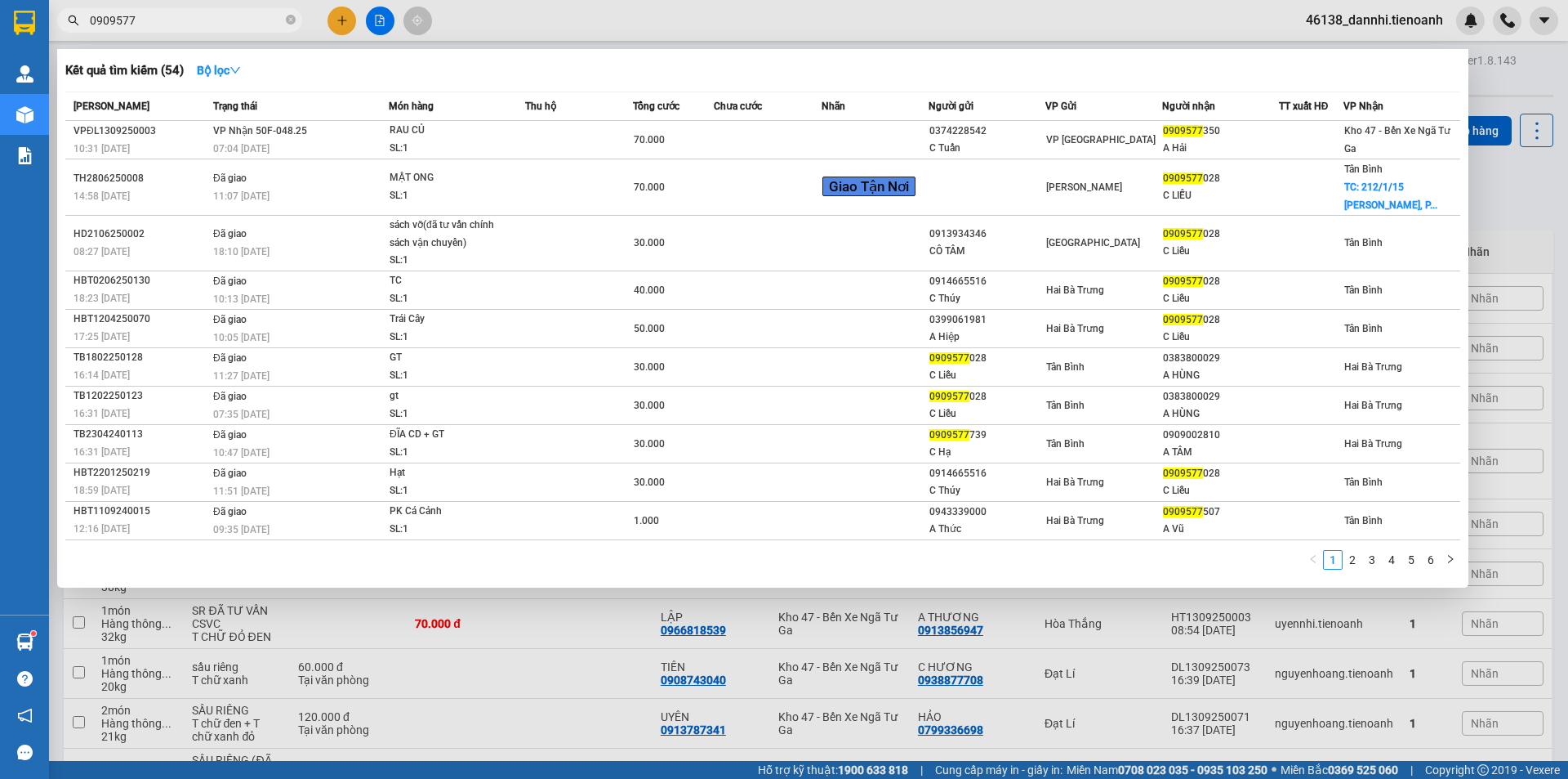
click at [157, 19] on input "0909577" at bounding box center [185, 21] width 193 height 18
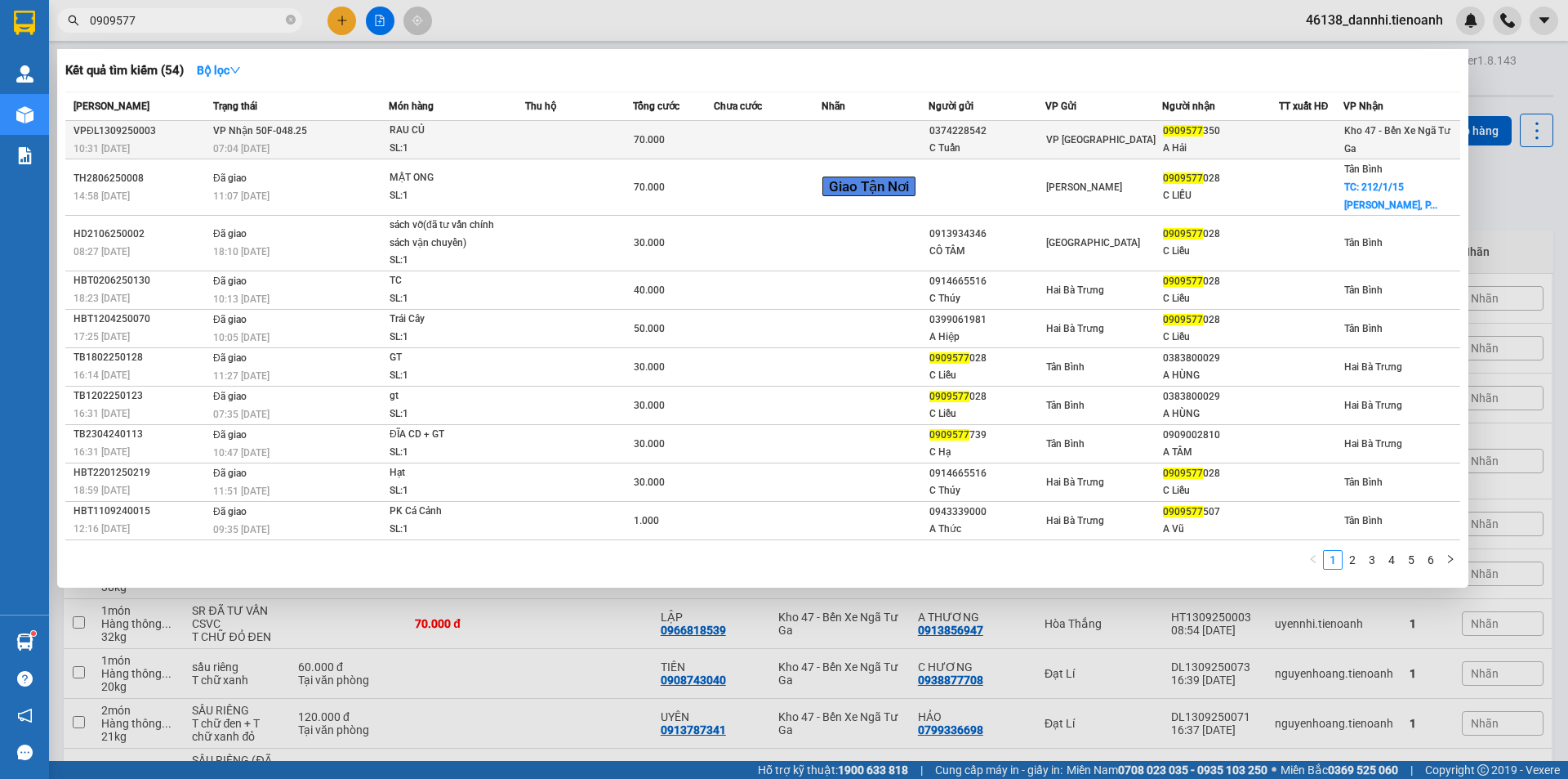
click at [297, 125] on span "VP Nhận 50F-048.25" at bounding box center [260, 131] width 94 height 12
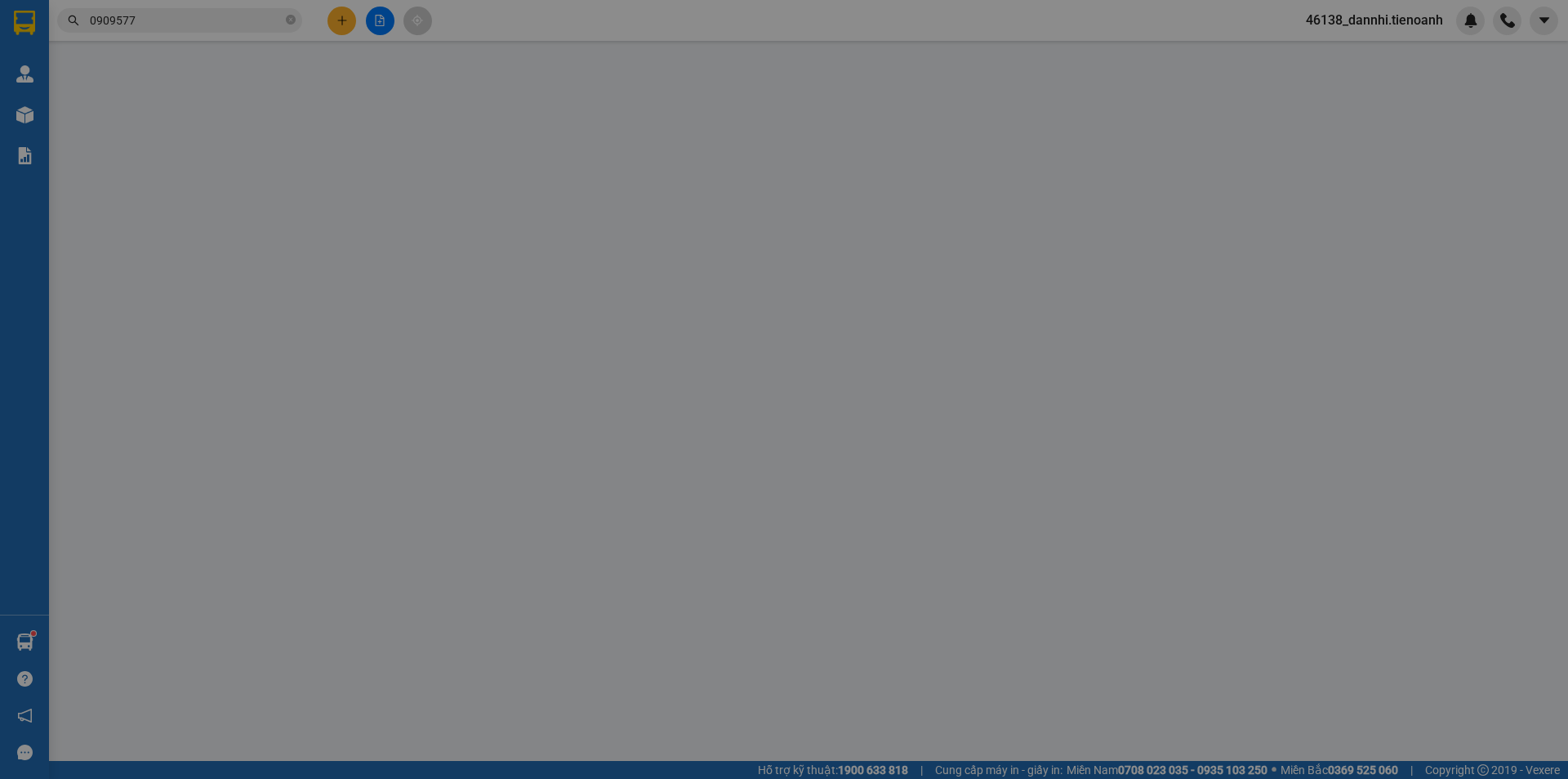
type input "0909577350"
type input "A Hải"
type input "0374228542"
type input "C Tuấn"
type input "70.000"
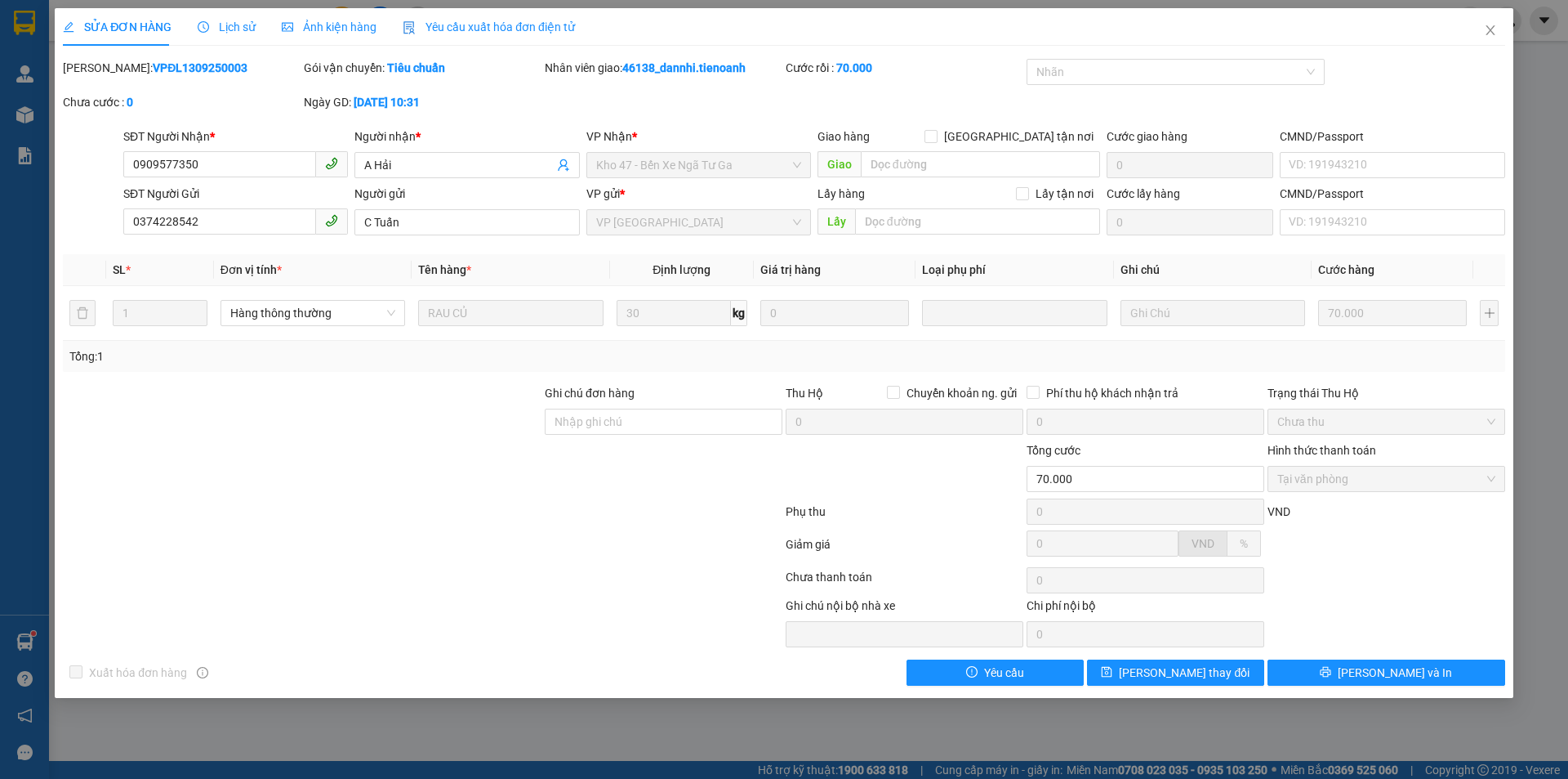
drag, startPoint x: 243, startPoint y: 20, endPoint x: 172, endPoint y: 28, distance: 71.4
click at [241, 20] on span "Lịch sử" at bounding box center [226, 27] width 58 height 13
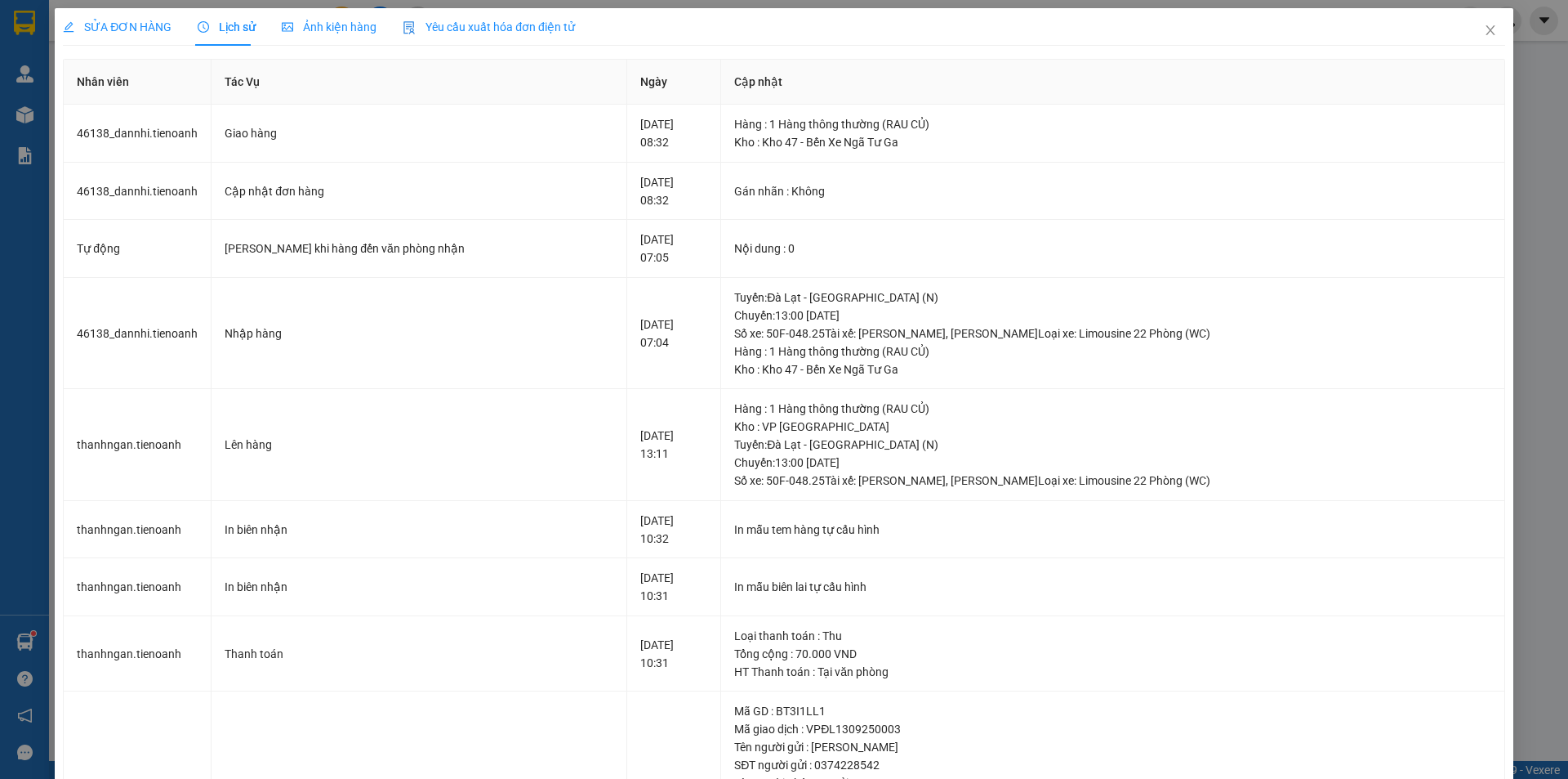
click at [143, 34] on span "SỬA ĐƠN HÀNG" at bounding box center [117, 27] width 109 height 13
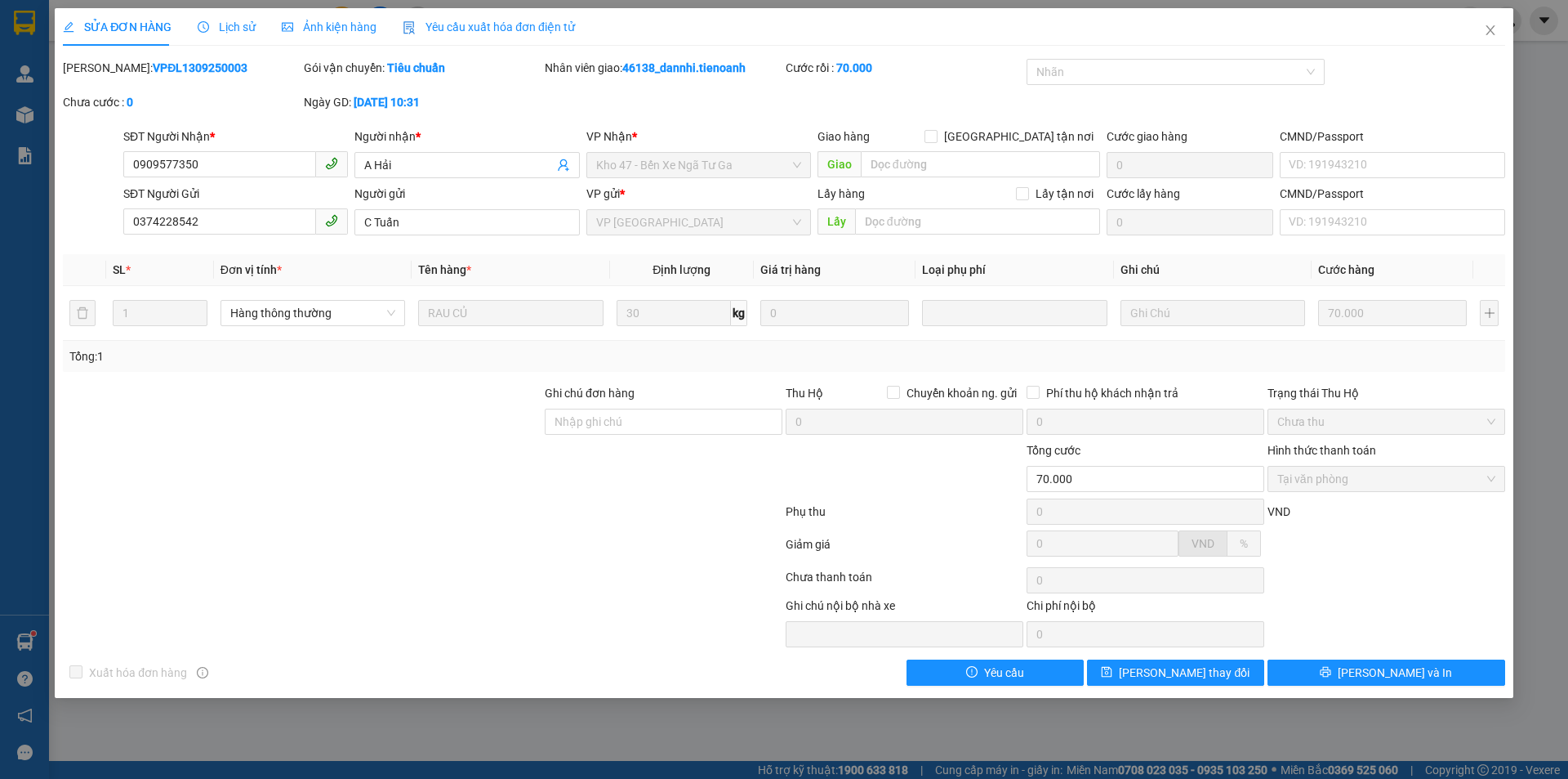
click at [235, 27] on span "Lịch sử" at bounding box center [226, 27] width 58 height 13
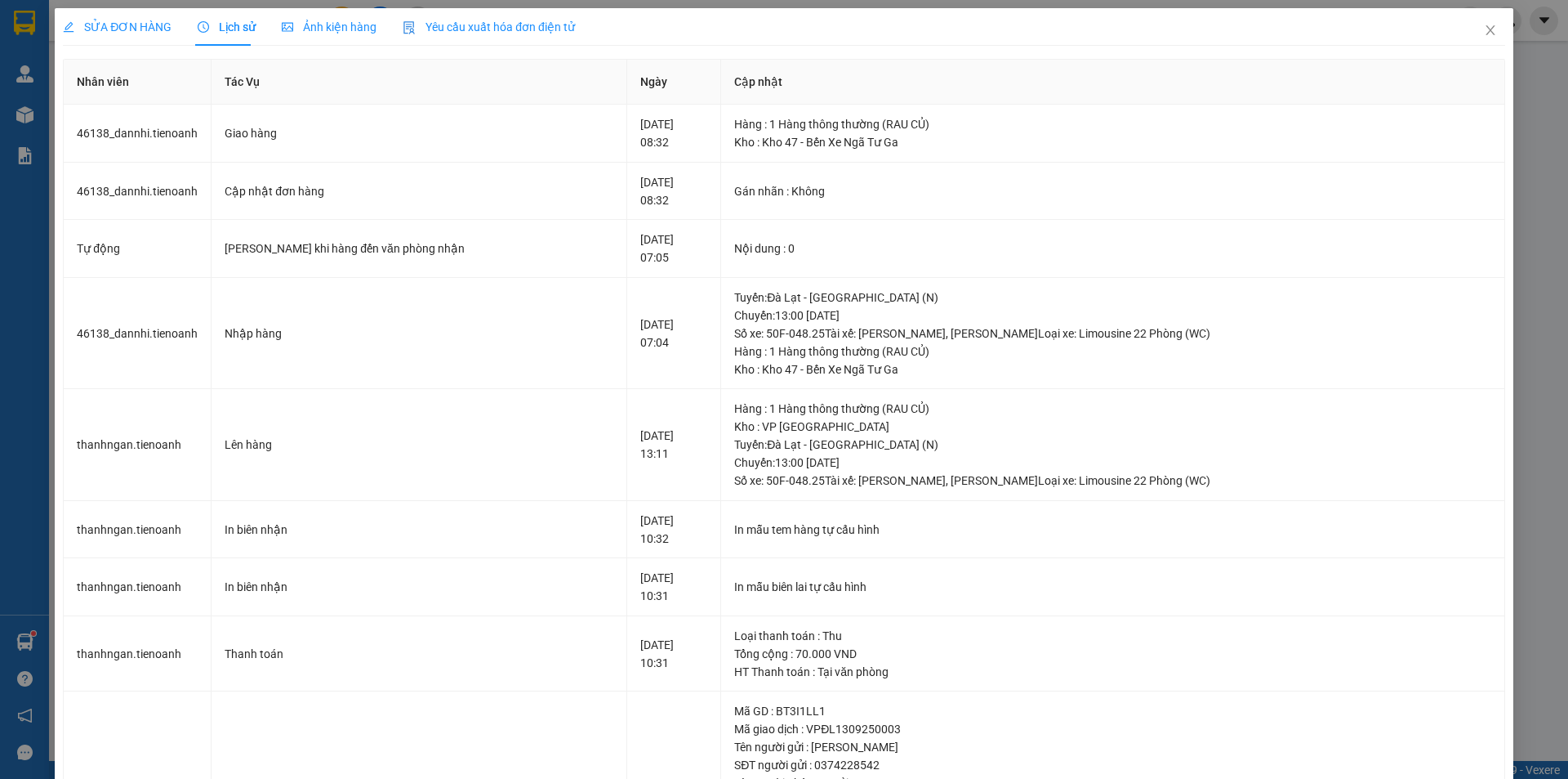
click at [119, 23] on span "SỬA ĐƠN HÀNG" at bounding box center [117, 27] width 109 height 13
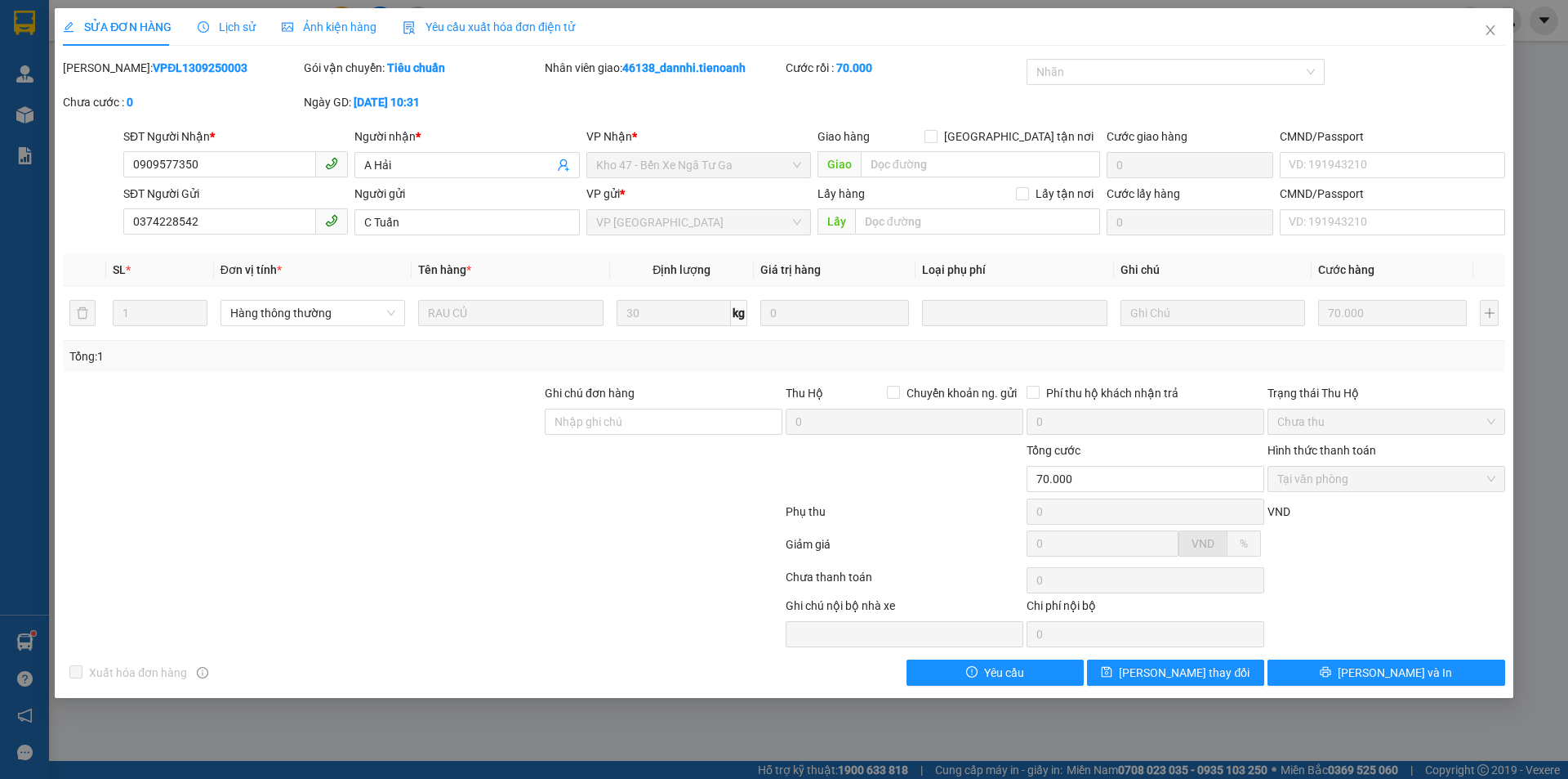
click at [553, 506] on div at bounding box center [422, 515] width 723 height 33
click at [1491, 29] on icon "close" at bounding box center [1489, 30] width 9 height 10
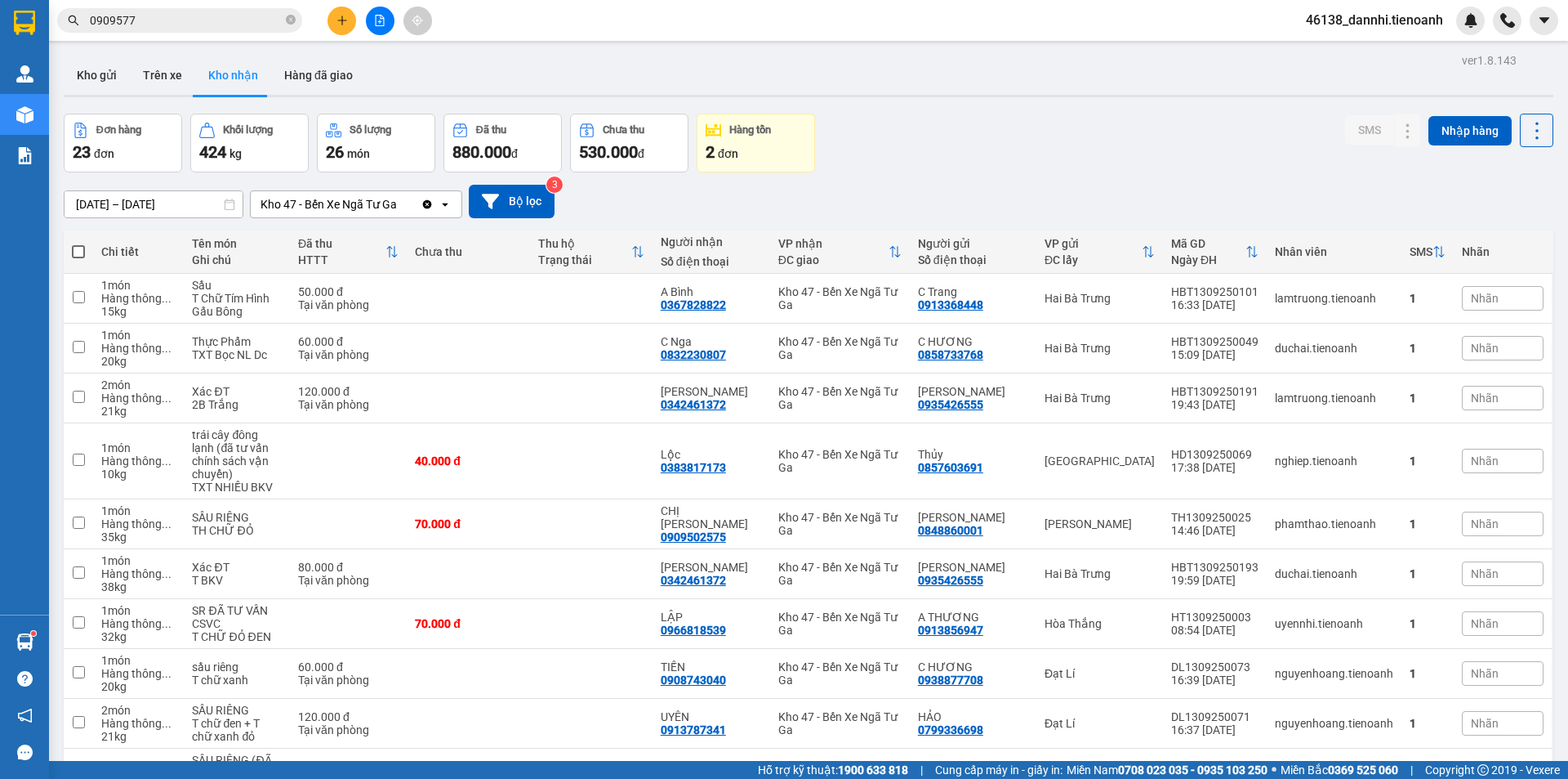
click at [270, 22] on input "0909577" at bounding box center [185, 21] width 193 height 18
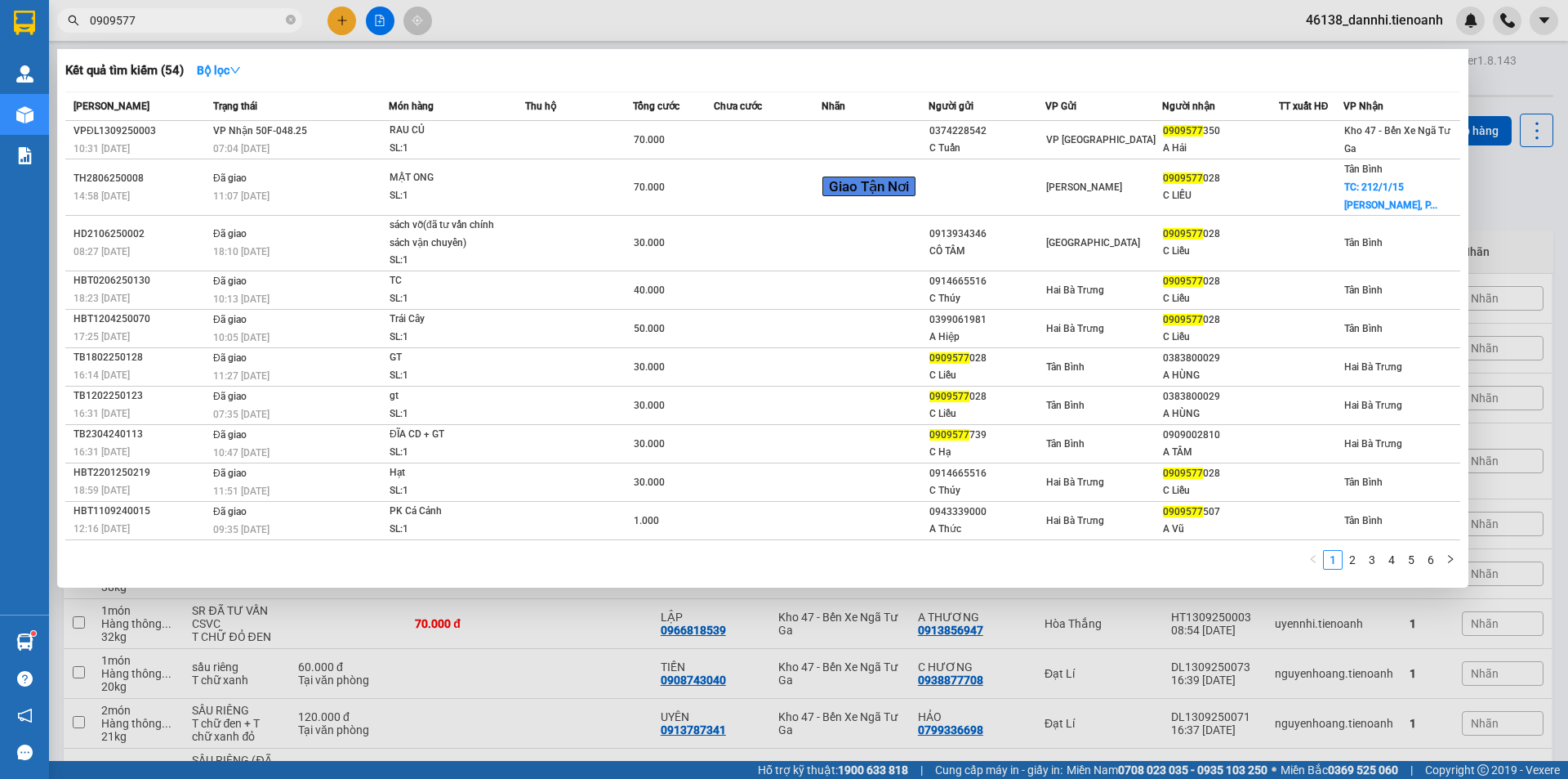
click at [270, 22] on input "0909577" at bounding box center [185, 21] width 193 height 18
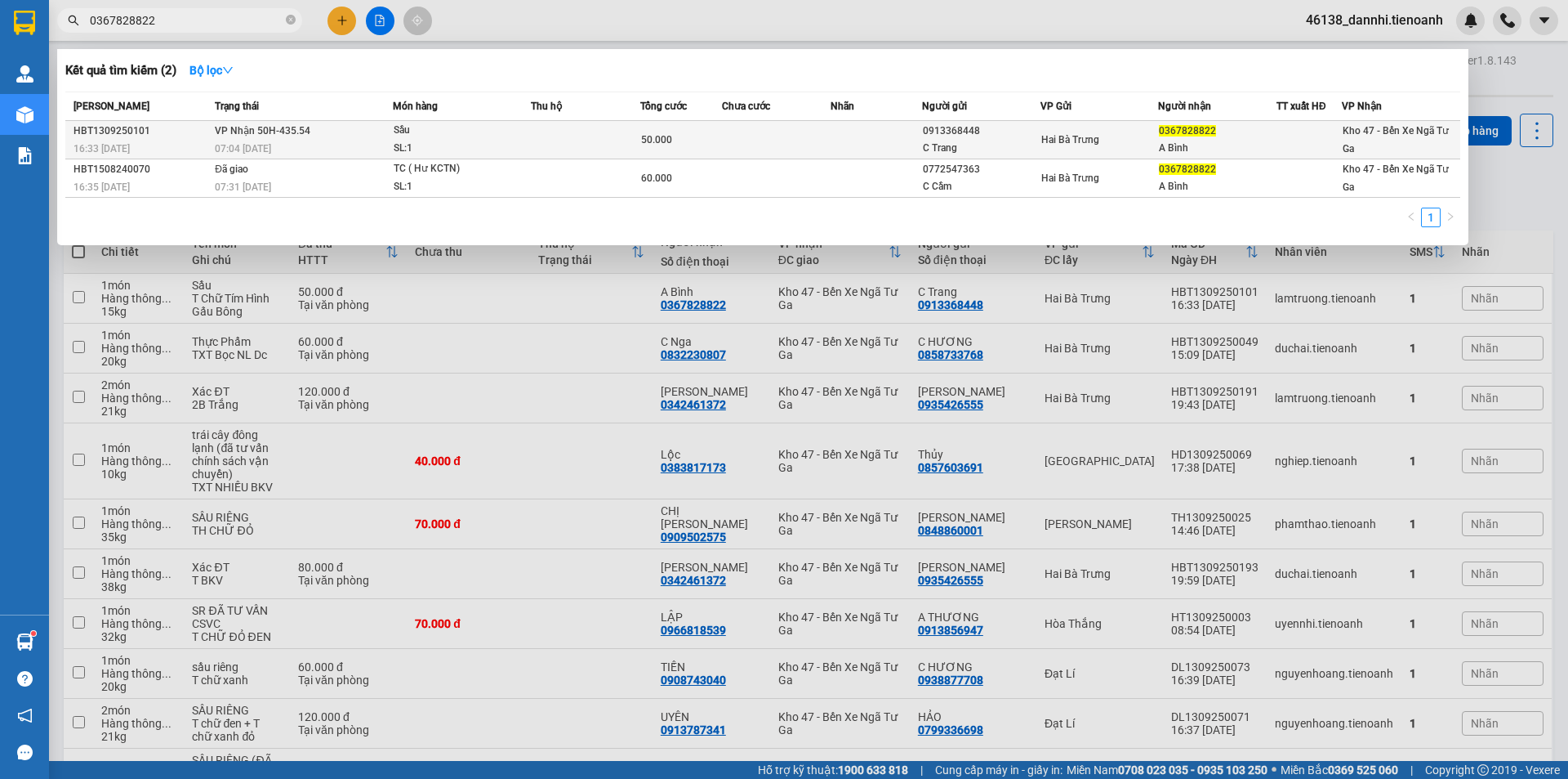
click at [553, 125] on td at bounding box center [586, 140] width 110 height 38
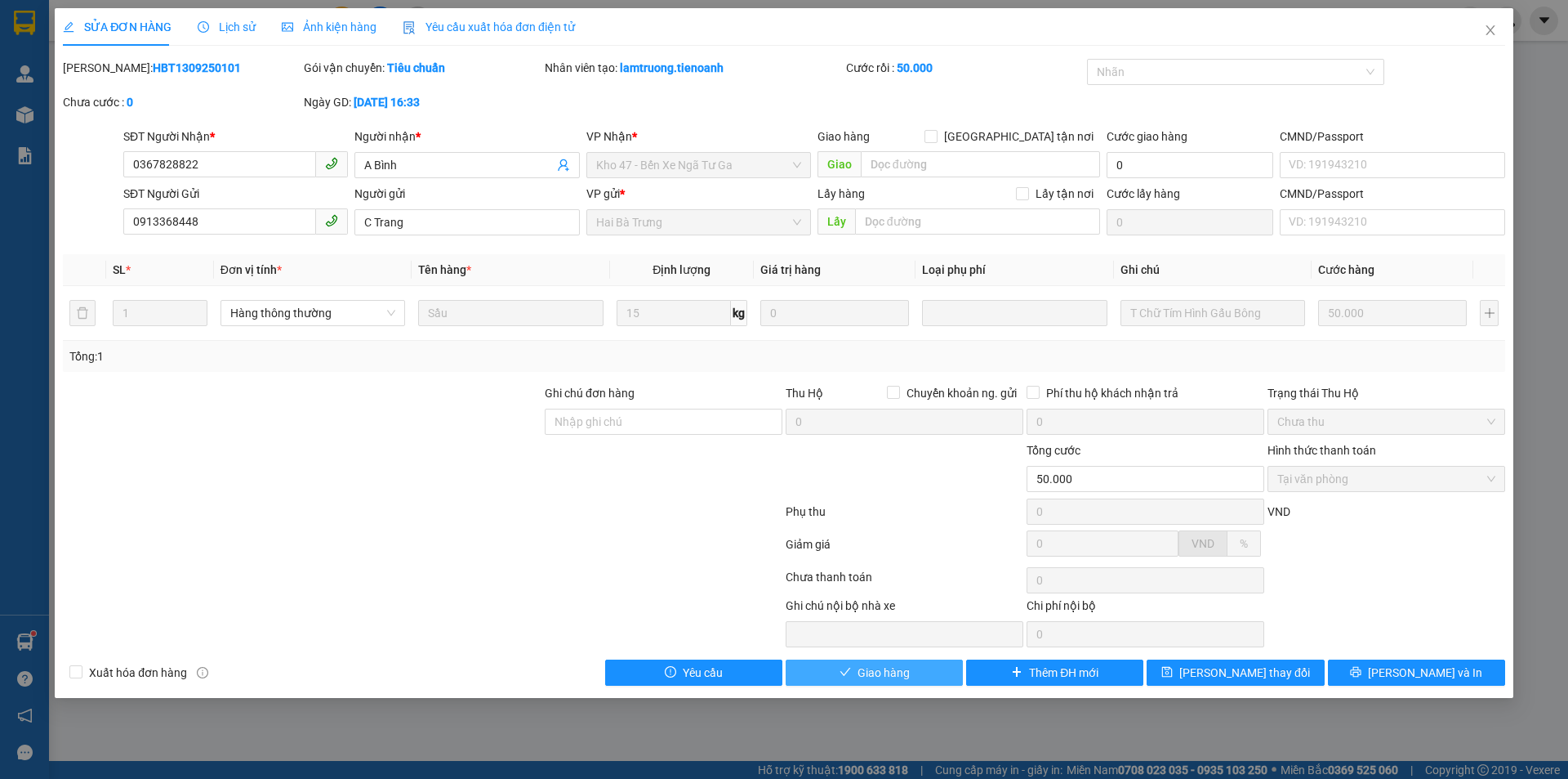
click at [858, 673] on span "Giao hàng" at bounding box center [883, 673] width 52 height 18
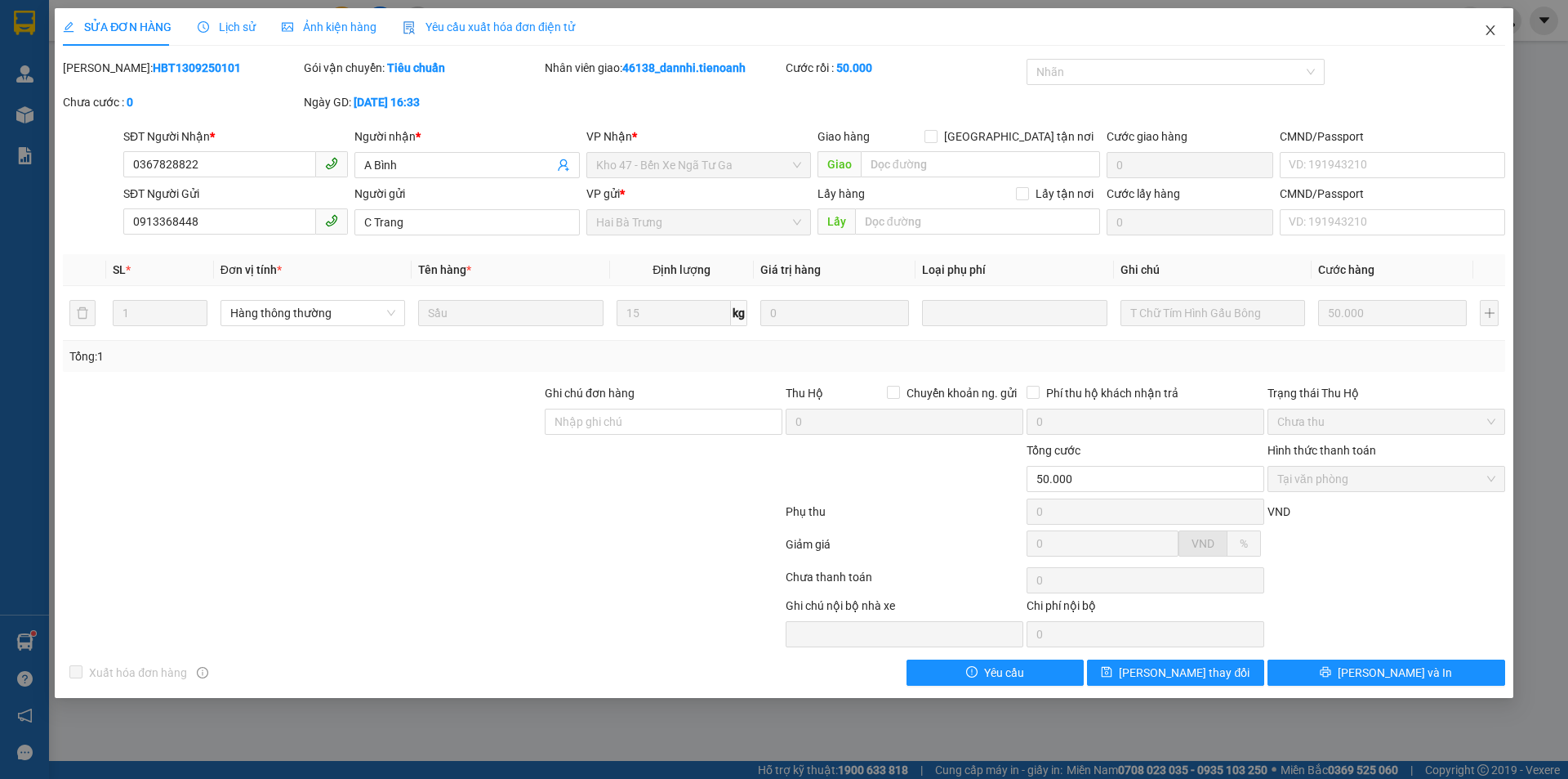
click at [1507, 29] on span "Close" at bounding box center [1490, 31] width 46 height 46
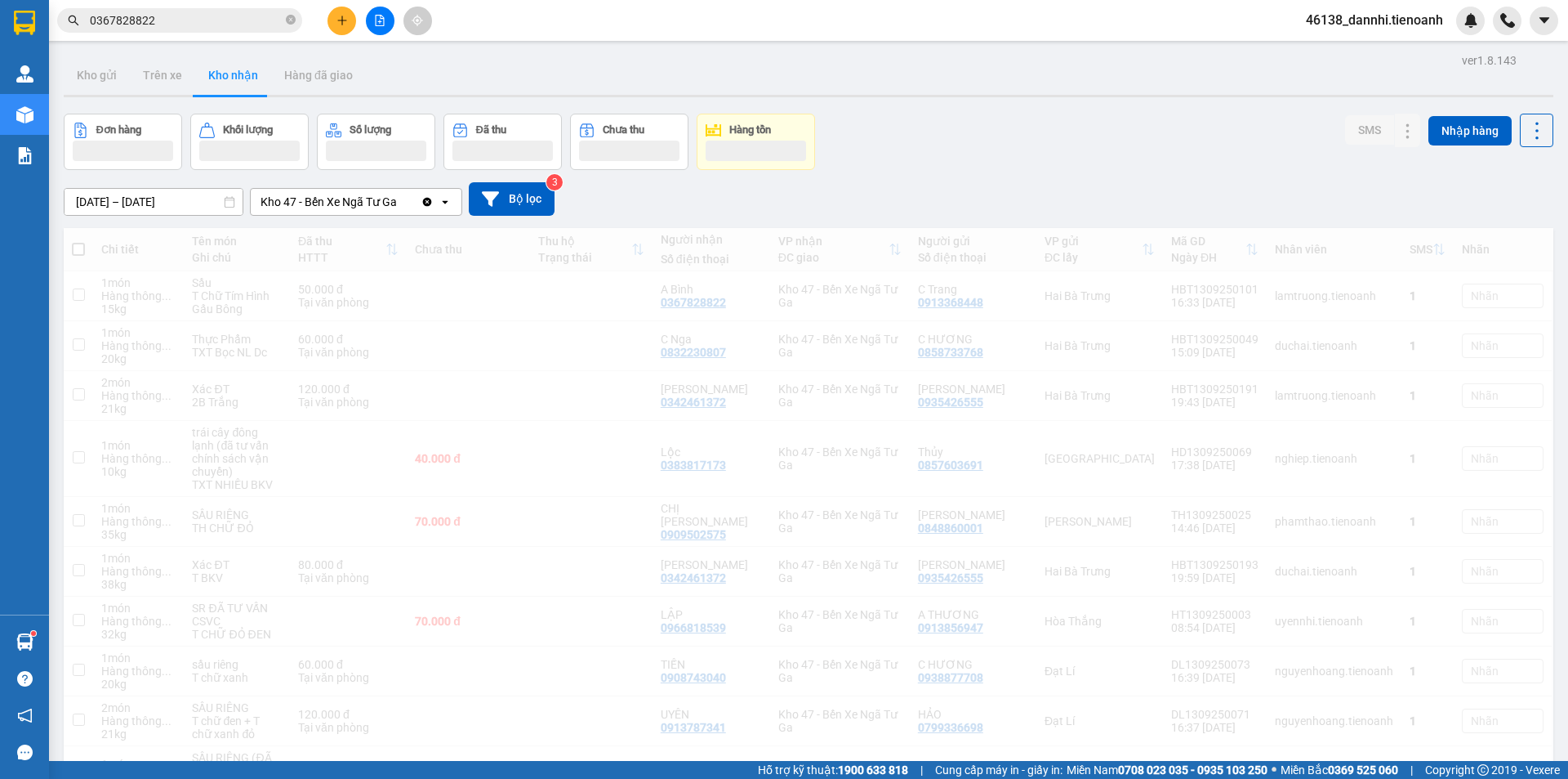
click at [249, 23] on input "0367828822" at bounding box center [185, 21] width 193 height 18
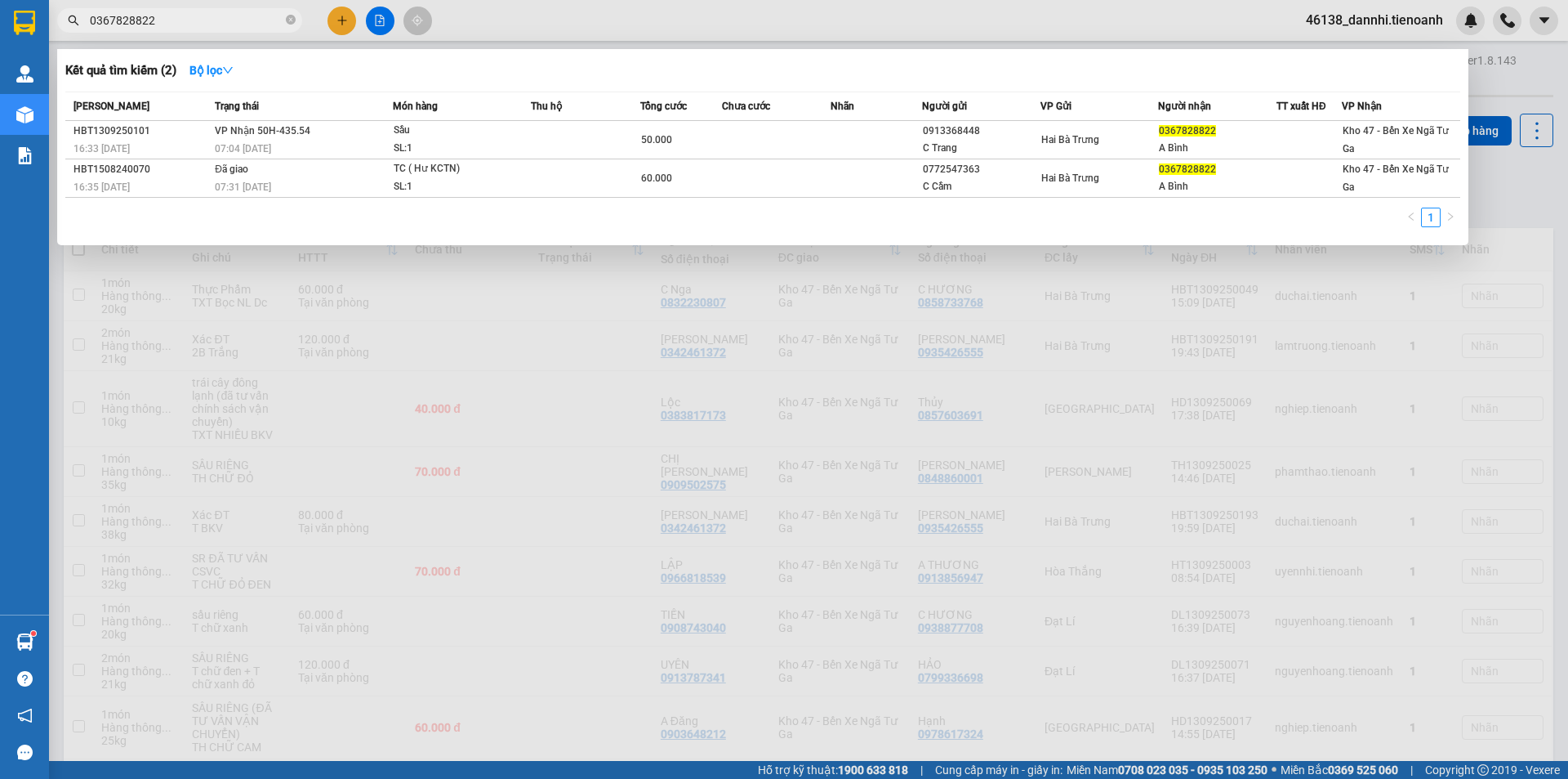
click at [249, 23] on input "0367828822" at bounding box center [185, 21] width 193 height 18
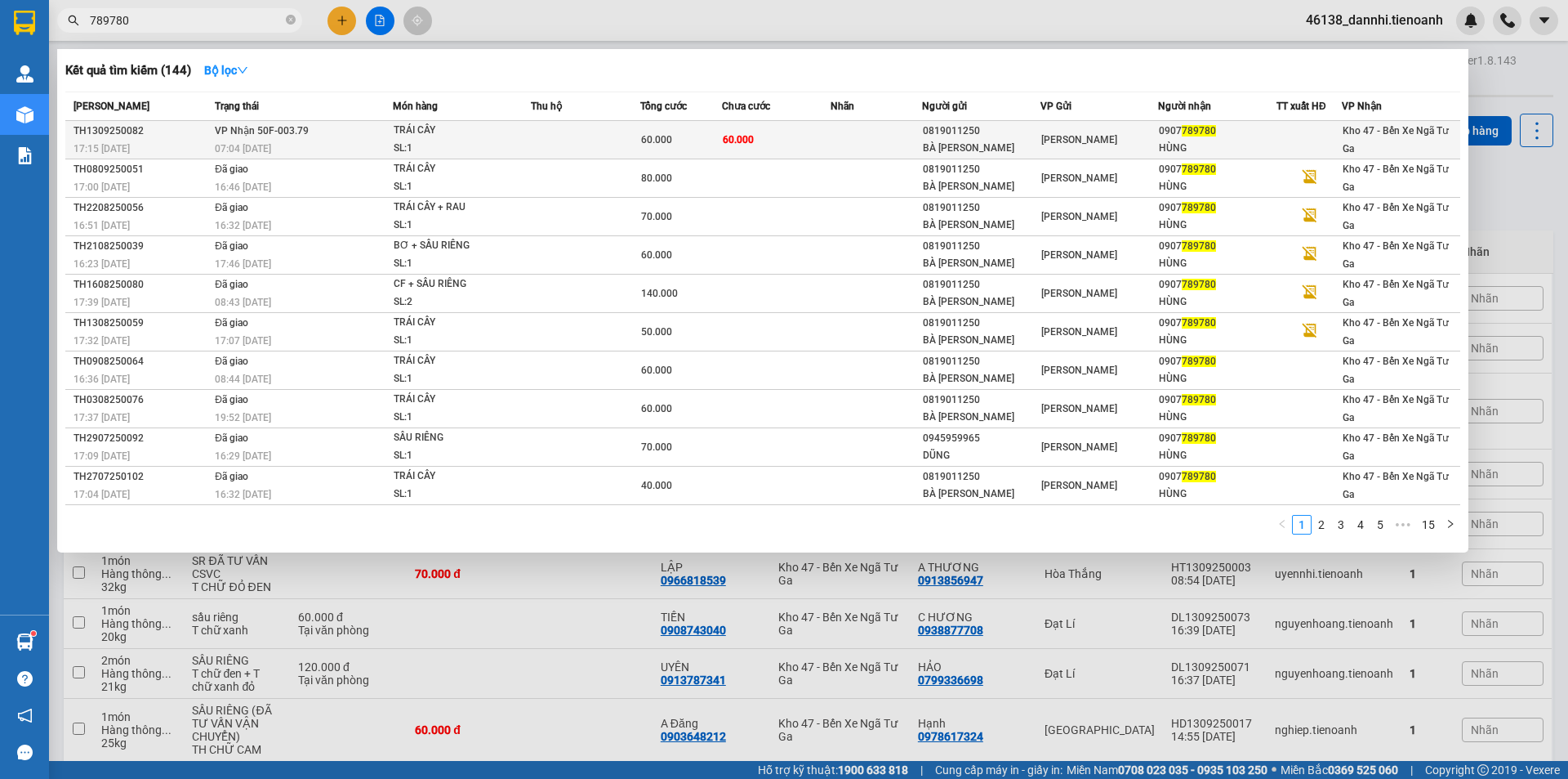
type input "789780"
click at [238, 136] on span "VP Nhận 50F-003.79" at bounding box center [261, 131] width 94 height 12
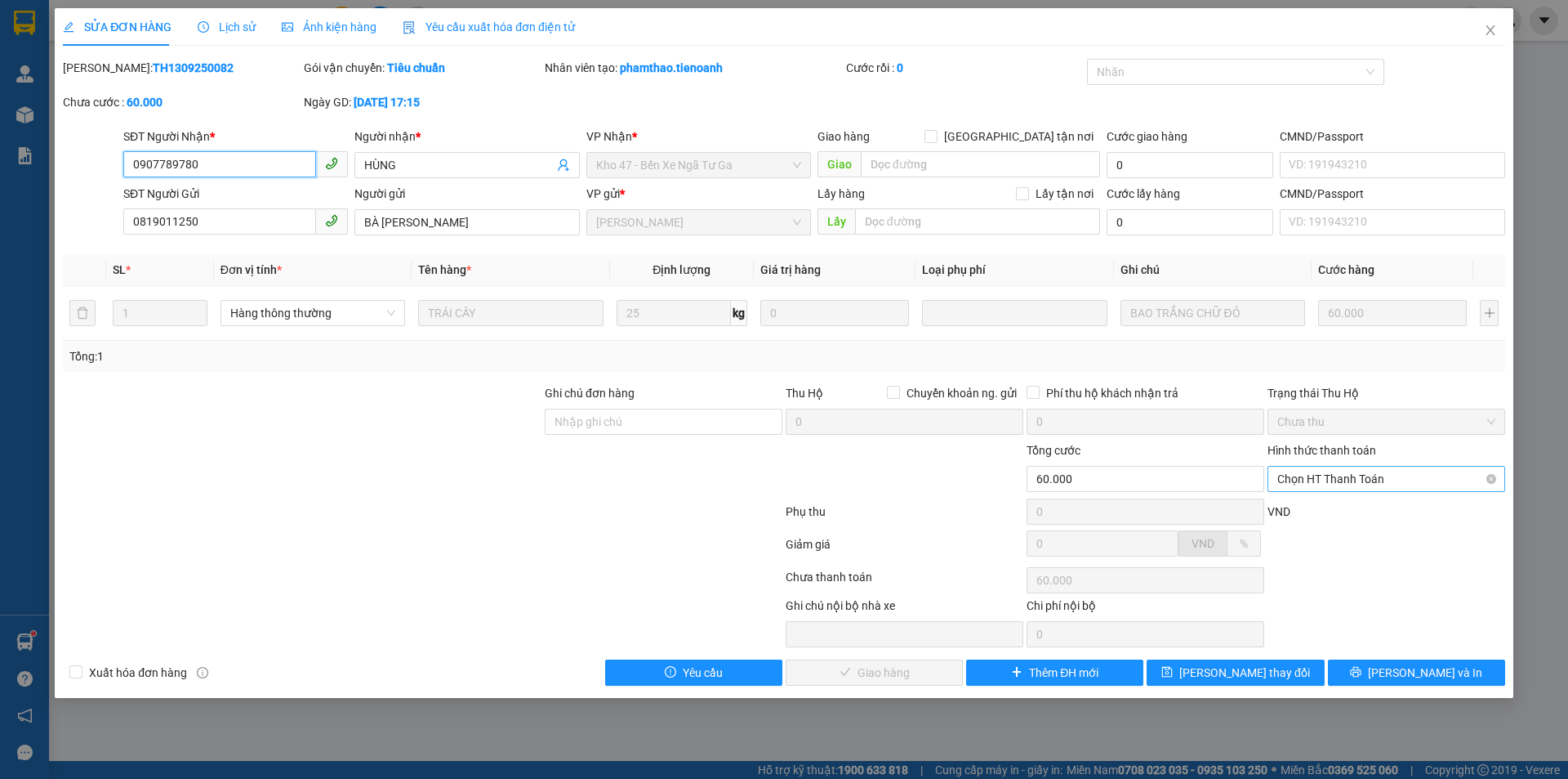
click at [1335, 479] on span "Chọn HT Thanh Toán" at bounding box center [1386, 478] width 218 height 25
click at [1324, 508] on div "Tại văn phòng" at bounding box center [1386, 512] width 218 height 18
type input "0"
drag, startPoint x: 860, startPoint y: 675, endPoint x: 848, endPoint y: 678, distance: 12.4
click at [859, 675] on span "[PERSON_NAME] và Giao hàng" at bounding box center [895, 673] width 157 height 18
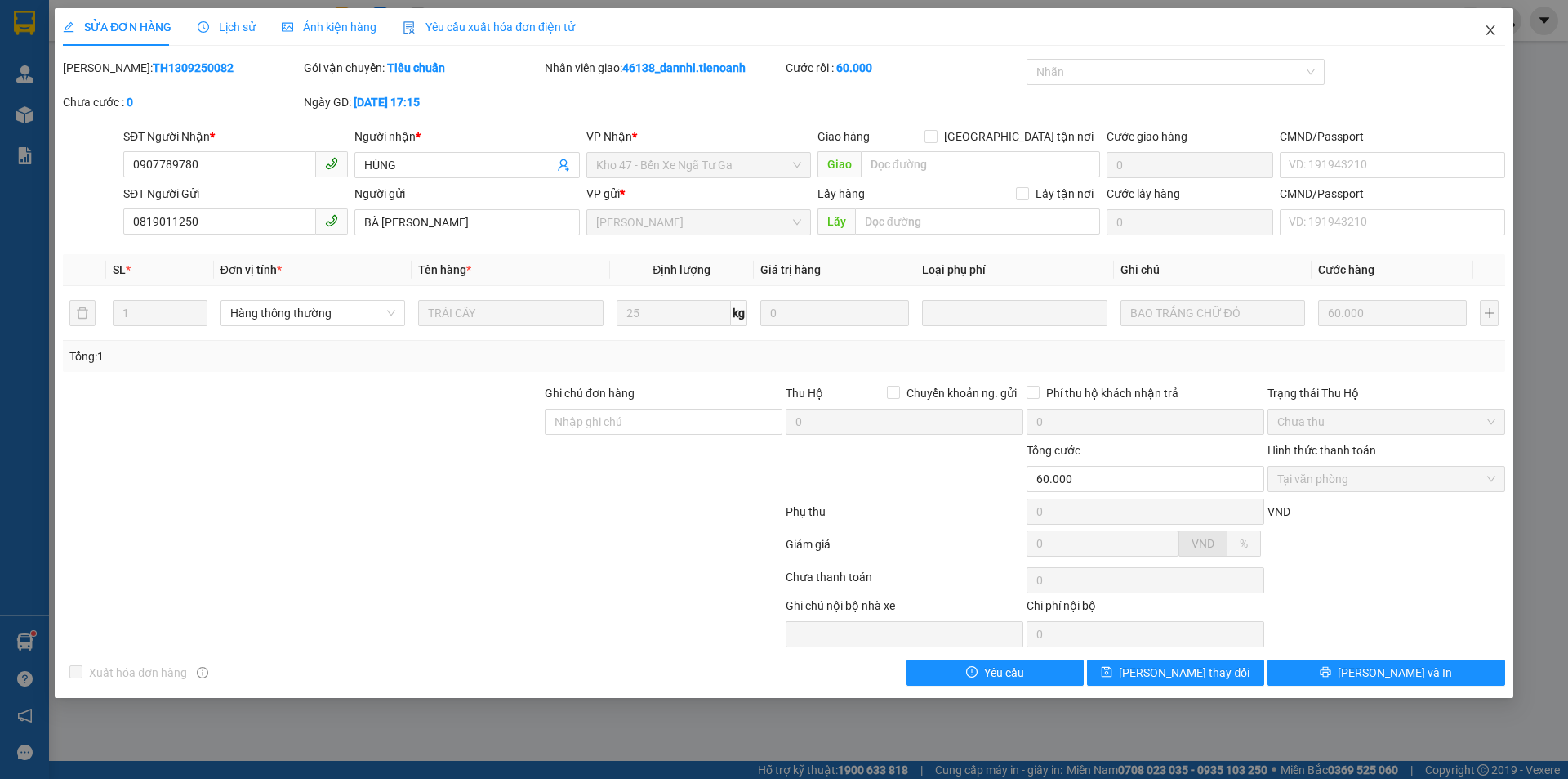
click at [1507, 48] on span "Close" at bounding box center [1490, 31] width 46 height 46
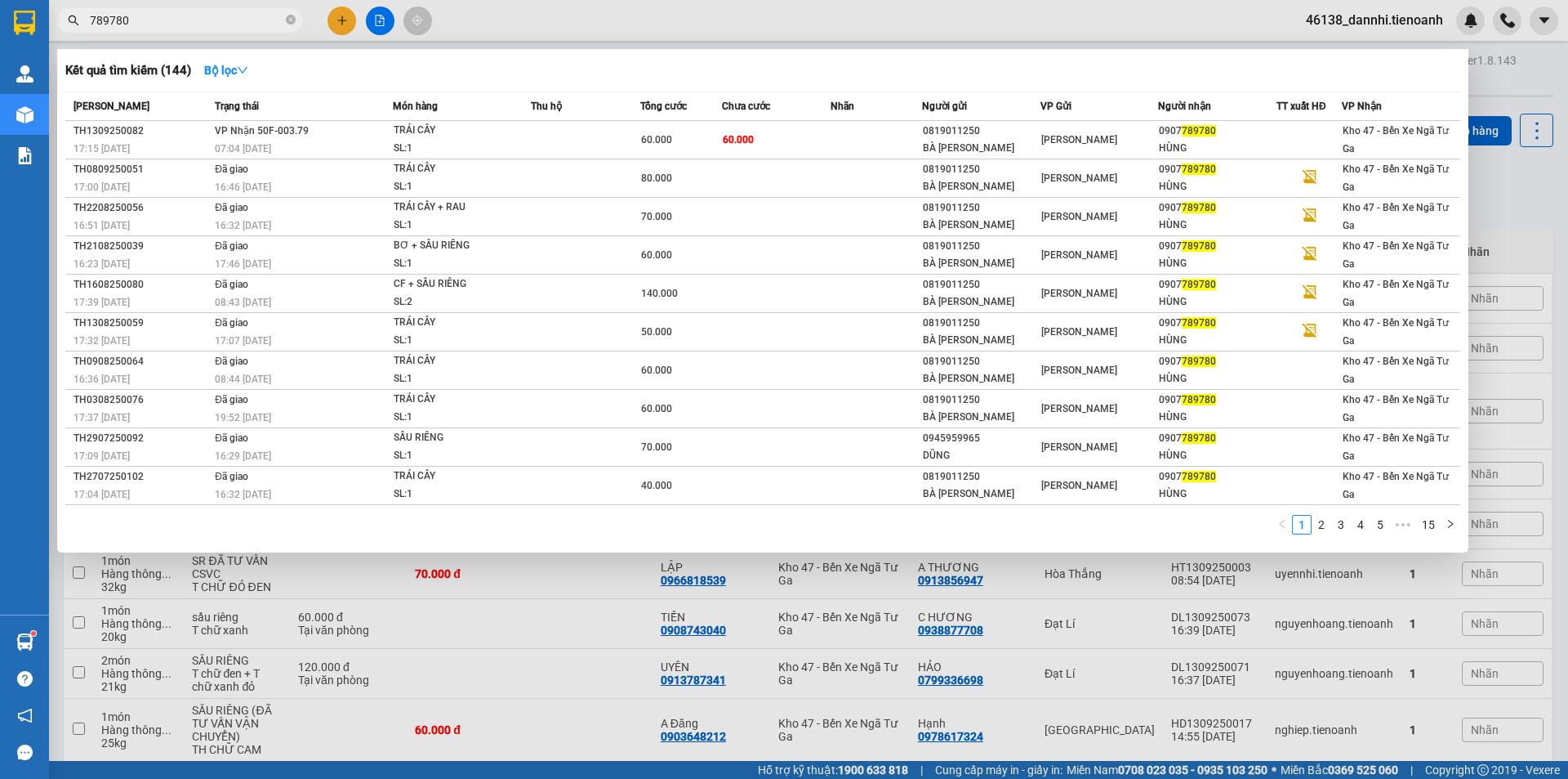
click at [277, 13] on input "789780" at bounding box center [185, 21] width 193 height 18
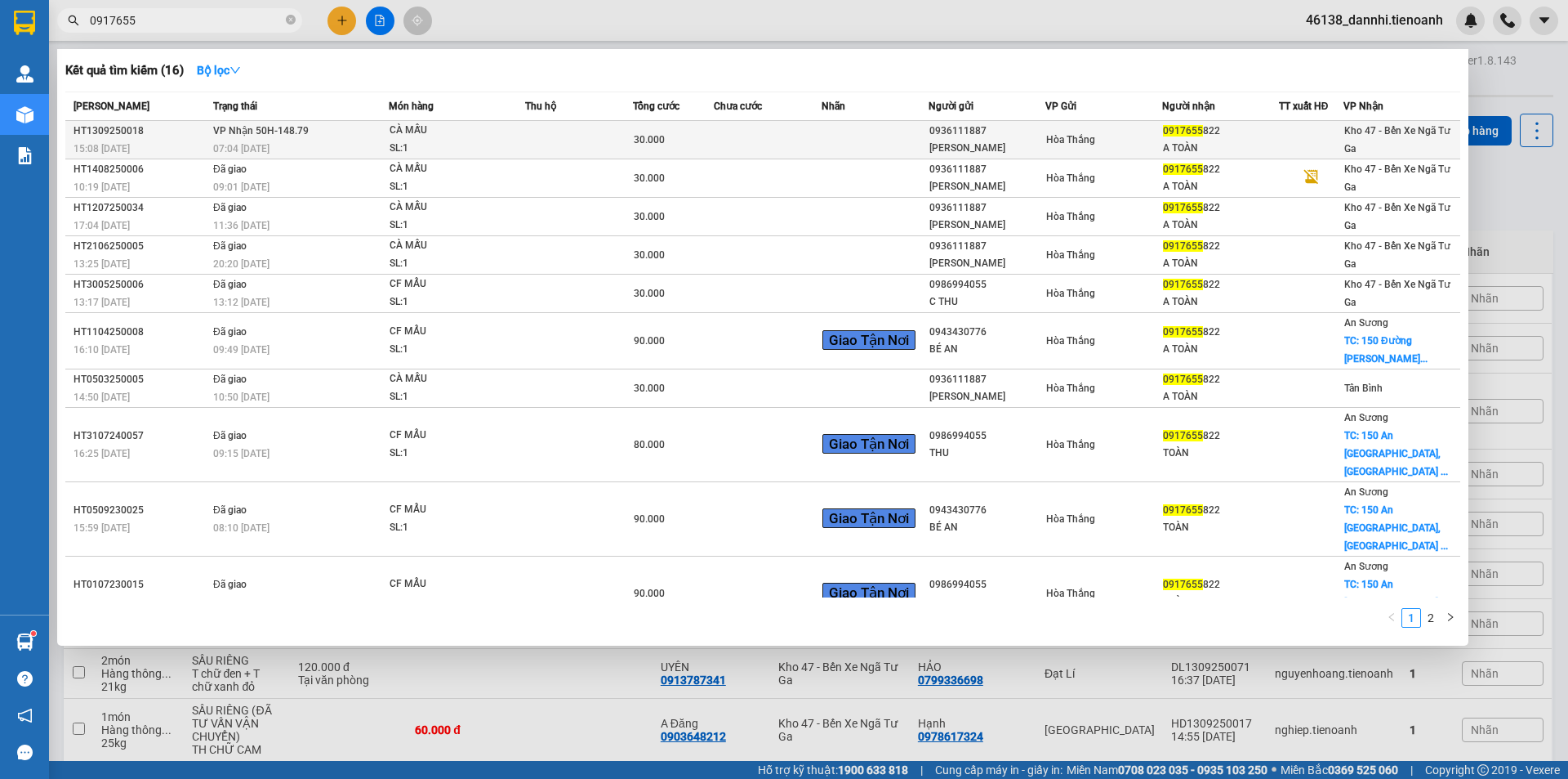
type input "0917655"
click at [462, 130] on div "CÀ MẪU" at bounding box center [450, 131] width 122 height 18
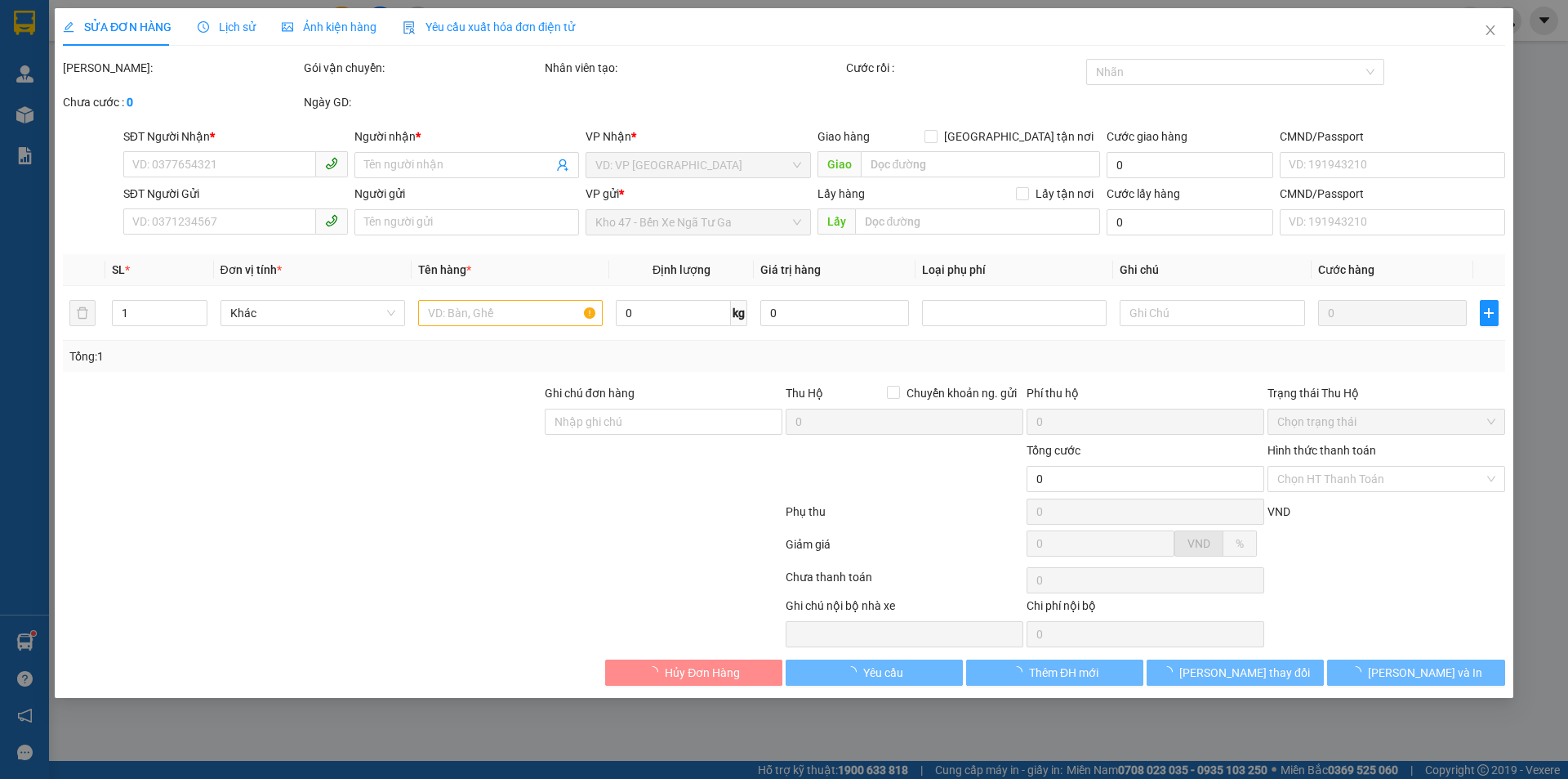
type input "0917655822"
type input "A TOÀN"
type input "0936111887"
type input "[PERSON_NAME]"
type input "066186012467"
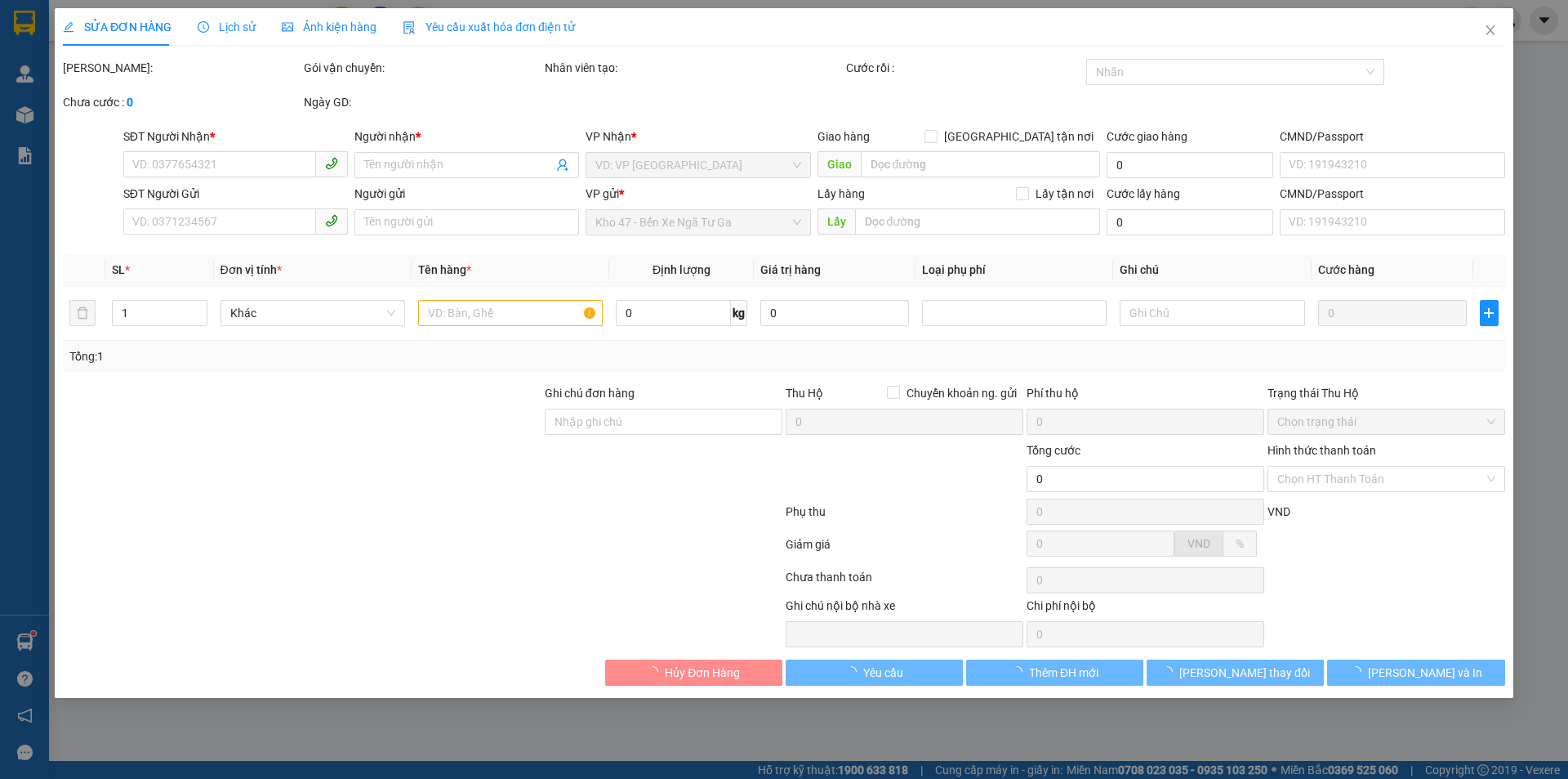
type input "30.000"
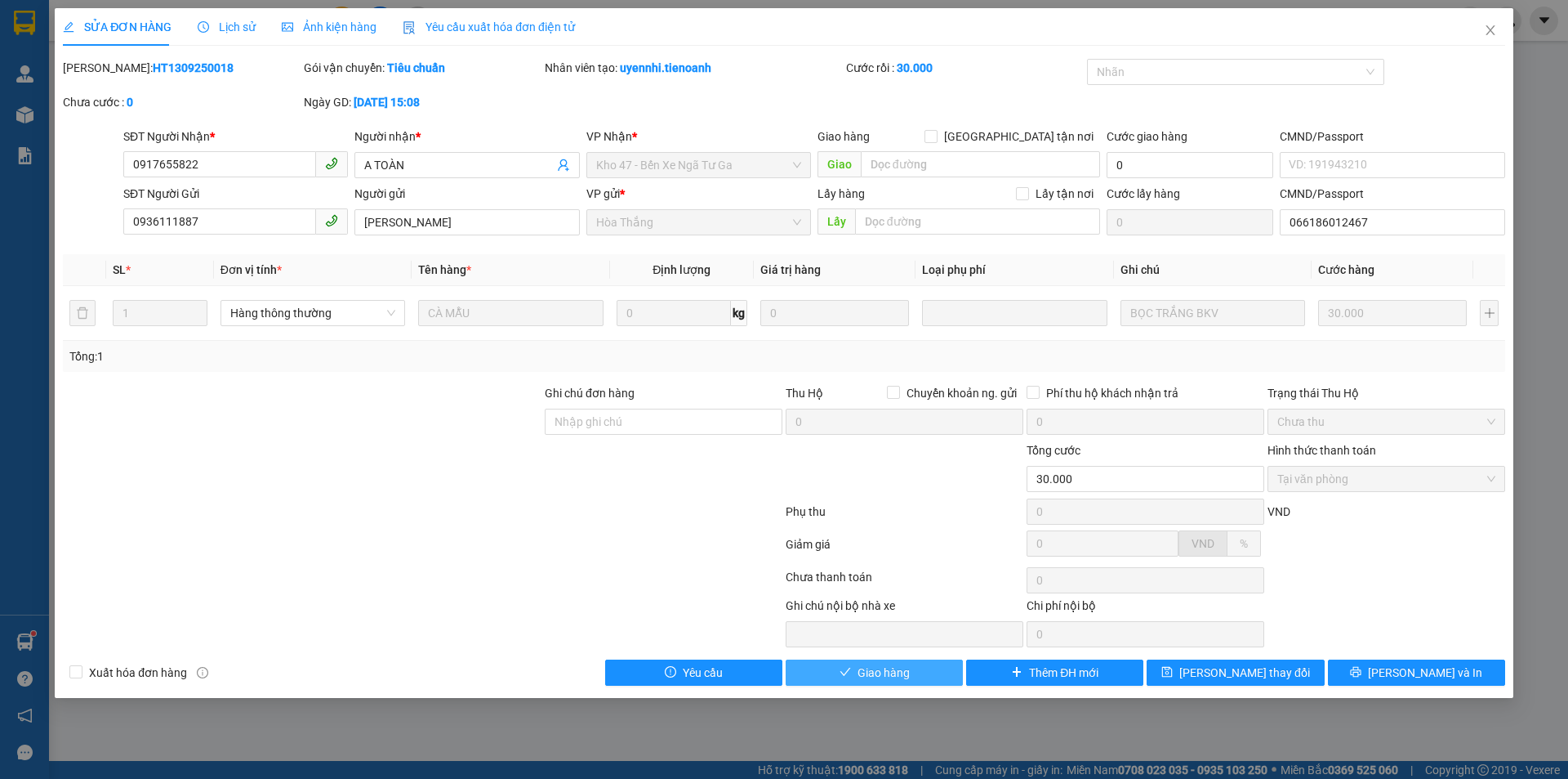
click at [894, 671] on span "Giao hàng" at bounding box center [883, 673] width 52 height 18
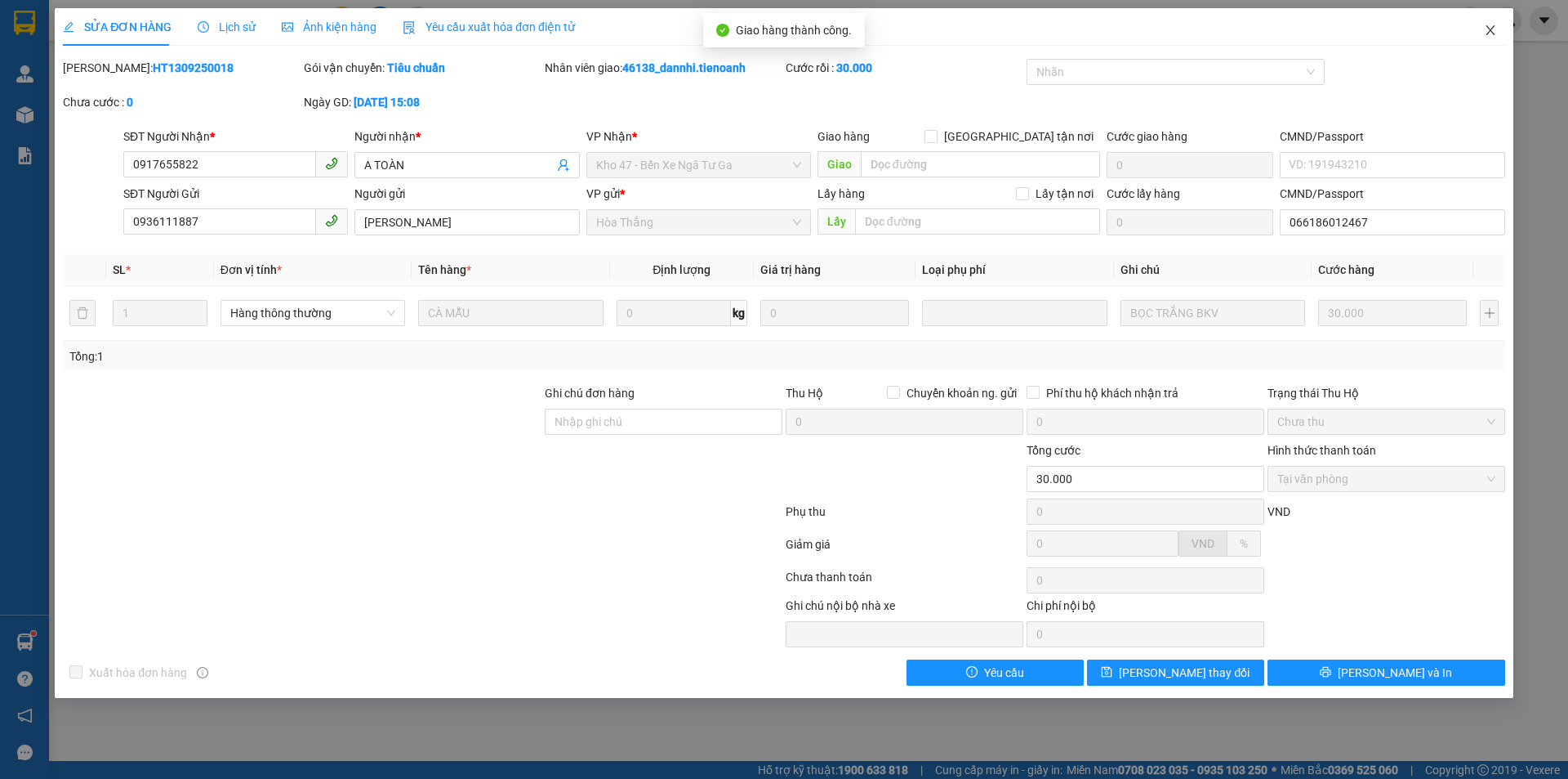
click at [1487, 36] on icon "close" at bounding box center [1490, 30] width 13 height 13
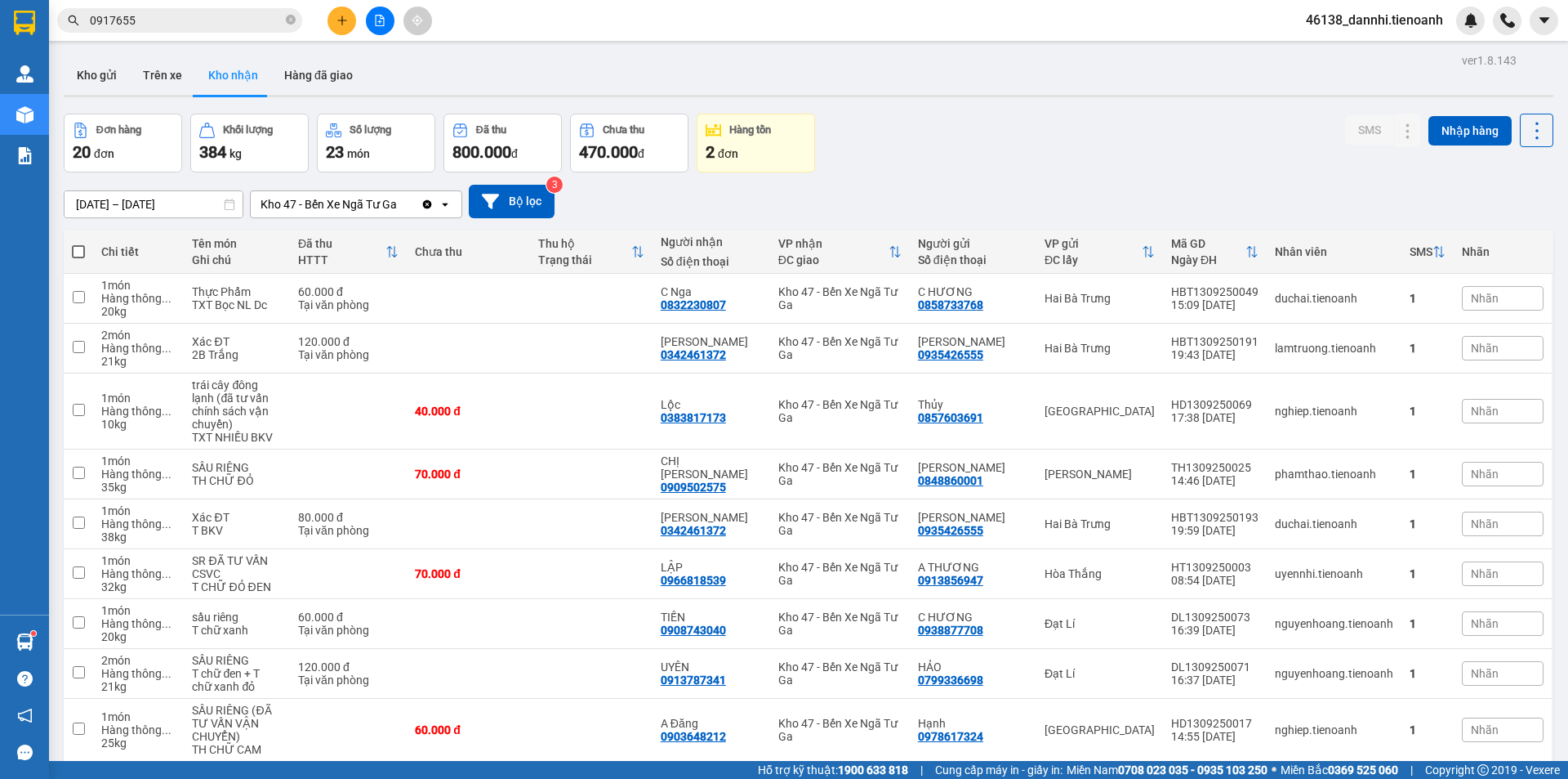
click at [160, 26] on input "0917655" at bounding box center [185, 21] width 193 height 18
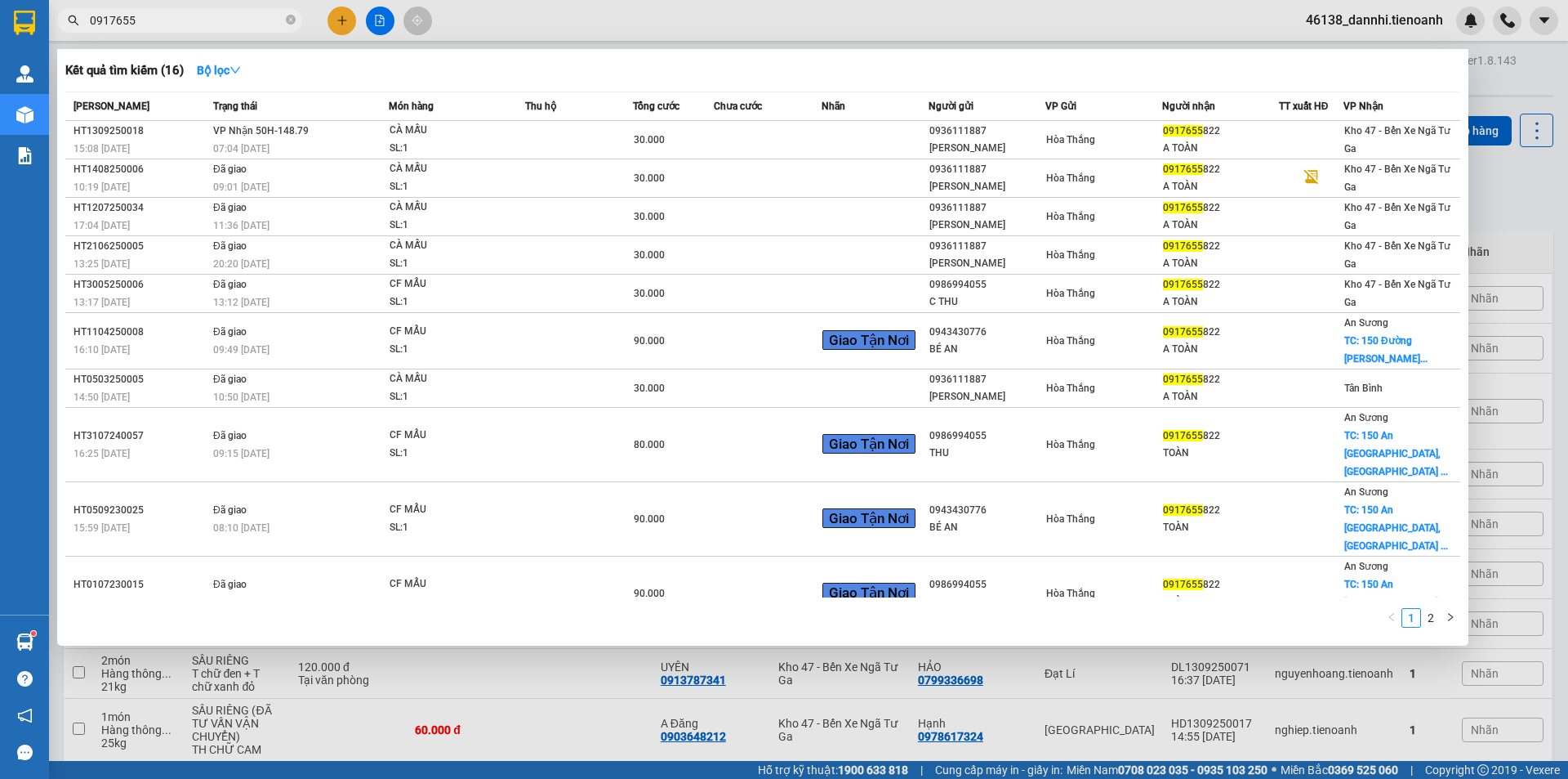
drag, startPoint x: 188, startPoint y: 5, endPoint x: 192, endPoint y: 16, distance: 11.7
click at [192, 13] on div "Kết quả tìm kiếm ( 16 ) Bộ lọc Mã ĐH Trạng thái Món hàng Thu hộ Tổng cước Chưa …" at bounding box center [159, 20] width 318 height 28
click at [192, 17] on input "0917655" at bounding box center [185, 21] width 193 height 18
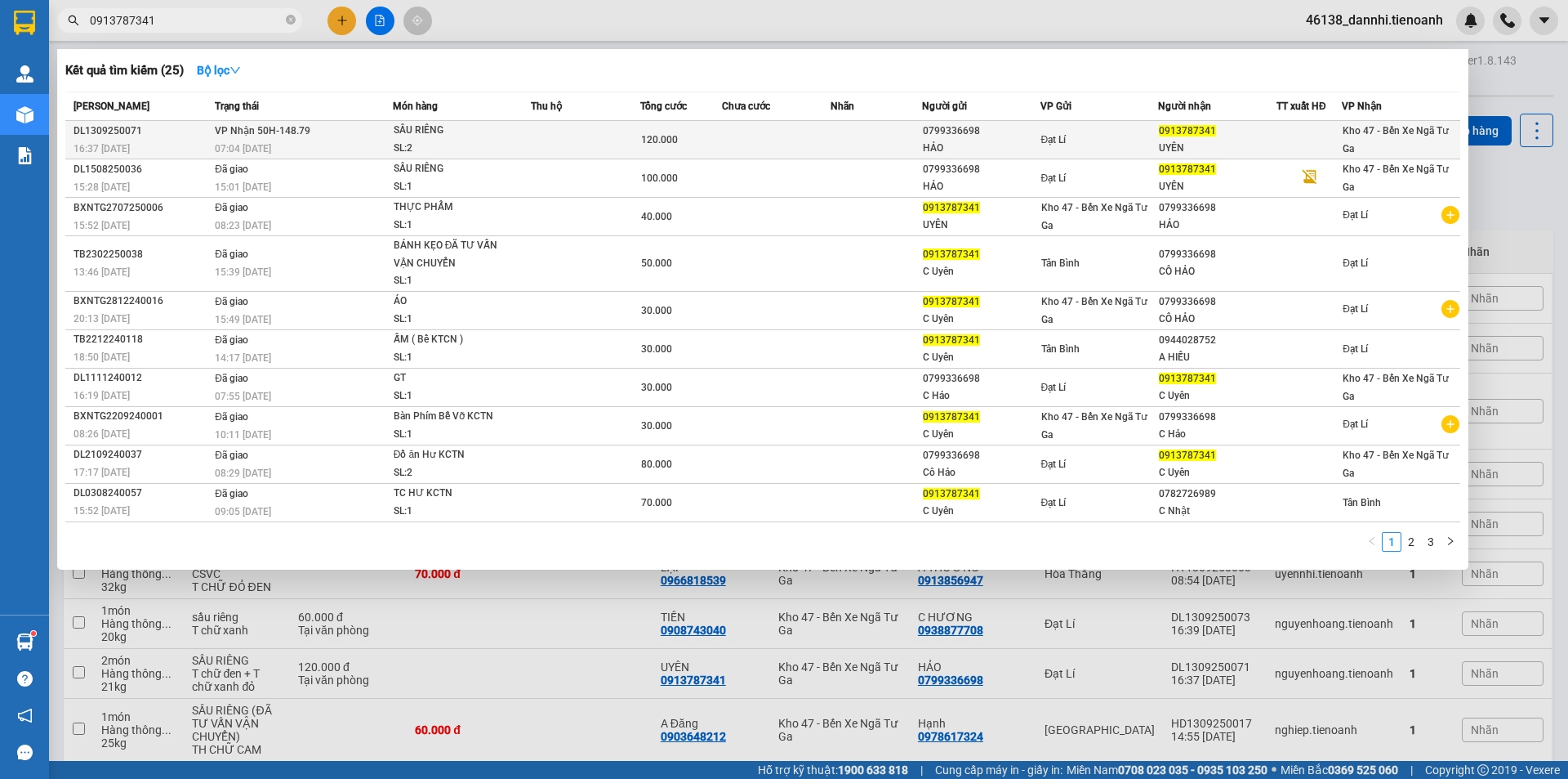
type input "0913787341"
click at [330, 146] on div "07:04 [DATE]" at bounding box center [303, 149] width 177 height 18
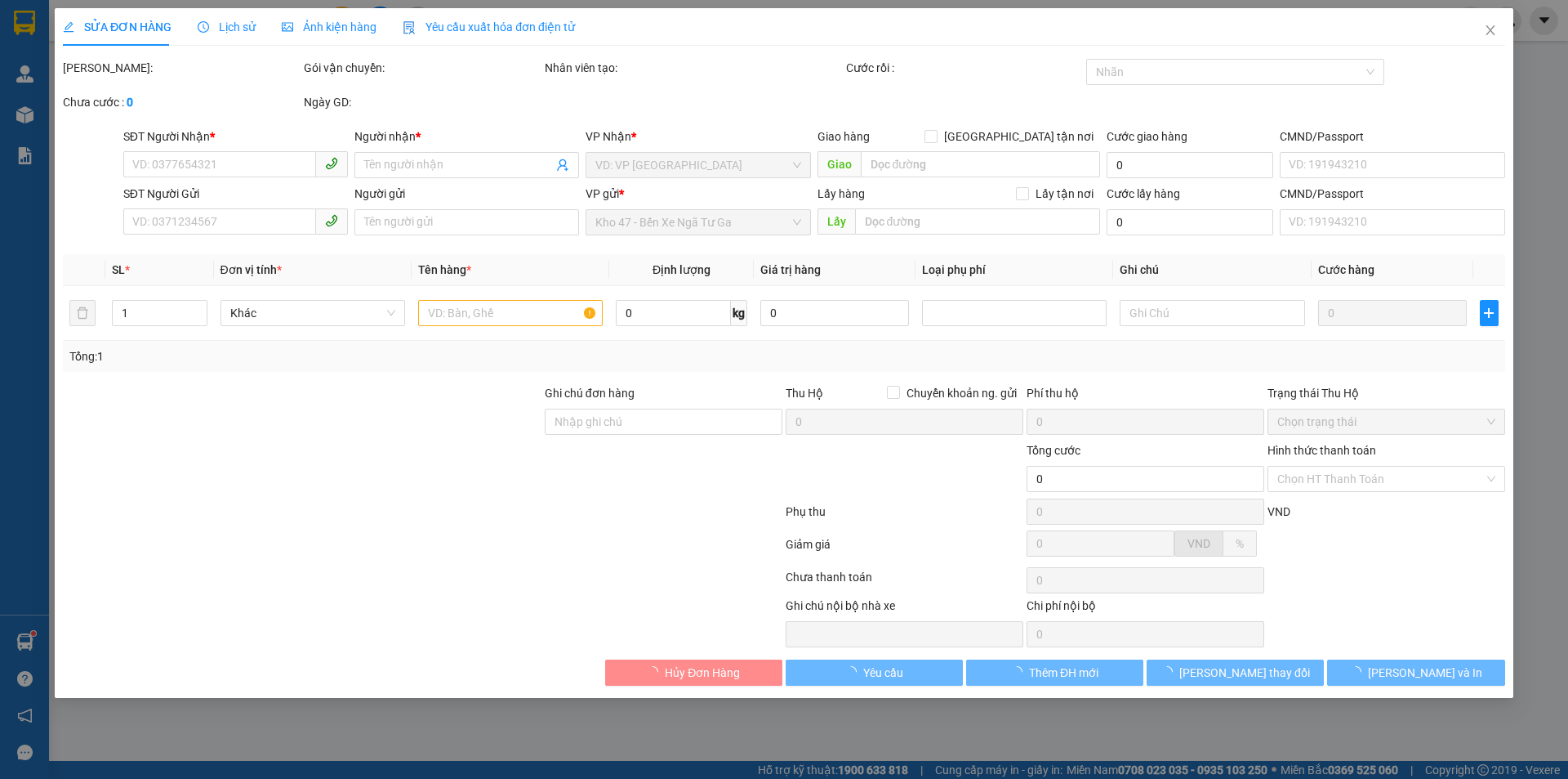
type input "0913787341"
type input "UYÊN"
type input "066301016460"
type input "0799336698"
type input "HẢO"
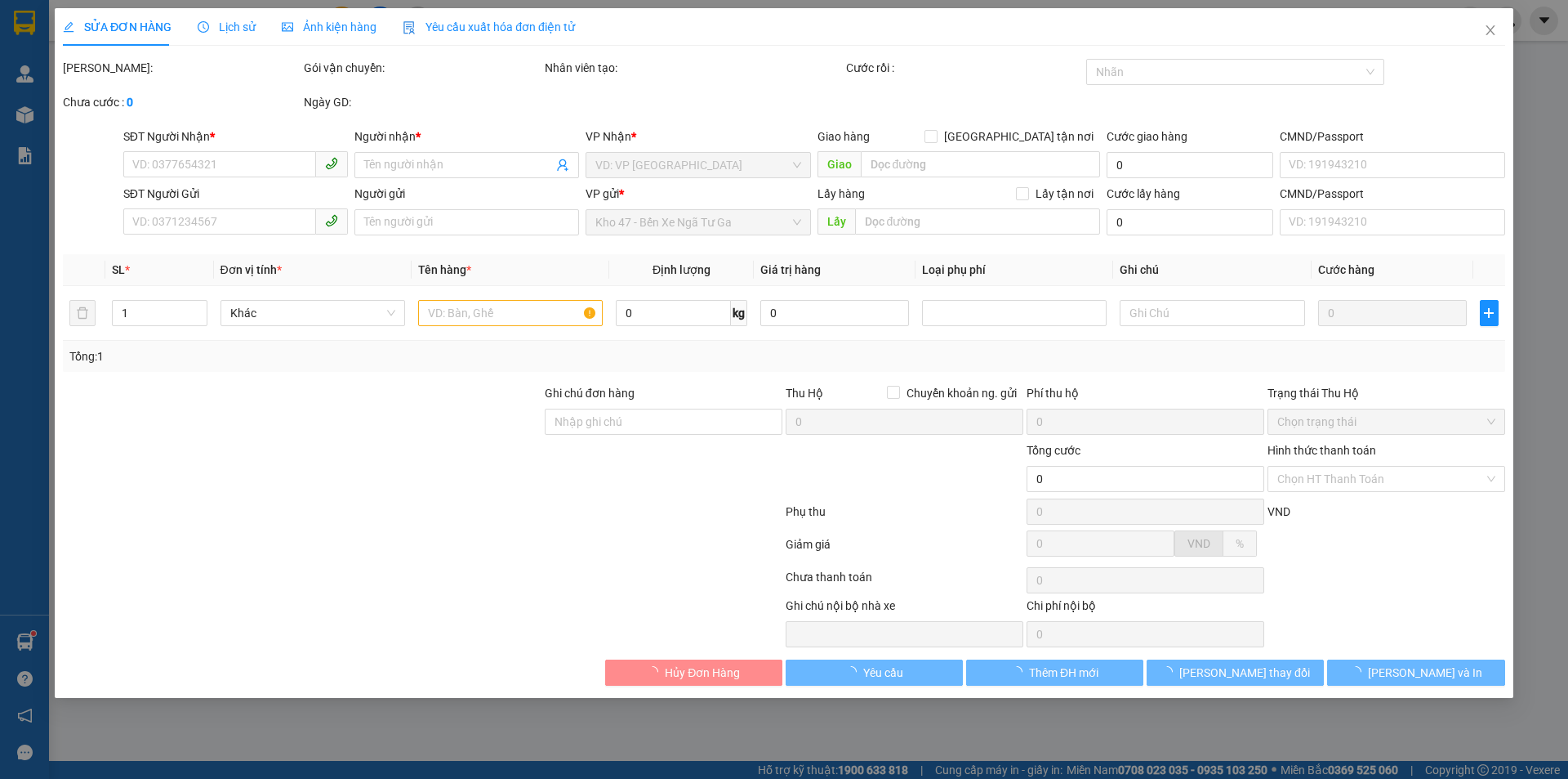
type input "046173008473"
type input "120.000"
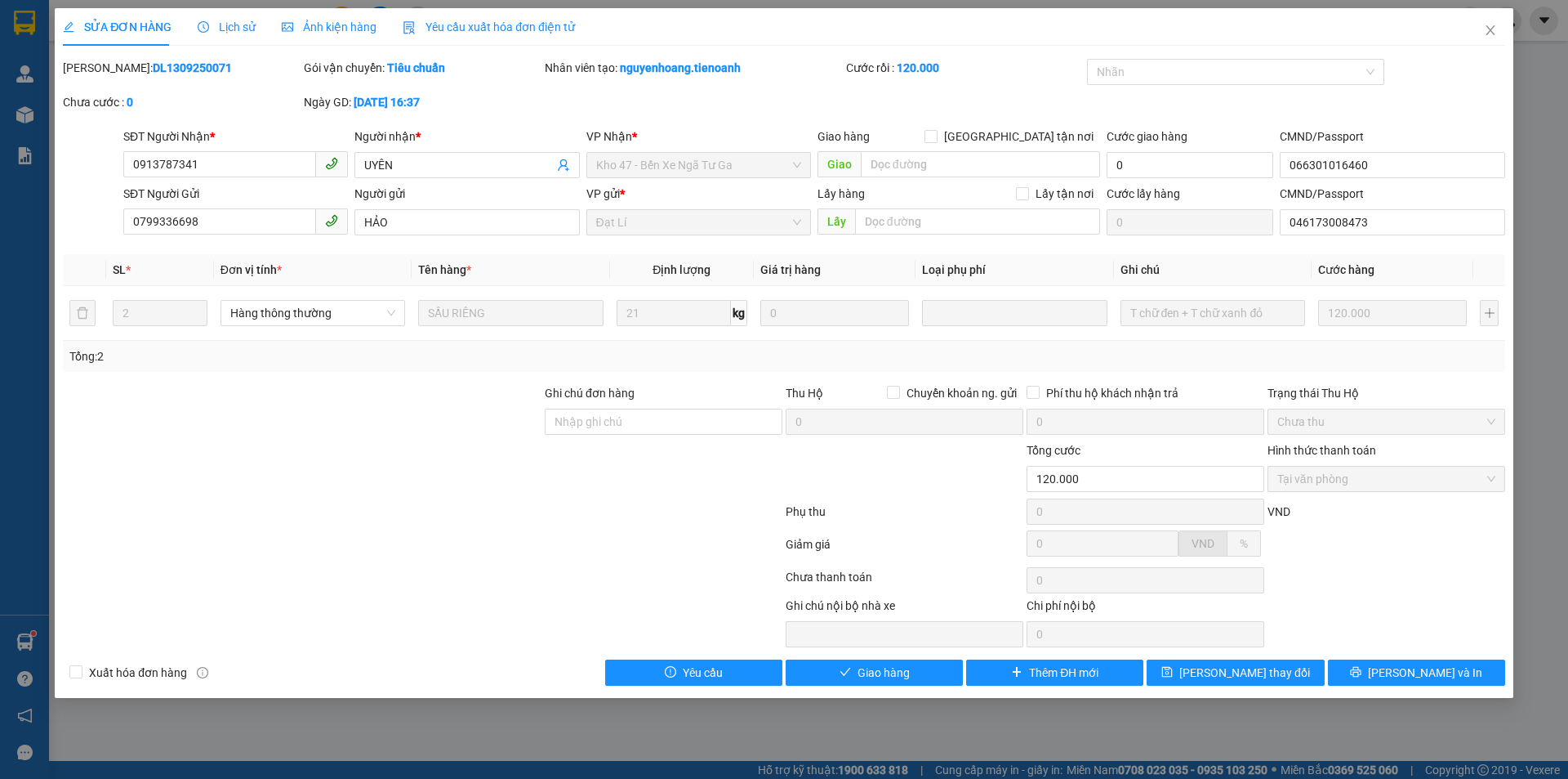
click at [860, 701] on div "SỬA ĐƠN HÀNG Lịch sử Ảnh kiện hàng Yêu cầu xuất hóa đơn điện tử Total Paid Fee …" at bounding box center [784, 390] width 1568 height 779
click at [857, 678] on span "Giao hàng" at bounding box center [883, 673] width 52 height 18
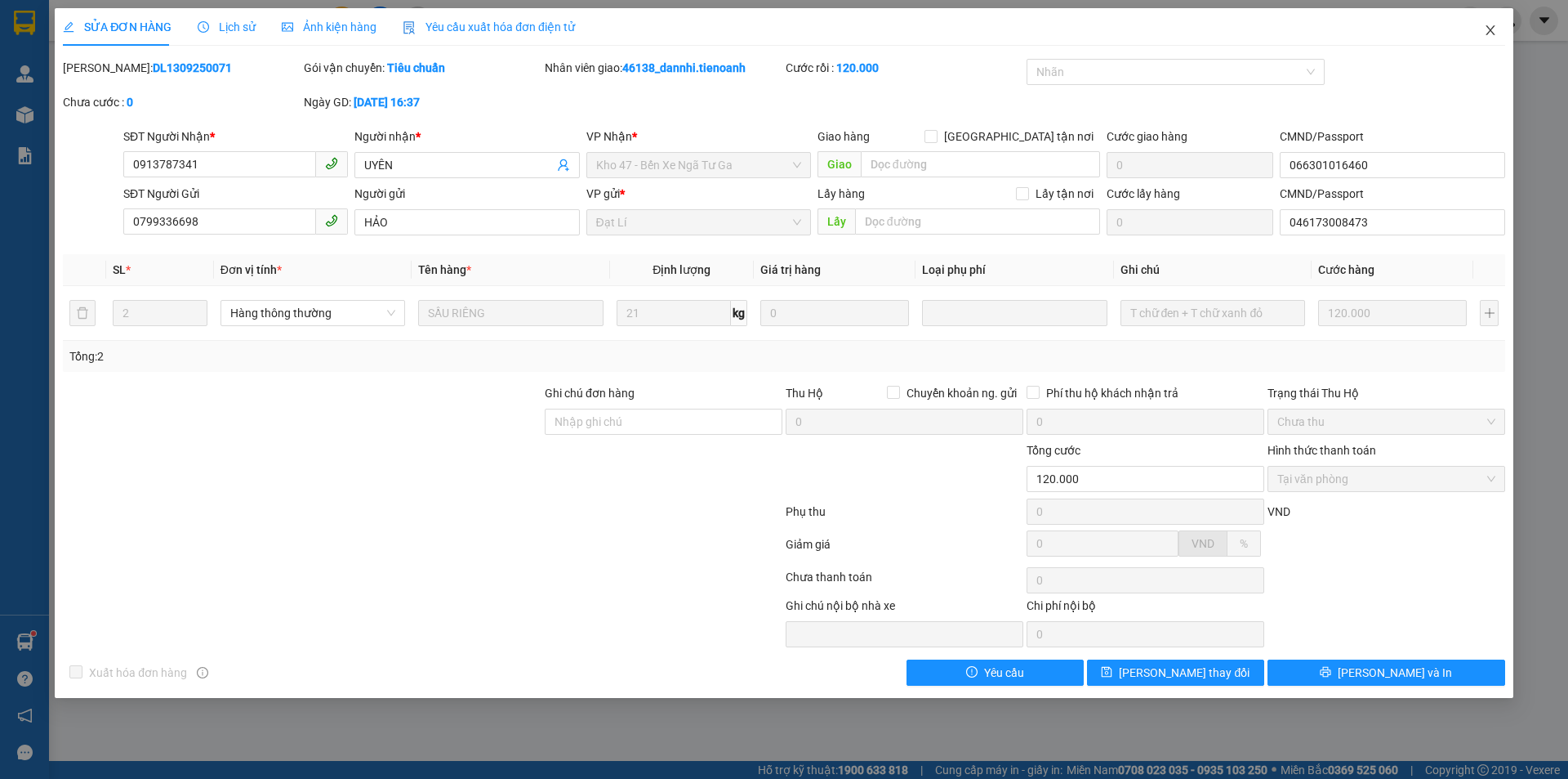
click at [1485, 30] on icon "close" at bounding box center [1490, 30] width 13 height 13
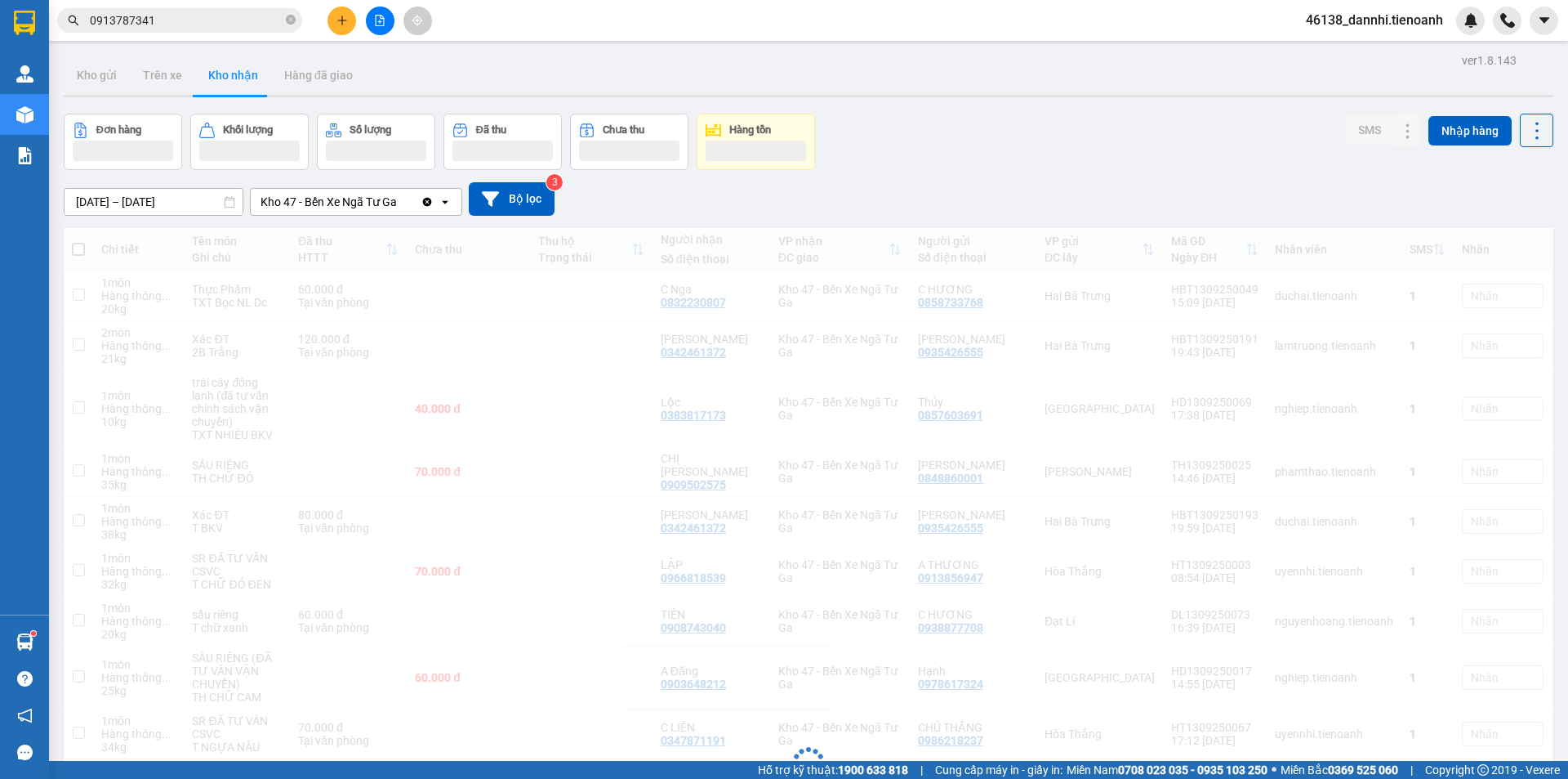
click at [225, 19] on input "0913787341" at bounding box center [185, 21] width 193 height 18
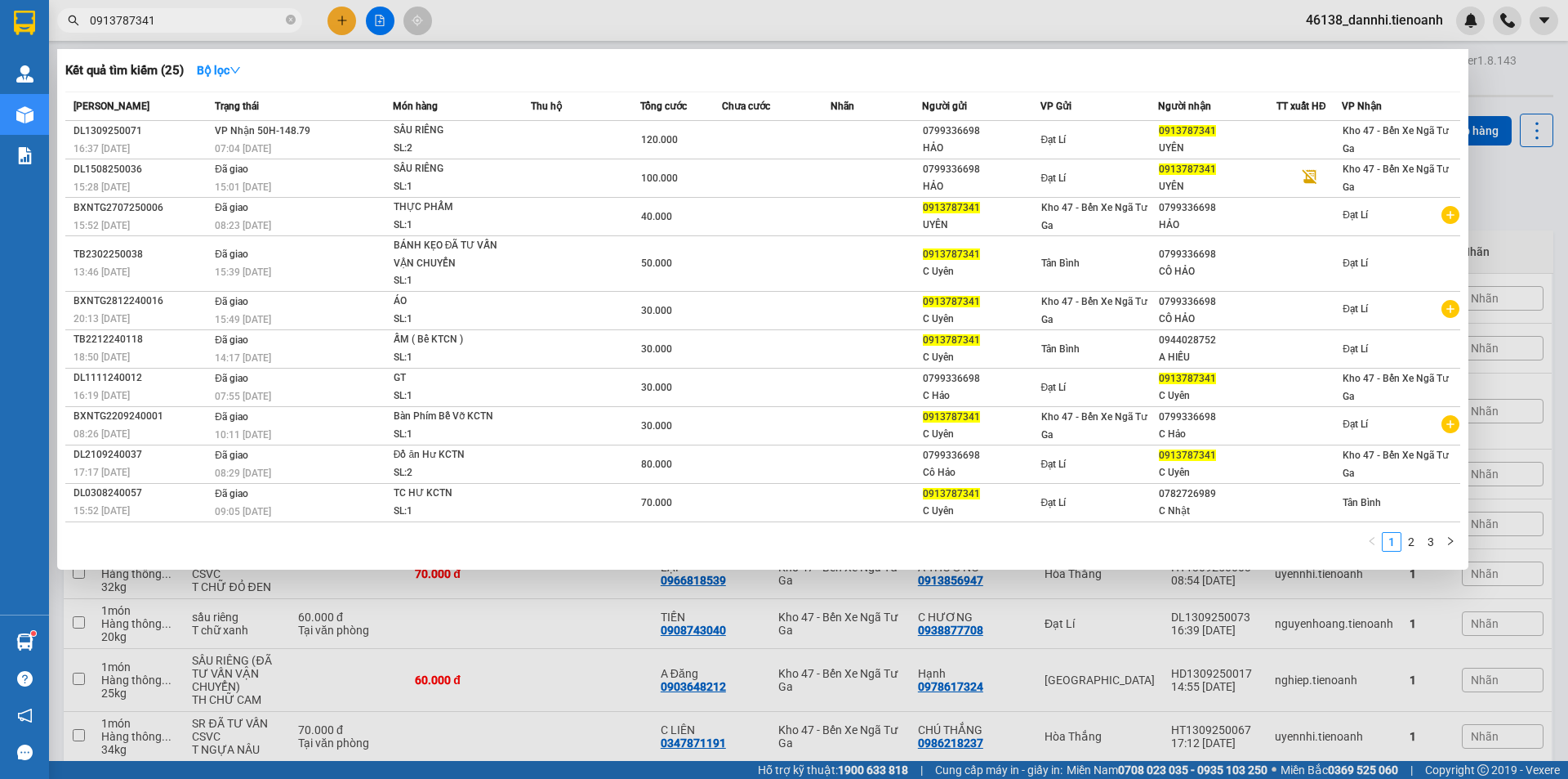
click at [225, 19] on input "0913787341" at bounding box center [185, 21] width 193 height 18
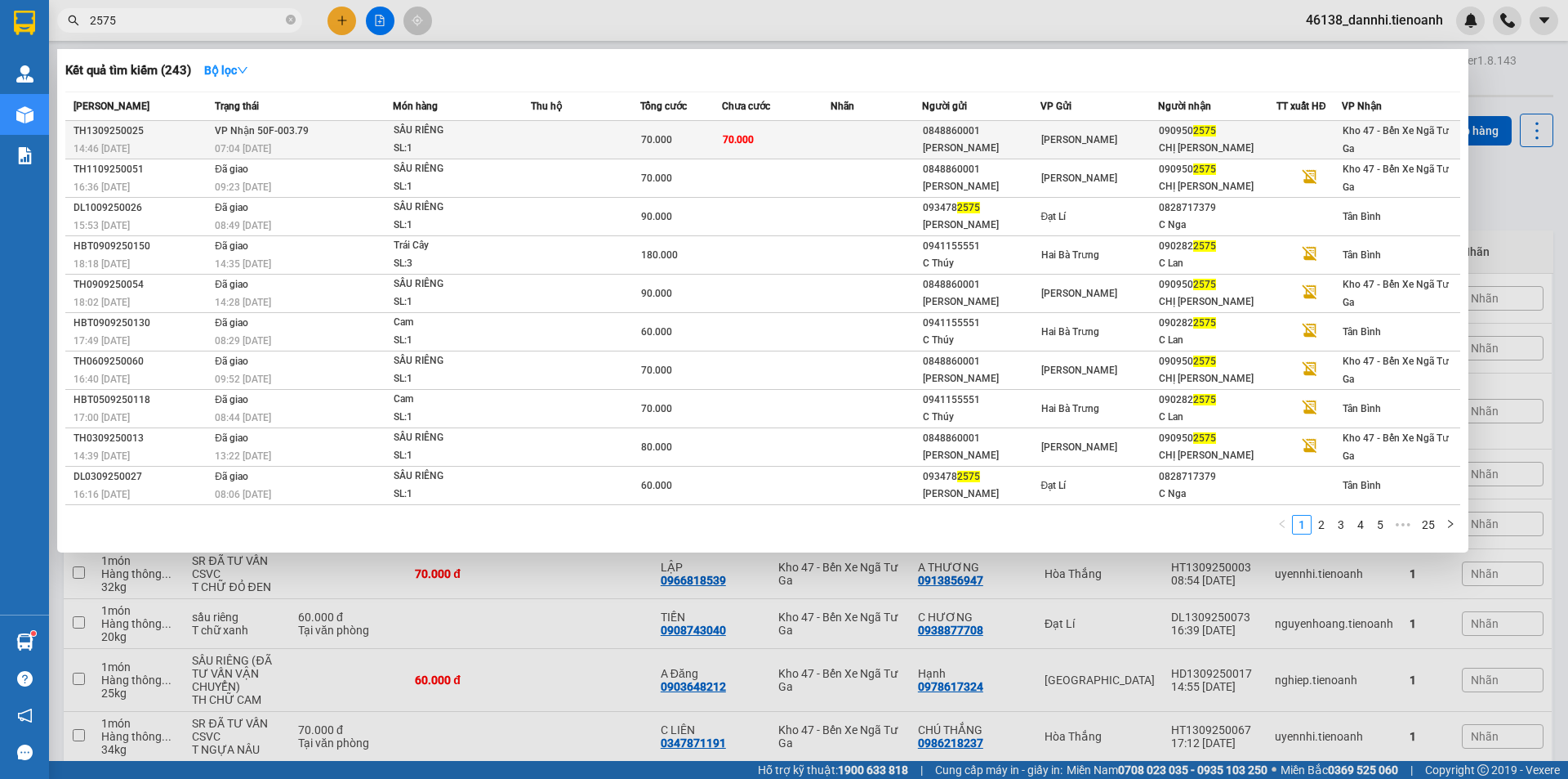
type input "2575"
click at [385, 134] on td "VP Nhận 50F-003.79 07:04 [DATE]" at bounding box center [302, 140] width 182 height 38
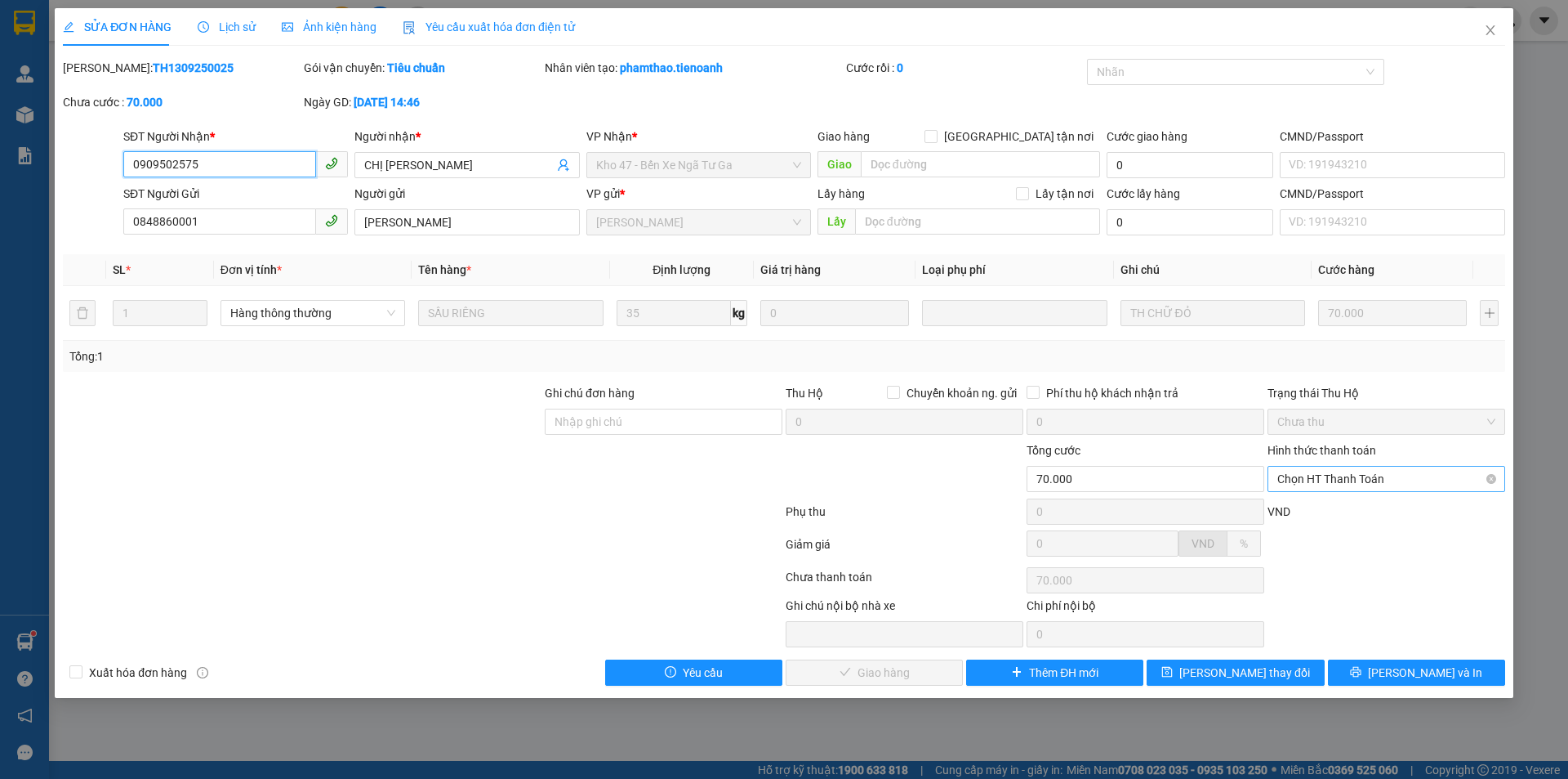
click at [1311, 491] on div "Chọn HT Thanh Toán" at bounding box center [1386, 478] width 238 height 27
drag, startPoint x: 1311, startPoint y: 507, endPoint x: 1202, endPoint y: 531, distance: 111.6
click at [1310, 507] on div "Tại văn phòng" at bounding box center [1386, 512] width 218 height 18
click at [892, 678] on span "[PERSON_NAME] và Giao hàng" at bounding box center [895, 673] width 157 height 18
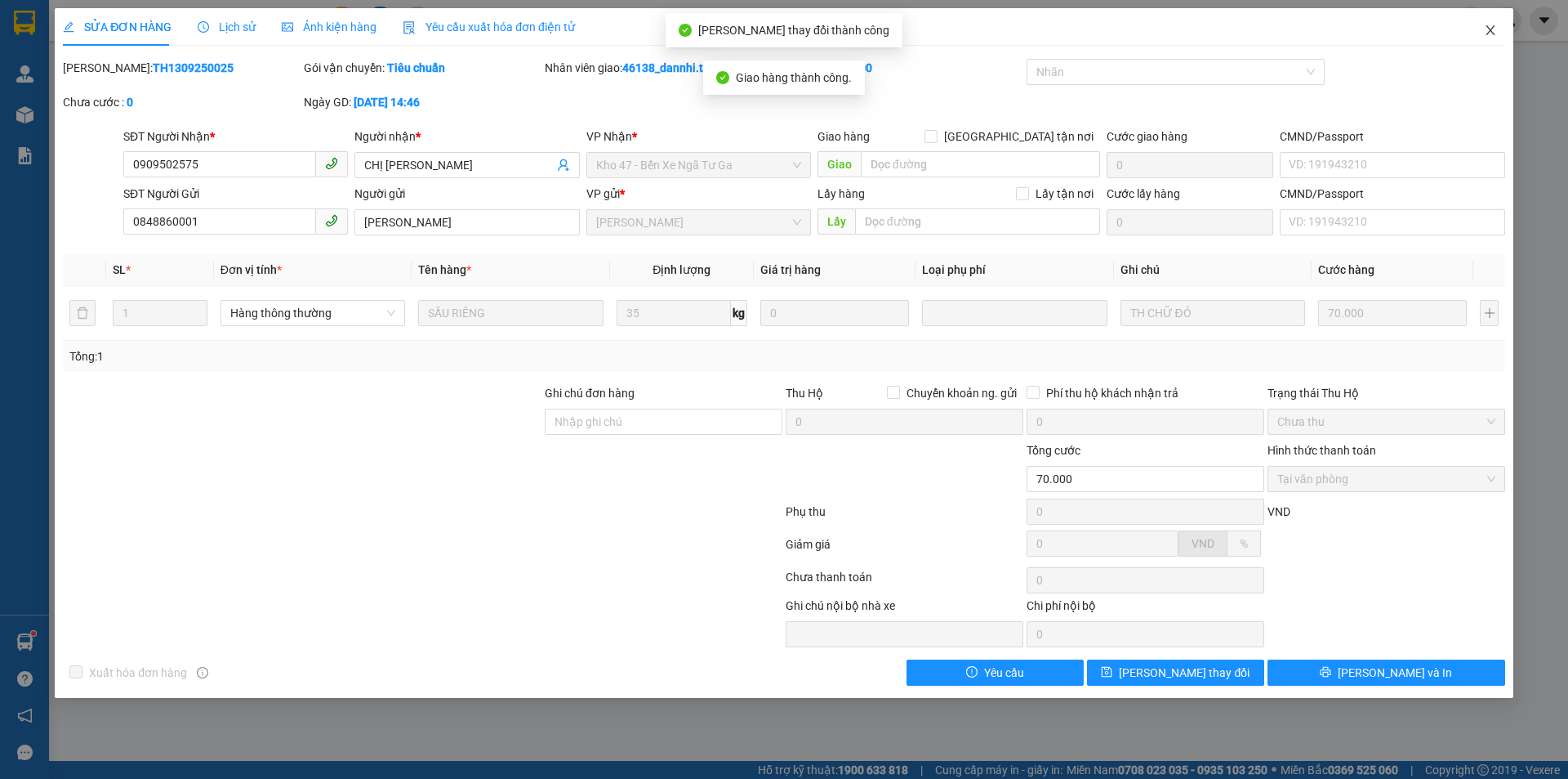
drag, startPoint x: 1484, startPoint y: 39, endPoint x: 1454, endPoint y: 37, distance: 30.1
click at [1484, 40] on span "Close" at bounding box center [1490, 31] width 46 height 46
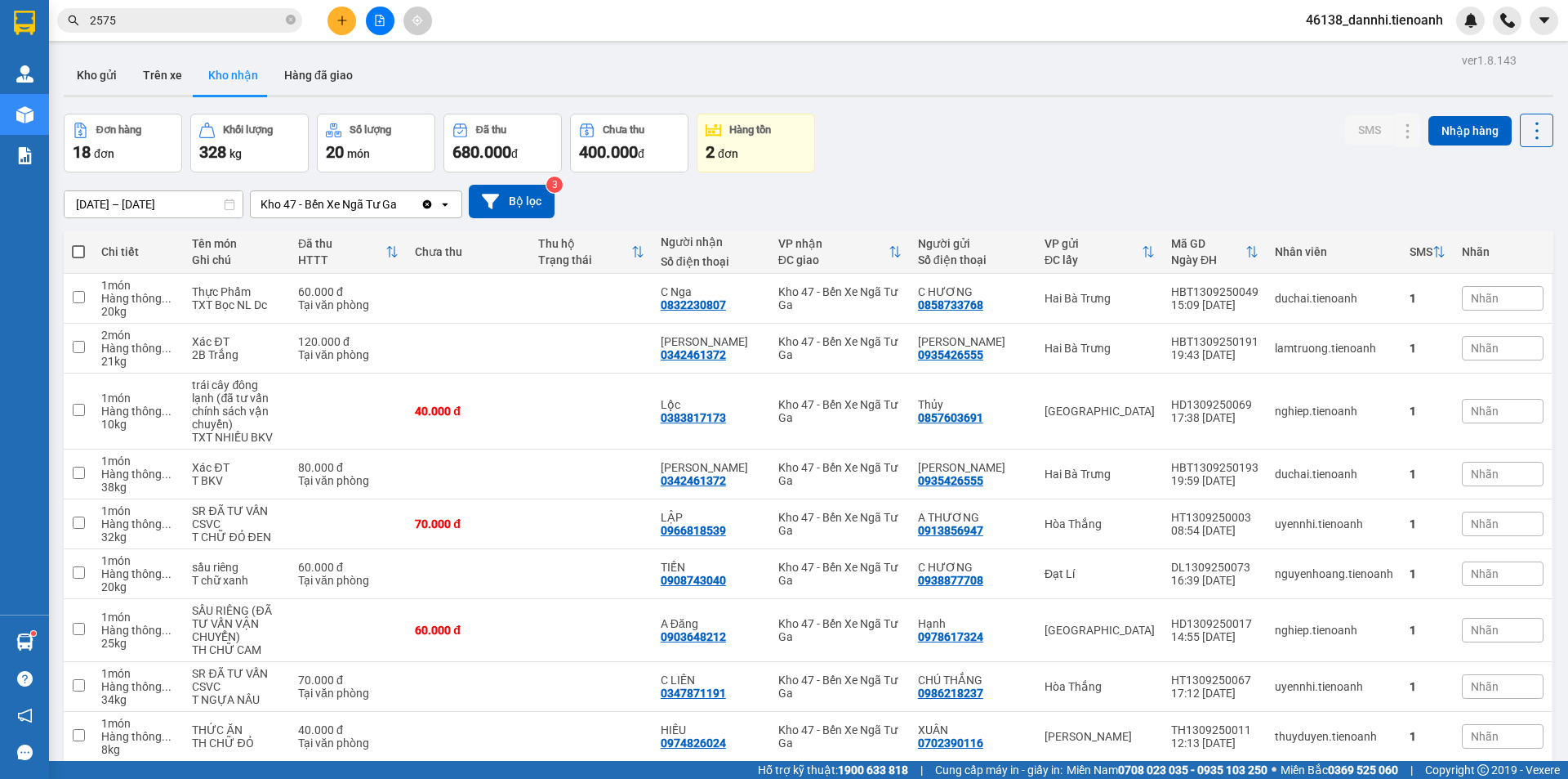
drag, startPoint x: 295, startPoint y: 23, endPoint x: 282, endPoint y: 22, distance: 13.0
click at [293, 24] on icon "close-circle" at bounding box center [291, 19] width 10 height 10
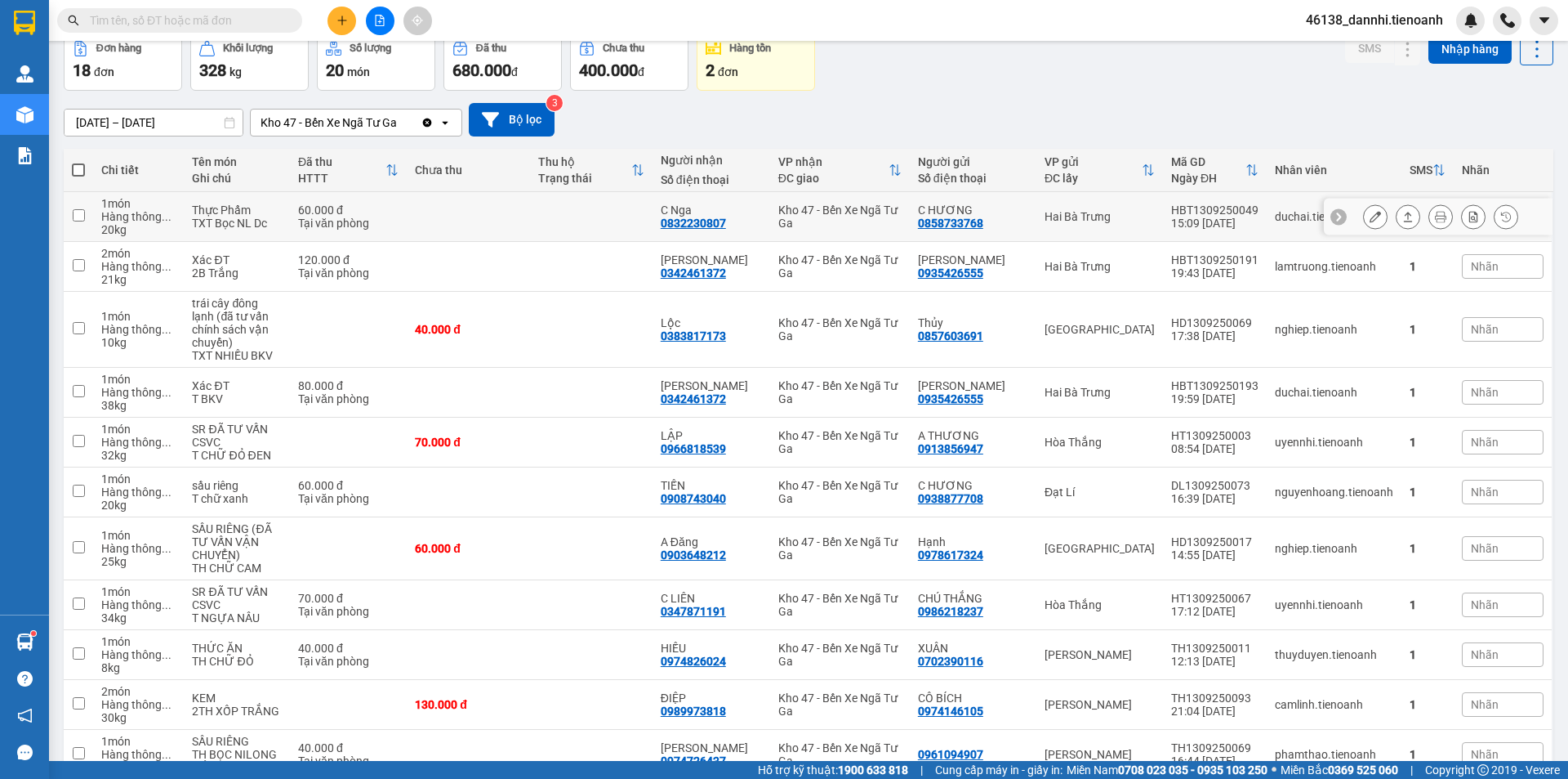
click at [483, 197] on td at bounding box center [468, 217] width 122 height 50
checkbox input "true"
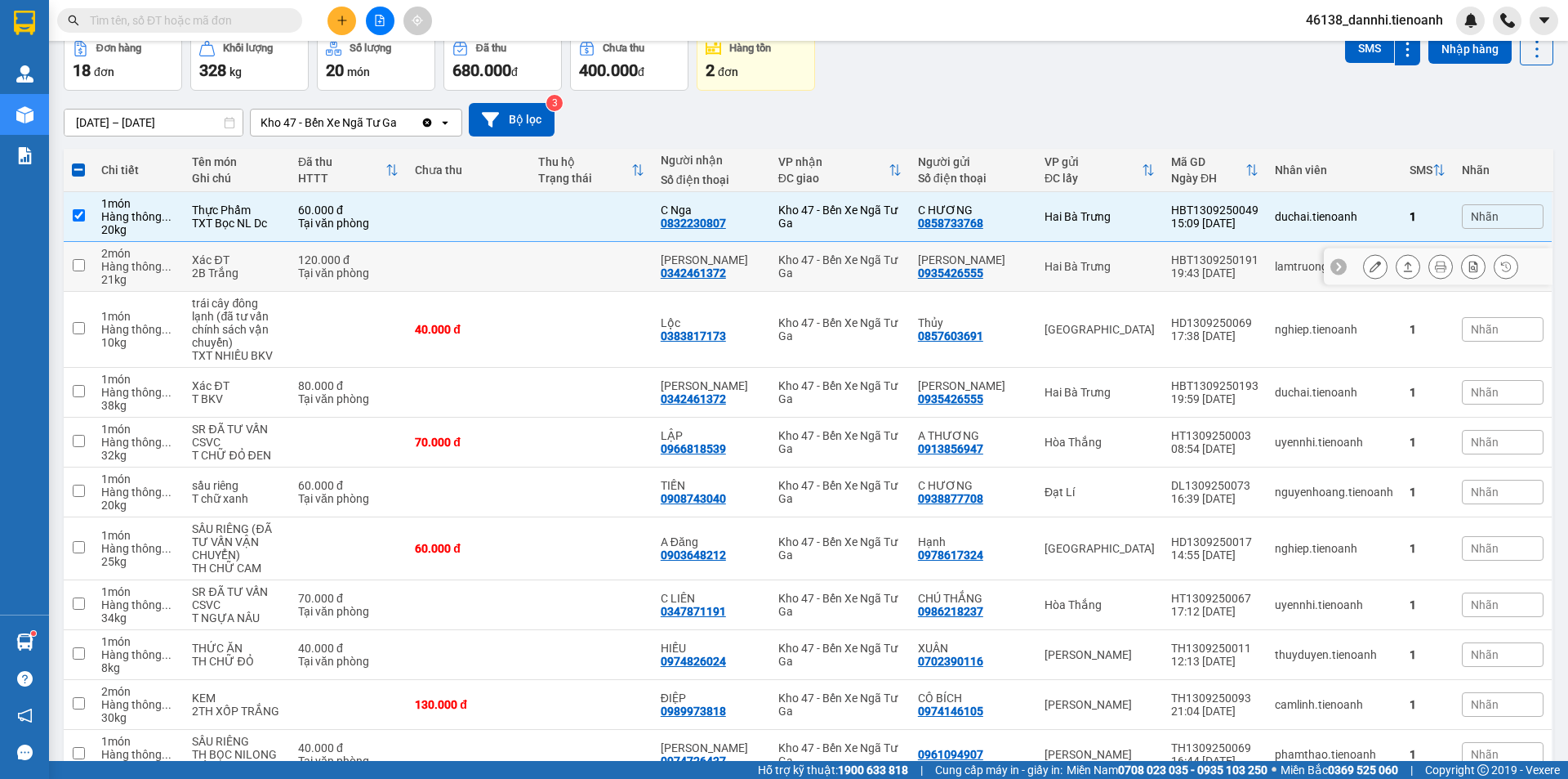
click at [479, 250] on td at bounding box center [468, 266] width 122 height 50
checkbox input "true"
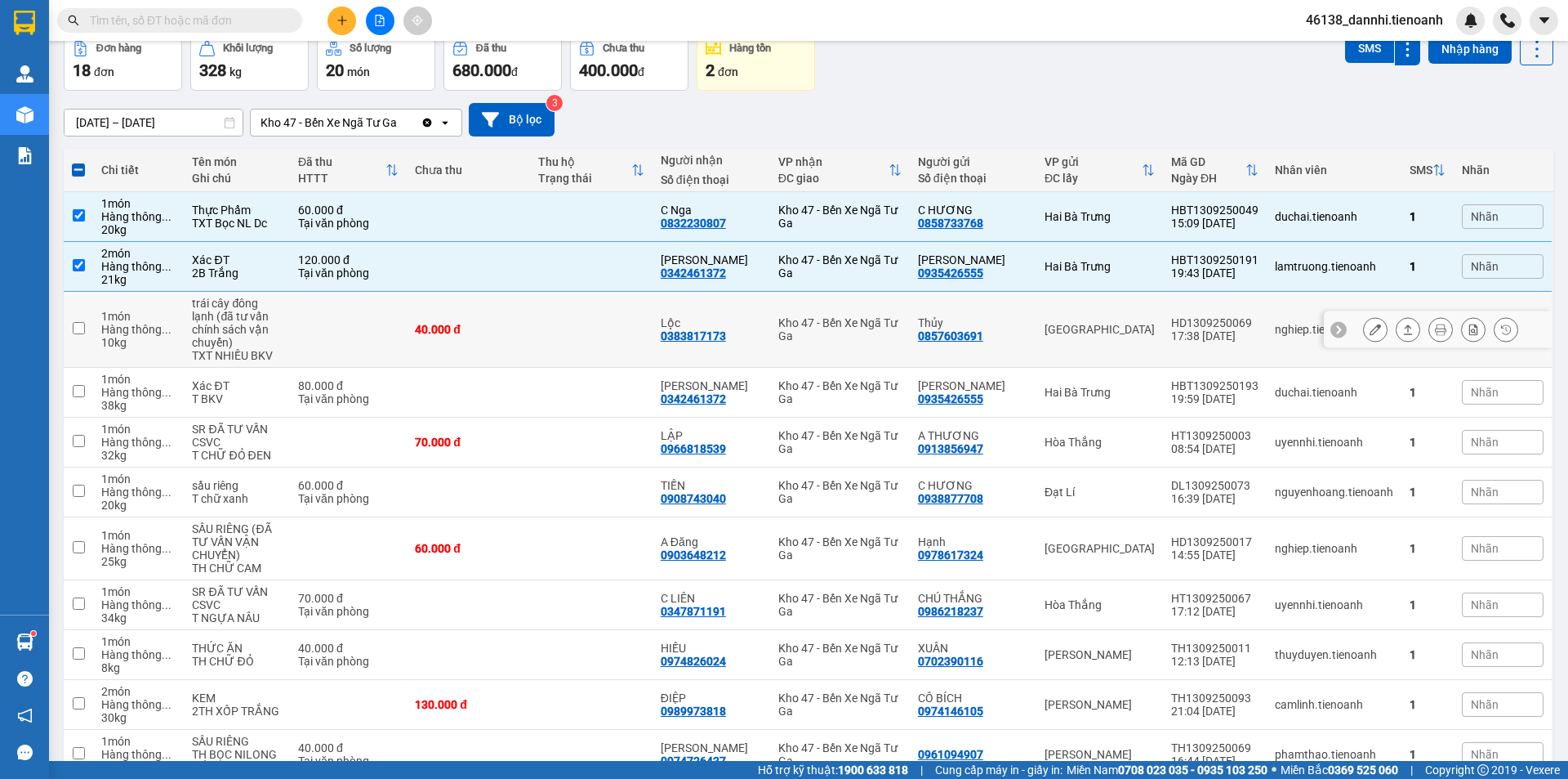
click at [529, 321] on td "40.000 đ" at bounding box center [468, 329] width 122 height 76
checkbox input "true"
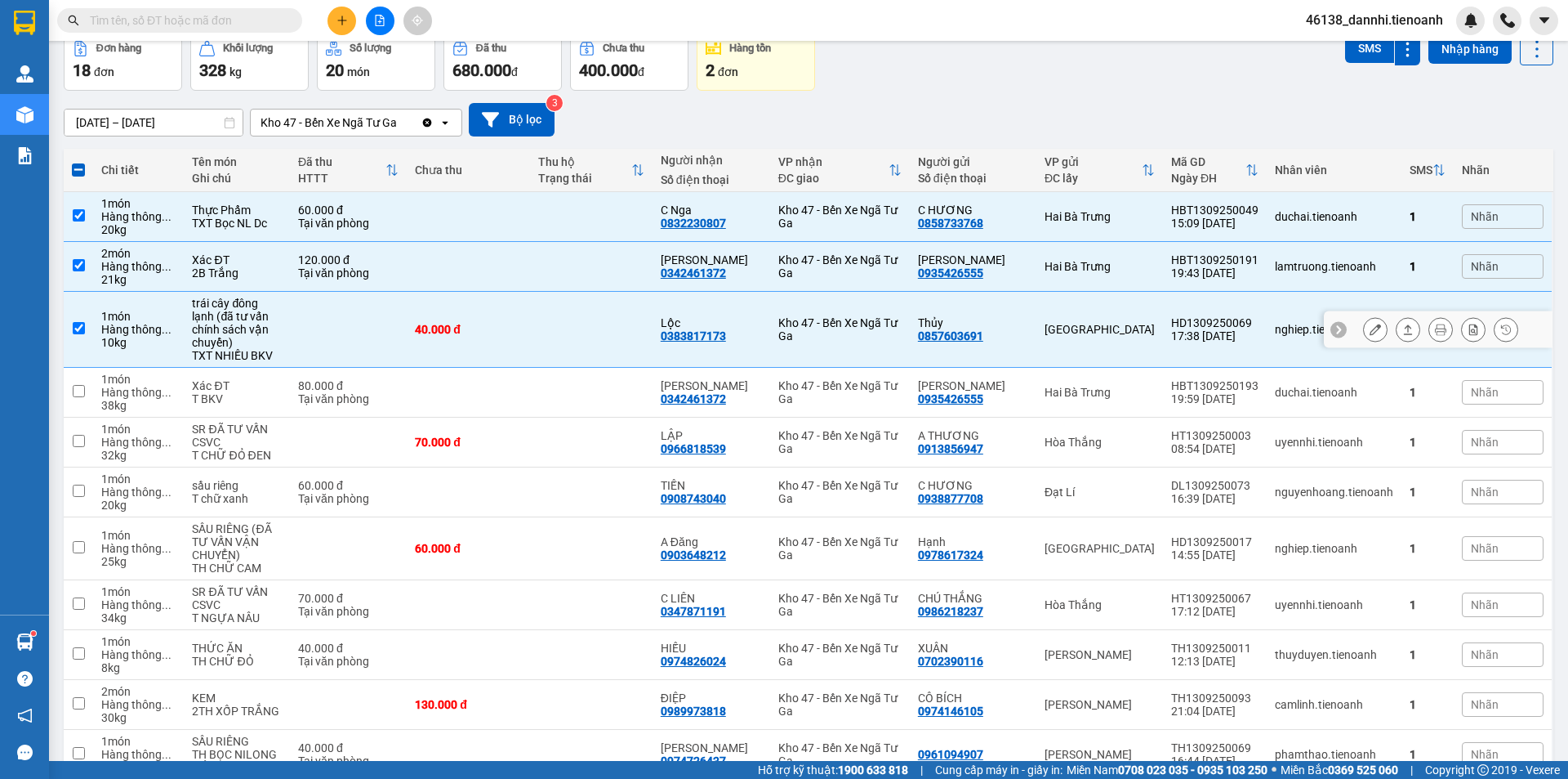
scroll to position [164, 0]
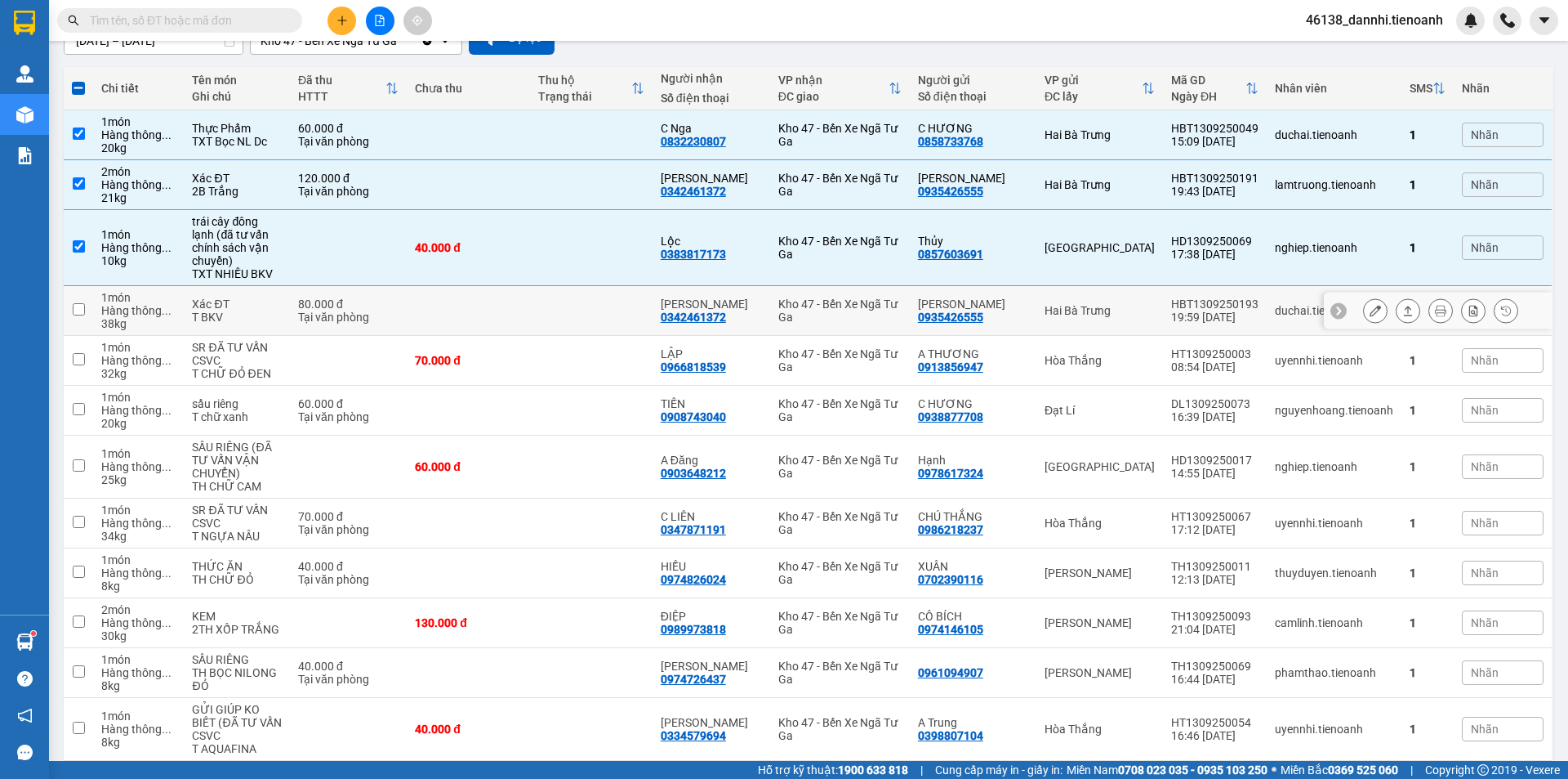
click at [529, 310] on td at bounding box center [468, 311] width 122 height 50
checkbox input "true"
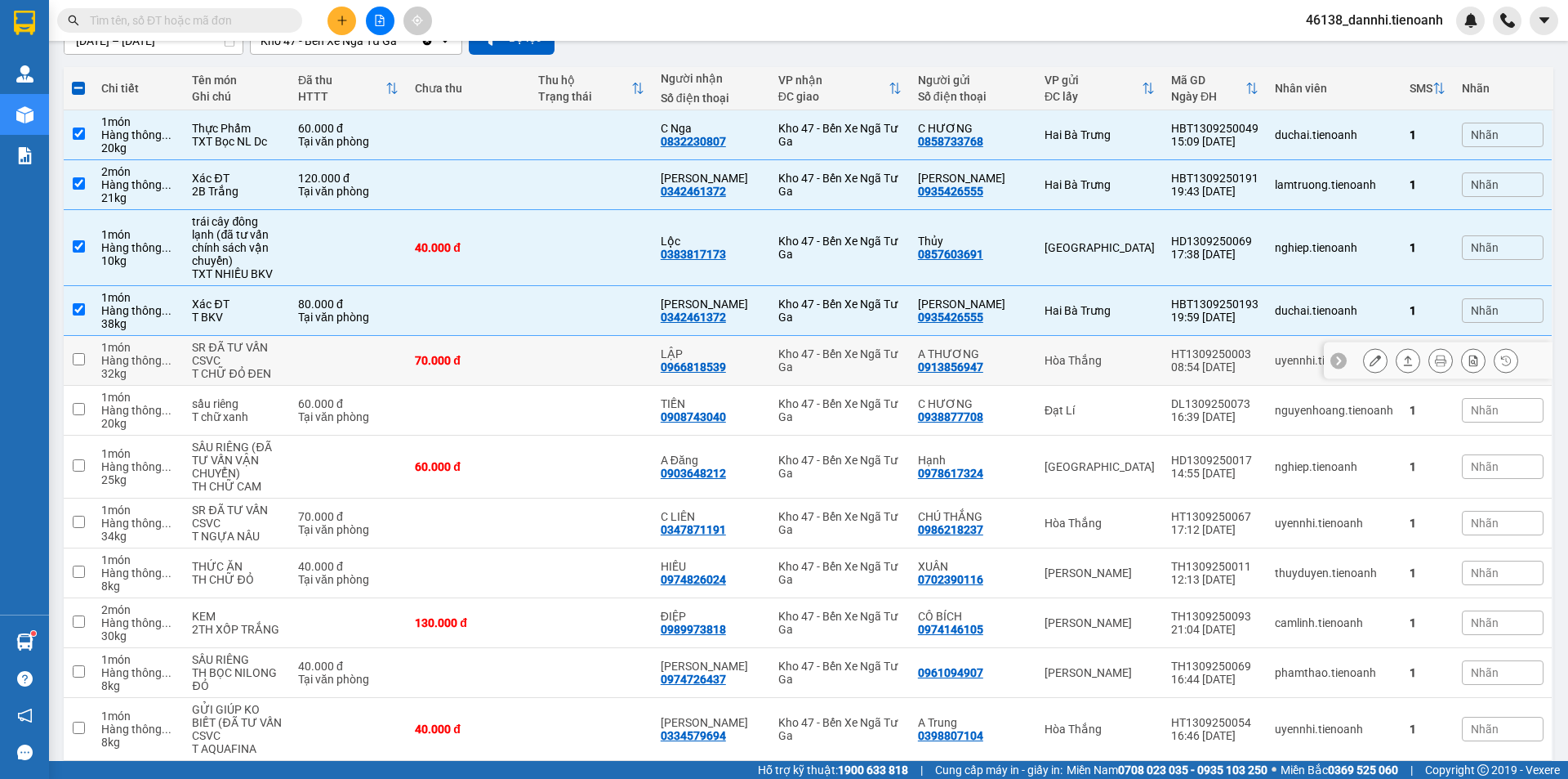
click at [546, 349] on td at bounding box center [591, 360] width 122 height 50
checkbox input "true"
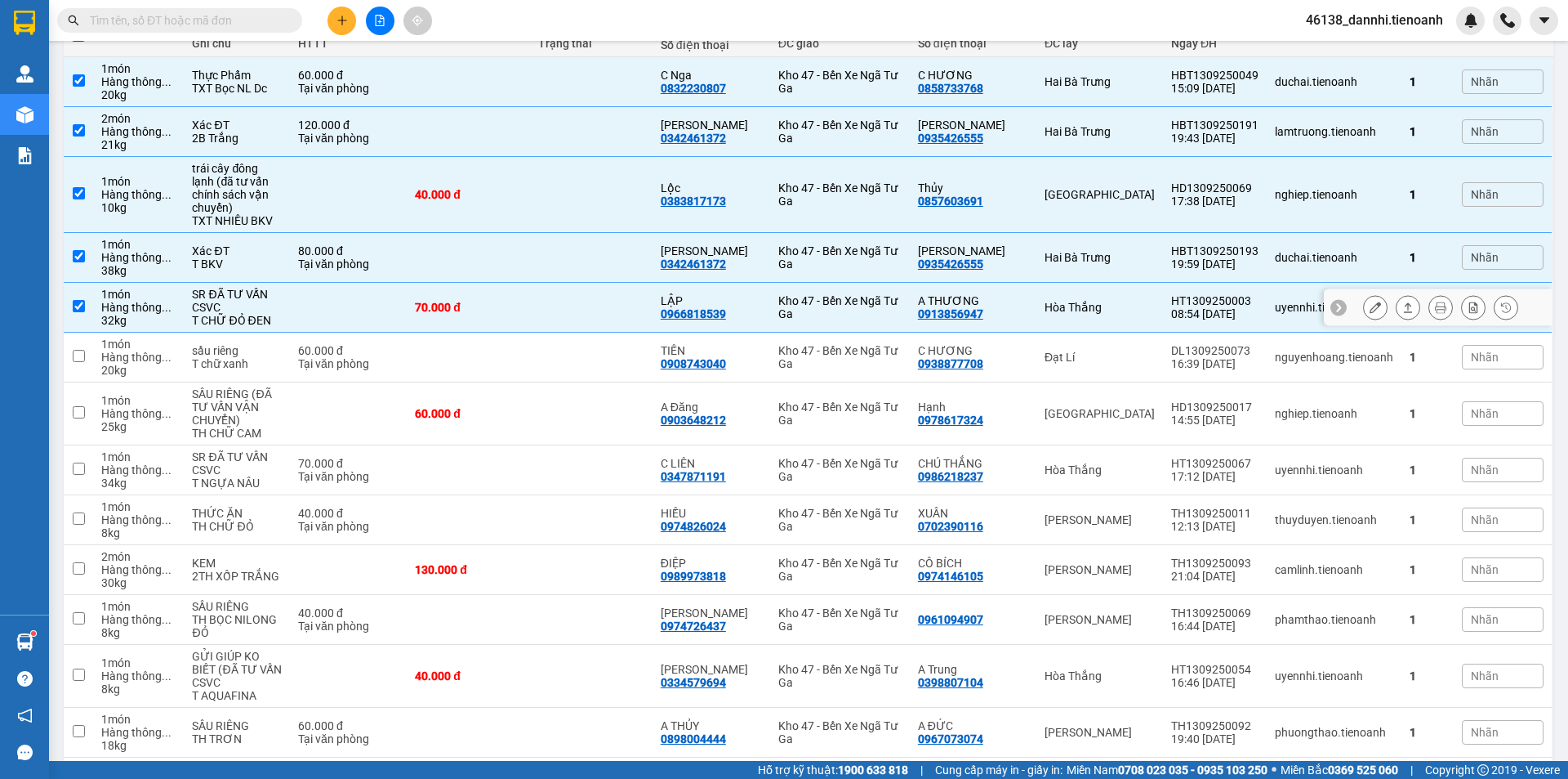
scroll to position [245, 0]
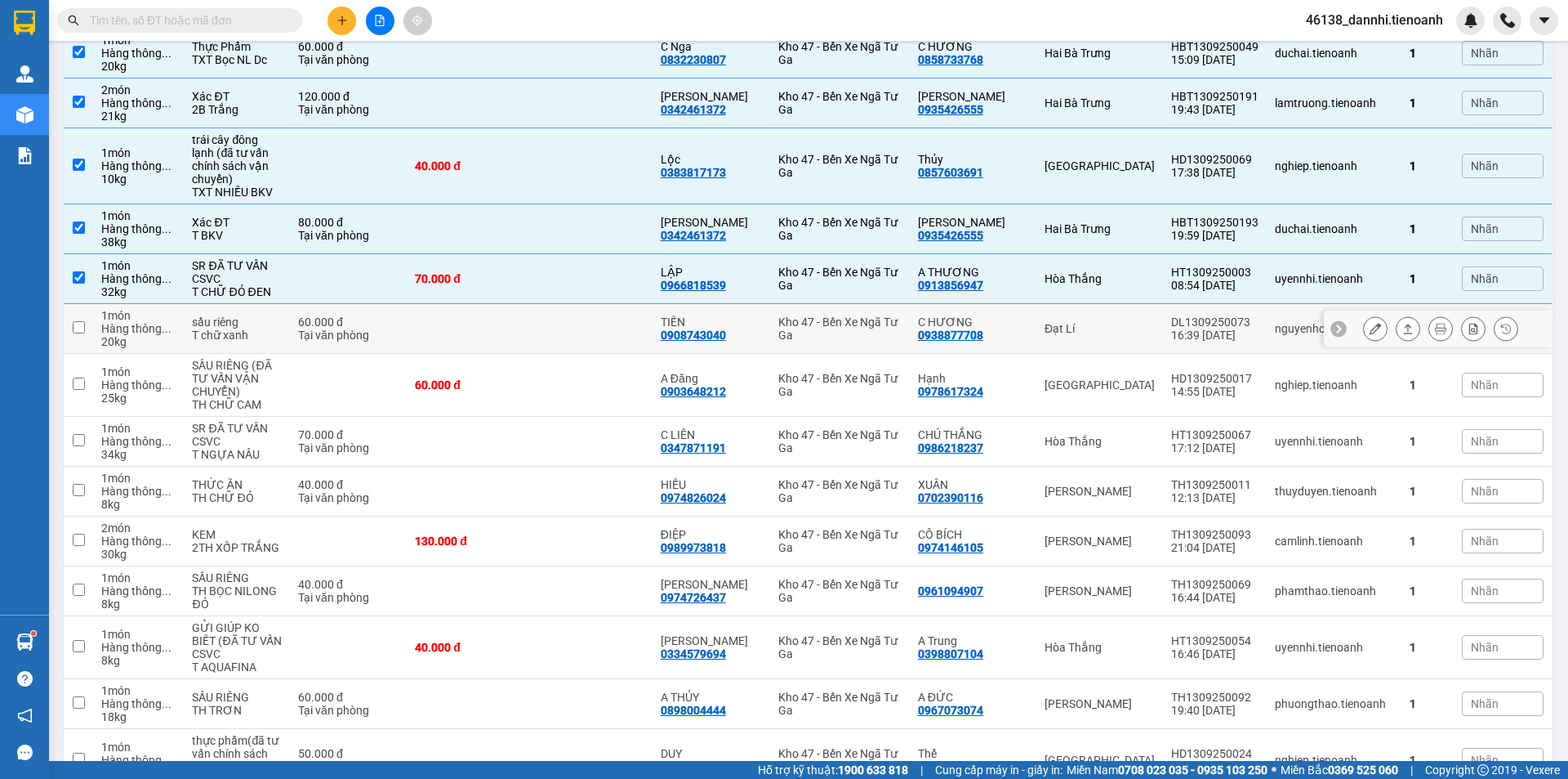
click at [517, 313] on td at bounding box center [468, 328] width 122 height 50
checkbox input "true"
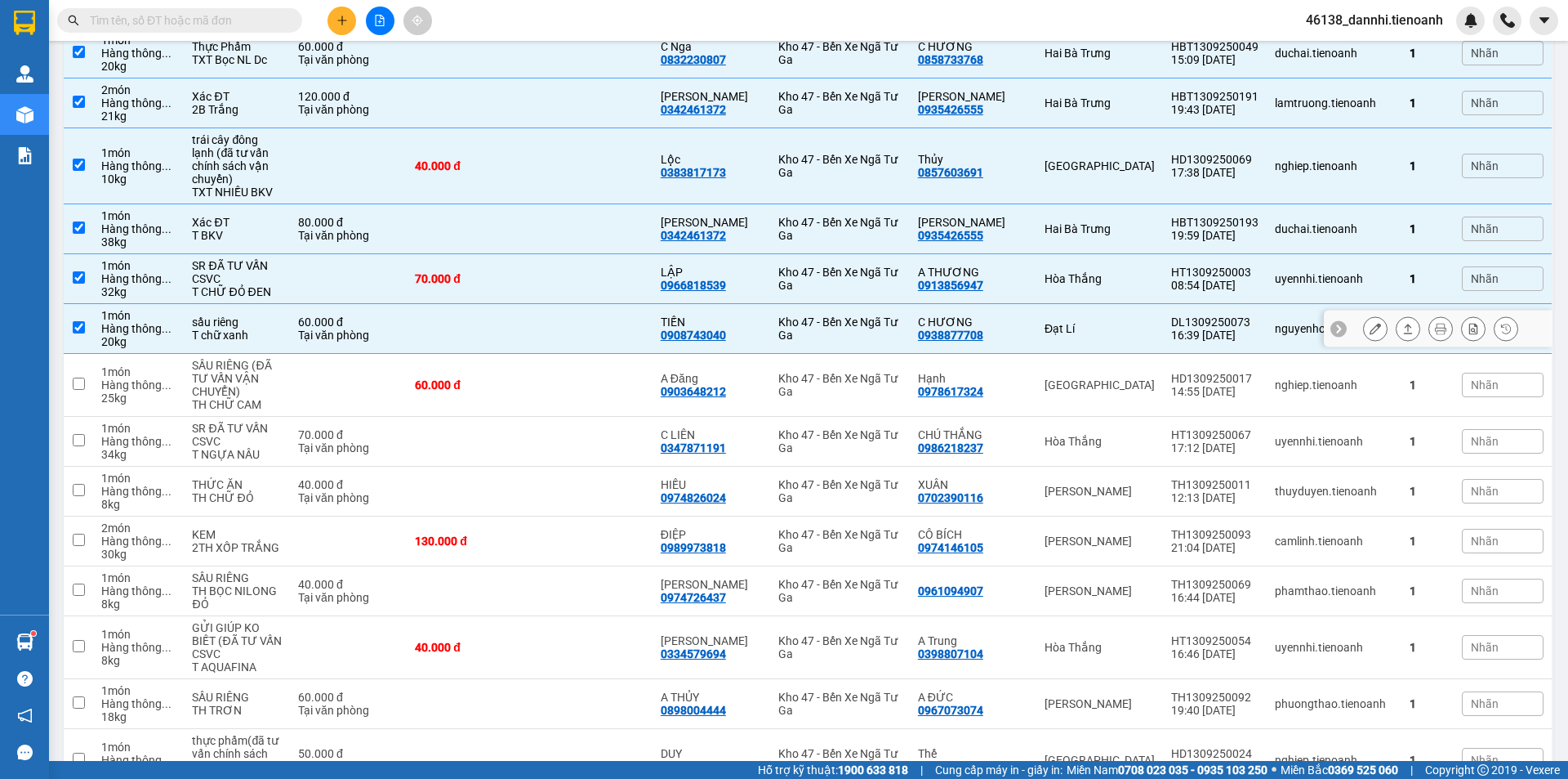
scroll to position [326, 0]
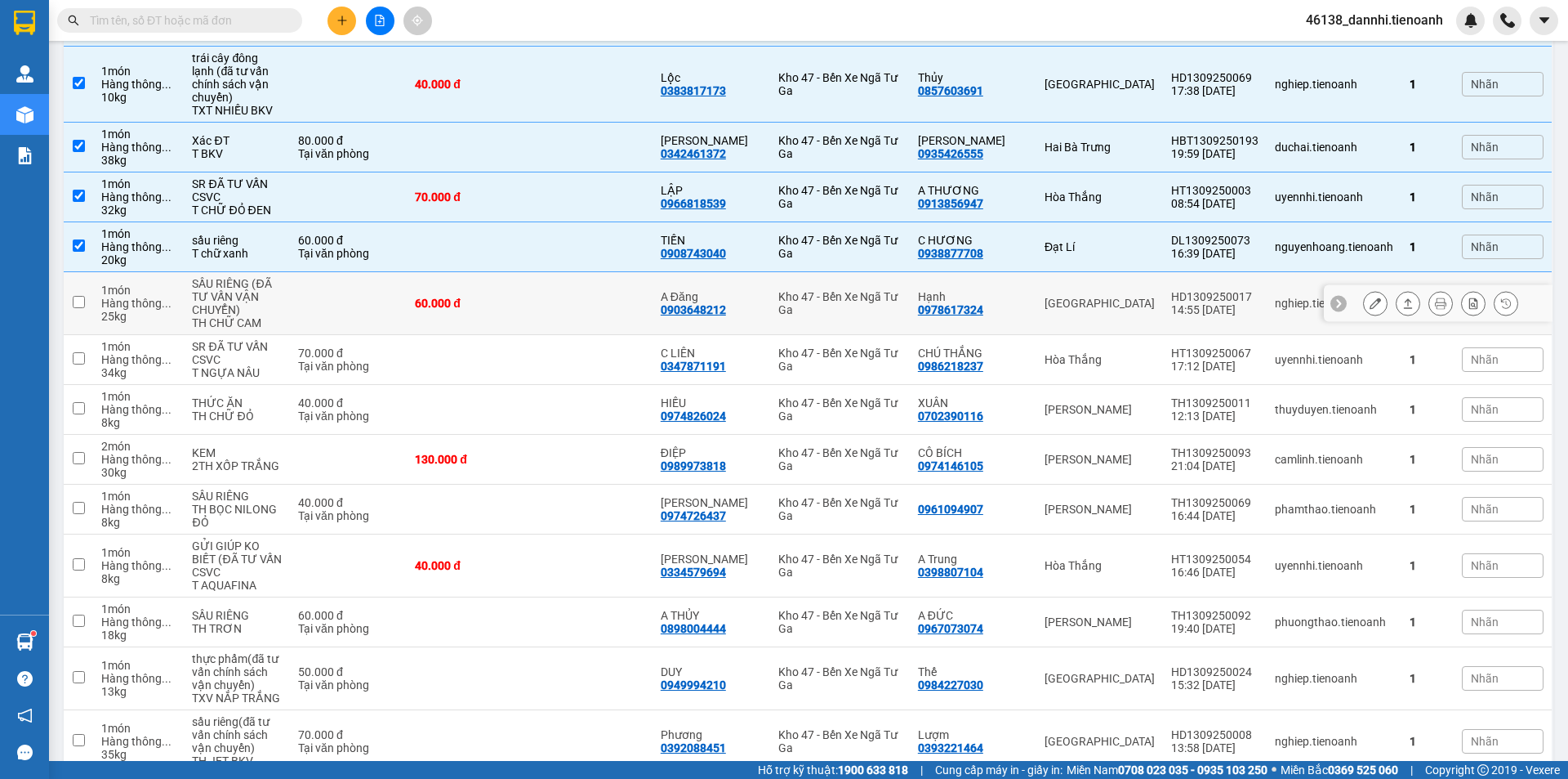
click at [517, 313] on td "60.000 đ" at bounding box center [468, 304] width 122 height 63
checkbox input "true"
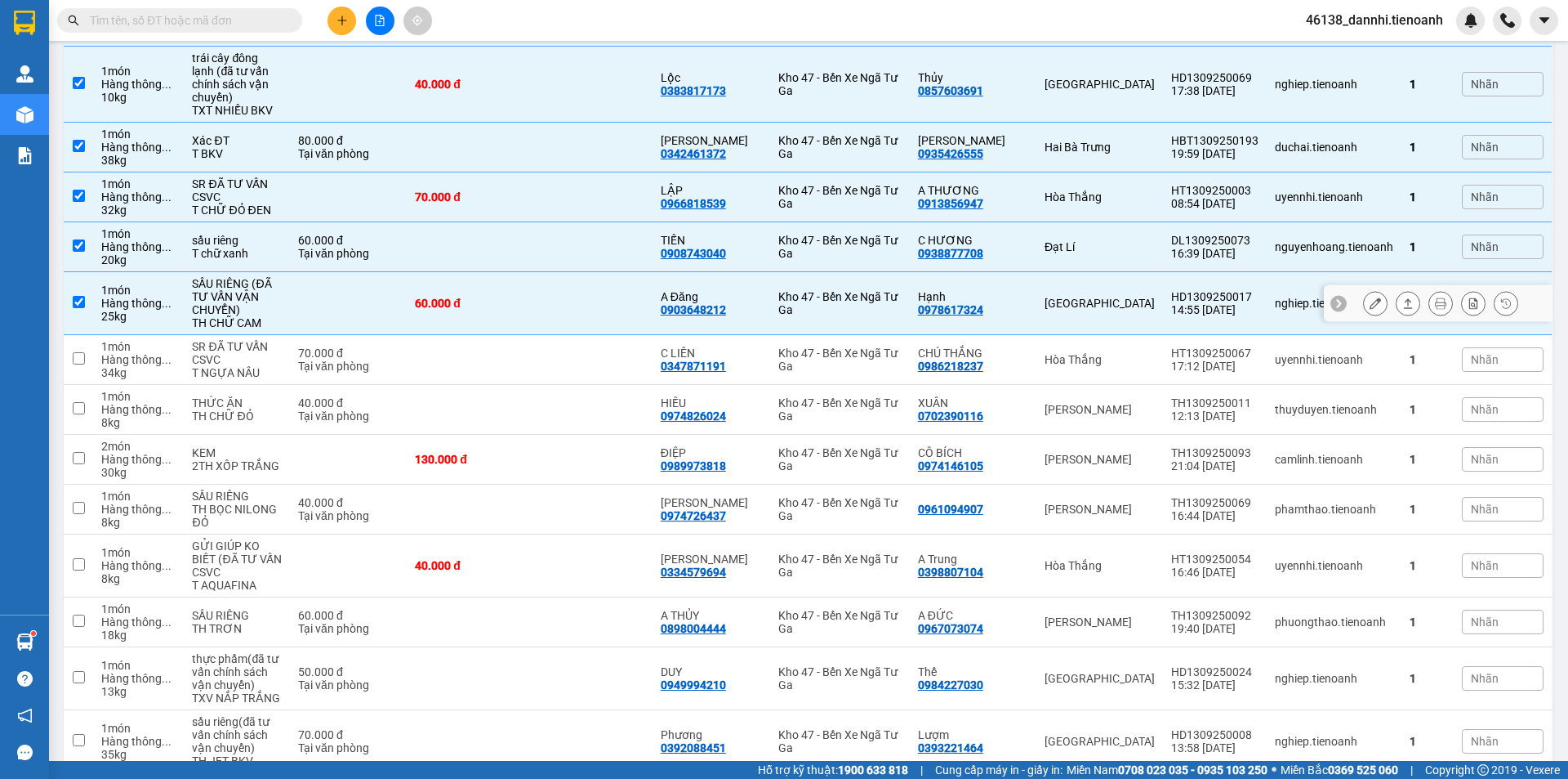
scroll to position [409, 0]
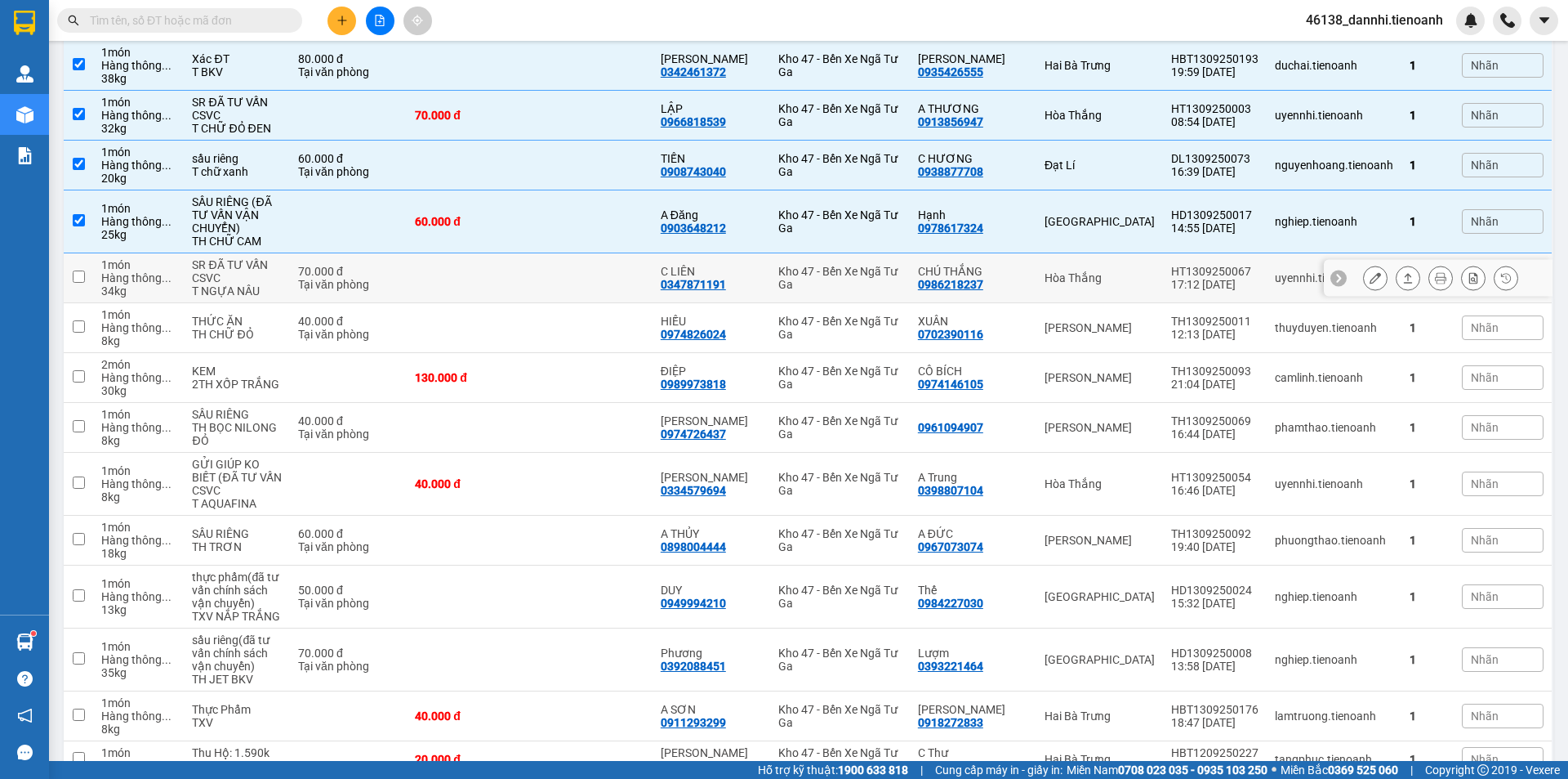
click at [513, 275] on td at bounding box center [468, 278] width 122 height 50
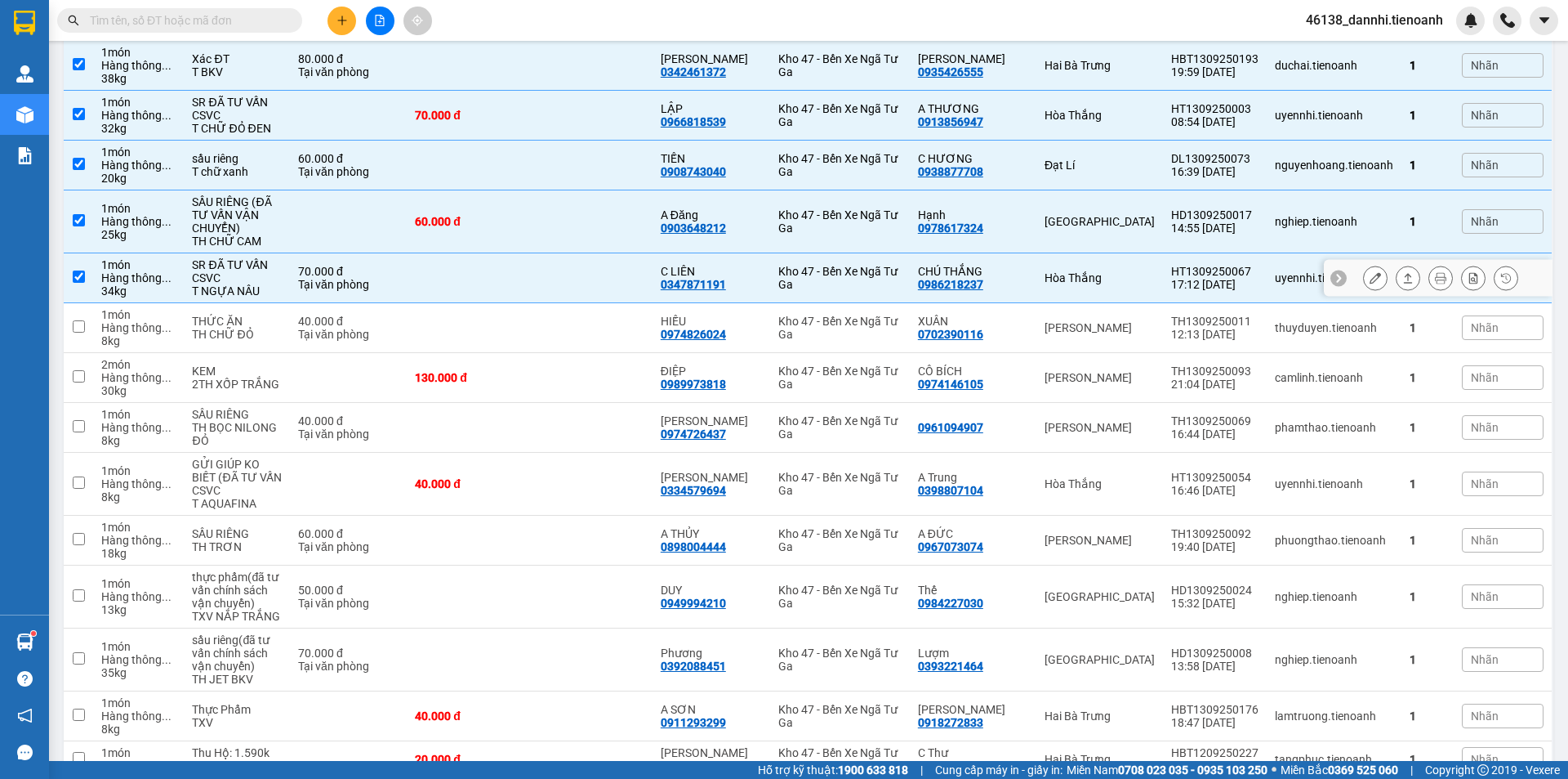
click at [513, 275] on td at bounding box center [468, 278] width 122 height 50
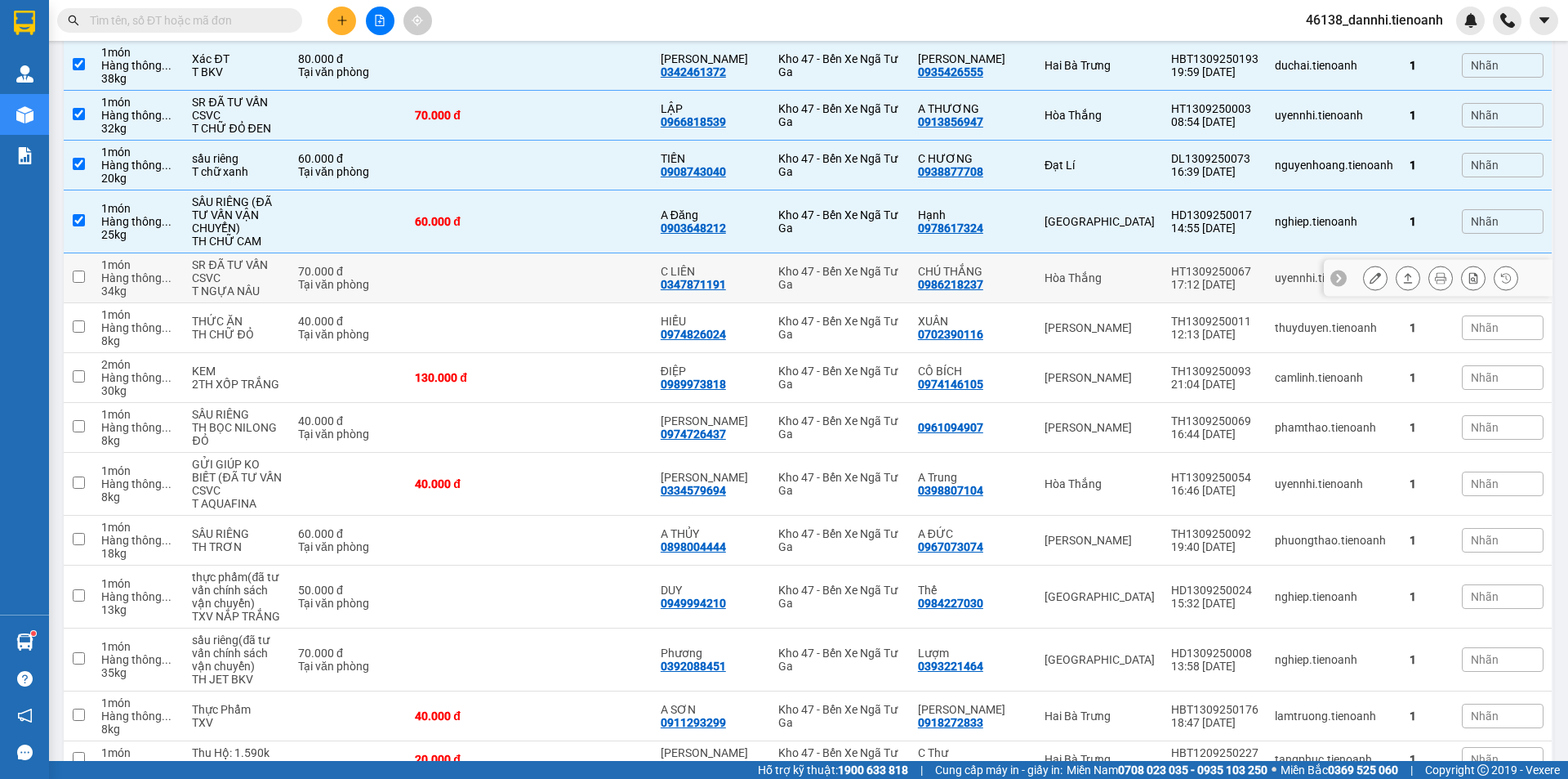
click at [513, 275] on td at bounding box center [468, 278] width 122 height 50
checkbox input "true"
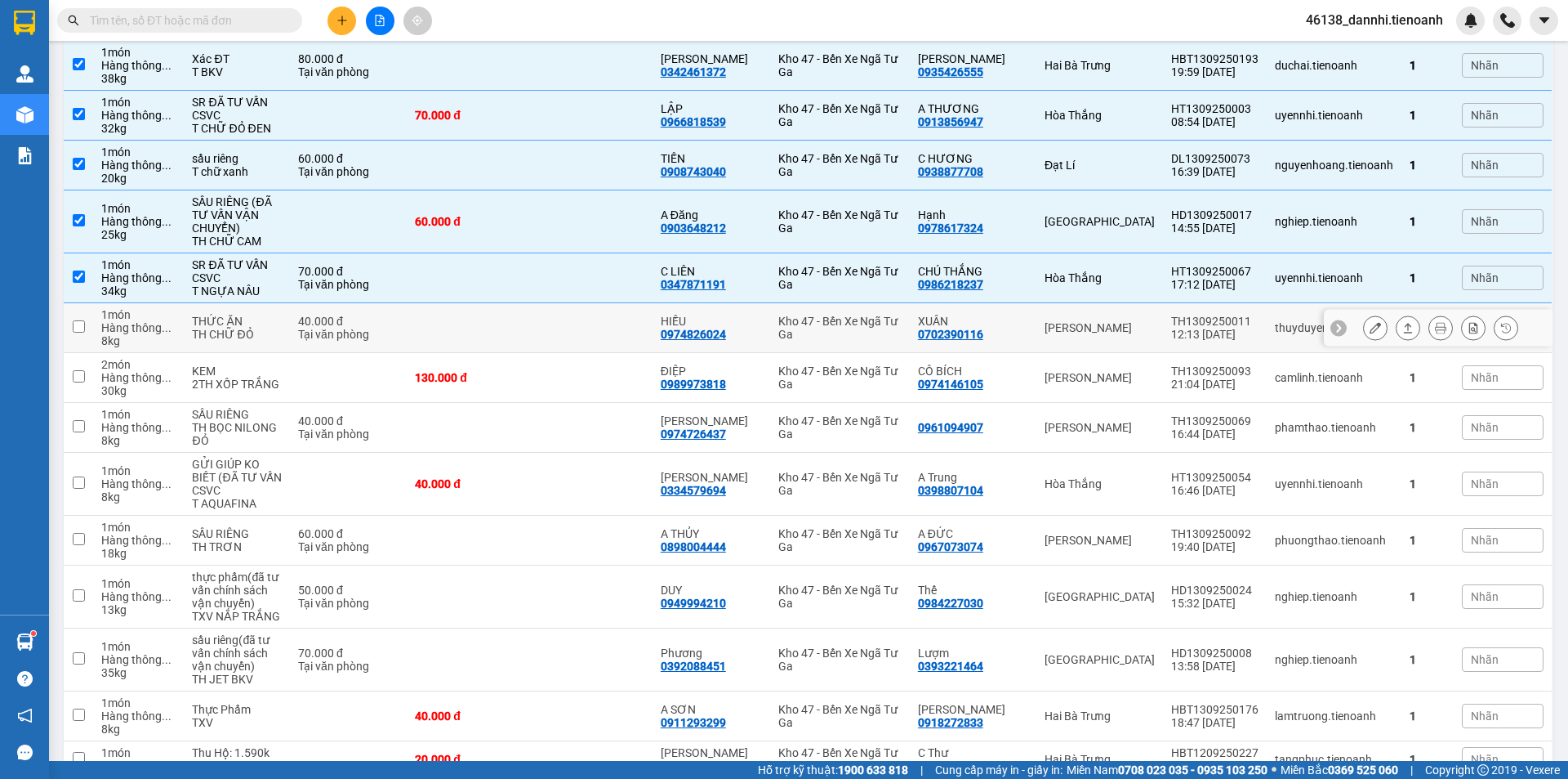
click at [508, 312] on td at bounding box center [468, 328] width 122 height 50
checkbox input "true"
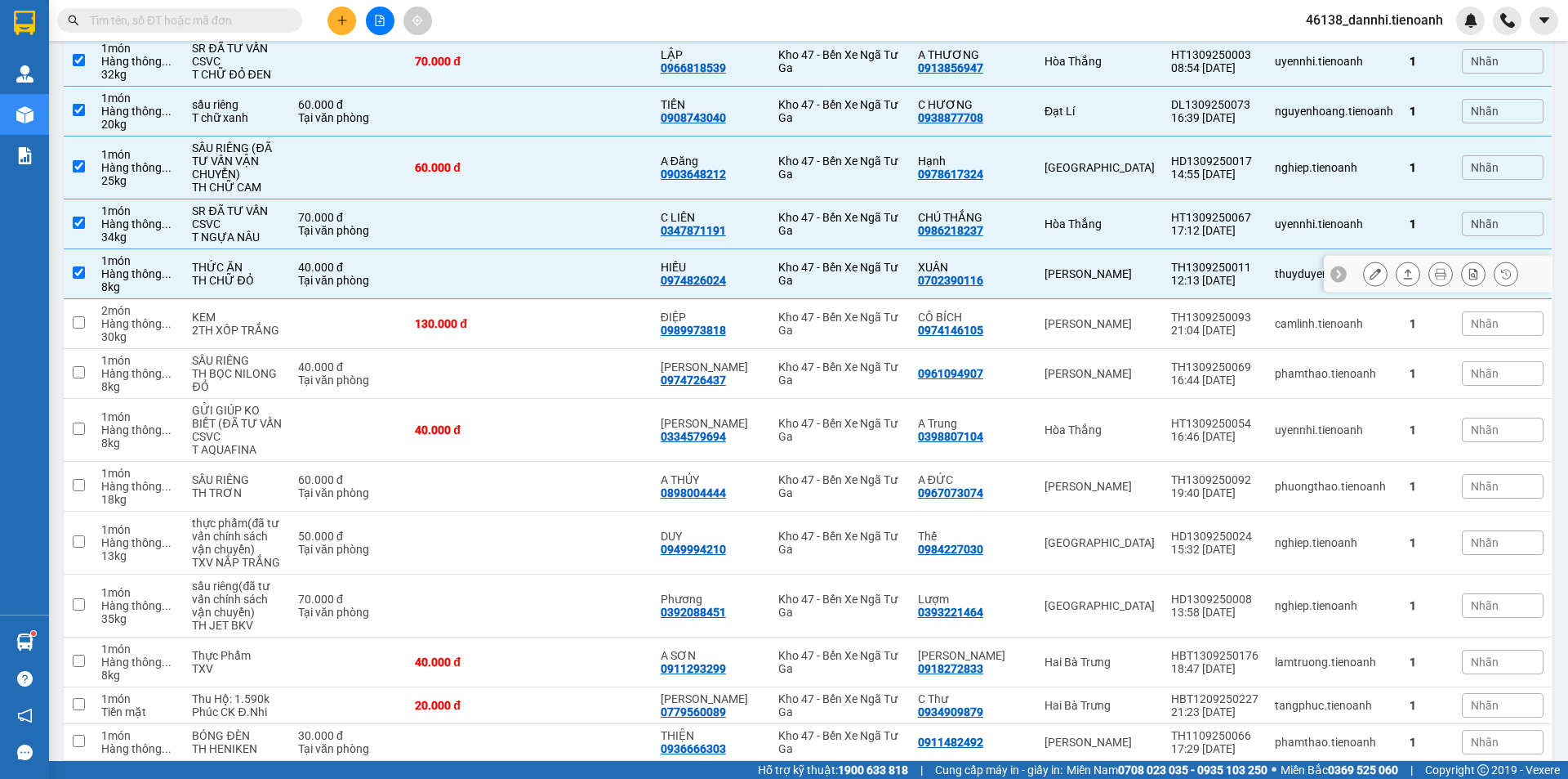
scroll to position [490, 0]
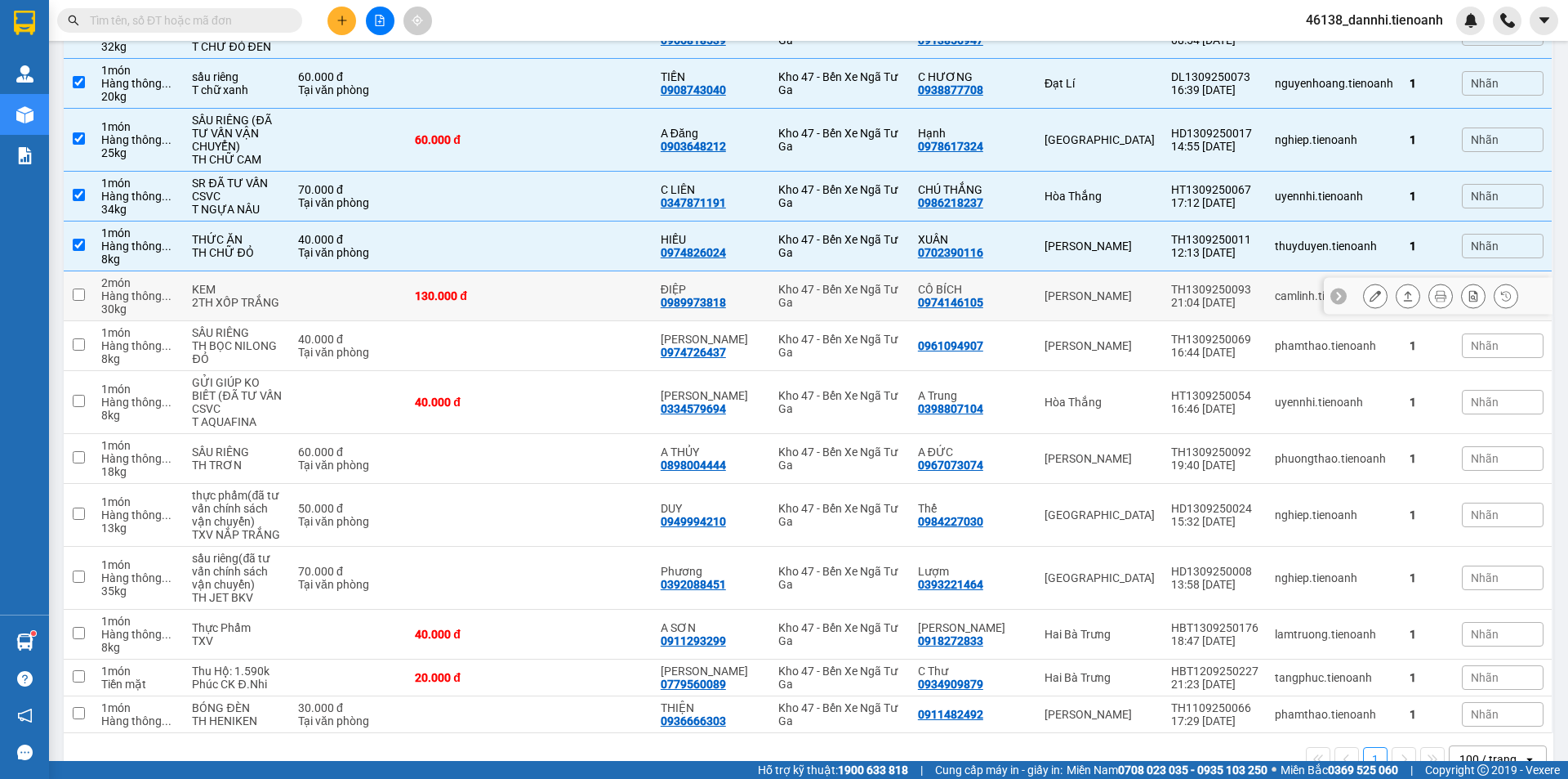
click at [513, 289] on div "130.000 đ" at bounding box center [468, 295] width 106 height 13
checkbox input "true"
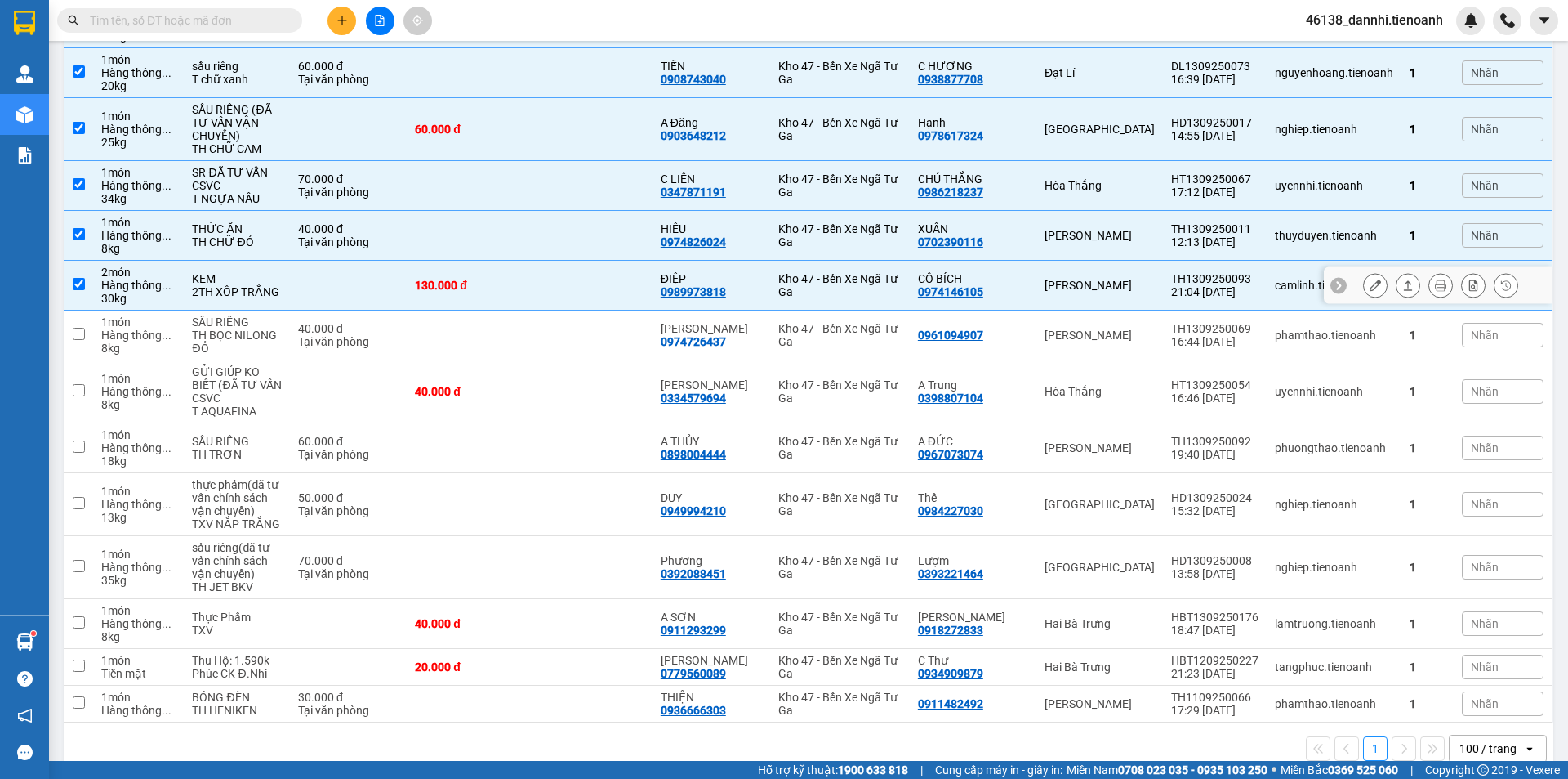
scroll to position [503, 0]
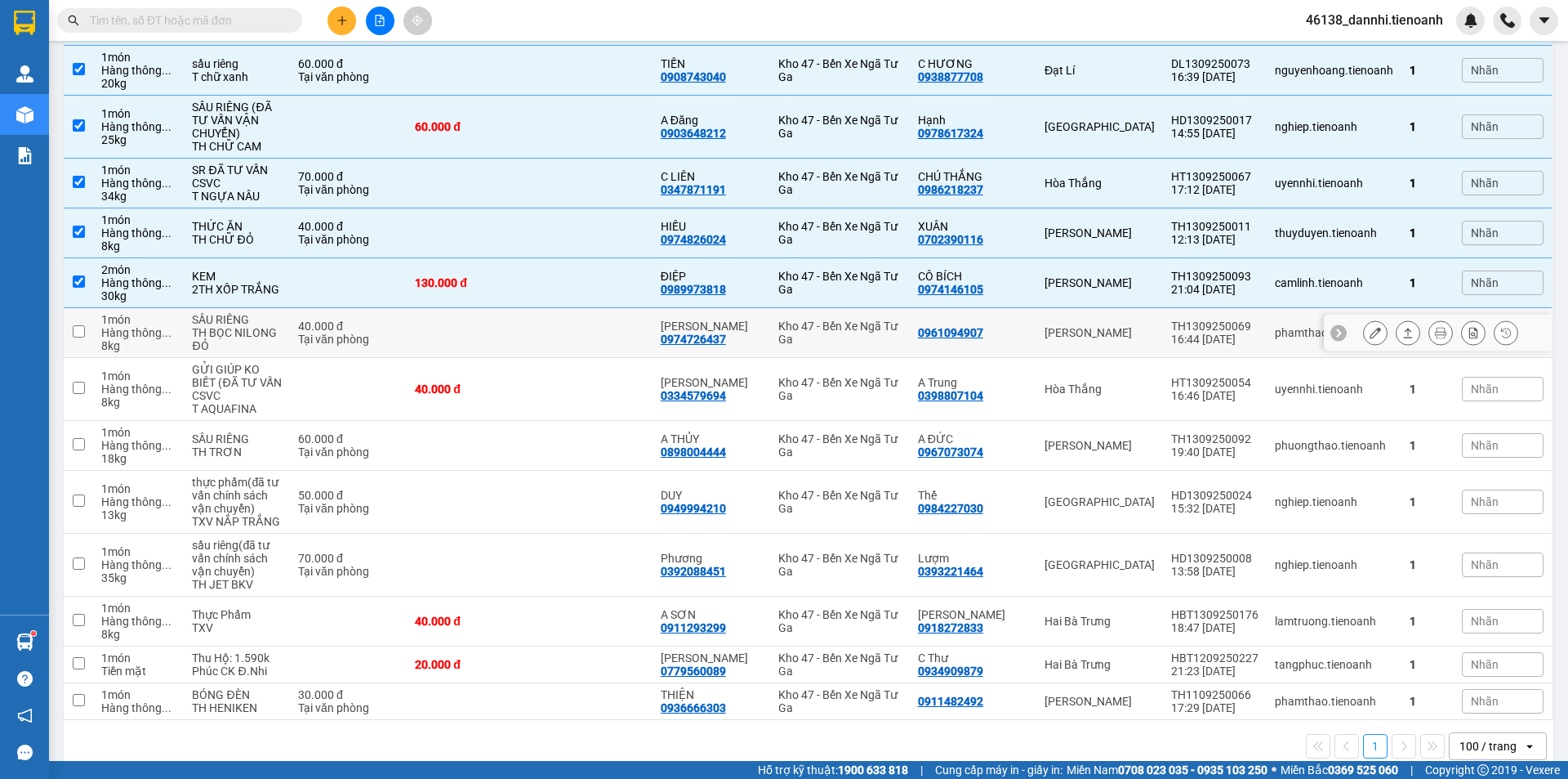
click at [525, 329] on td at bounding box center [468, 333] width 122 height 50
checkbox input "true"
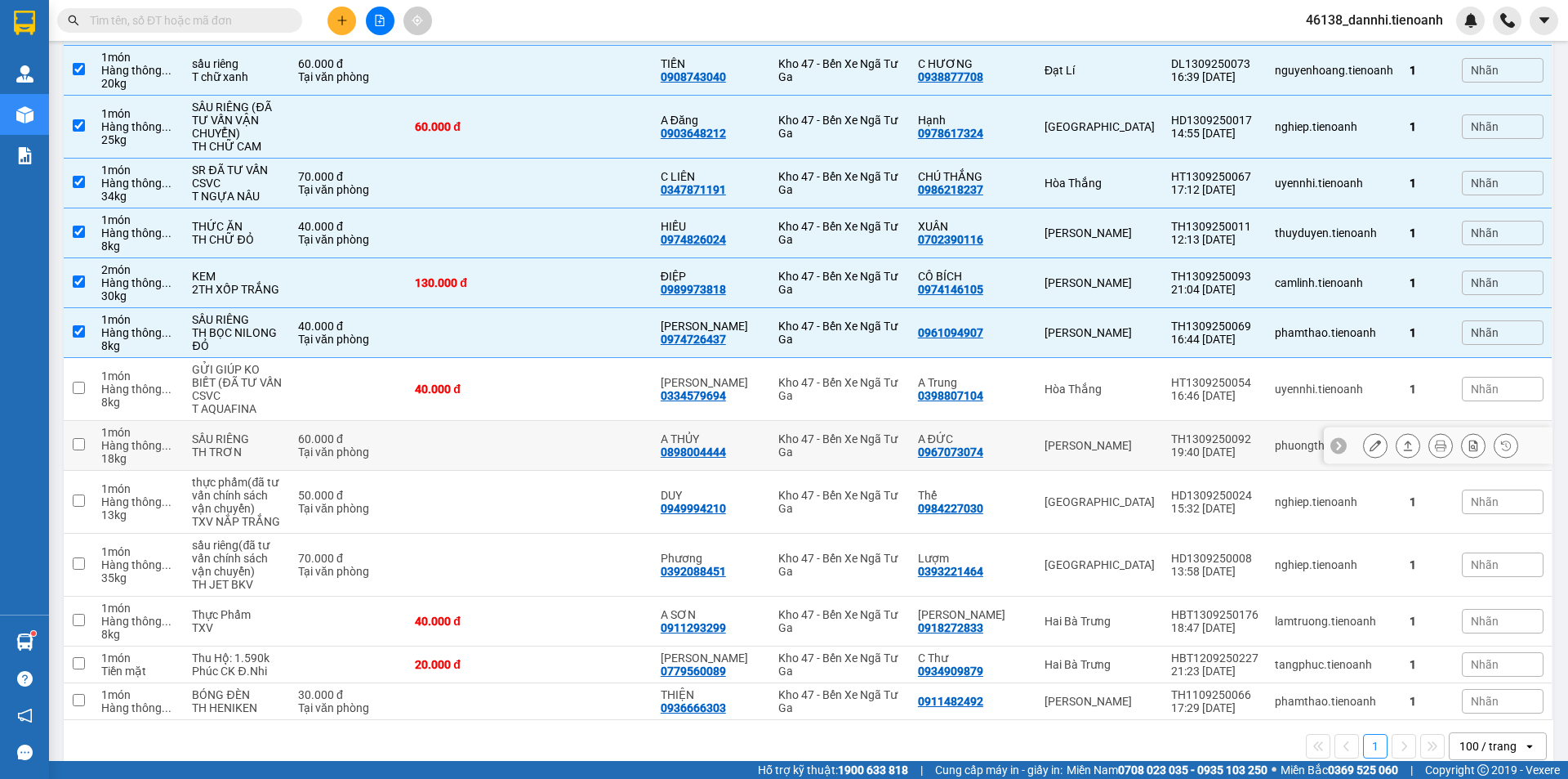
click at [495, 438] on td at bounding box center [468, 445] width 122 height 50
checkbox input "true"
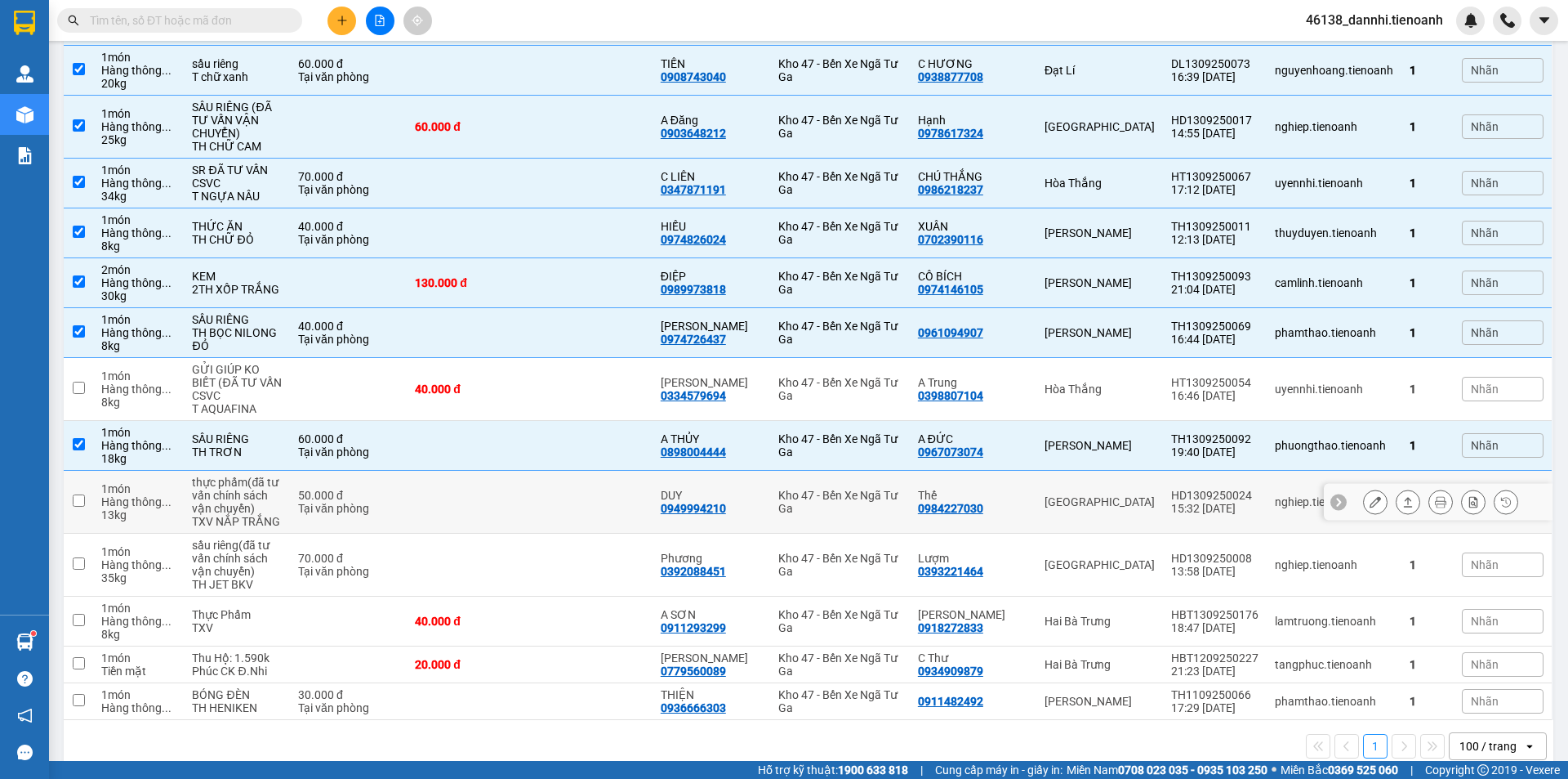
click at [503, 487] on td at bounding box center [468, 502] width 122 height 63
checkbox input "true"
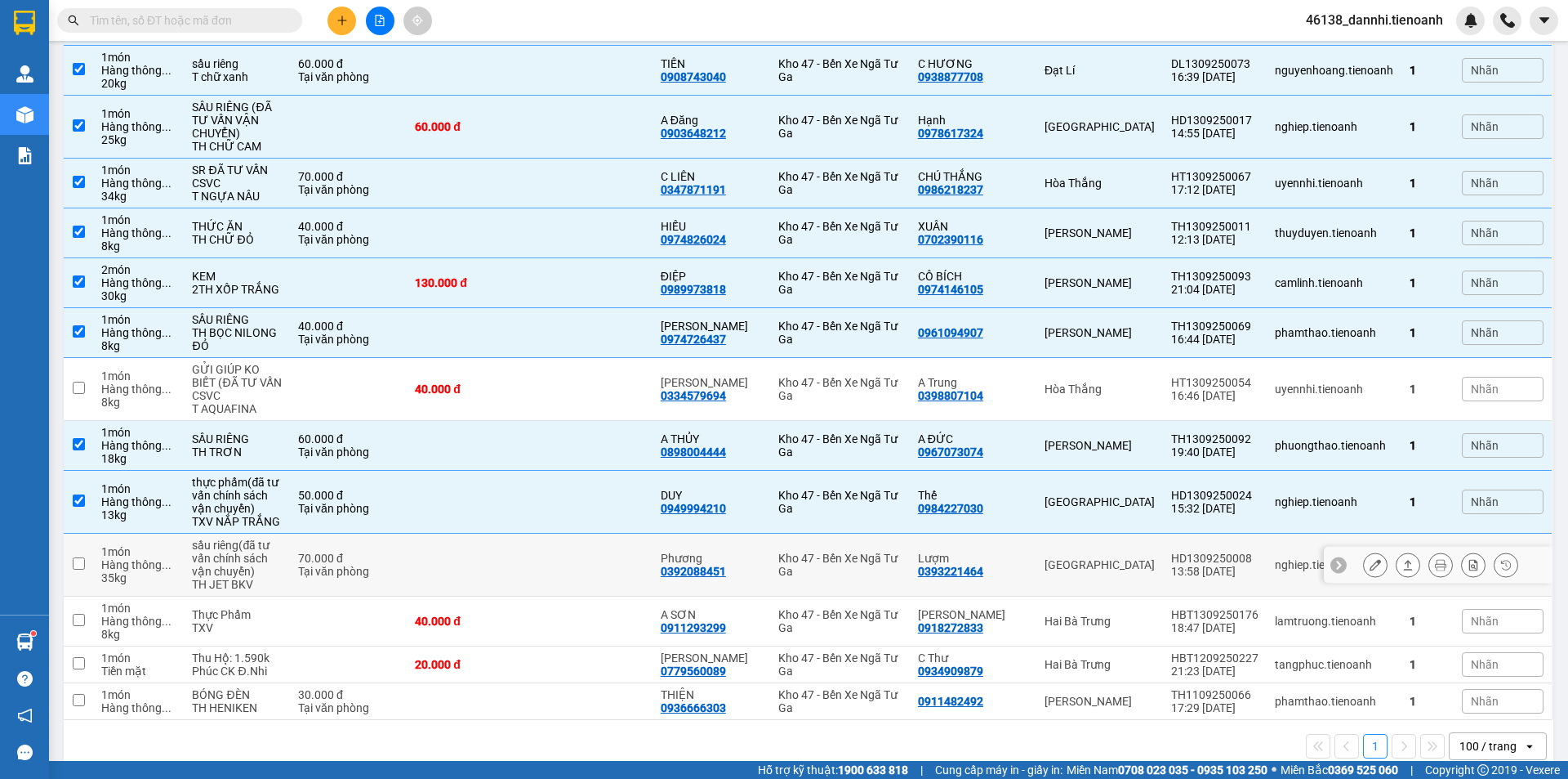
click at [494, 539] on td at bounding box center [468, 564] width 122 height 63
checkbox input "true"
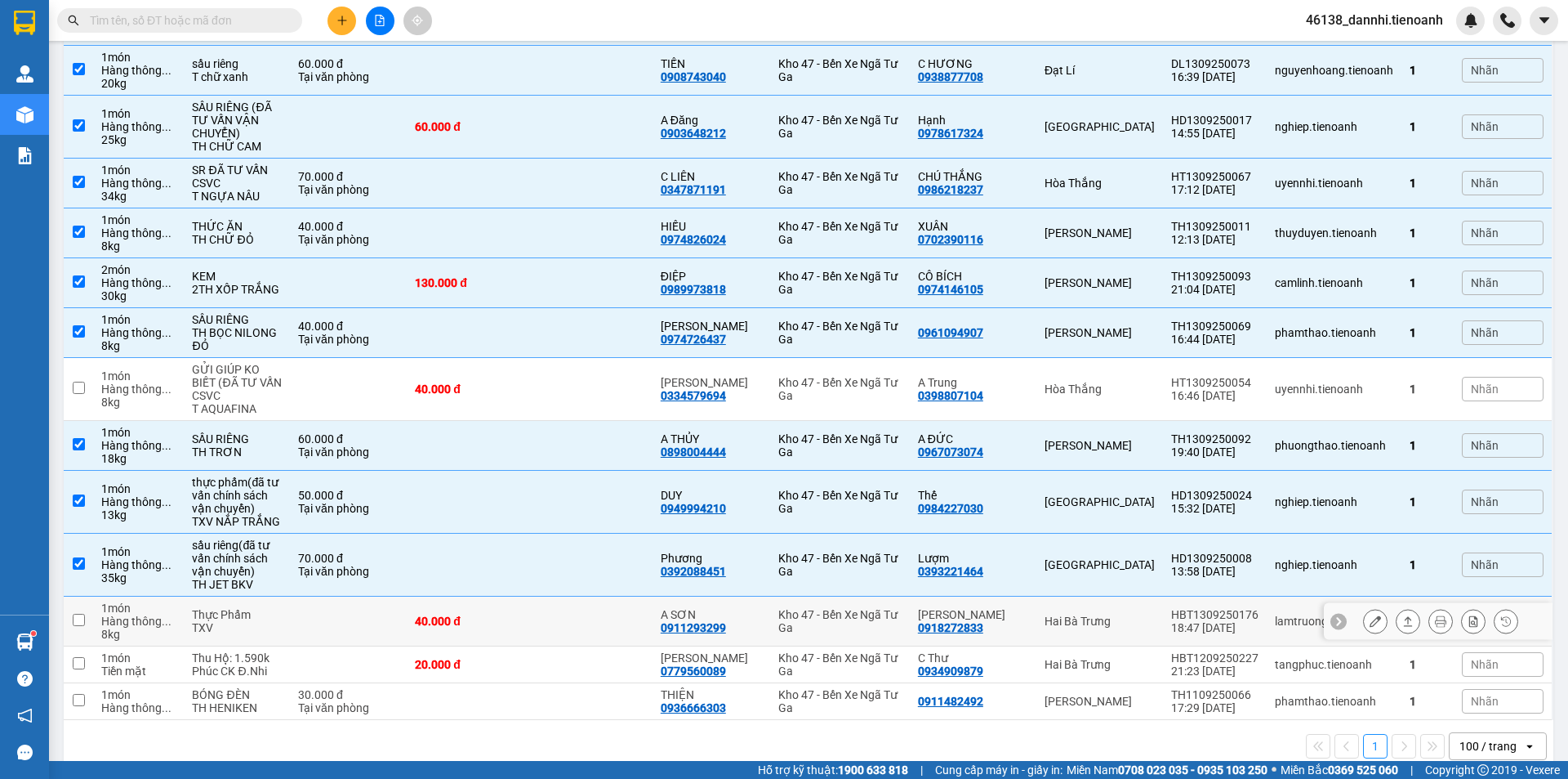
click at [494, 603] on td "40.000 đ" at bounding box center [468, 621] width 122 height 50
checkbox input "true"
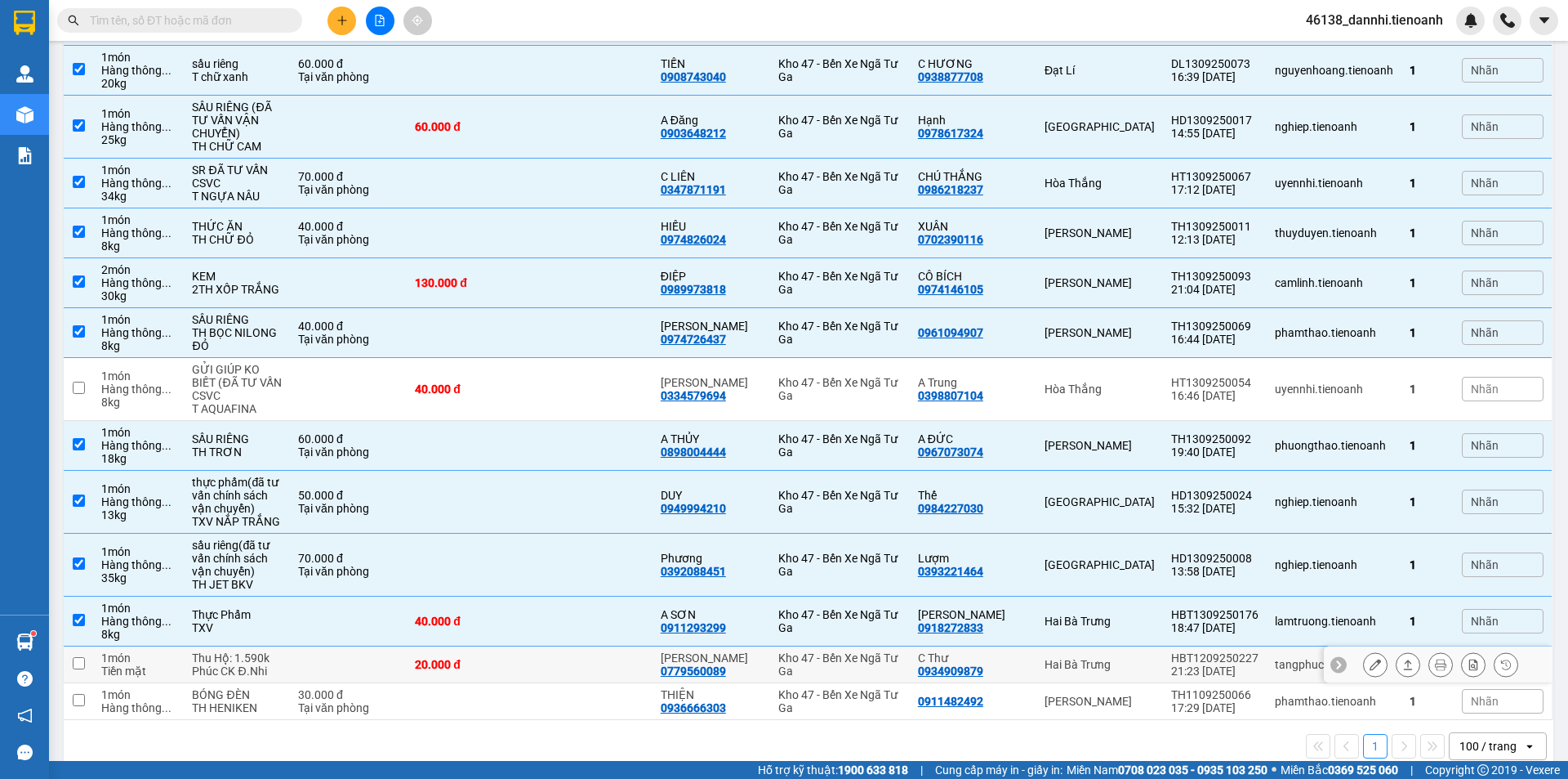
click at [510, 647] on td "20.000 đ" at bounding box center [468, 665] width 122 height 37
checkbox input "true"
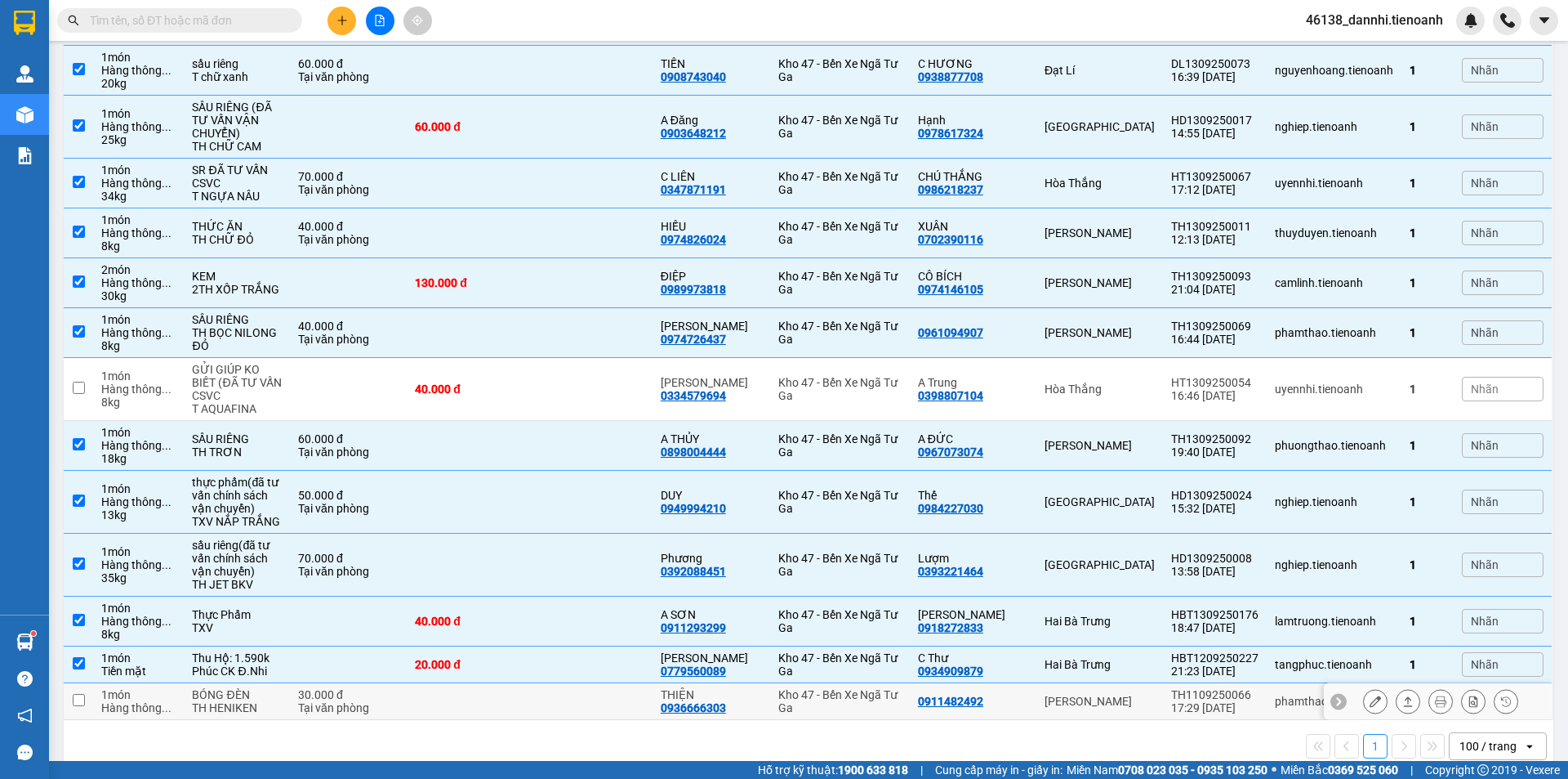
click at [497, 684] on td at bounding box center [468, 701] width 122 height 37
checkbox input "true"
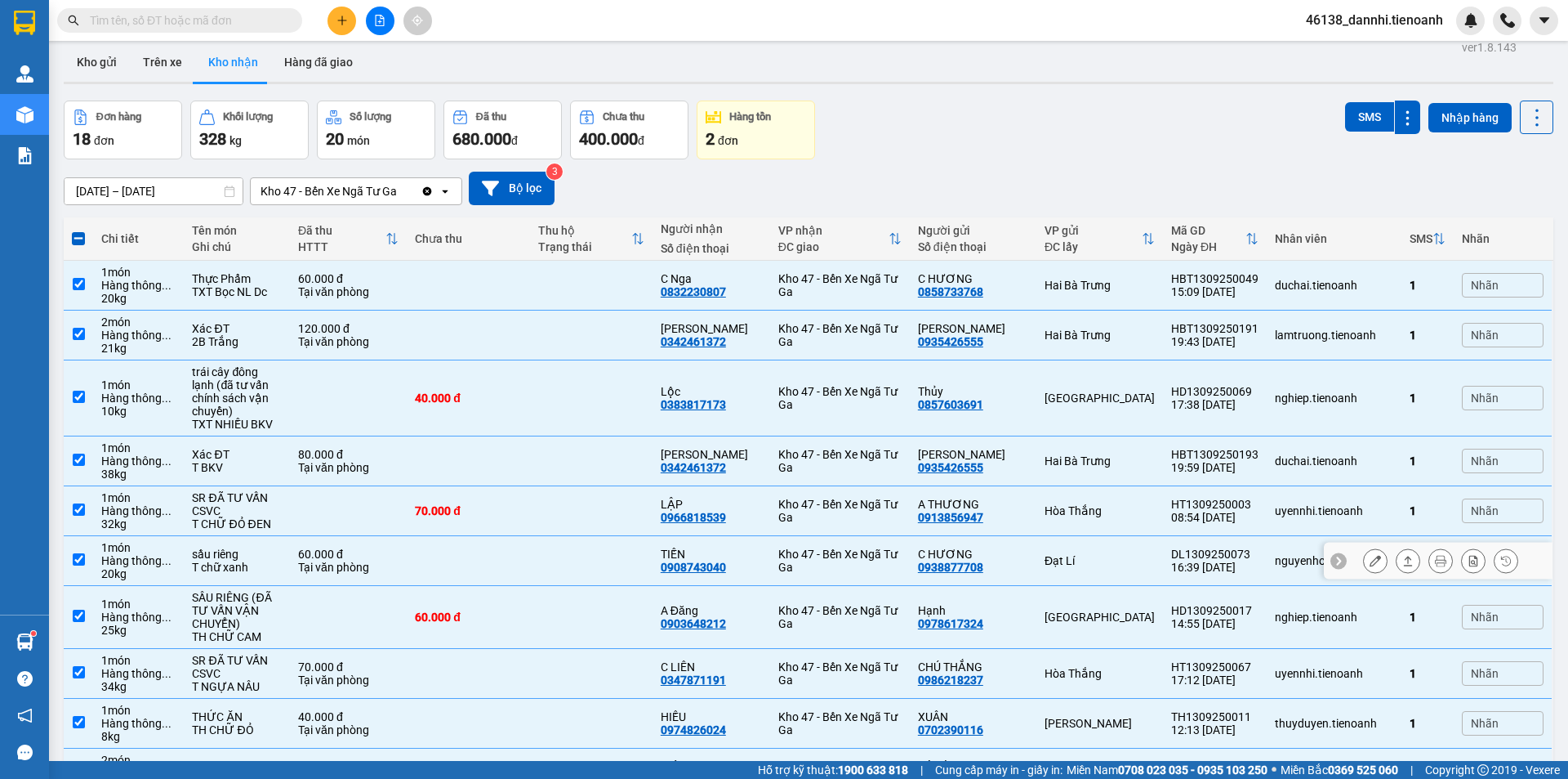
scroll to position [0, 0]
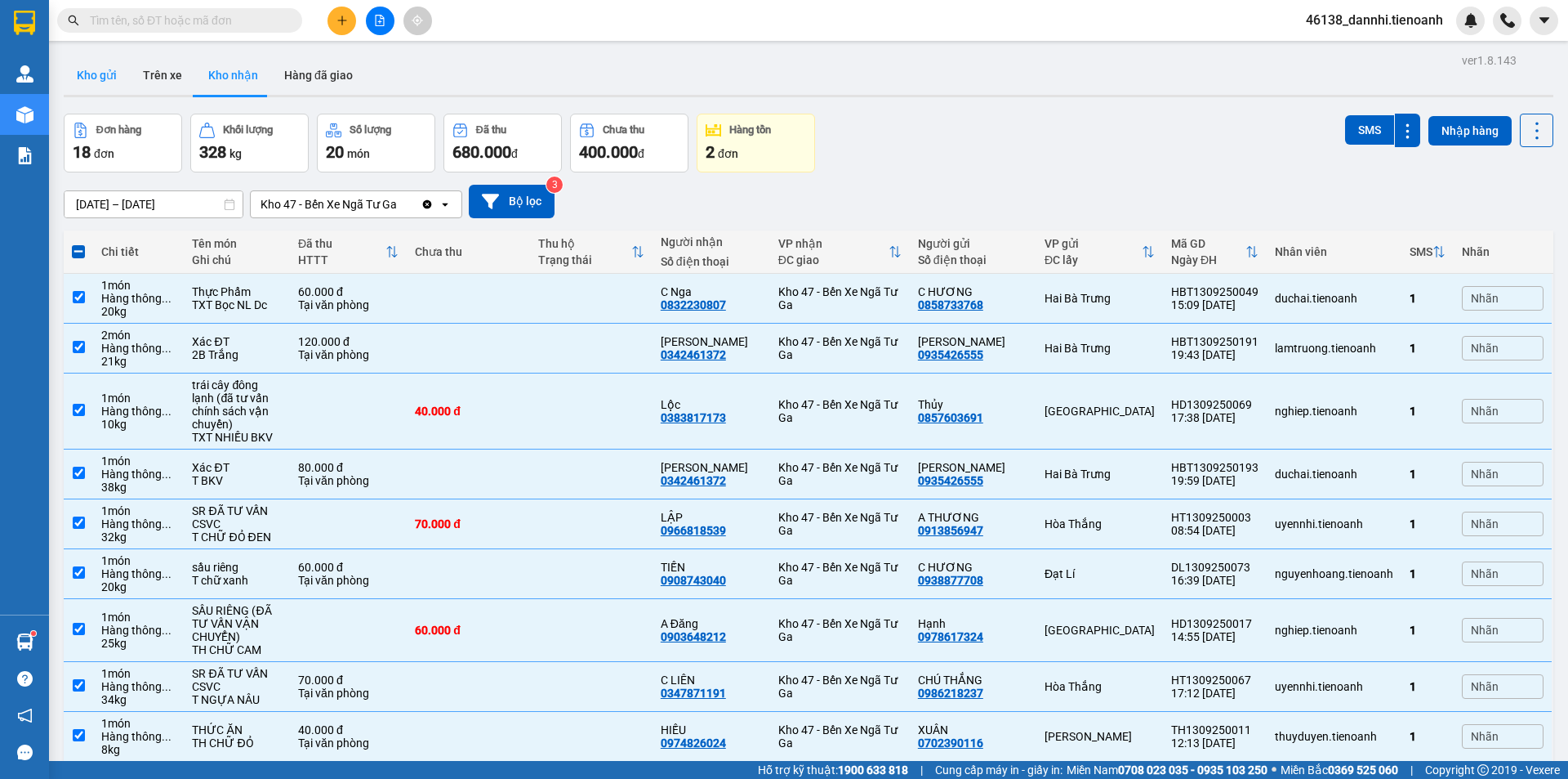
click at [101, 80] on button "Kho gửi" at bounding box center [97, 75] width 66 height 39
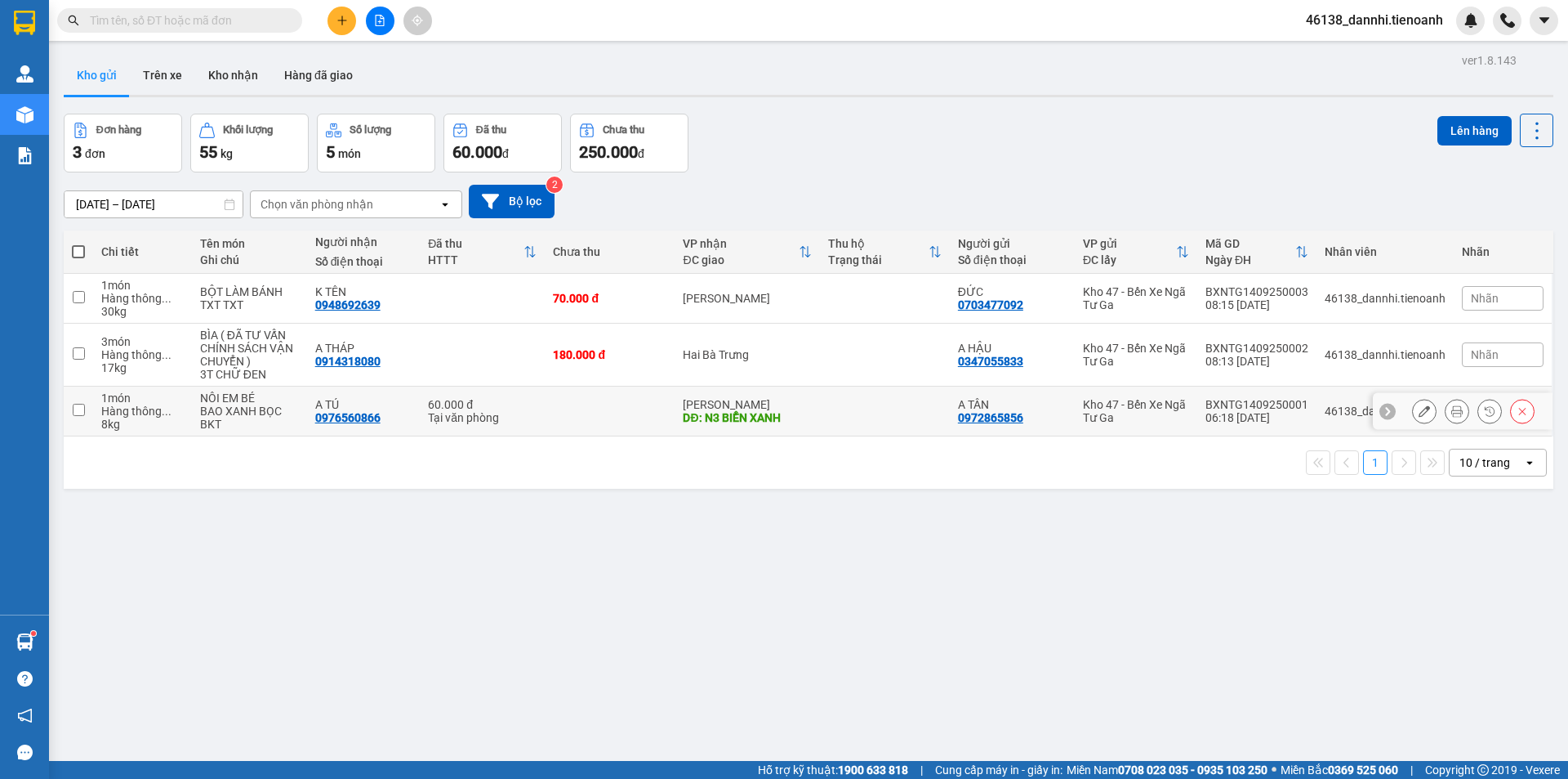
click at [585, 408] on td at bounding box center [609, 411] width 130 height 50
checkbox input "true"
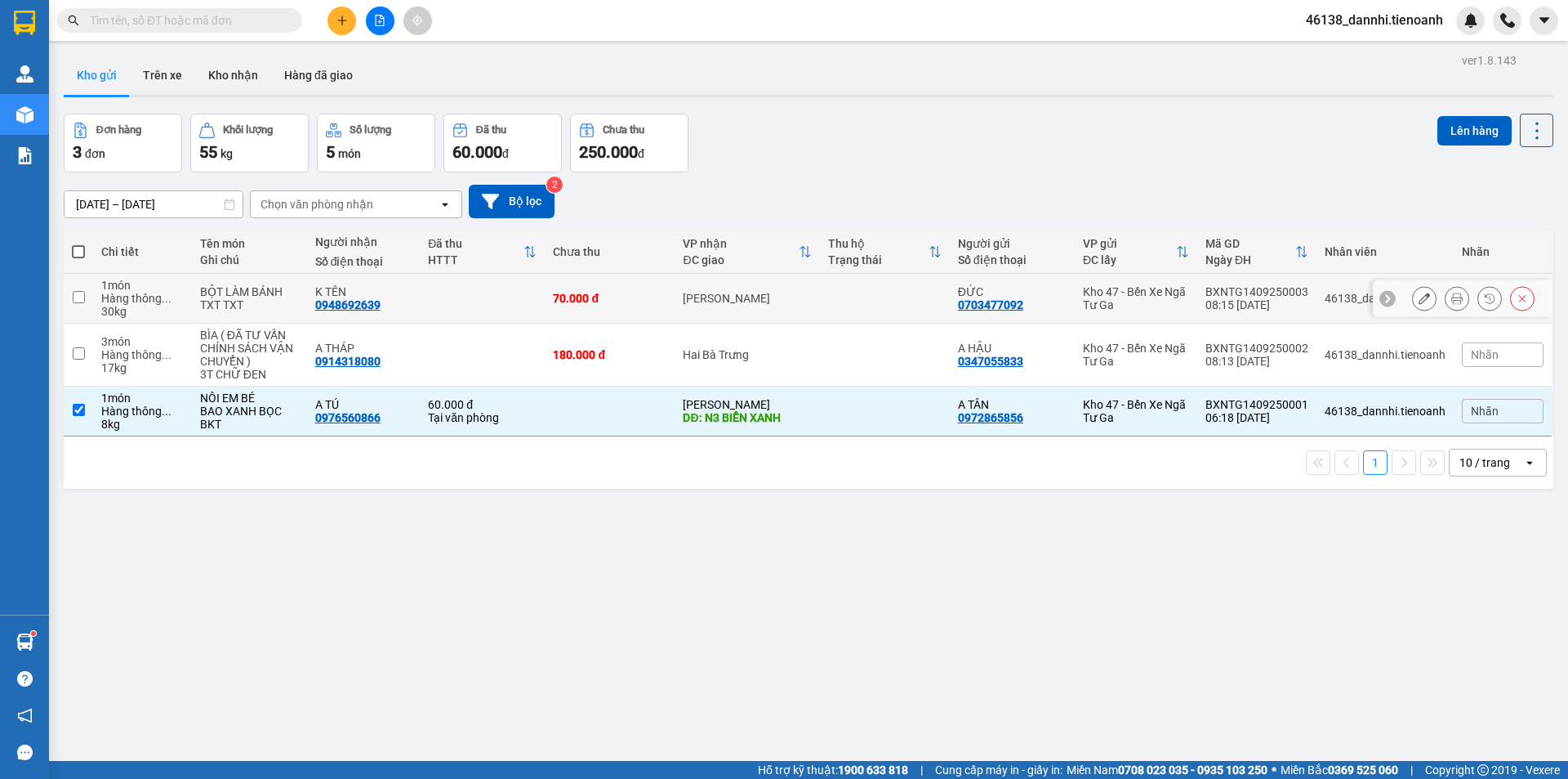
click at [628, 311] on td "70.000 đ" at bounding box center [609, 298] width 130 height 50
checkbox input "true"
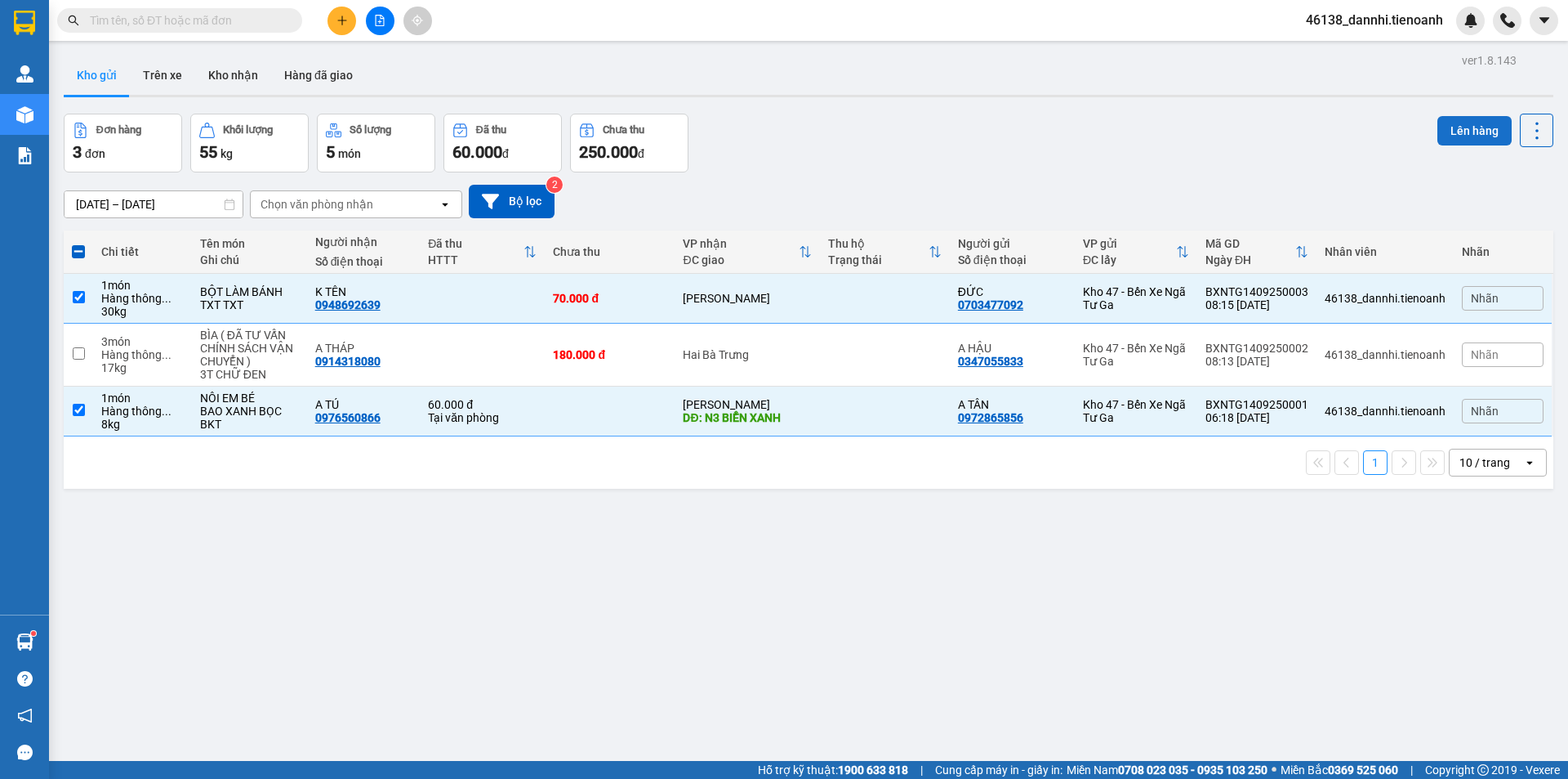
click at [1450, 118] on button "Lên hàng" at bounding box center [1474, 131] width 74 height 29
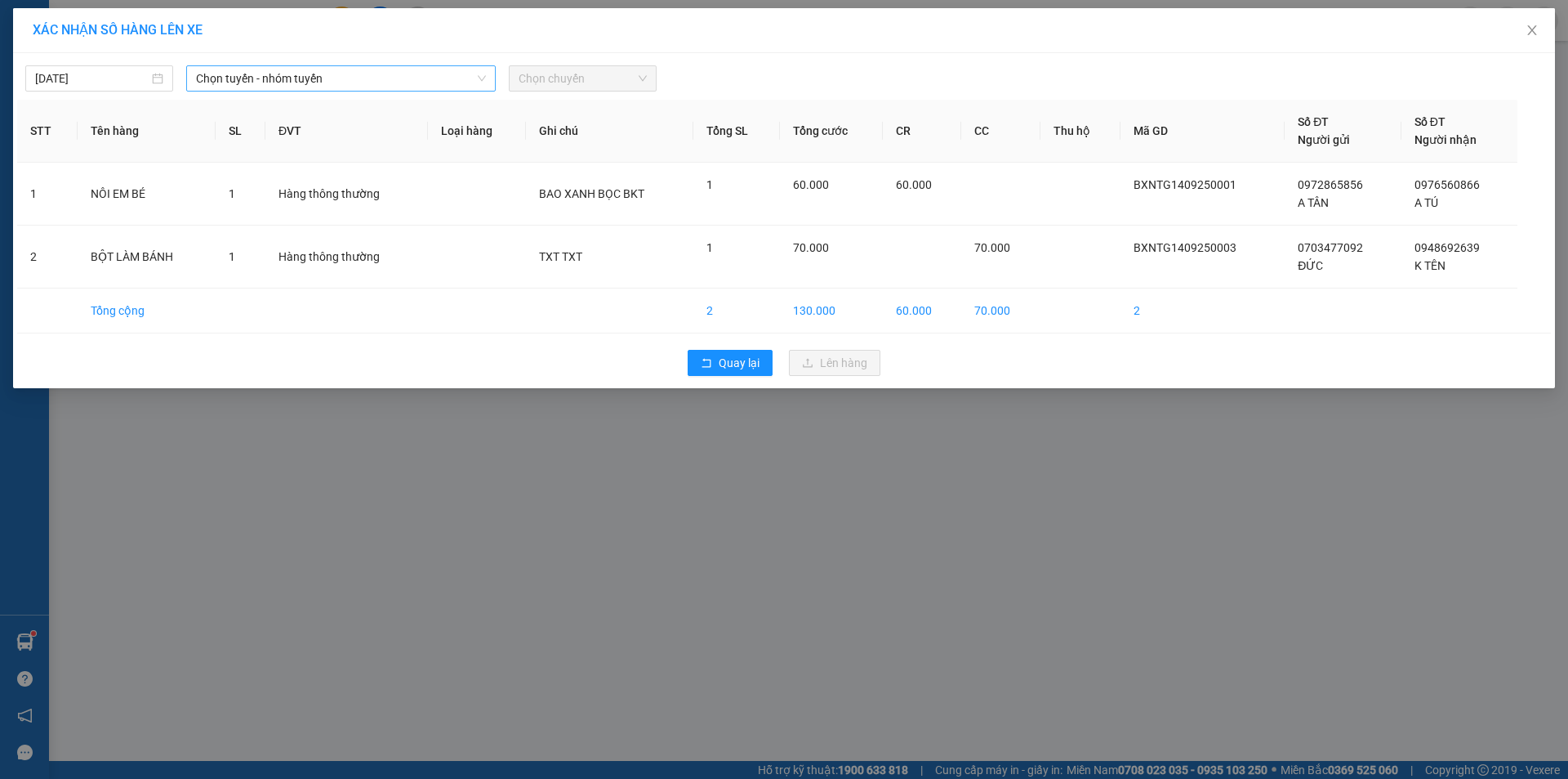
click at [441, 71] on span "Chọn tuyến - nhóm tuyến" at bounding box center [340, 78] width 290 height 25
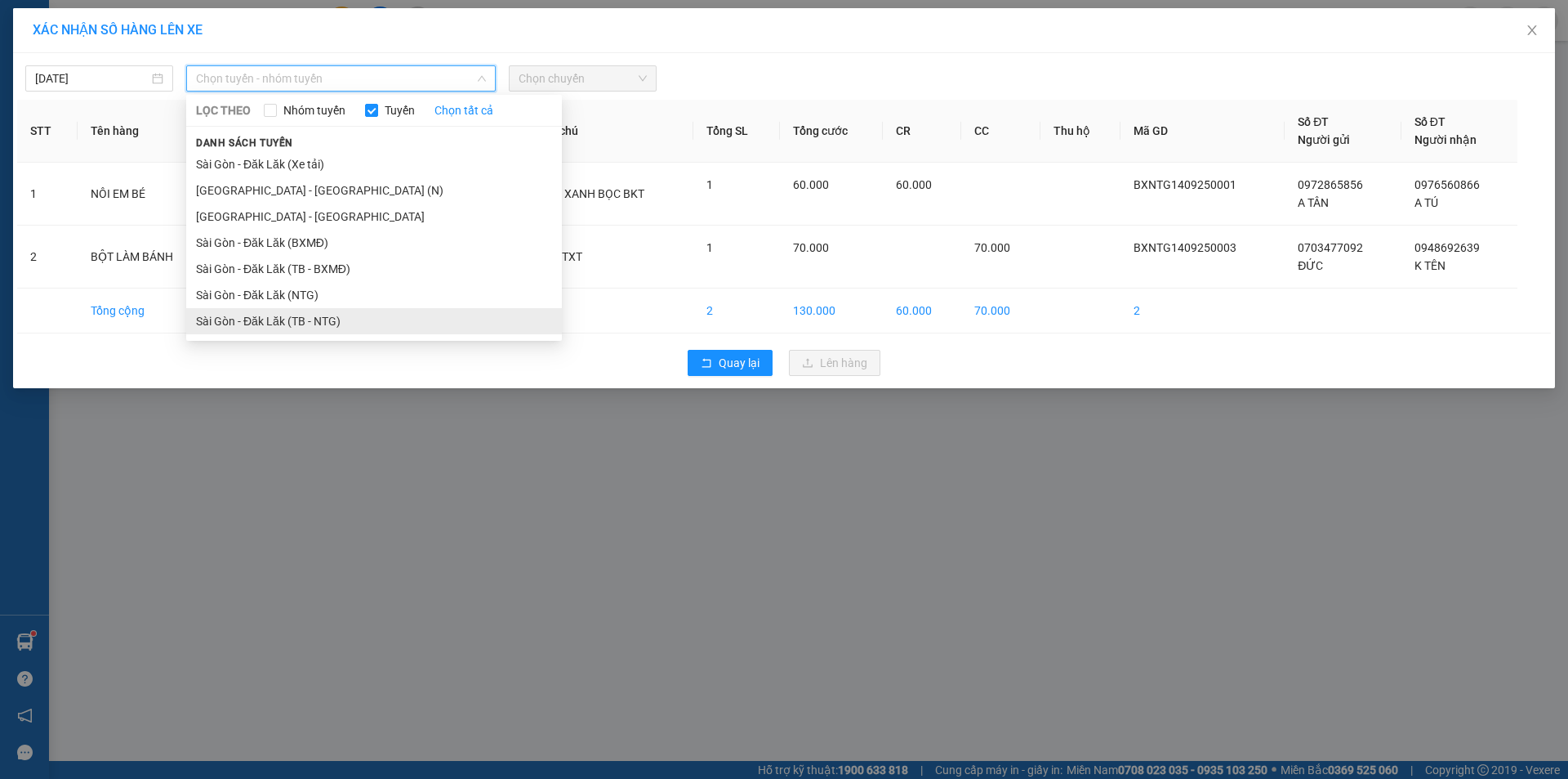
click at [364, 322] on li "Sài Gòn - Đăk Lăk (TB - NTG)" at bounding box center [374, 321] width 376 height 27
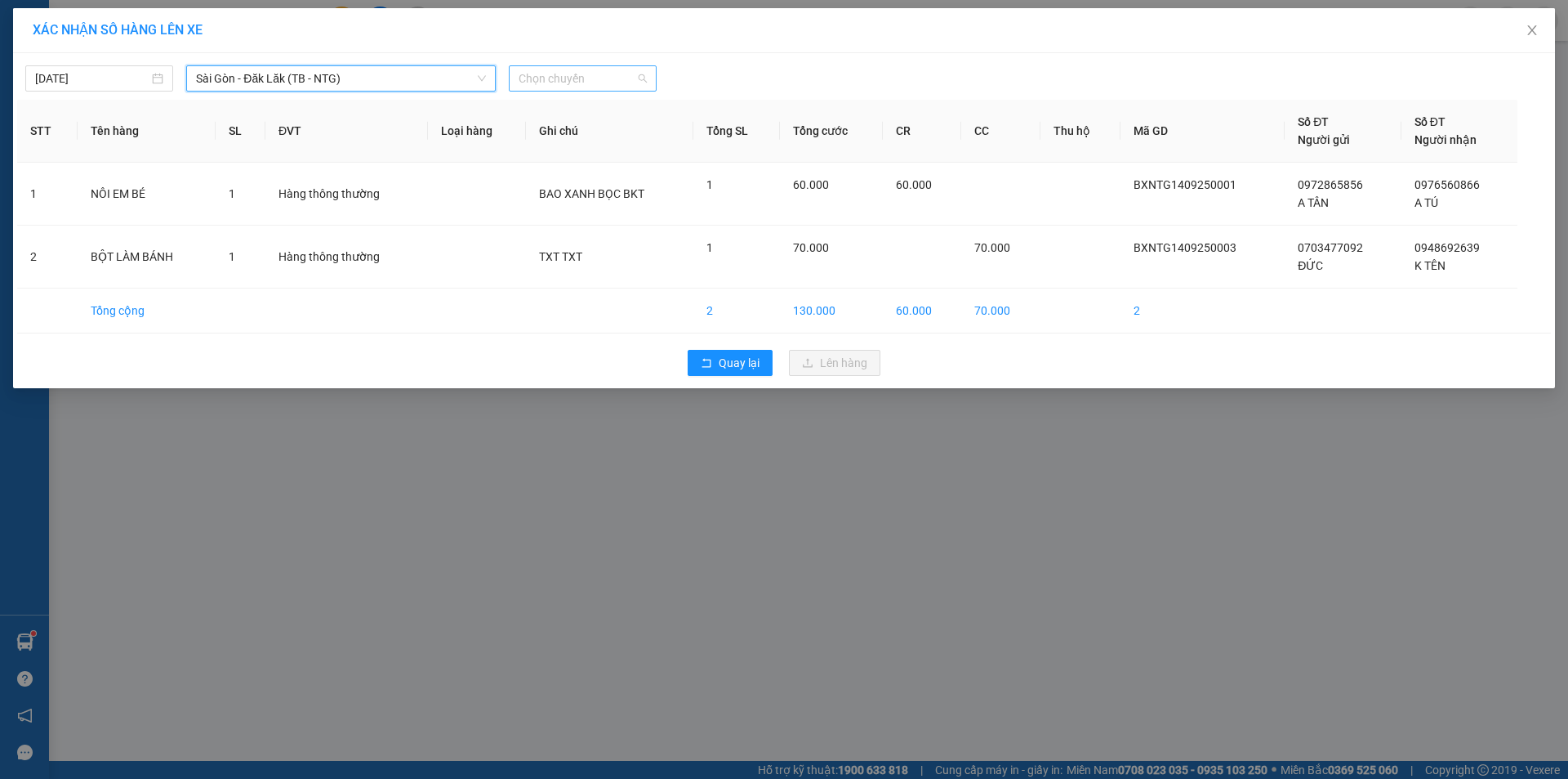
click at [582, 80] on span "Chọn chuyến" at bounding box center [582, 78] width 128 height 25
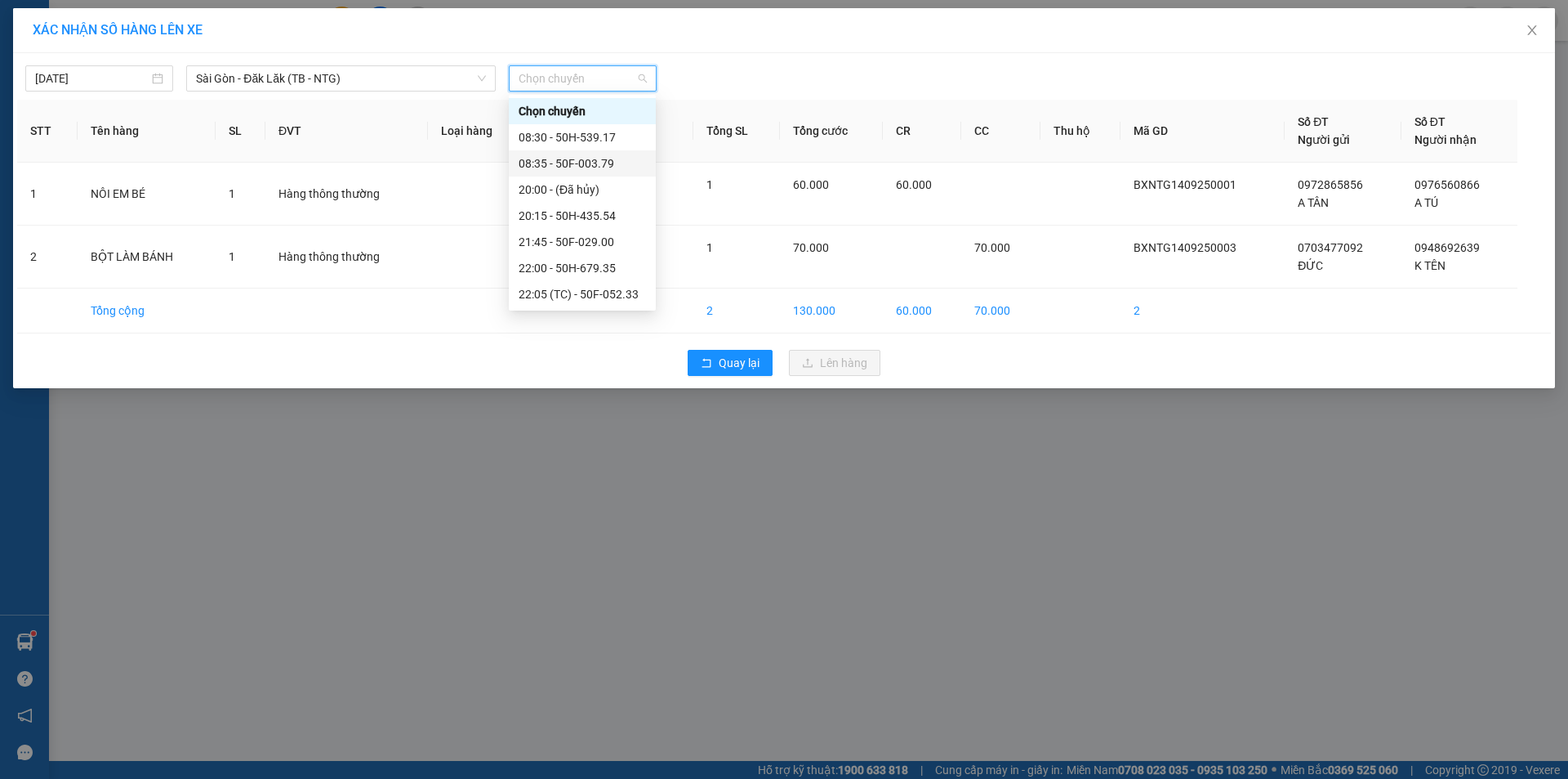
click at [605, 166] on div "08:35 - 50F-003.79" at bounding box center [581, 164] width 127 height 18
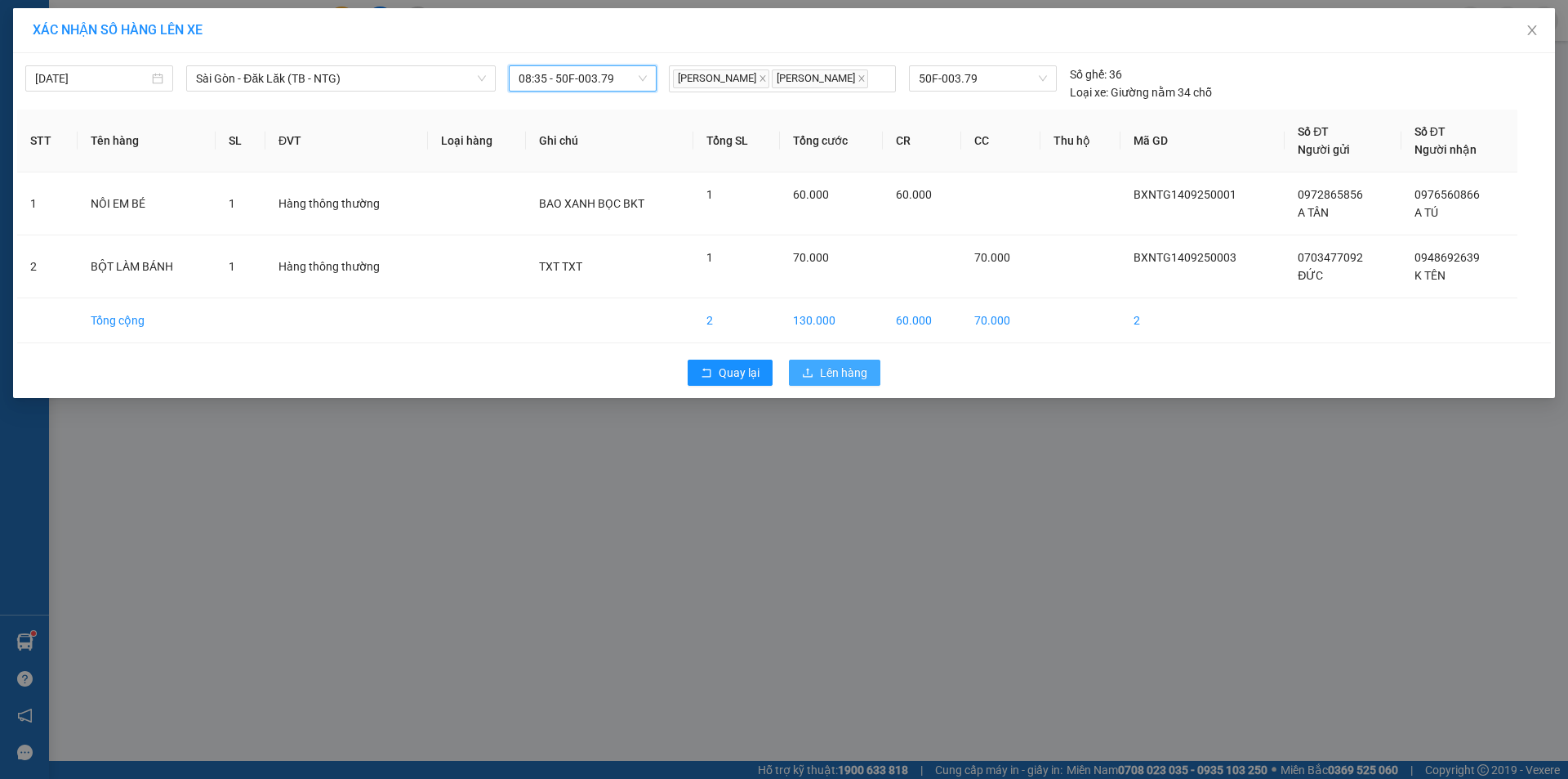
click at [821, 383] on span "Lên hàng" at bounding box center [843, 388] width 48 height 18
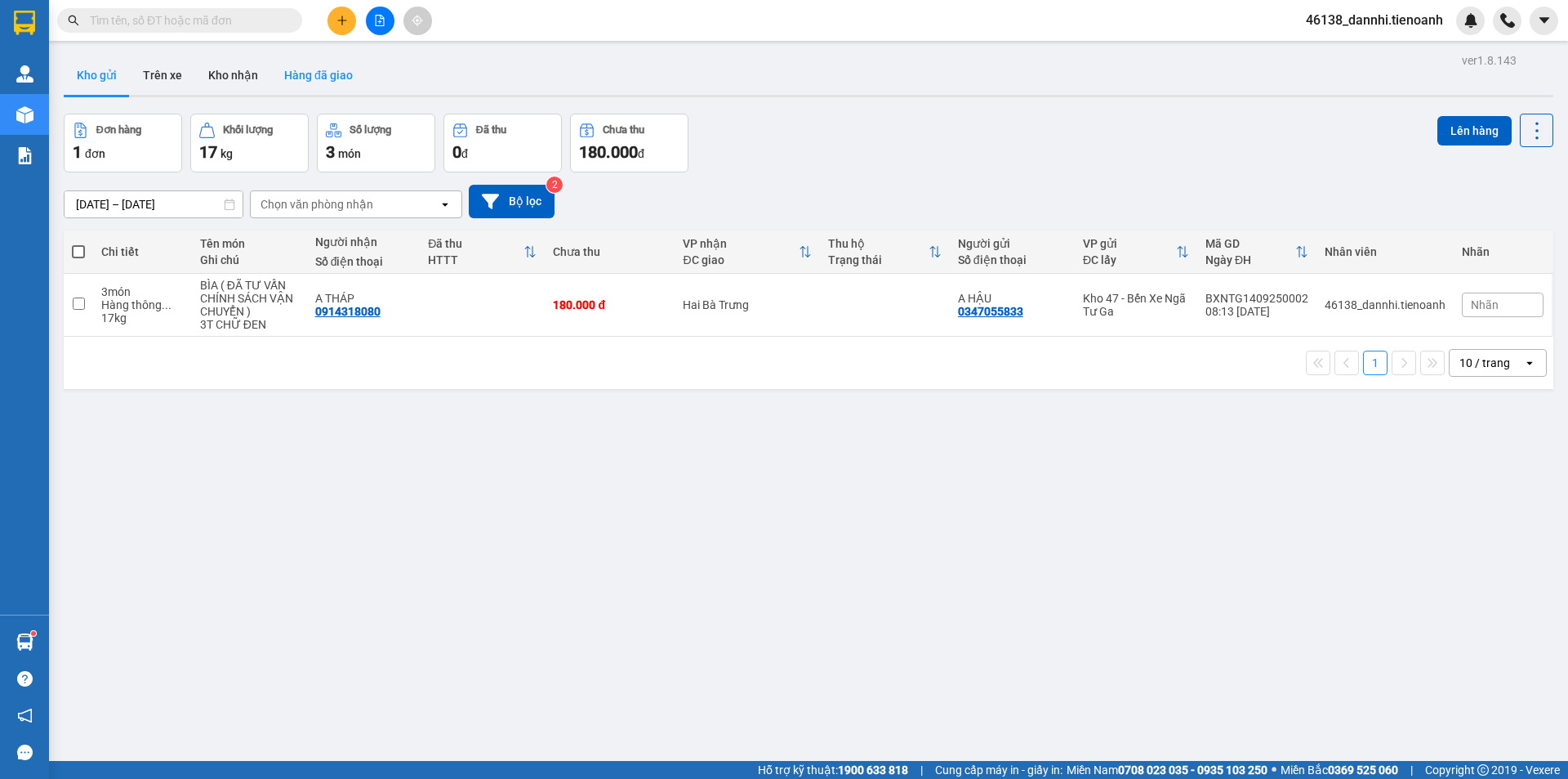
click at [286, 85] on button "Hàng đã giao" at bounding box center [319, 75] width 95 height 39
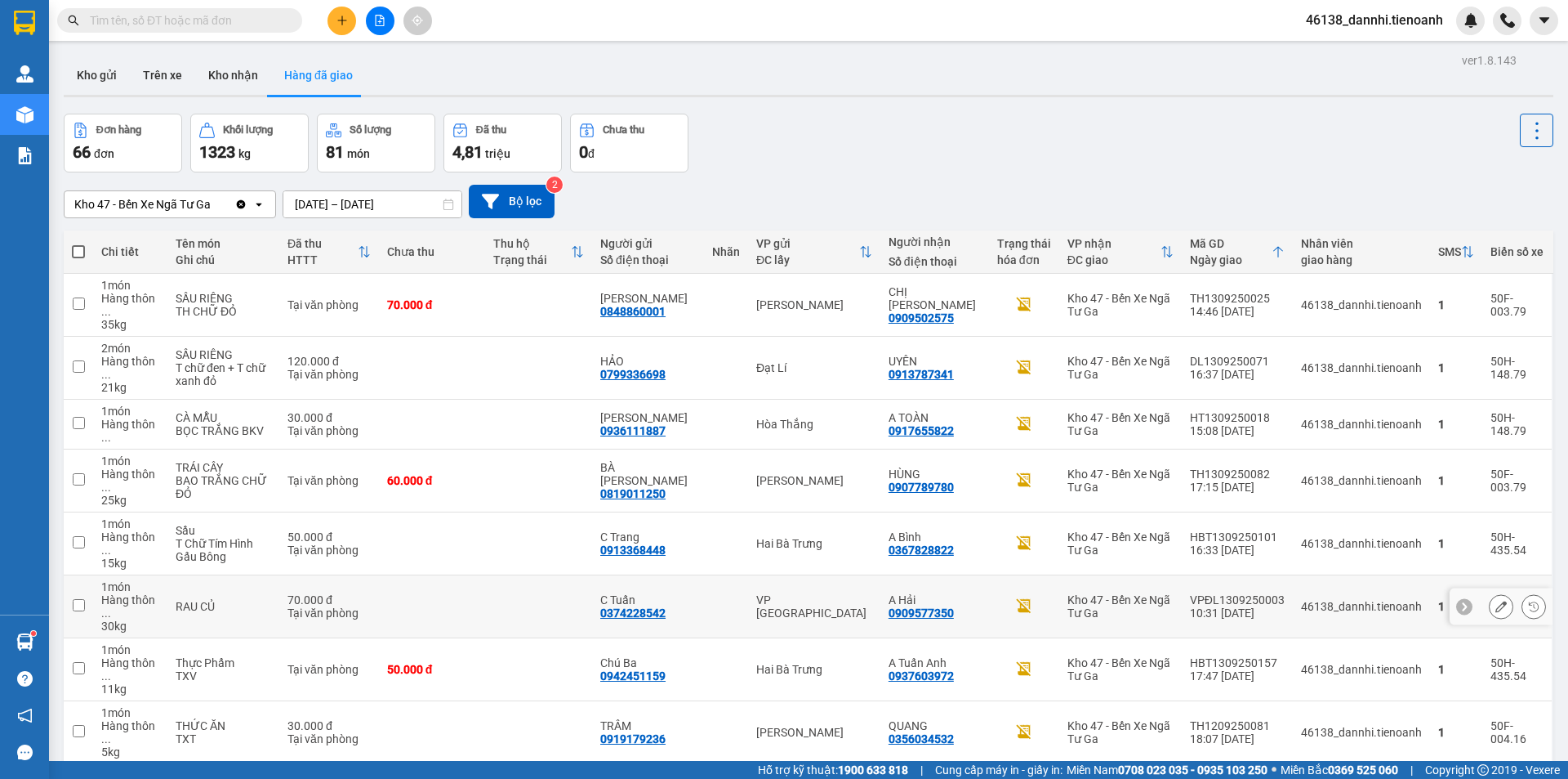
click at [1489, 592] on button at bounding box center [1500, 606] width 23 height 28
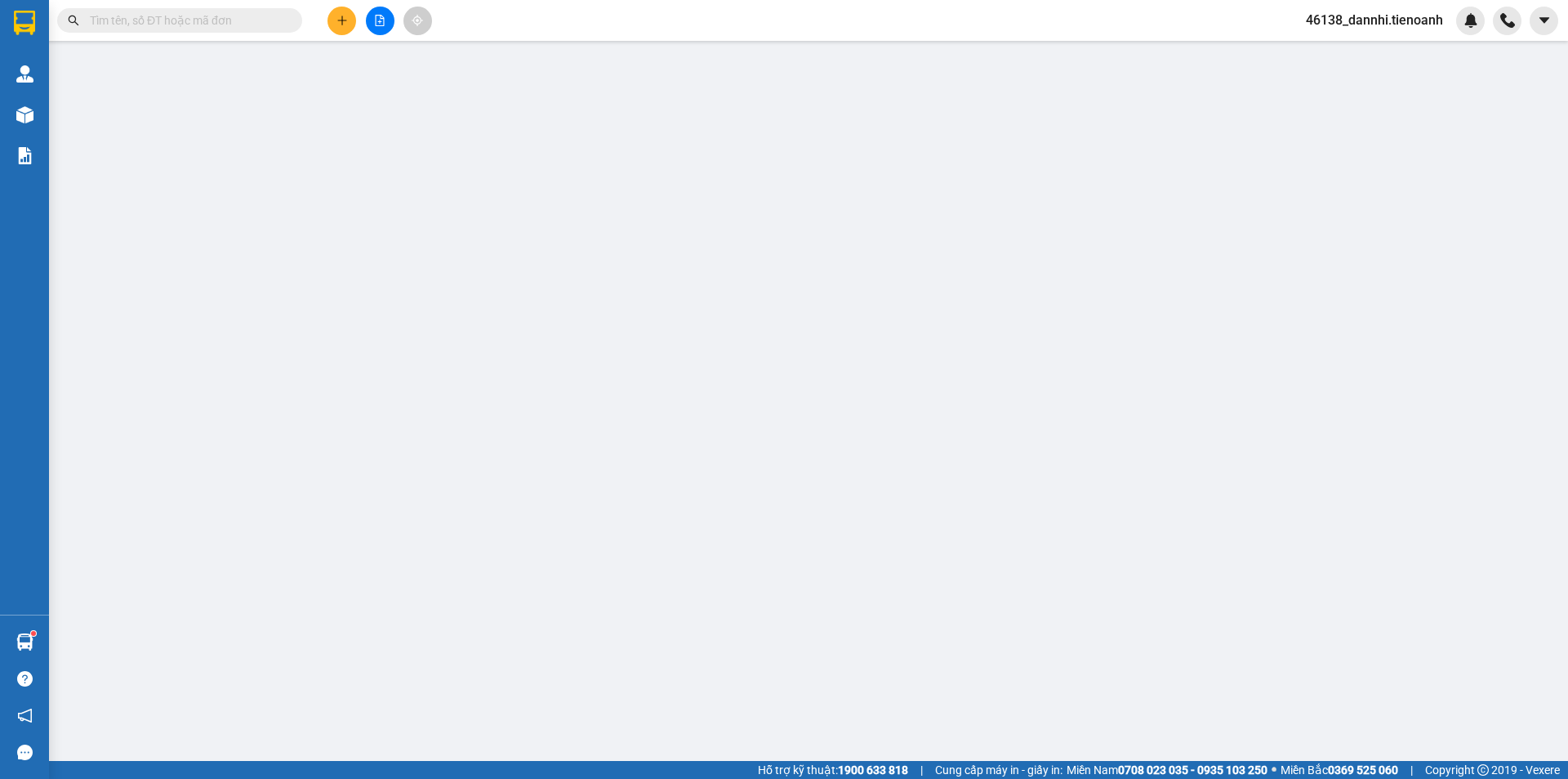
type input "0909577350"
type input "A Hải"
type input "0374228542"
type input "C Tuấn"
type input "70.000"
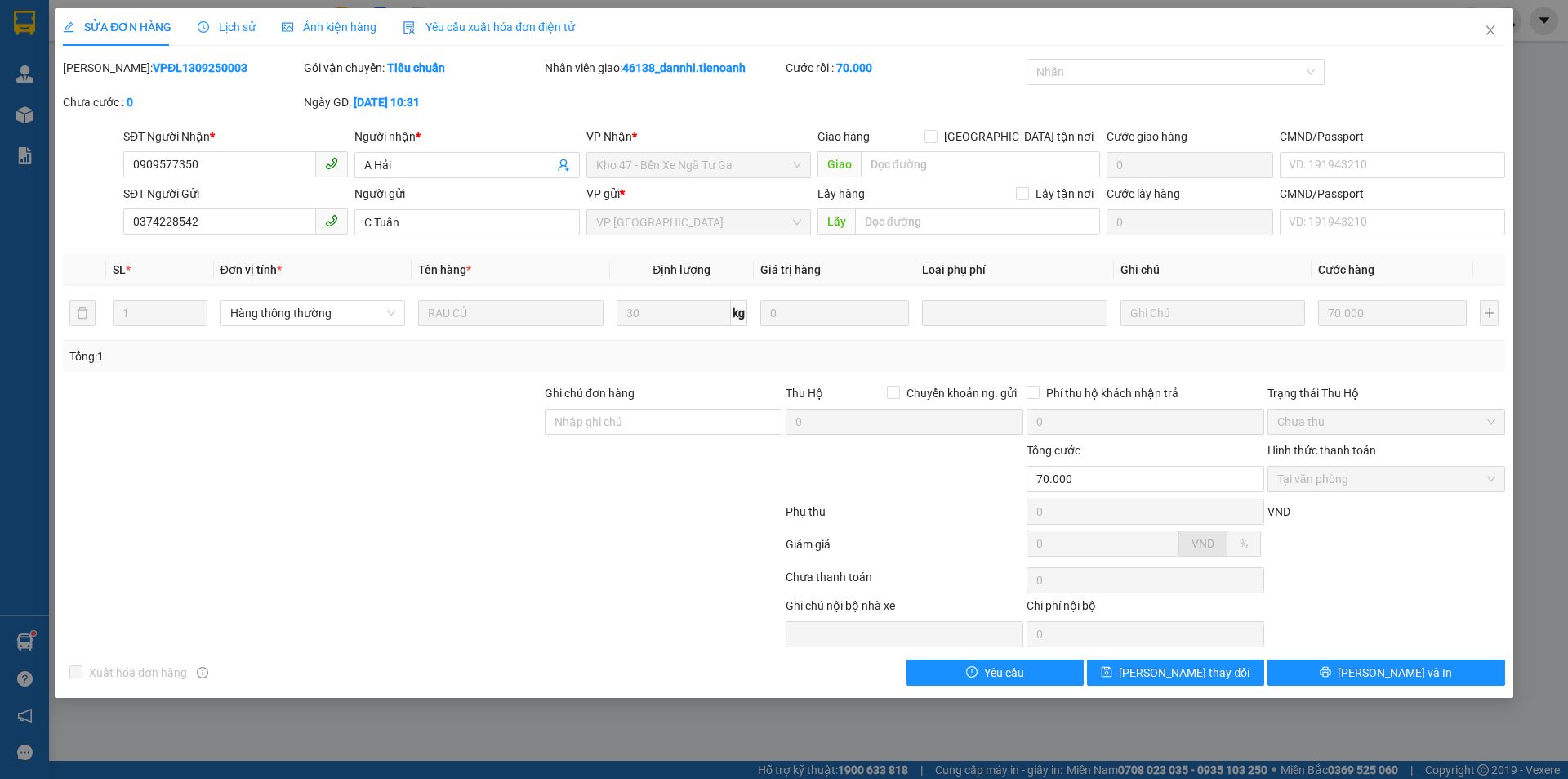
click at [475, 107] on div "Ngày GD: 13-09-2025 lúc 10:31" at bounding box center [422, 102] width 238 height 18
click at [1486, 37] on span "Close" at bounding box center [1490, 31] width 46 height 46
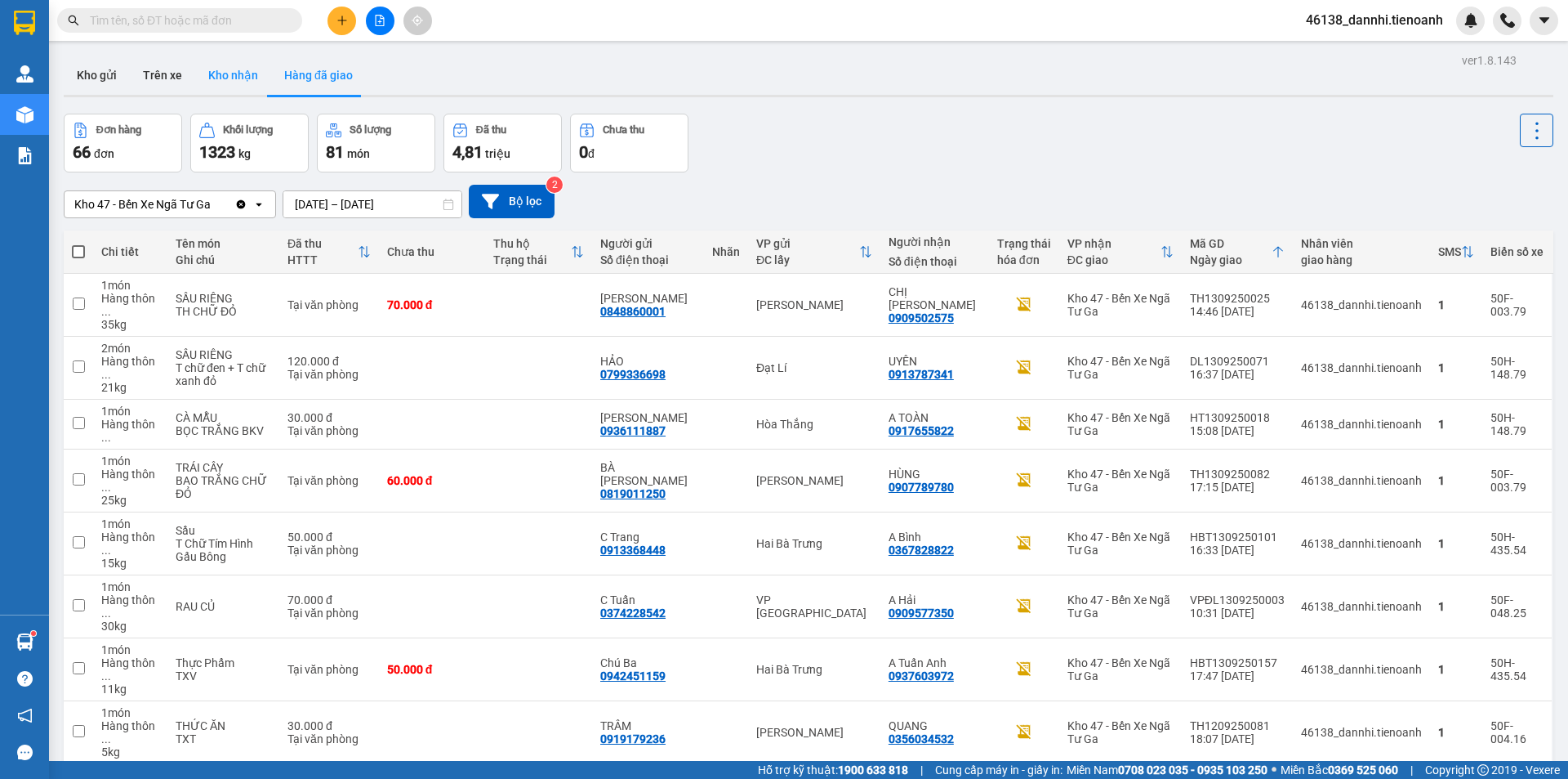
click at [244, 74] on button "Kho nhận" at bounding box center [233, 75] width 76 height 39
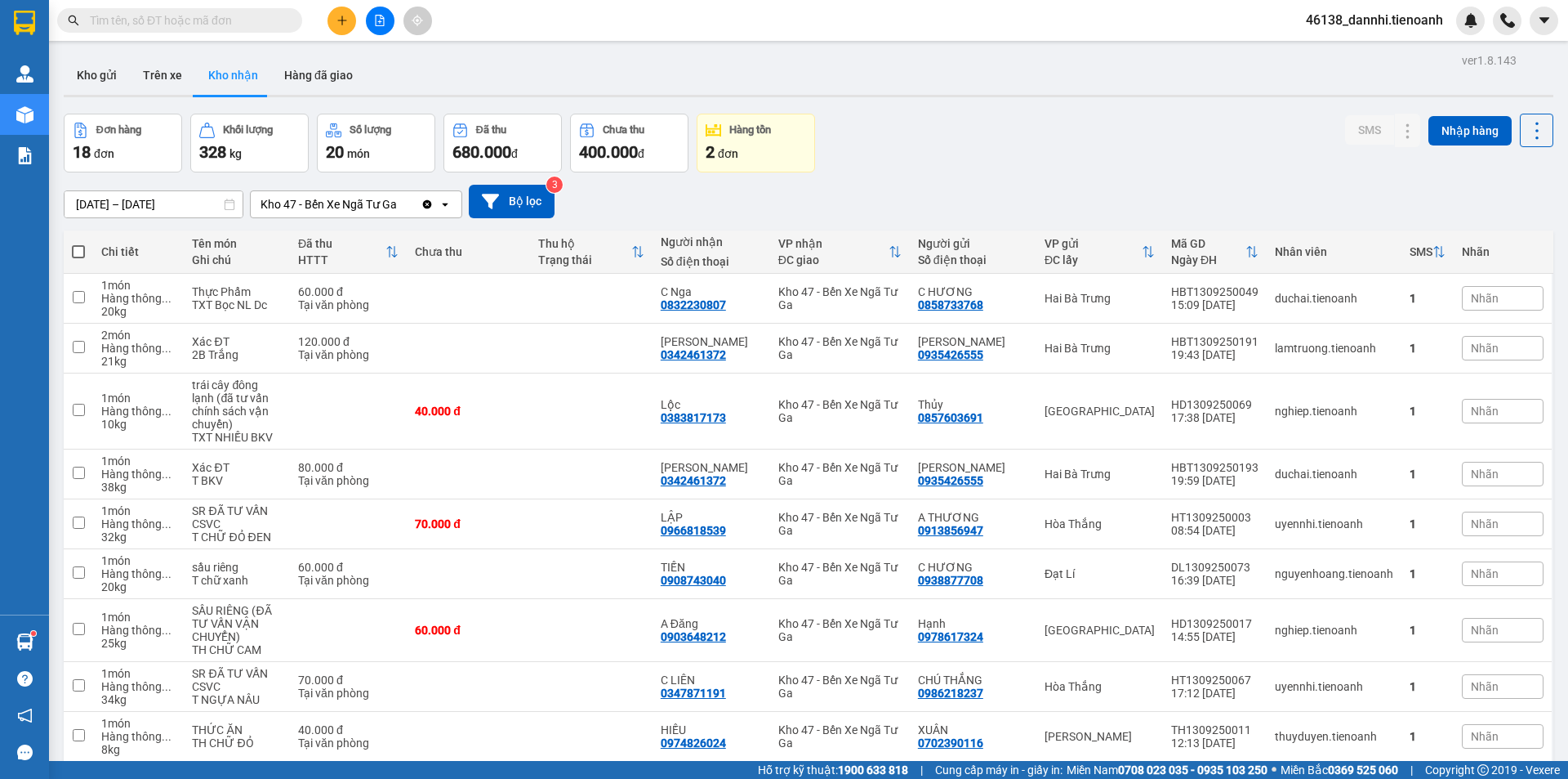
click at [238, 19] on input "text" at bounding box center [185, 21] width 193 height 18
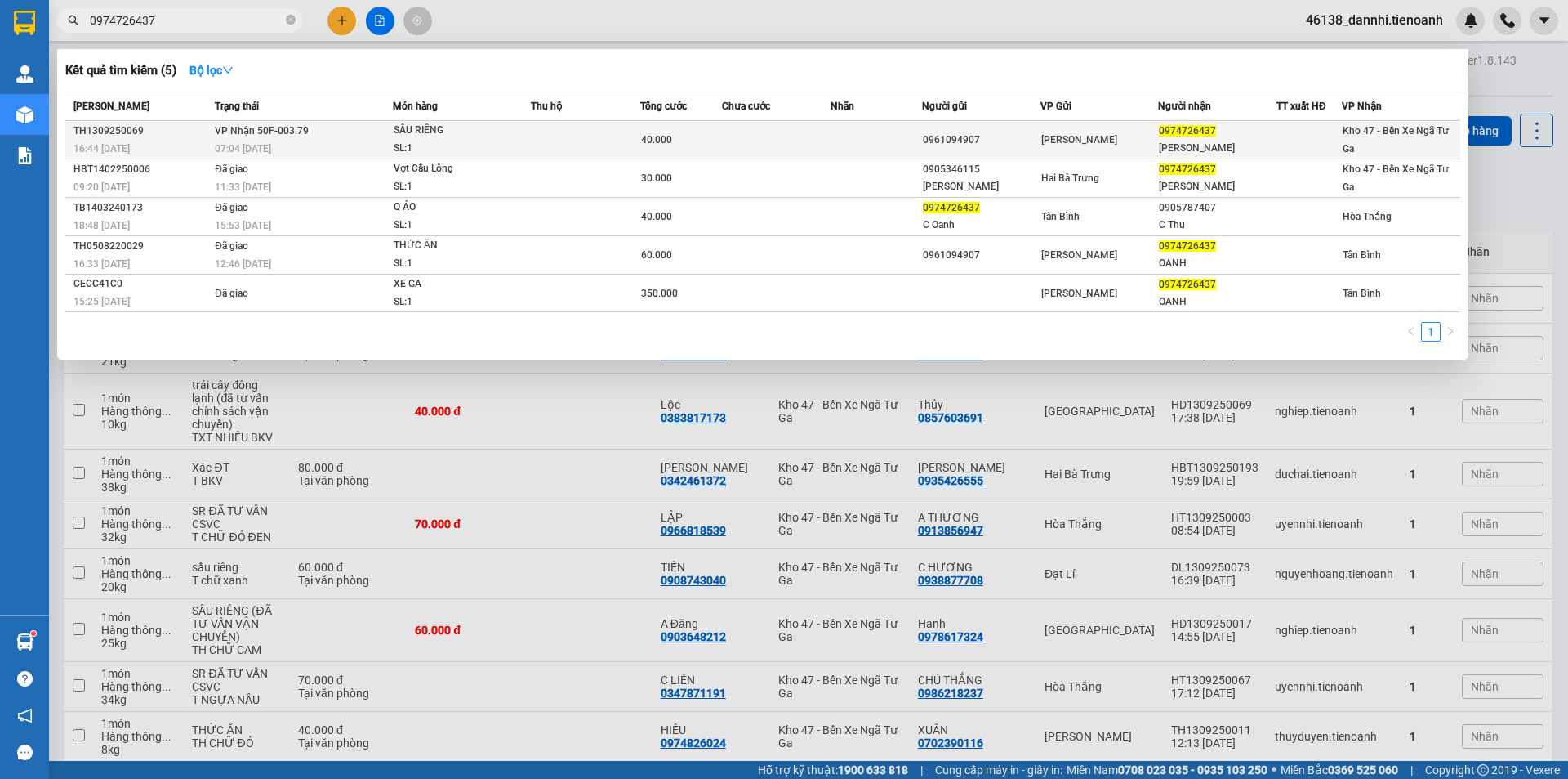
type input "0974726437"
click at [302, 127] on span "VP Nhận 50F-003.79" at bounding box center [261, 131] width 94 height 12
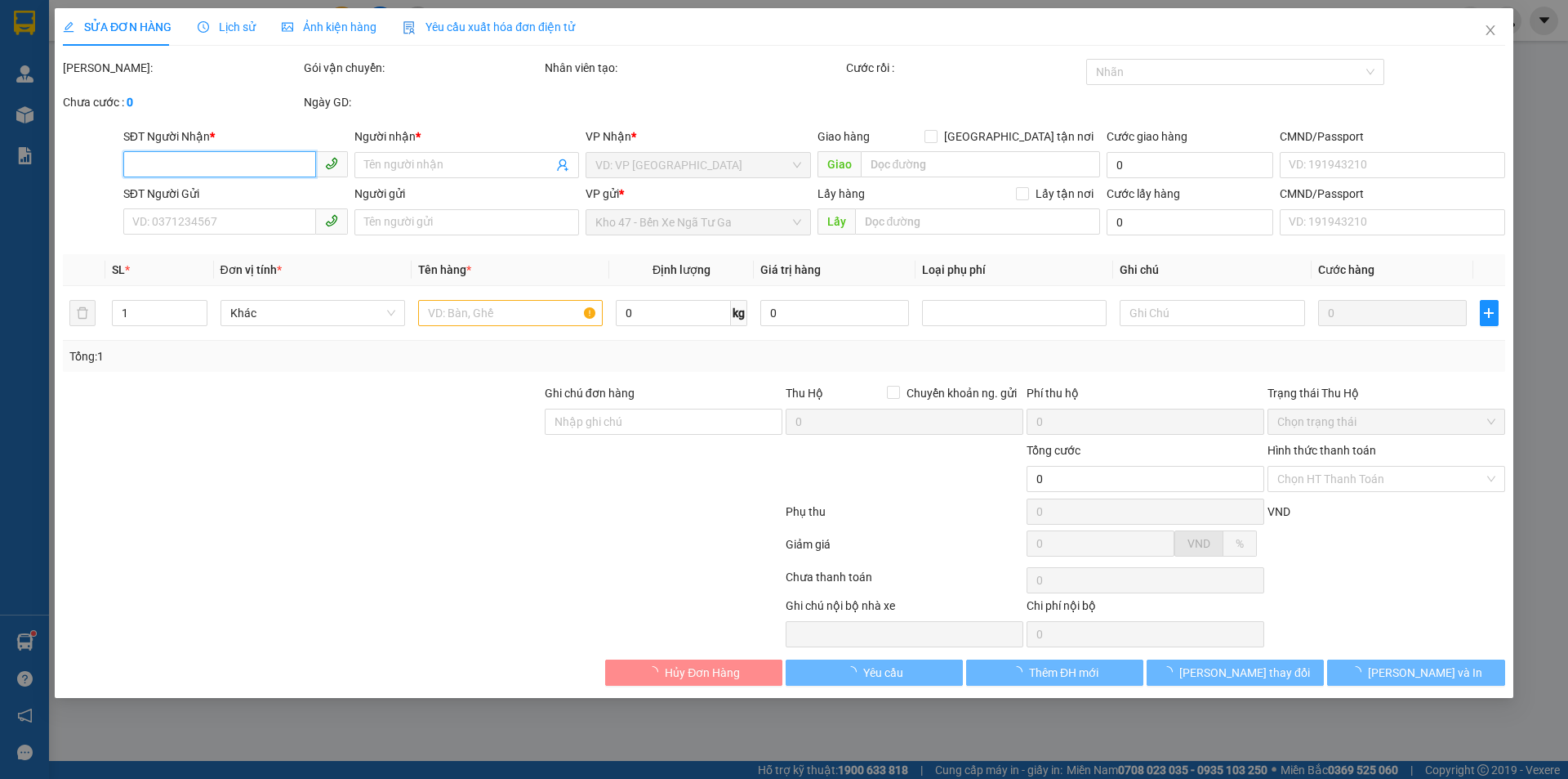
type input "0974726437"
type input "[PERSON_NAME]"
type input "0961094907"
type input "40.000"
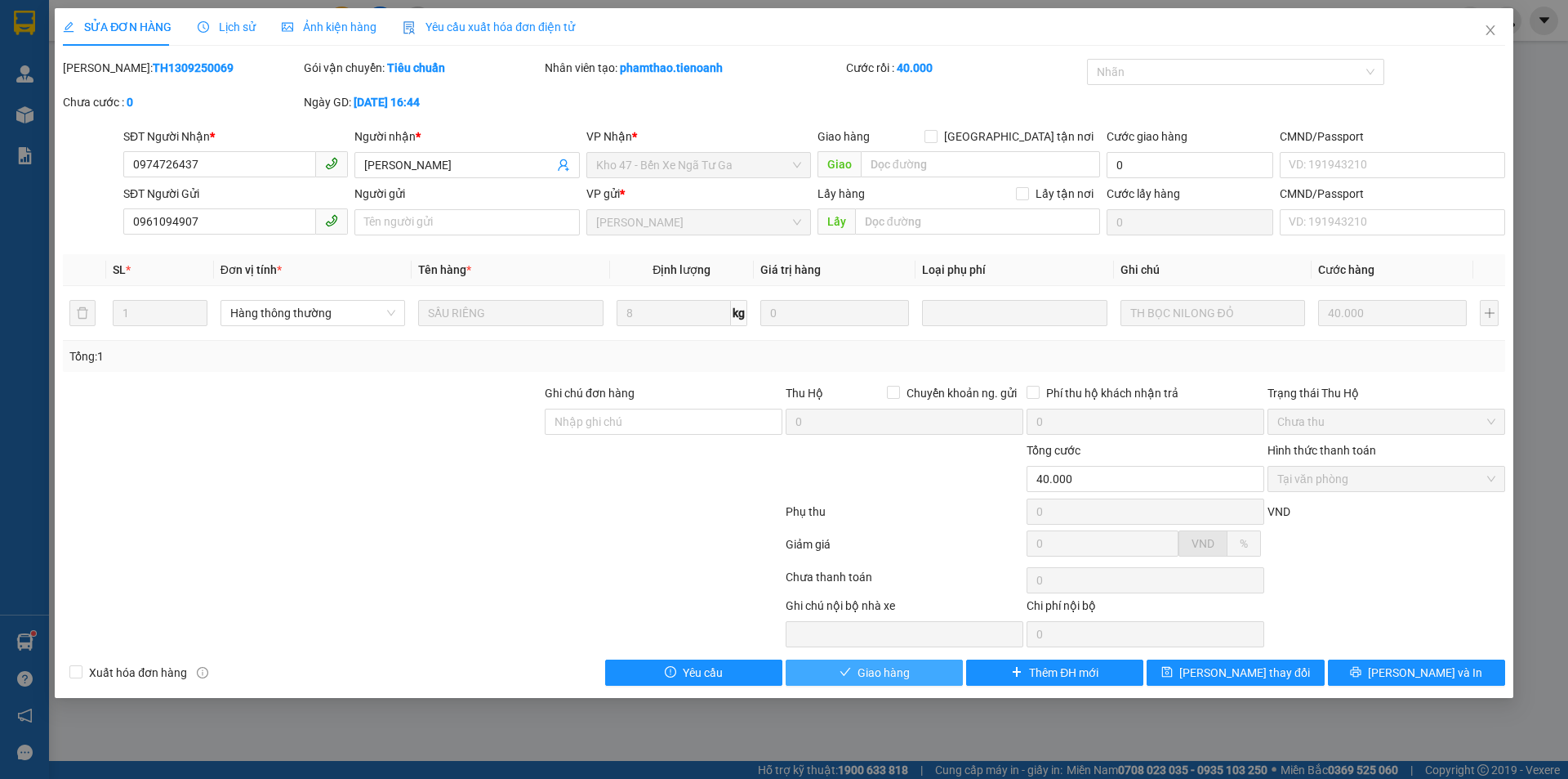
drag, startPoint x: 814, startPoint y: 669, endPoint x: 781, endPoint y: 651, distance: 37.6
click at [810, 678] on button "Giao hàng" at bounding box center [874, 690] width 177 height 27
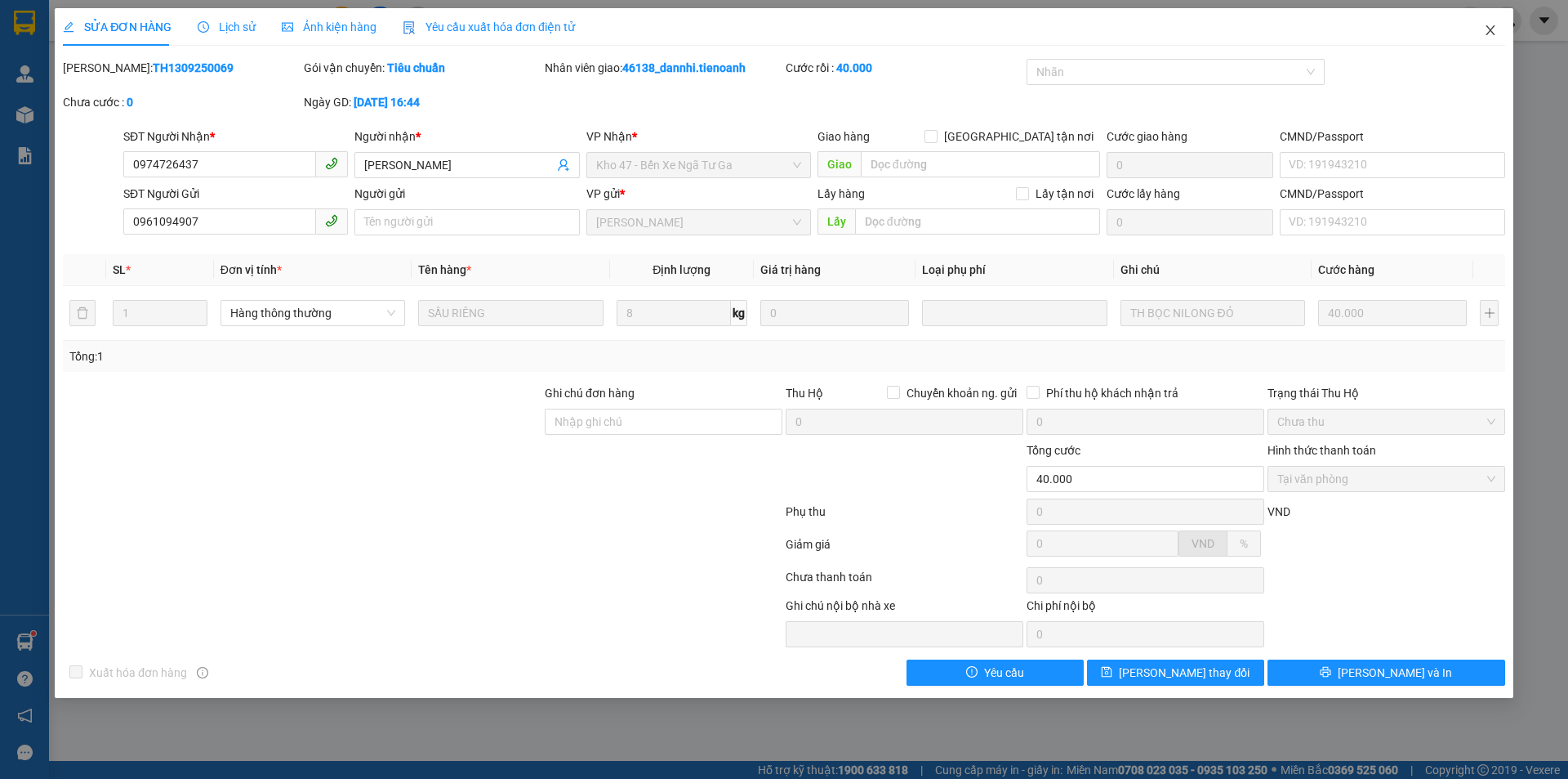
click at [1492, 40] on span "Close" at bounding box center [1490, 31] width 46 height 46
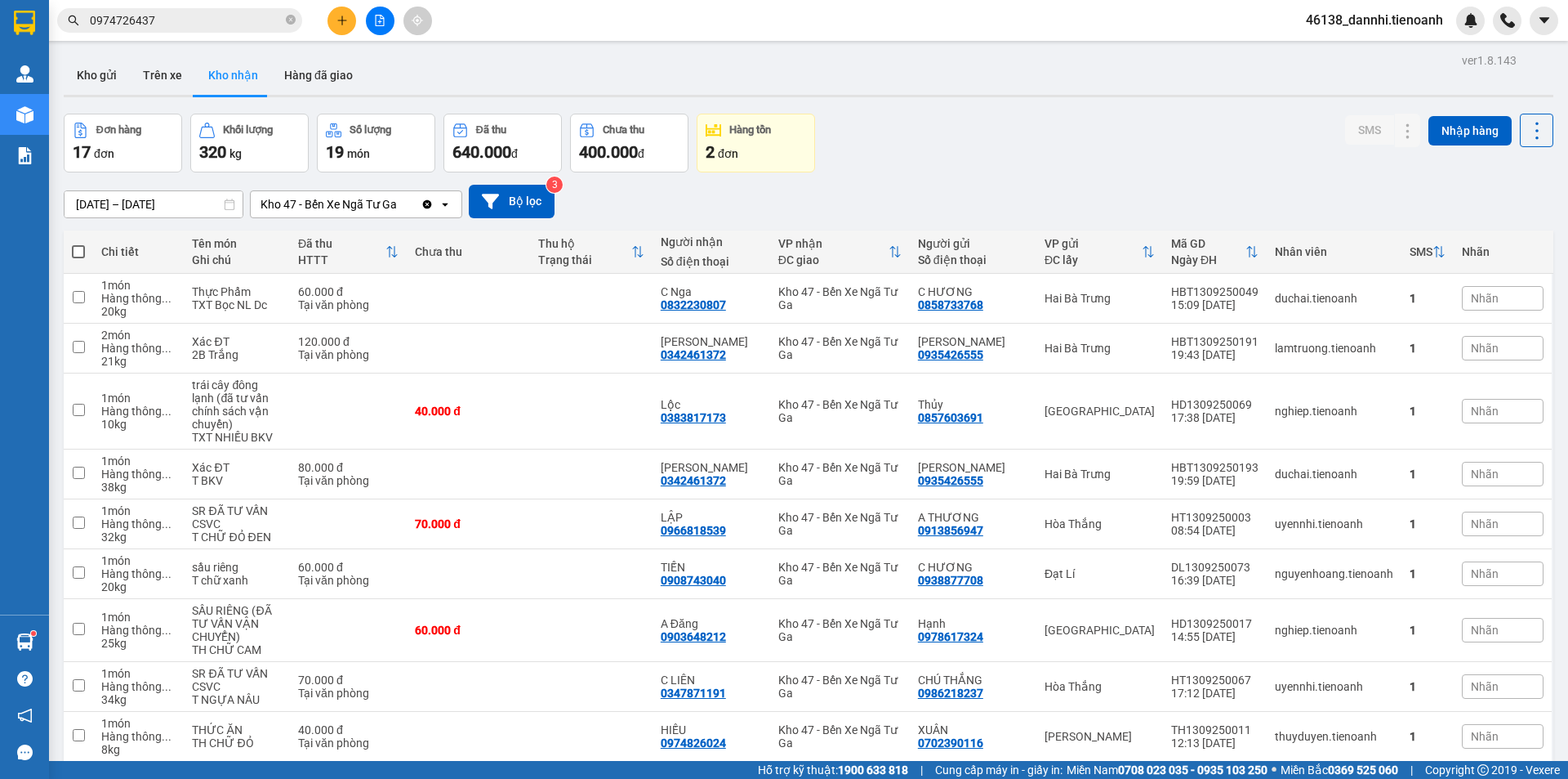
click at [159, 36] on div "Kết quả tìm kiếm ( 5 ) Bộ lọc Mã ĐH Trạng thái Món hàng Thu hộ Tổng cước Chưa c…" at bounding box center [784, 20] width 1568 height 41
click at [173, 19] on input "0974726437" at bounding box center [185, 21] width 193 height 18
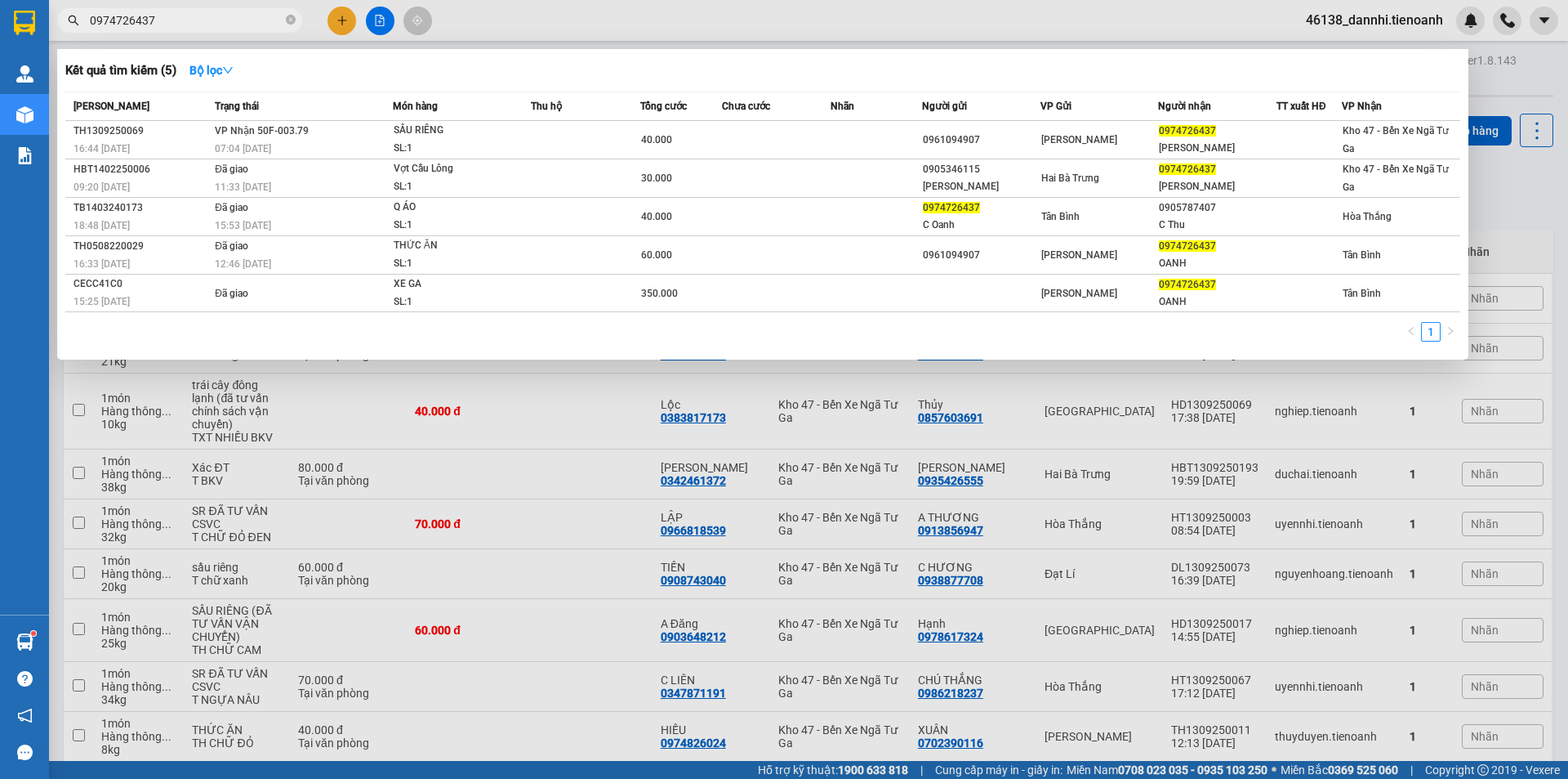
click at [173, 19] on input "0974726437" at bounding box center [185, 21] width 193 height 18
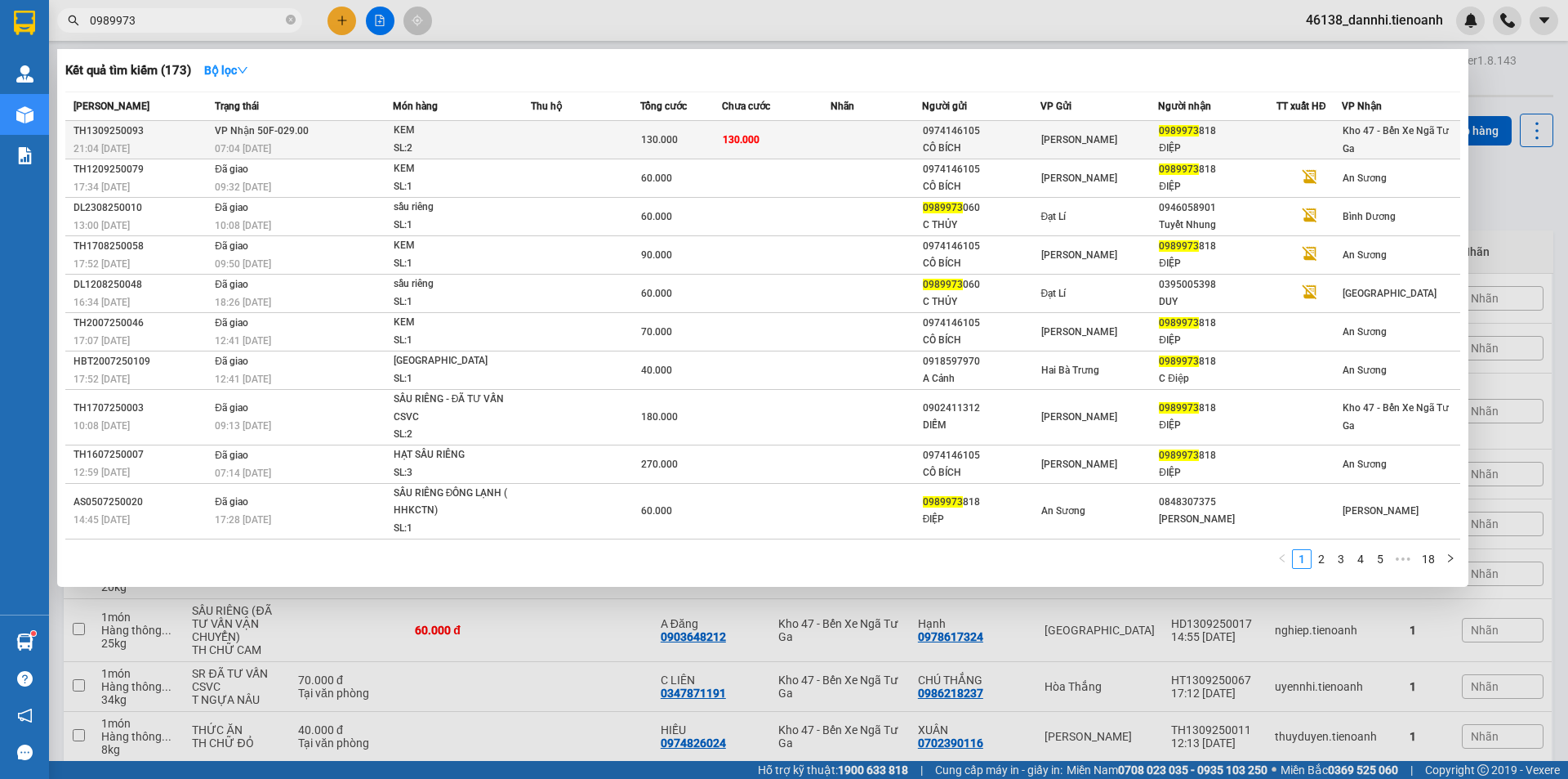
type input "0989973"
click at [469, 148] on div "SL: 2" at bounding box center [455, 149] width 122 height 18
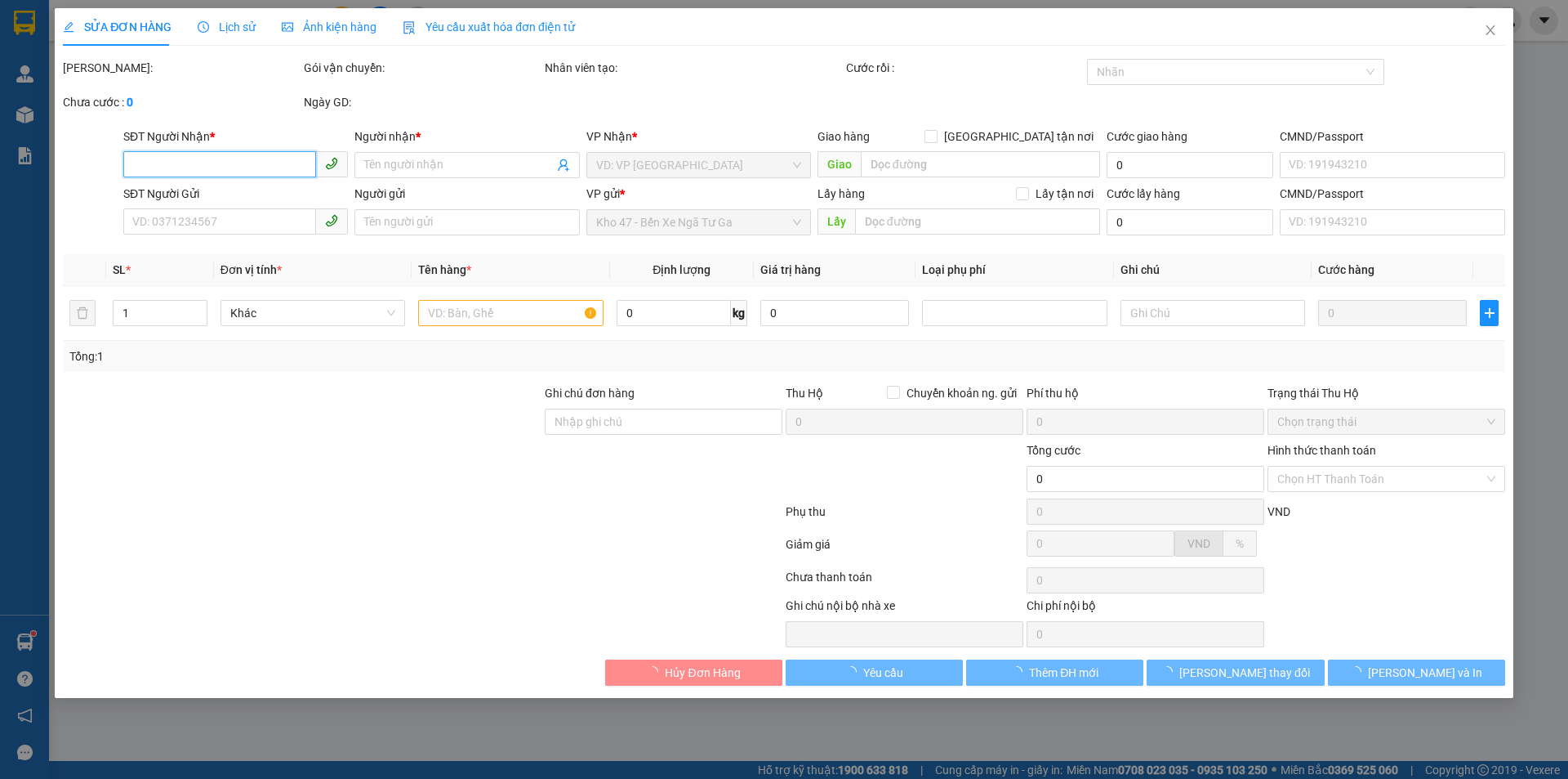
type input "0989973818"
type input "ĐIỆP"
type input "066301011073"
type input "0974146105"
type input "CÔ BÍCH"
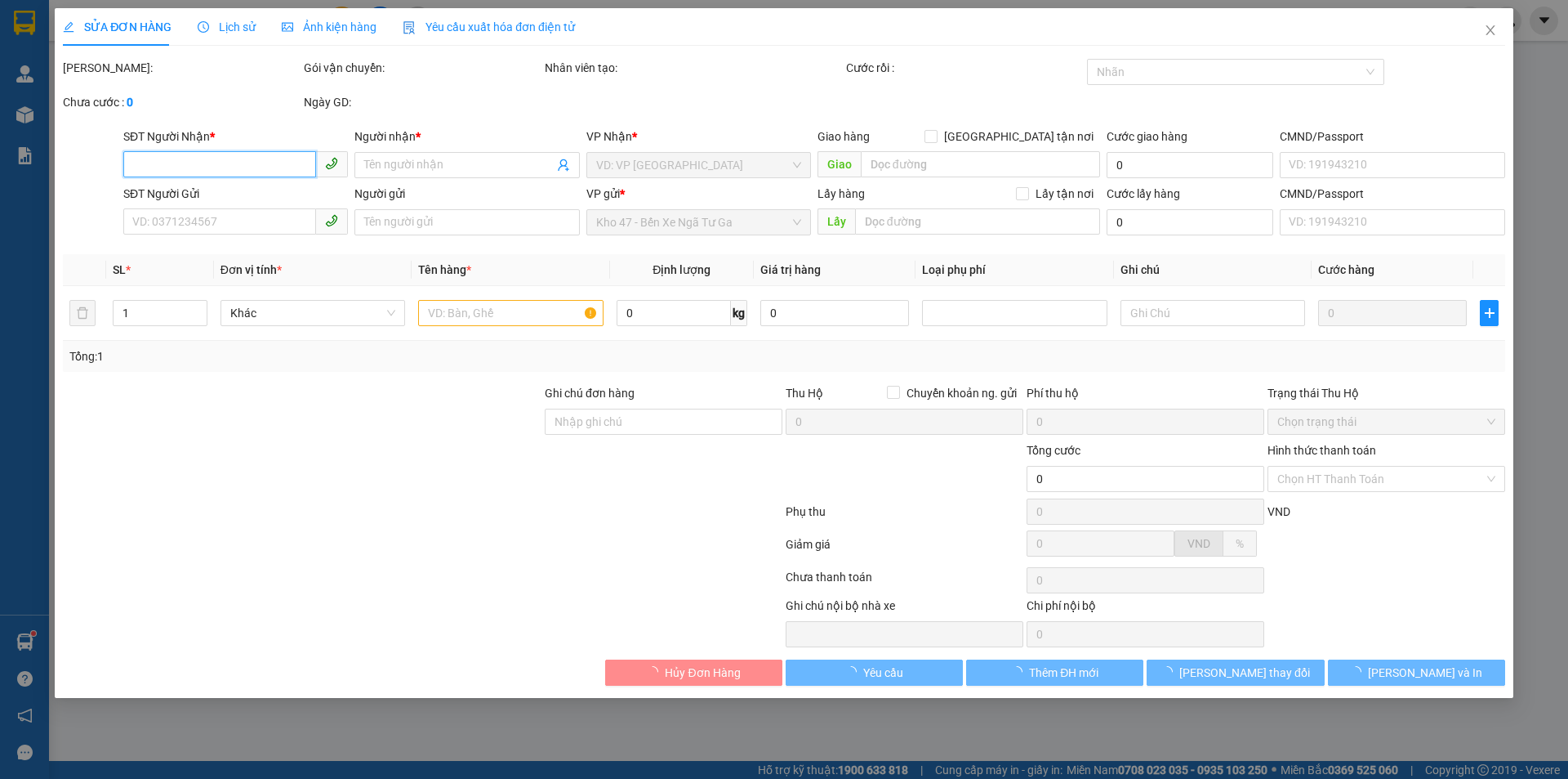
type input "130.000"
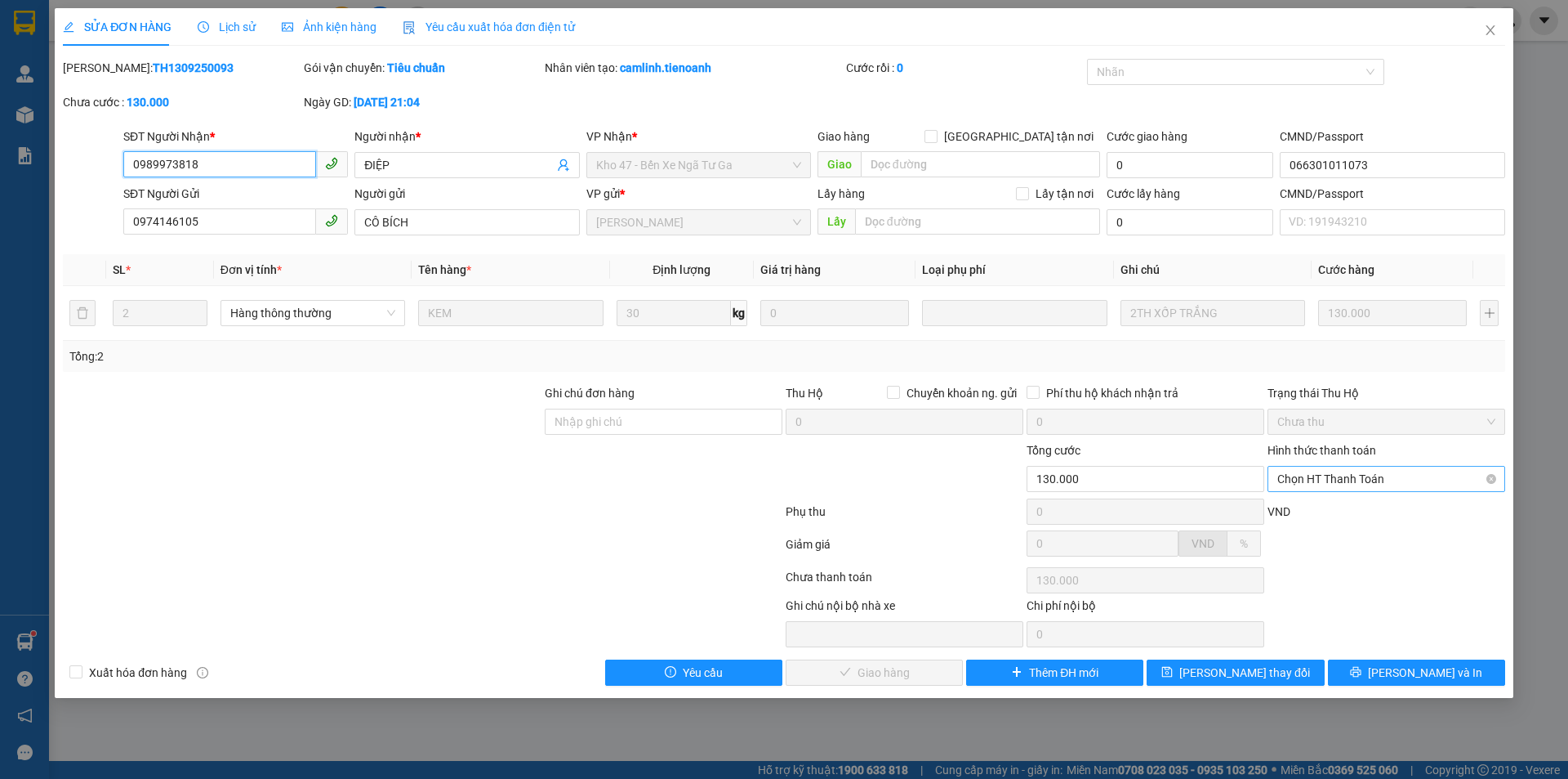
click at [1340, 486] on span "Chọn HT Thanh Toán" at bounding box center [1386, 496] width 218 height 25
click at [1330, 507] on div "Tại văn phòng" at bounding box center [1386, 512] width 218 height 18
type input "0"
click at [810, 684] on span "check" at bounding box center [804, 690] width 12 height 13
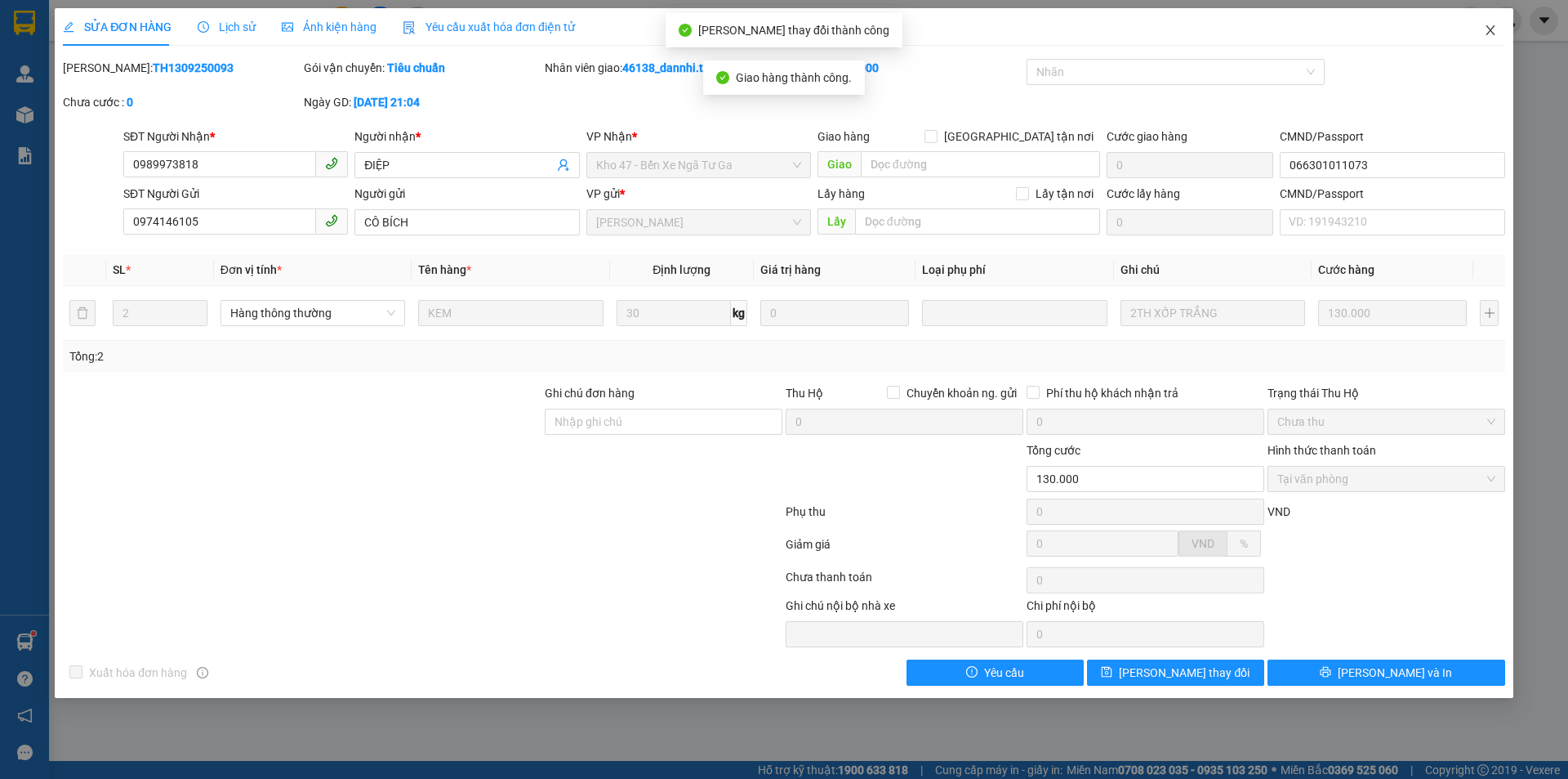
click at [1482, 33] on span "Close" at bounding box center [1490, 31] width 46 height 46
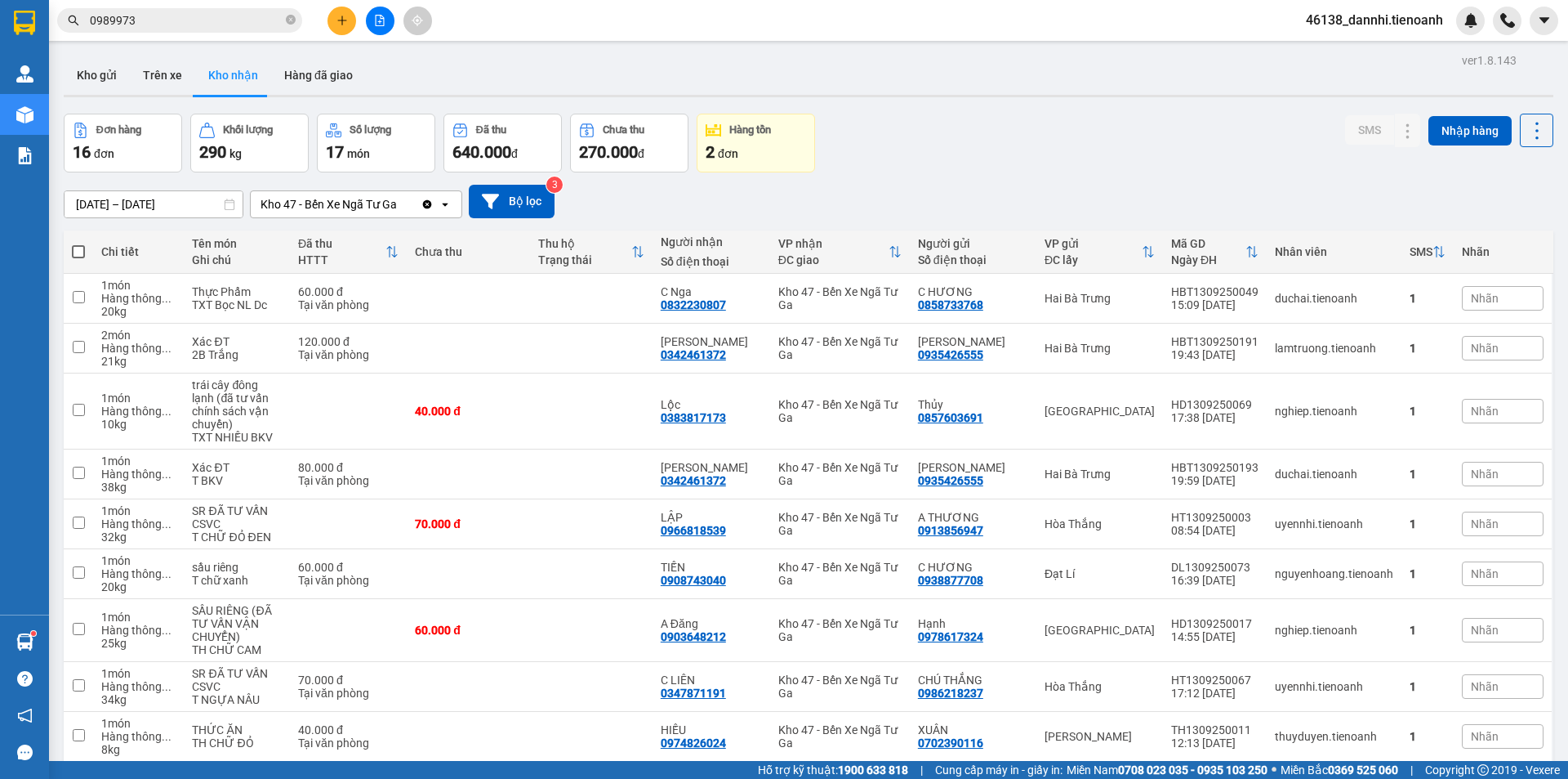
click at [167, 17] on input "0989973" at bounding box center [185, 21] width 193 height 18
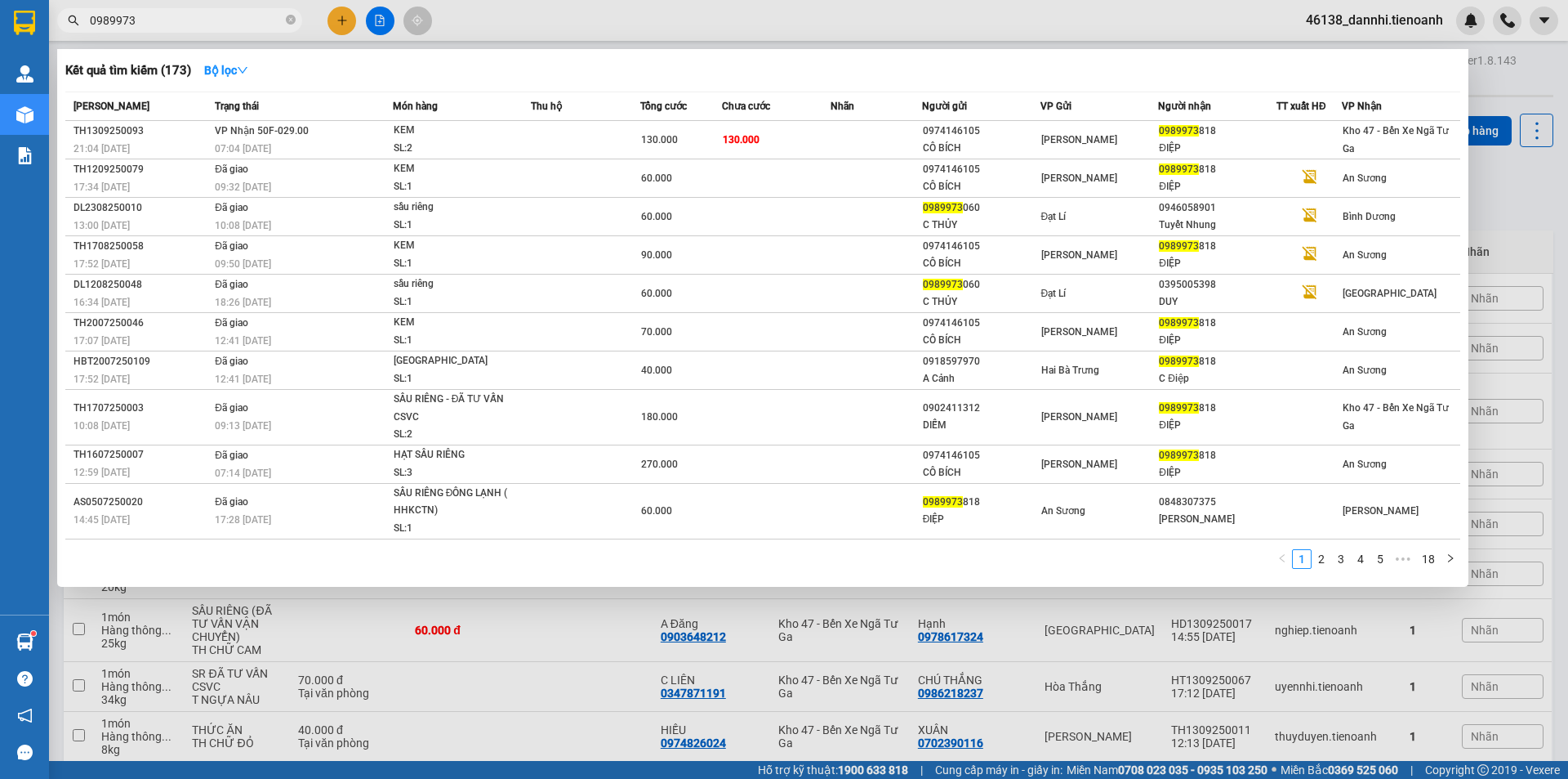
click at [492, 12] on div at bounding box center [784, 390] width 1568 height 779
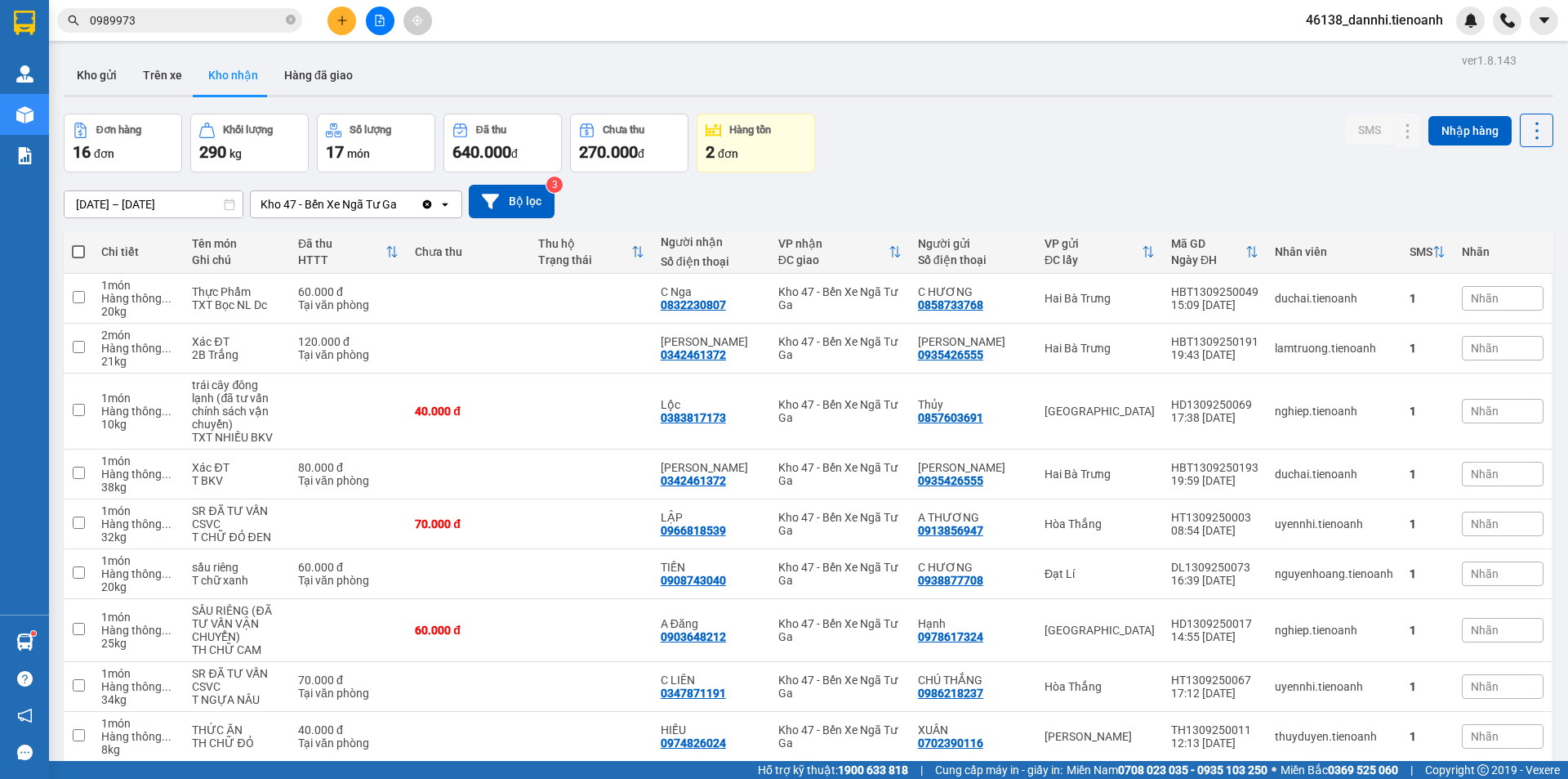
click at [283, 25] on span "0989973" at bounding box center [180, 20] width 245 height 25
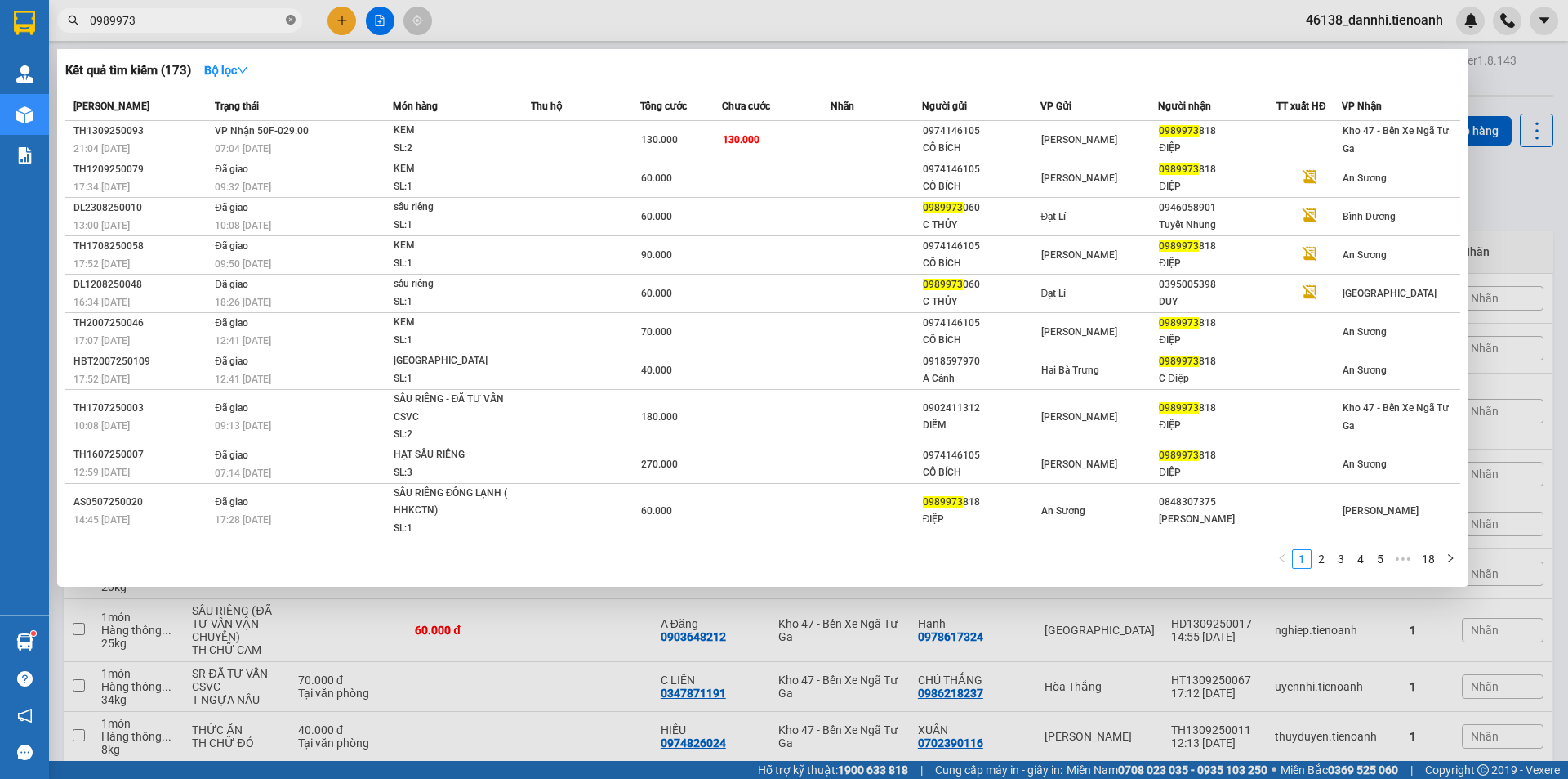
click at [287, 19] on icon "close-circle" at bounding box center [291, 19] width 10 height 10
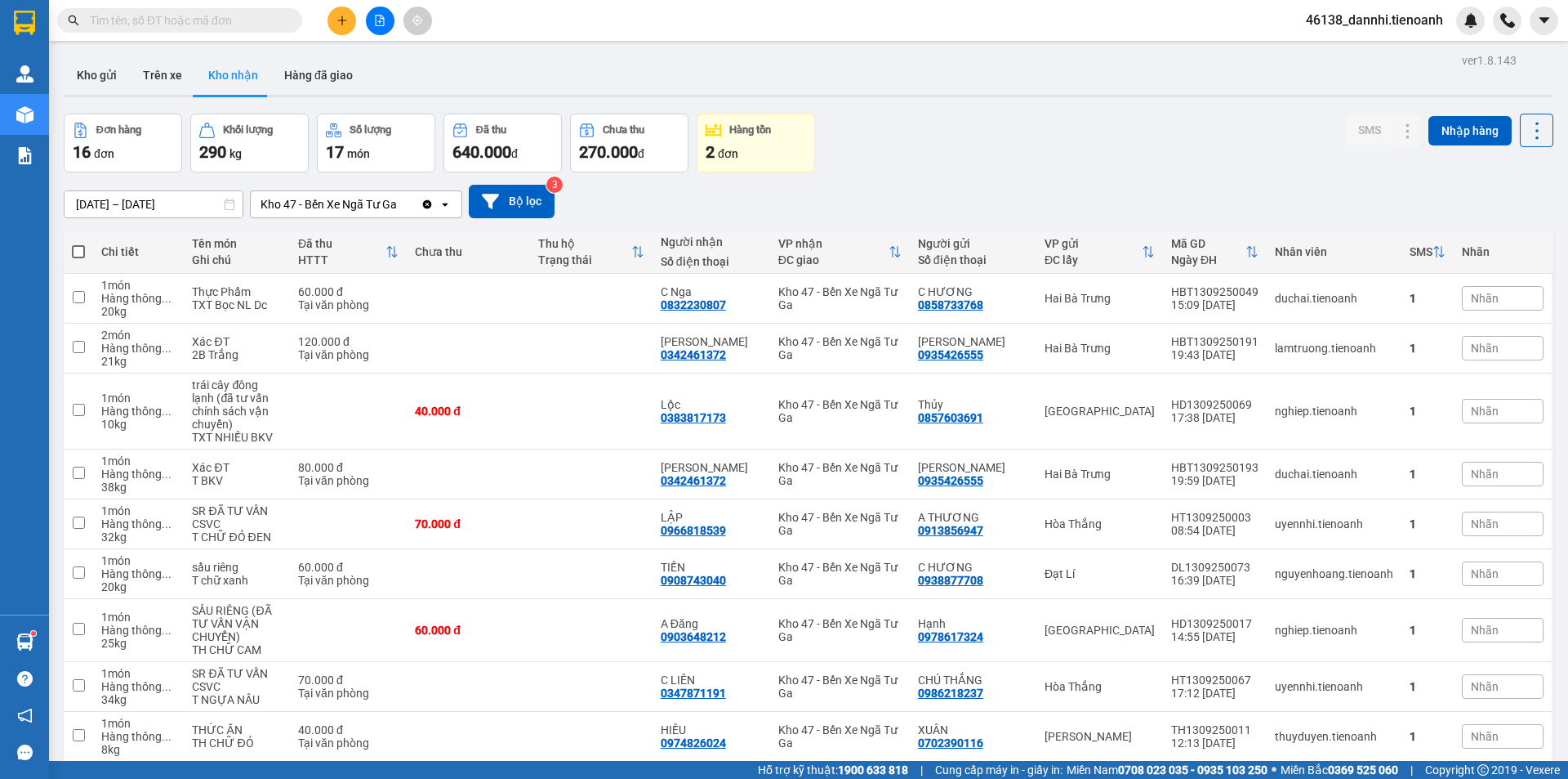
click at [576, 47] on main "ver 1.8.143 Kho gửi Trên xe Kho nhận Hàng đã giao Đơn hàng 16 đơn Khối lượng 29…" at bounding box center [784, 380] width 1568 height 761
click at [351, 25] on button at bounding box center [341, 20] width 28 height 28
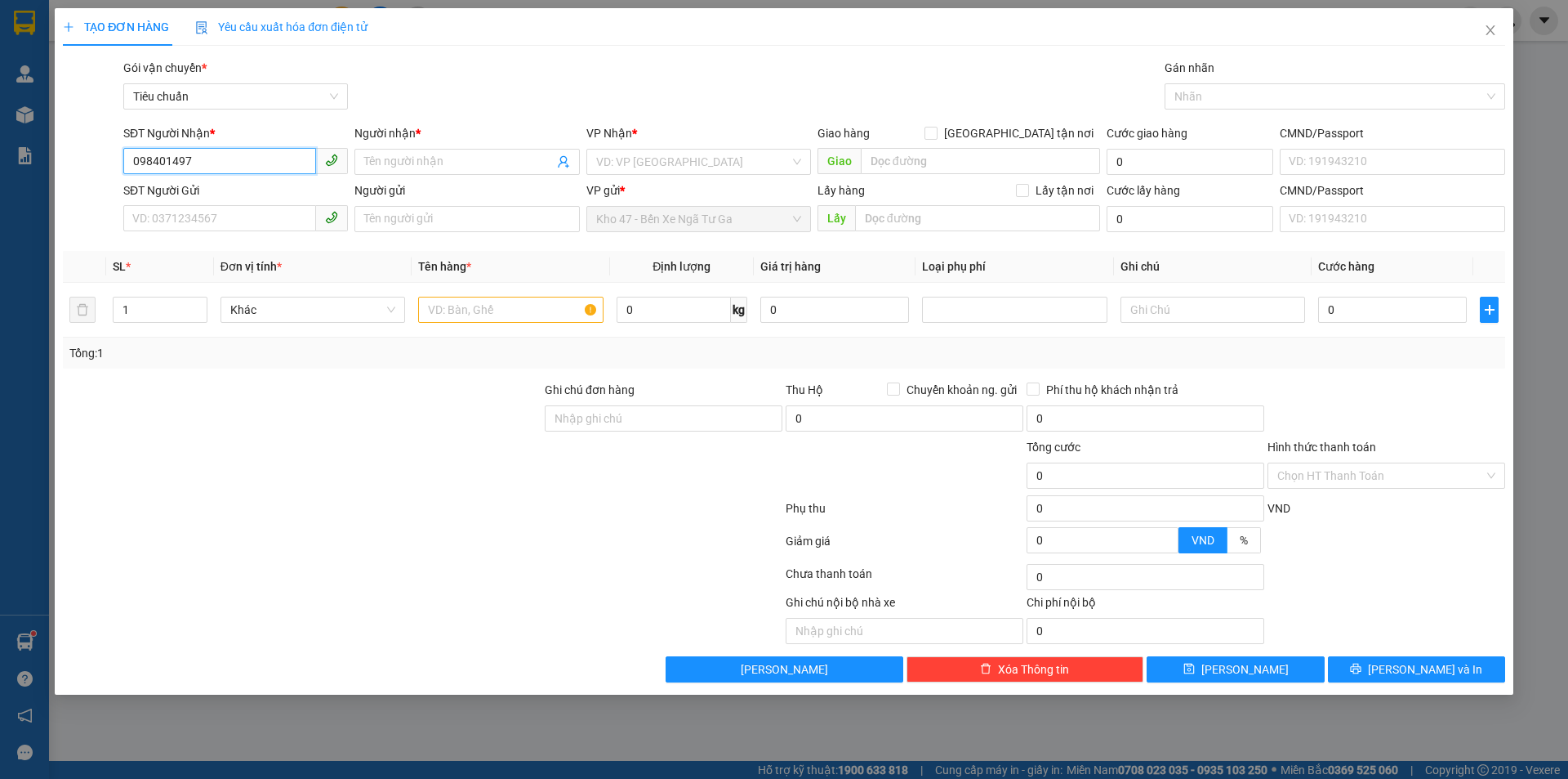
type input "0984014978"
click at [249, 201] on div "0984014978 - C Hạnh" at bounding box center [236, 195] width 205 height 18
type input "C Hạnh"
type input "N3 NHÂN CƠ"
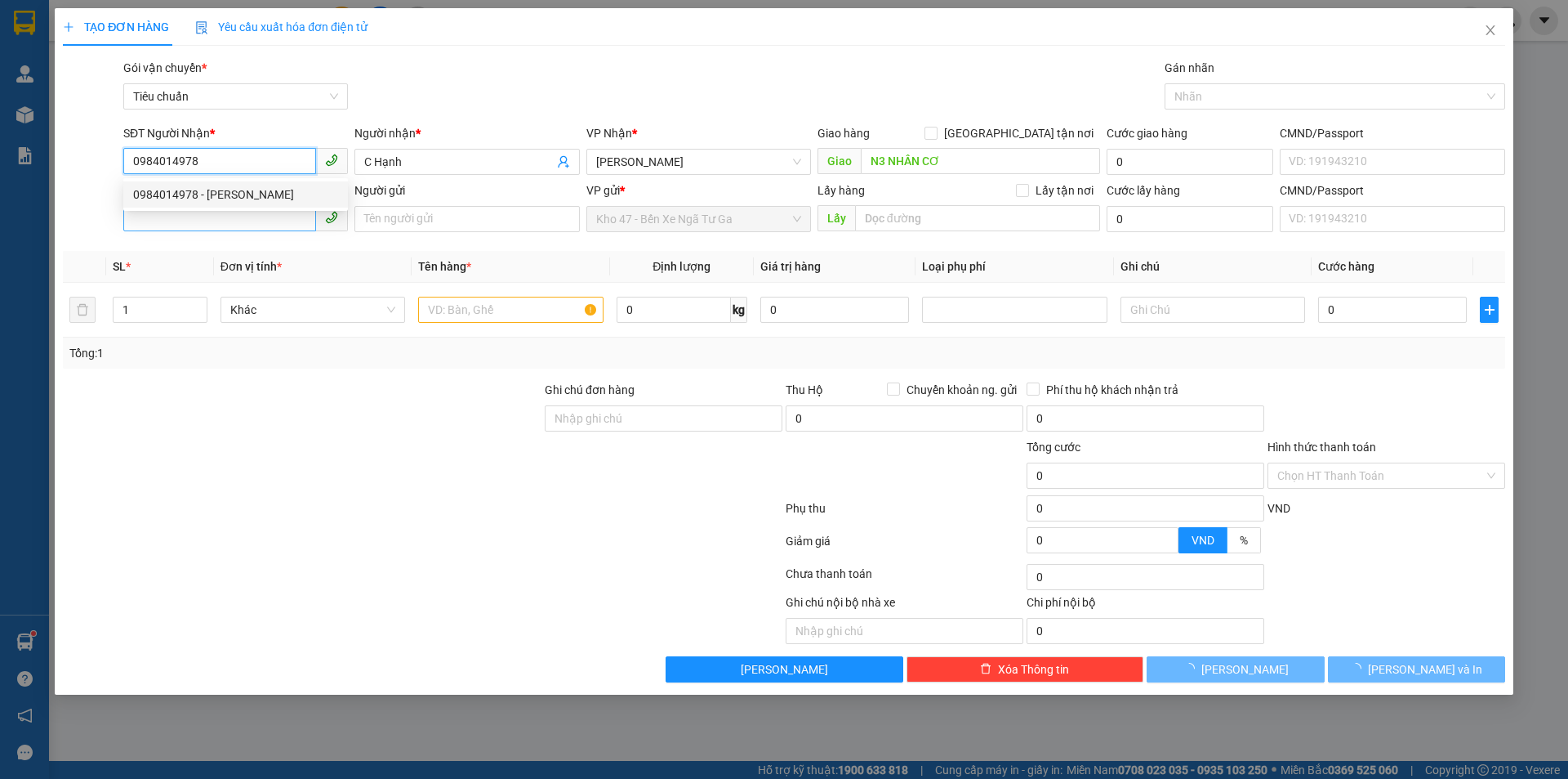
type input "0984014978"
type input "320.000"
click at [246, 223] on input "SĐT Người Gửi" at bounding box center [219, 236] width 193 height 27
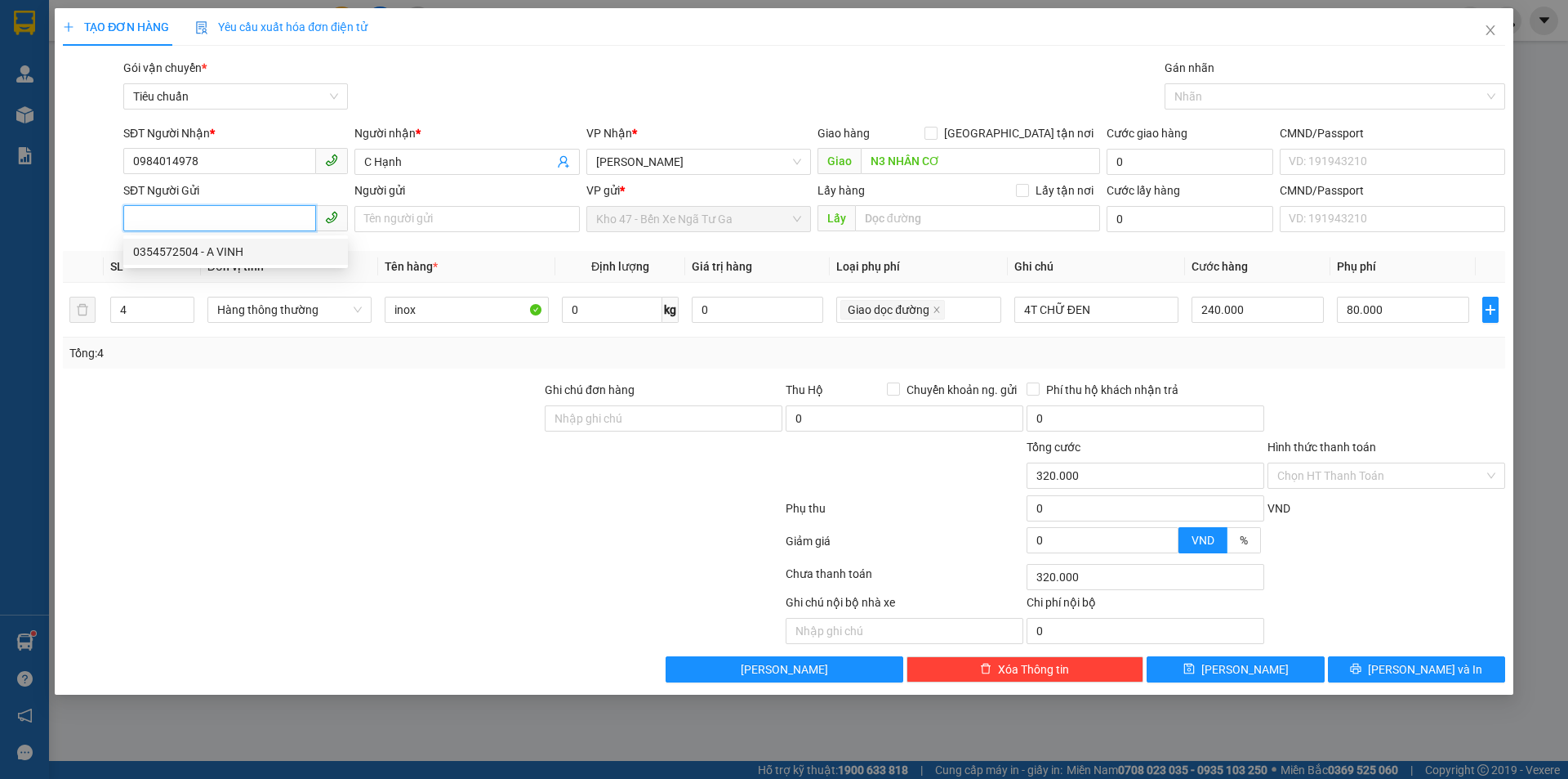
click at [249, 257] on div "0354572504 - A VINH" at bounding box center [236, 251] width 205 height 18
type input "0354572504"
type input "A VINH"
click at [163, 315] on input "4" at bounding box center [153, 327] width 82 height 25
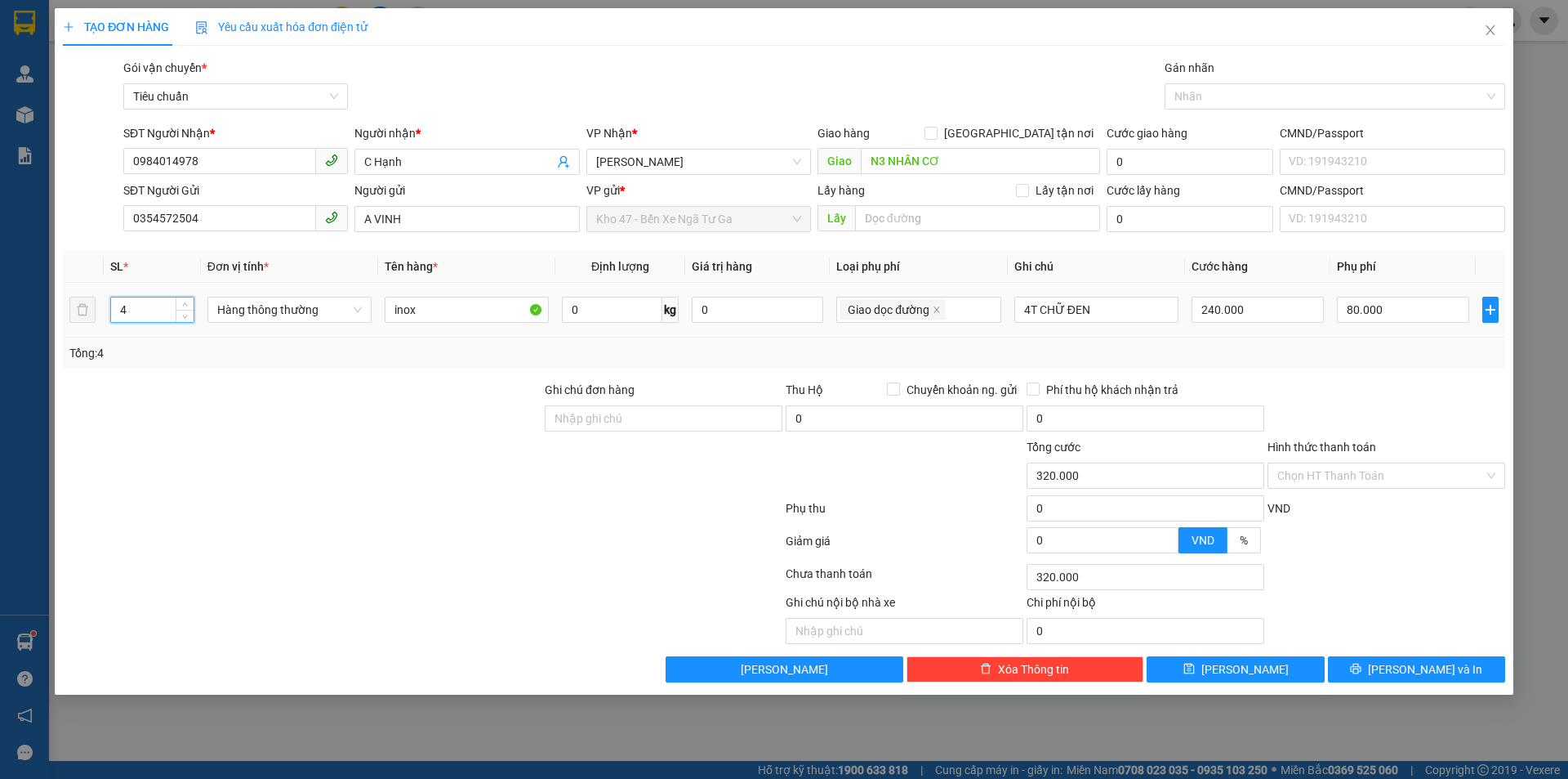
click at [163, 315] on input "4" at bounding box center [153, 327] width 82 height 25
type input "11"
click at [440, 325] on div "inox" at bounding box center [467, 327] width 164 height 33
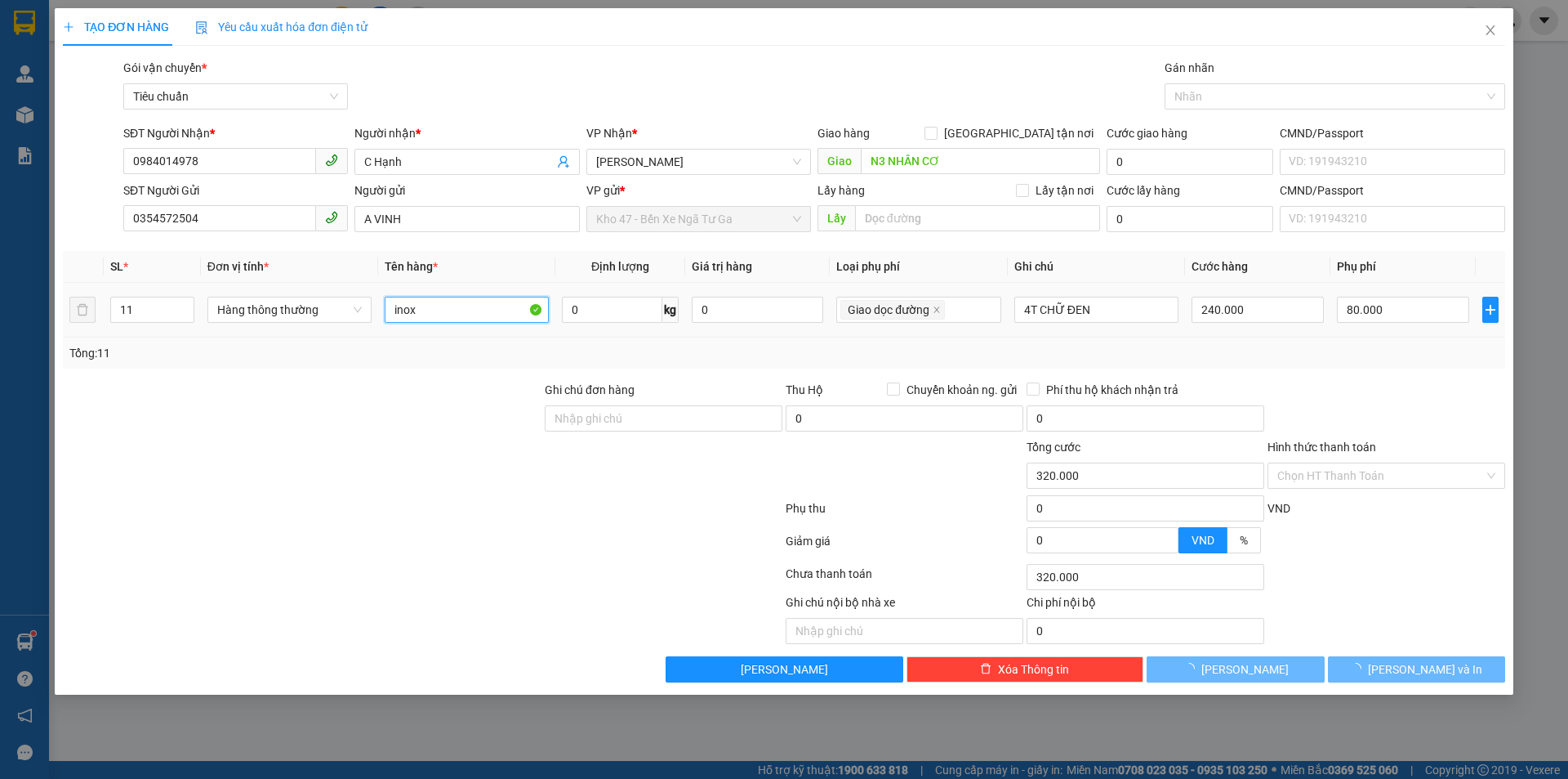
type input "220.000"
type input "0"
type input "220.000"
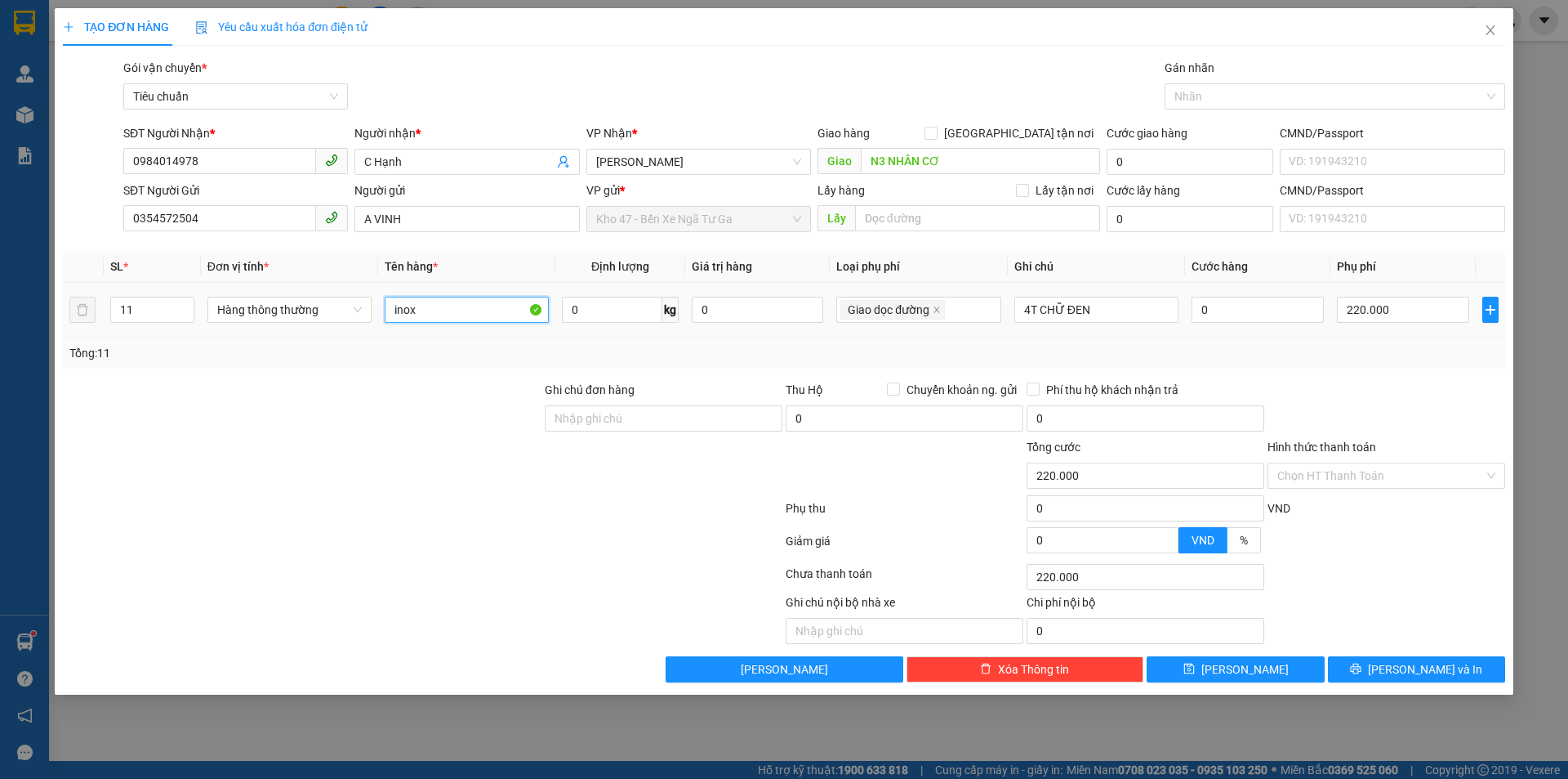
click at [434, 315] on input "inox" at bounding box center [467, 327] width 164 height 27
type input "PK NHÔM"
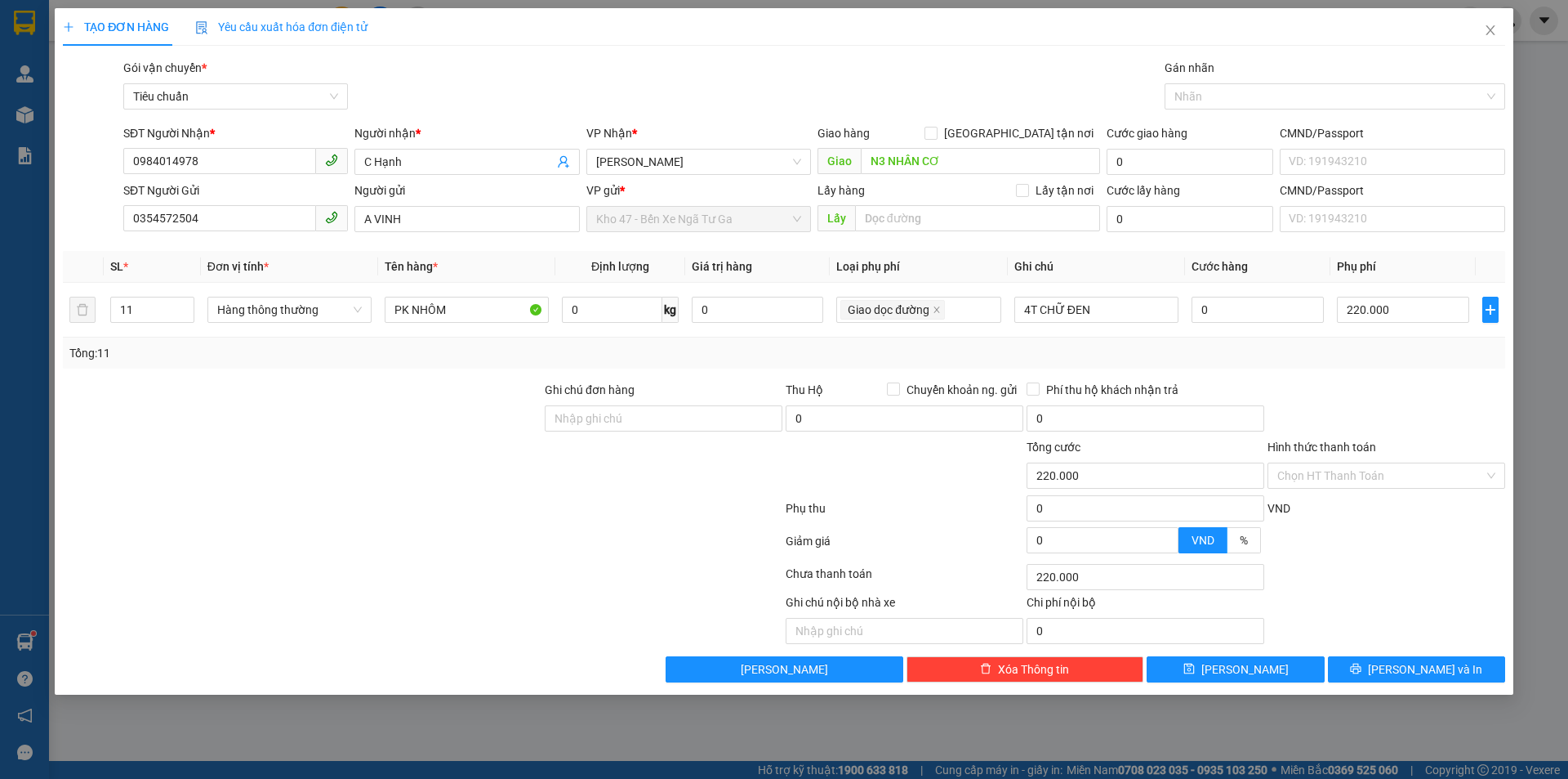
drag, startPoint x: 380, startPoint y: 533, endPoint x: 396, endPoint y: 514, distance: 24.8
click at [376, 546] on div at bounding box center [422, 562] width 723 height 33
click at [598, 318] on input "0" at bounding box center [611, 327] width 100 height 27
click at [624, 315] on input "0" at bounding box center [611, 327] width 100 height 27
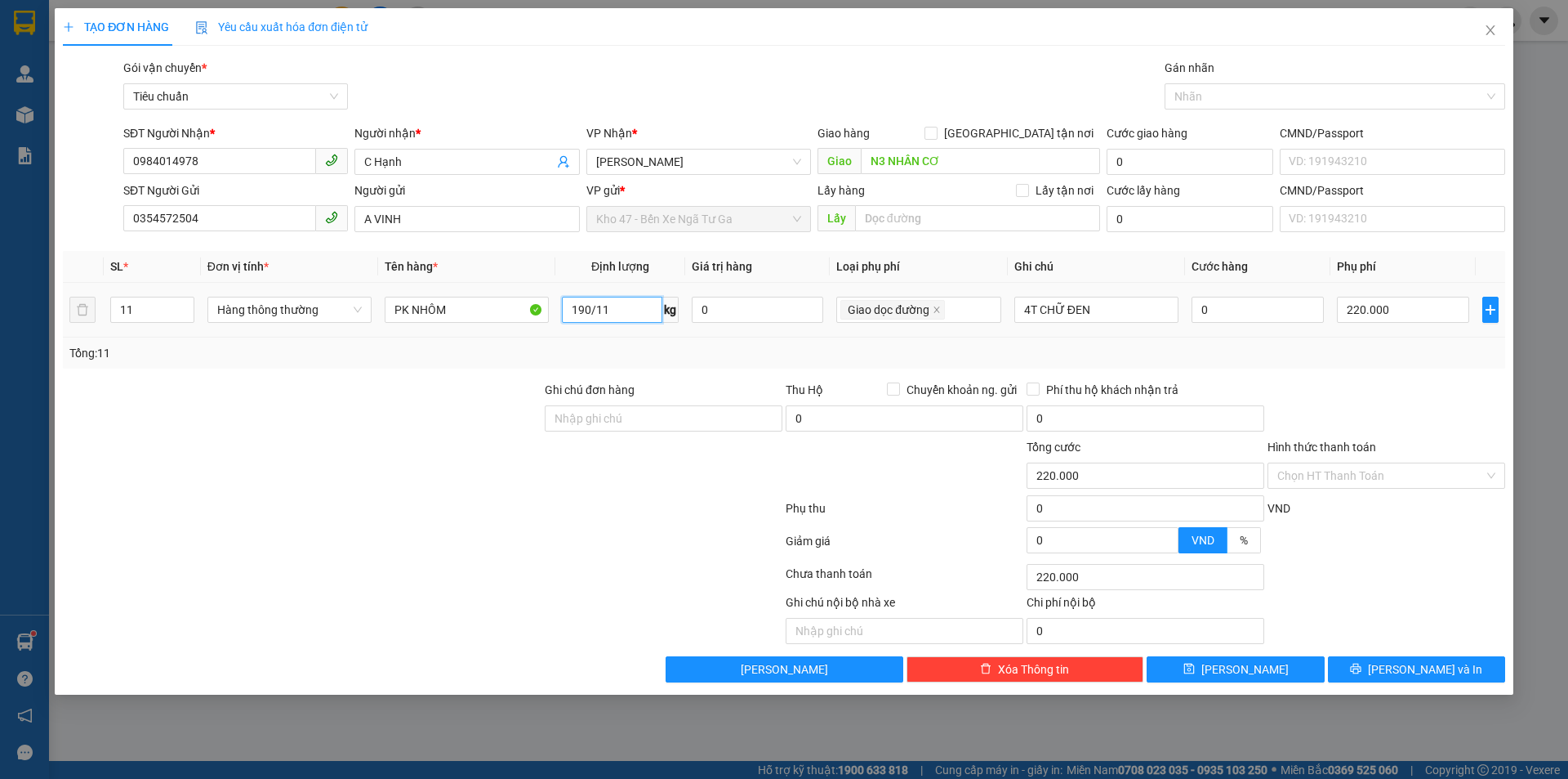
type input "17"
click at [664, 364] on div "Tổng: 11" at bounding box center [784, 371] width 1442 height 31
type input "275.000"
type input "55.000"
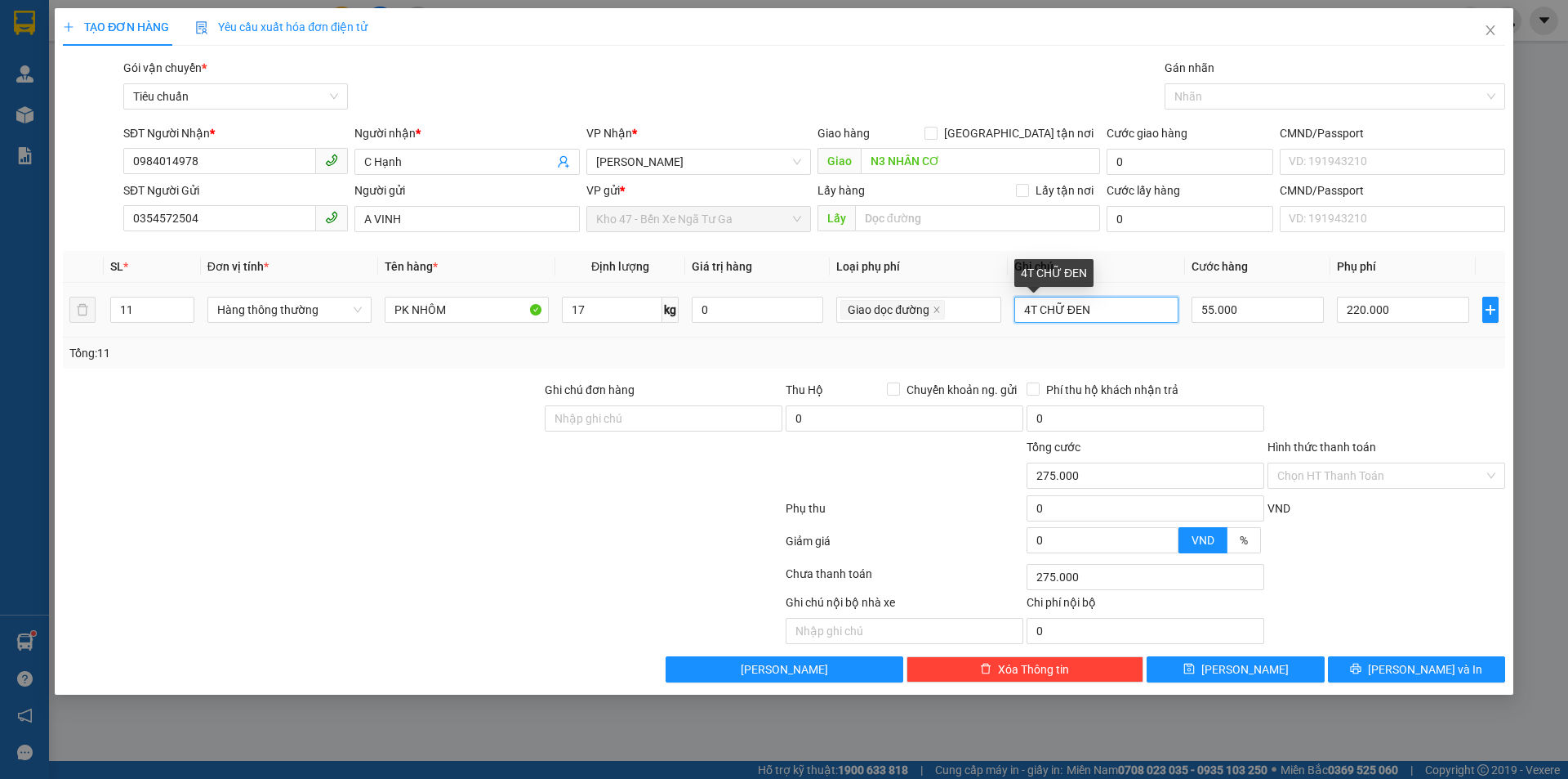
click at [1030, 315] on input "4T CHỮ ĐEN" at bounding box center [1097, 327] width 164 height 27
click at [1111, 315] on input "8T CHỮ ĐEN" at bounding box center [1097, 327] width 164 height 27
type input "8T CHỮ ĐEN + 3B TRẮNG CHỮ XANH ĐỎ ĐEN"
drag, startPoint x: 1124, startPoint y: 352, endPoint x: 1132, endPoint y: 333, distance: 20.6
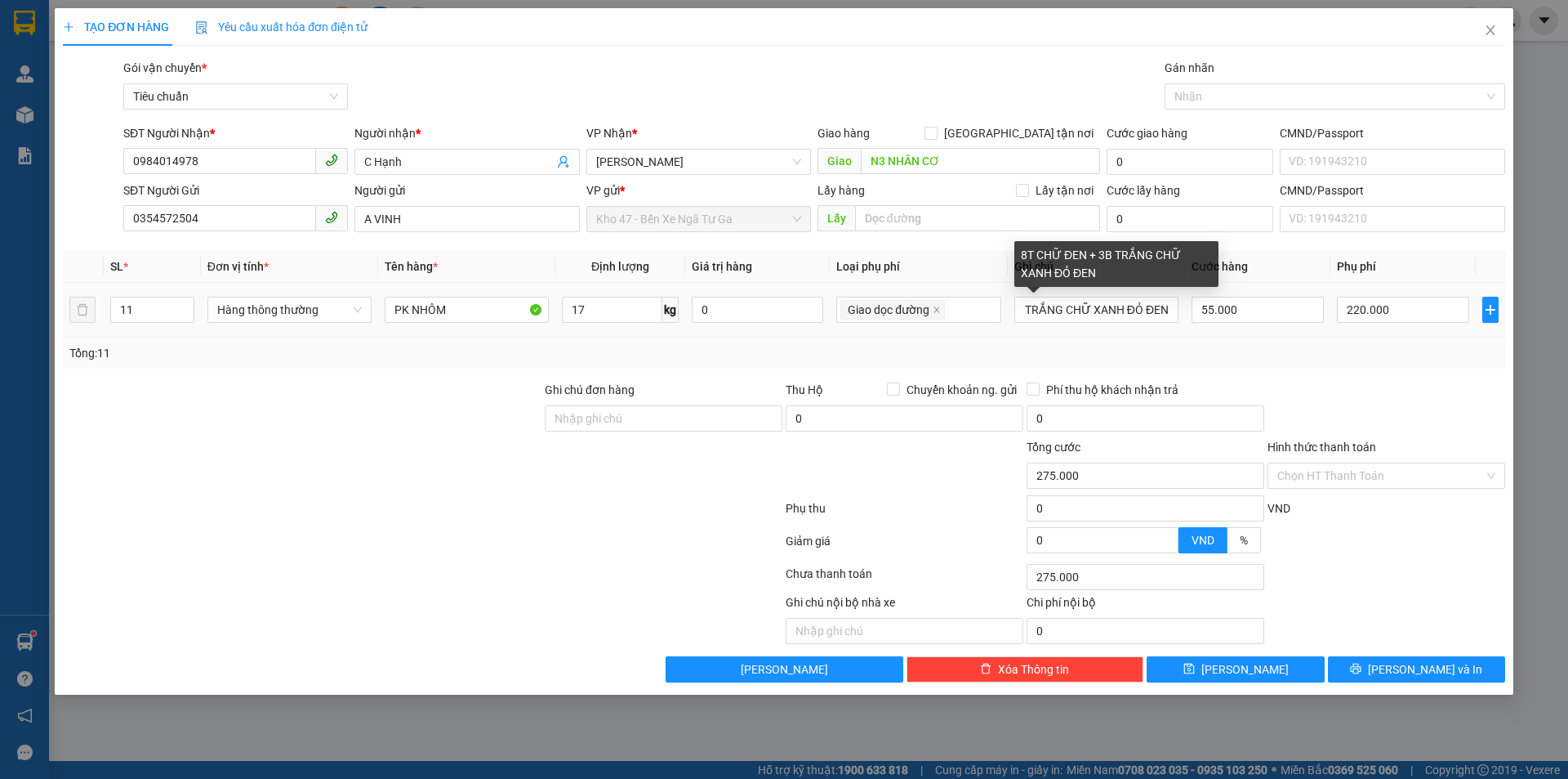
click at [1124, 362] on div "Tổng: 11" at bounding box center [784, 371] width 1429 height 18
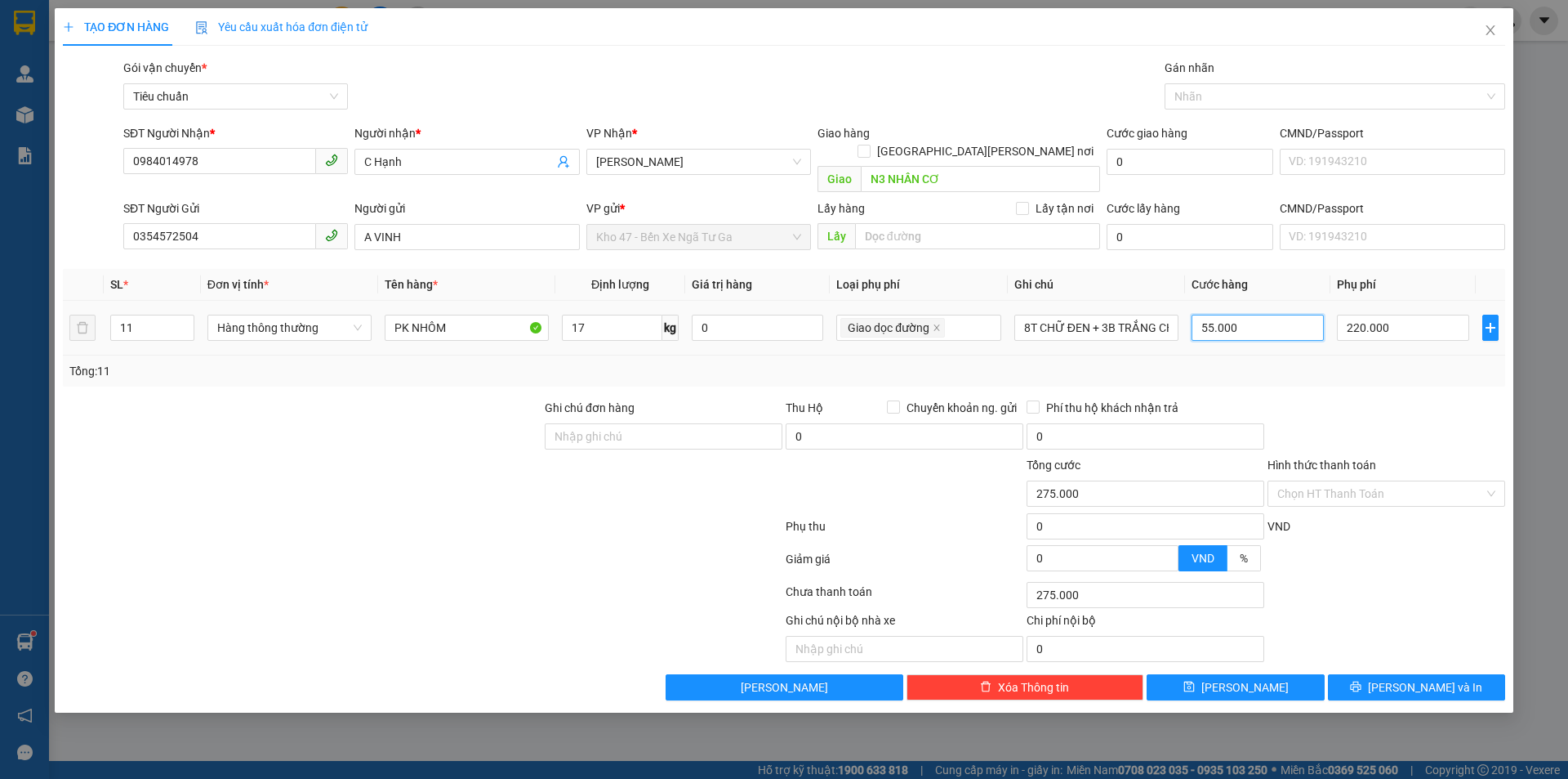
click at [1277, 315] on input "55.000" at bounding box center [1257, 327] width 132 height 27
type input "220.006"
type input "6"
type input "220.060"
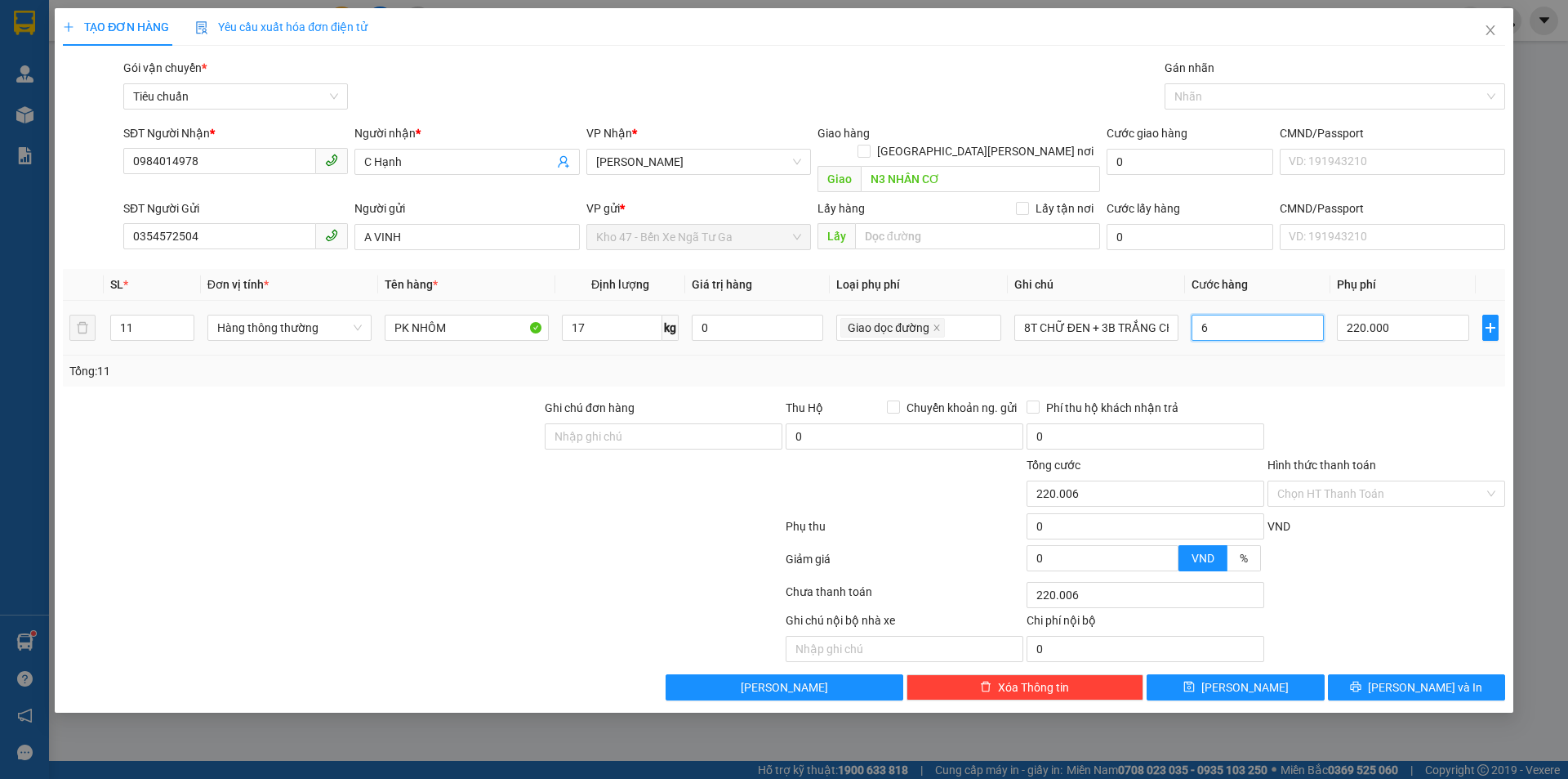
type input "220.060"
type input "60"
type input "0"
type input "60*11"
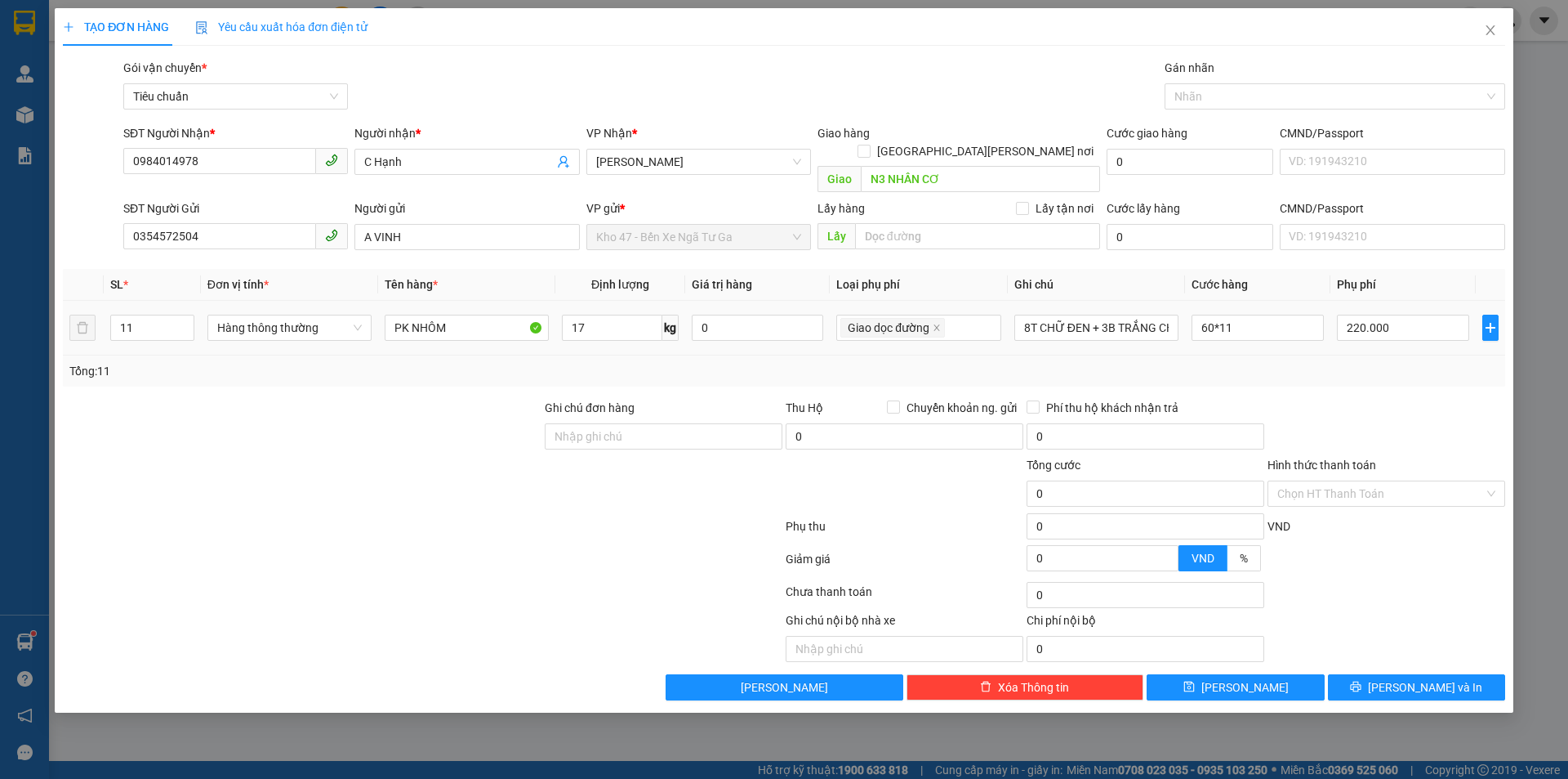
type input "880.000"
type input "660.000"
click at [1311, 362] on div "Tổng: 11" at bounding box center [784, 371] width 1429 height 18
click at [510, 517] on div at bounding box center [422, 529] width 723 height 33
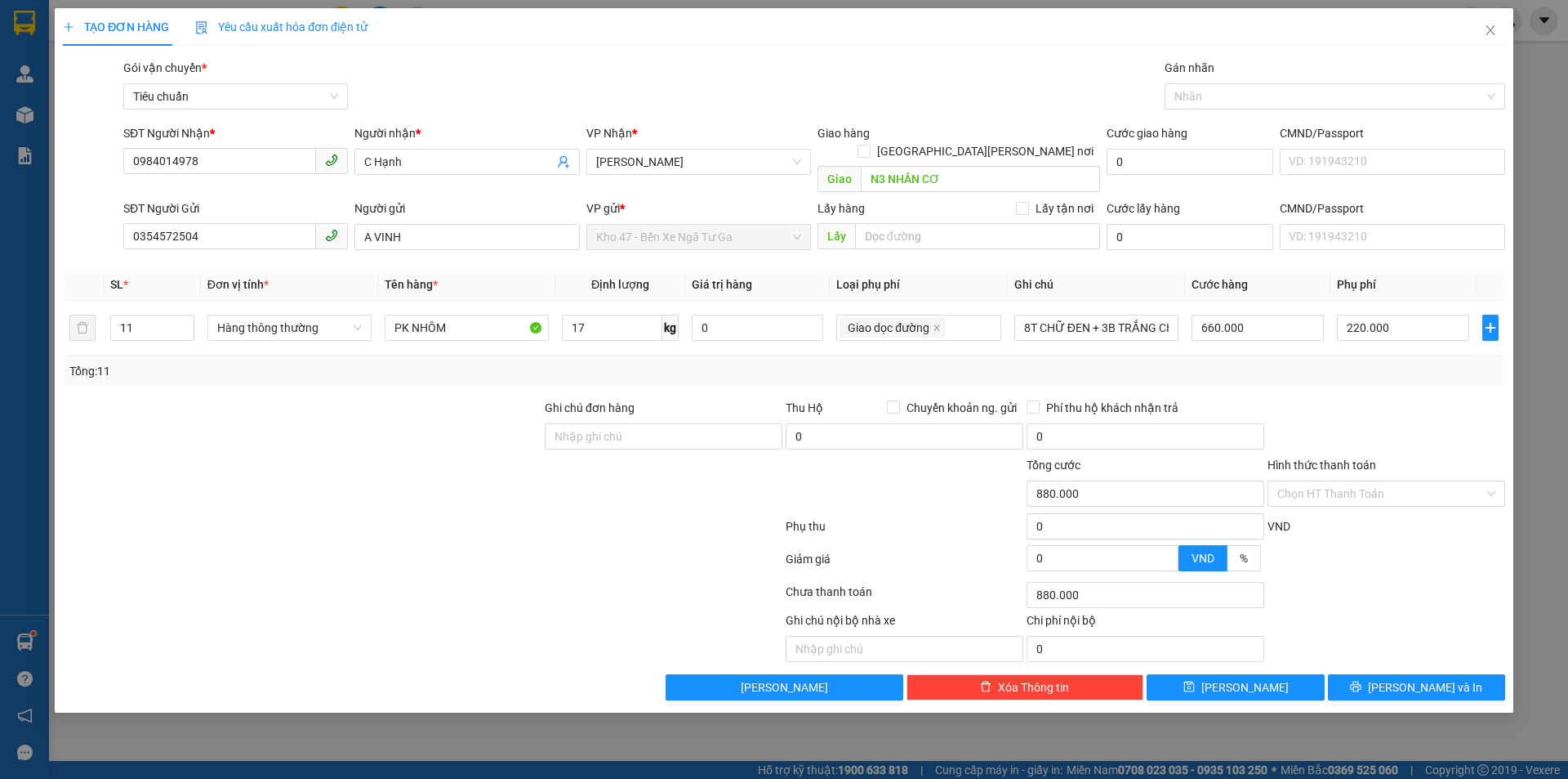
click at [521, 513] on div at bounding box center [422, 529] width 723 height 33
click at [1361, 485] on input "Hình thức thanh toán" at bounding box center [1381, 493] width 207 height 25
click at [1354, 507] on div "Tại văn phòng" at bounding box center [1386, 508] width 218 height 18
type input "0"
click at [1362, 674] on button "[PERSON_NAME] và In" at bounding box center [1416, 687] width 177 height 27
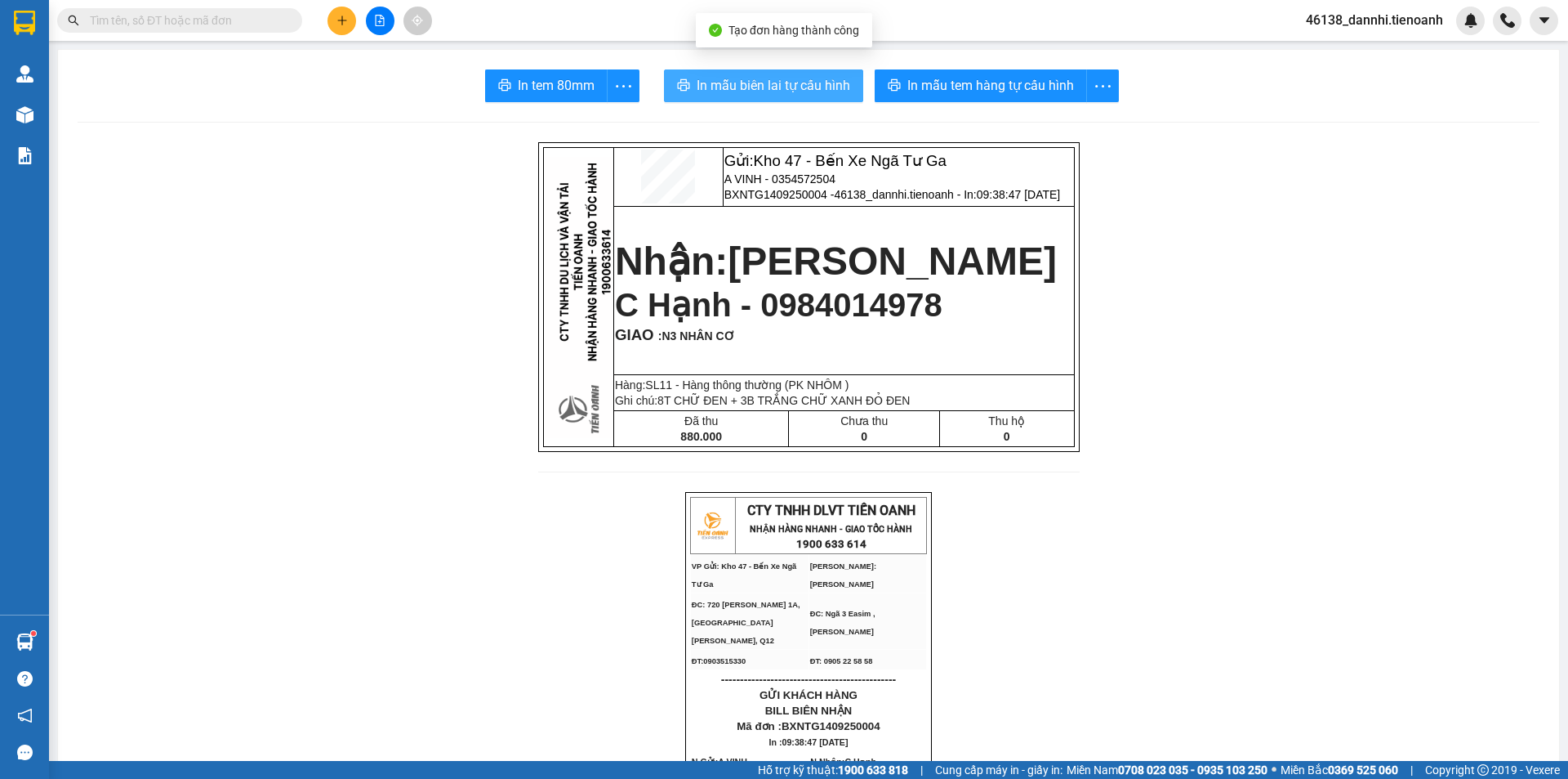
click at [747, 96] on button "In mẫu biên lai tự cấu hình" at bounding box center [763, 86] width 199 height 33
click at [828, 316] on span "C Hạnh - 0984014978" at bounding box center [779, 304] width 327 height 36
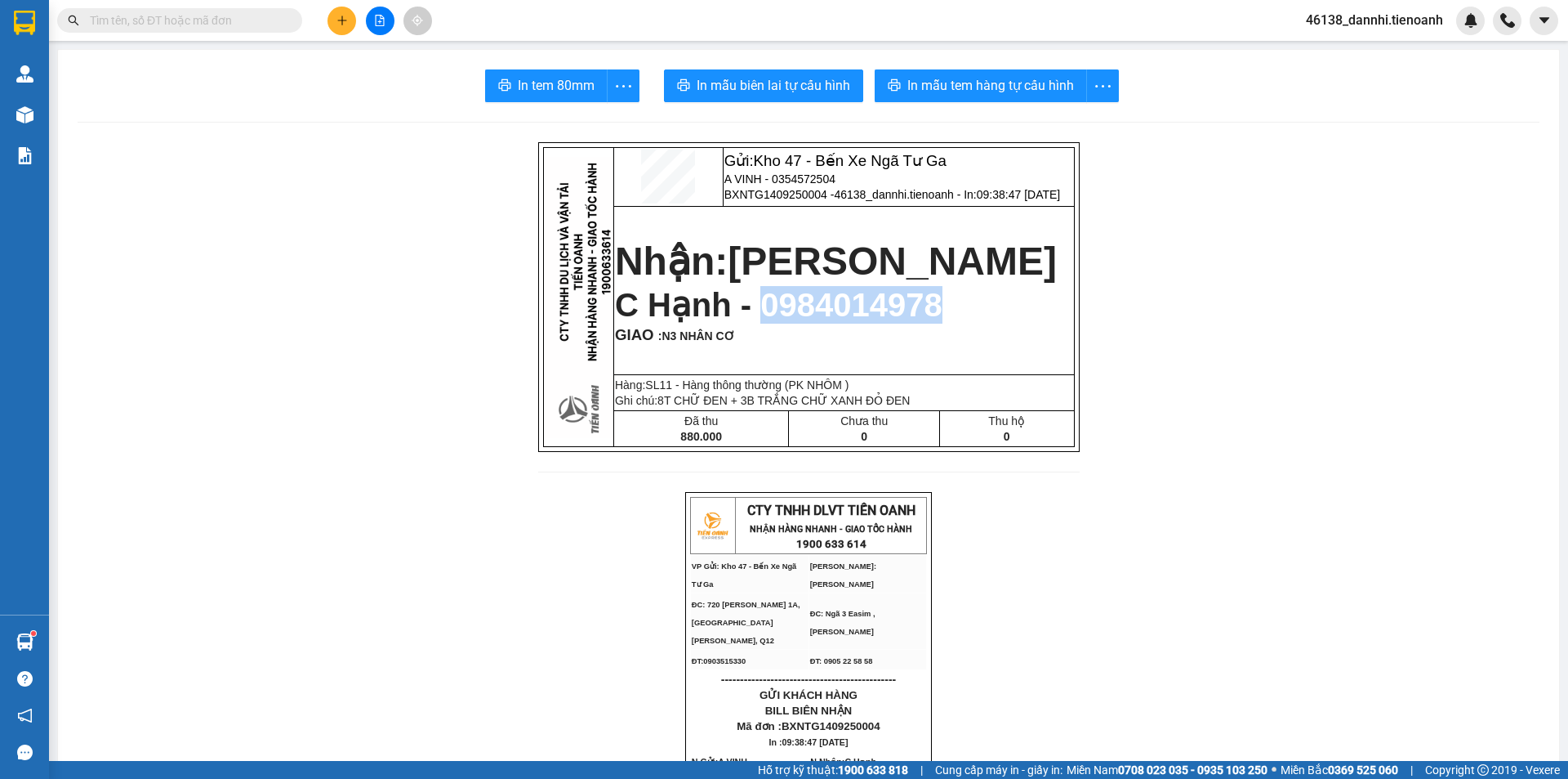
click at [828, 316] on span "C Hạnh - 0984014978" at bounding box center [779, 304] width 327 height 36
copy span "0984014978"
click at [175, 18] on input "text" at bounding box center [185, 21] width 193 height 18
paste input "0984014978"
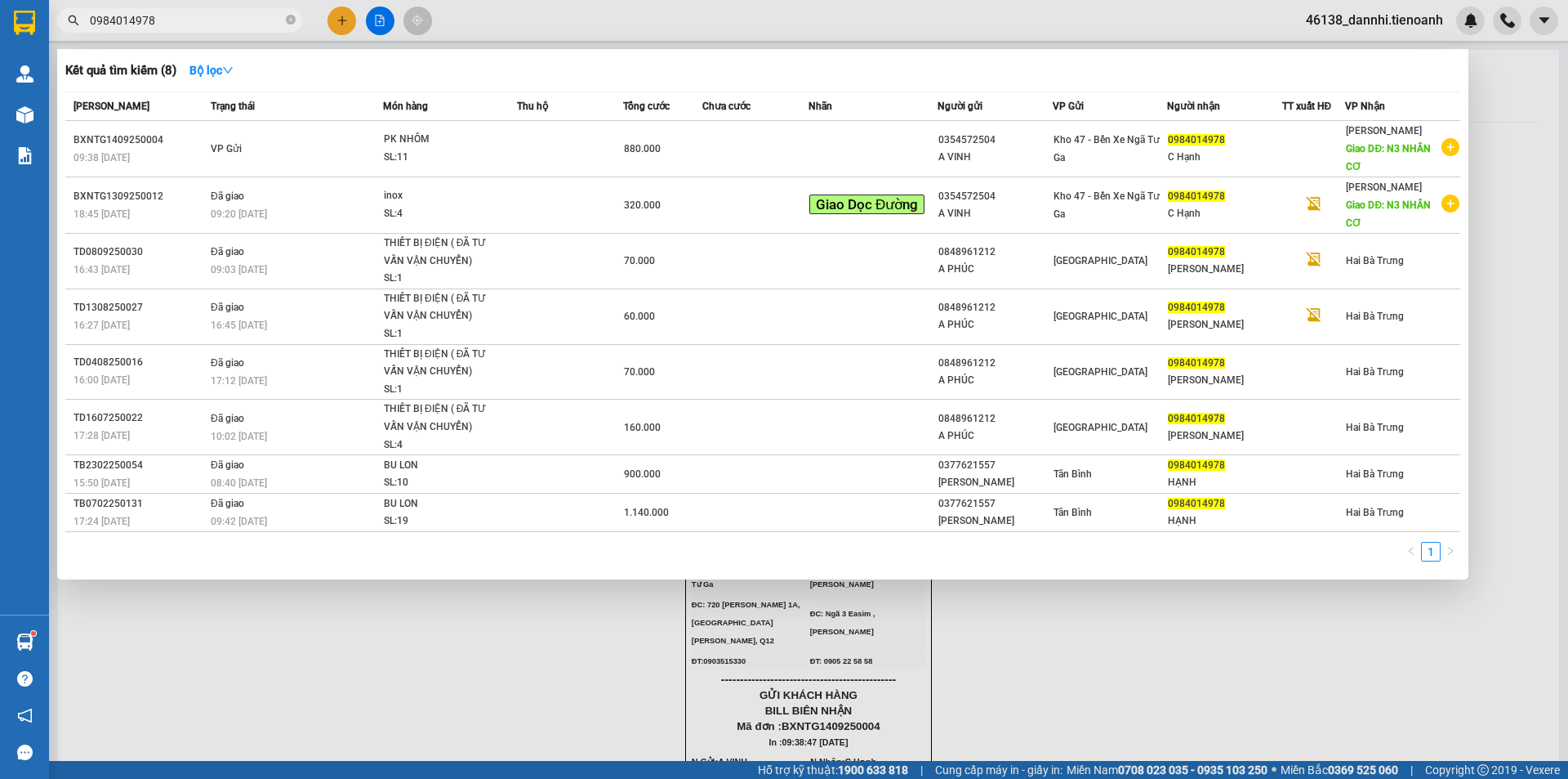
click at [521, 635] on div at bounding box center [784, 390] width 1568 height 779
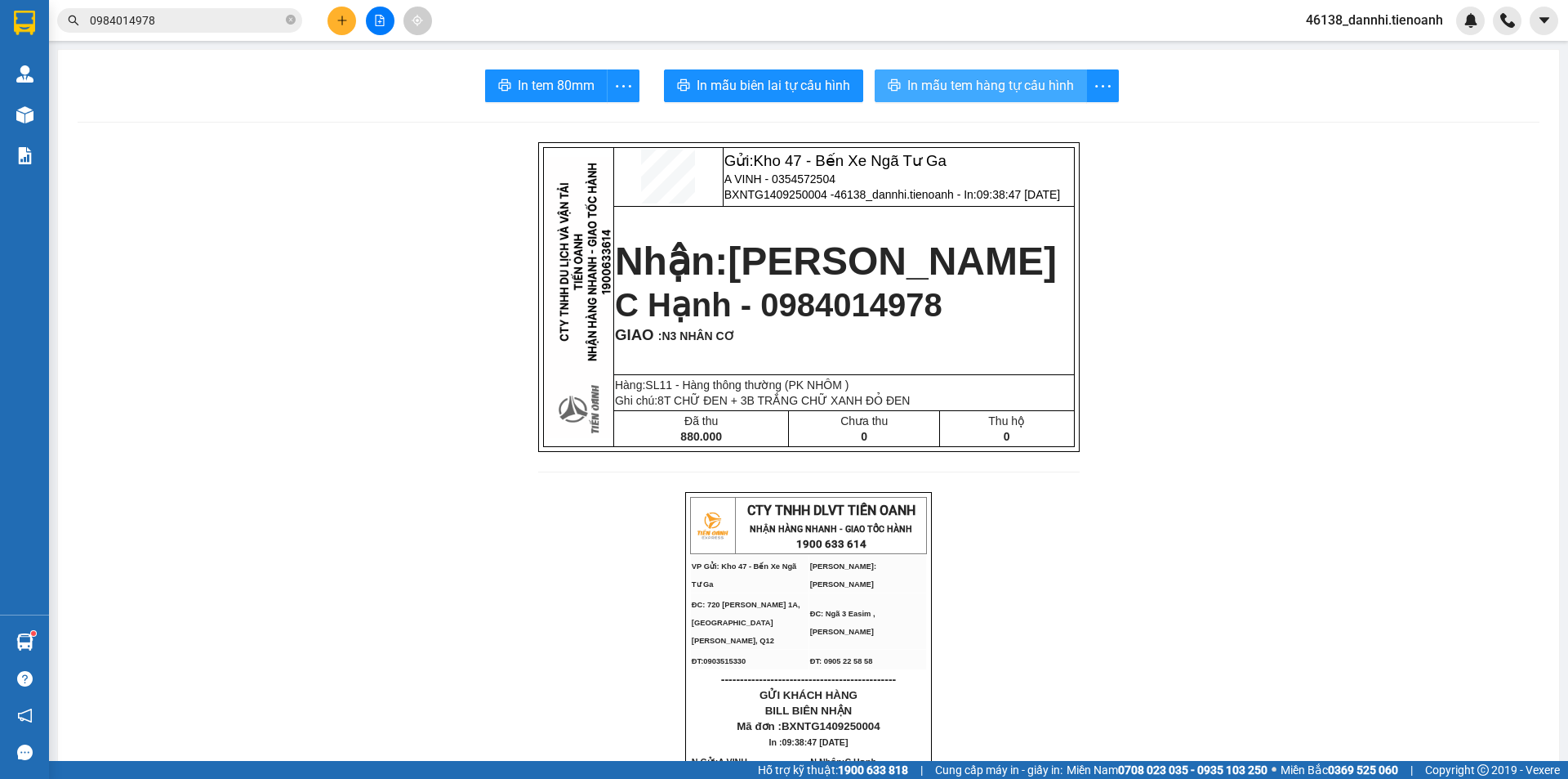
click at [989, 83] on span "In mẫu tem hàng tự cấu hình" at bounding box center [991, 85] width 166 height 20
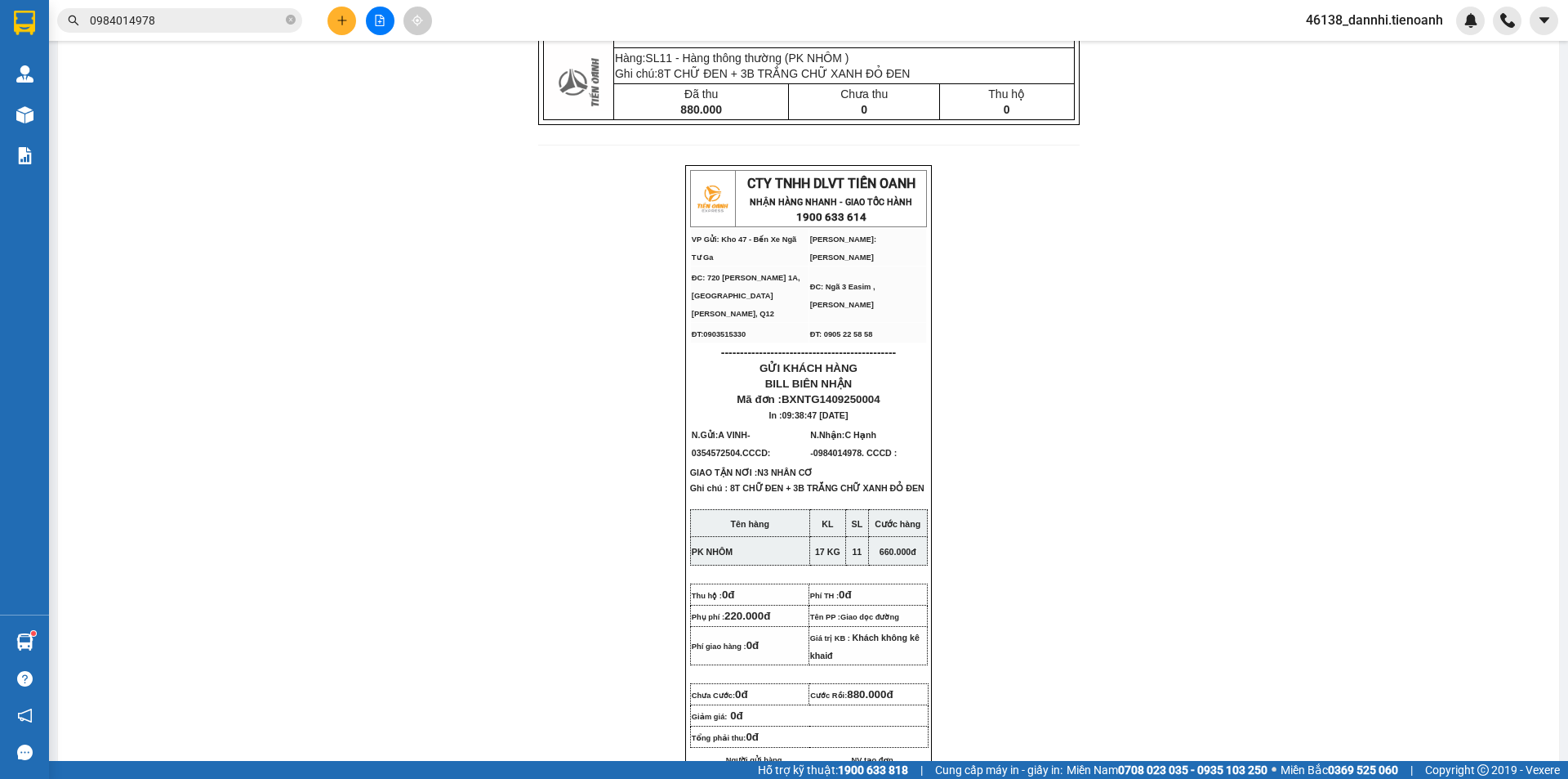
click at [1224, 394] on div "Gửi: Kho 47 - Bến Xe Ngã Tư Ga A VINH - 0354572504 BXNTG1409250004 - 46138_dann…" at bounding box center [808, 632] width 1461 height 1634
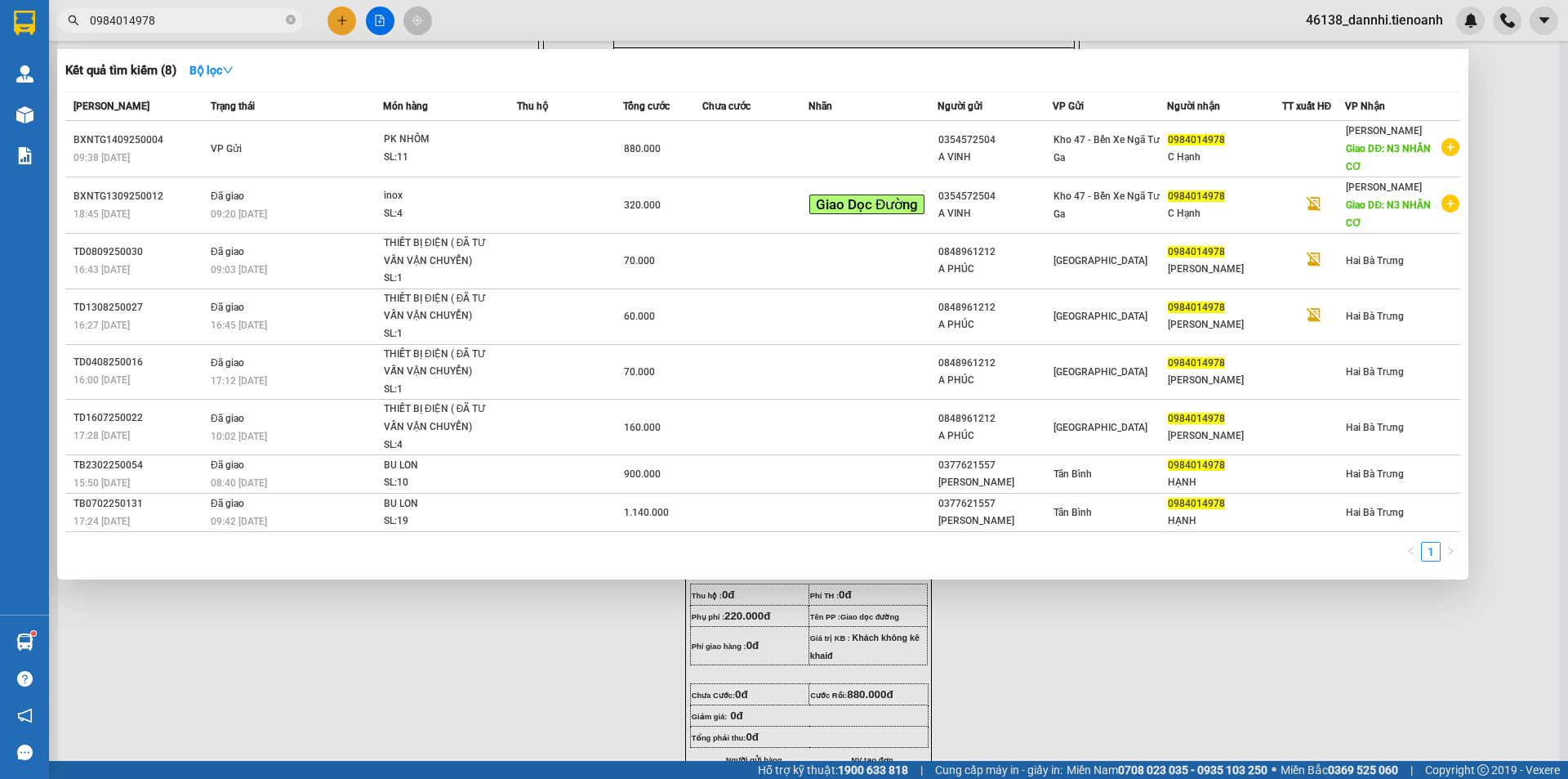
click at [178, 21] on input "0984014978" at bounding box center [185, 21] width 193 height 18
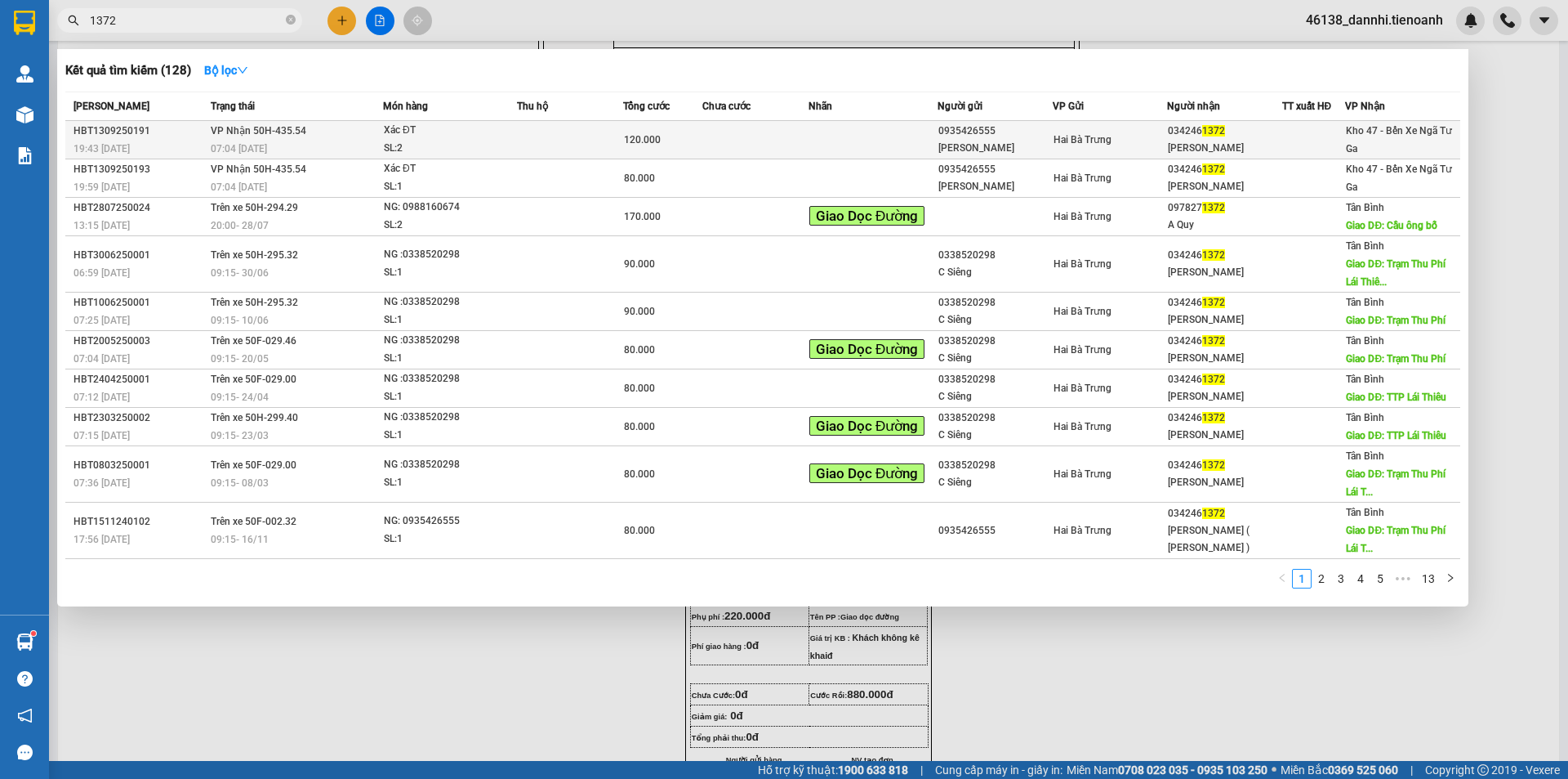
type input "1372"
click at [809, 147] on td at bounding box center [873, 140] width 129 height 38
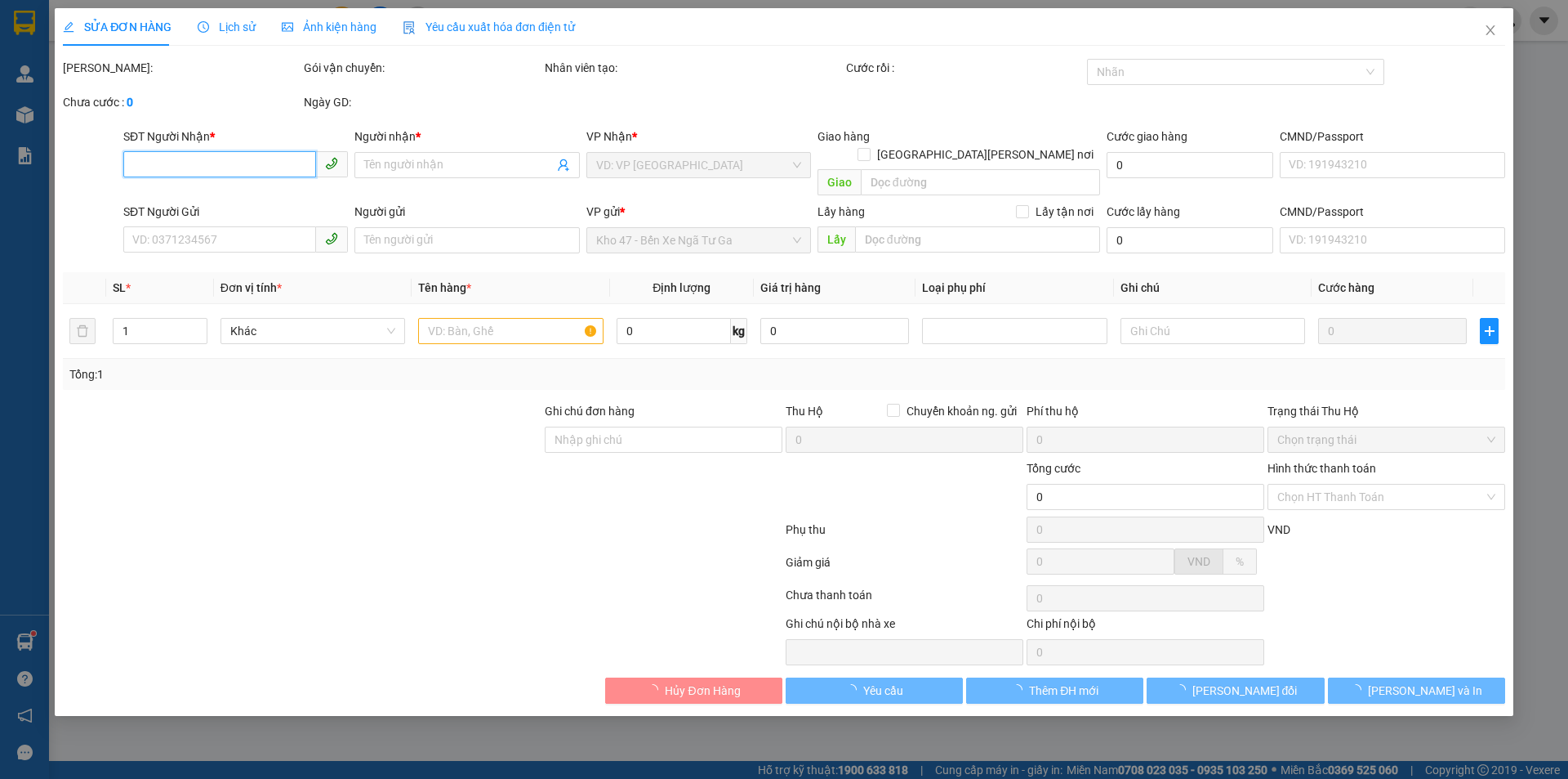
type input "0342461372"
type input "[PERSON_NAME]"
type input "0935426555"
type input "[PERSON_NAME]"
type input "120.000"
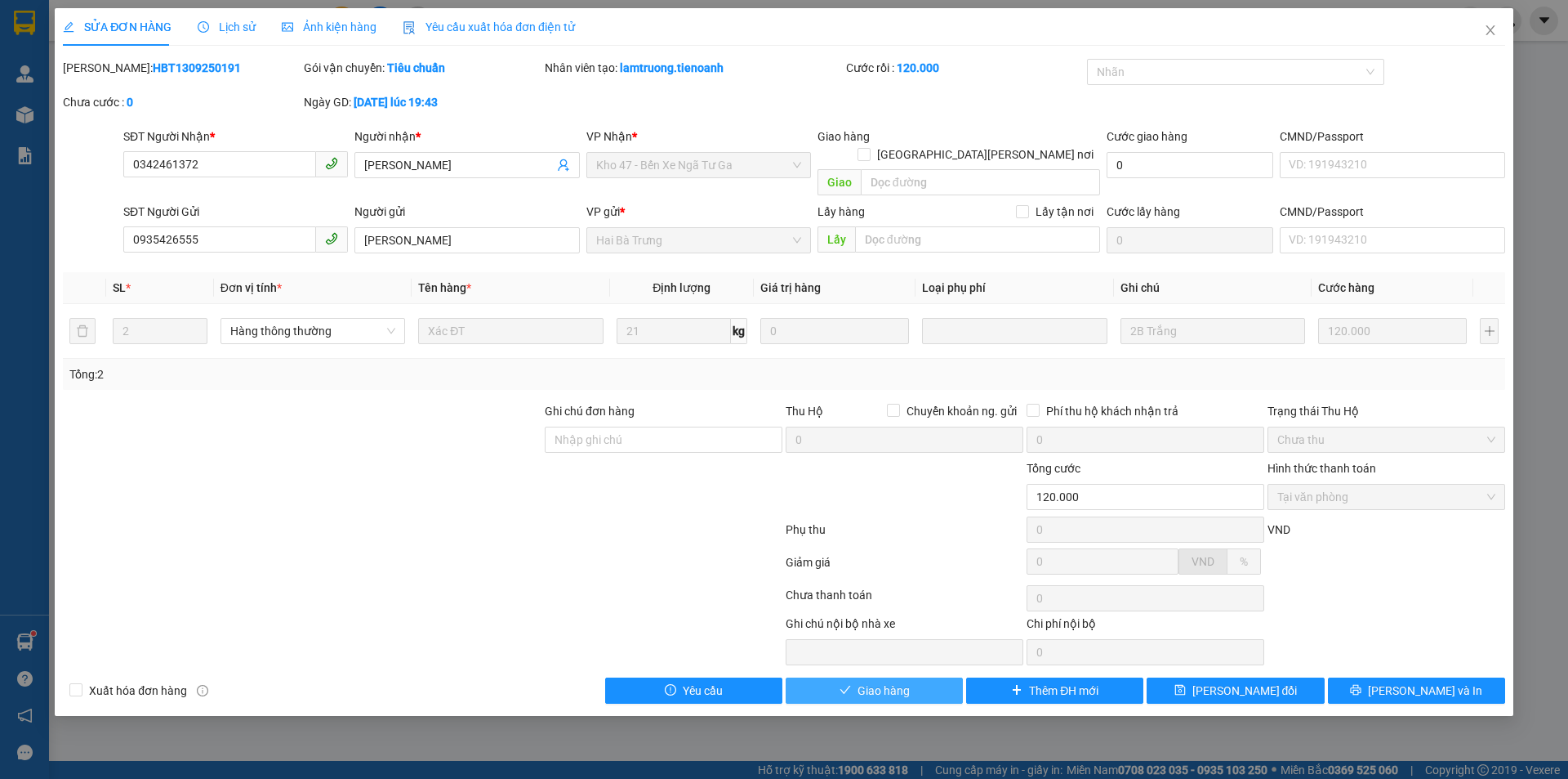
click at [864, 681] on span "Giao hàng" at bounding box center [883, 690] width 52 height 18
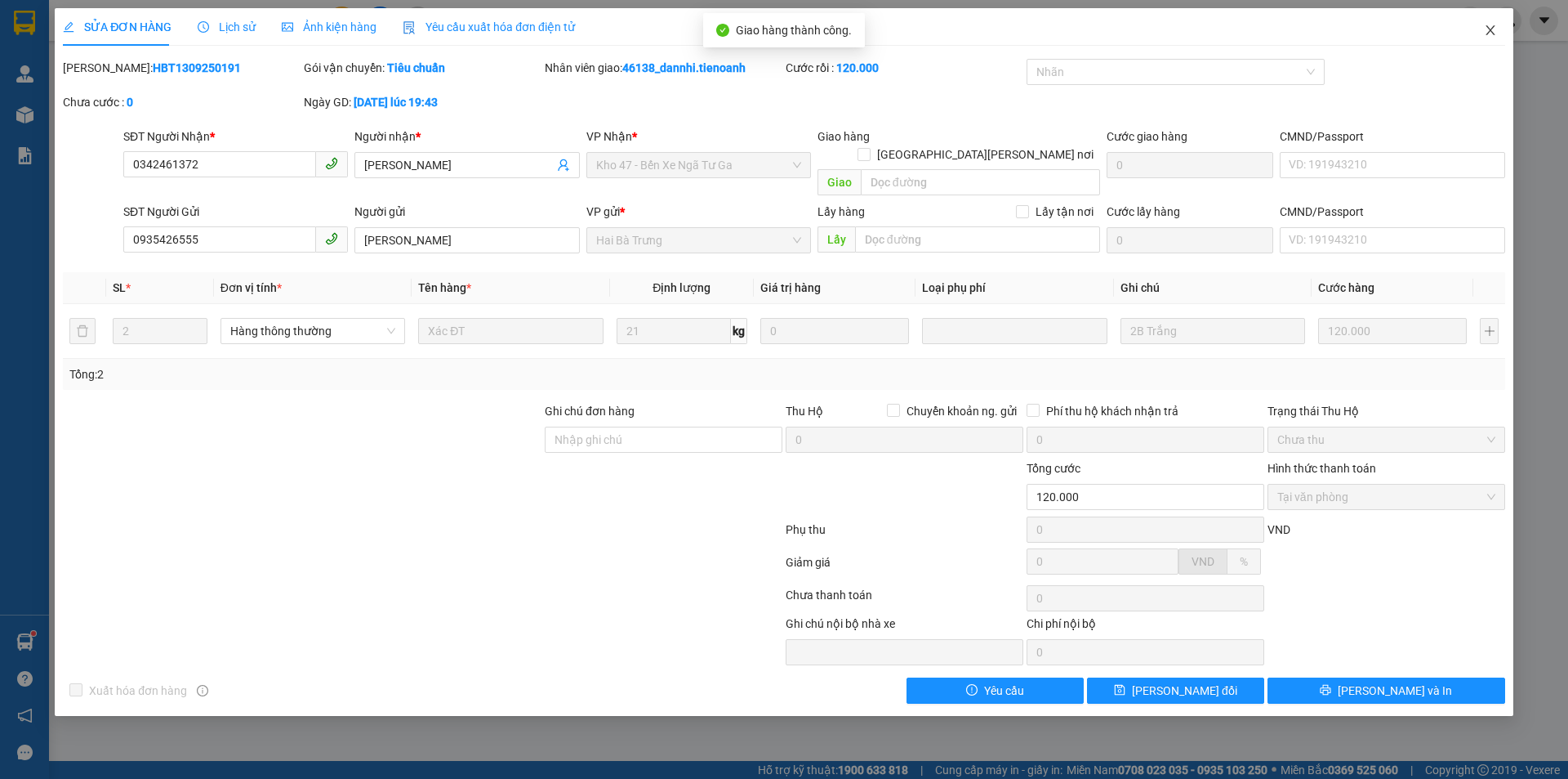
click at [1487, 37] on span "Close" at bounding box center [1490, 31] width 46 height 46
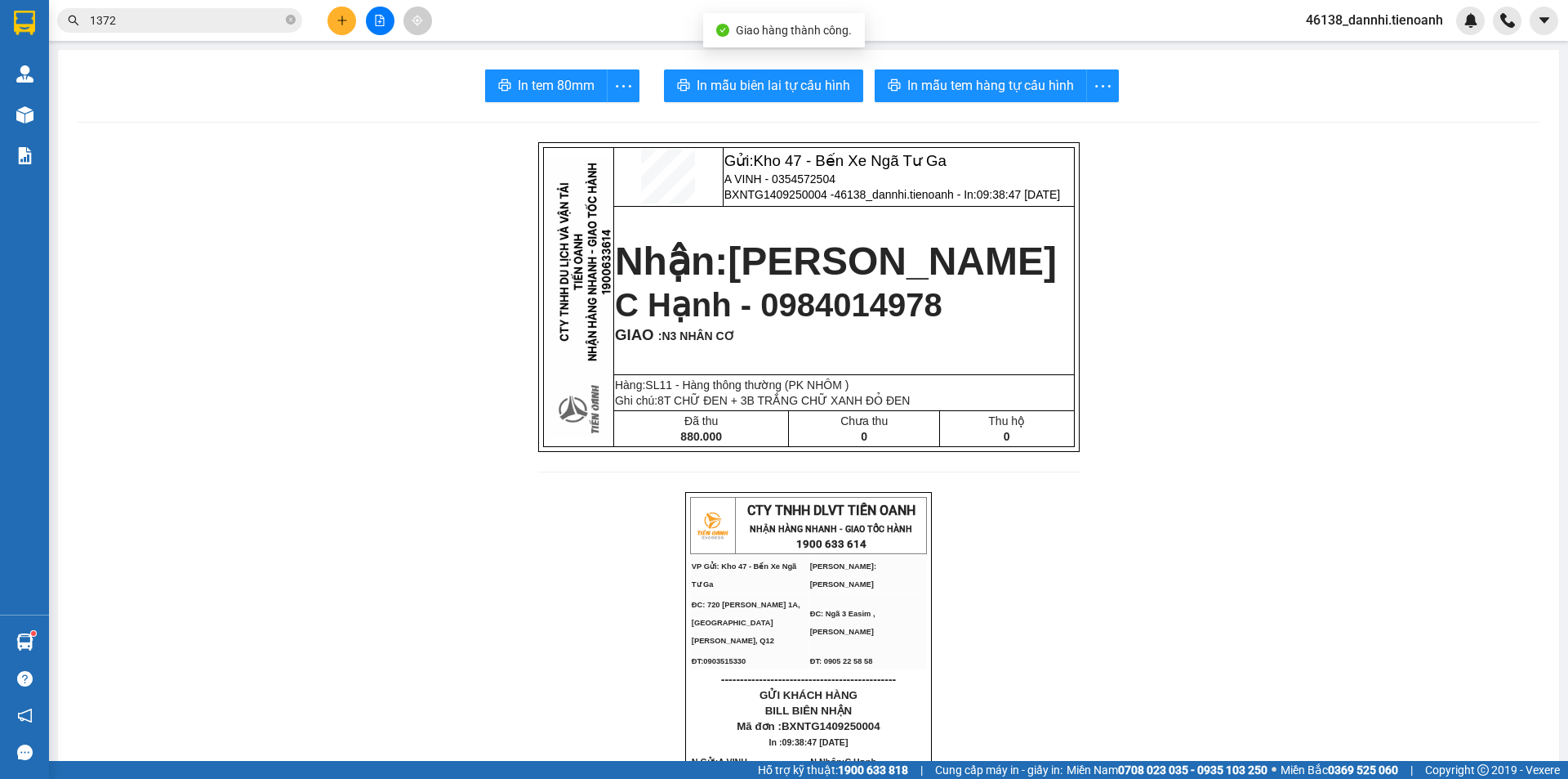
click at [264, 25] on input "1372" at bounding box center [185, 21] width 193 height 18
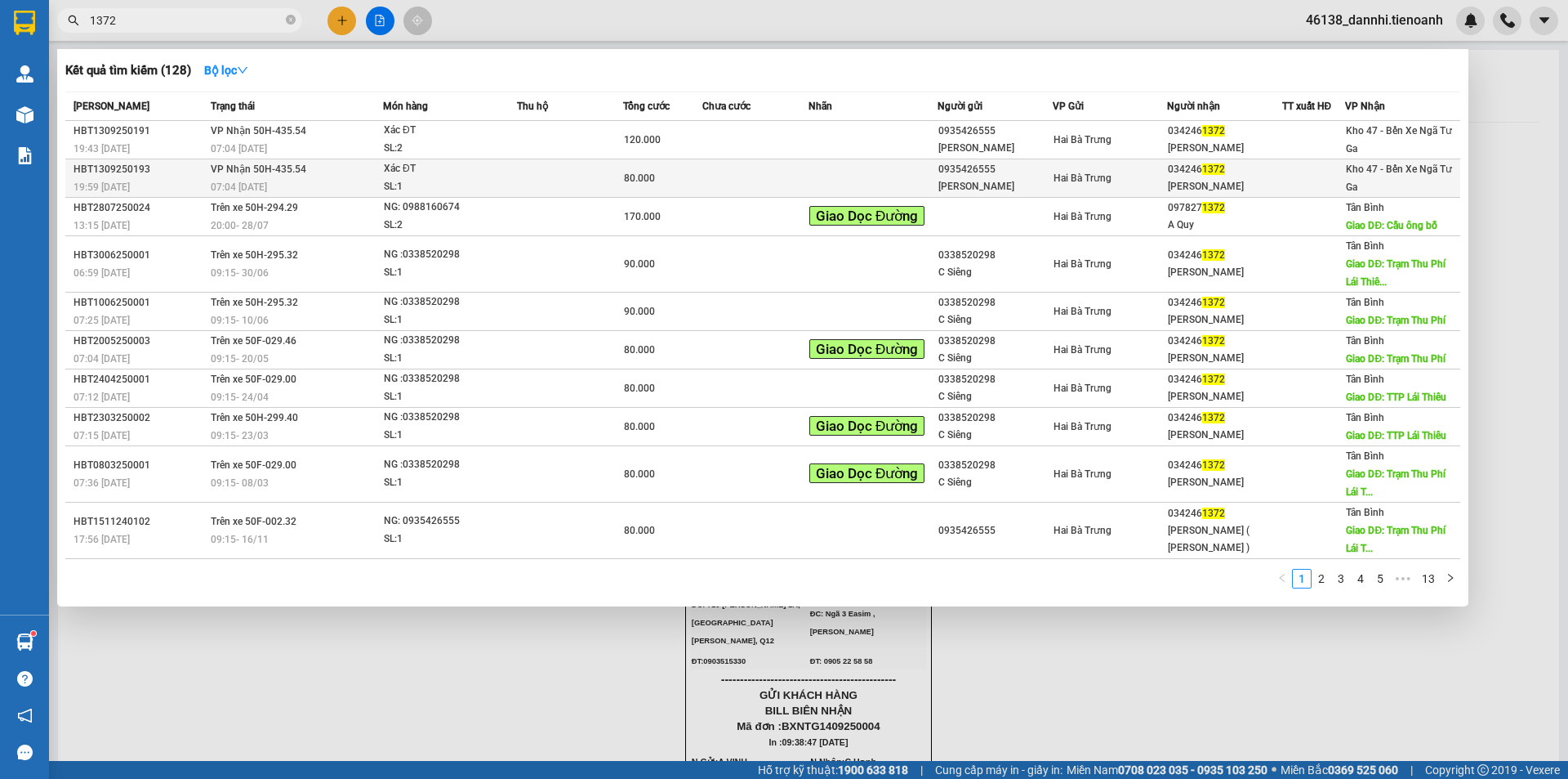
click at [379, 183] on div "07:04 [DATE]" at bounding box center [297, 187] width 172 height 18
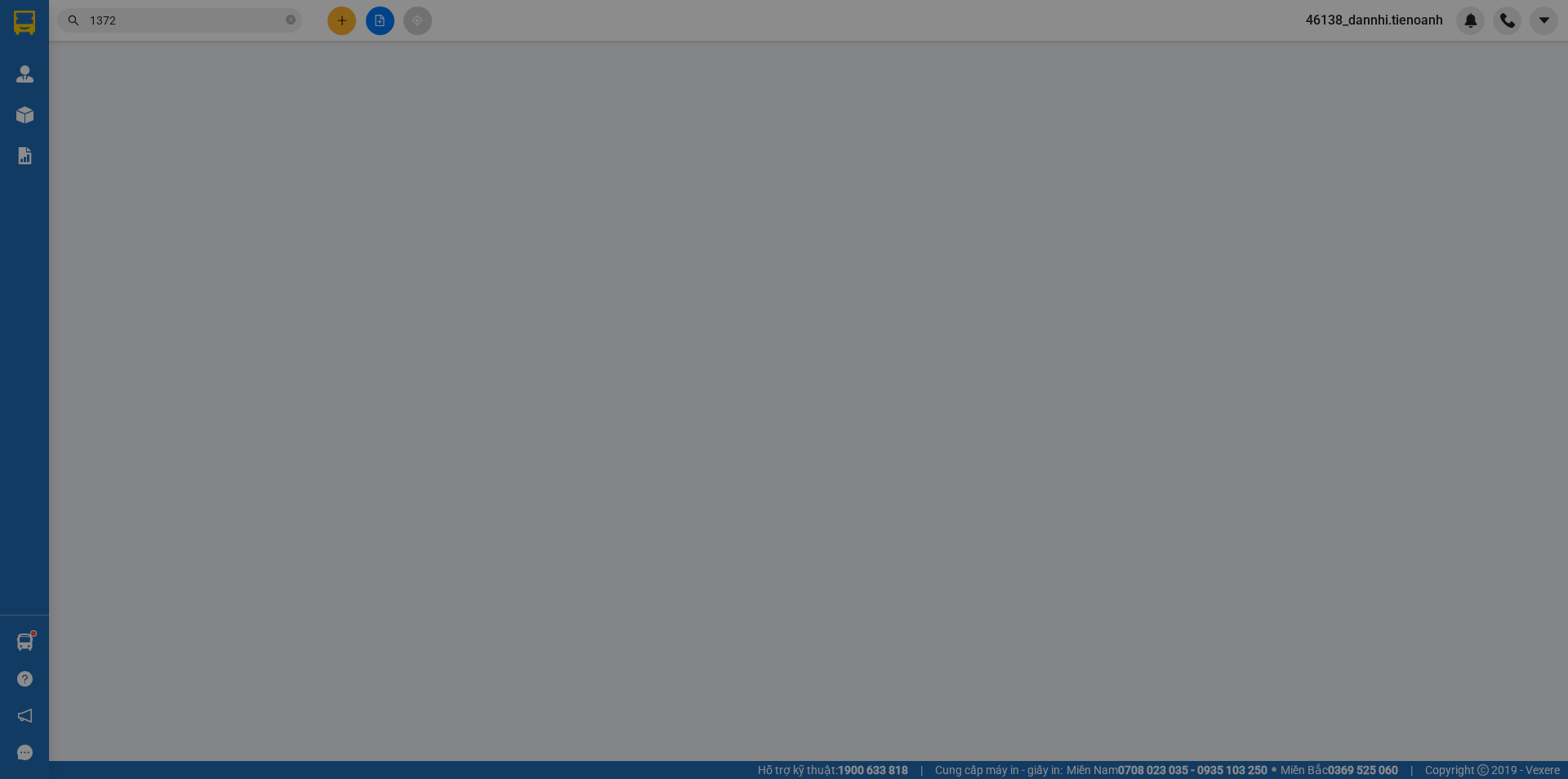
type input "0342461372"
type input "[PERSON_NAME]"
type input "0935426555"
type input "[PERSON_NAME]"
type input "80.000"
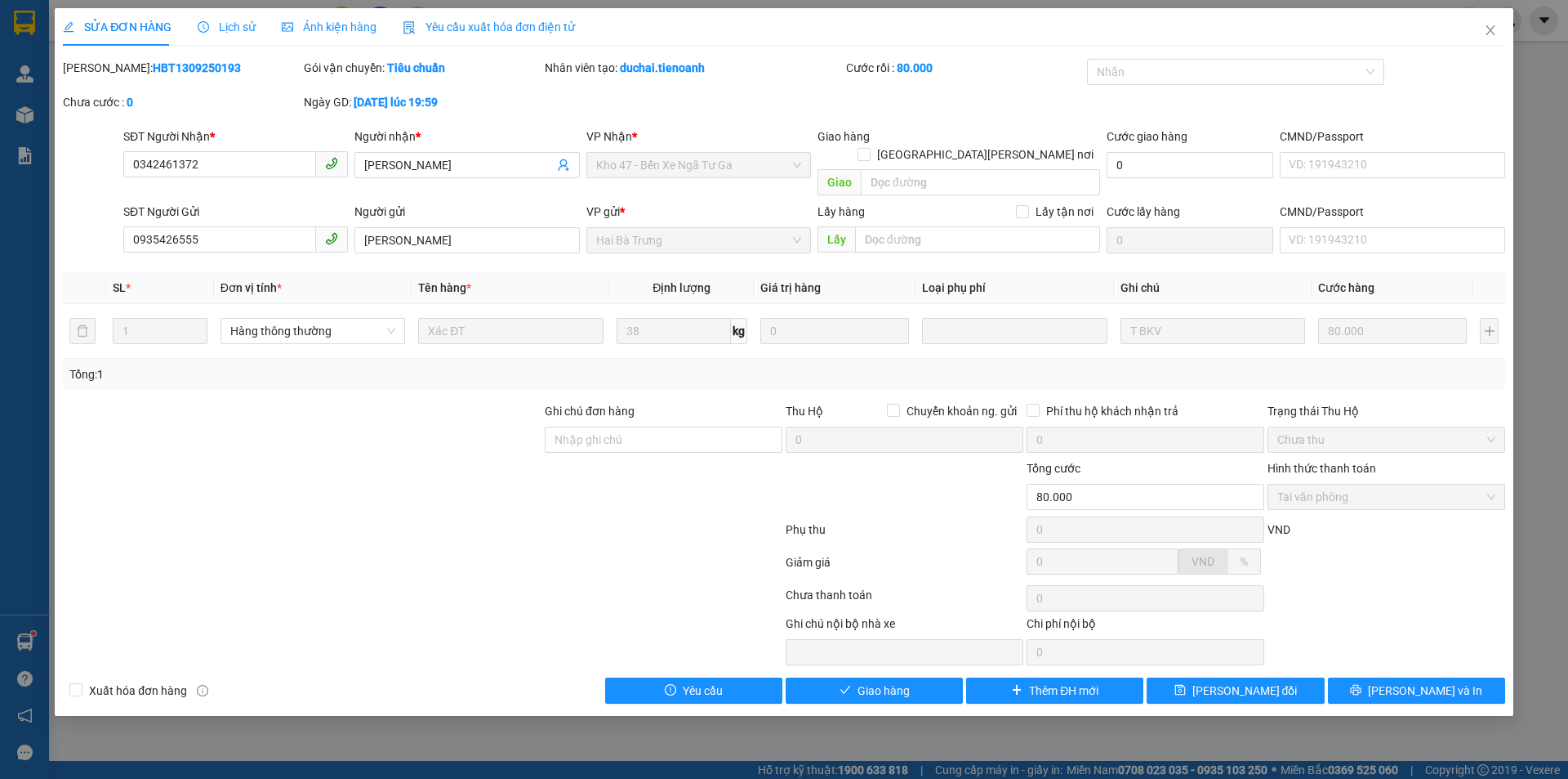
click at [860, 689] on div "SỬA ĐƠN HÀNG Lịch sử Ảnh kiện hàng Yêu cầu xuất hóa đơn điện tử Total Paid Fee …" at bounding box center [784, 362] width 1458 height 708
click at [860, 681] on span "Giao hàng" at bounding box center [883, 690] width 52 height 18
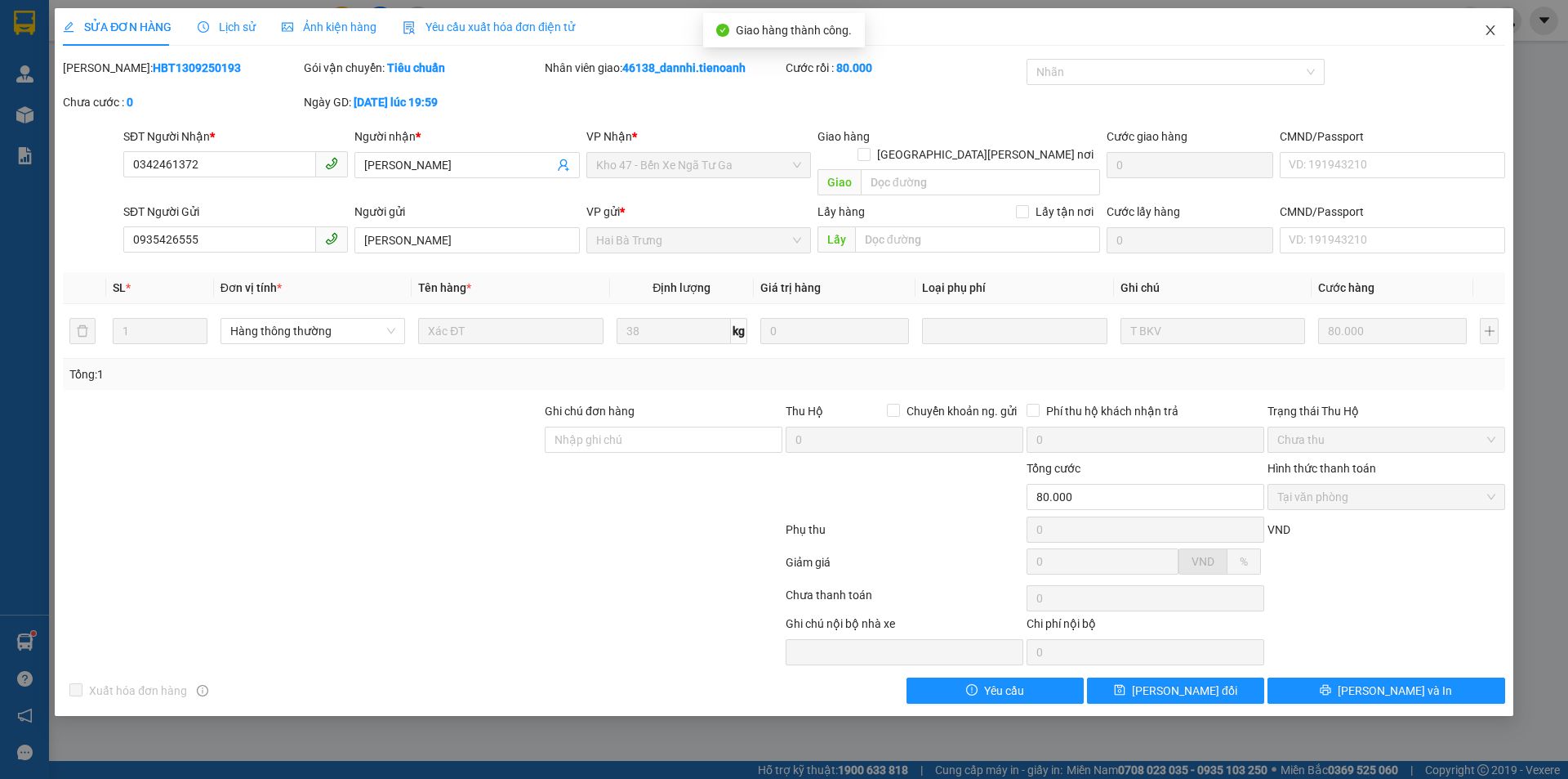
click at [1492, 31] on icon "close" at bounding box center [1490, 30] width 13 height 13
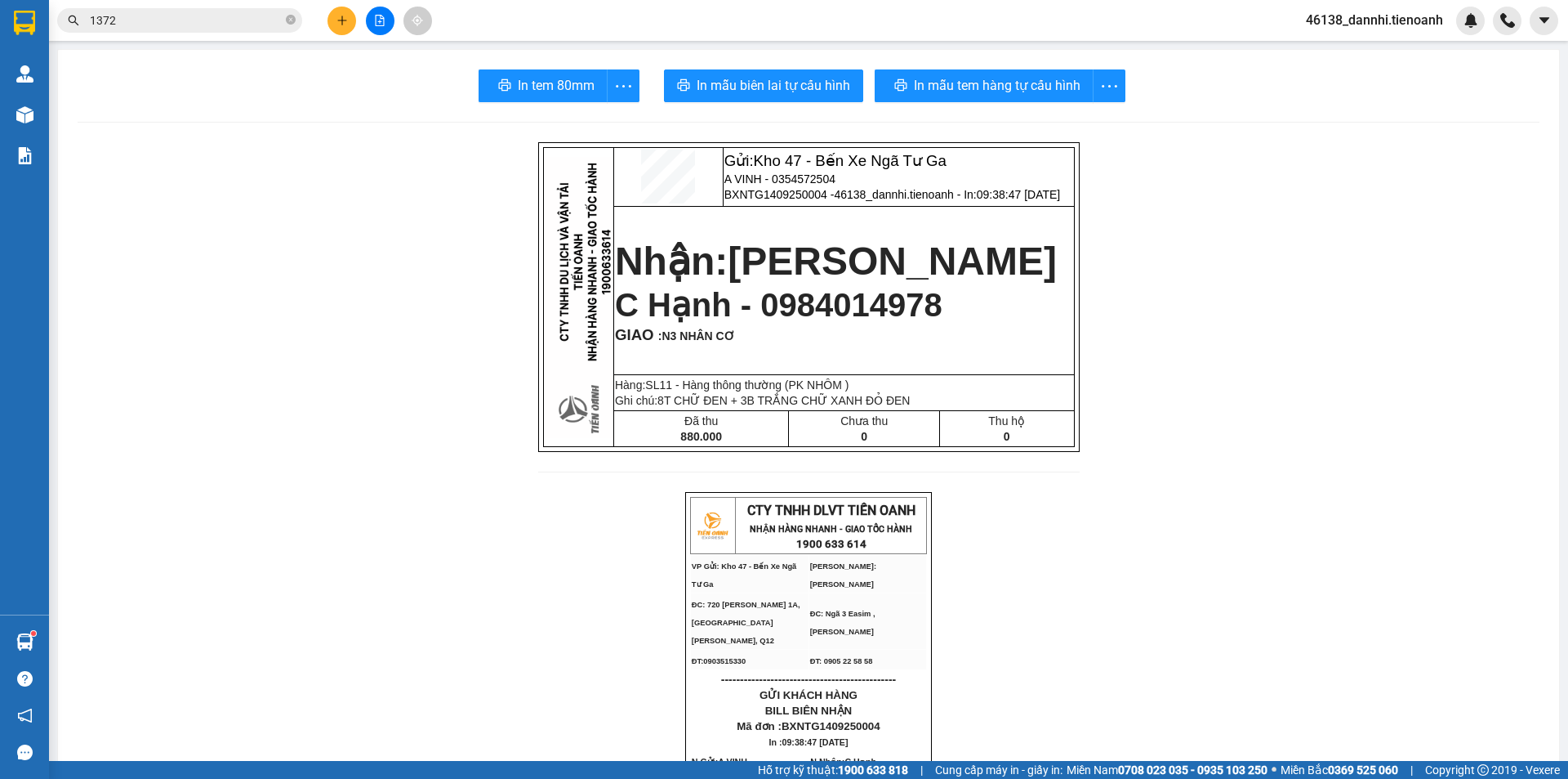
drag, startPoint x: 1147, startPoint y: 549, endPoint x: 588, endPoint y: 521, distance: 559.7
click at [258, 27] on input "1372" at bounding box center [185, 21] width 193 height 18
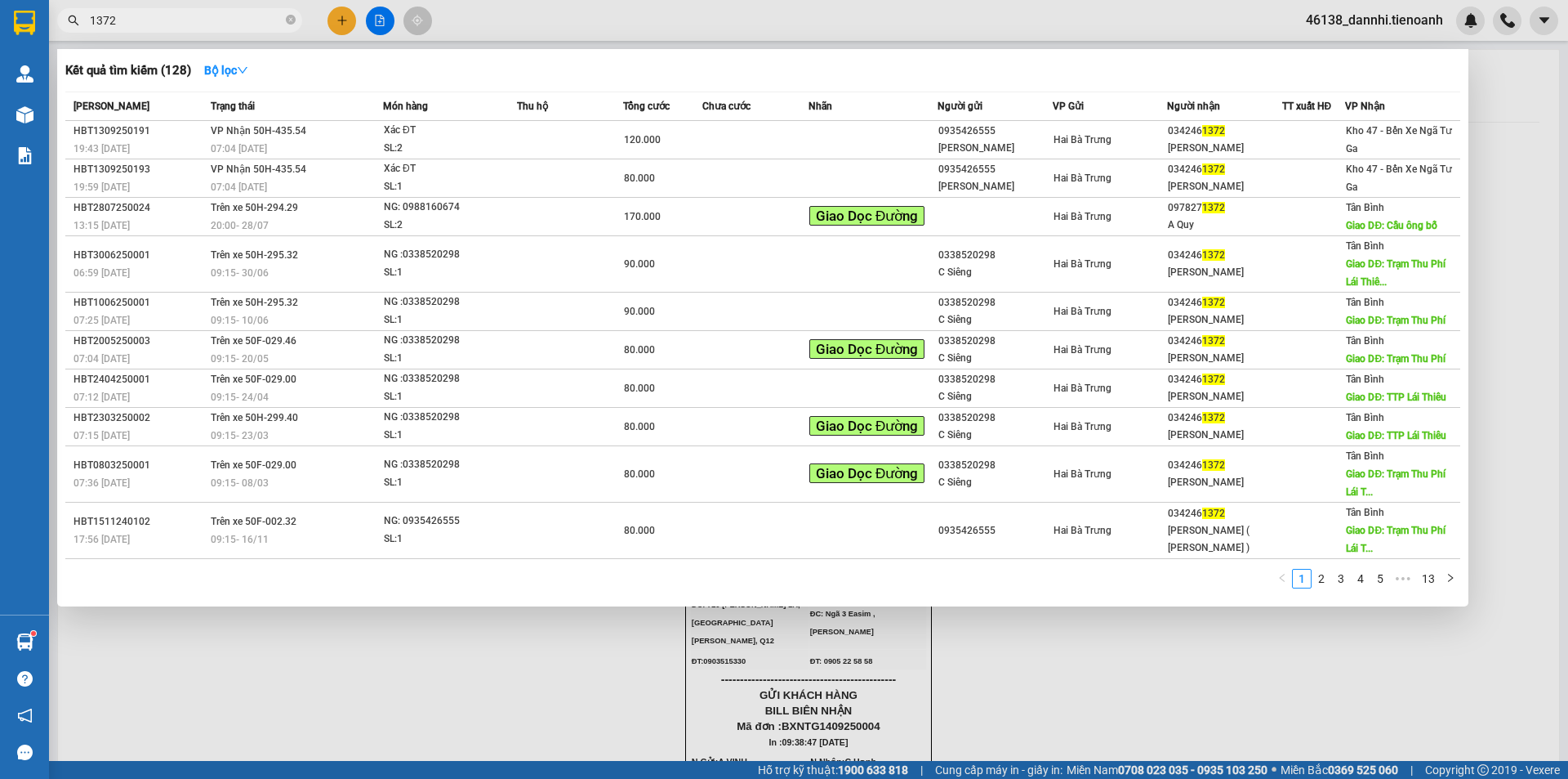
click at [258, 27] on input "1372" at bounding box center [185, 21] width 193 height 18
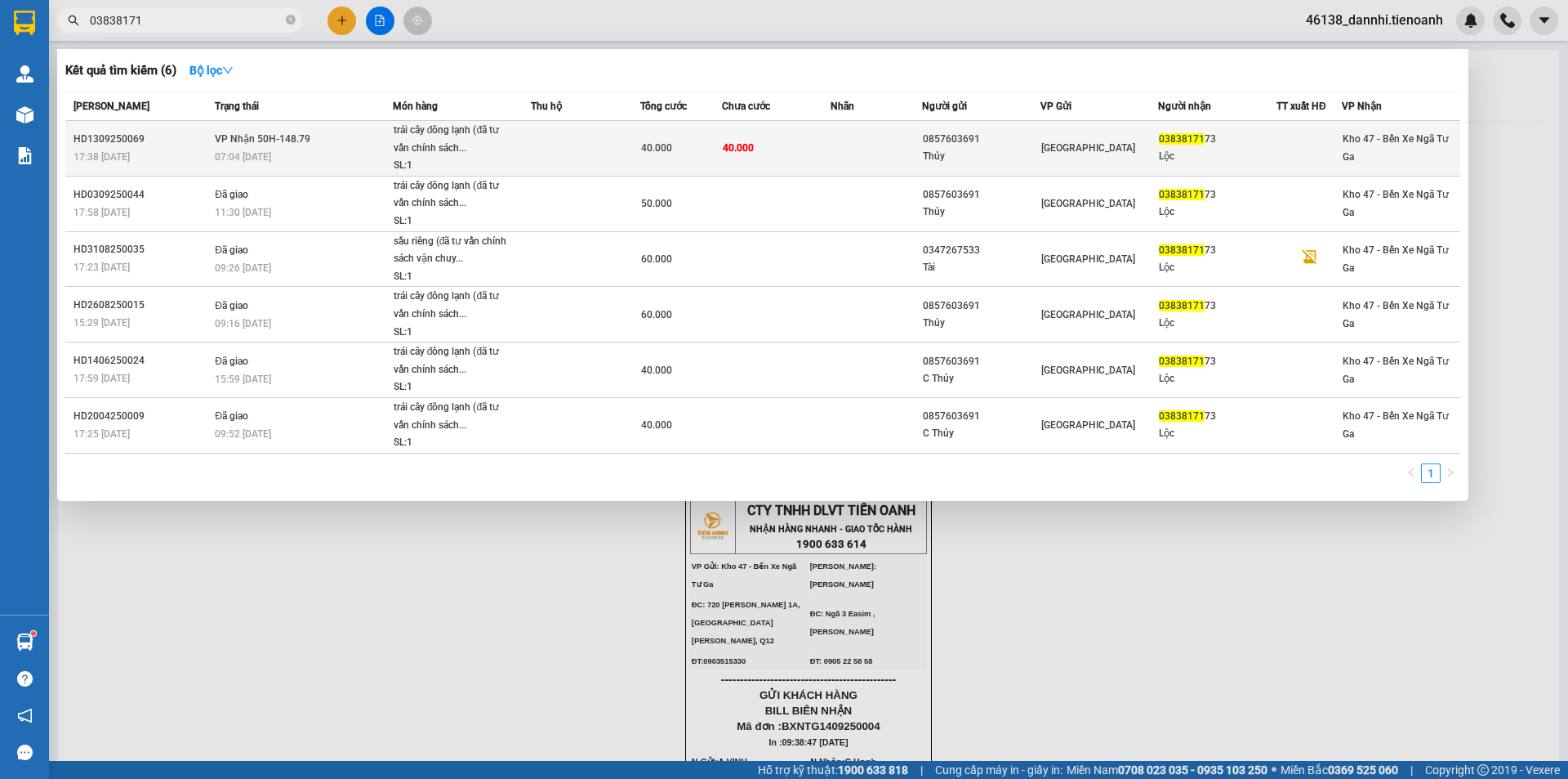
type input "03838171"
click at [449, 155] on div "trái cây đông lạnh (đã tư vấn chính sách..." at bounding box center [455, 139] width 122 height 35
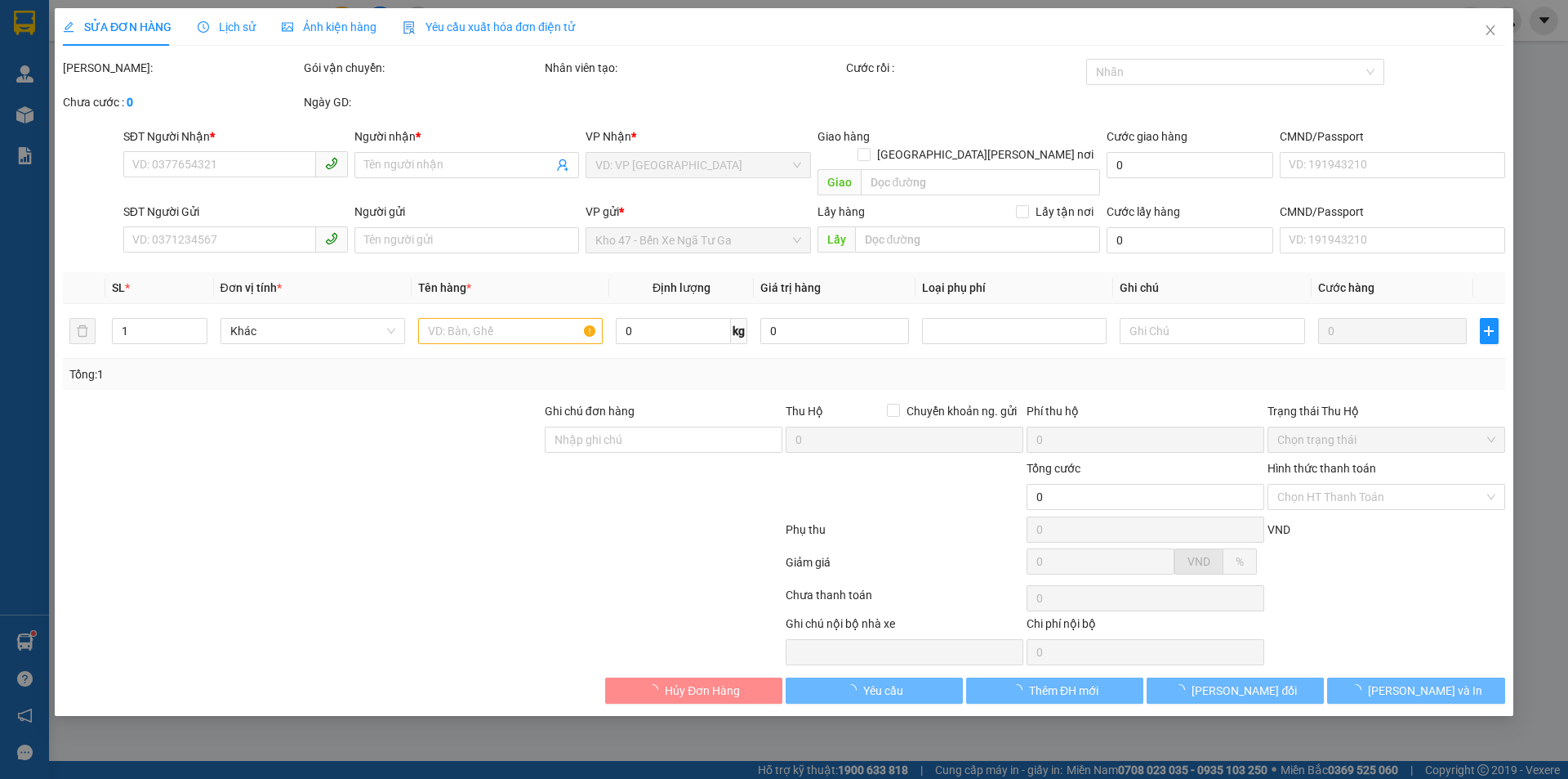
type input "0383817173"
type input "Lộc"
type input "0857603691"
type input "Thủy"
type input "240895304"
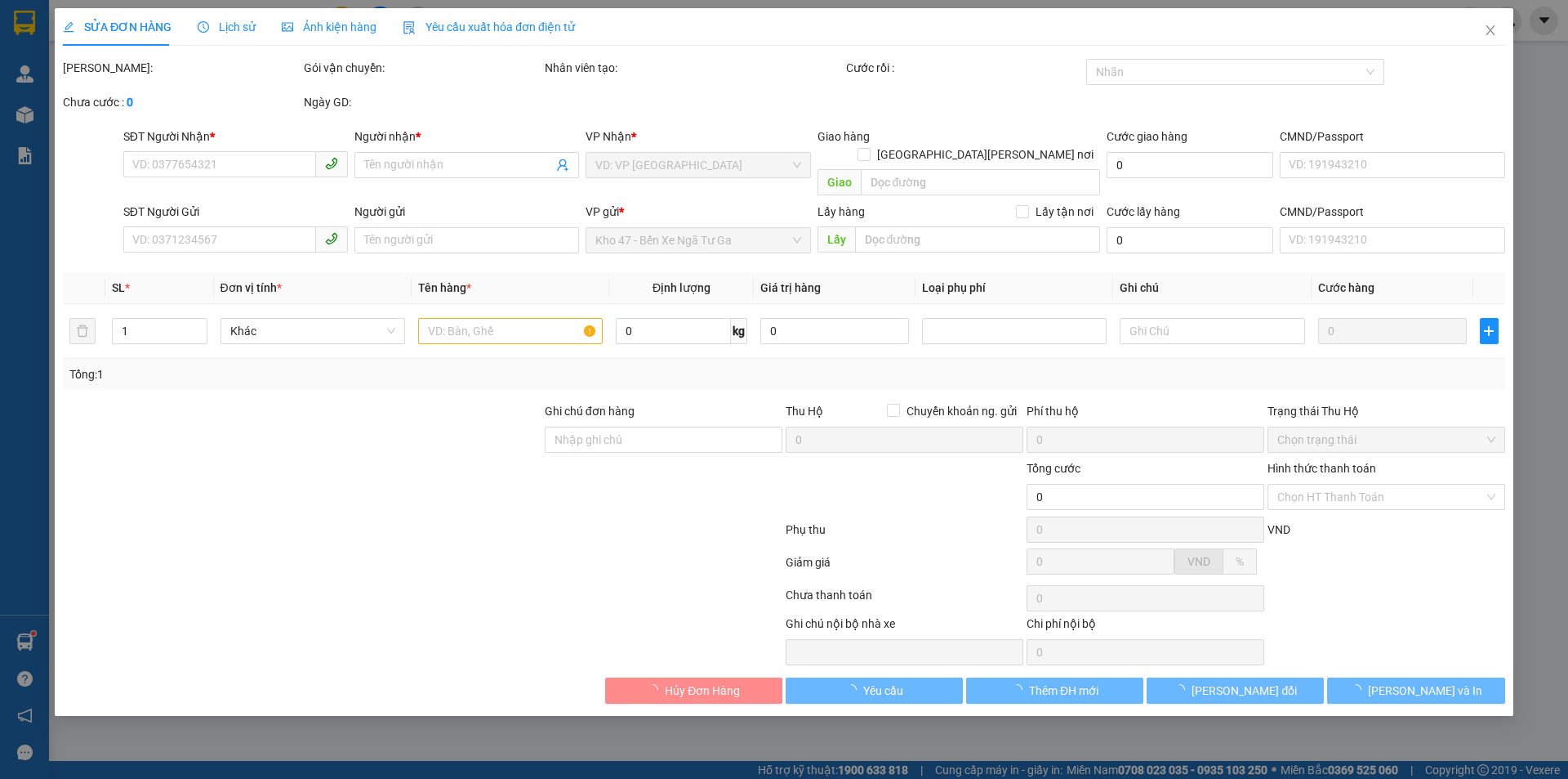
type input "40.000"
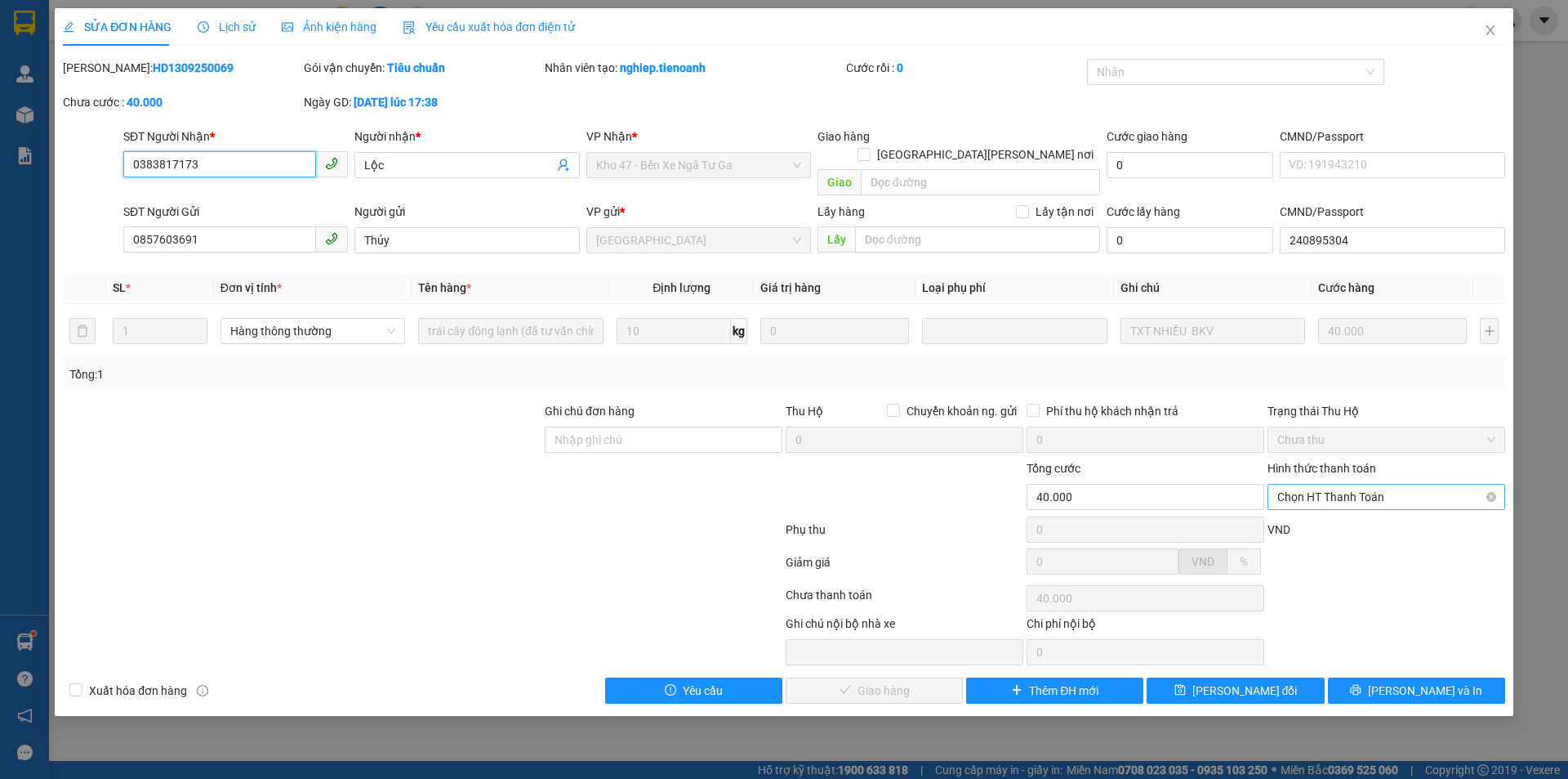
click at [1411, 485] on span "Chọn HT Thanh Toán" at bounding box center [1386, 496] width 218 height 25
click at [1374, 504] on div "Tại văn phòng" at bounding box center [1386, 512] width 218 height 18
type input "0"
click at [840, 681] on span "[PERSON_NAME] và Giao hàng" at bounding box center [927, 690] width 220 height 18
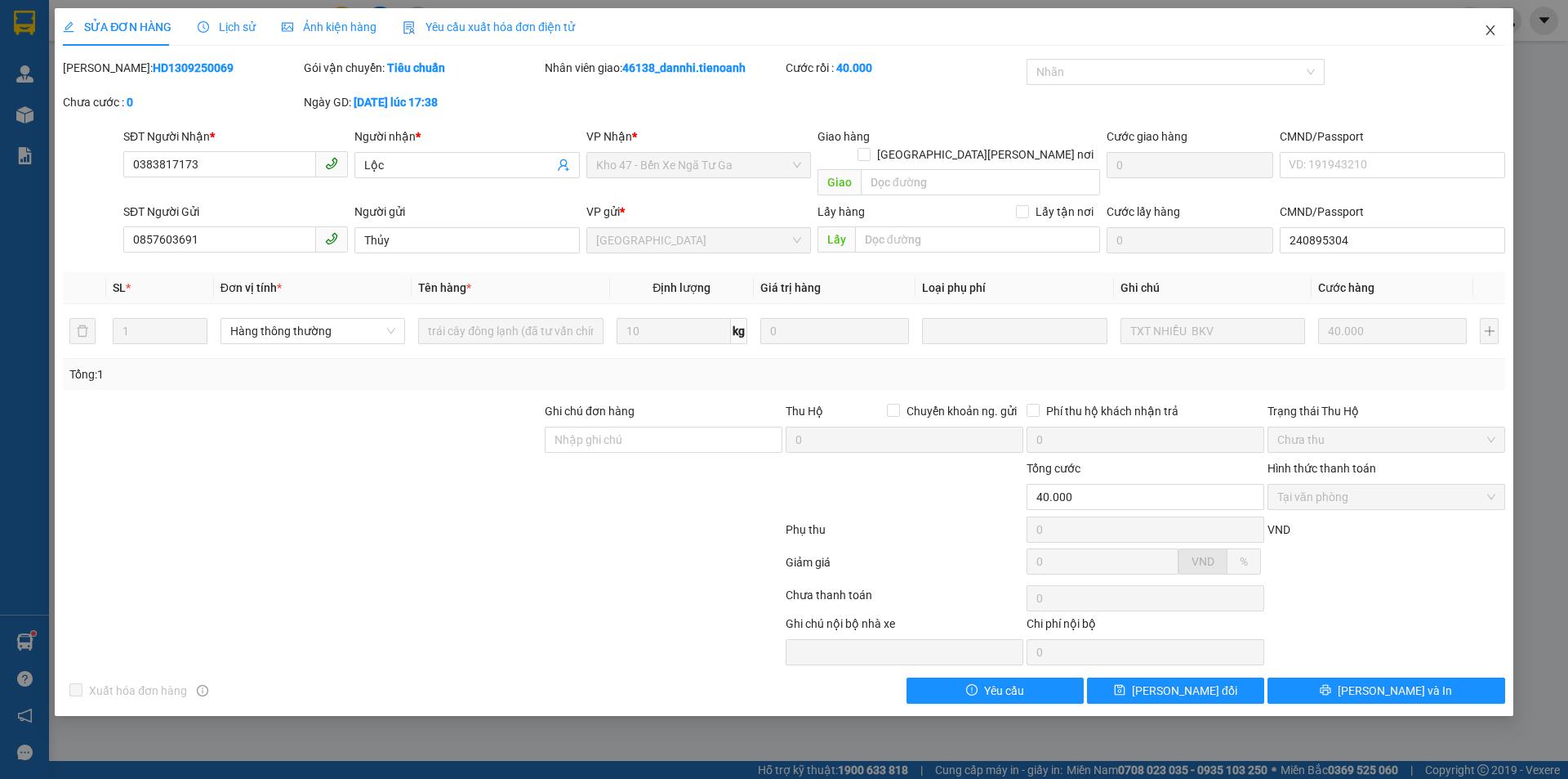
click at [1493, 23] on span "Close" at bounding box center [1490, 31] width 46 height 46
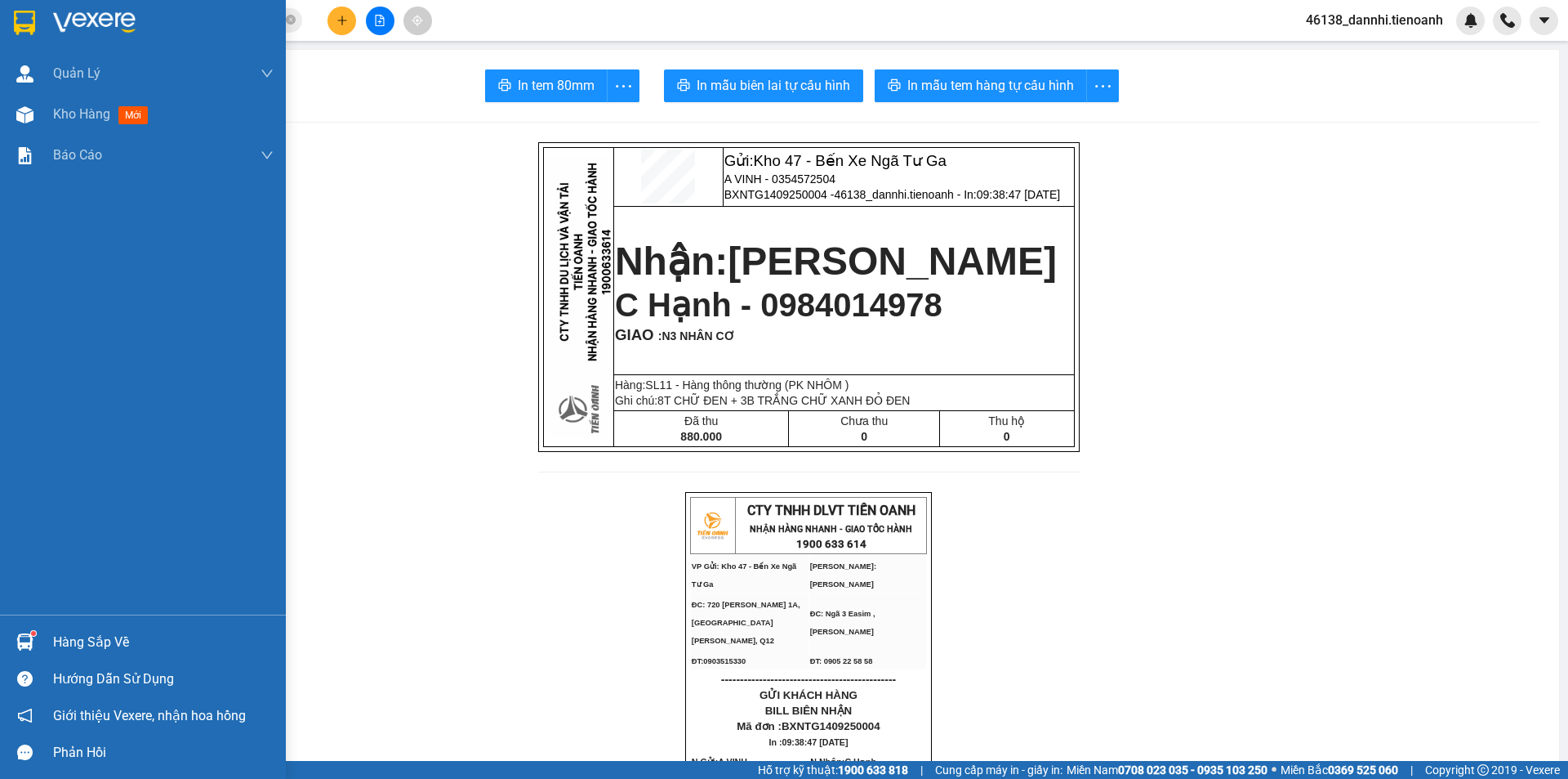
click at [35, 14] on img at bounding box center [24, 23] width 21 height 25
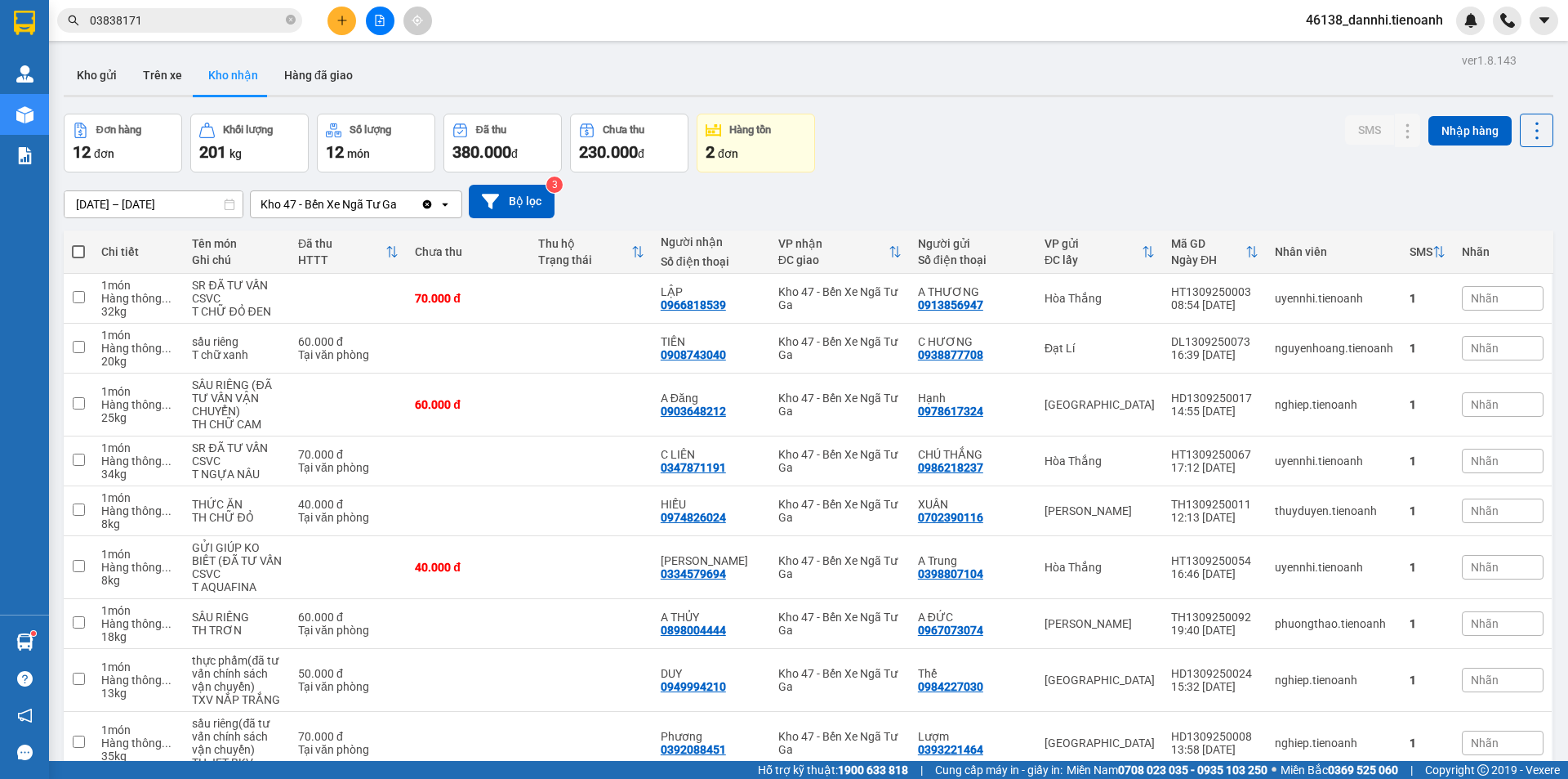
click at [235, 23] on input "03838171" at bounding box center [185, 21] width 193 height 18
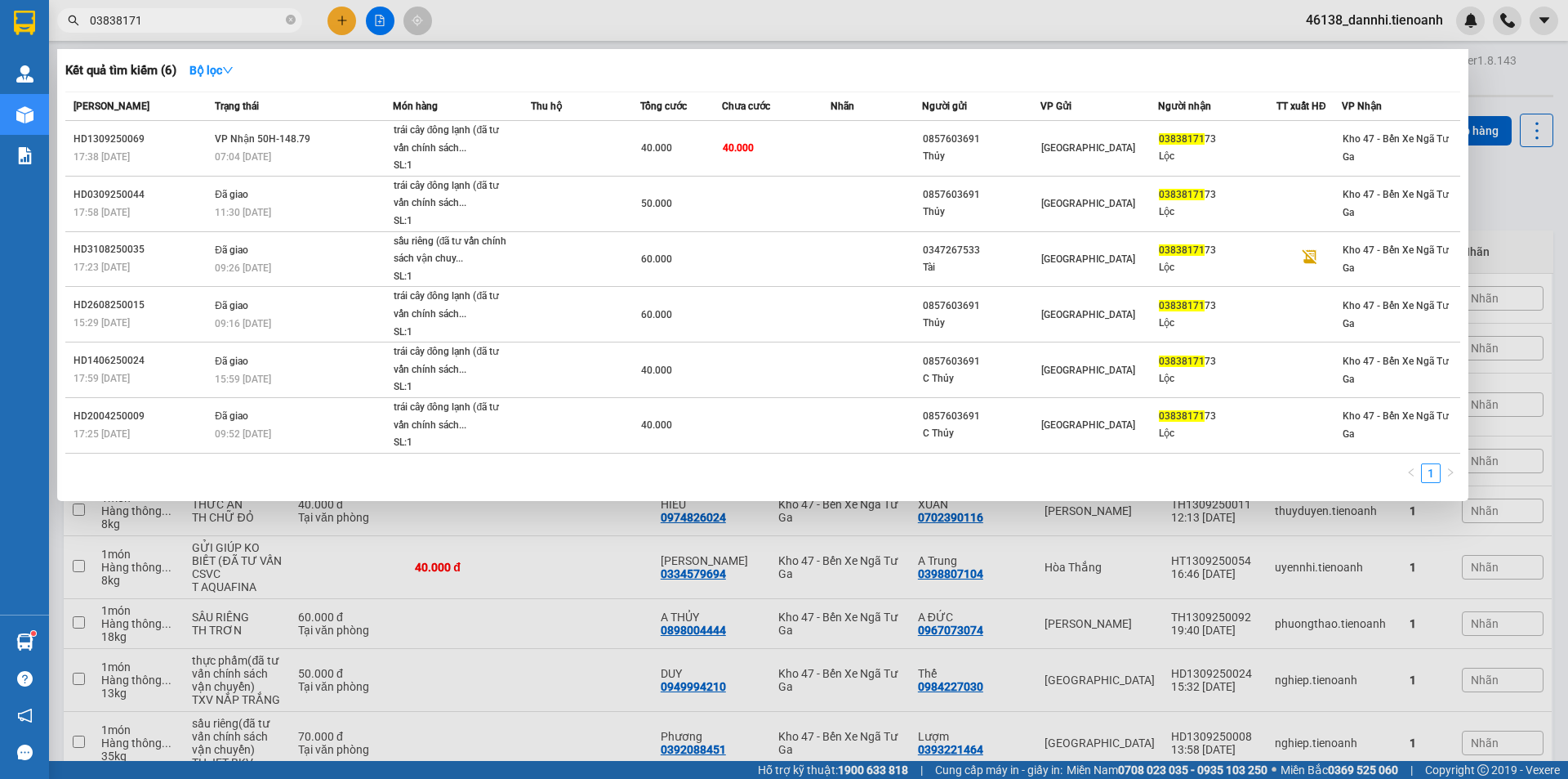
click at [235, 23] on input "03838171" at bounding box center [185, 21] width 193 height 18
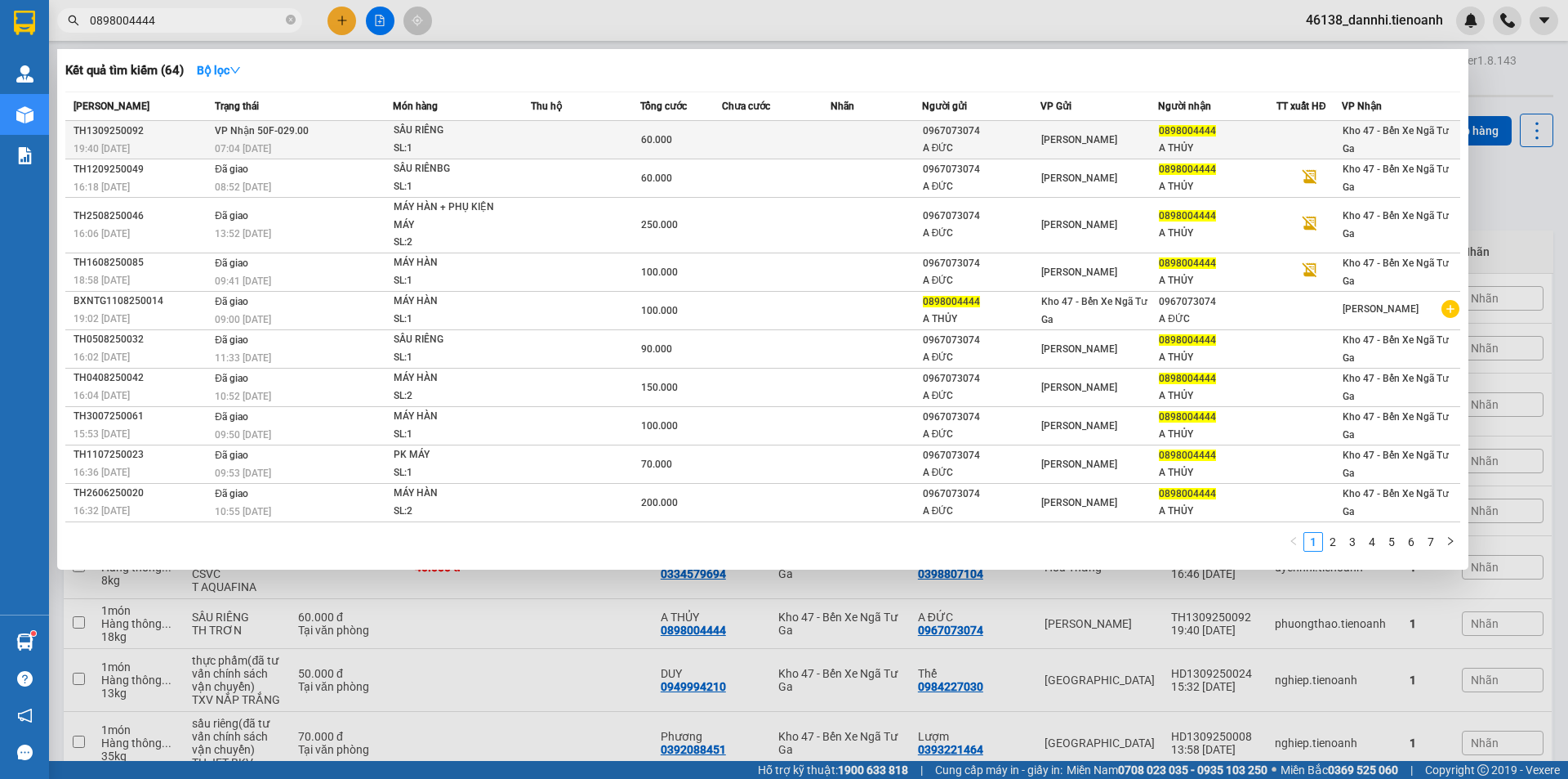
type input "0898004444"
click at [409, 154] on div "SL: 1" at bounding box center [455, 149] width 122 height 18
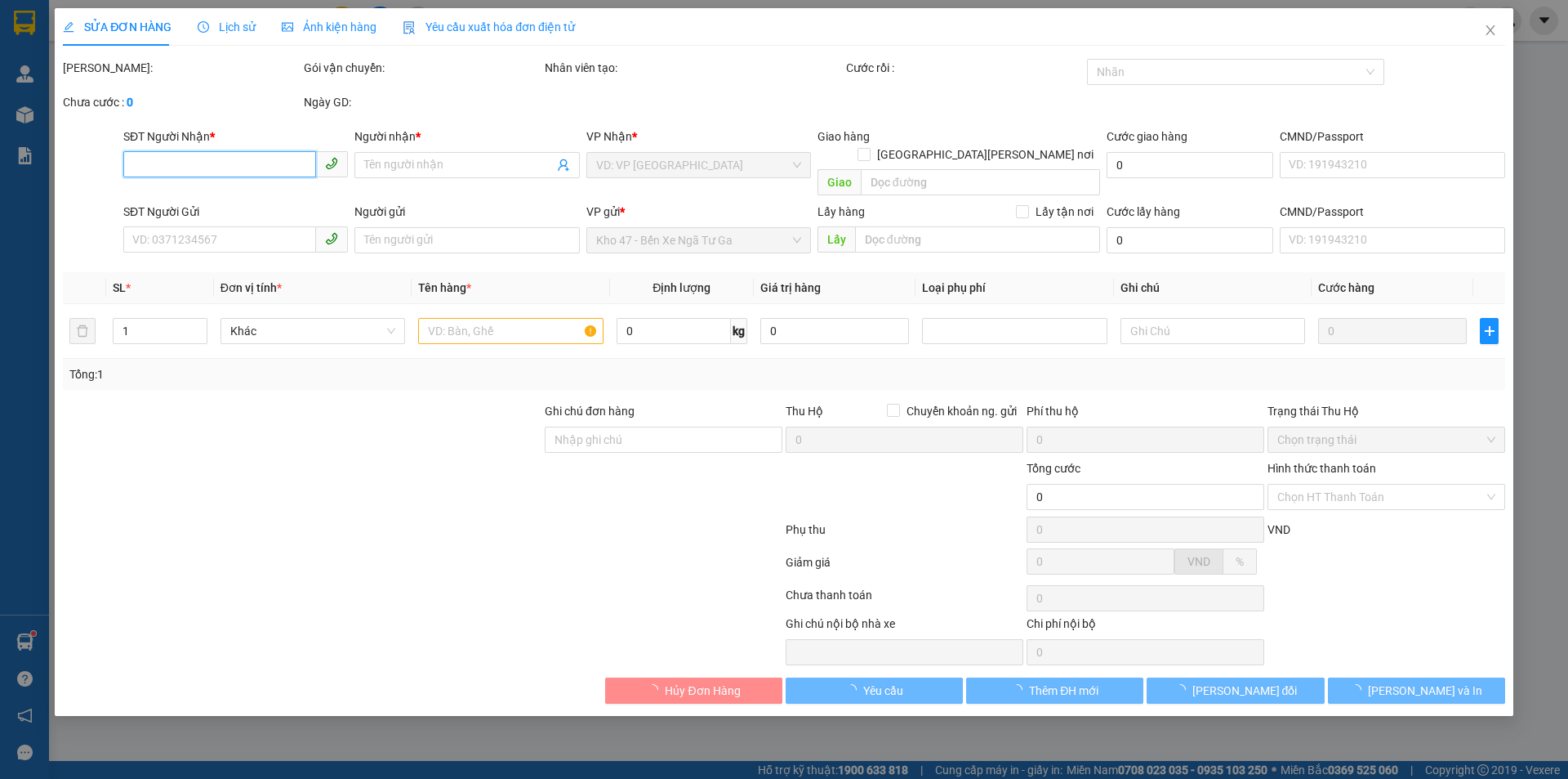
type input "0898004444"
type input "A THỦY"
type input "0967073074"
type input "A ĐỨC"
type input "60.000"
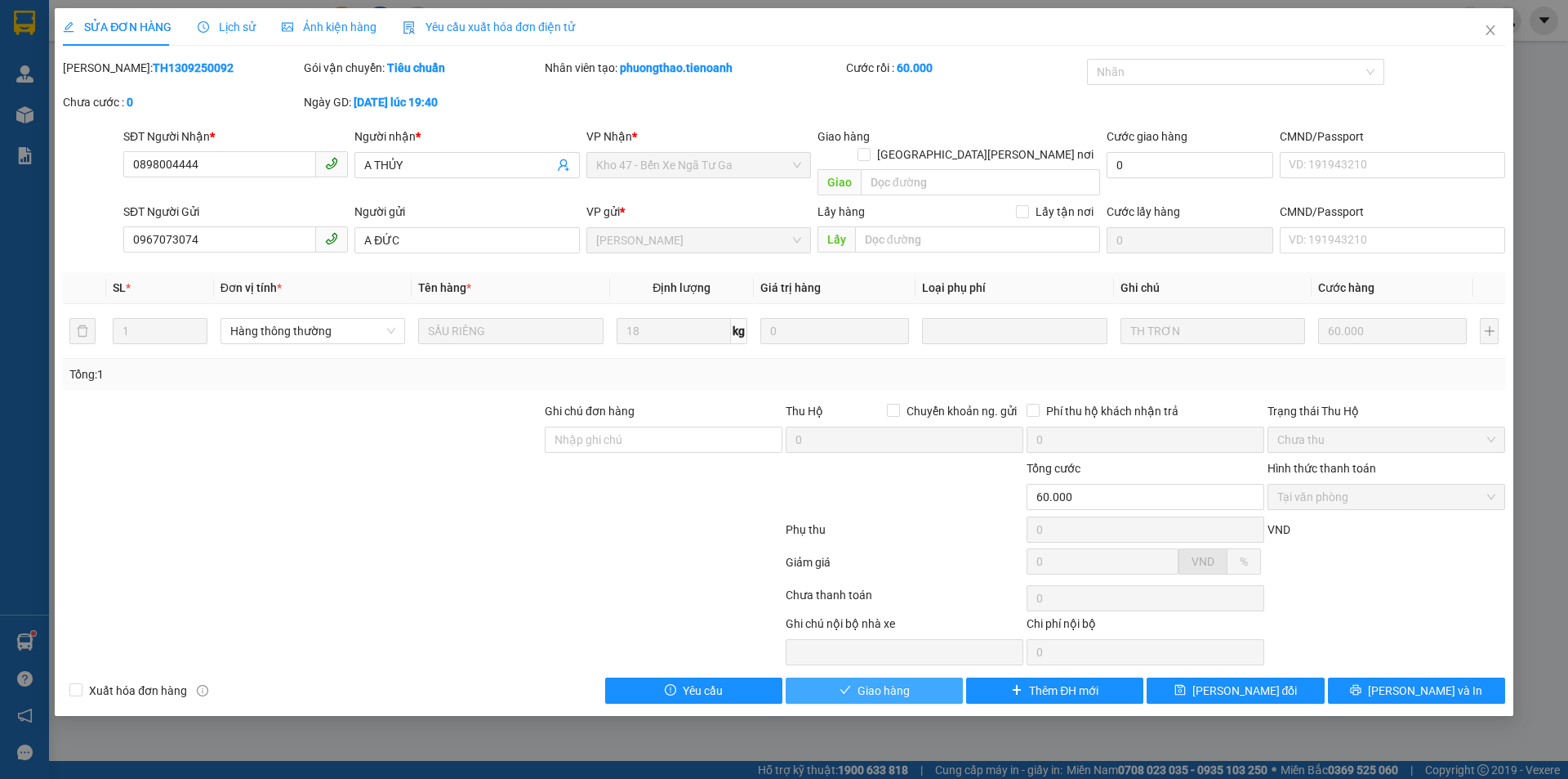
click at [863, 681] on span "Giao hàng" at bounding box center [883, 690] width 52 height 18
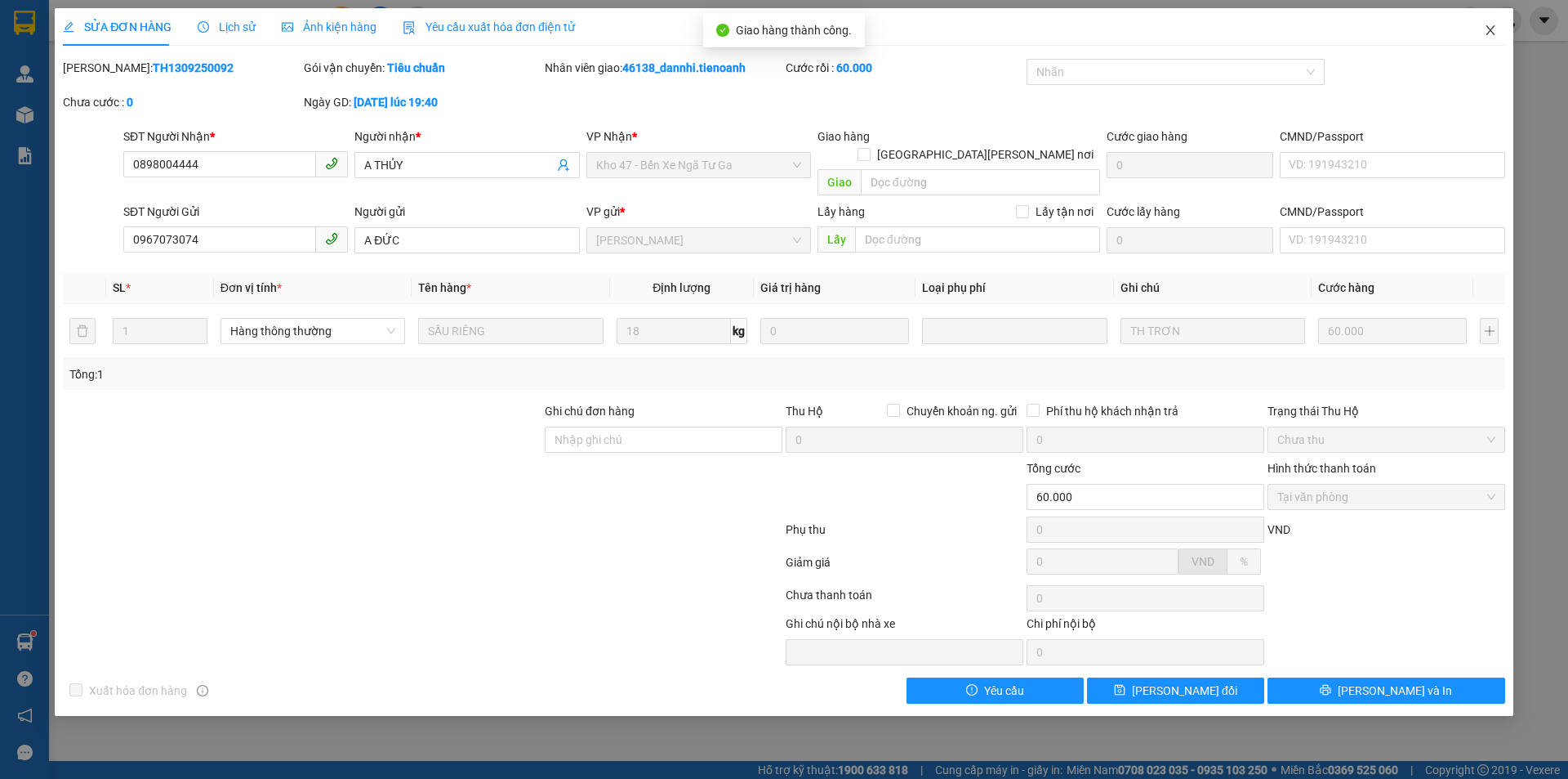
click at [1492, 28] on icon "close" at bounding box center [1489, 30] width 9 height 10
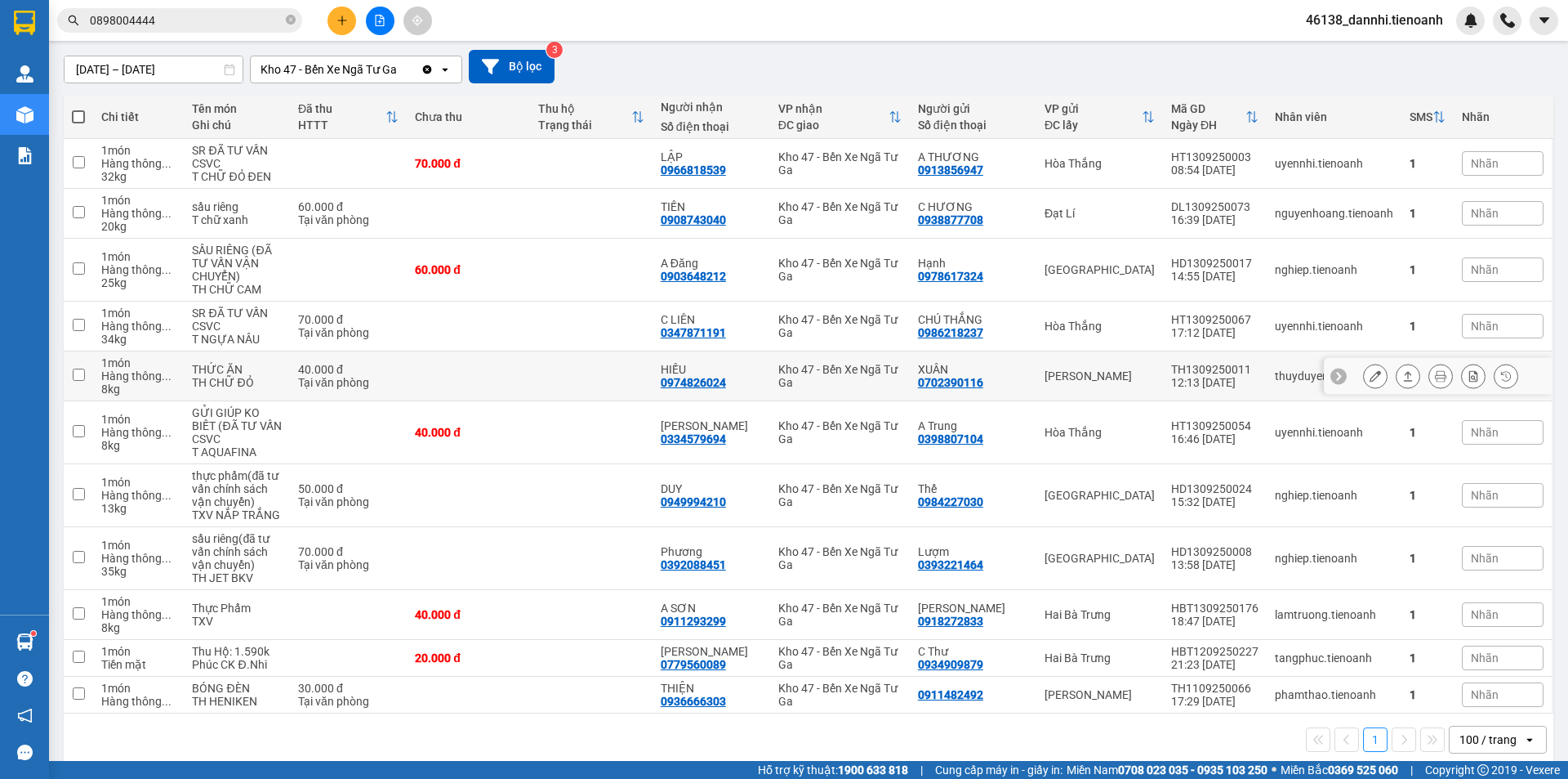
scroll to position [142, 0]
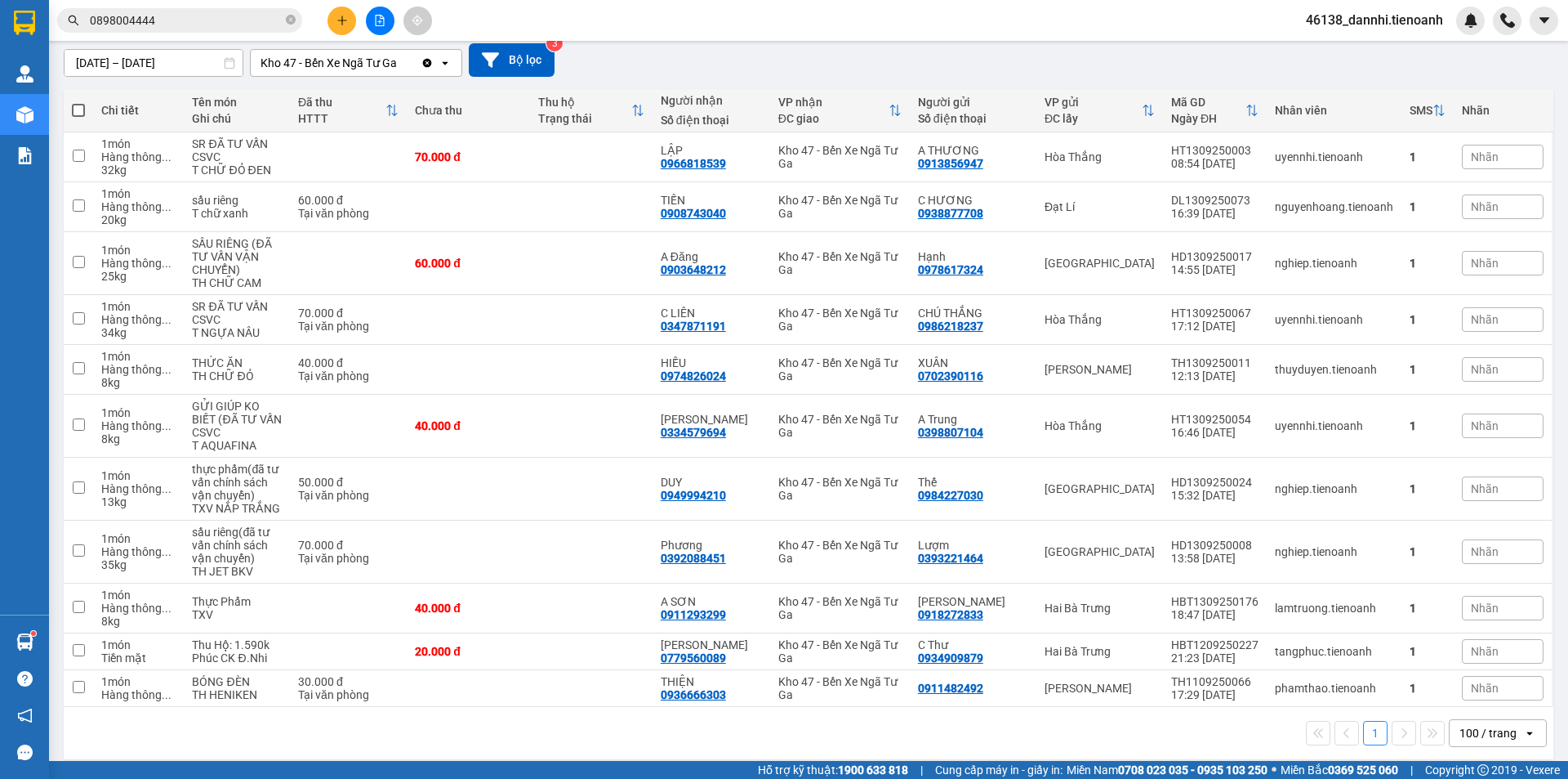
click at [917, 719] on div "1 100 / trang open" at bounding box center [809, 732] width 1477 height 27
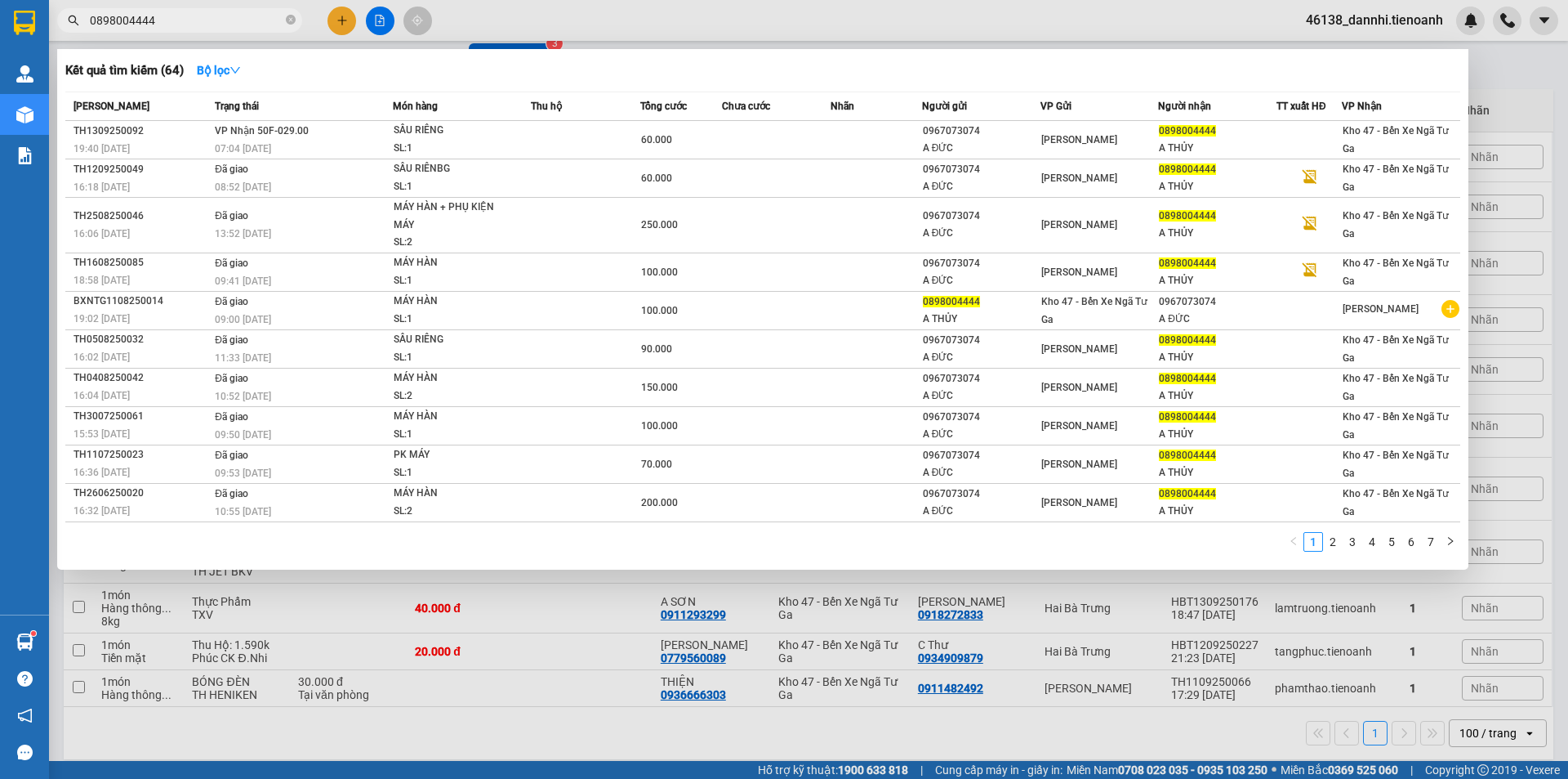
click at [249, 19] on input "0898004444" at bounding box center [185, 21] width 193 height 18
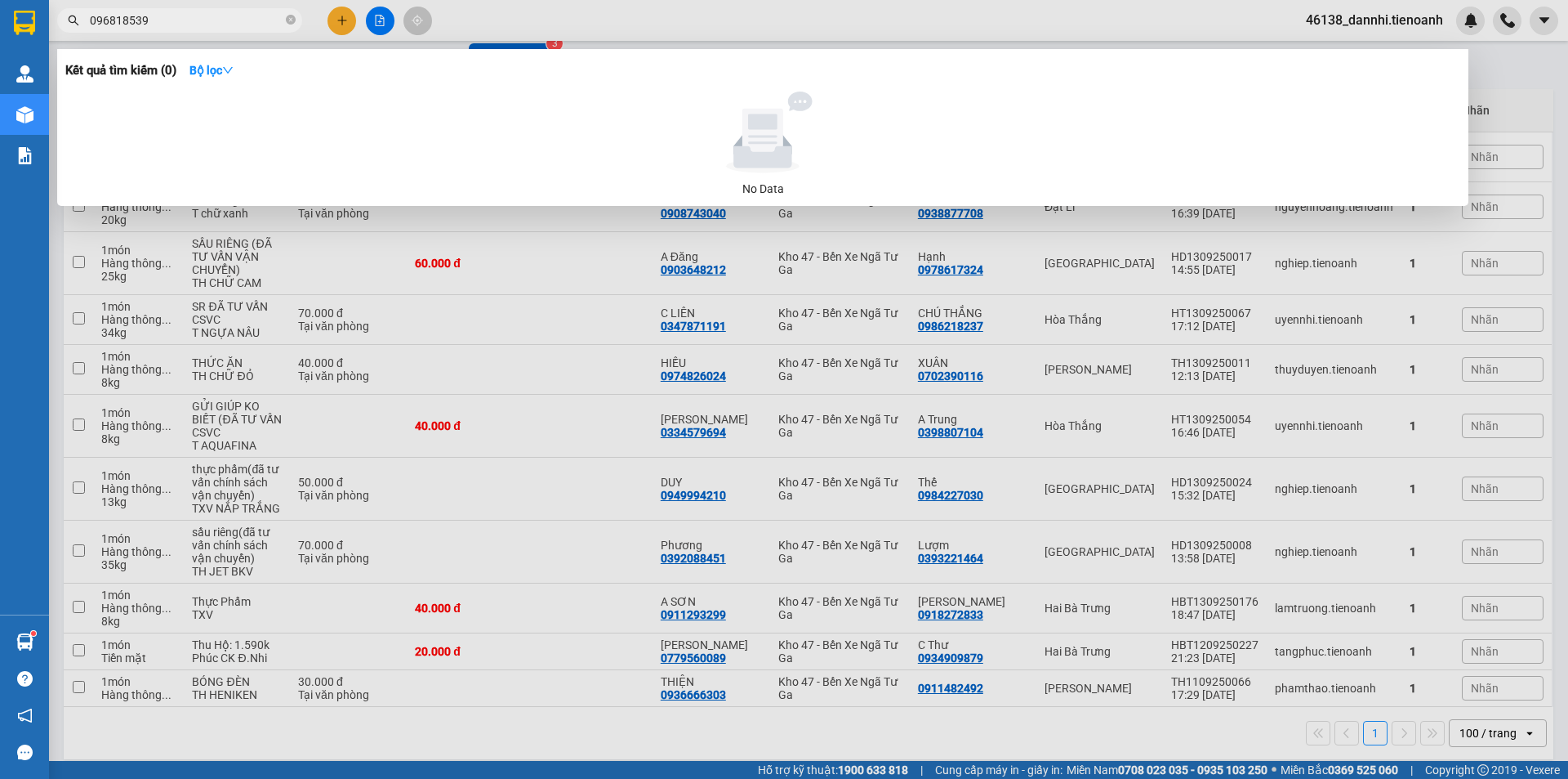
click at [175, 22] on input "096818539" at bounding box center [185, 21] width 193 height 18
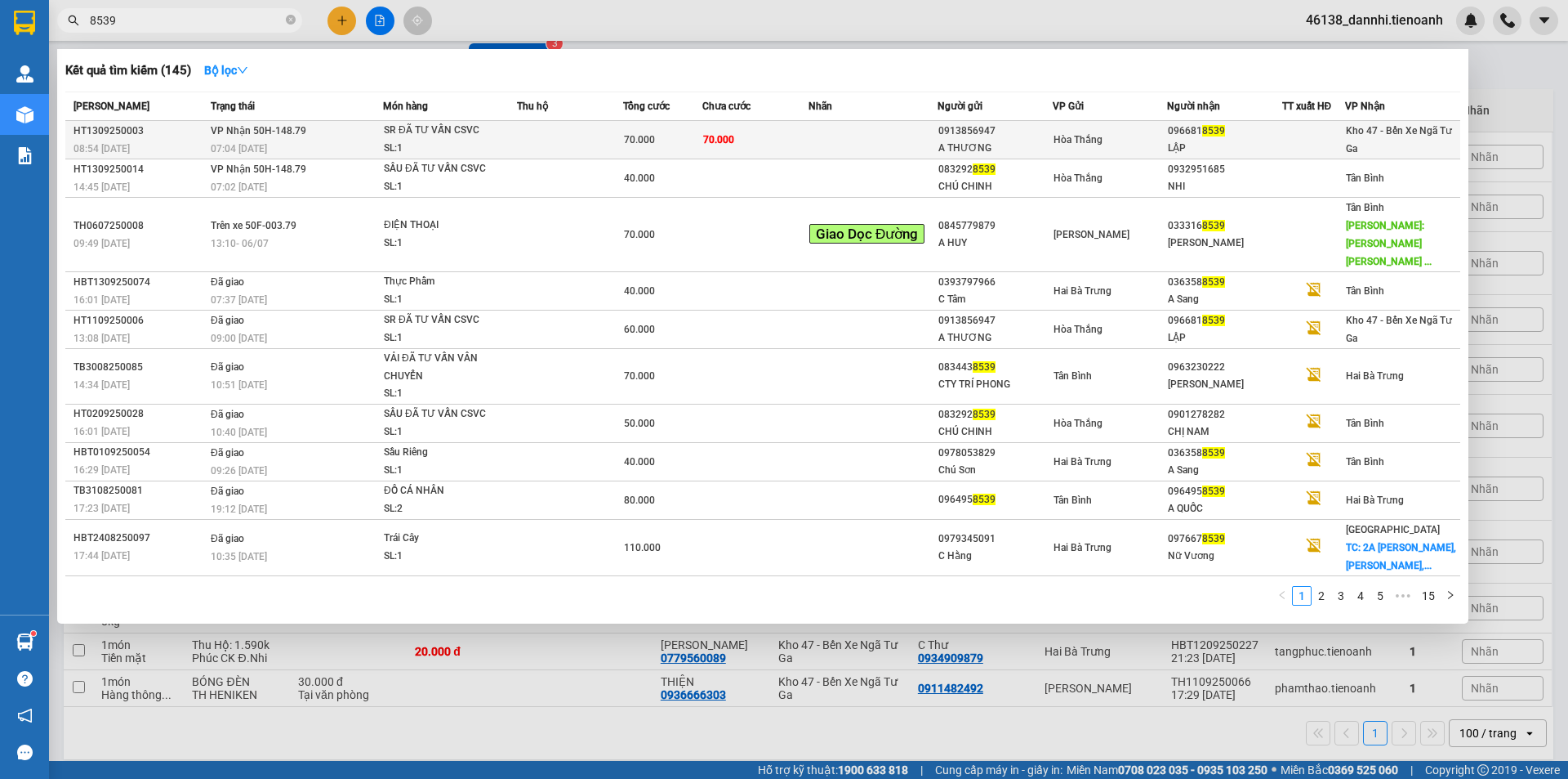
type input "8539"
click at [639, 138] on span "70.000" at bounding box center [640, 140] width 31 height 12
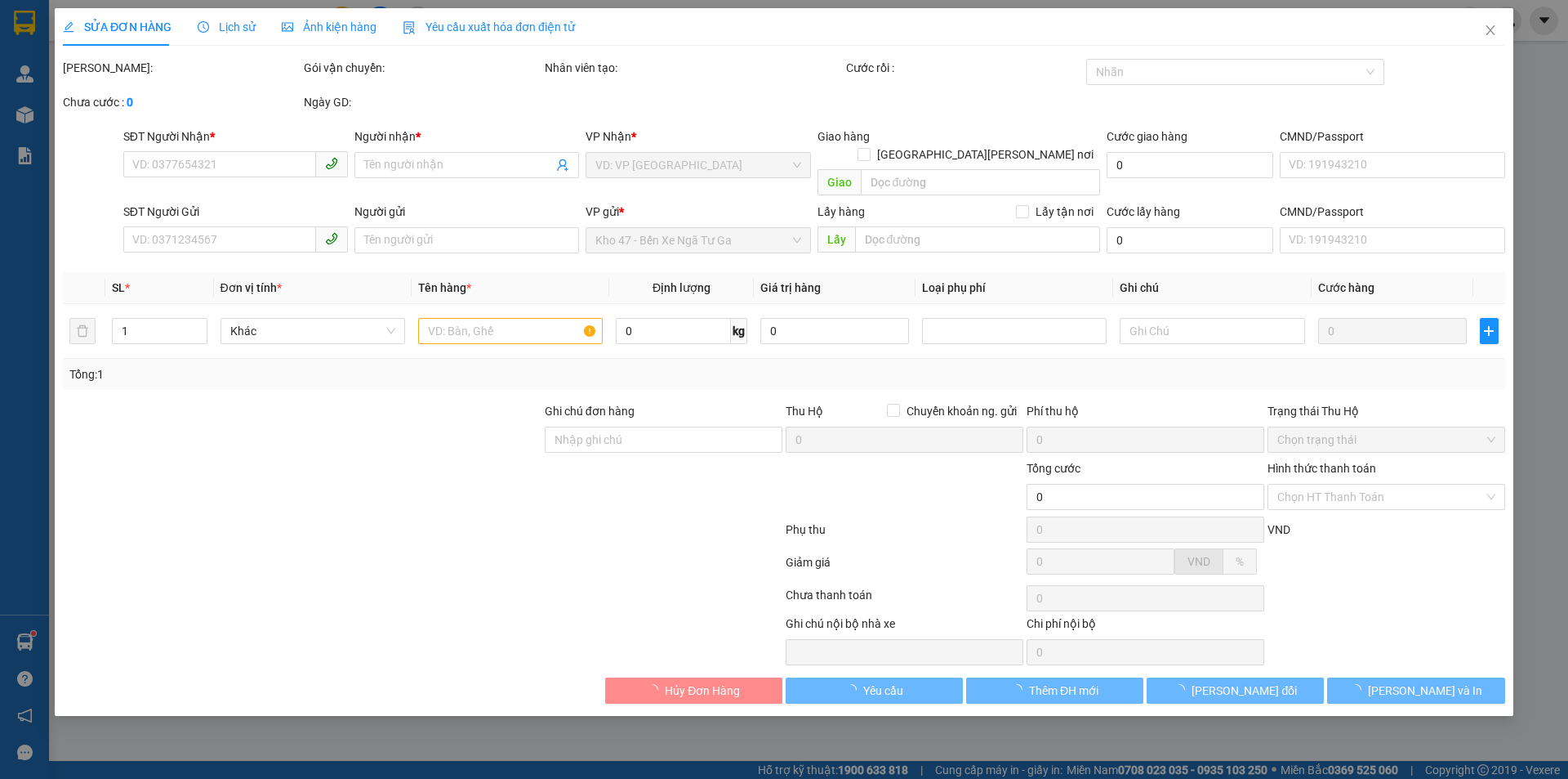
type input "0966818539"
type input "LẬP"
type input "0913856947"
type input "A THƯƠNG"
type input "70.000"
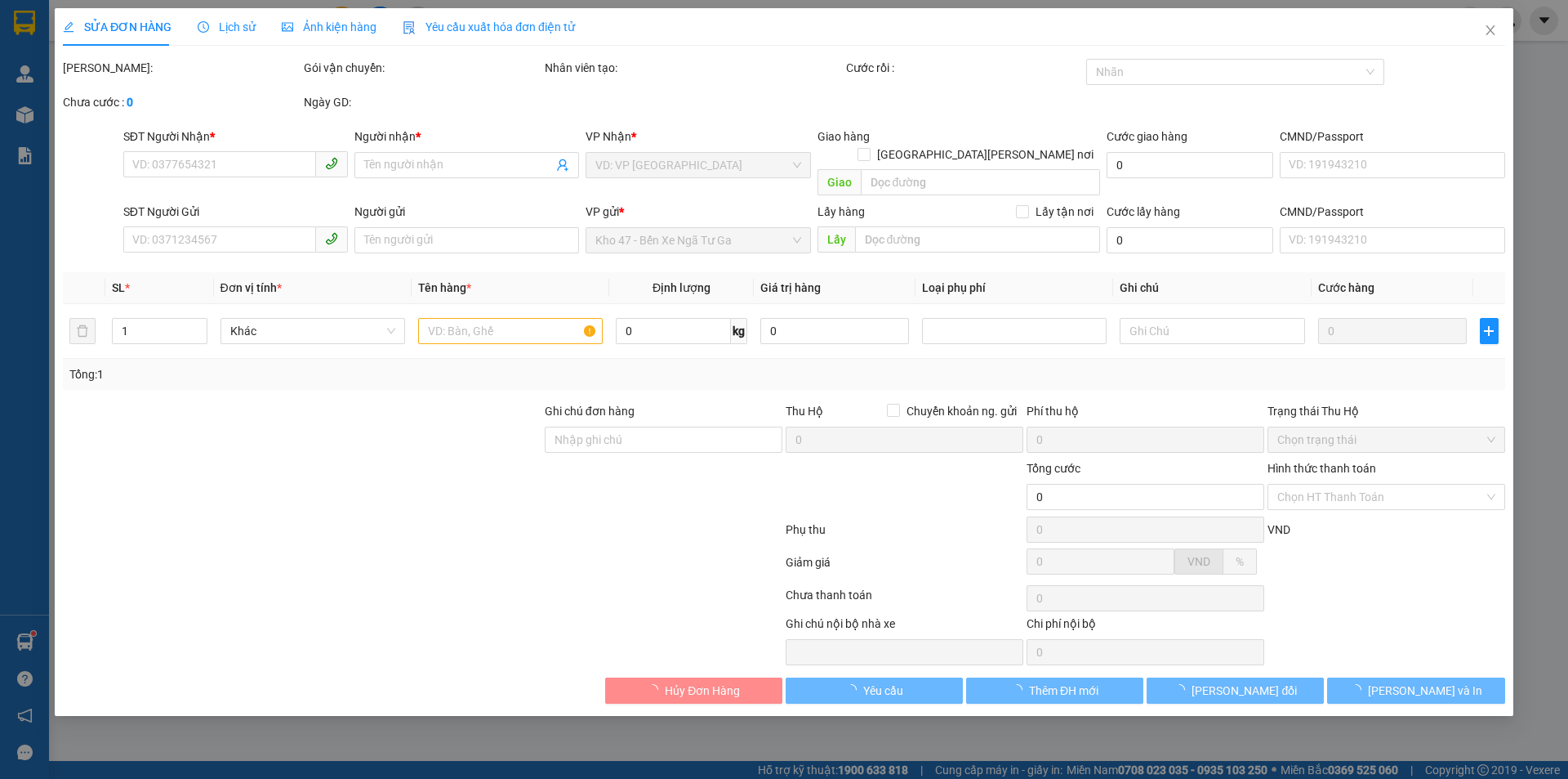
type input "70.000"
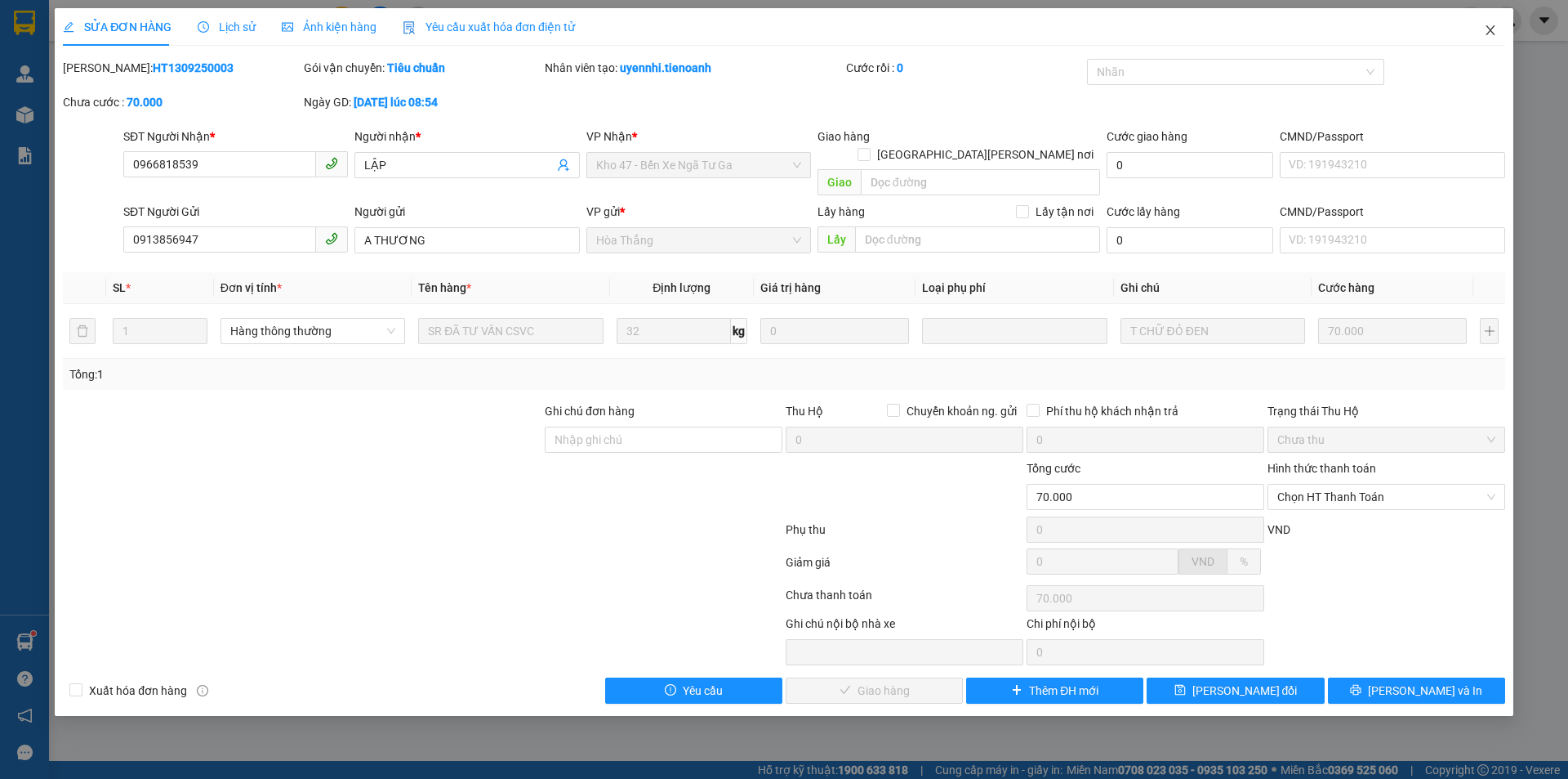
drag, startPoint x: 1488, startPoint y: 39, endPoint x: 270, endPoint y: 46, distance: 1218.0
click at [1480, 36] on span "Close" at bounding box center [1490, 31] width 46 height 46
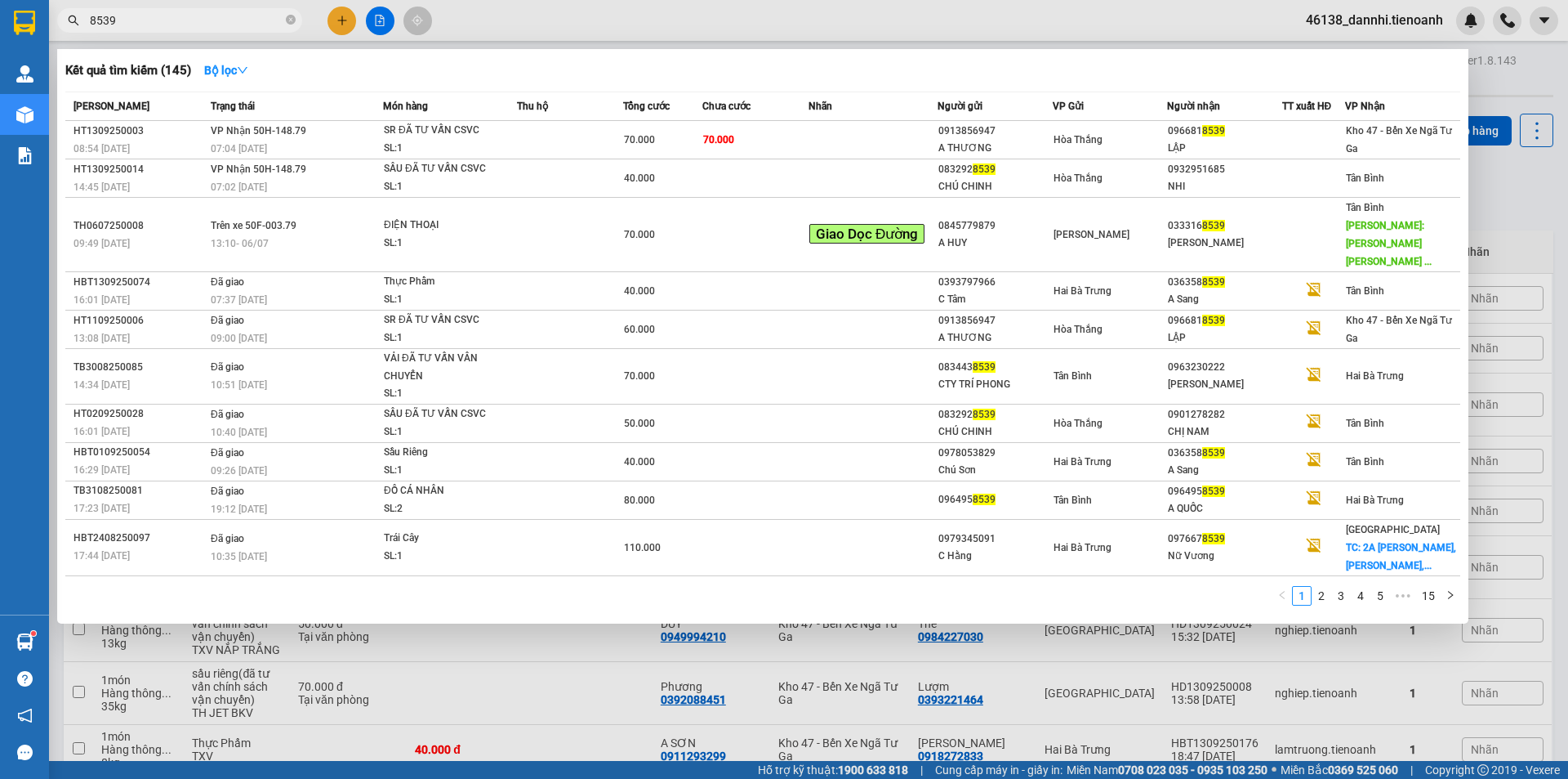
click at [193, 26] on input "8539" at bounding box center [185, 21] width 193 height 18
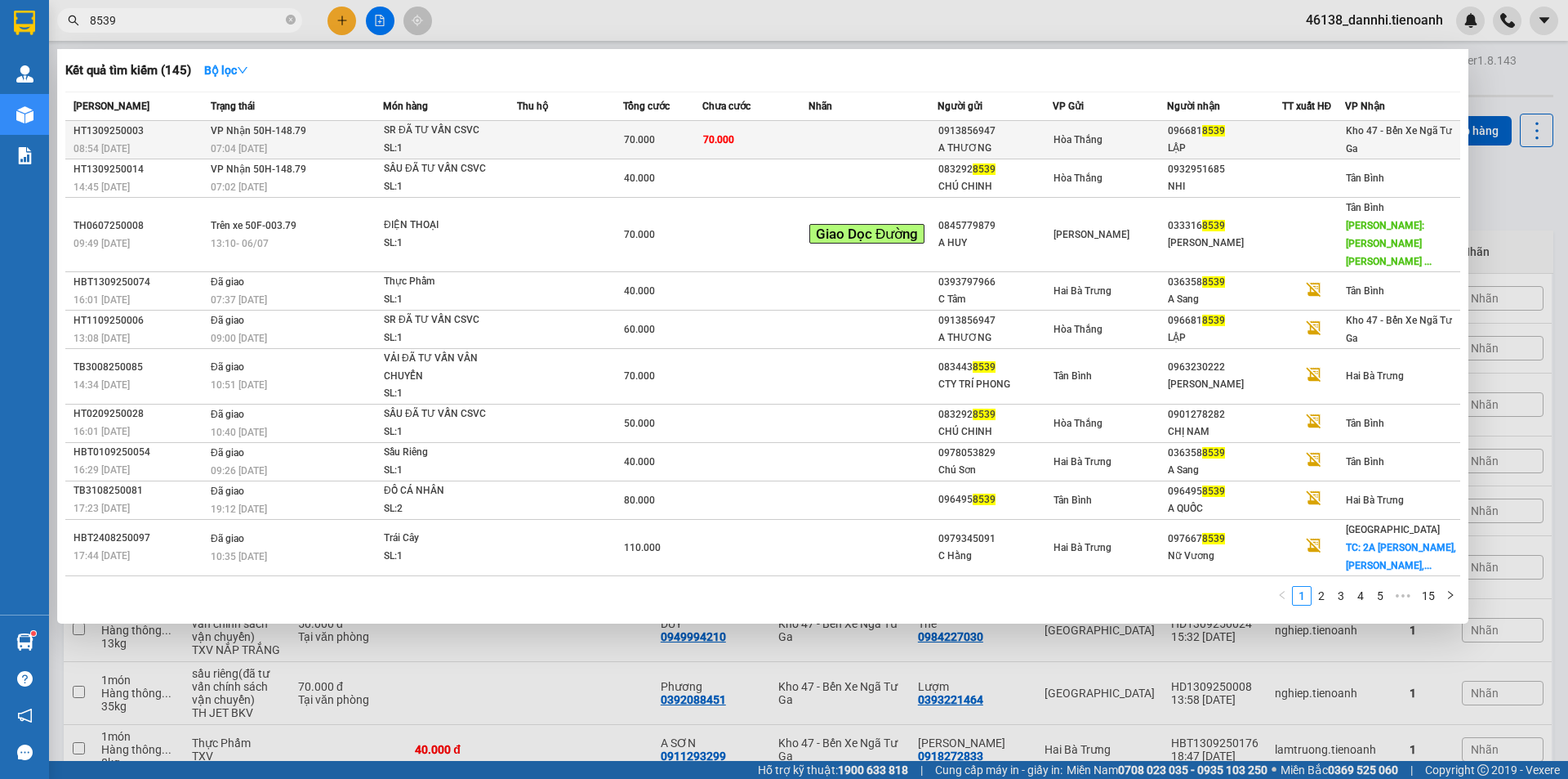
click at [378, 141] on div "07:04 [DATE]" at bounding box center [297, 149] width 172 height 18
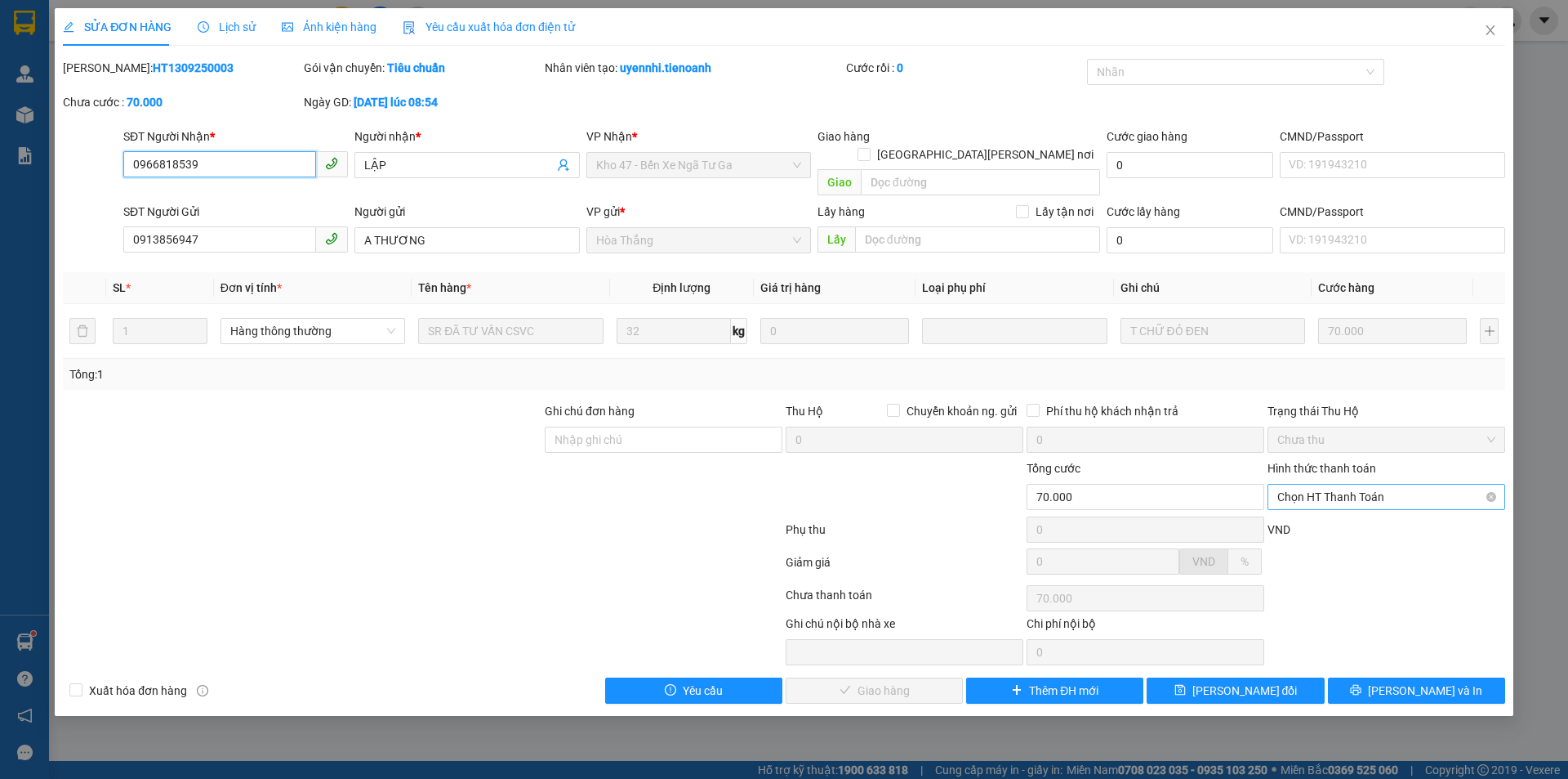
click at [1361, 485] on span "Chọn HT Thanh Toán" at bounding box center [1386, 496] width 218 height 25
click at [1340, 510] on div "Tại văn phòng" at bounding box center [1386, 512] width 218 height 18
type input "0"
click at [836, 678] on button "[PERSON_NAME] và Giao hàng" at bounding box center [874, 690] width 177 height 27
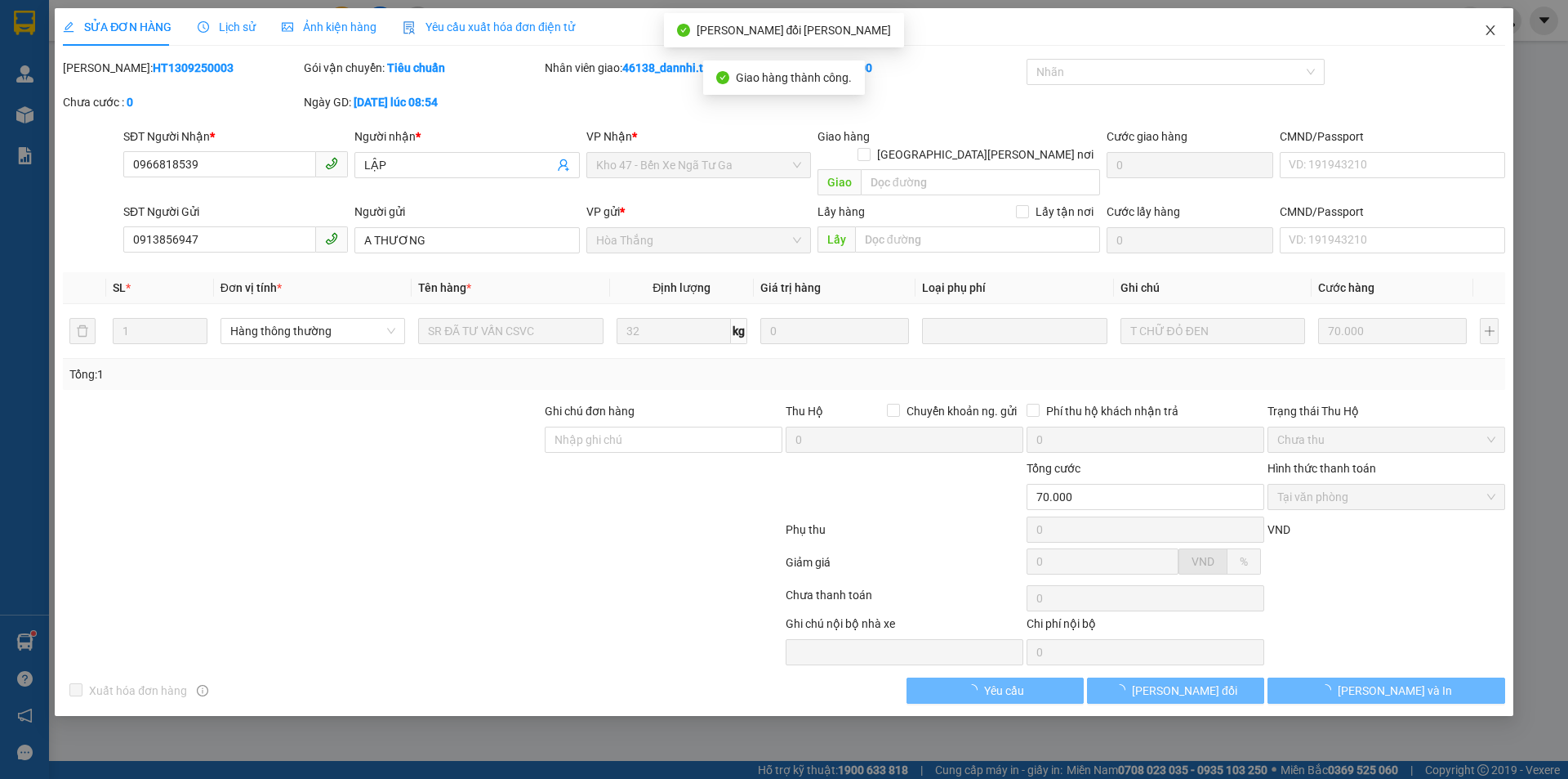
click at [1487, 27] on icon "close" at bounding box center [1489, 30] width 9 height 10
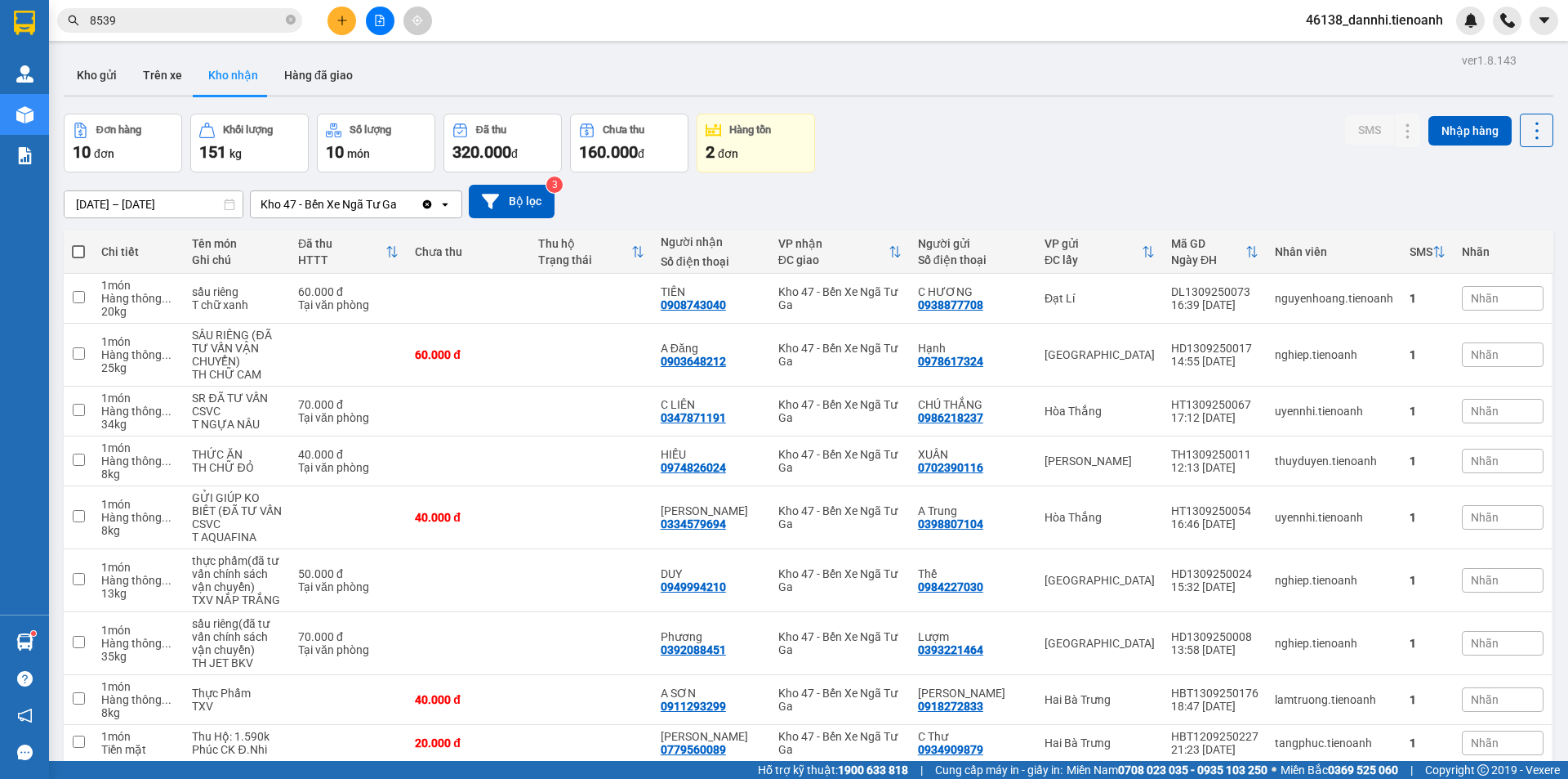
drag, startPoint x: 820, startPoint y: 29, endPoint x: 806, endPoint y: 44, distance: 20.5
click at [810, 43] on section "Kết quả tìm kiếm ( 145 ) Bộ lọc Mã ĐH Trạng thái Món hàng Thu hộ Tổng cước Chưa…" at bounding box center [784, 390] width 1568 height 779
click at [216, 8] on span "8539" at bounding box center [180, 20] width 245 height 25
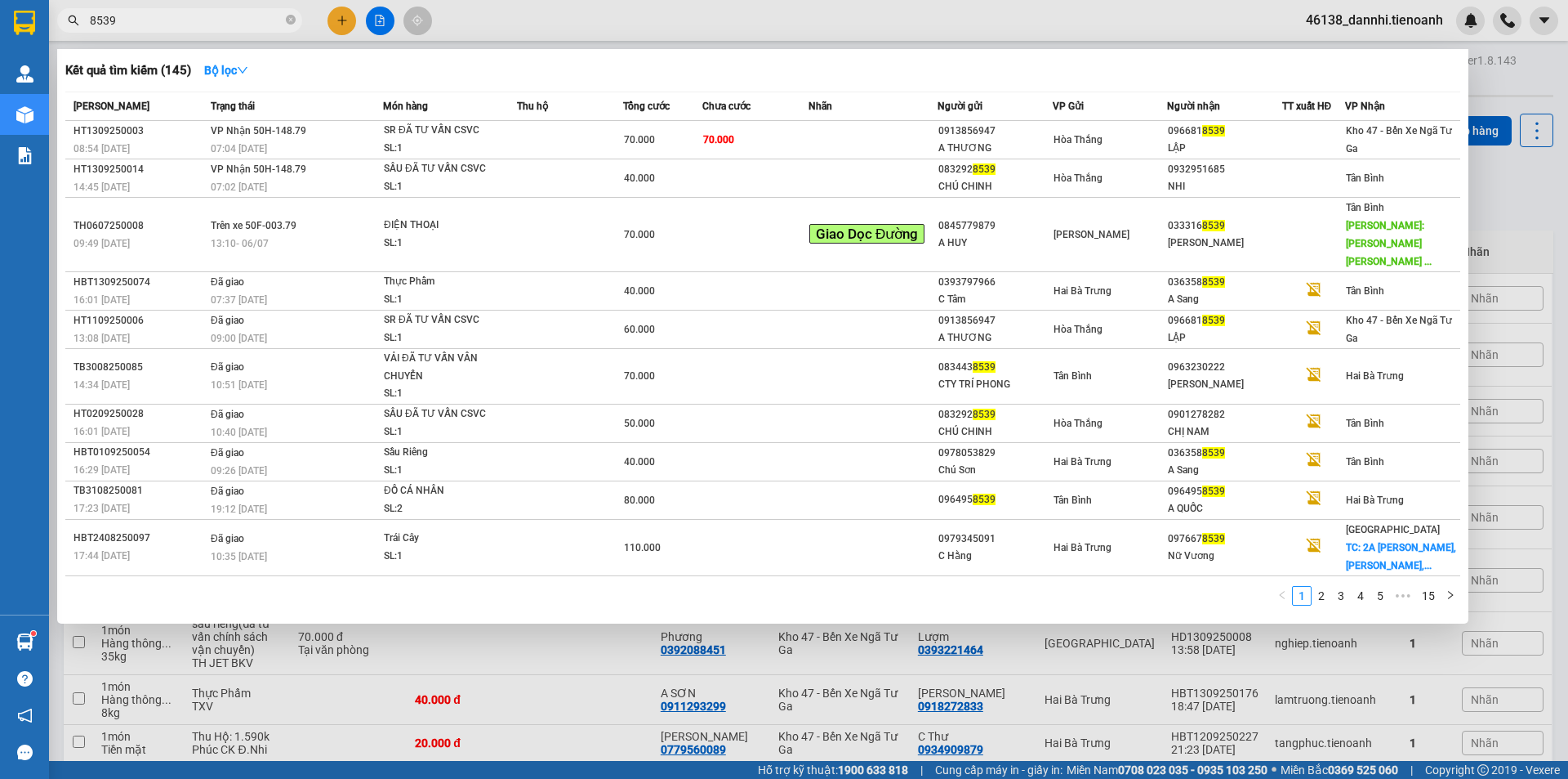
click at [217, 18] on input "8539" at bounding box center [185, 21] width 193 height 18
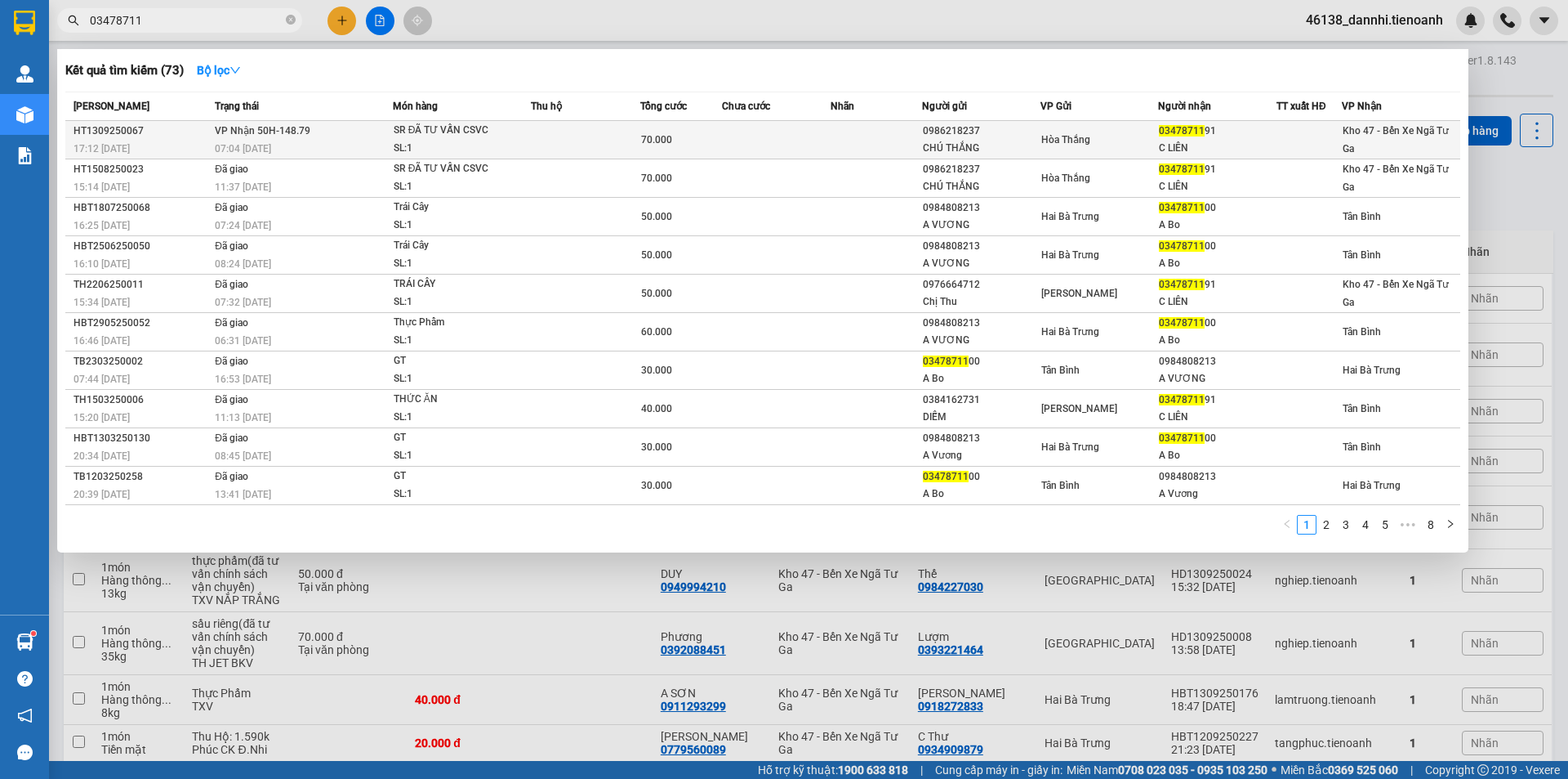
type input "03478711"
click at [282, 126] on span "VP Nhận 50H-148.79" at bounding box center [262, 131] width 96 height 12
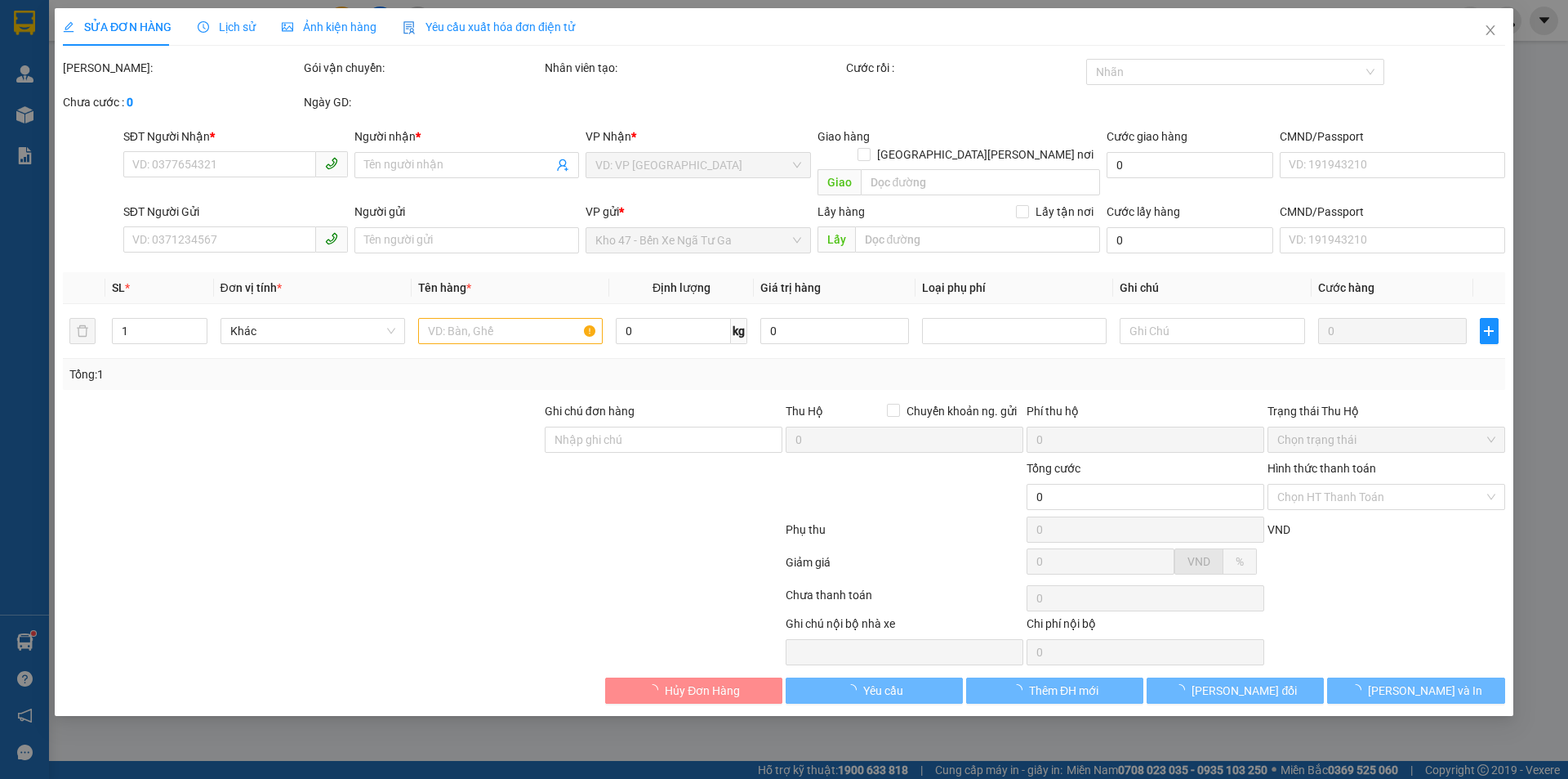
type input "0347871191"
type input "C LIÊN"
type input "0986218237"
type input "CHÚ THẮNG"
type input "04206915751"
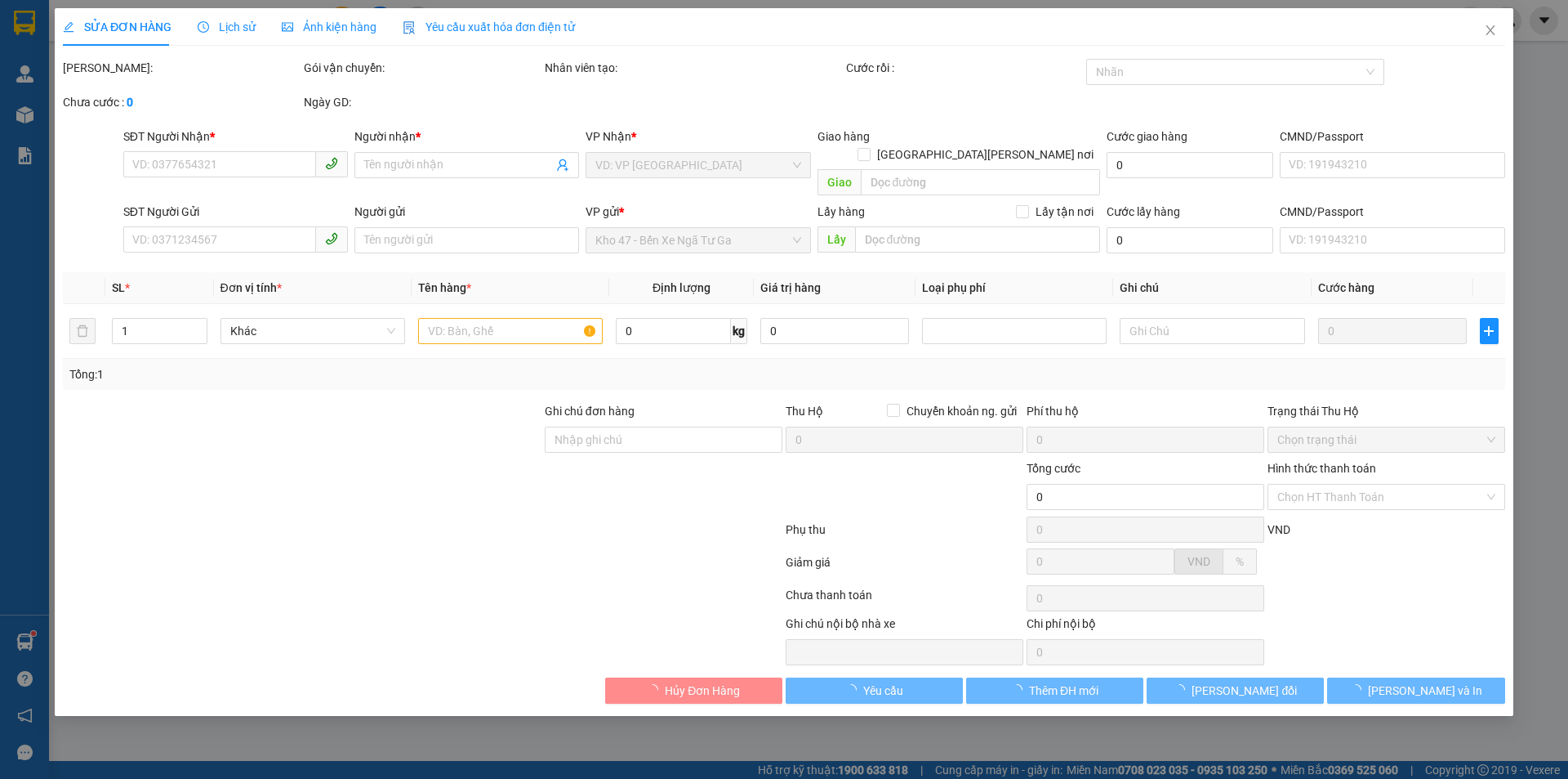
type input "70.000"
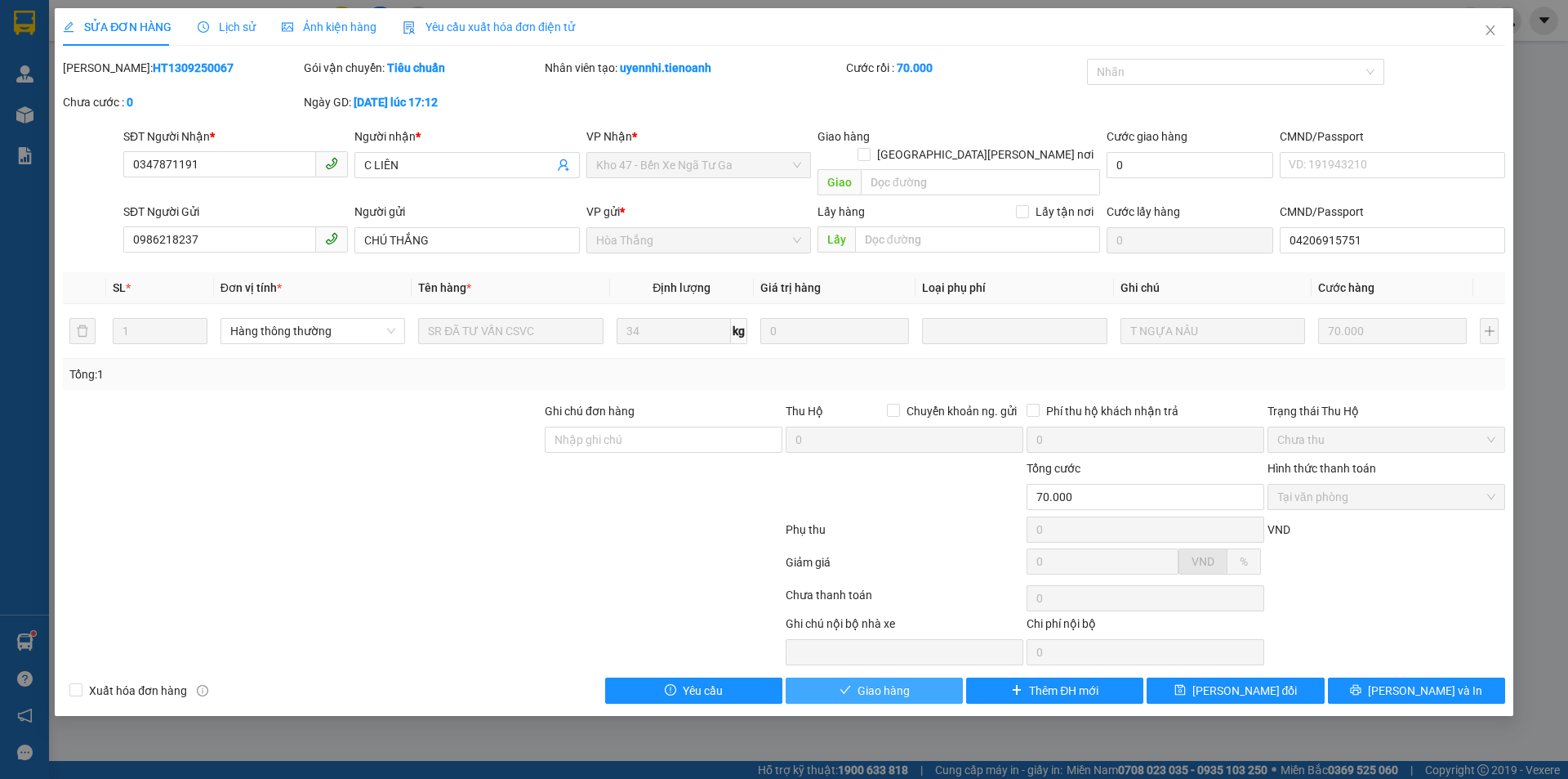
click at [868, 681] on span "Giao hàng" at bounding box center [883, 690] width 52 height 18
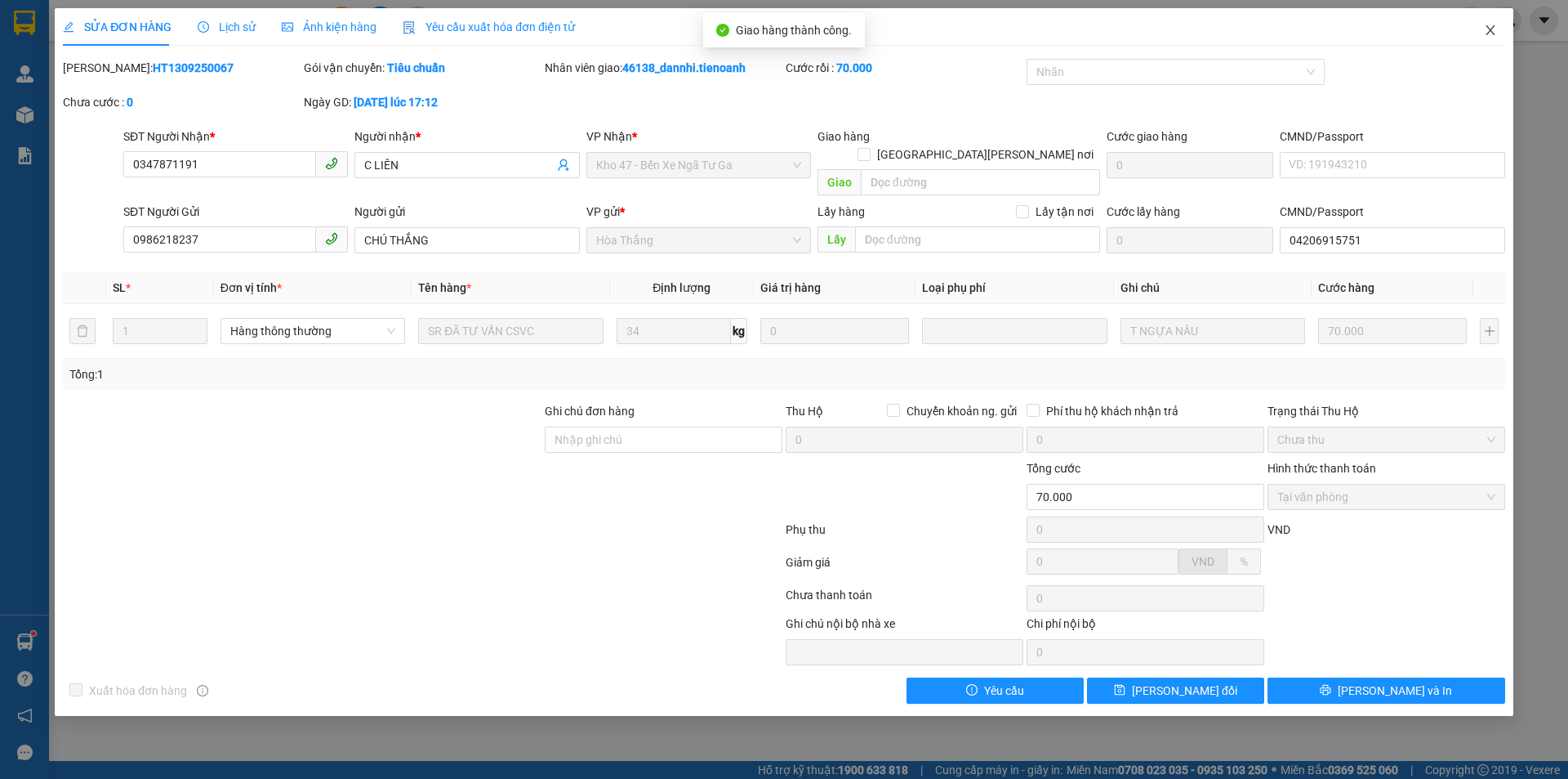
click at [1486, 33] on icon "close" at bounding box center [1490, 30] width 13 height 13
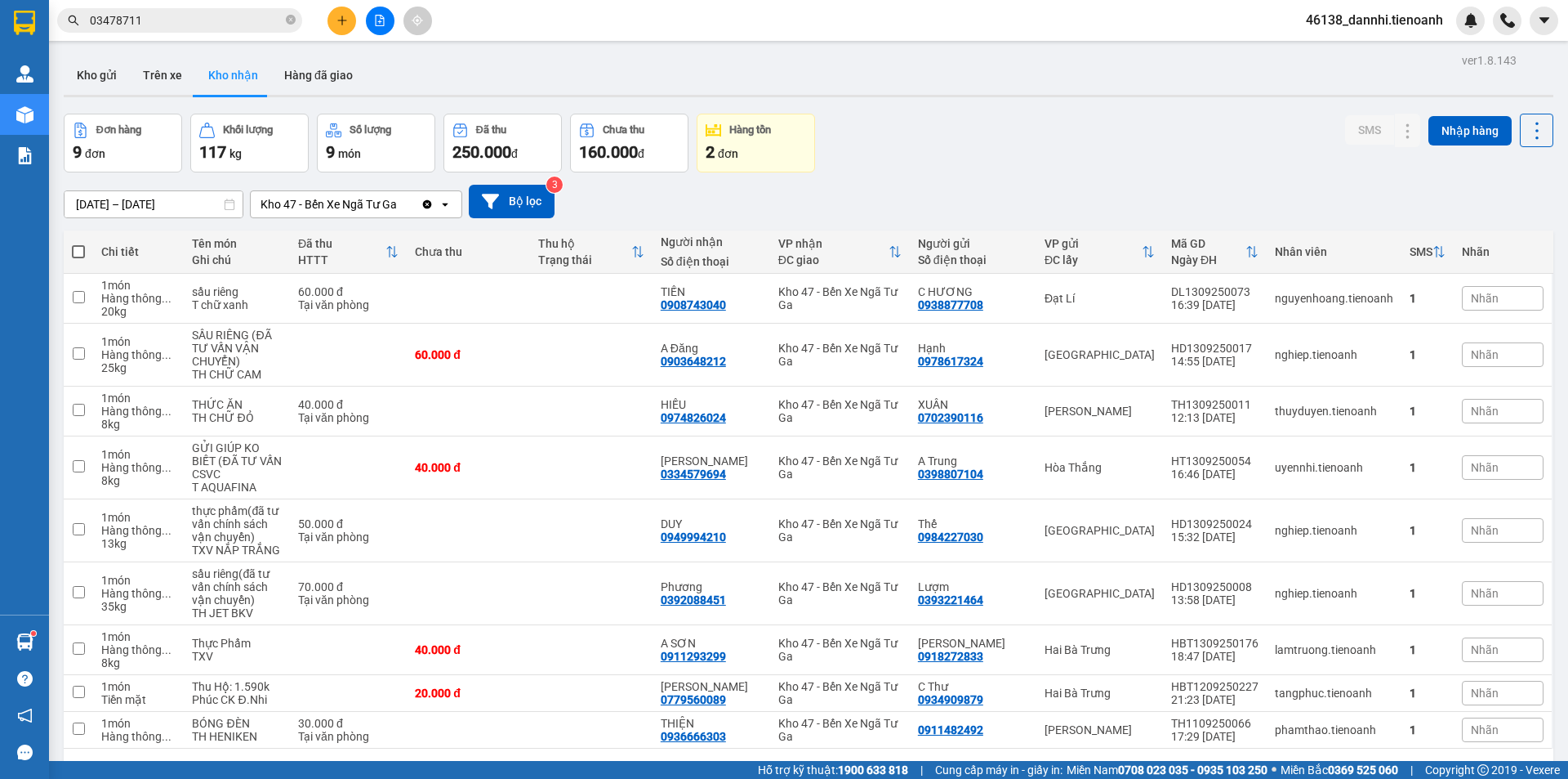
click at [1020, 174] on div "31/08/2025 – 14/09/2025 Press the down arrow key to interact with the calendar …" at bounding box center [809, 201] width 1489 height 58
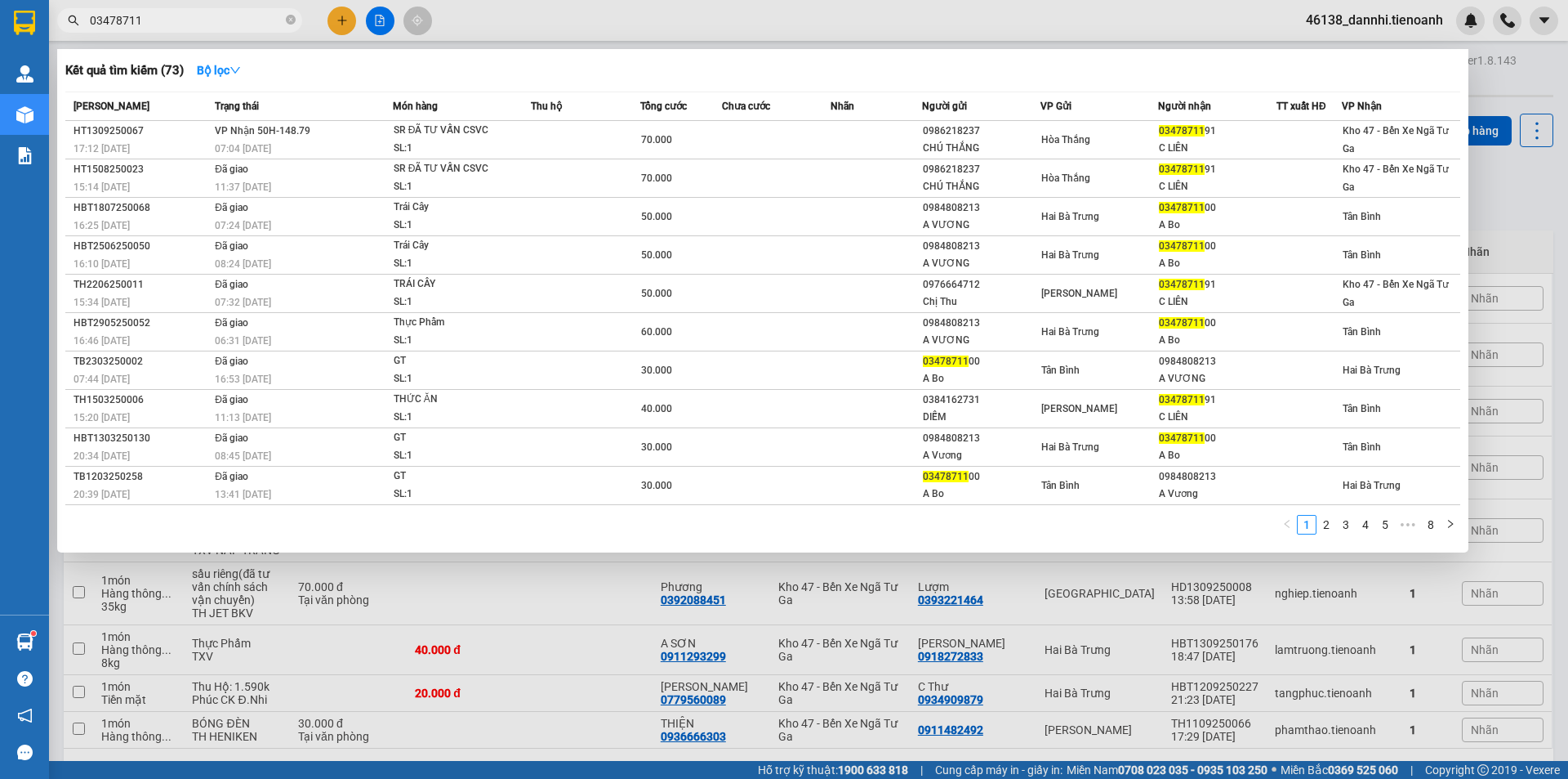
click at [259, 19] on input "03478711" at bounding box center [185, 21] width 193 height 18
click at [258, 19] on input "03478711" at bounding box center [185, 21] width 193 height 18
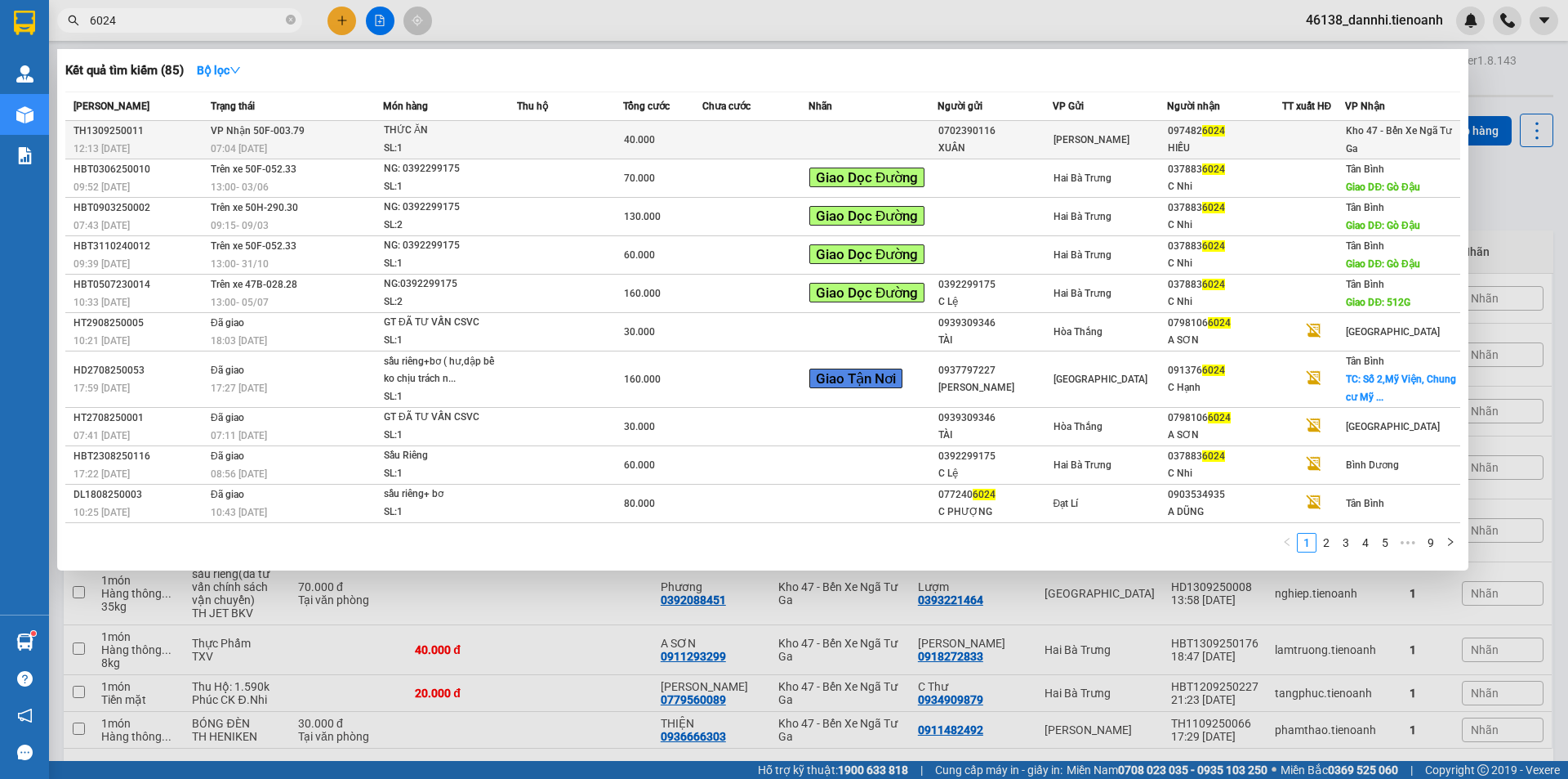
type input "6024"
click at [398, 133] on div "THỨC ĂN" at bounding box center [445, 131] width 122 height 18
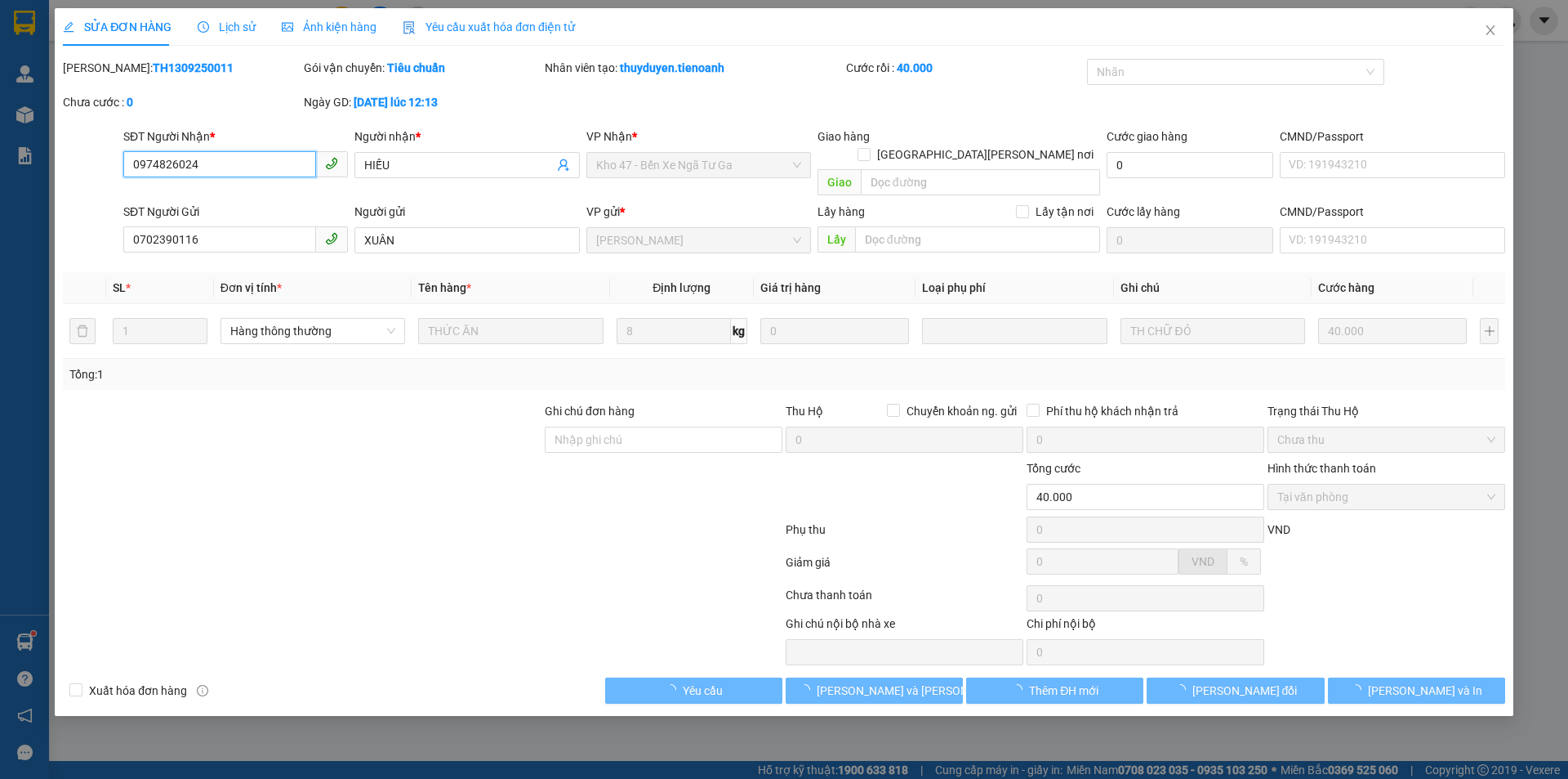
type input "0974826024"
type input "HIẾU"
type input "0702390116"
type input "XUÂN"
type input "40.000"
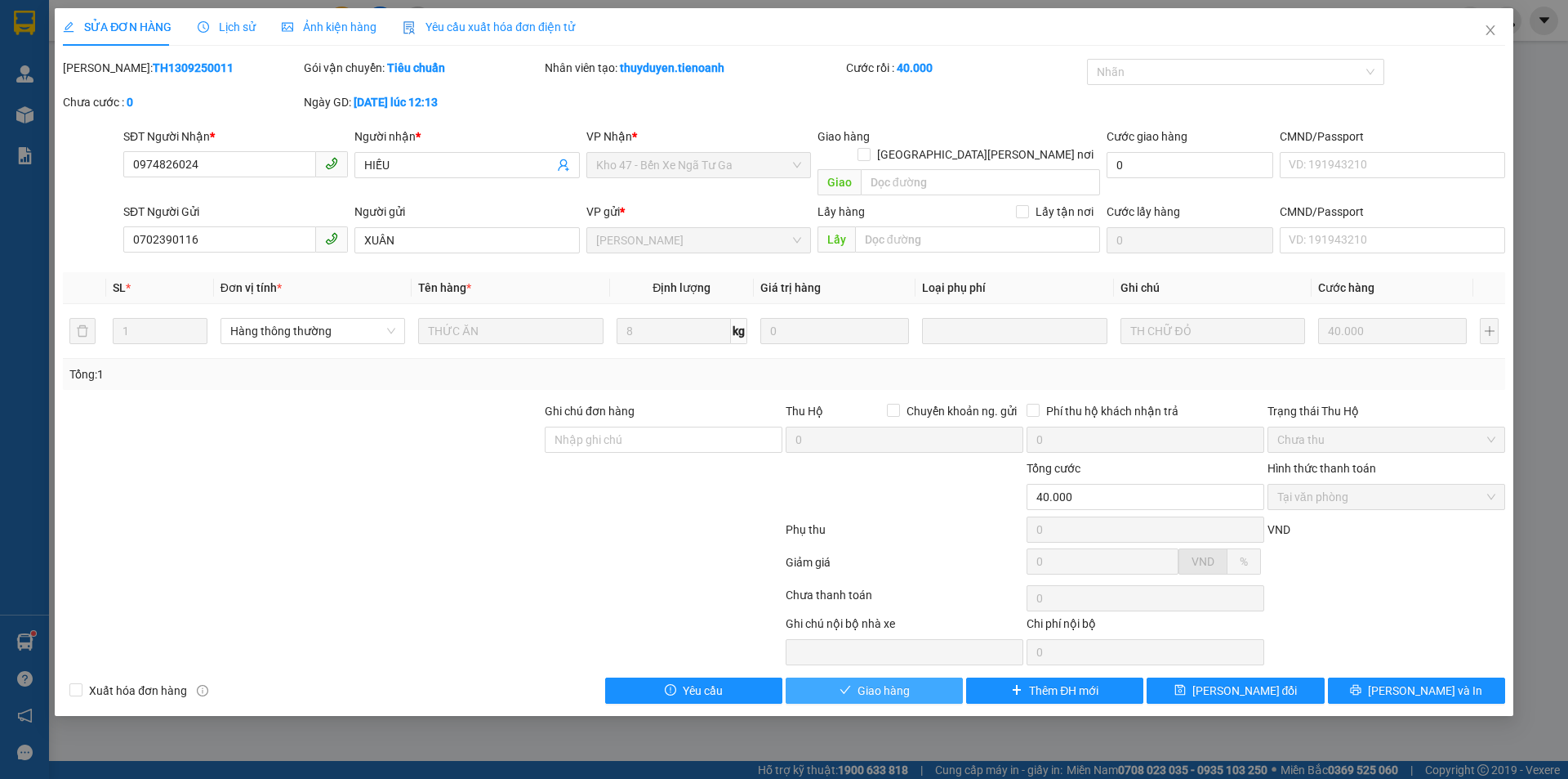
click at [858, 681] on span "Giao hàng" at bounding box center [883, 690] width 52 height 18
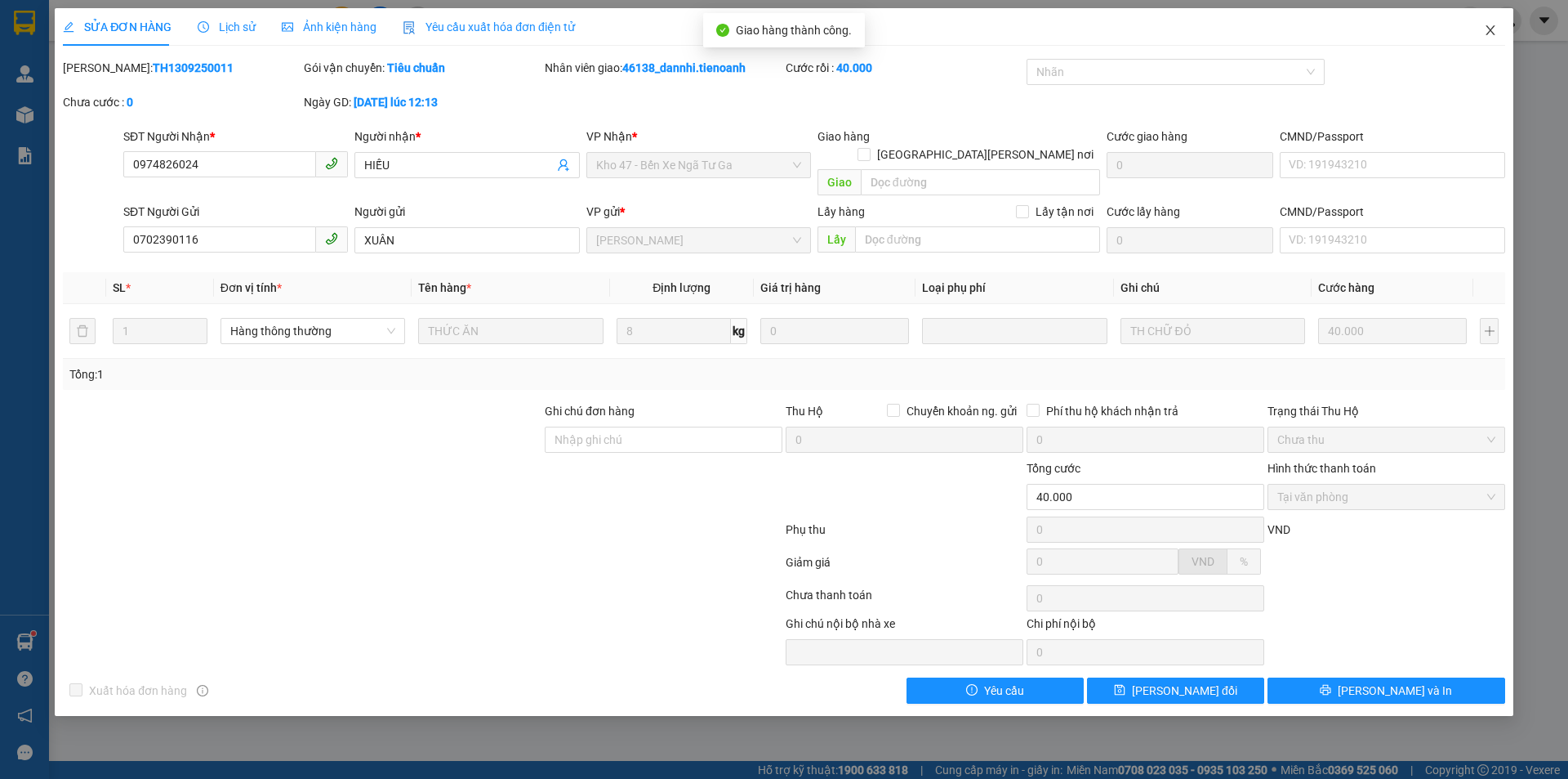
click at [1491, 34] on icon "close" at bounding box center [1490, 30] width 13 height 13
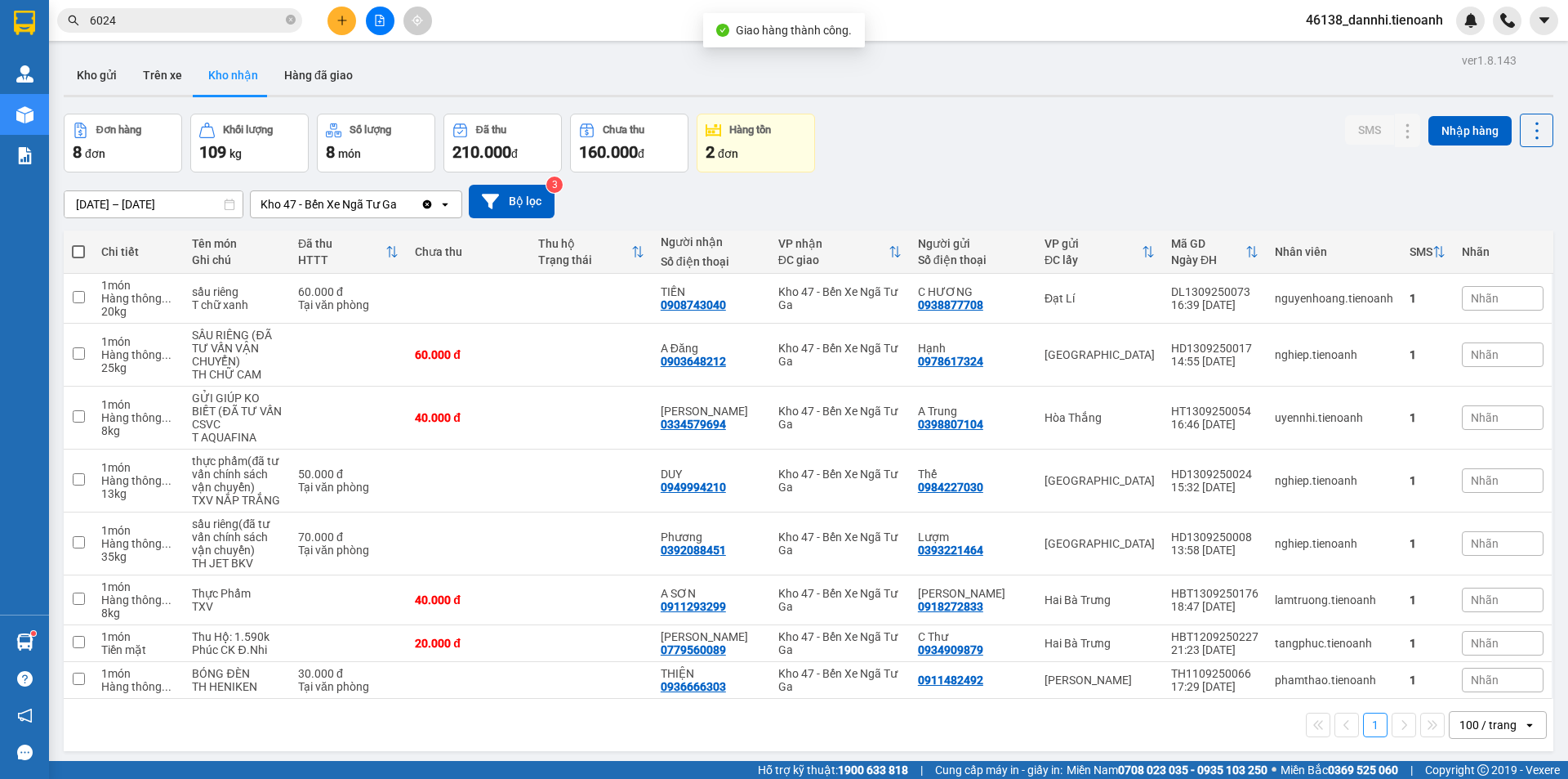
click at [256, 21] on input "6024" at bounding box center [185, 21] width 193 height 18
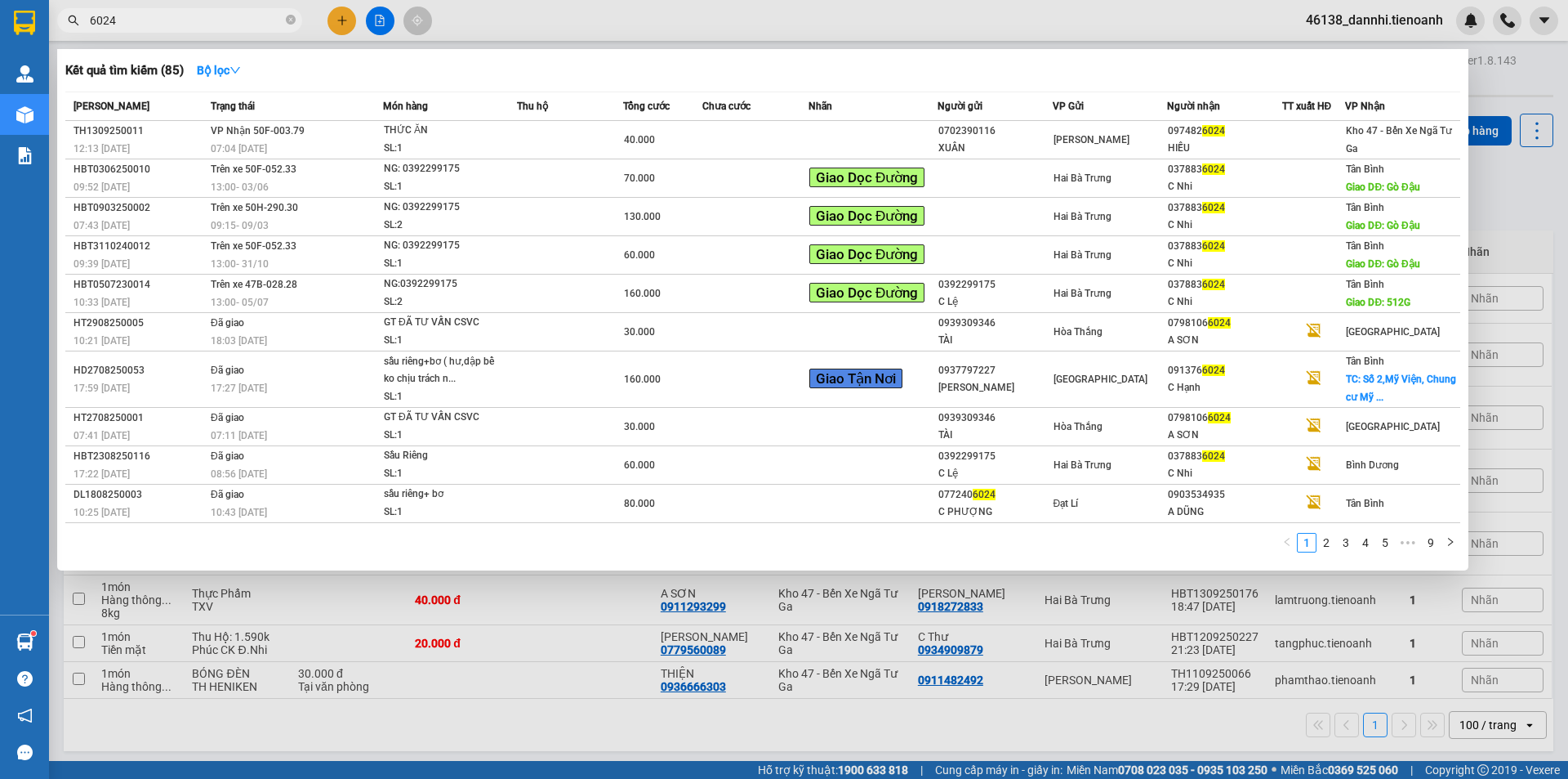
click at [517, 14] on div at bounding box center [784, 390] width 1568 height 779
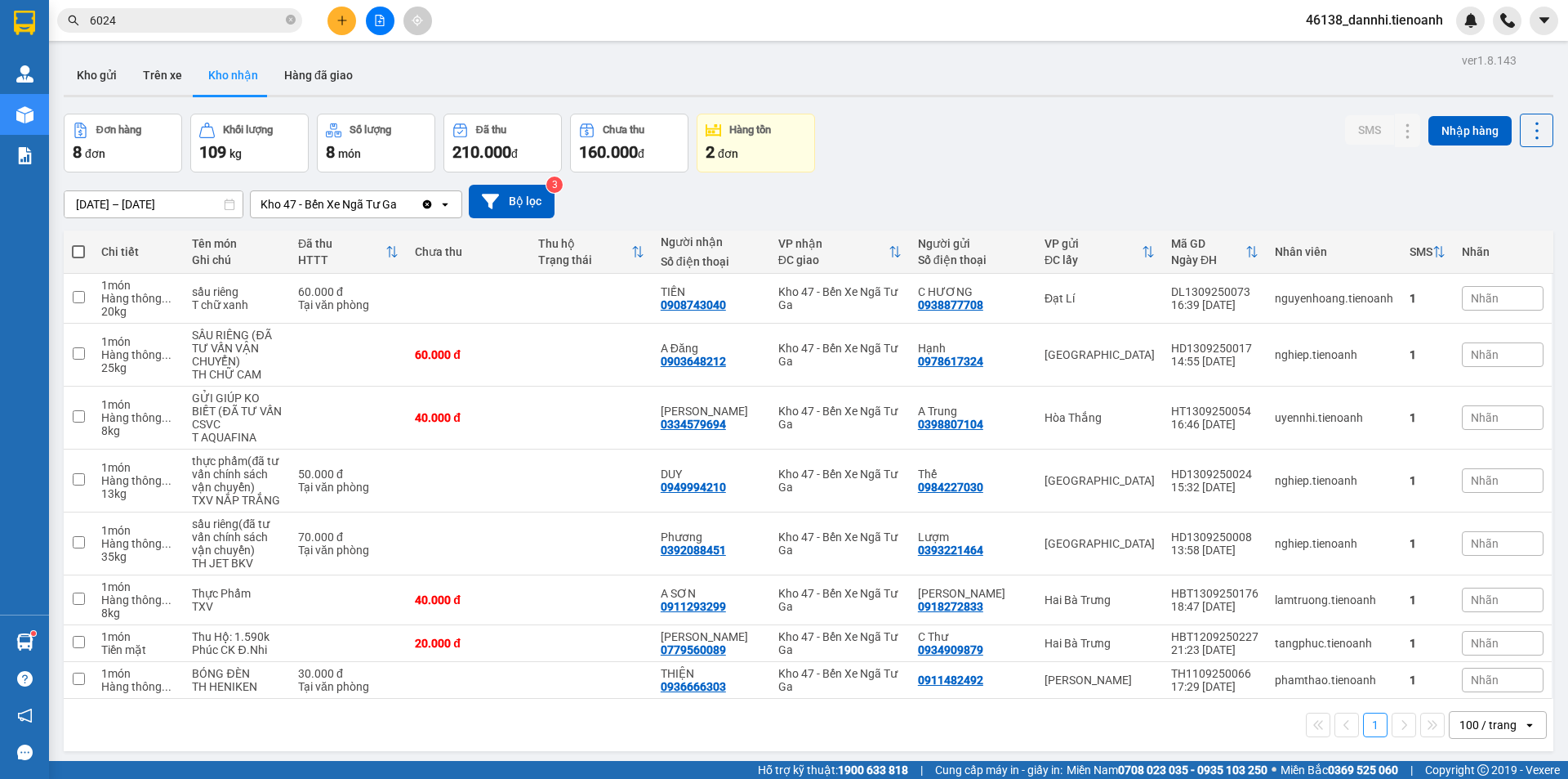
click at [232, 19] on input "6024" at bounding box center [185, 21] width 193 height 18
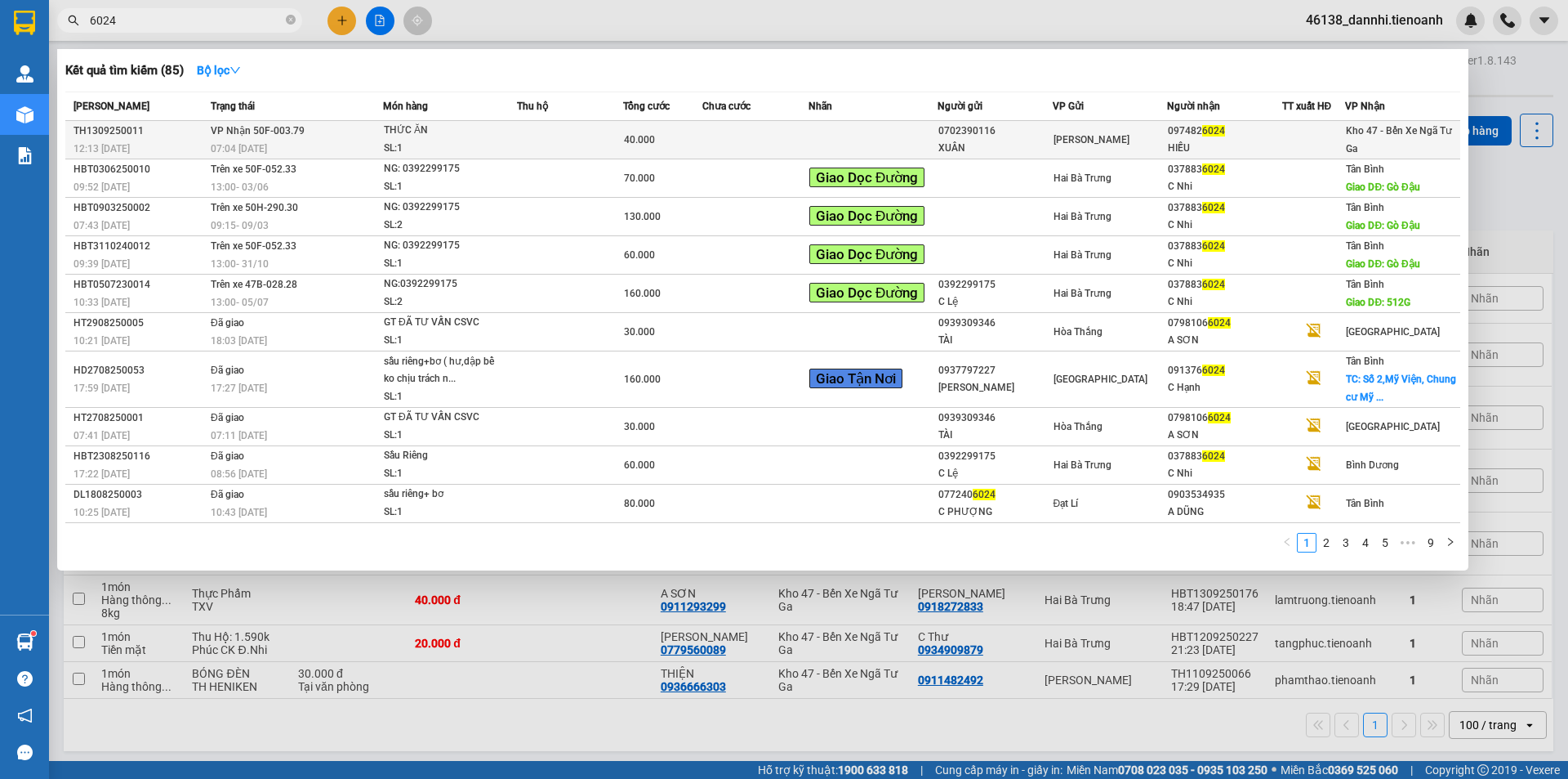
click at [308, 137] on td "VP Nhận 50F-003.79 07:04 [DATE]" at bounding box center [294, 140] width 176 height 38
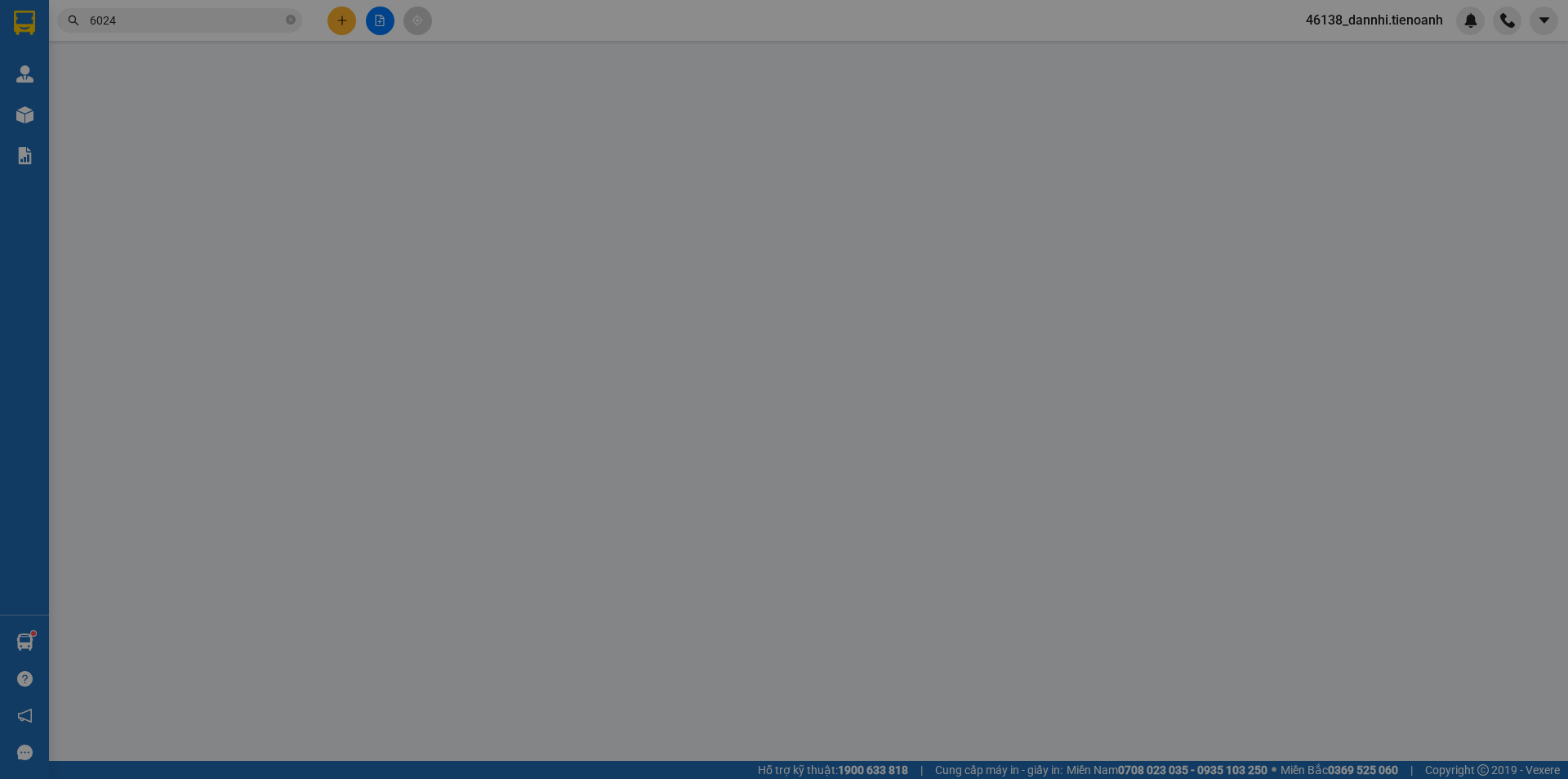
type input "0974826024"
type input "HIẾU"
type input "0702390116"
type input "XUÂN"
type input "40.000"
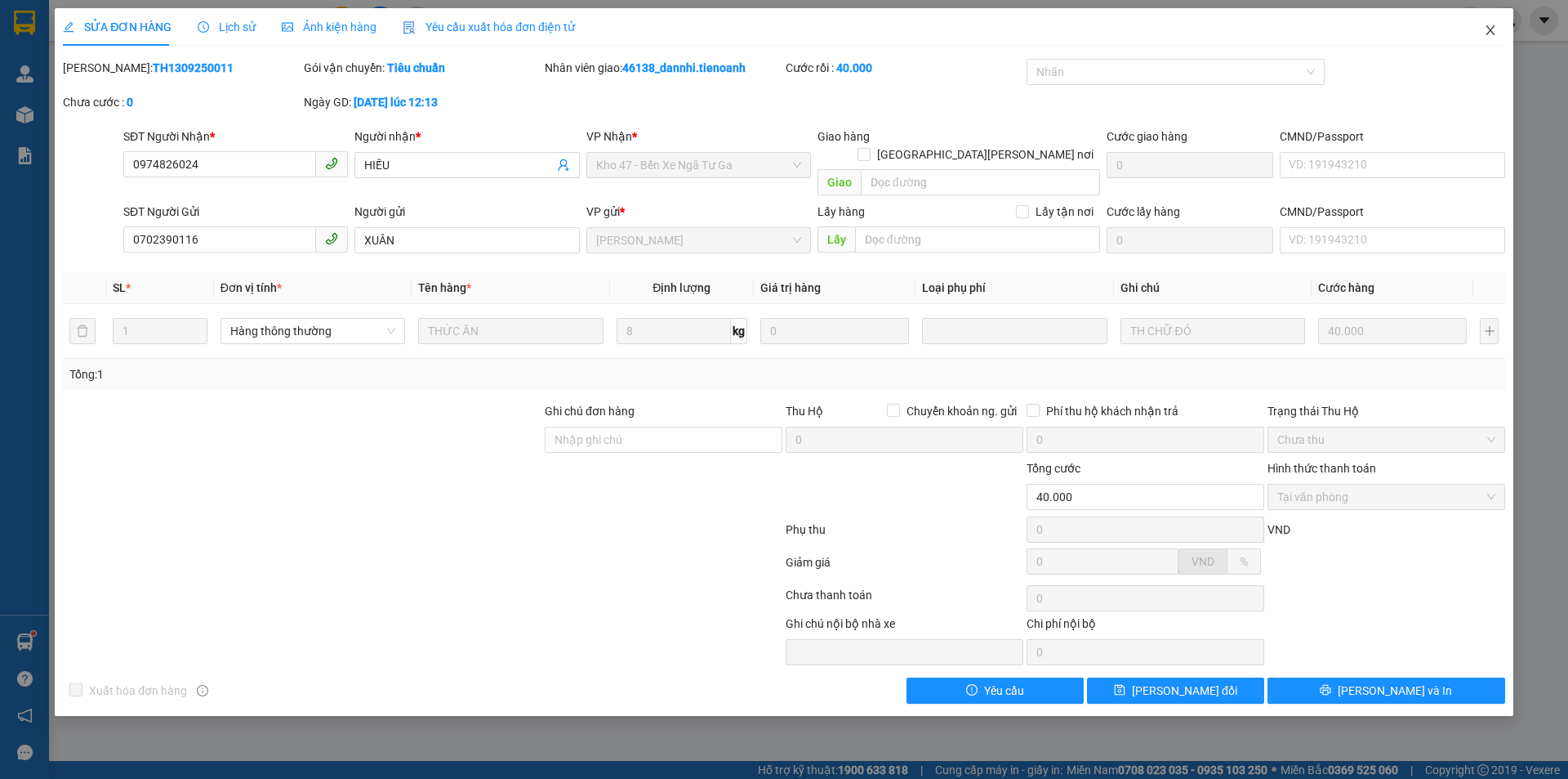
click at [1493, 35] on icon "close" at bounding box center [1489, 30] width 9 height 10
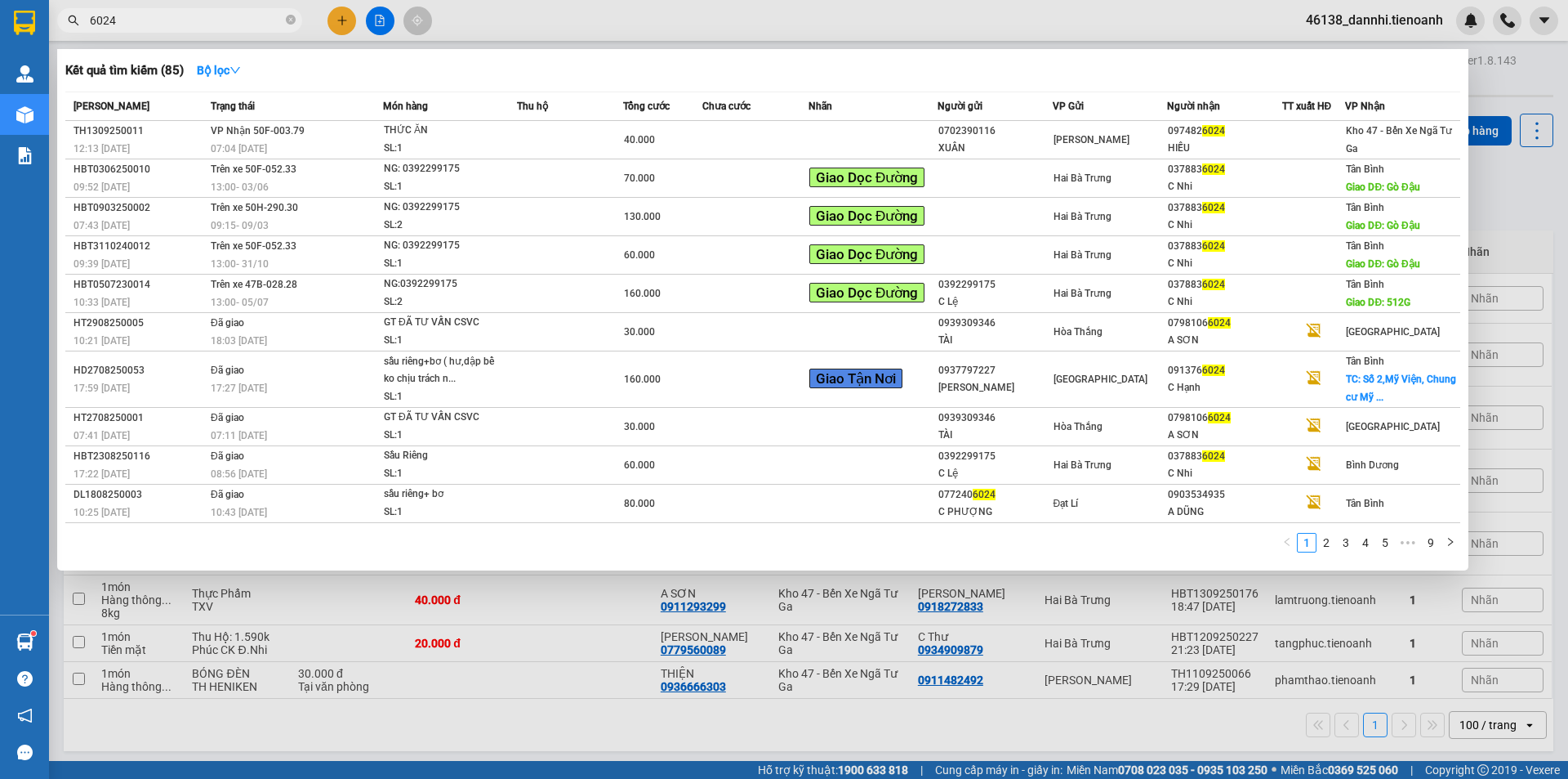
click at [194, 25] on input "6024" at bounding box center [185, 21] width 193 height 18
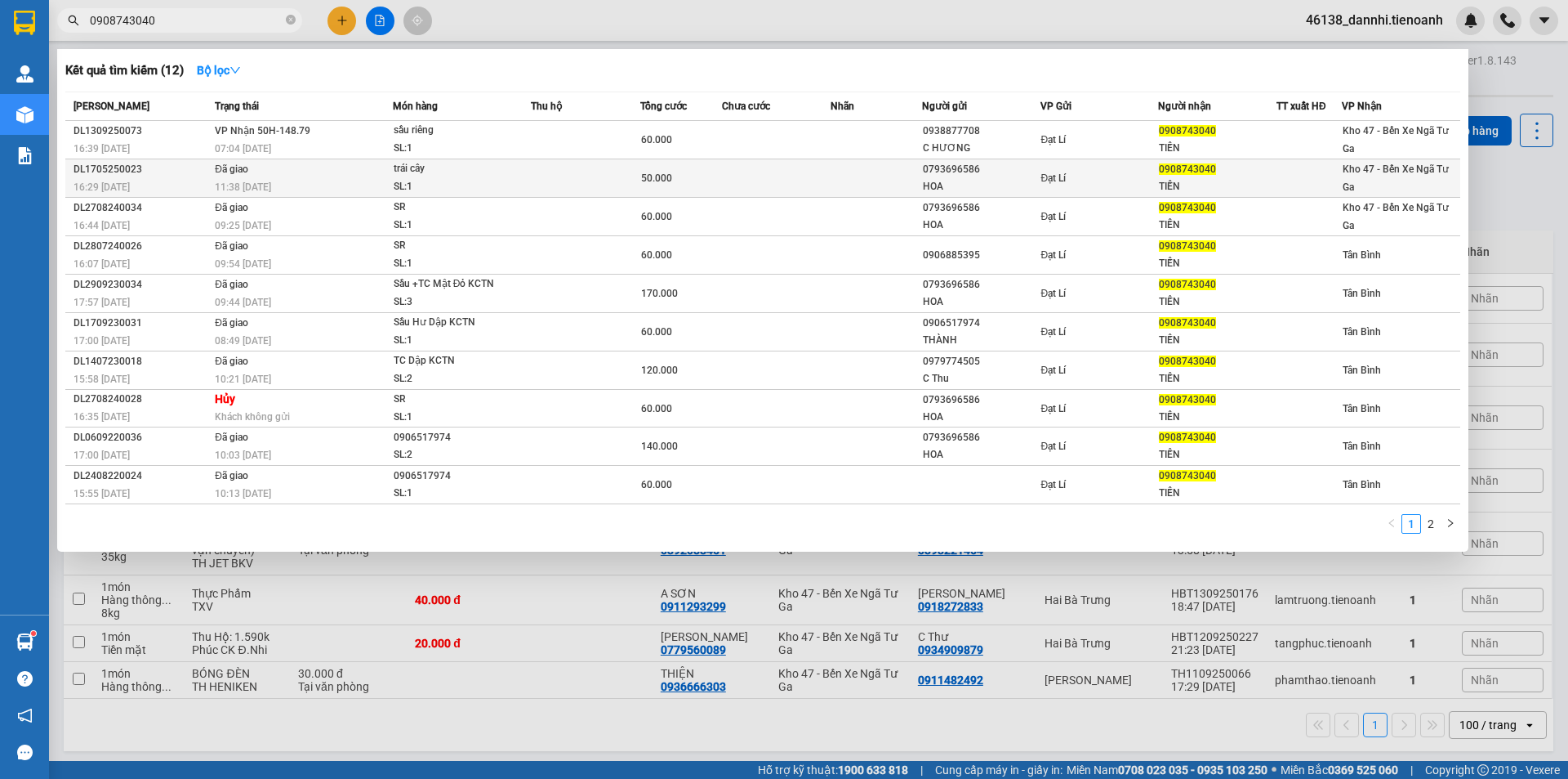
type input "0908743040"
click at [682, 164] on td "50.000" at bounding box center [681, 178] width 81 height 38
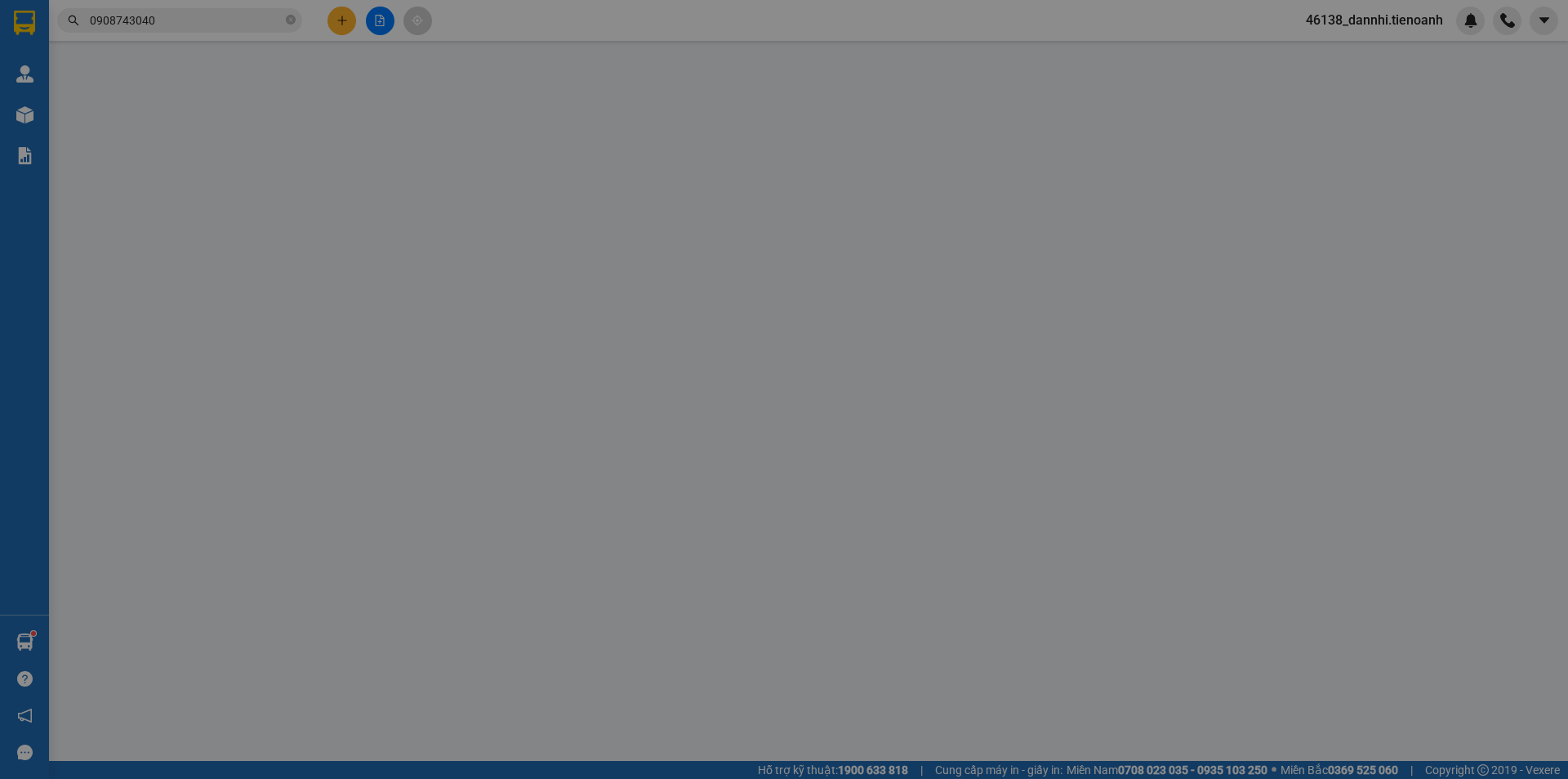
type input "0908743040"
type input "TIẾN"
type input "066077000216"
type input "0793696586"
type input "HOA"
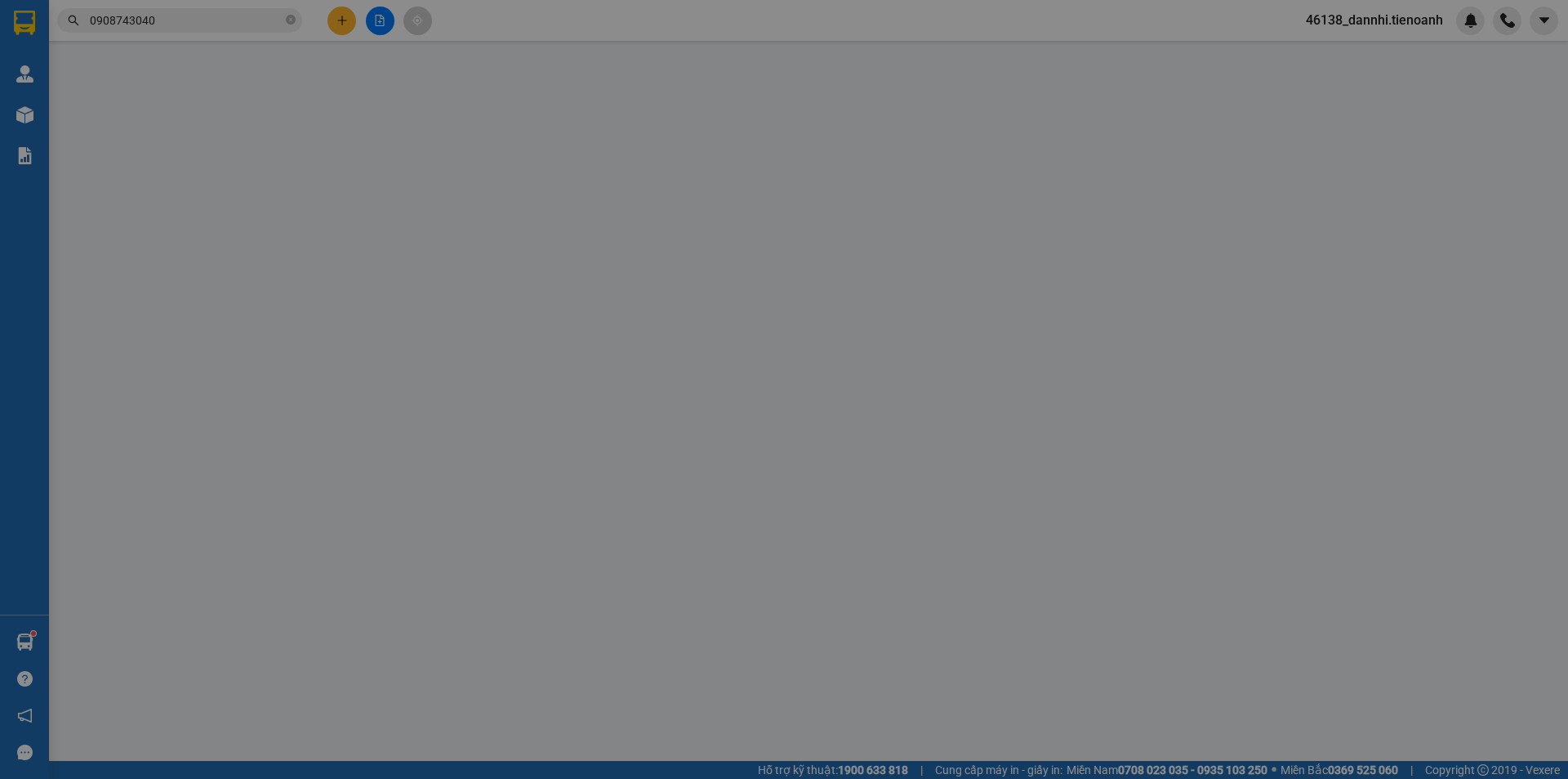
type input "240440249"
type input "50.000"
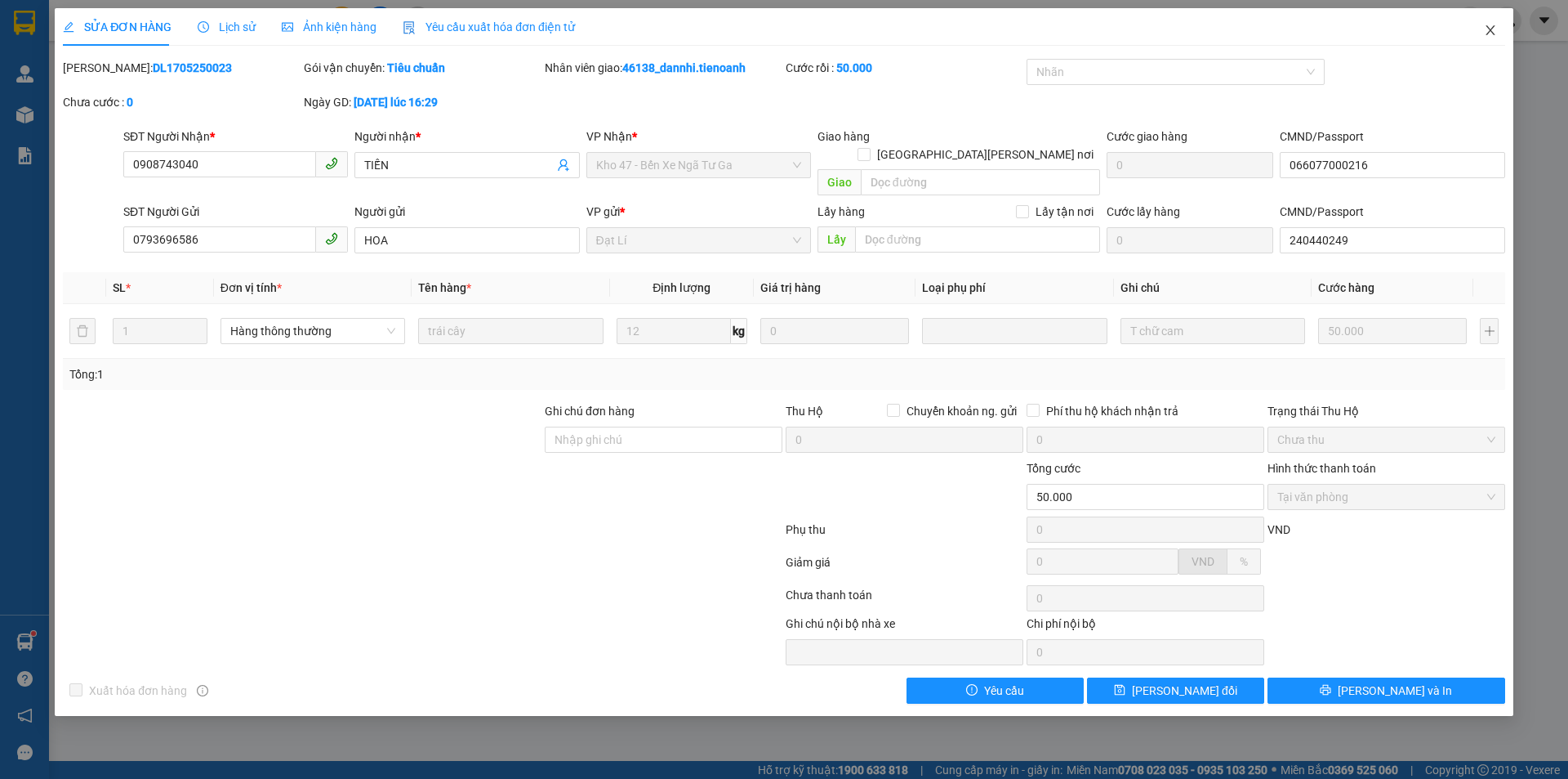
click at [1479, 36] on span "Close" at bounding box center [1490, 31] width 46 height 46
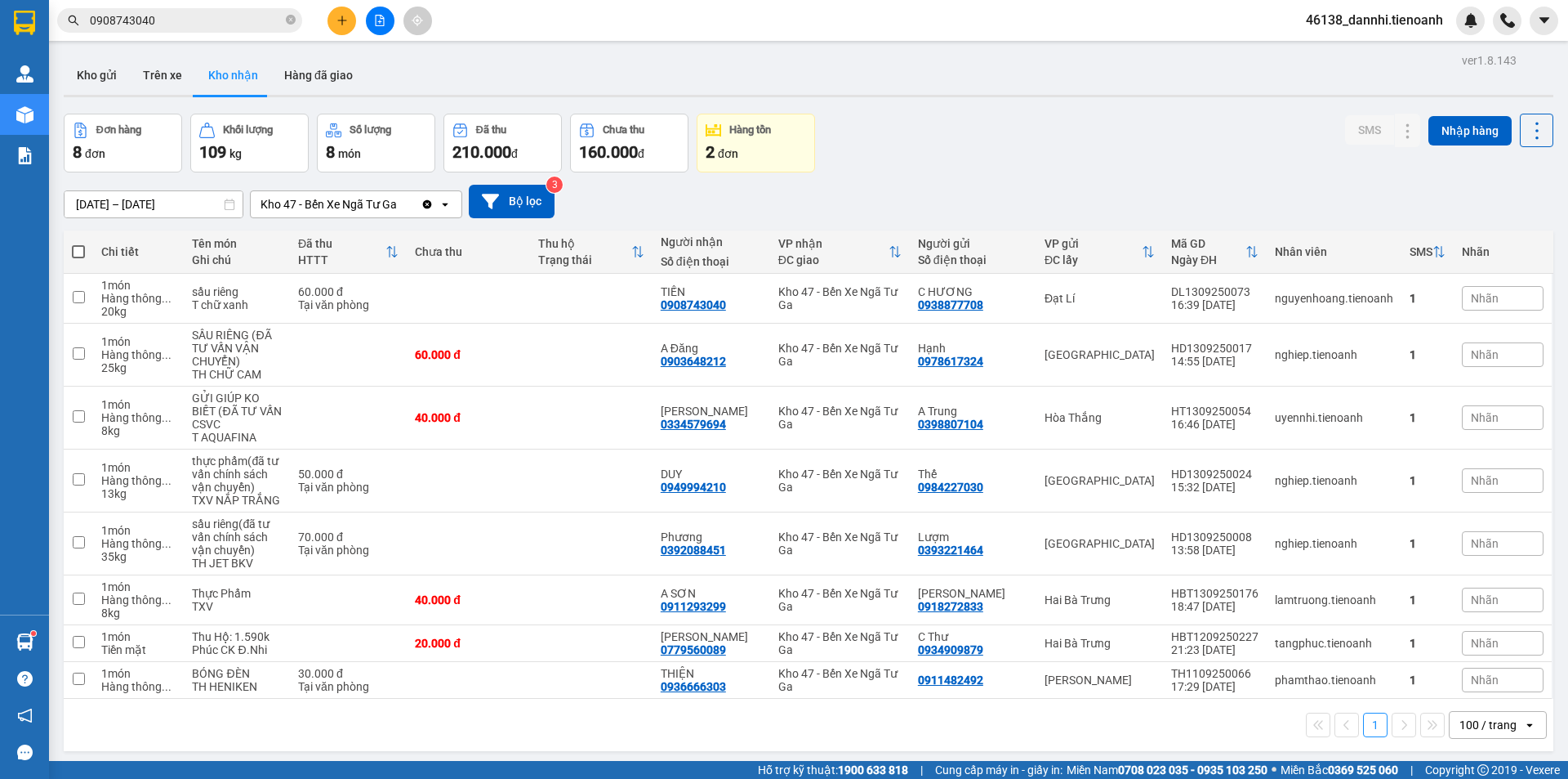
click at [123, 18] on input "0908743040" at bounding box center [185, 21] width 193 height 18
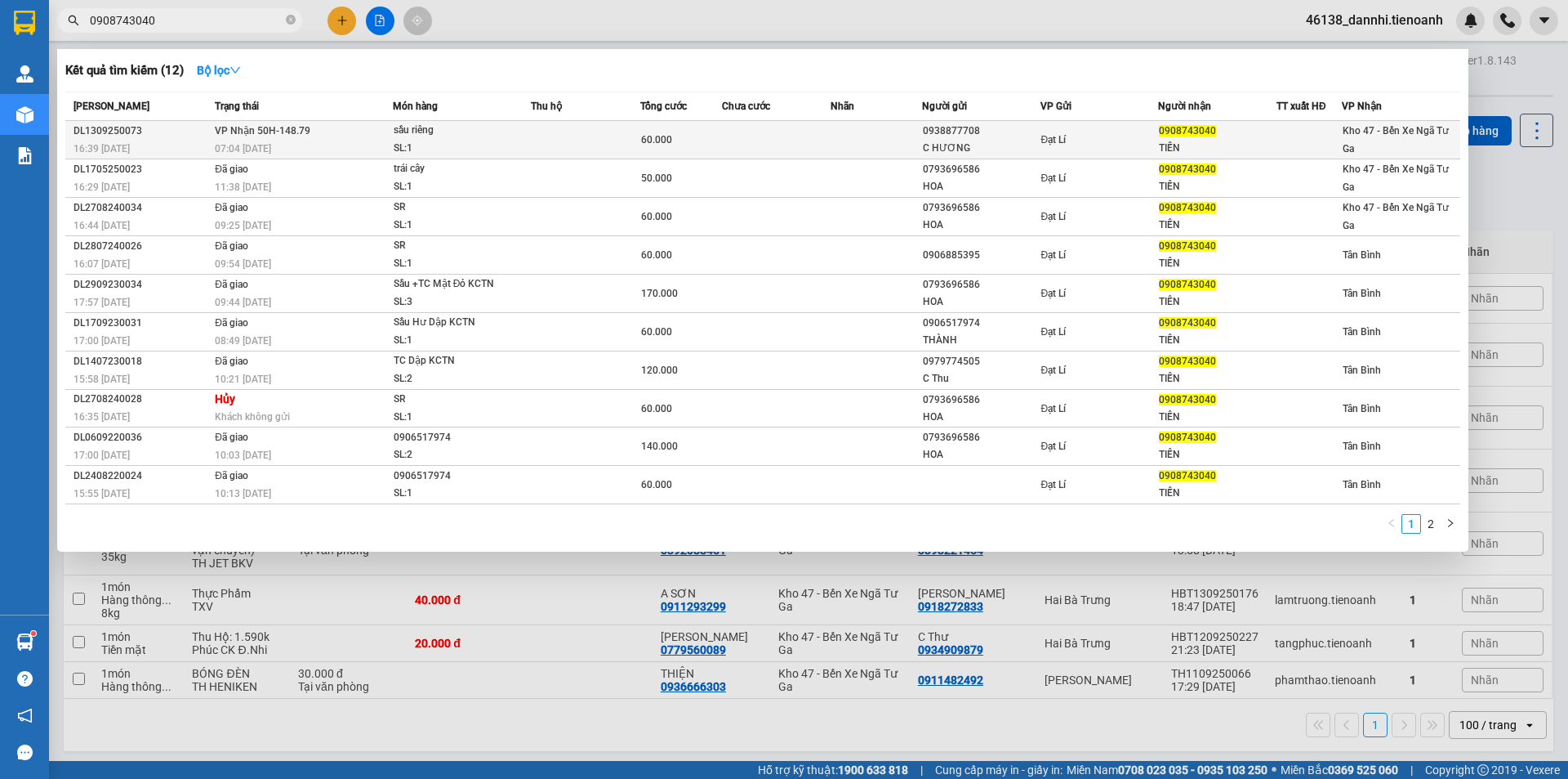
click at [1072, 155] on td "Đạt Lí" at bounding box center [1099, 140] width 119 height 38
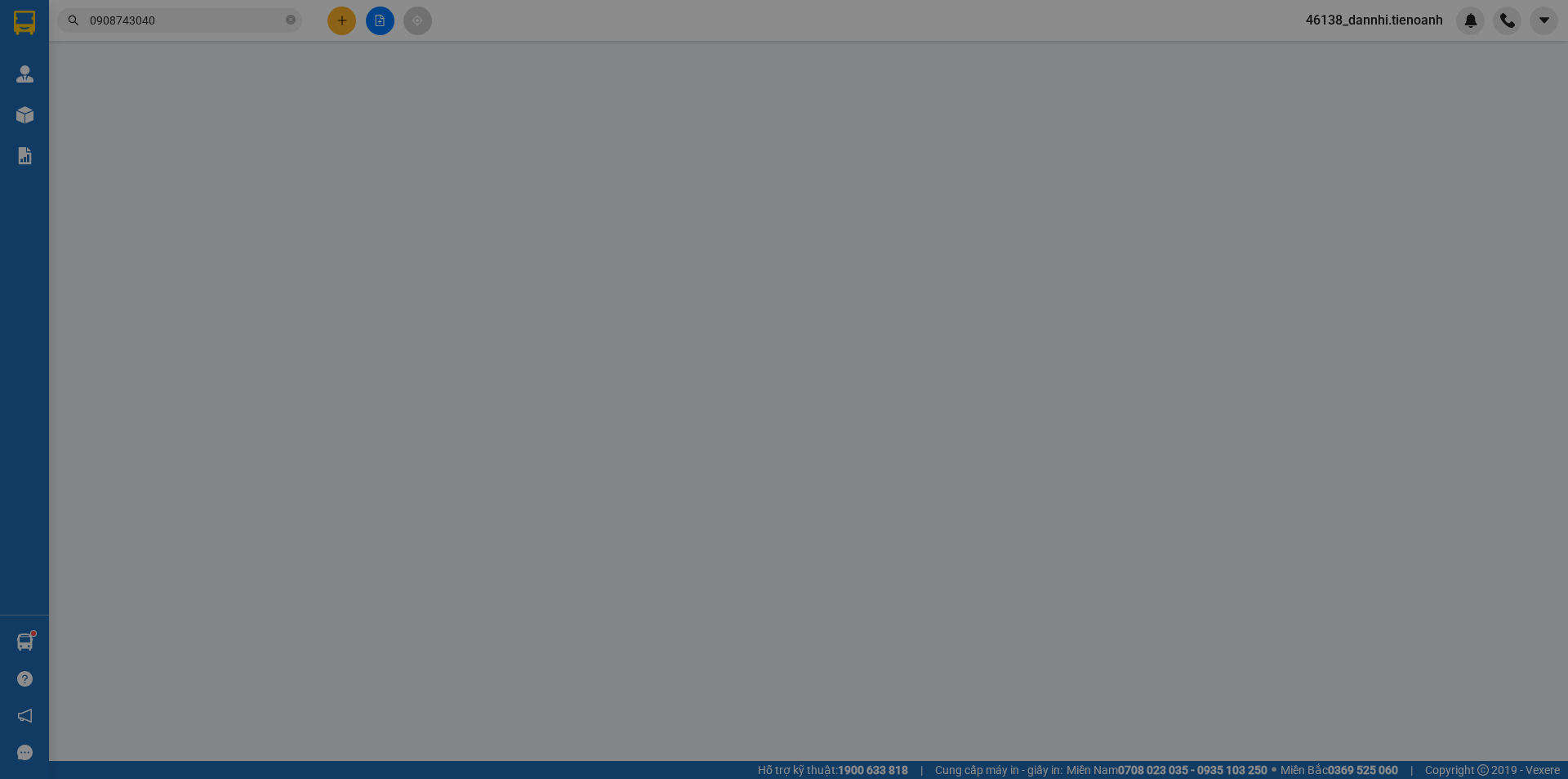
type input "0908743040"
type input "TIẾN"
type input "066077000216"
type input "0938877708"
type input "C HƯƠNG"
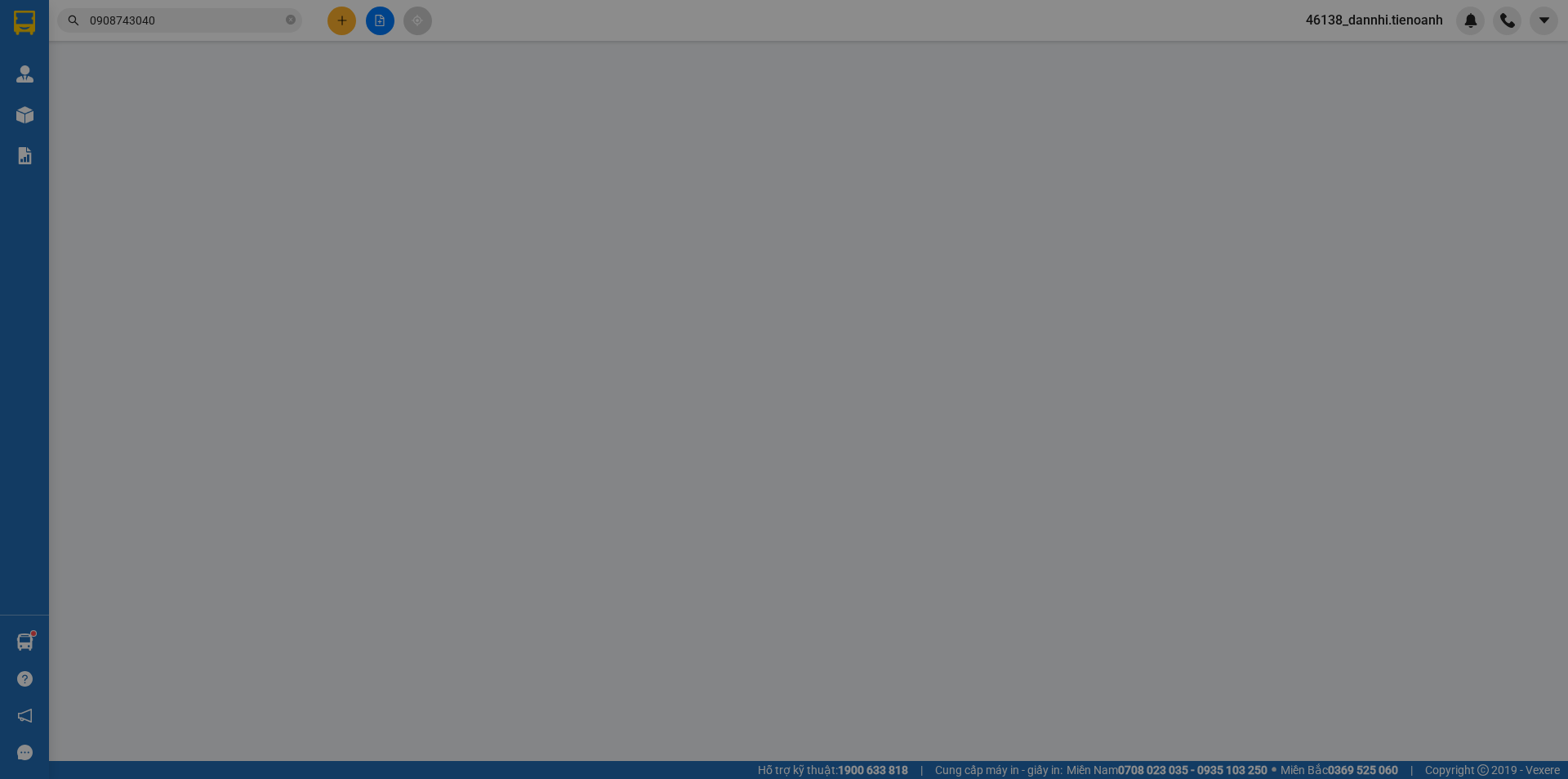
type input "60.000"
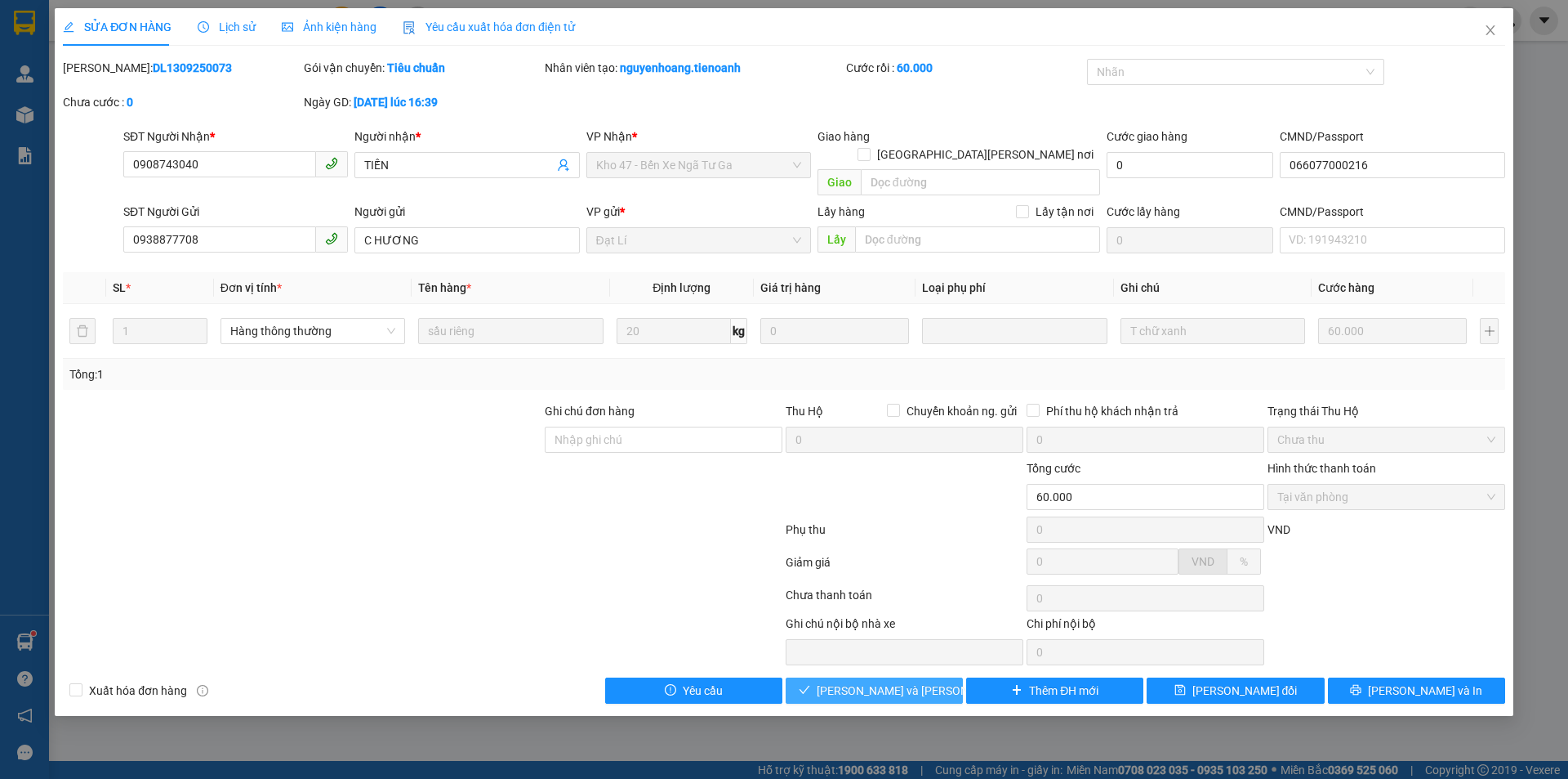
drag, startPoint x: 880, startPoint y: 667, endPoint x: 750, endPoint y: 719, distance: 140.0
click at [878, 681] on span "[PERSON_NAME] và Giao hàng" at bounding box center [927, 690] width 220 height 18
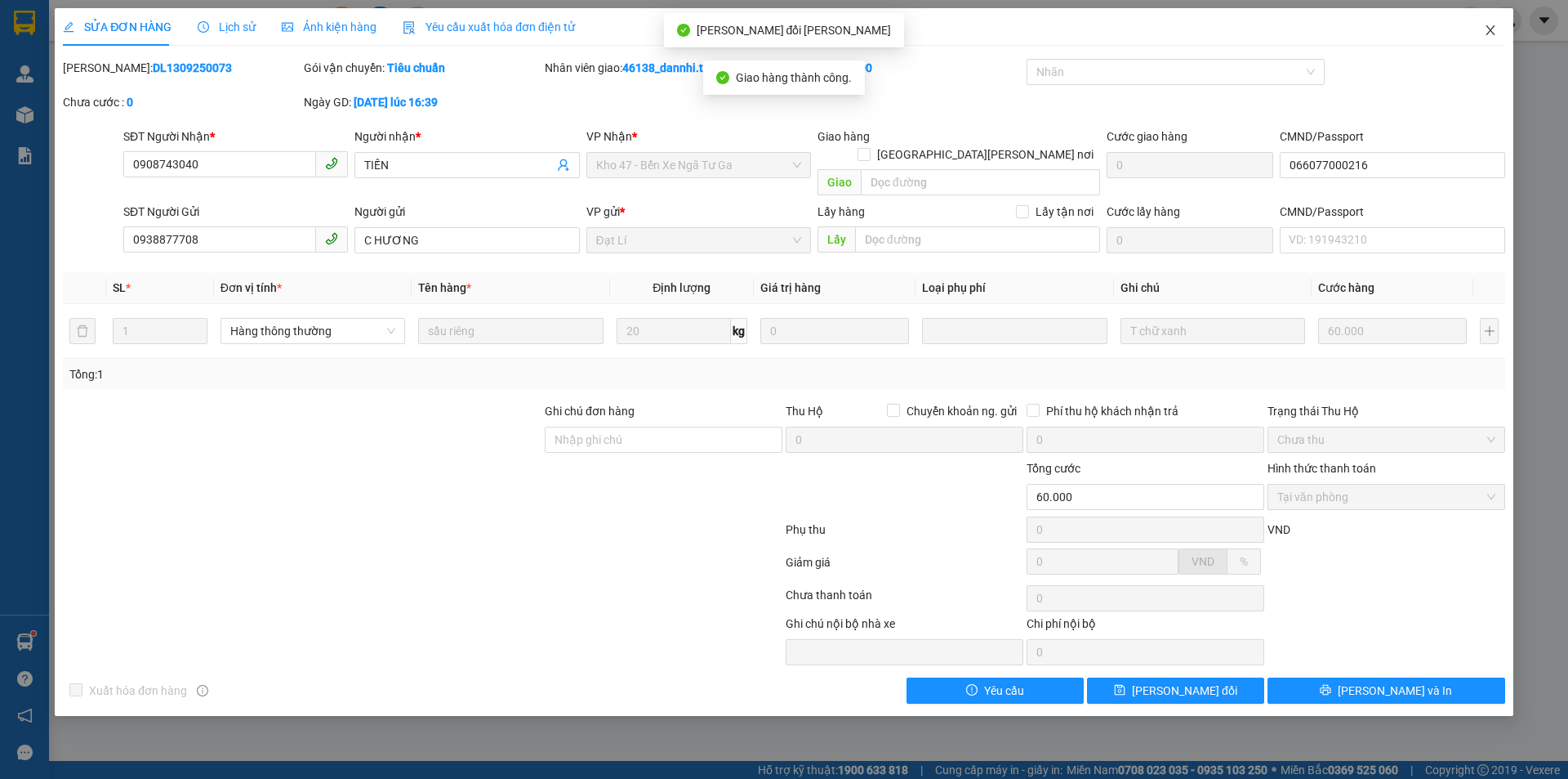
click at [1488, 32] on icon "close" at bounding box center [1490, 30] width 13 height 13
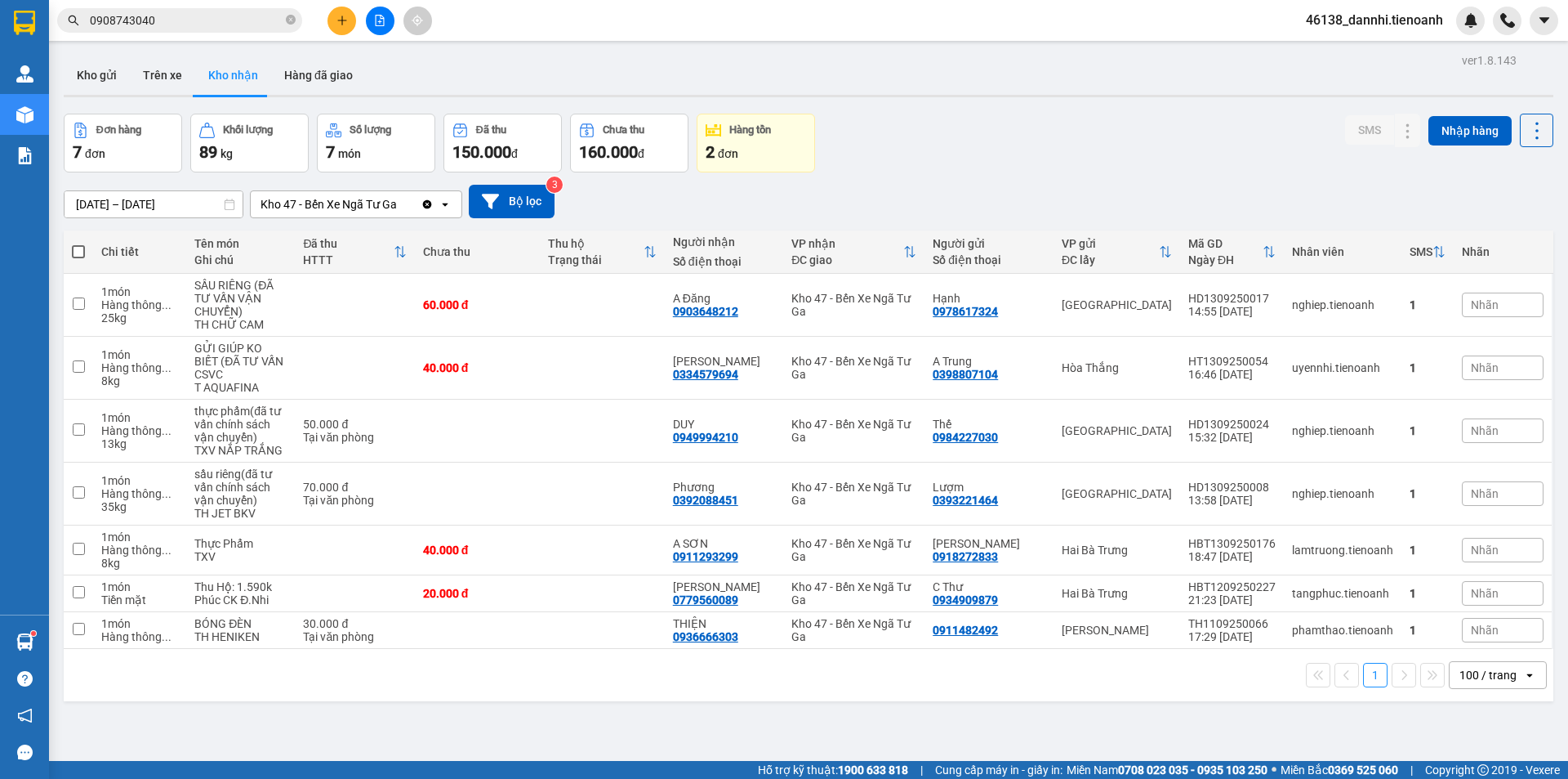
click at [979, 103] on div "ver 1.8.143 Kho gửi Trên xe Kho nhận Hàng đã giao Đơn hàng 7 đơn Khối lượng 89 …" at bounding box center [809, 439] width 1502 height 779
click at [915, 175] on div "31/08/2025 – 14/09/2025 Press the down arrow key to interact with the calendar …" at bounding box center [809, 201] width 1489 height 58
click at [342, 22] on icon "plus" at bounding box center [342, 20] width 1 height 9
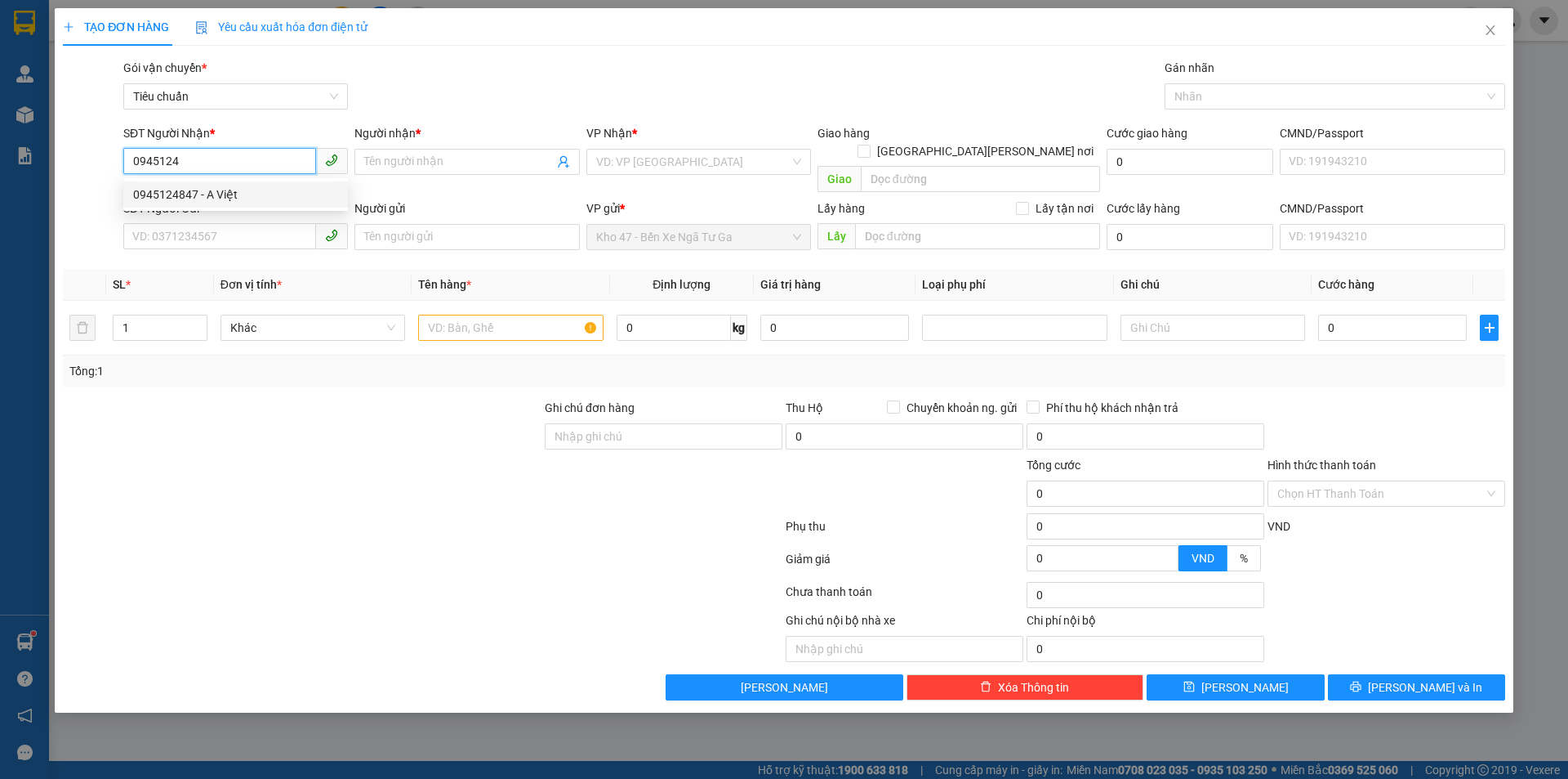
click at [262, 201] on div "0945124847 - A Việt" at bounding box center [236, 195] width 205 height 18
type input "0945124847"
type input "A Việt"
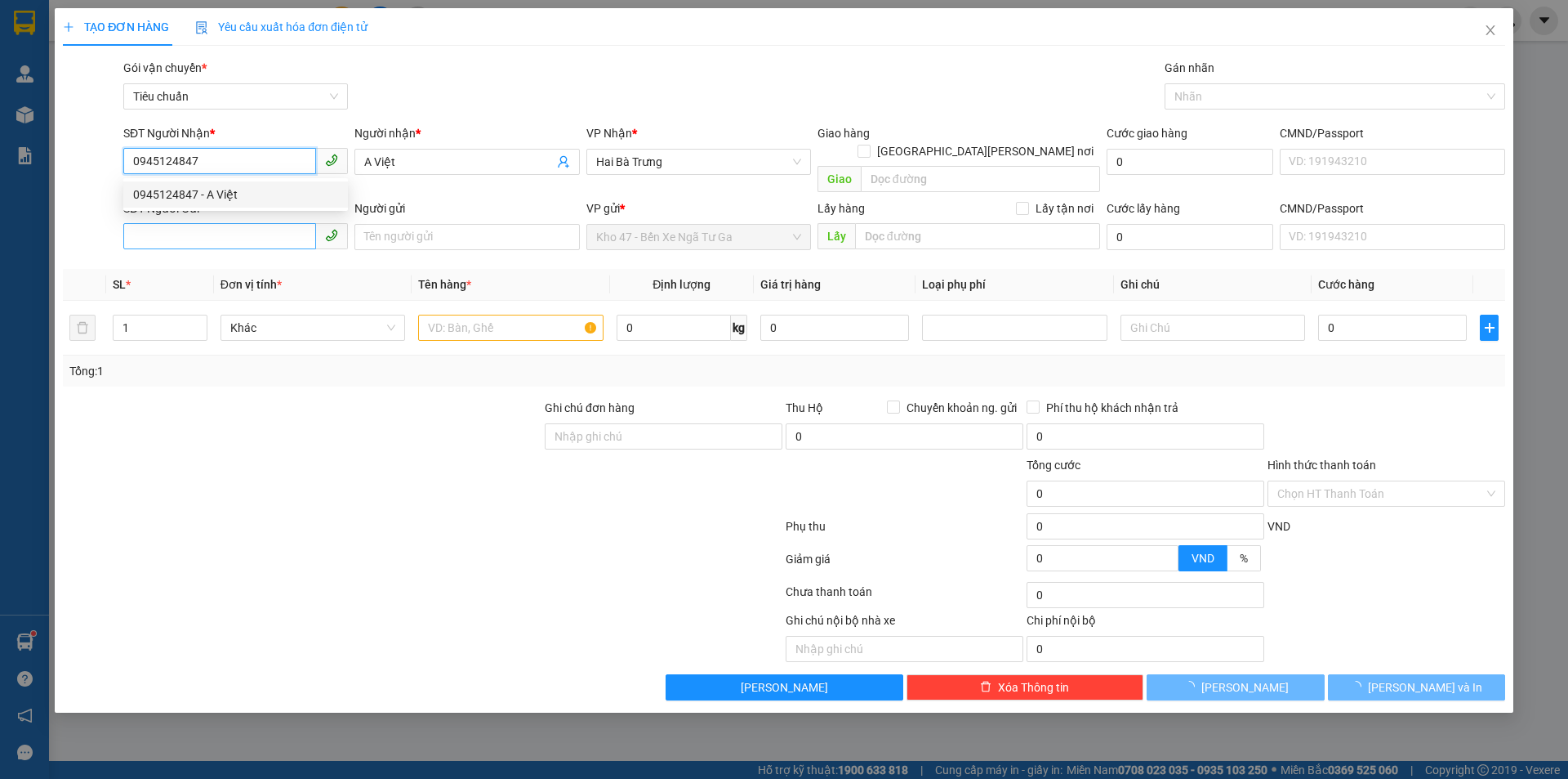
type input "0945124847"
type input "700.000"
click at [261, 225] on input "SĐT Người Gửi" at bounding box center [219, 236] width 193 height 27
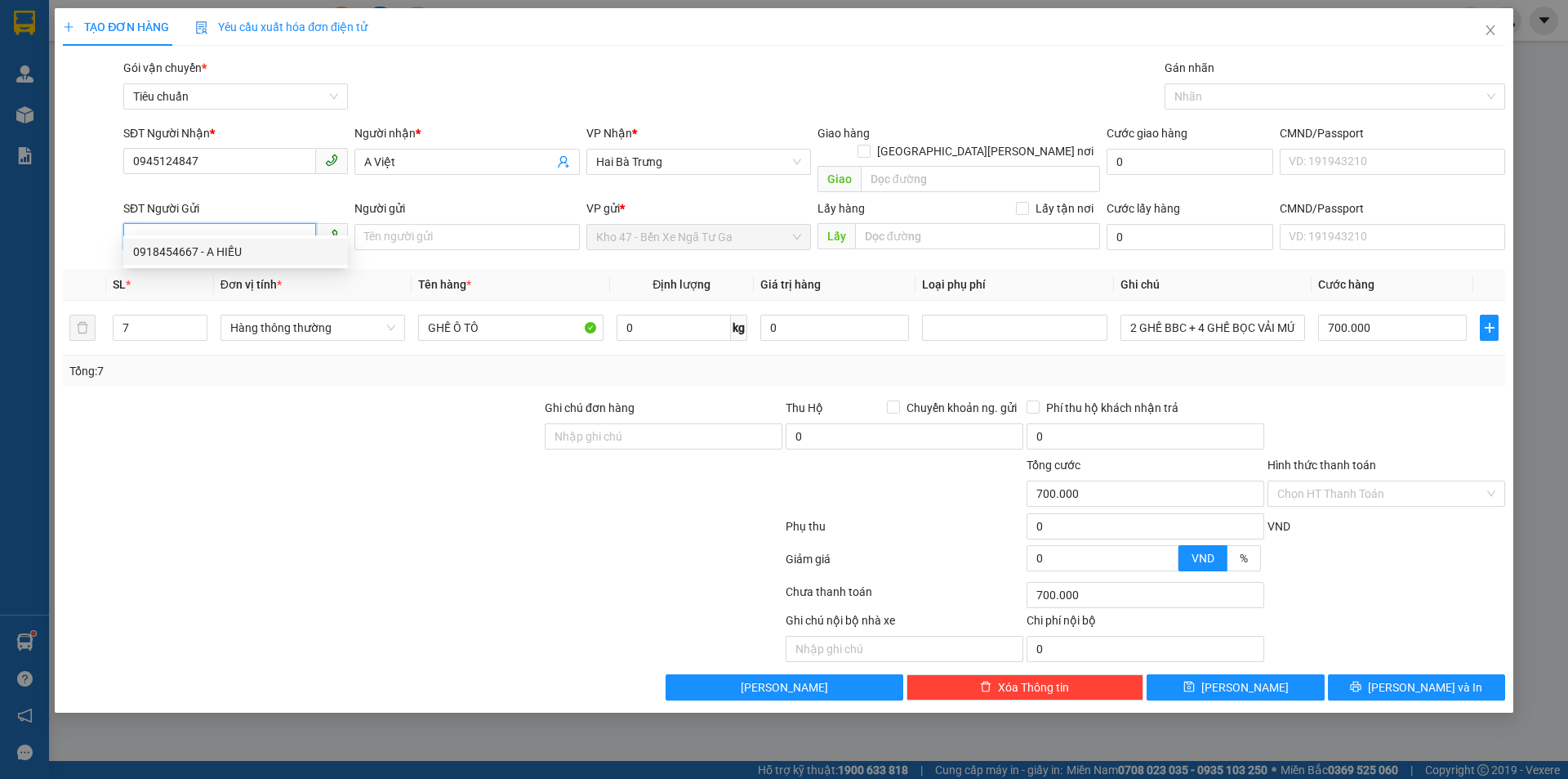
click at [252, 257] on div "0918454667 - A HIẾU" at bounding box center [236, 251] width 205 height 18
type input "0918454667"
type input "A HIẾU"
click at [130, 315] on input "7" at bounding box center [160, 327] width 93 height 25
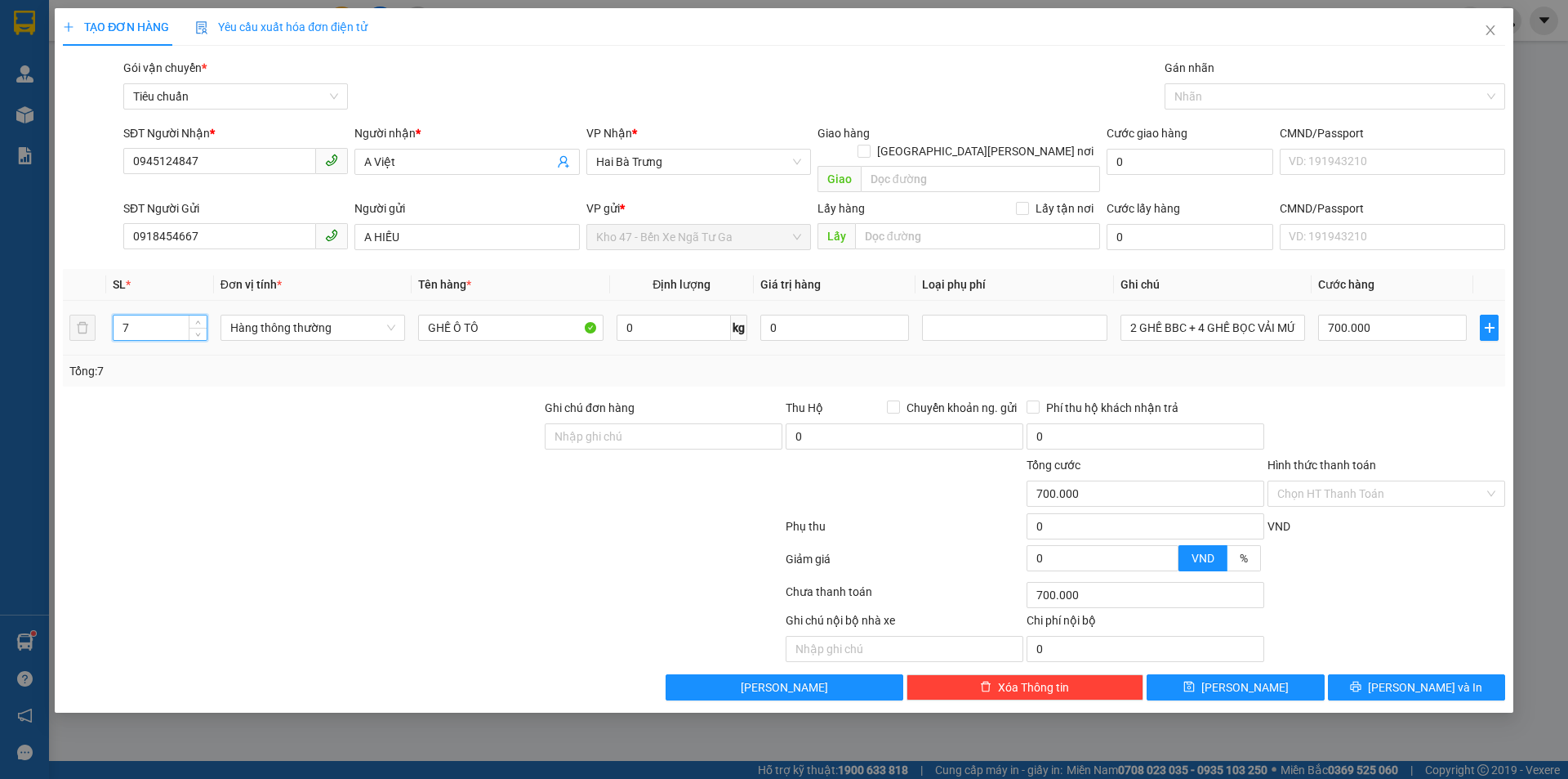
click at [130, 315] on input "7" at bounding box center [160, 327] width 93 height 25
type input "1"
click at [249, 223] on input "0918454667" at bounding box center [219, 236] width 193 height 27
type input "0"
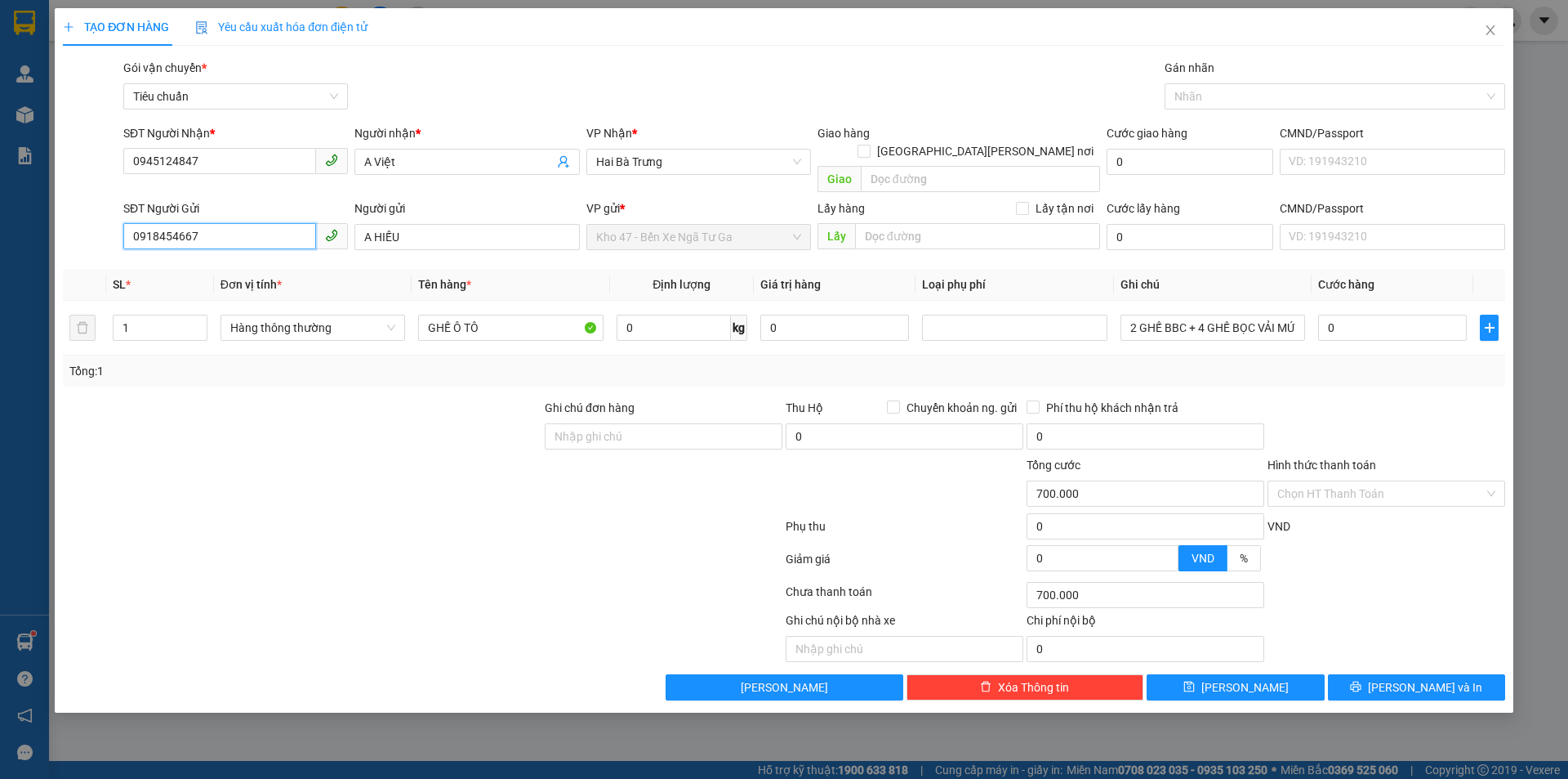
type input "0"
type input "0395429464"
click at [426, 224] on input "A HIẾU" at bounding box center [467, 237] width 225 height 27
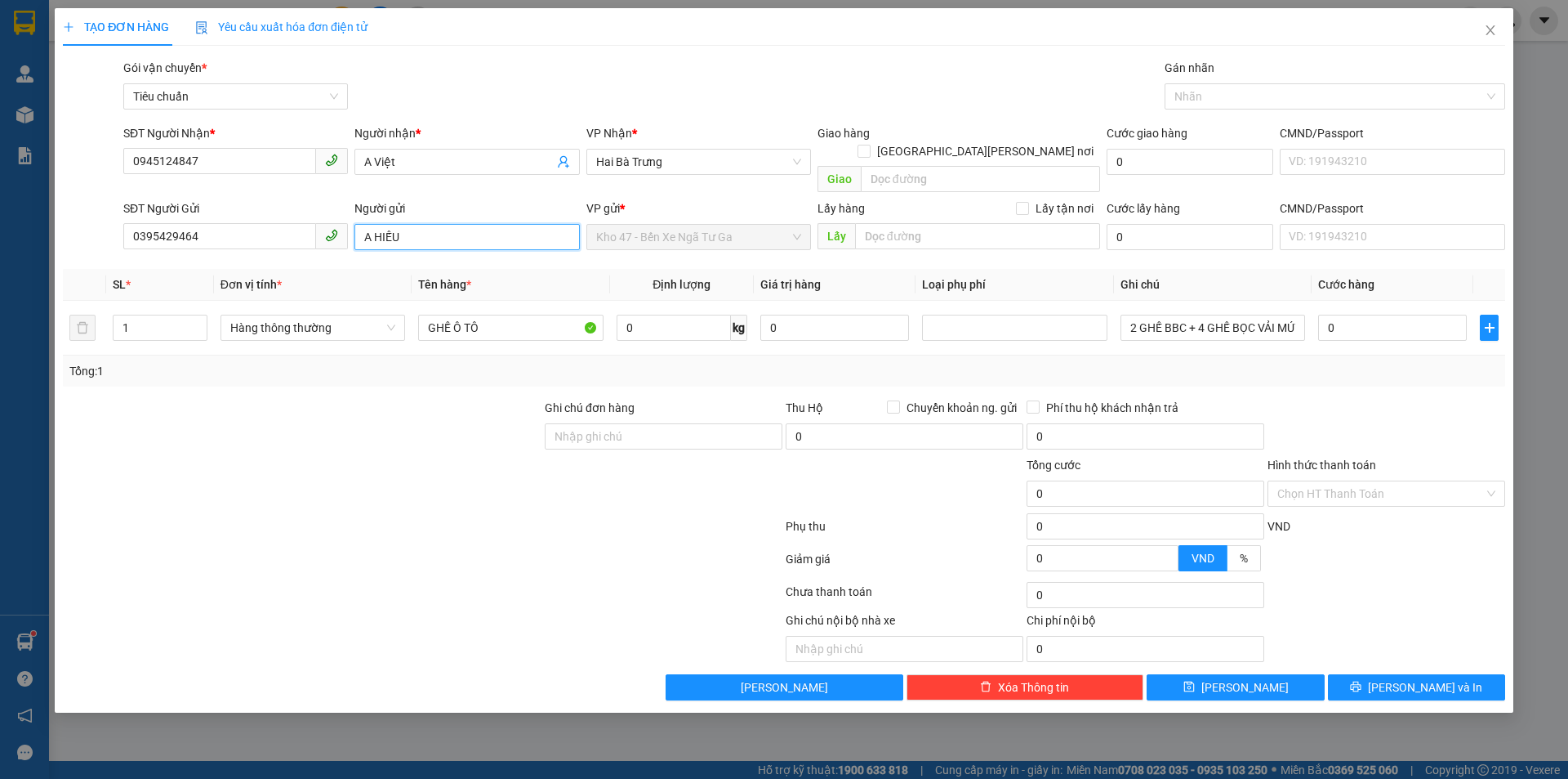
click at [426, 224] on input "A HIẾU" at bounding box center [467, 237] width 225 height 27
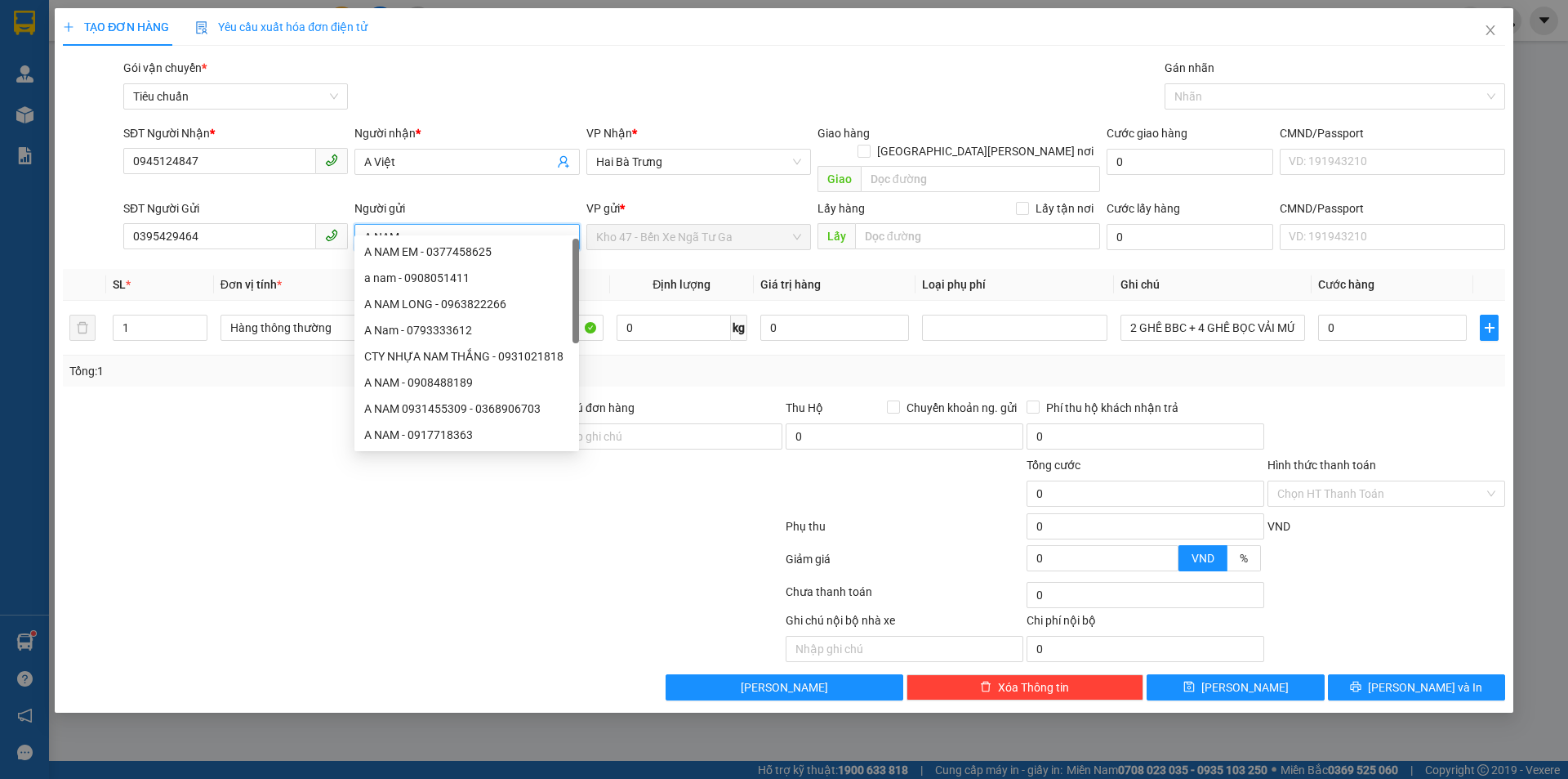
type input "A NAM"
click at [184, 462] on div at bounding box center [302, 485] width 482 height 58
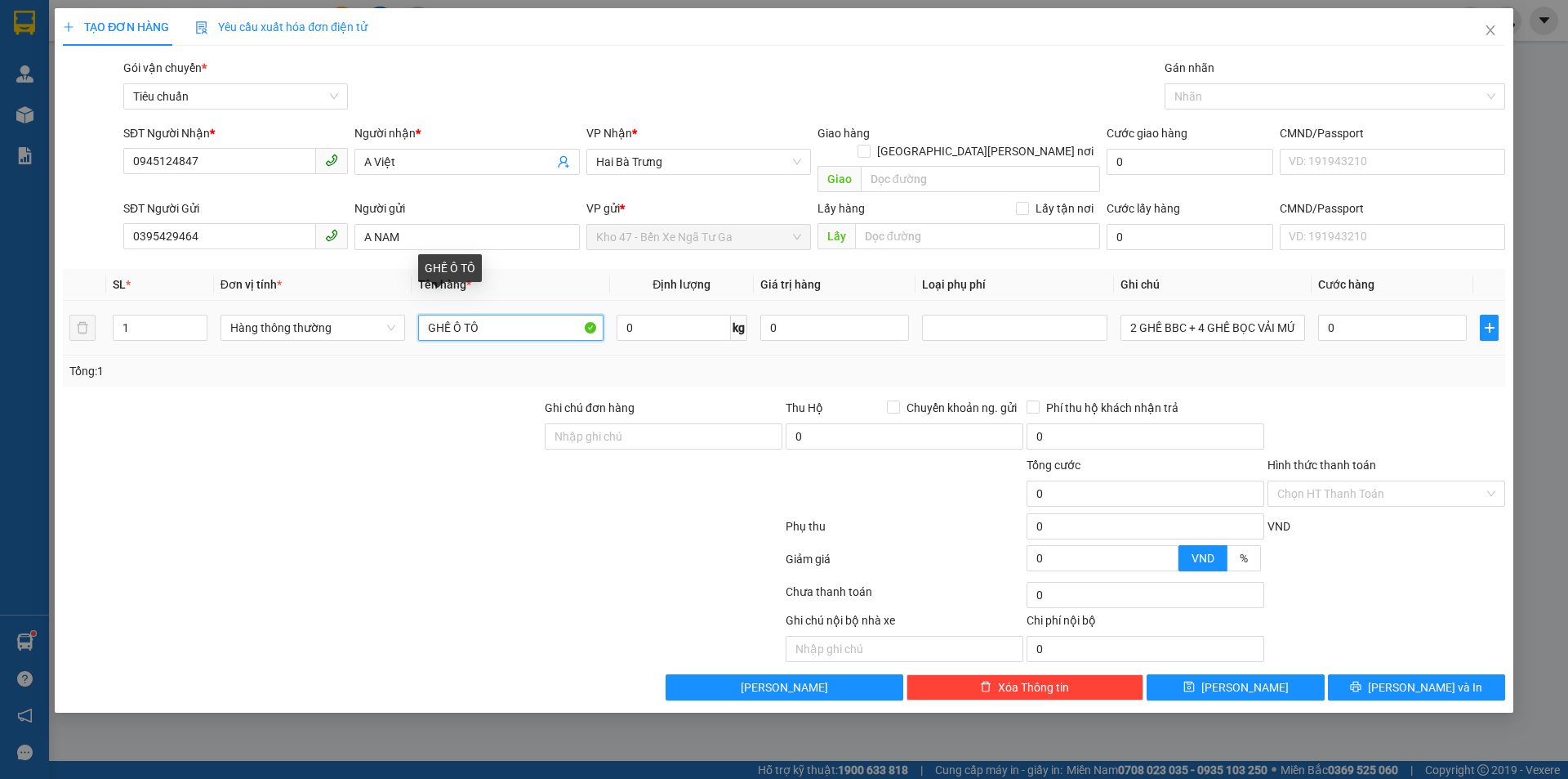
click at [475, 318] on input "GHẾ Ô TÔ" at bounding box center [510, 327] width 185 height 27
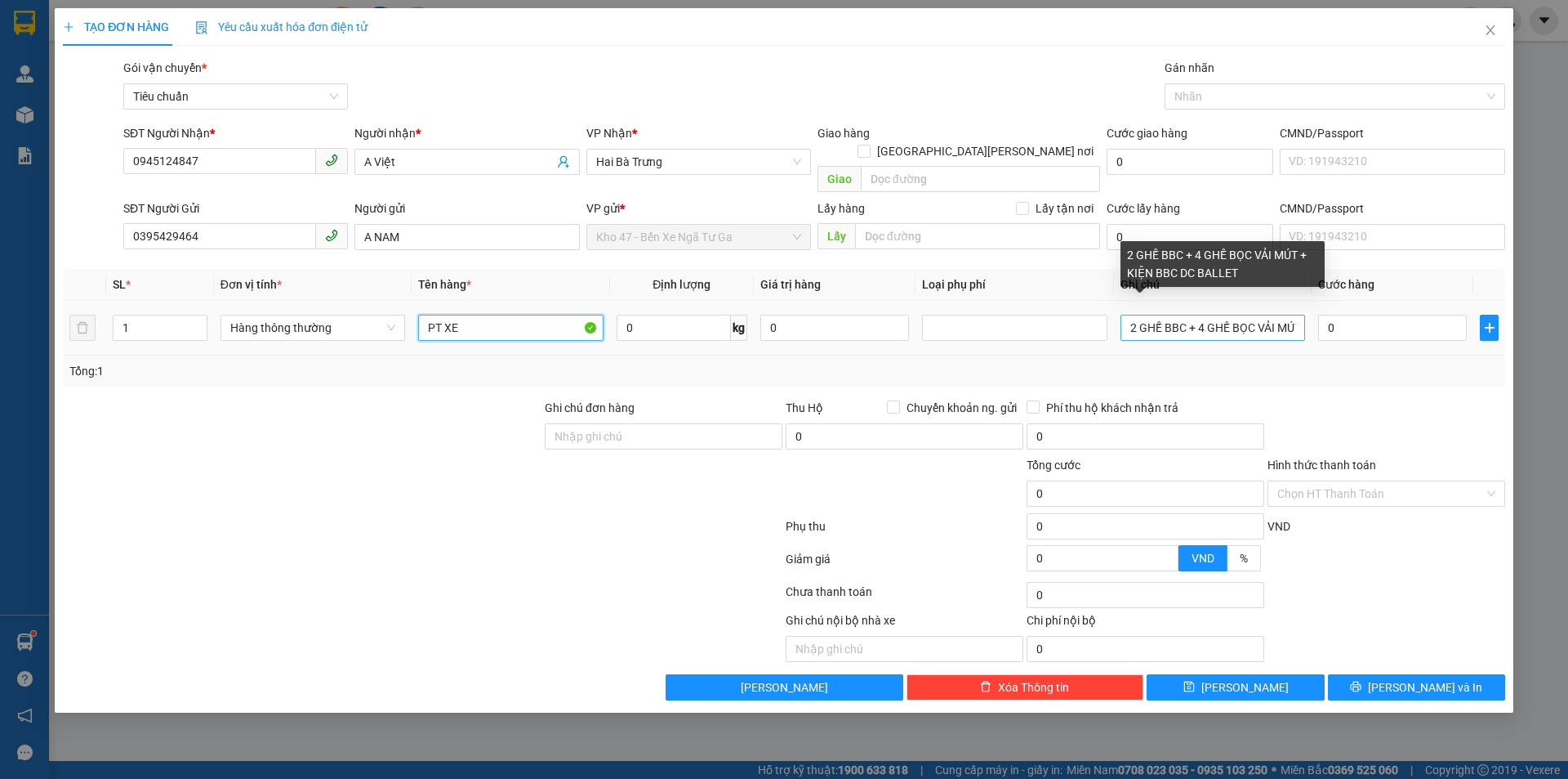
type input "PT XE"
click at [1300, 315] on input "2 GHẾ BBC + 4 GHẾ BỌC VẢI MÚT + KIỆN BBC DC BALLET" at bounding box center [1213, 327] width 185 height 27
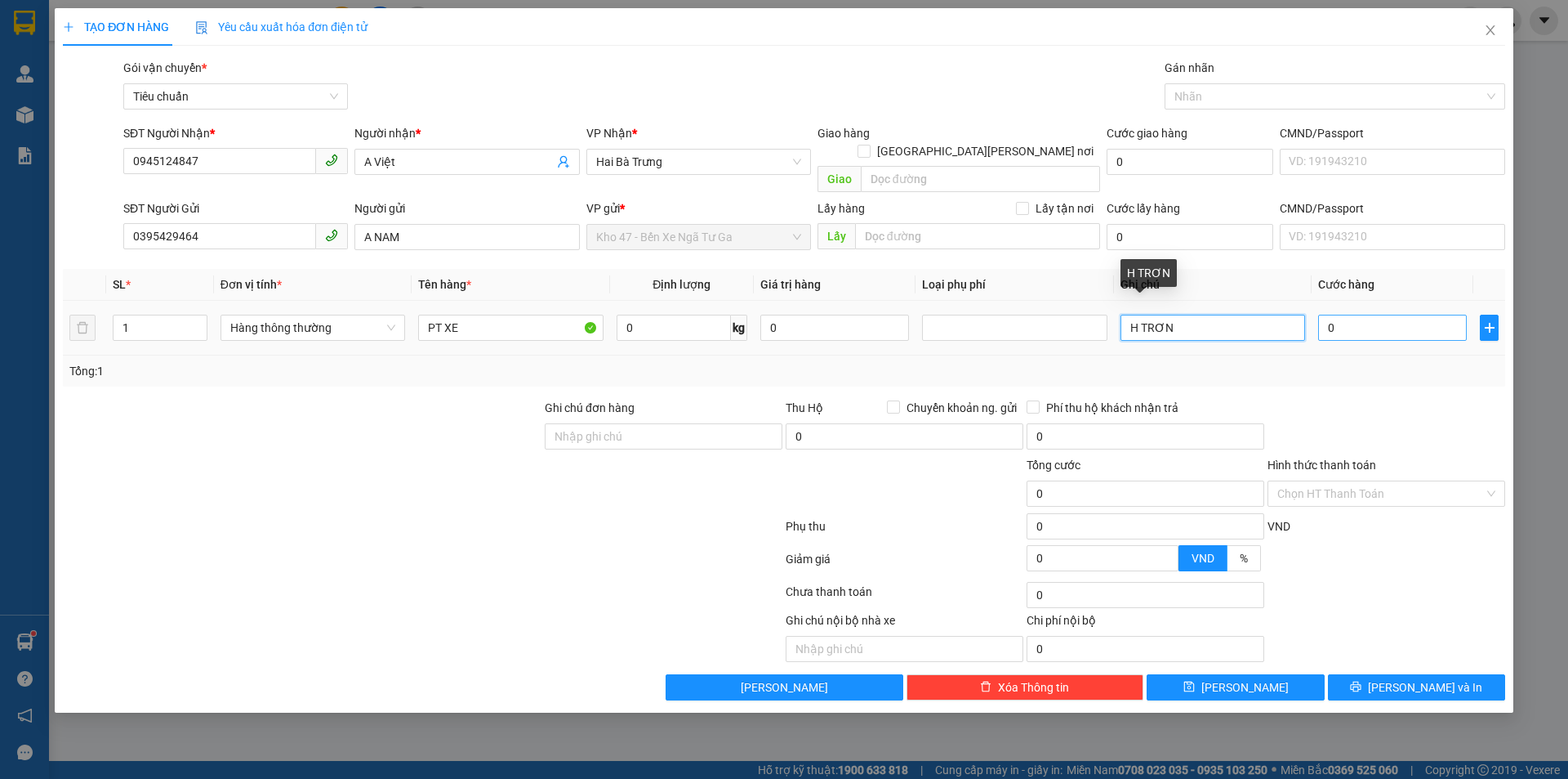
type input "H TRƠN"
click at [1404, 315] on input "0" at bounding box center [1392, 327] width 149 height 27
type input "3"
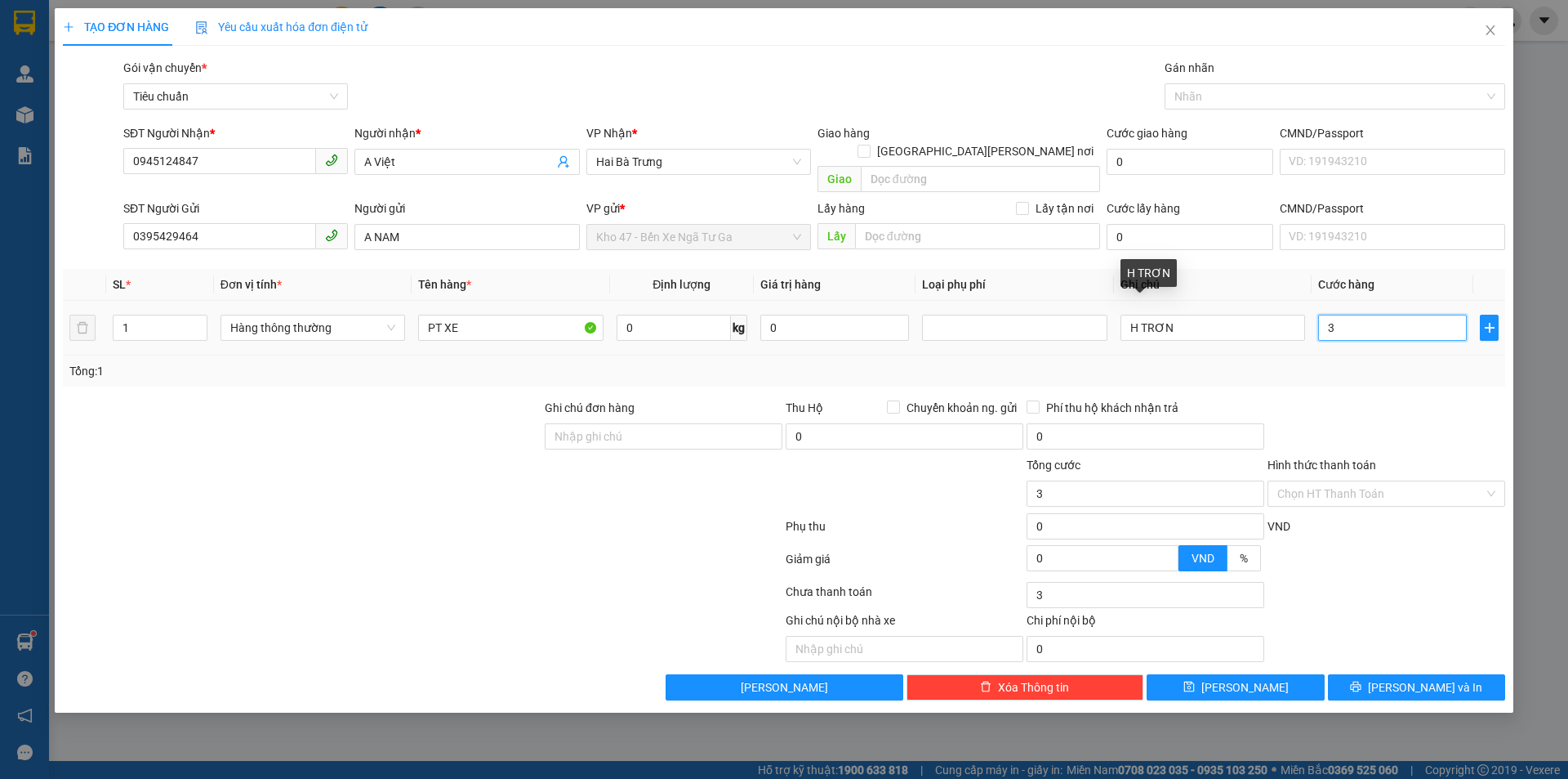
type input "30"
type input "30.000"
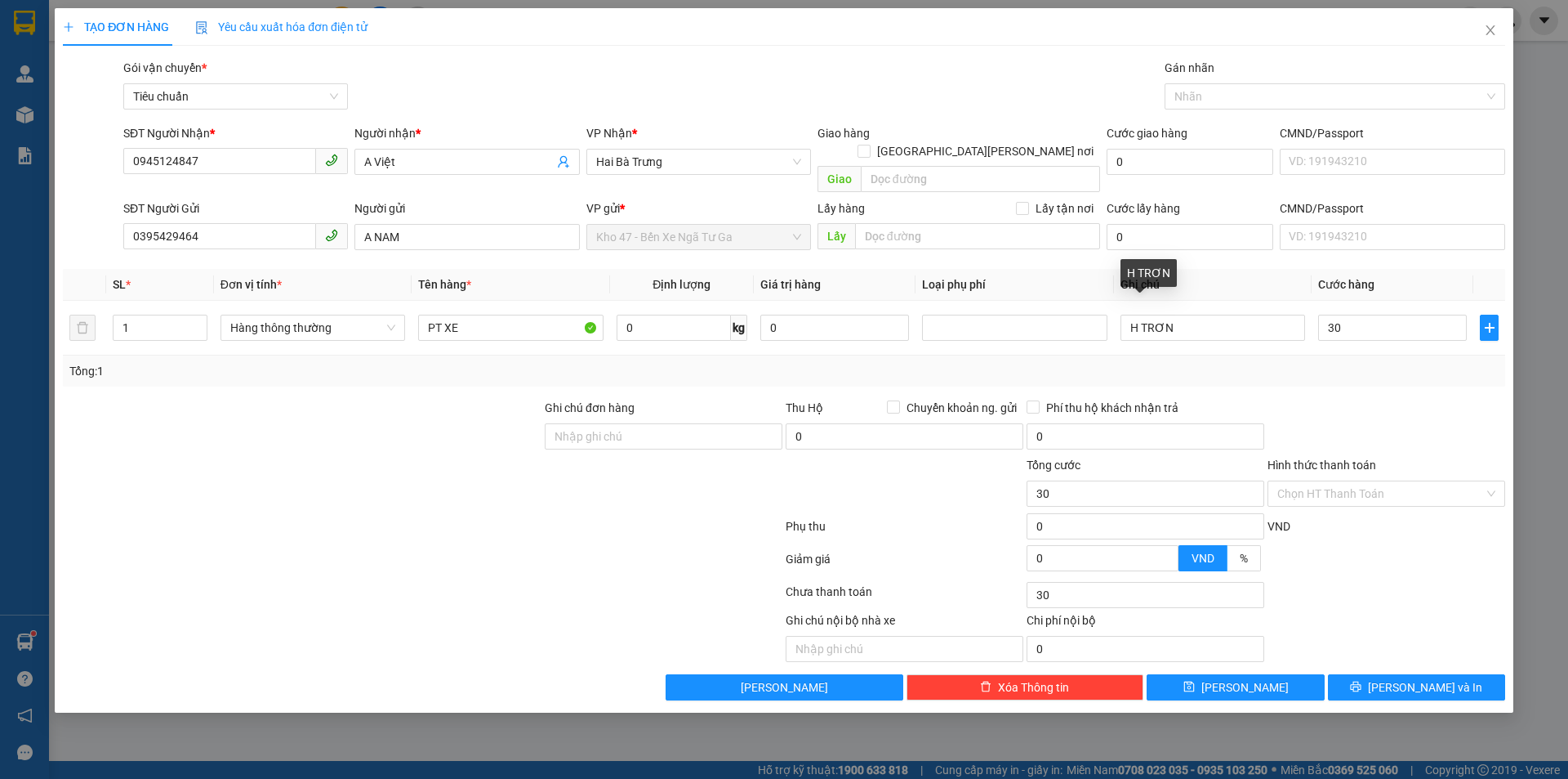
type input "30.000"
click at [1404, 413] on div at bounding box center [1386, 427] width 241 height 58
click at [1402, 656] on div "Transit Pickup Surcharge Ids Transit Deliver Surcharge Ids Transit Deliver Surc…" at bounding box center [784, 379] width 1442 height 641
click at [1402, 678] on span "[PERSON_NAME] và In" at bounding box center [1425, 688] width 114 height 18
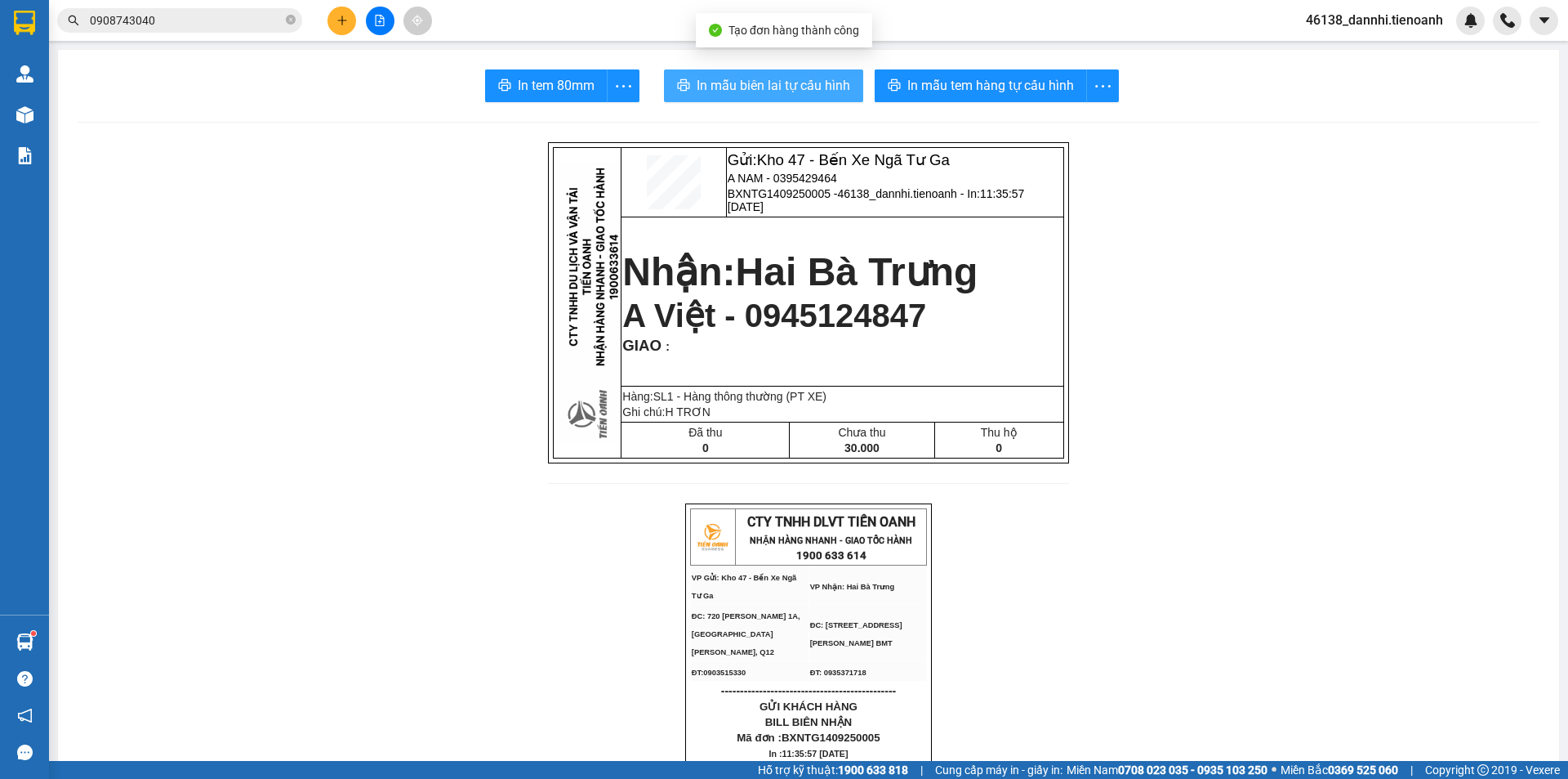
click at [719, 96] on span "In mẫu biên lai tự cấu hình" at bounding box center [773, 85] width 154 height 20
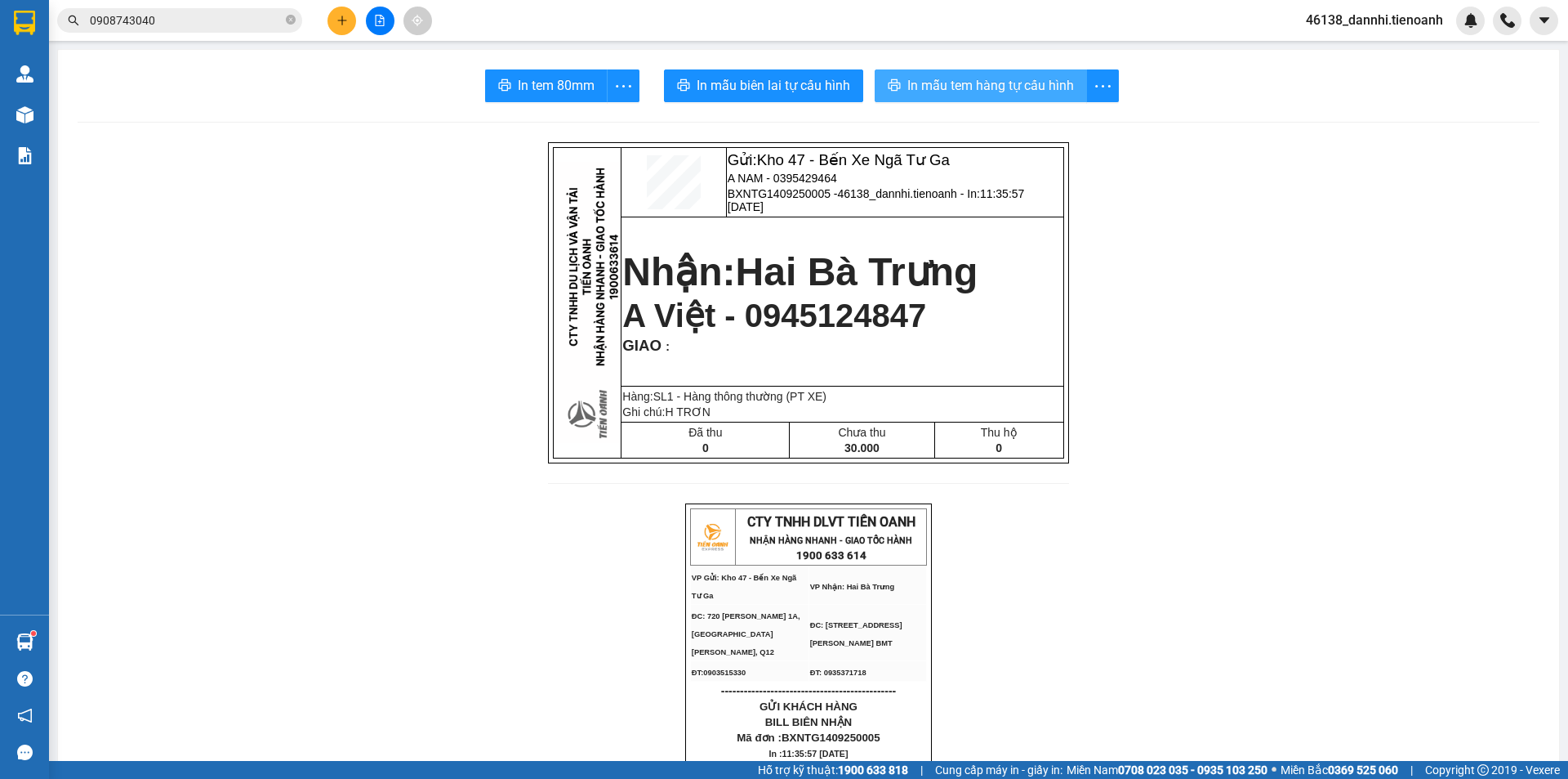
click at [969, 77] on span "In mẫu tem hàng tự cấu hình" at bounding box center [991, 85] width 166 height 20
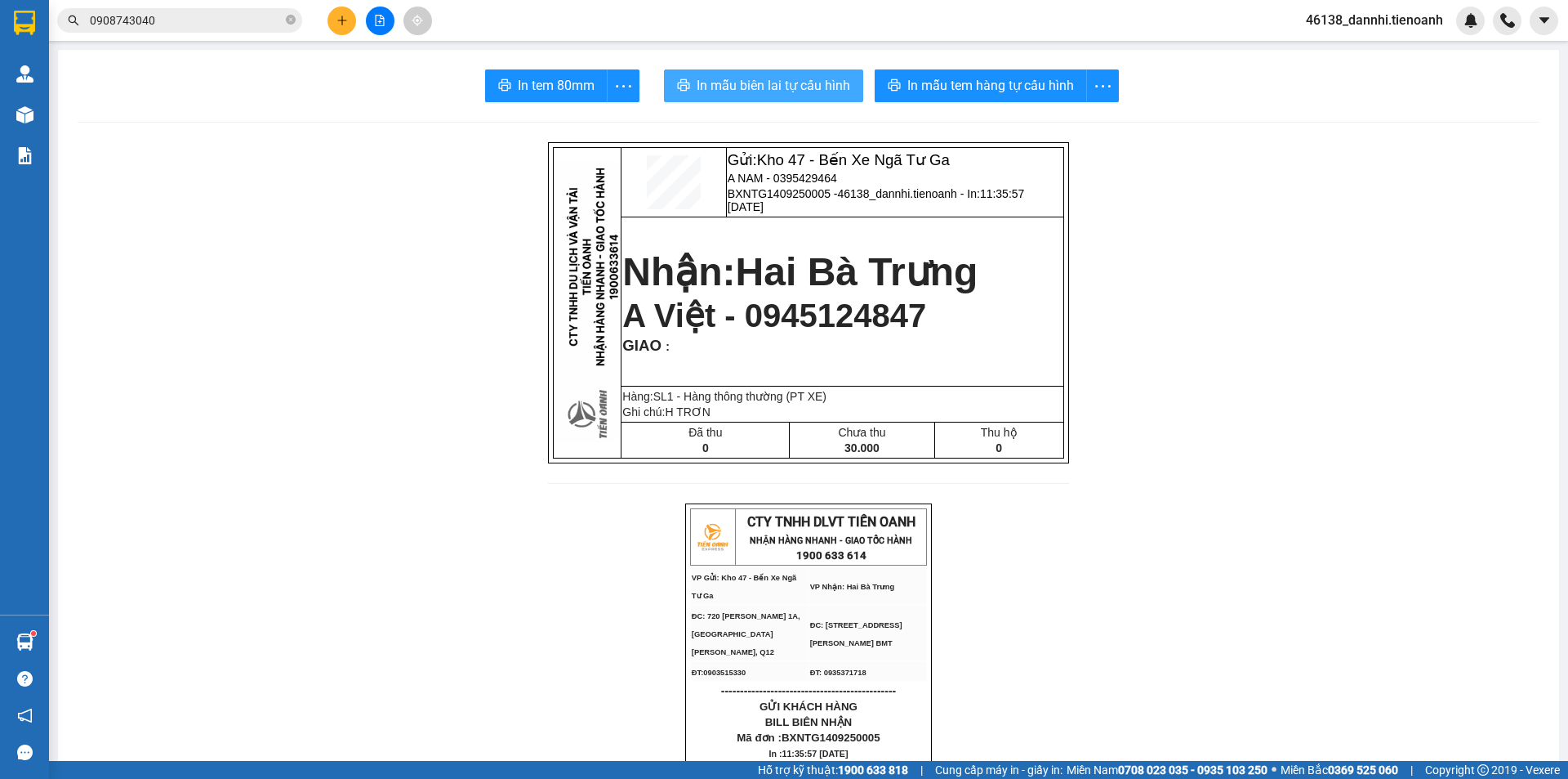
click at [709, 74] on button "In mẫu biên lai tự cấu hình" at bounding box center [763, 86] width 199 height 33
click at [241, 26] on input "0908743040" at bounding box center [185, 21] width 193 height 18
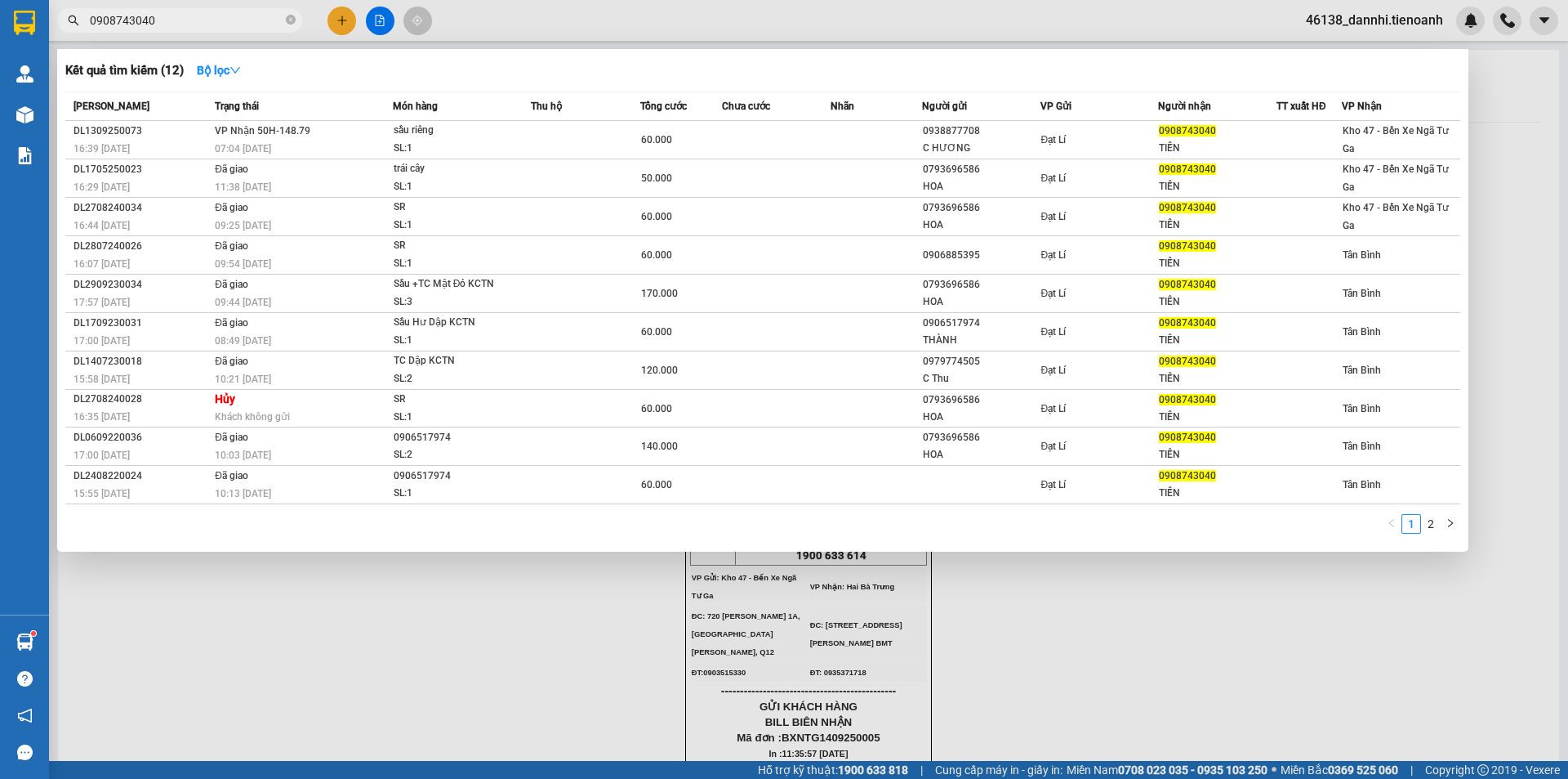
click at [241, 26] on input "0908743040" at bounding box center [185, 21] width 193 height 18
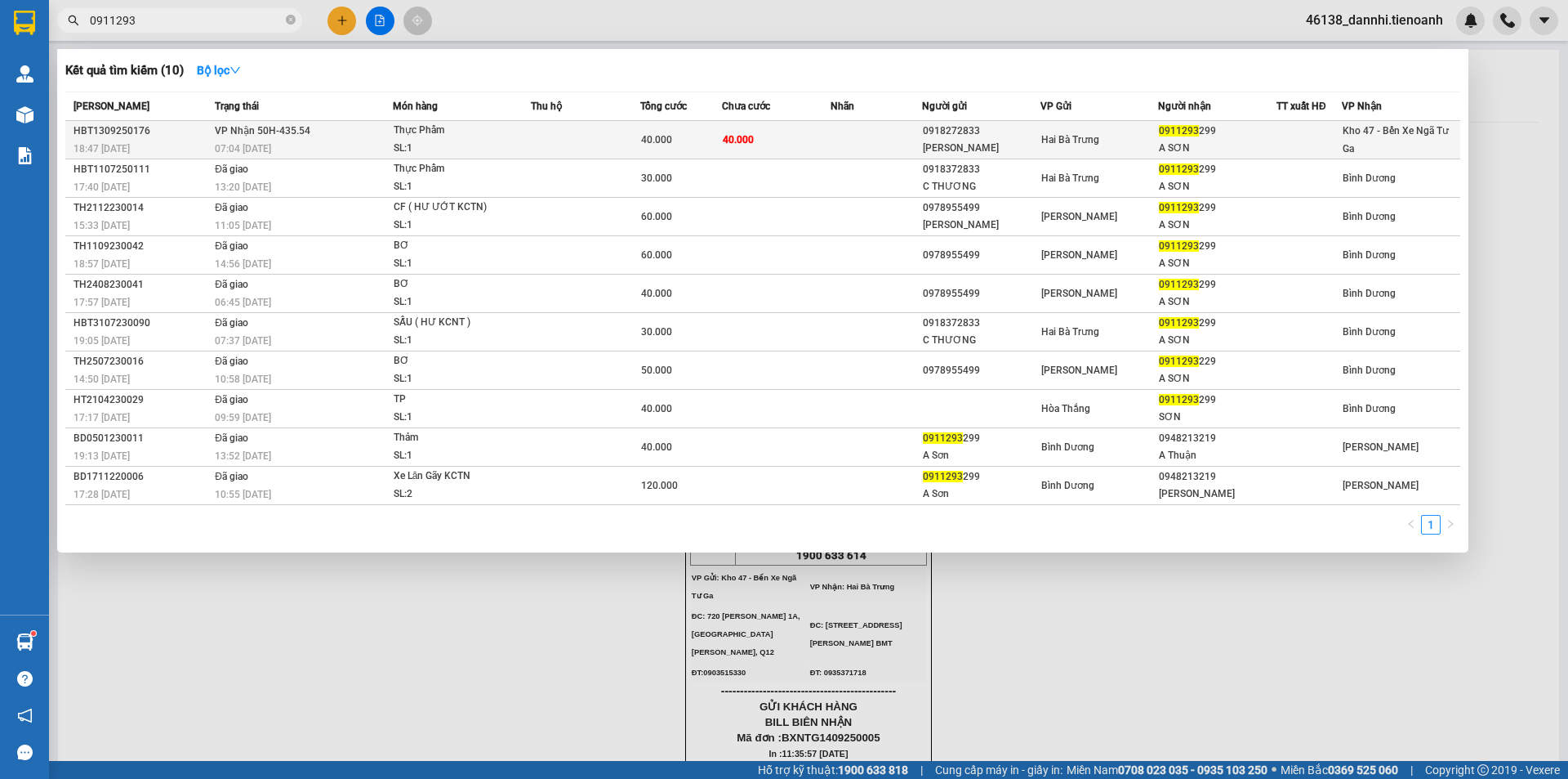
type input "0911293"
click at [492, 133] on div "Thực Phẩm" at bounding box center [455, 131] width 122 height 18
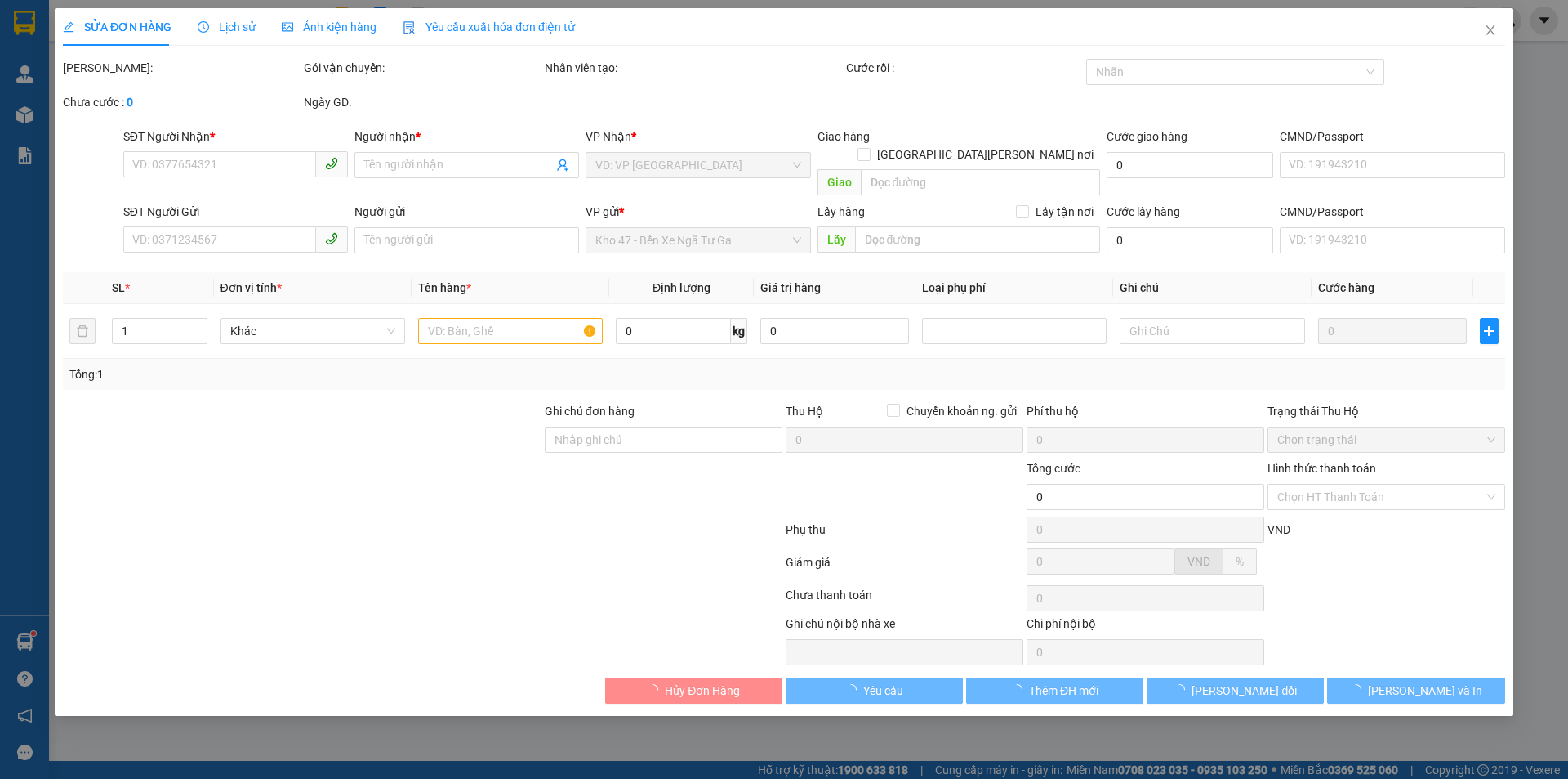
type input "0911293299"
type input "A SƠN"
type input "0918272833"
type input "[PERSON_NAME]"
type input "40.000"
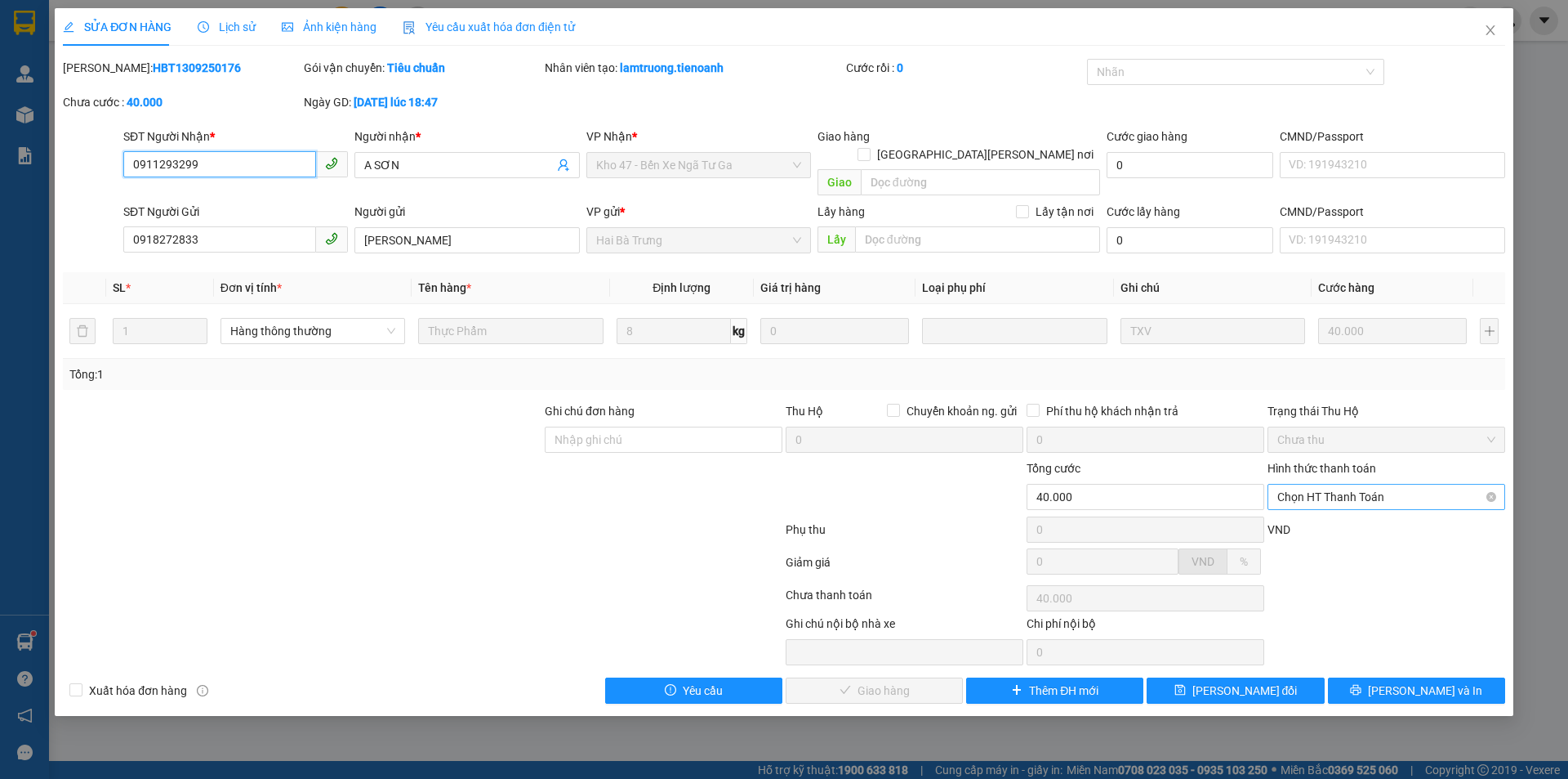
click at [1319, 486] on span "Chọn HT Thanh Toán" at bounding box center [1386, 496] width 218 height 25
click at [1319, 514] on div "Tại văn phòng" at bounding box center [1386, 512] width 218 height 18
type input "0"
click at [935, 678] on button "[PERSON_NAME] và Giao hàng" at bounding box center [874, 690] width 177 height 27
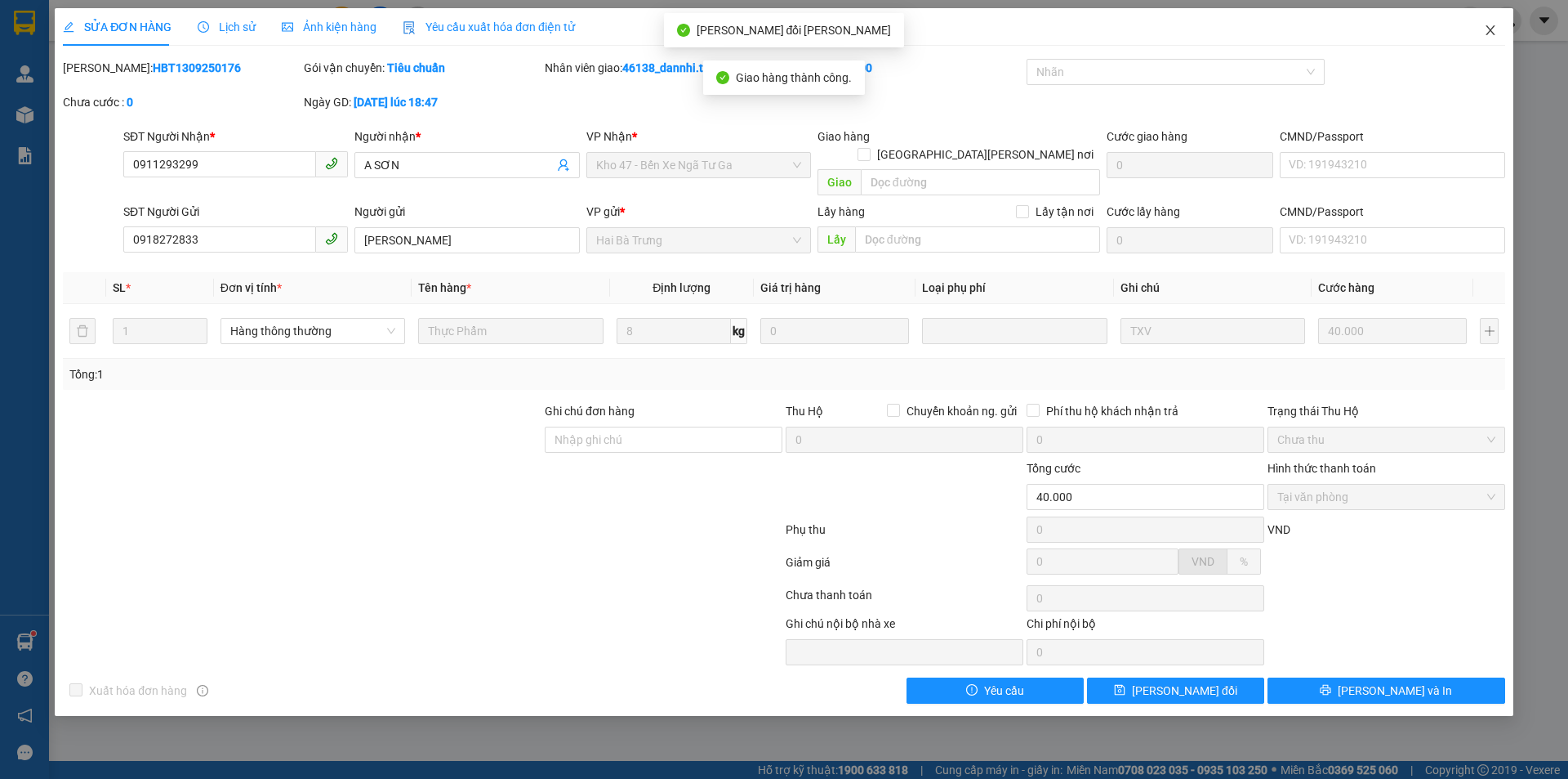
click at [1486, 35] on icon "close" at bounding box center [1490, 30] width 13 height 13
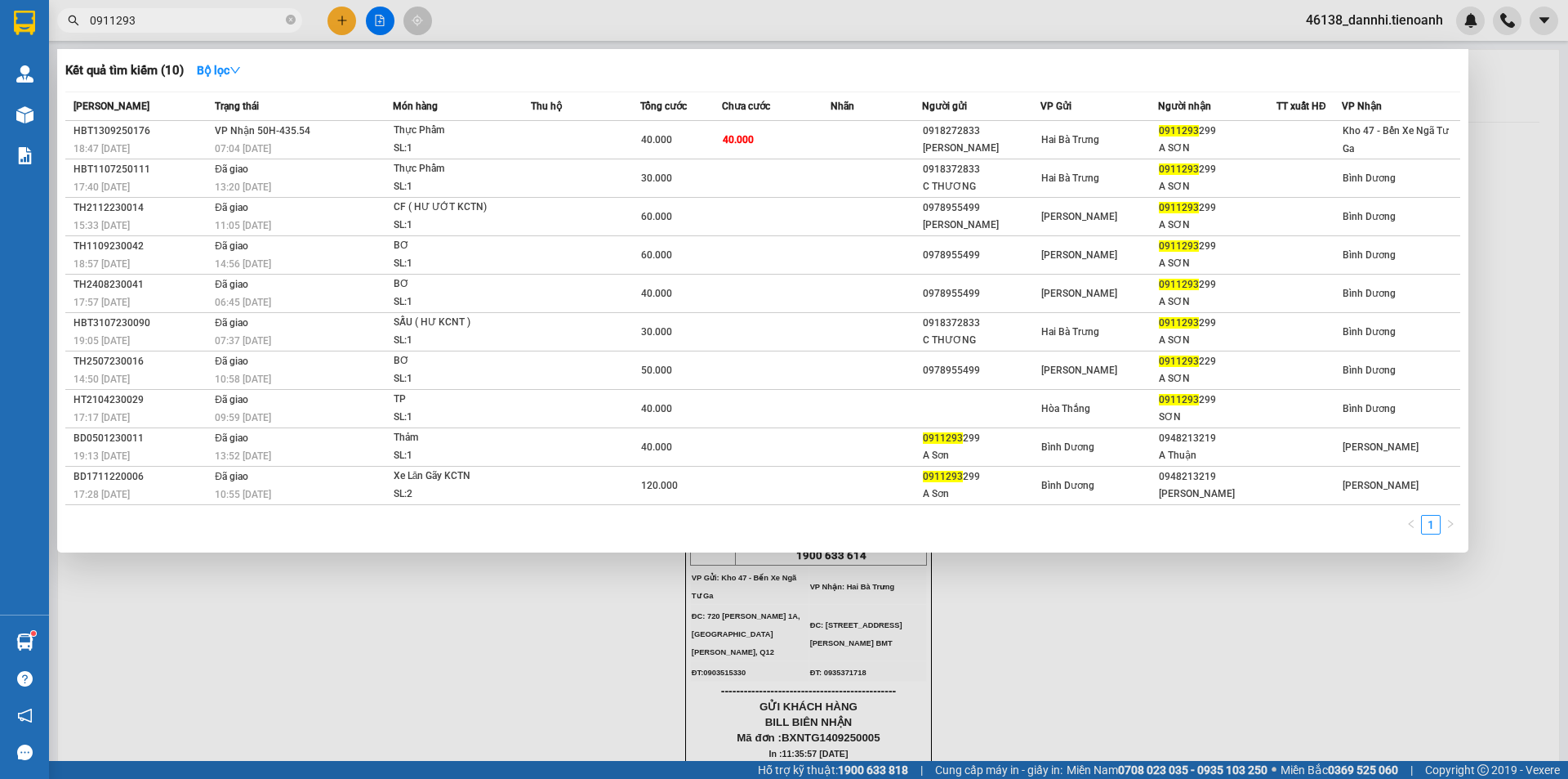
click at [234, 17] on input "0911293" at bounding box center [185, 21] width 193 height 18
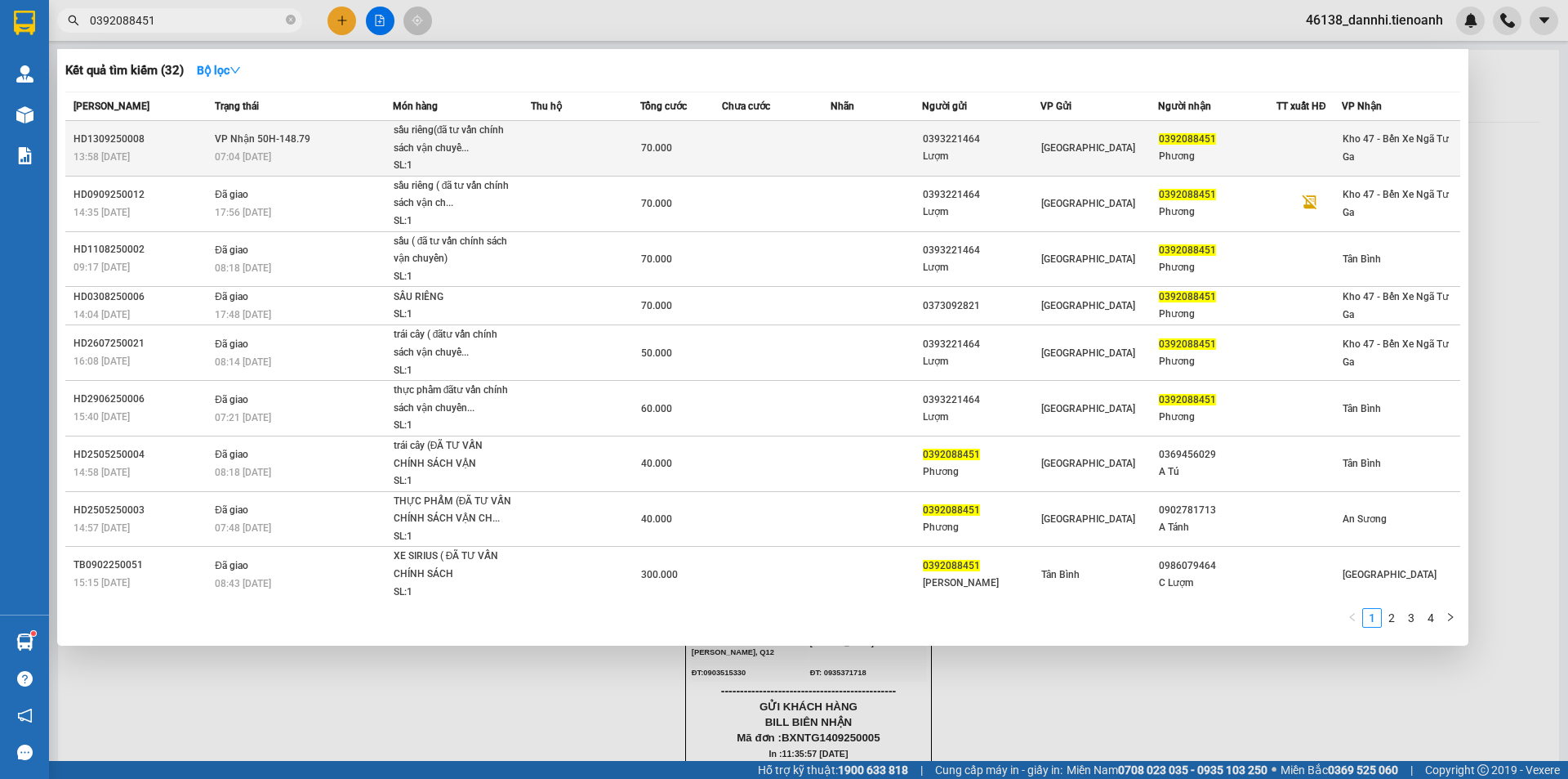
type input "0392088451"
click at [772, 142] on td at bounding box center [777, 148] width 110 height 56
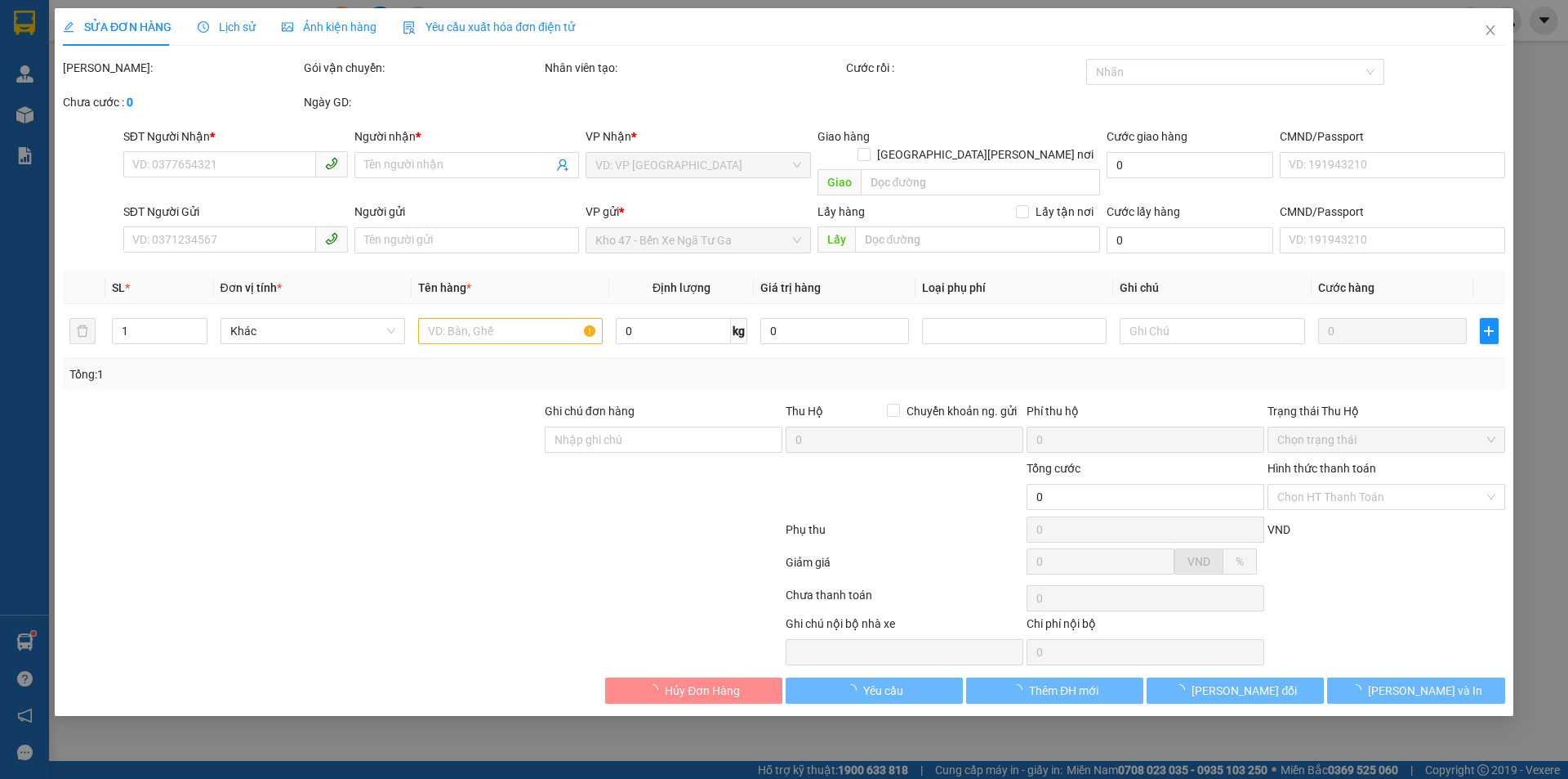
type input "0392088451"
type input "Phương"
type input "241835249"
type input "0393221464"
type input "Lượm"
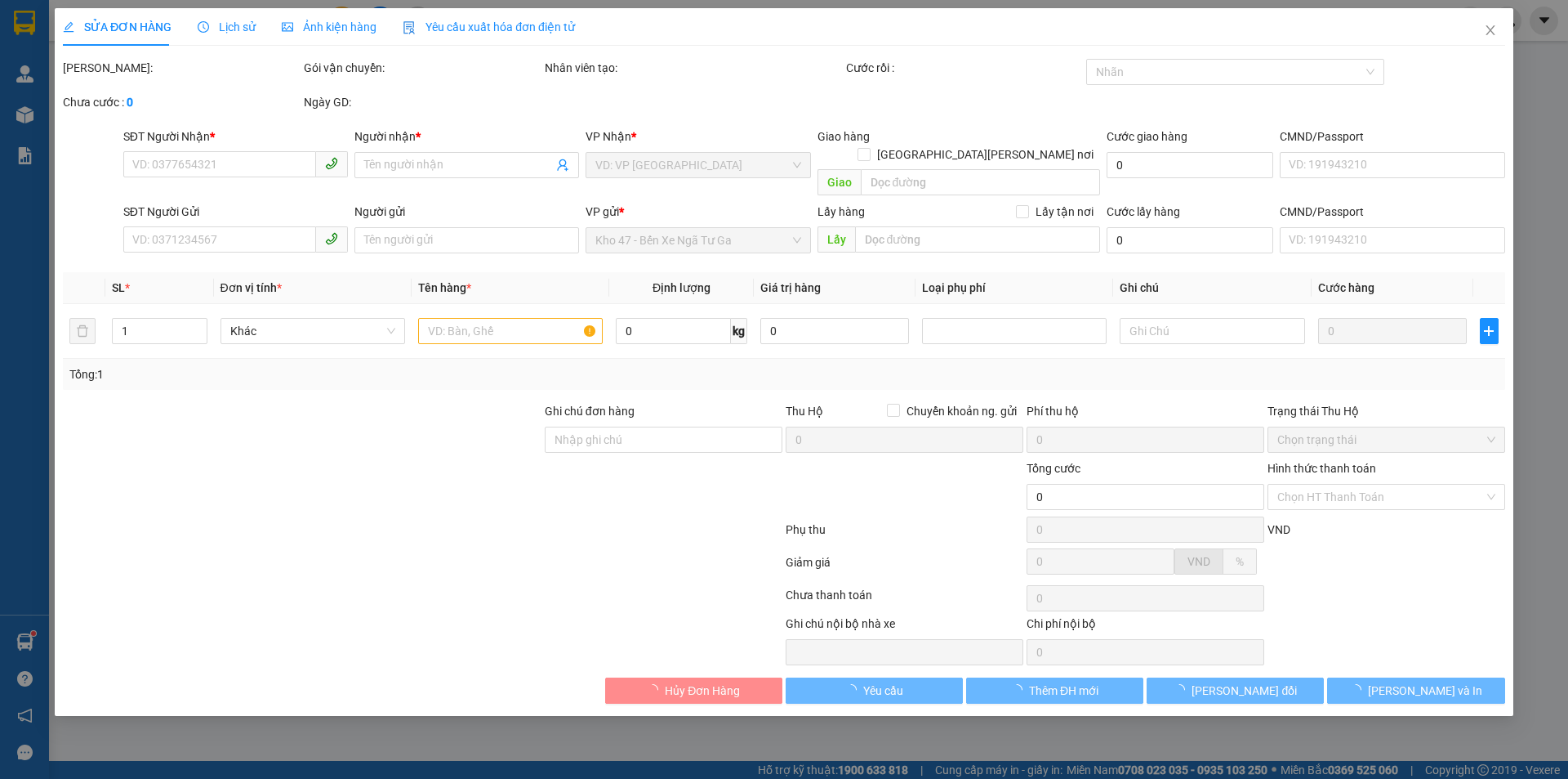
type input "066182011853"
type input "70.000"
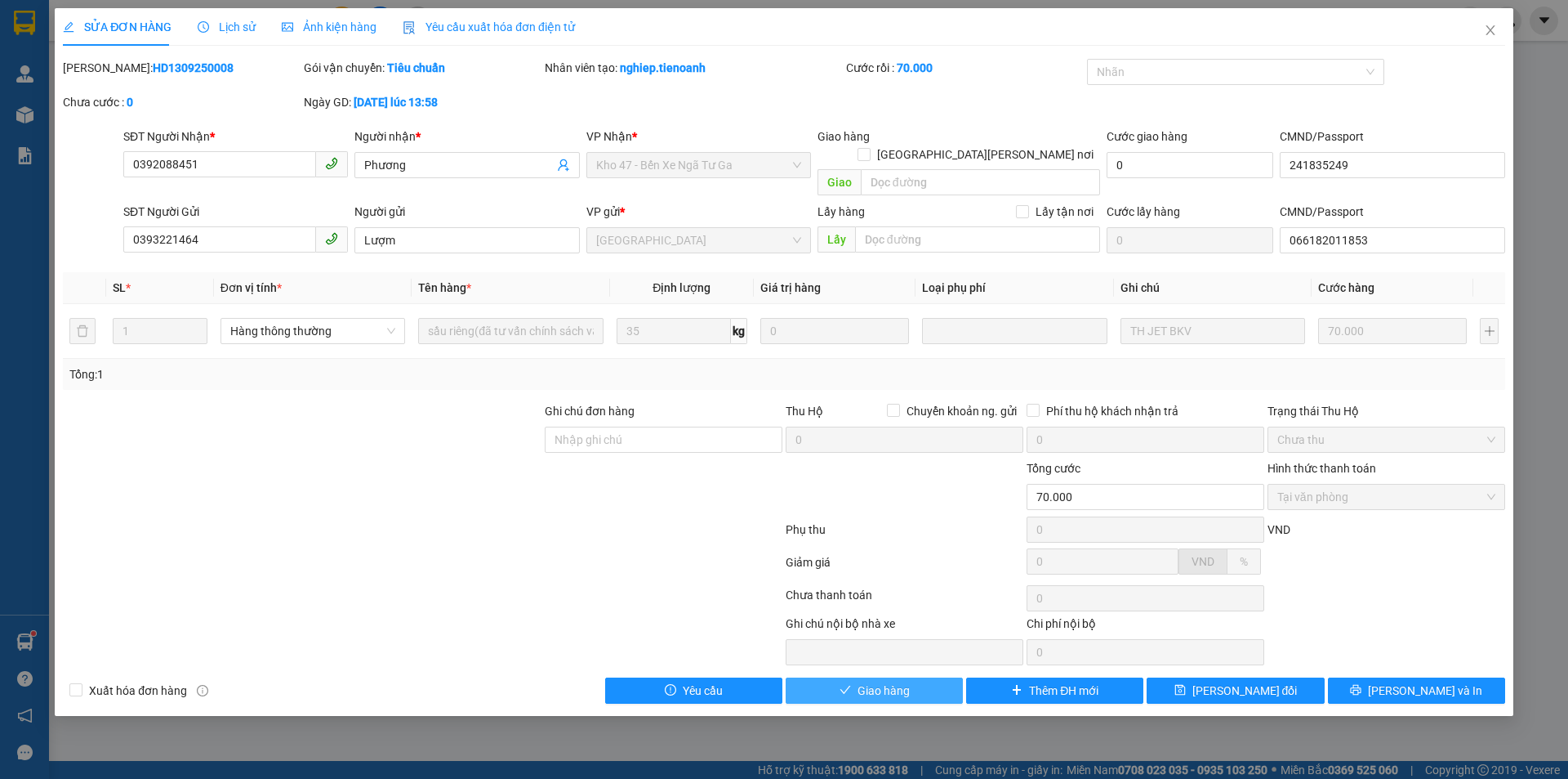
click at [853, 679] on button "Giao hàng" at bounding box center [874, 690] width 177 height 27
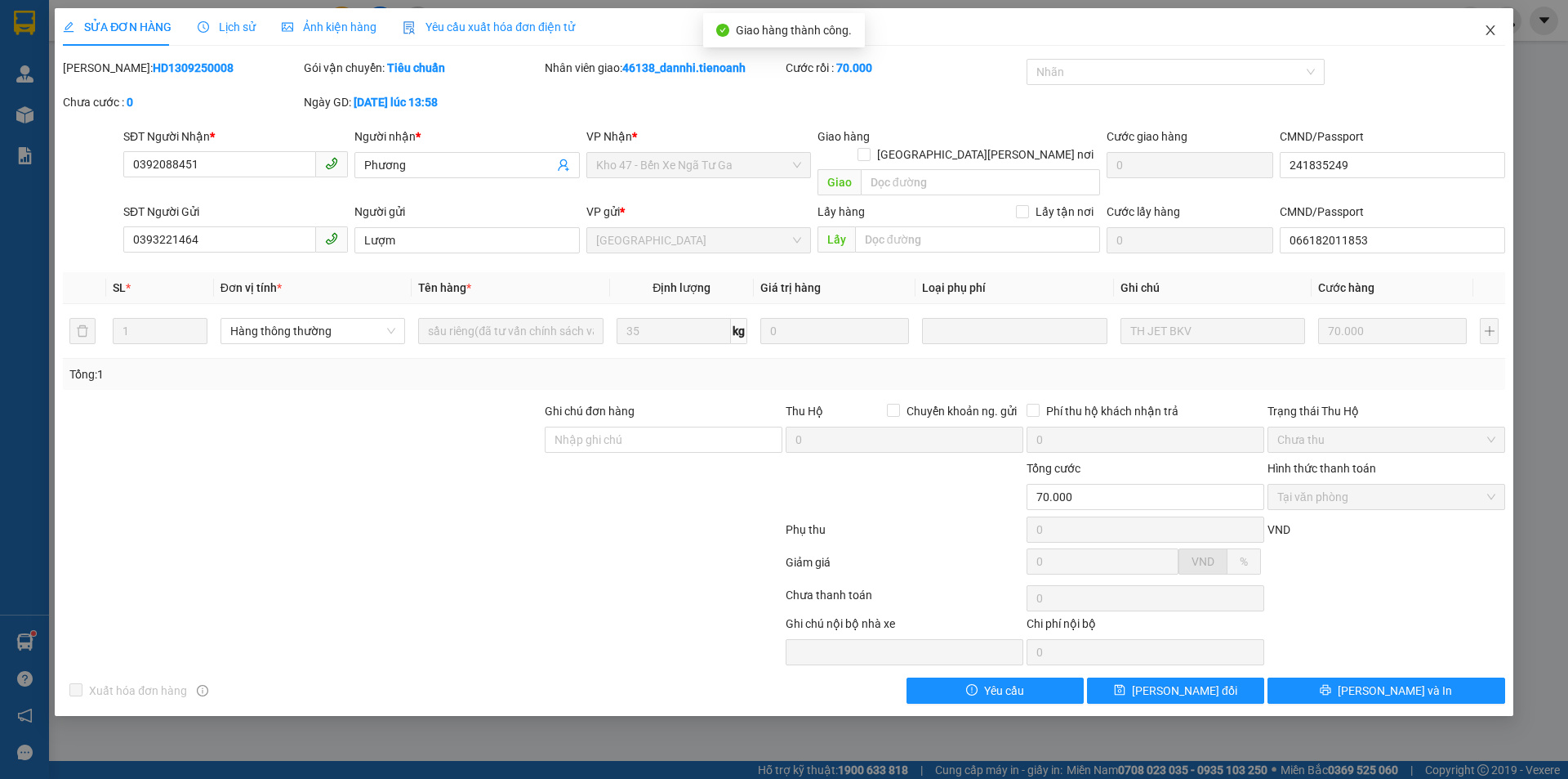
drag, startPoint x: 1501, startPoint y: 37, endPoint x: 1487, endPoint y: 35, distance: 14.1
click at [1500, 37] on span "Close" at bounding box center [1490, 31] width 46 height 46
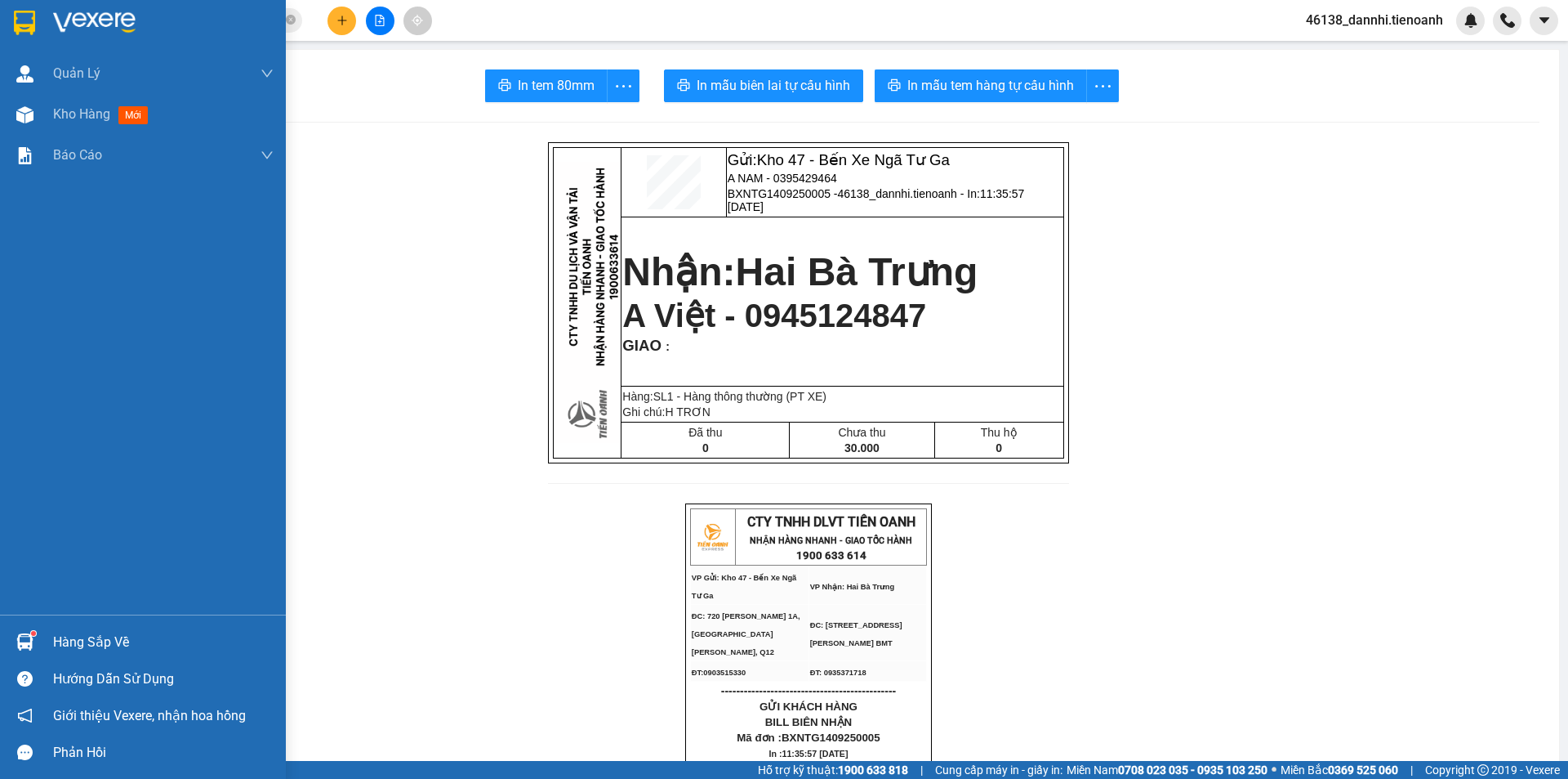
click at [16, 27] on img at bounding box center [24, 23] width 21 height 25
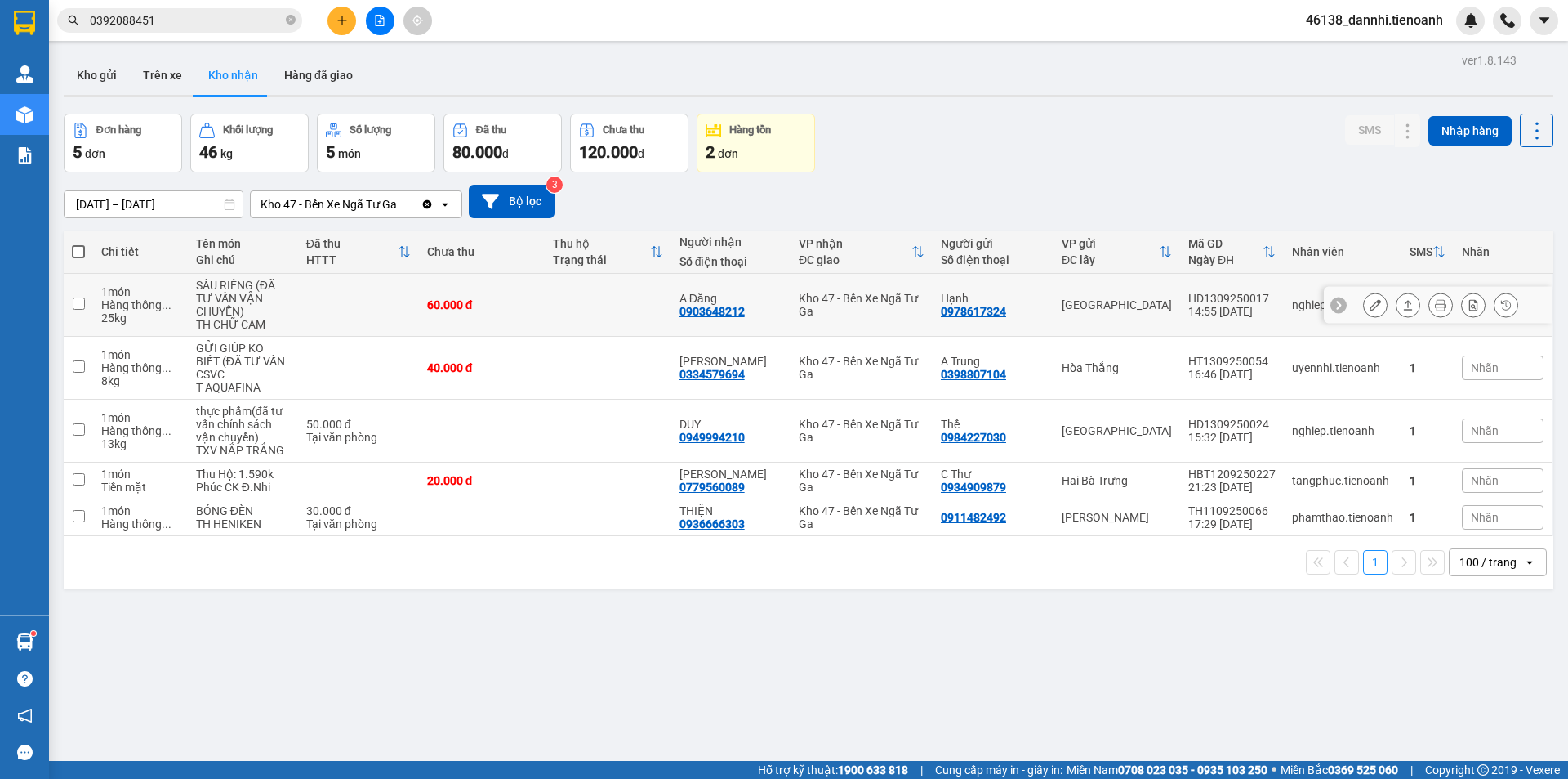
drag, startPoint x: 553, startPoint y: 304, endPoint x: 542, endPoint y: 351, distance: 48.3
click at [553, 308] on td at bounding box center [608, 304] width 126 height 63
checkbox input "true"
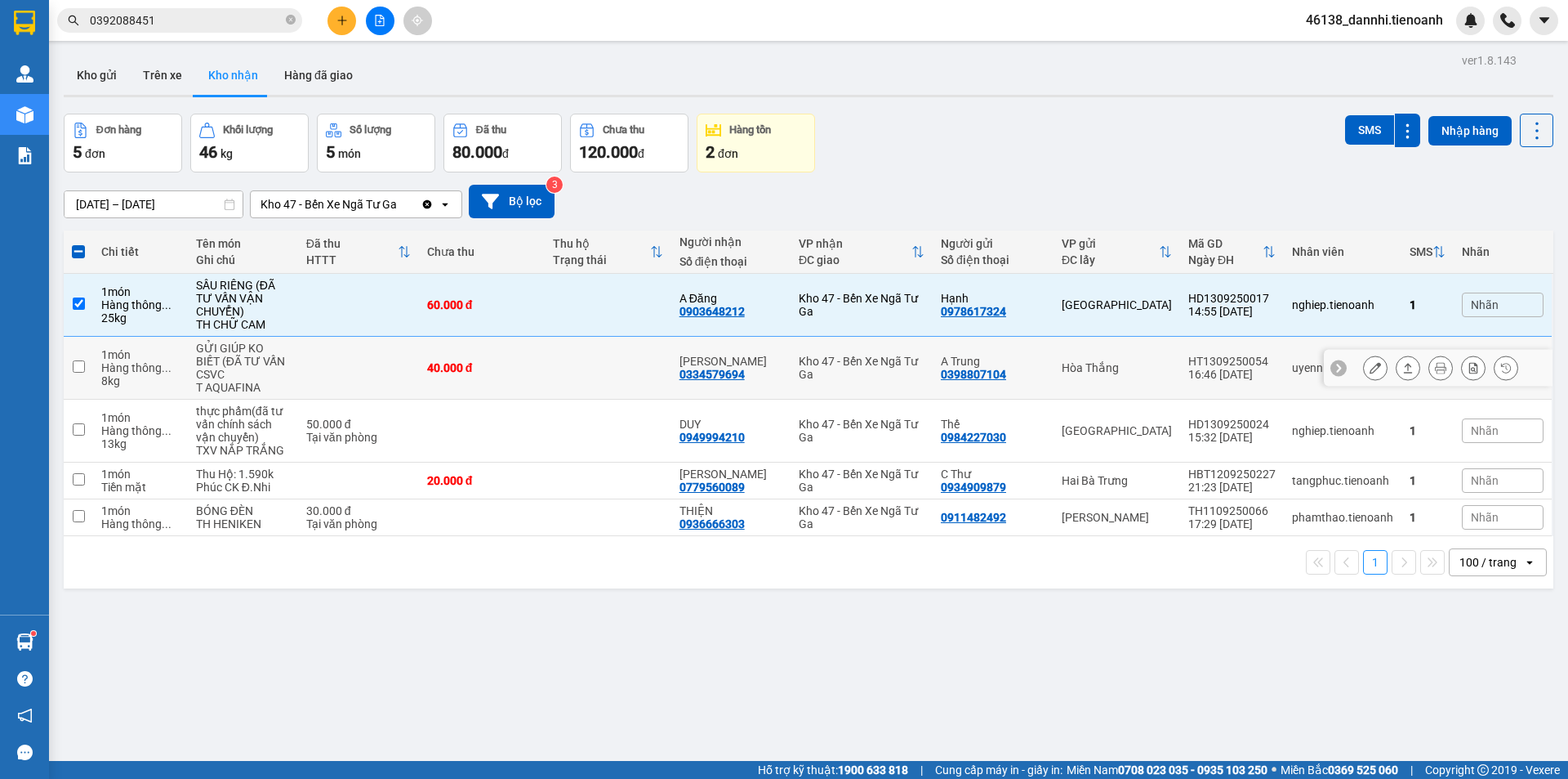
click at [536, 364] on div "40.000 đ" at bounding box center [482, 368] width 110 height 13
checkbox input "true"
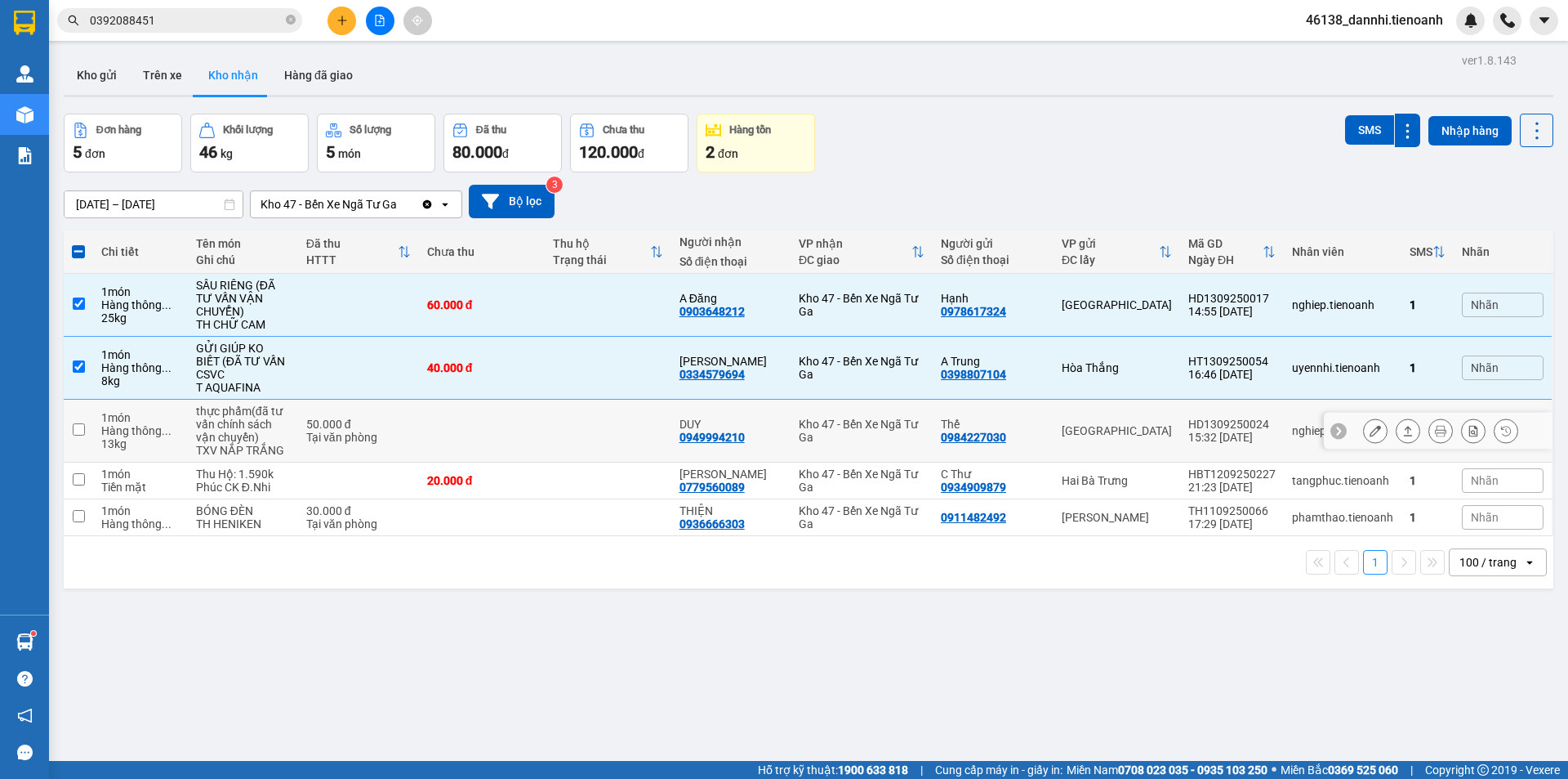
click at [545, 413] on td at bounding box center [482, 431] width 126 height 63
checkbox input "true"
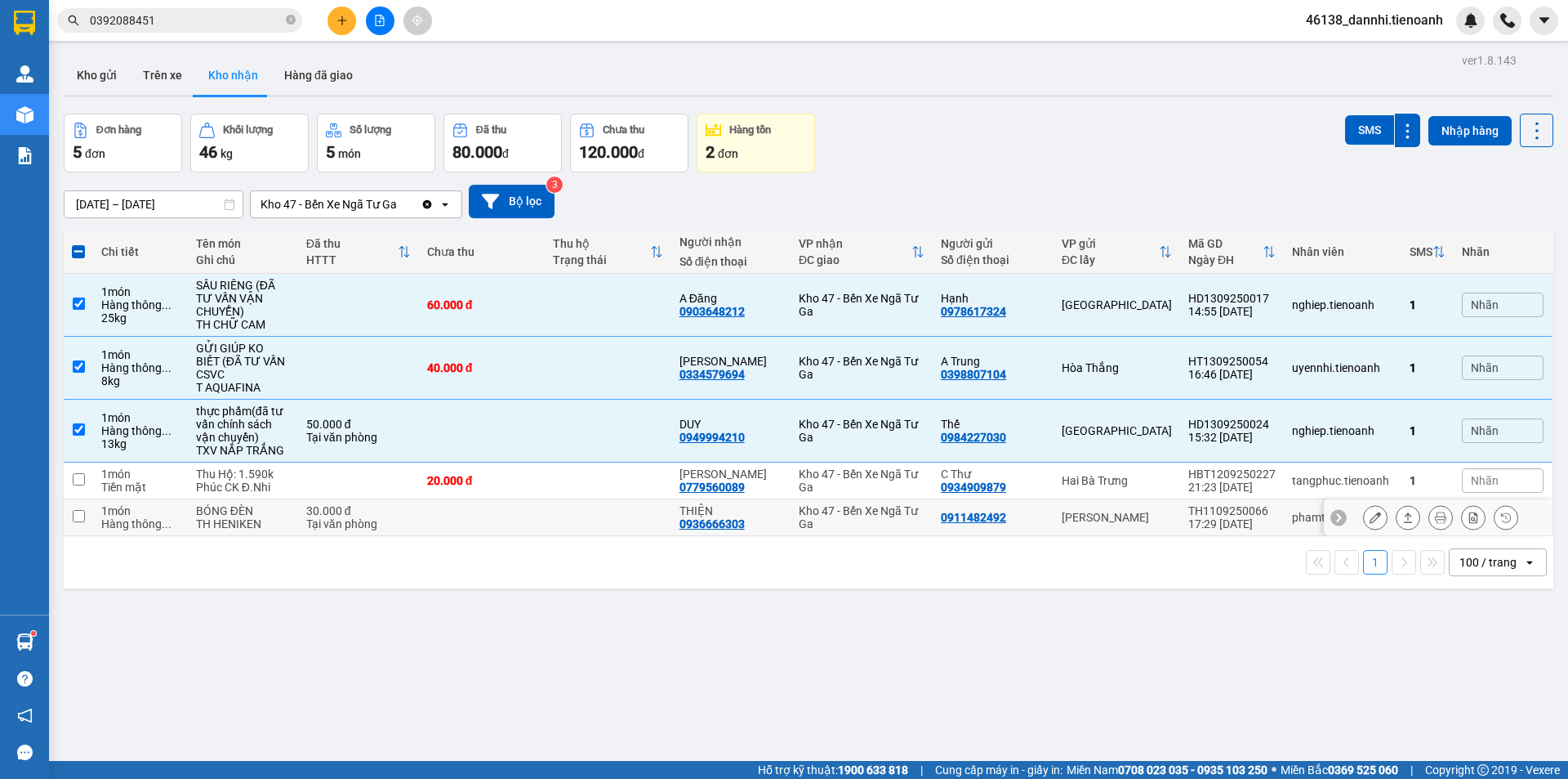
click at [541, 508] on td at bounding box center [482, 518] width 126 height 37
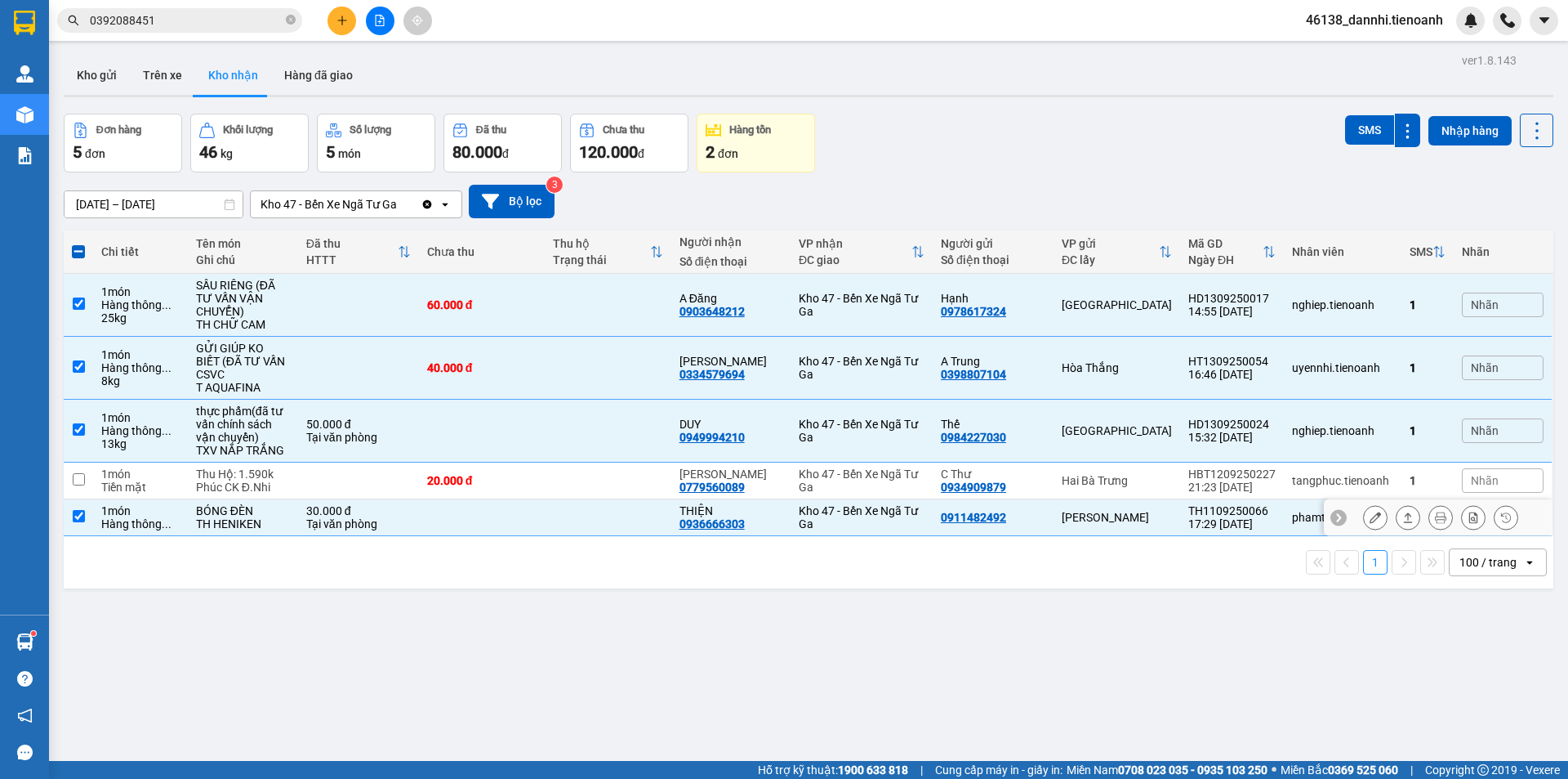
click at [602, 499] on td at bounding box center [608, 518] width 126 height 37
checkbox input "false"
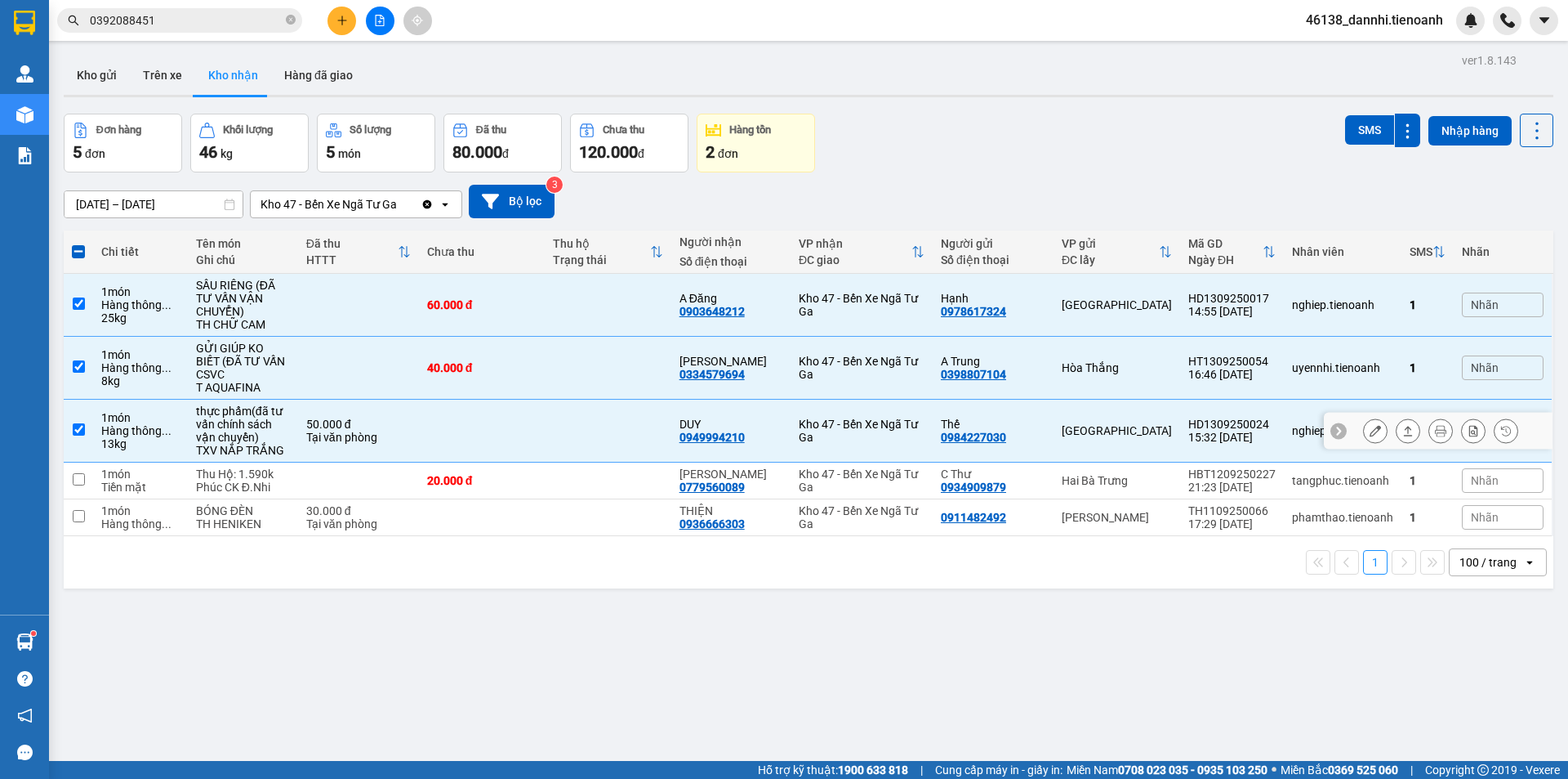
drag, startPoint x: 594, startPoint y: 433, endPoint x: 586, endPoint y: 407, distance: 27.2
click at [592, 433] on td at bounding box center [608, 431] width 126 height 63
checkbox input "false"
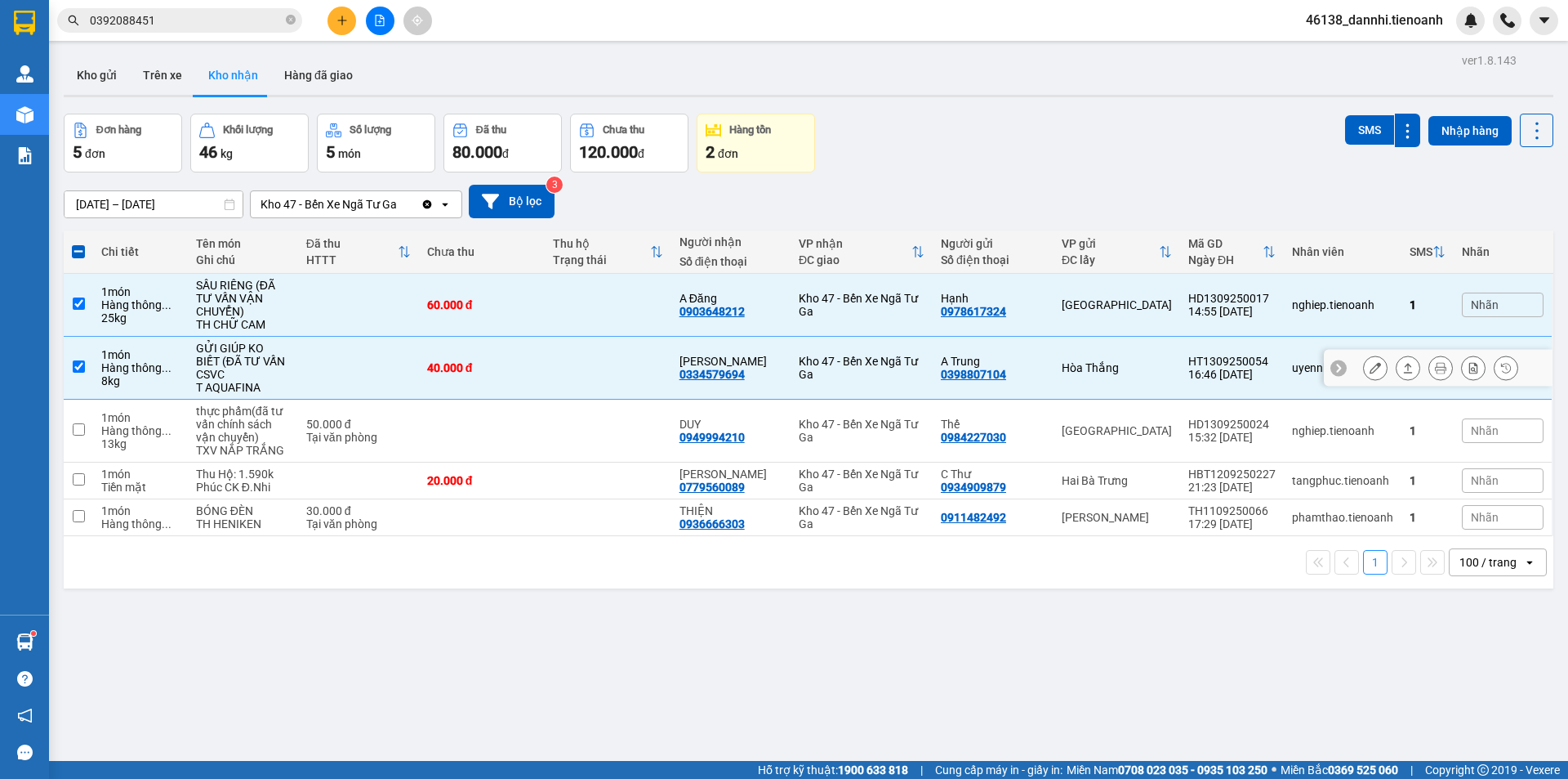
click at [588, 367] on td at bounding box center [608, 368] width 126 height 63
checkbox input "false"
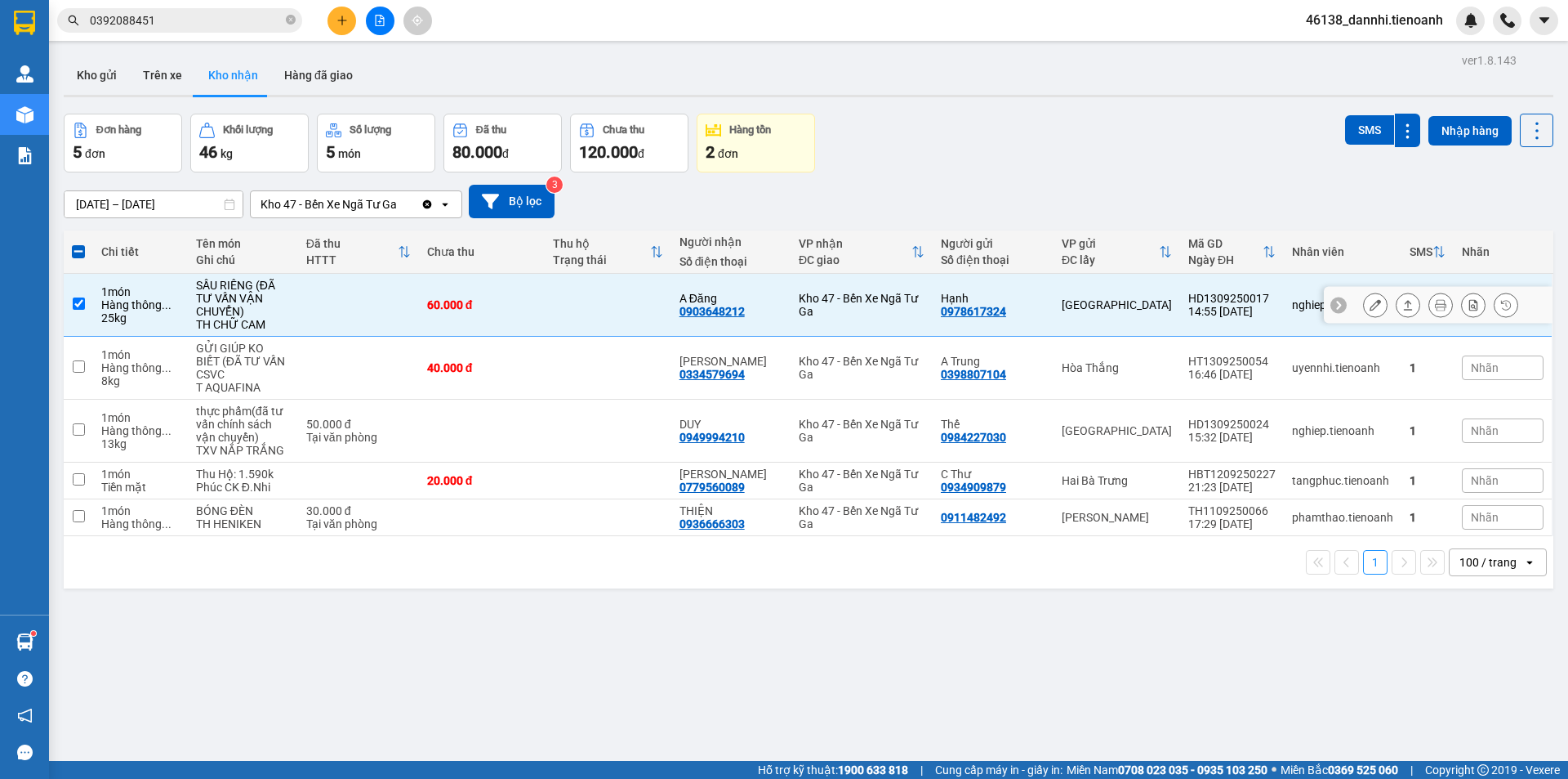
click at [588, 297] on td at bounding box center [608, 304] width 126 height 63
checkbox input "false"
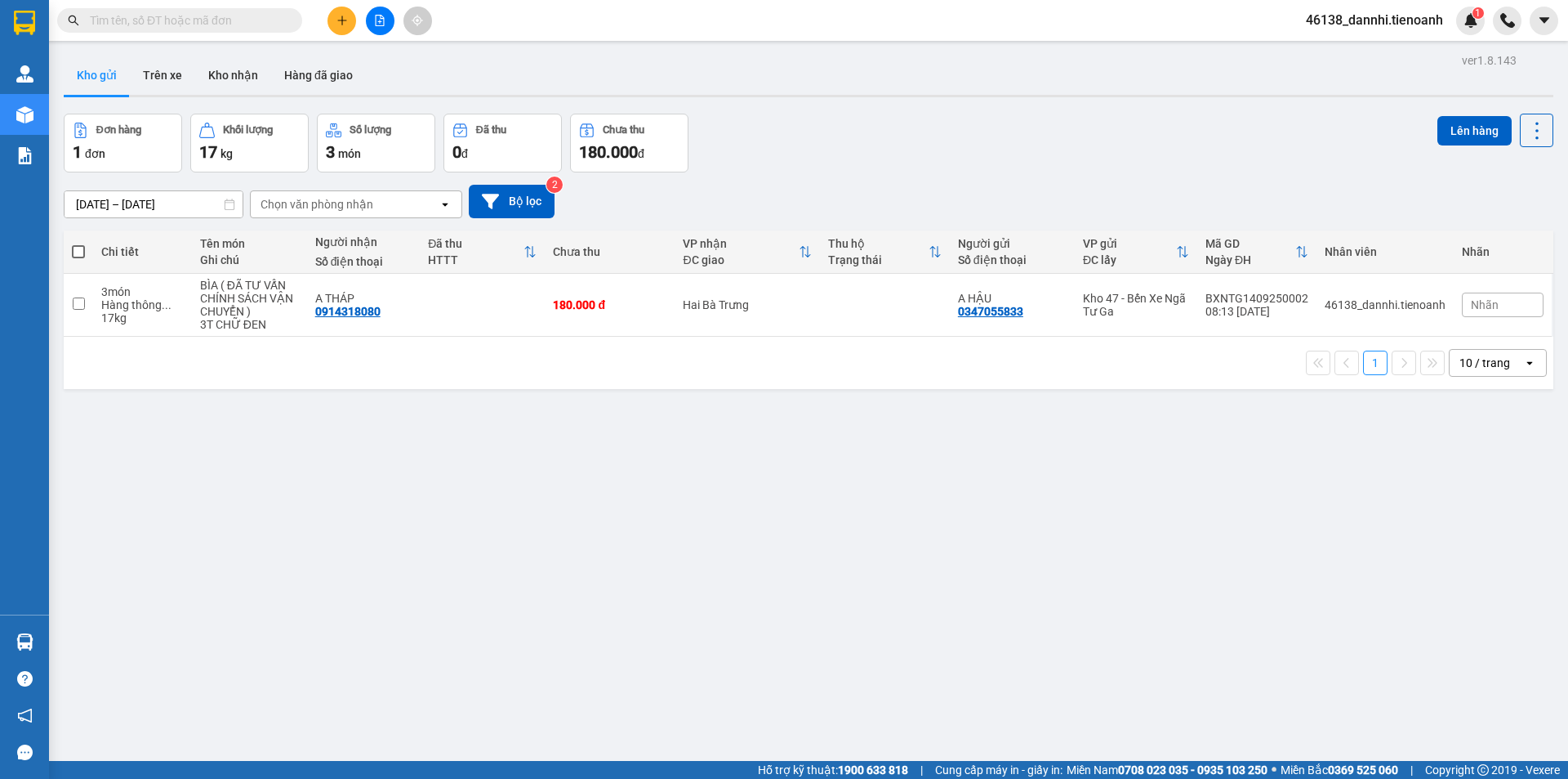
click at [230, 25] on input "text" at bounding box center [185, 21] width 193 height 18
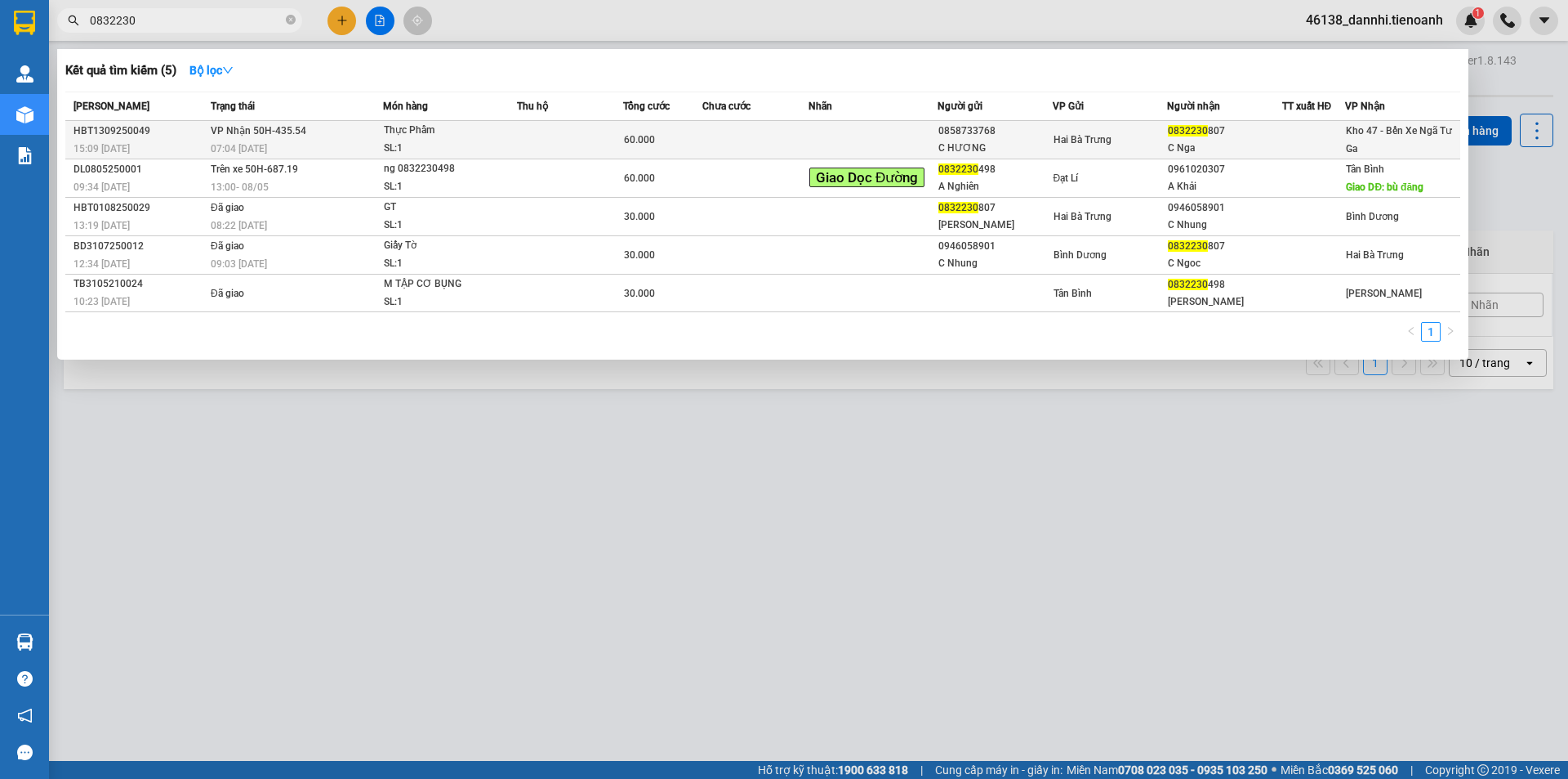
type input "0832230"
click at [433, 156] on div "SL: 1" at bounding box center [445, 149] width 122 height 18
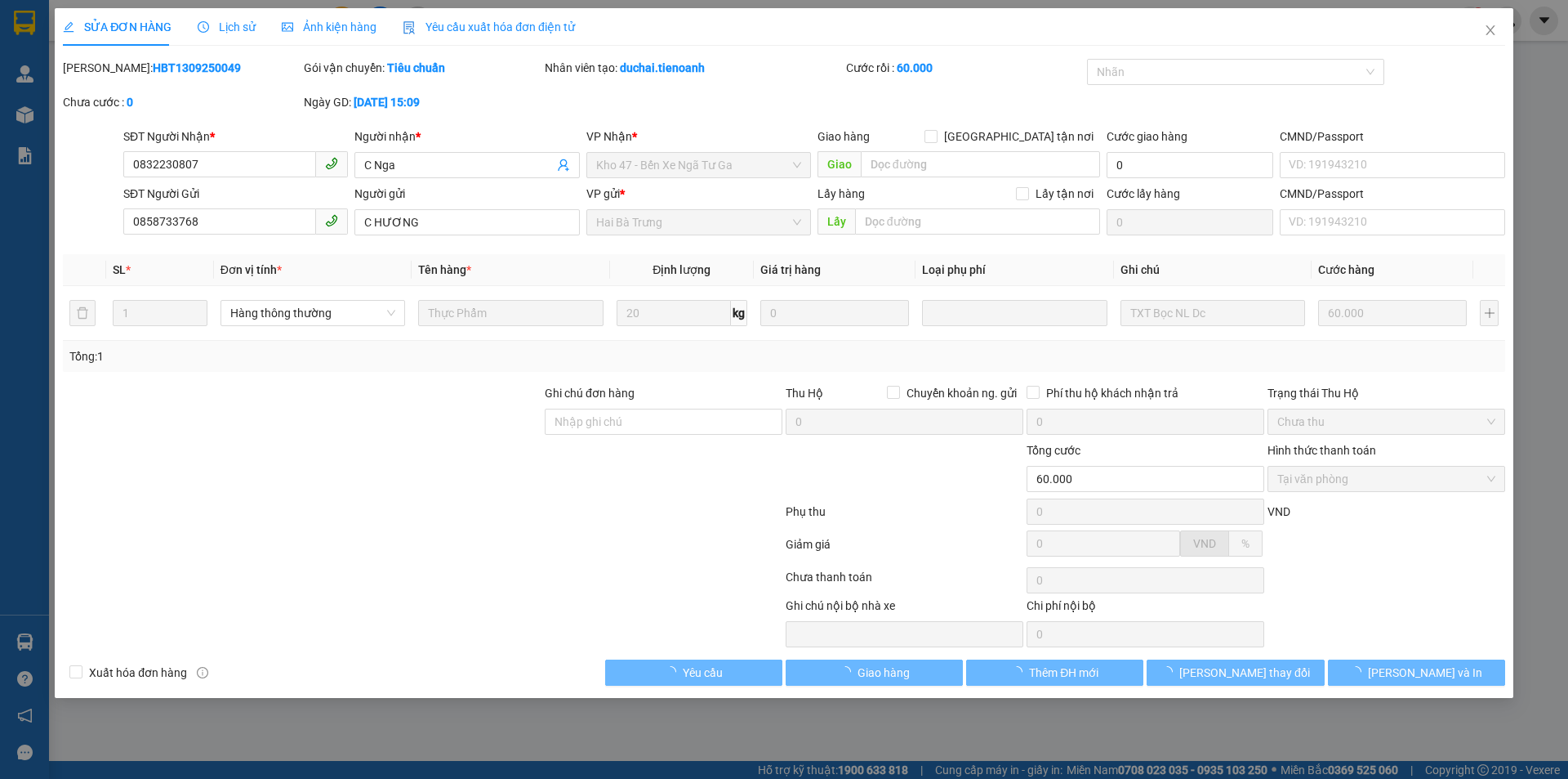
type input "0832230807"
type input "C Nga"
type input "0858733768"
type input "C HƯƠNG"
type input "60.000"
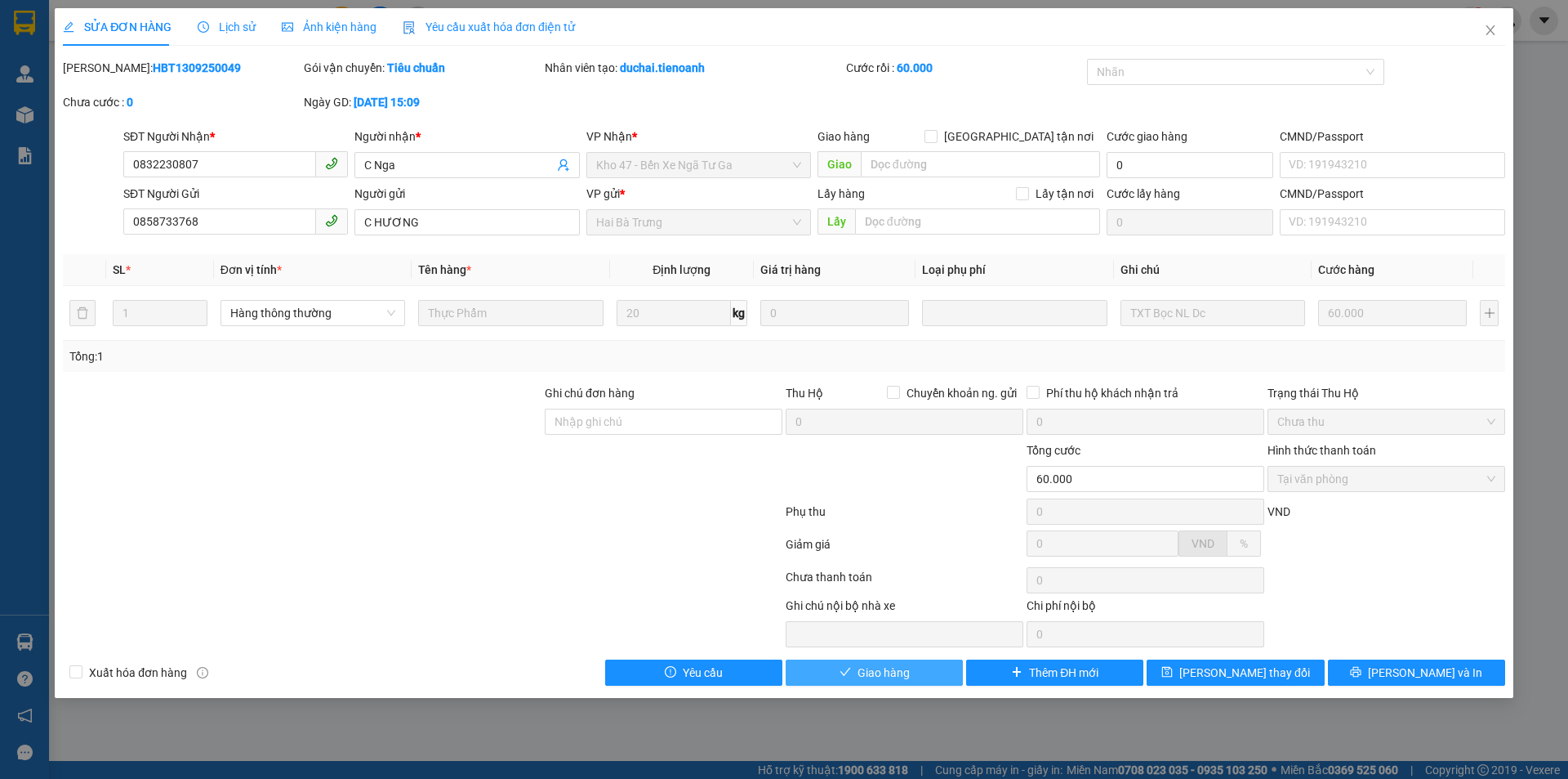
click at [855, 668] on button "Giao hàng" at bounding box center [874, 672] width 177 height 27
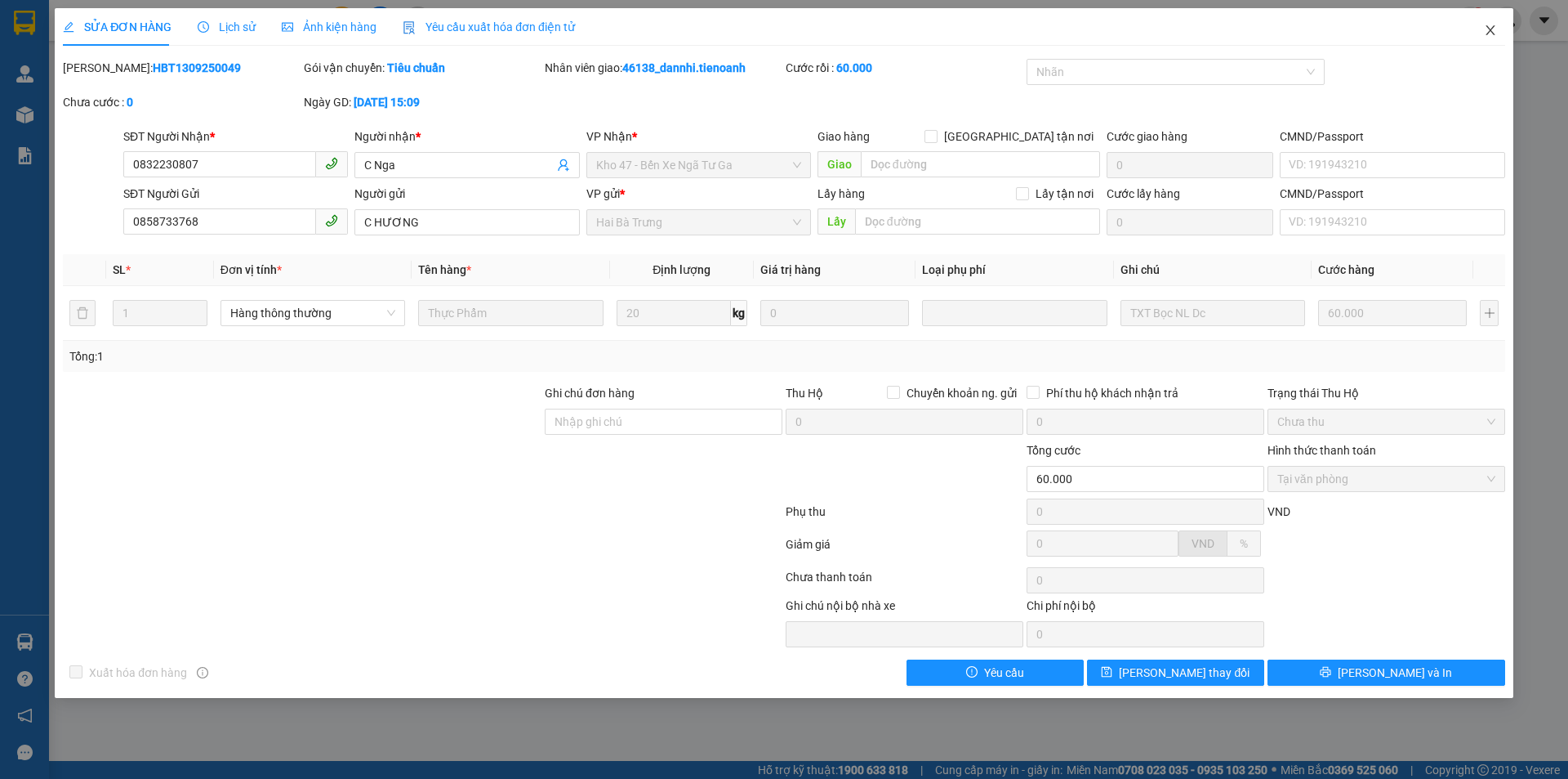
click at [1491, 34] on icon "close" at bounding box center [1490, 30] width 13 height 13
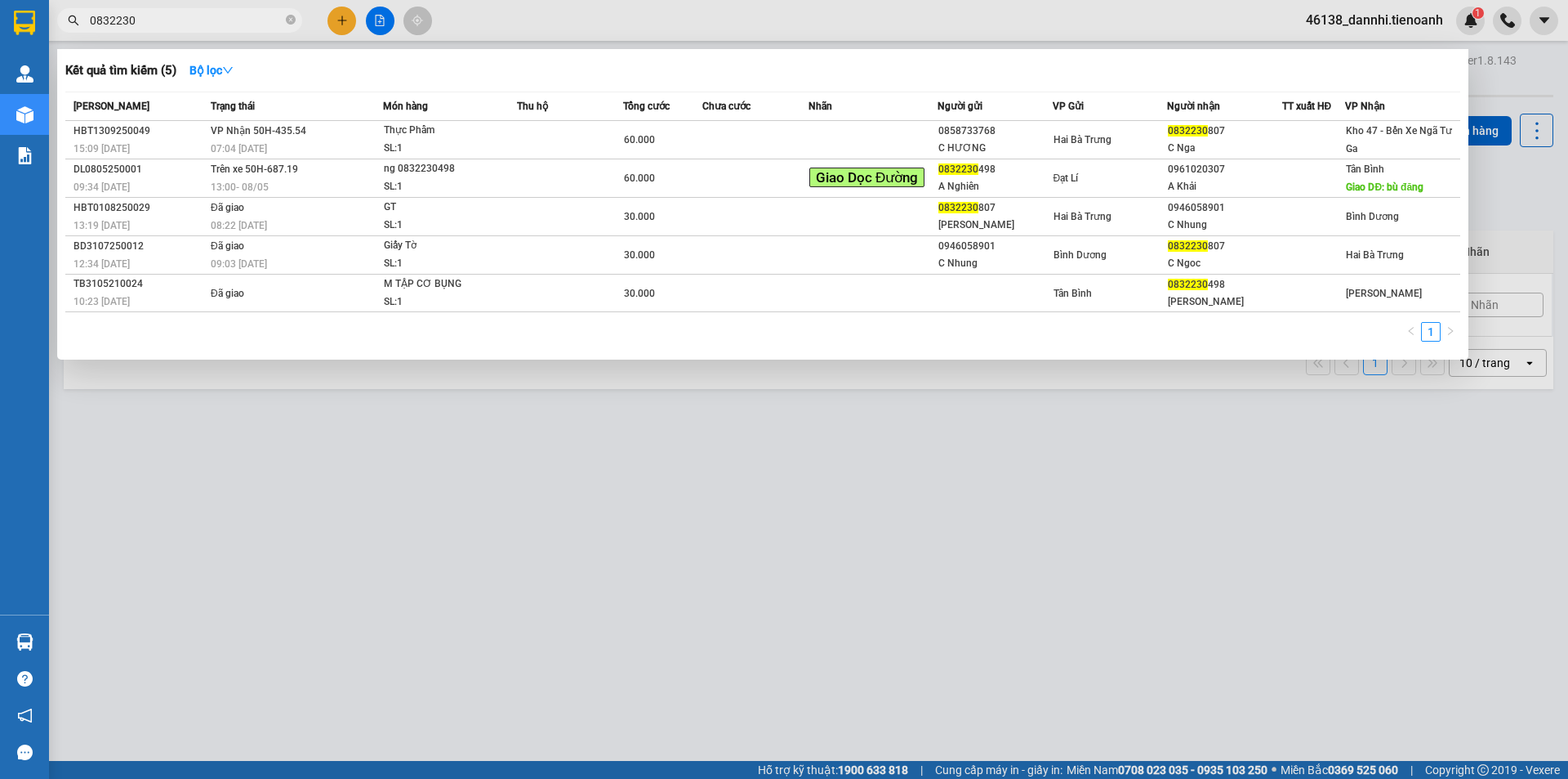
click at [209, 15] on input "0832230" at bounding box center [185, 21] width 193 height 18
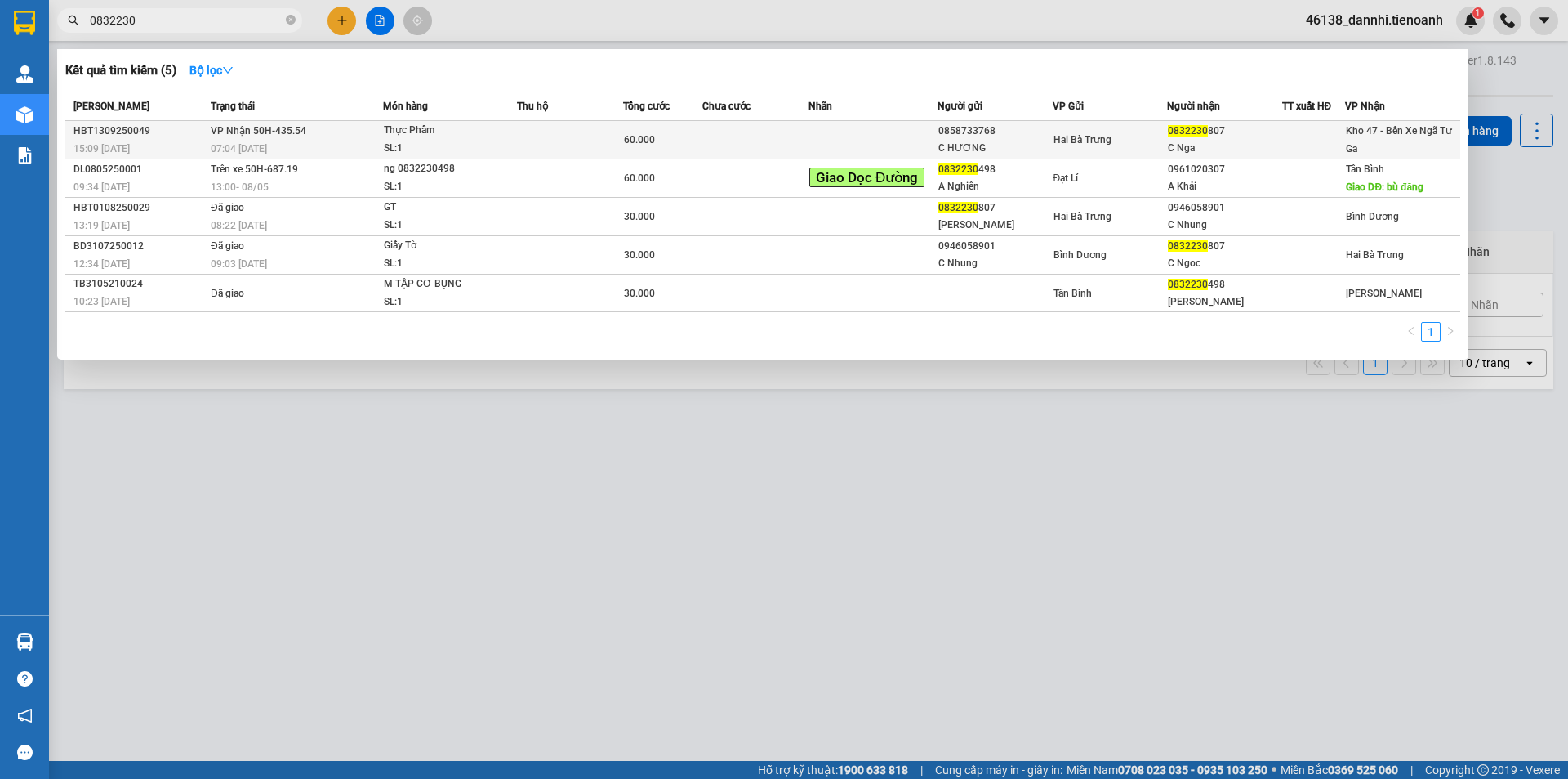
click at [284, 133] on span "VP Nhận 50H-435.54" at bounding box center [259, 131] width 96 height 12
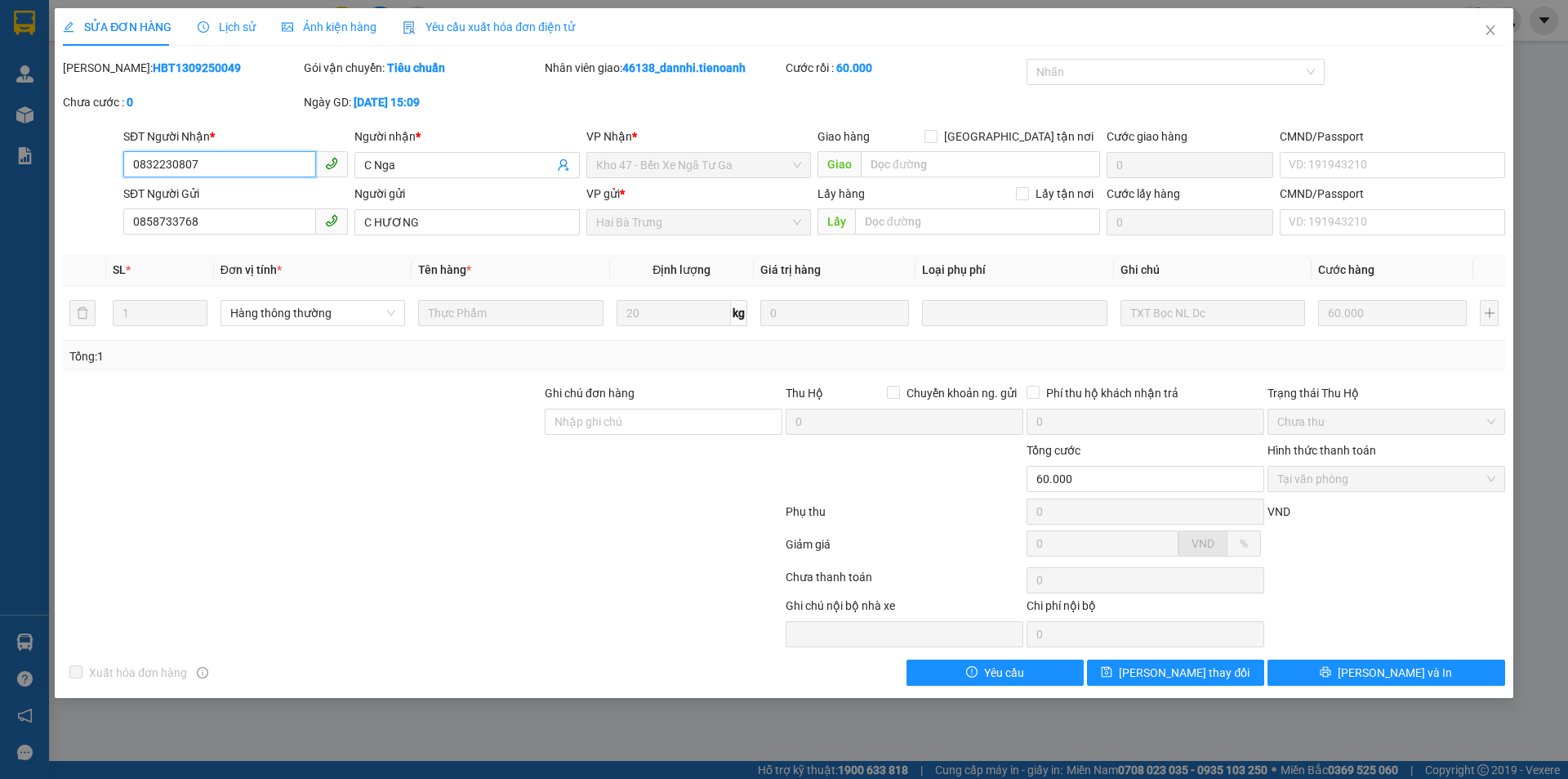
click at [233, 163] on input "0832230807" at bounding box center [219, 164] width 193 height 27
drag, startPoint x: 1489, startPoint y: 32, endPoint x: 1450, endPoint y: 3, distance: 48.6
click at [1489, 32] on icon "close" at bounding box center [1490, 30] width 13 height 13
